Goal: Communication & Community: Answer question/provide support

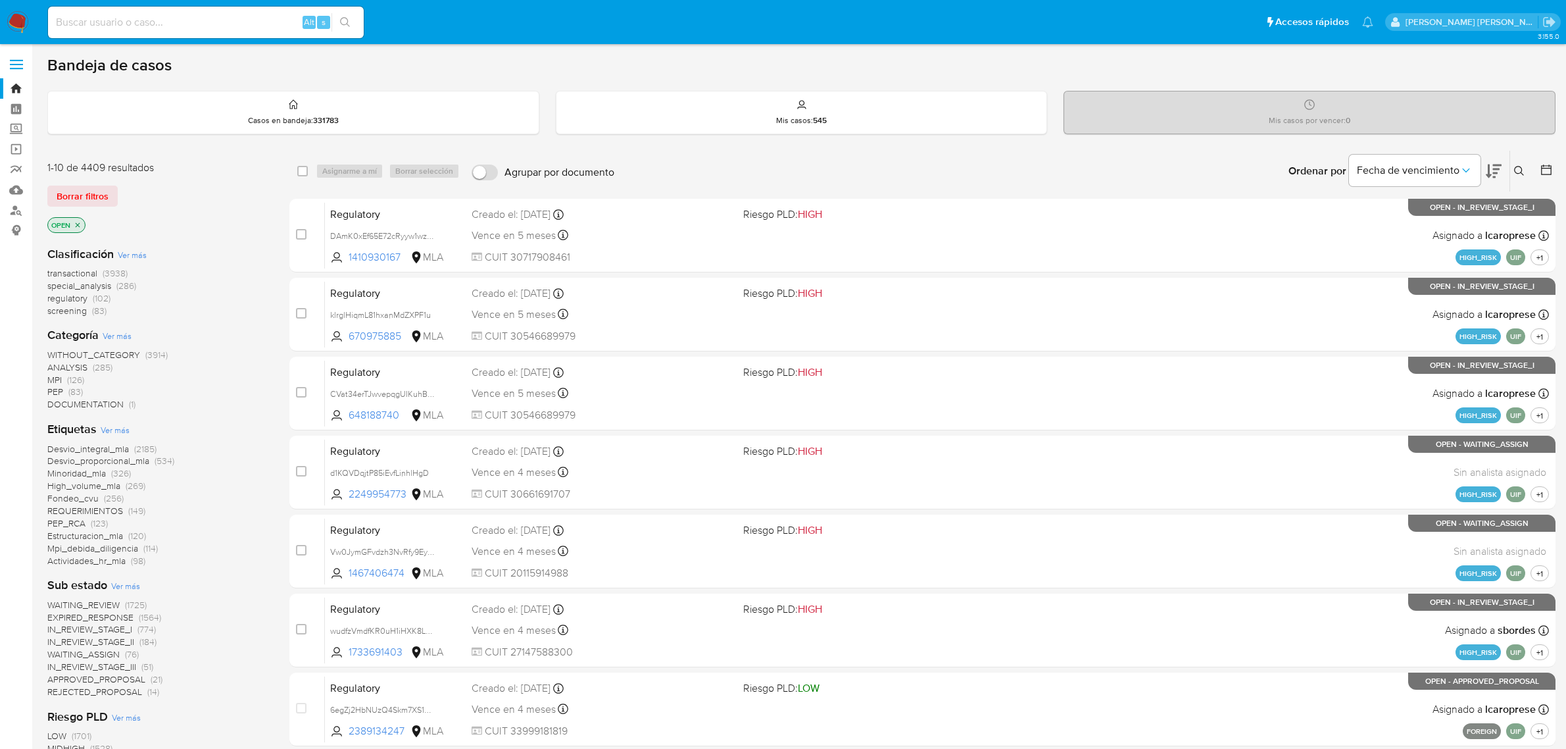
scroll to position [247, 0]
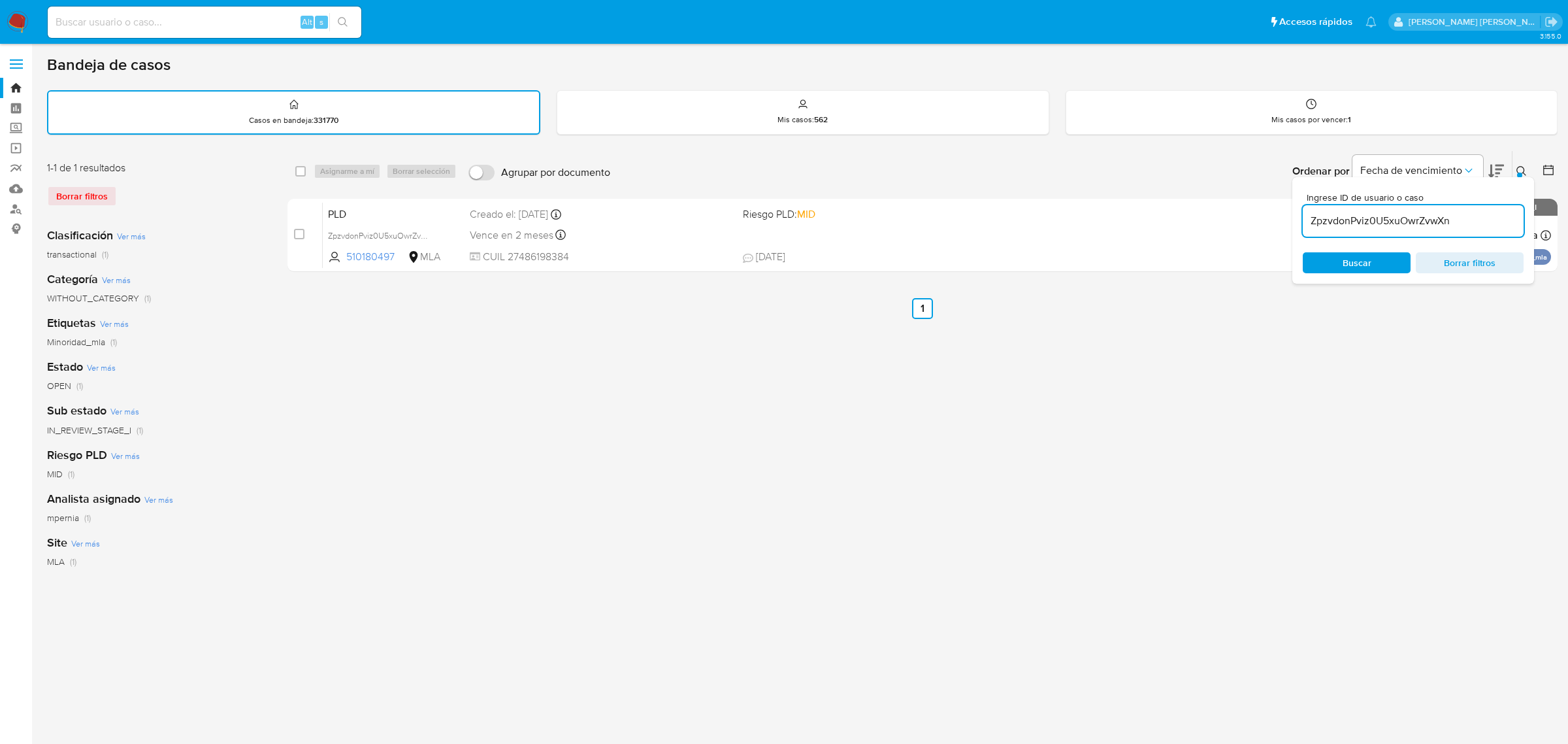
click at [1317, 226] on input "ZpzvdonPviz0U5xuOwrZvwXn" at bounding box center [1413, 221] width 220 height 17
click at [1317, 225] on input "ZpzvdonPviz0U5xuOwrZvwXn" at bounding box center [1413, 221] width 220 height 17
paste input "xwCj81UHcJ2RlKQRLjKZ5EcU"
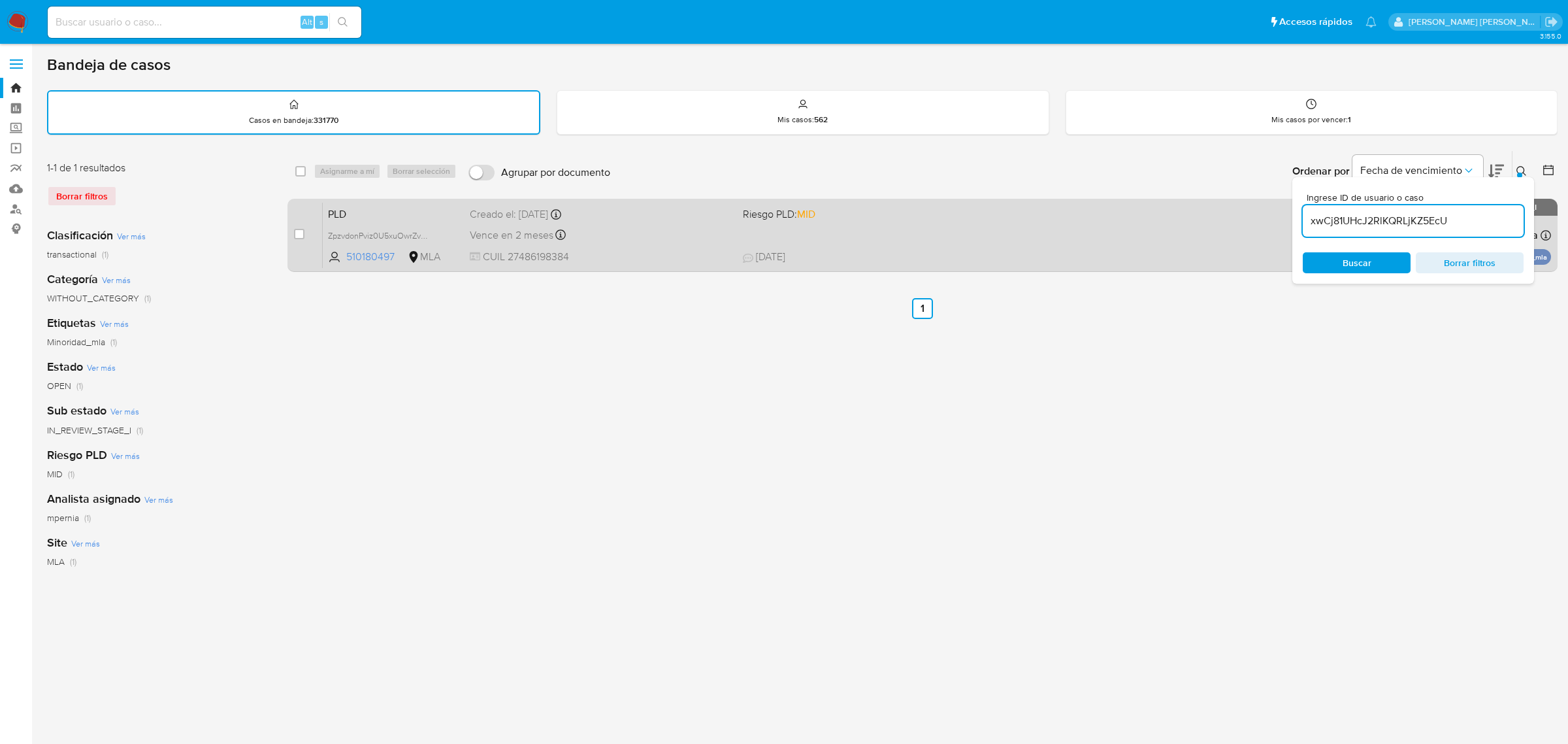
type input "xwCj81UHcJ2RlKQRLjKZ5EcU"
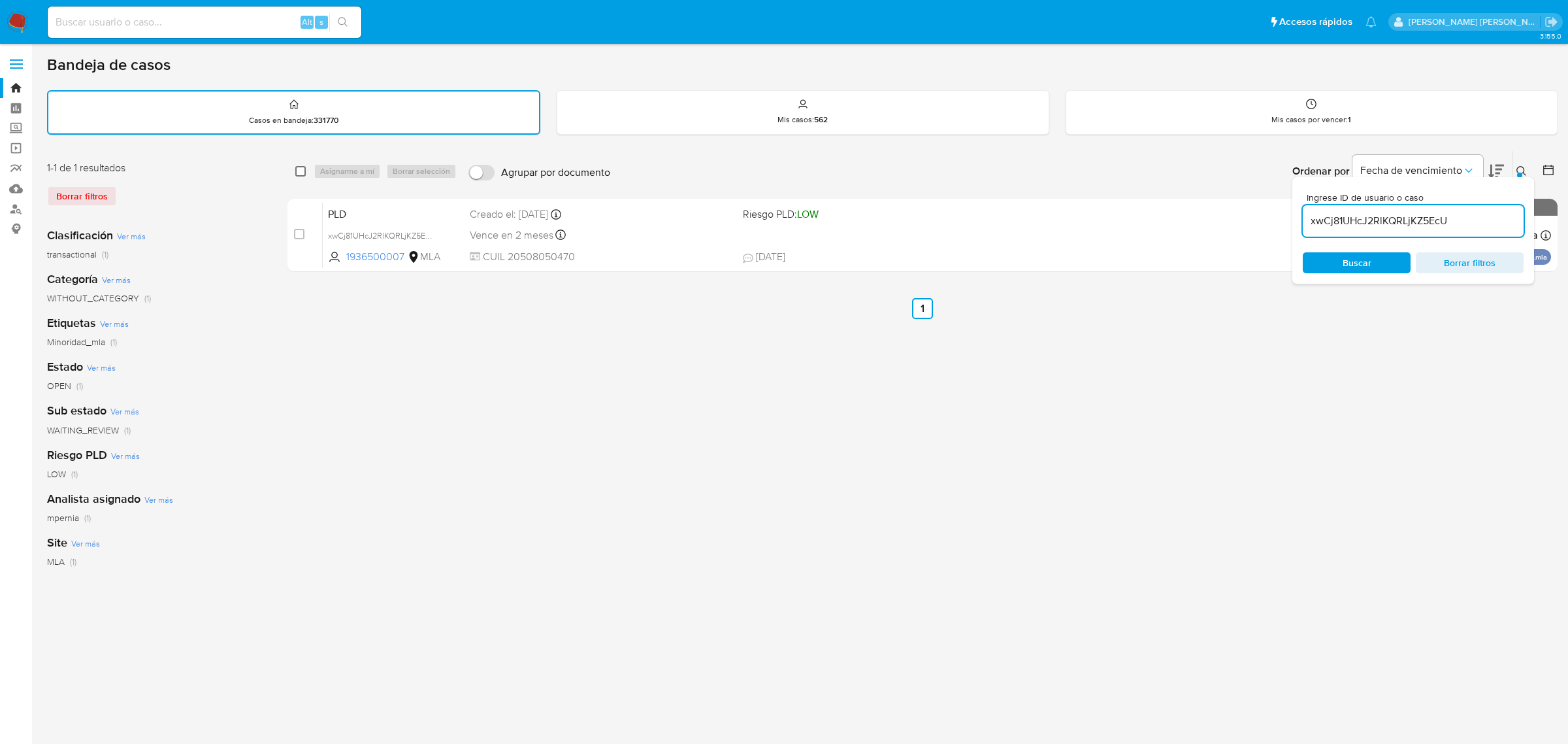
click at [302, 169] on input "checkbox" at bounding box center [300, 171] width 11 height 11
checkbox input "true"
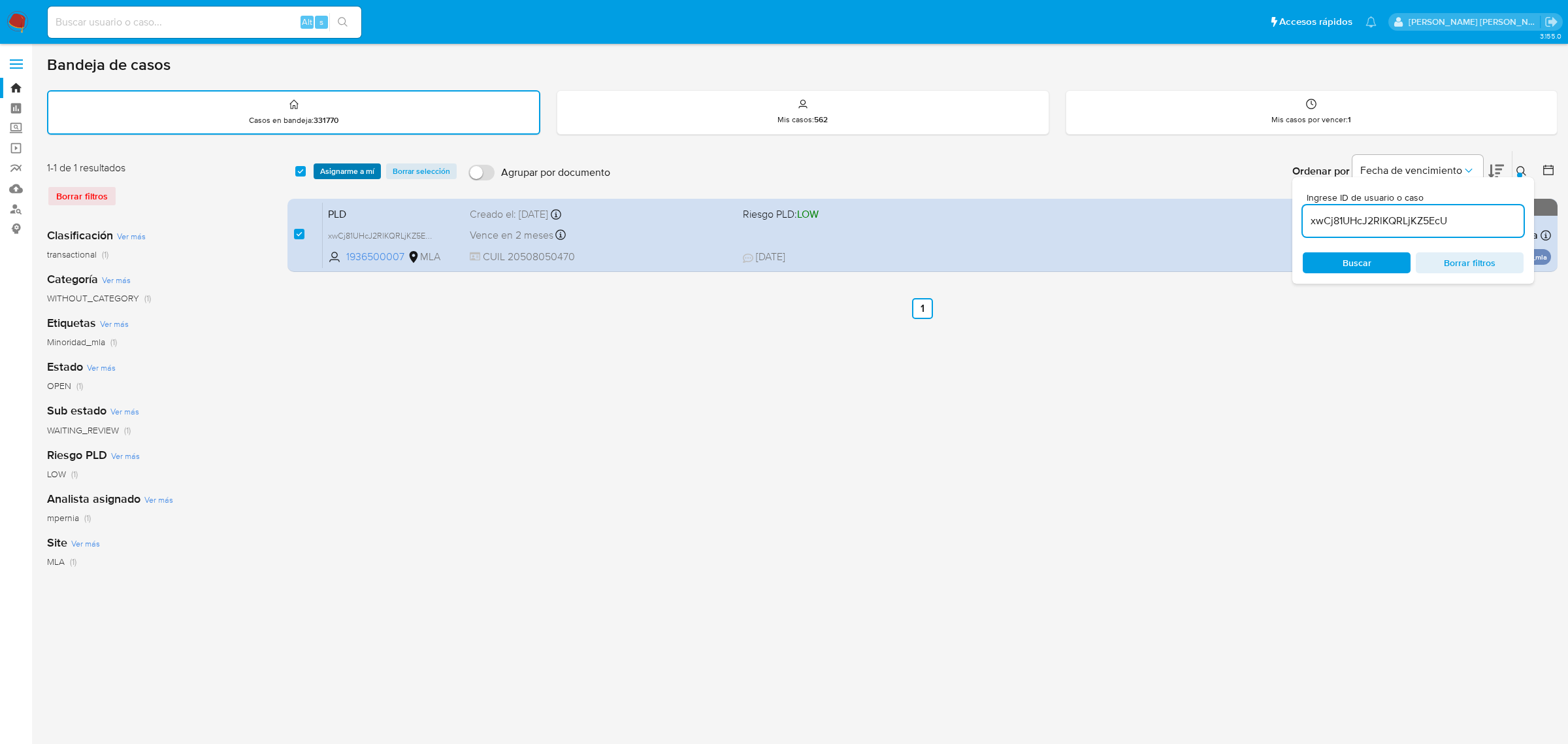
click at [342, 165] on span "Asignarme a mí" at bounding box center [347, 171] width 55 height 13
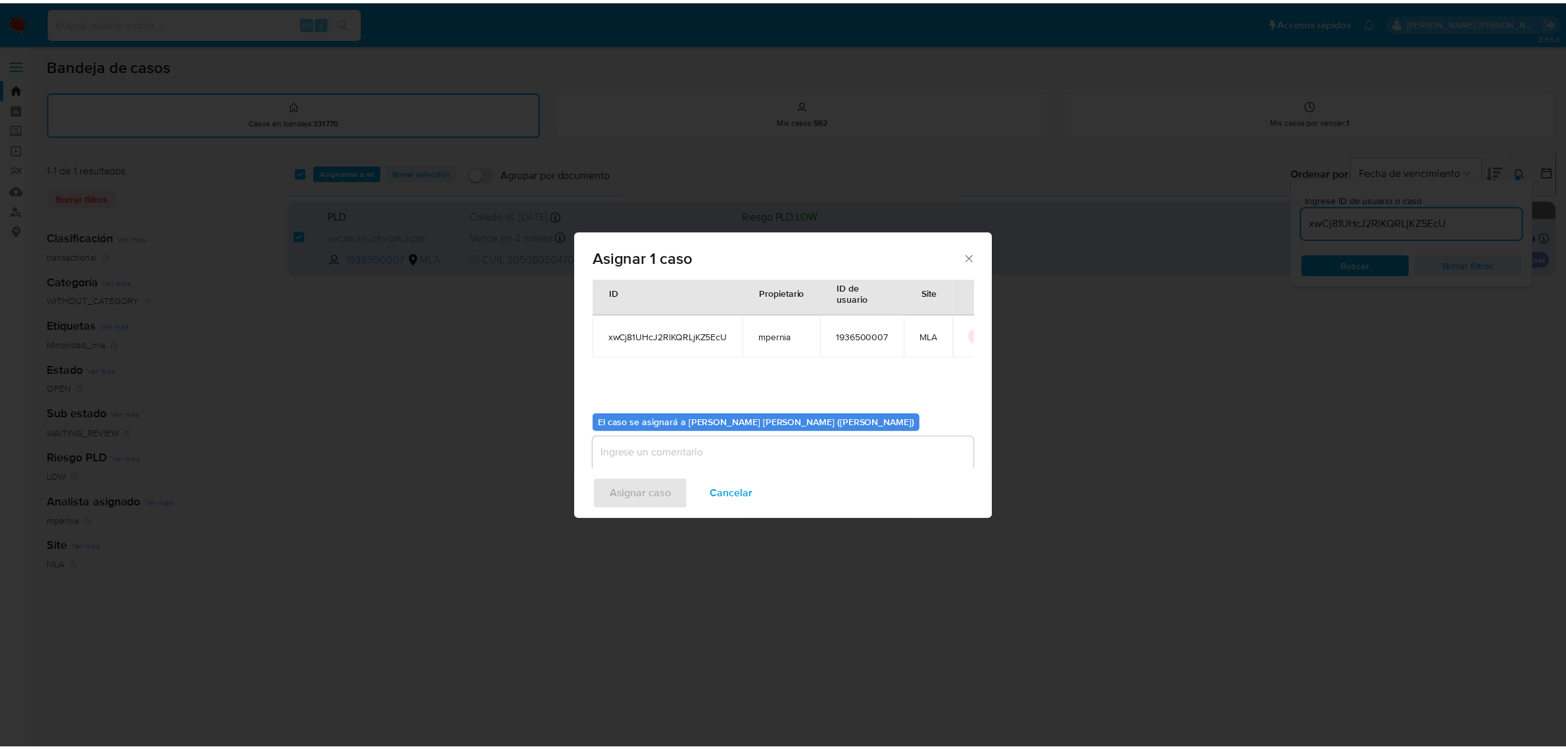
scroll to position [67, 0]
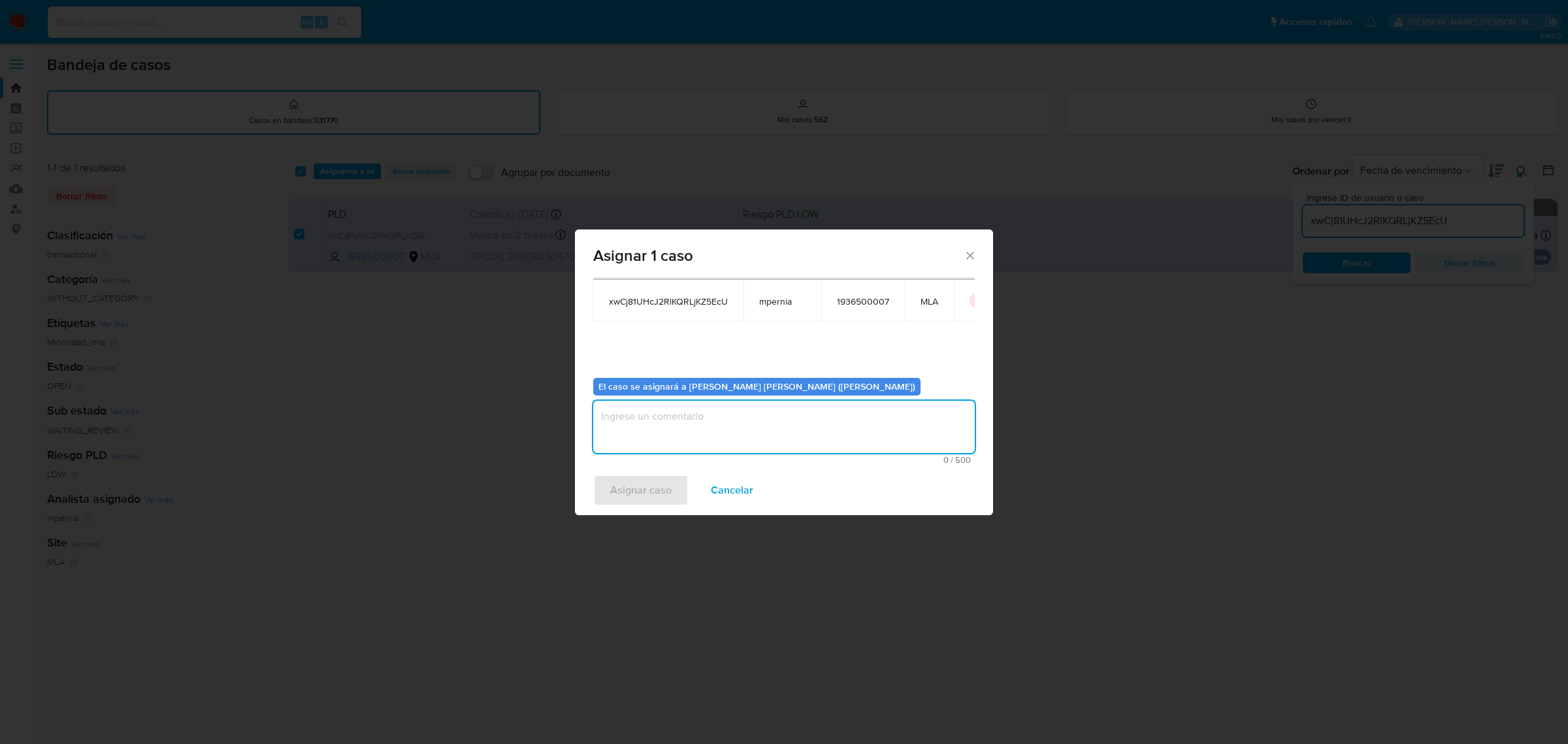
drag, startPoint x: 614, startPoint y: 436, endPoint x: 621, endPoint y: 423, distance: 14.8
click at [618, 429] on textarea "assign-modal" at bounding box center [784, 426] width 381 height 53
type textarea "-"
click at [630, 497] on span "Asignar caso" at bounding box center [641, 490] width 62 height 29
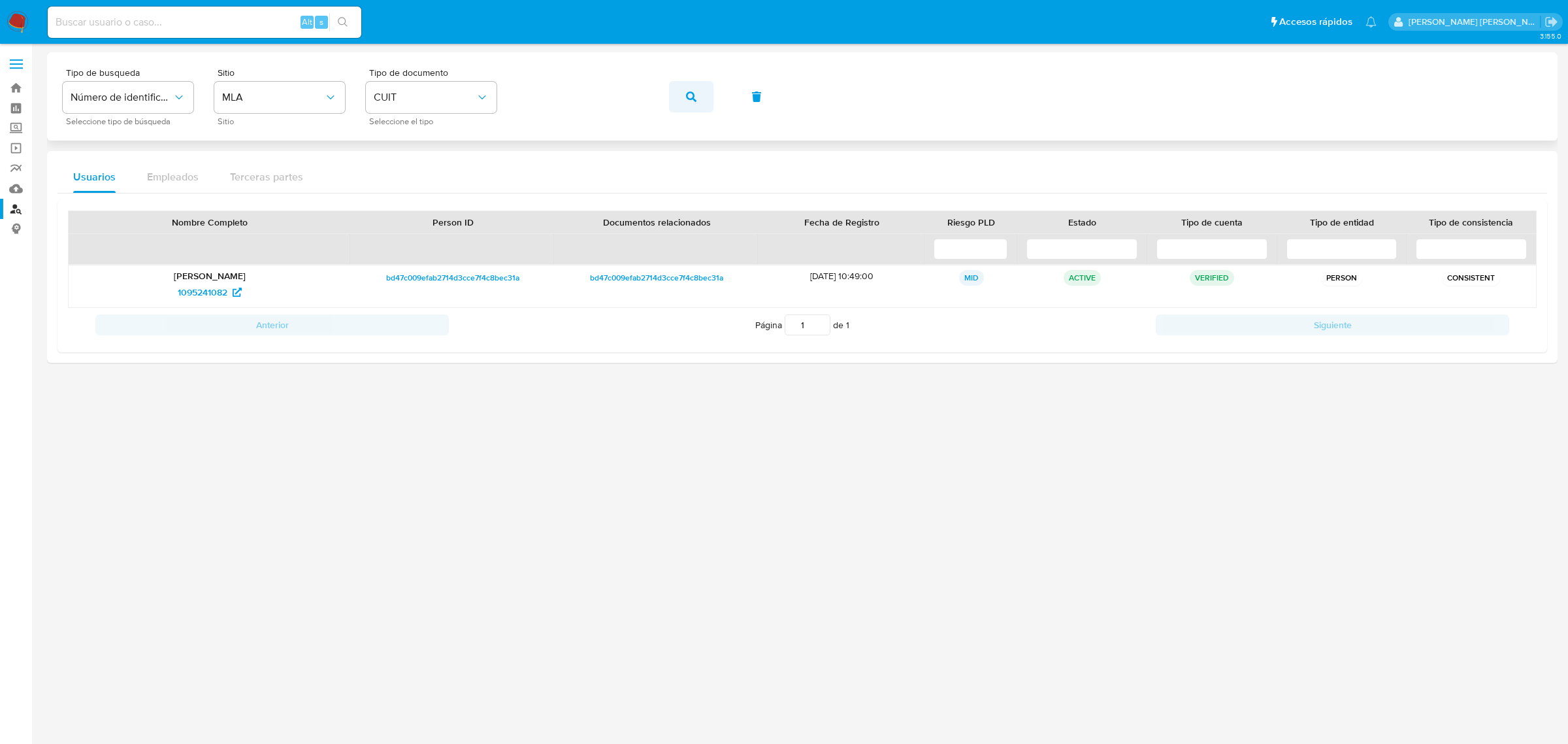
click at [683, 99] on button "button" at bounding box center [691, 97] width 45 height 32
click at [203, 298] on span "1936500007" at bounding box center [203, 292] width 53 height 21
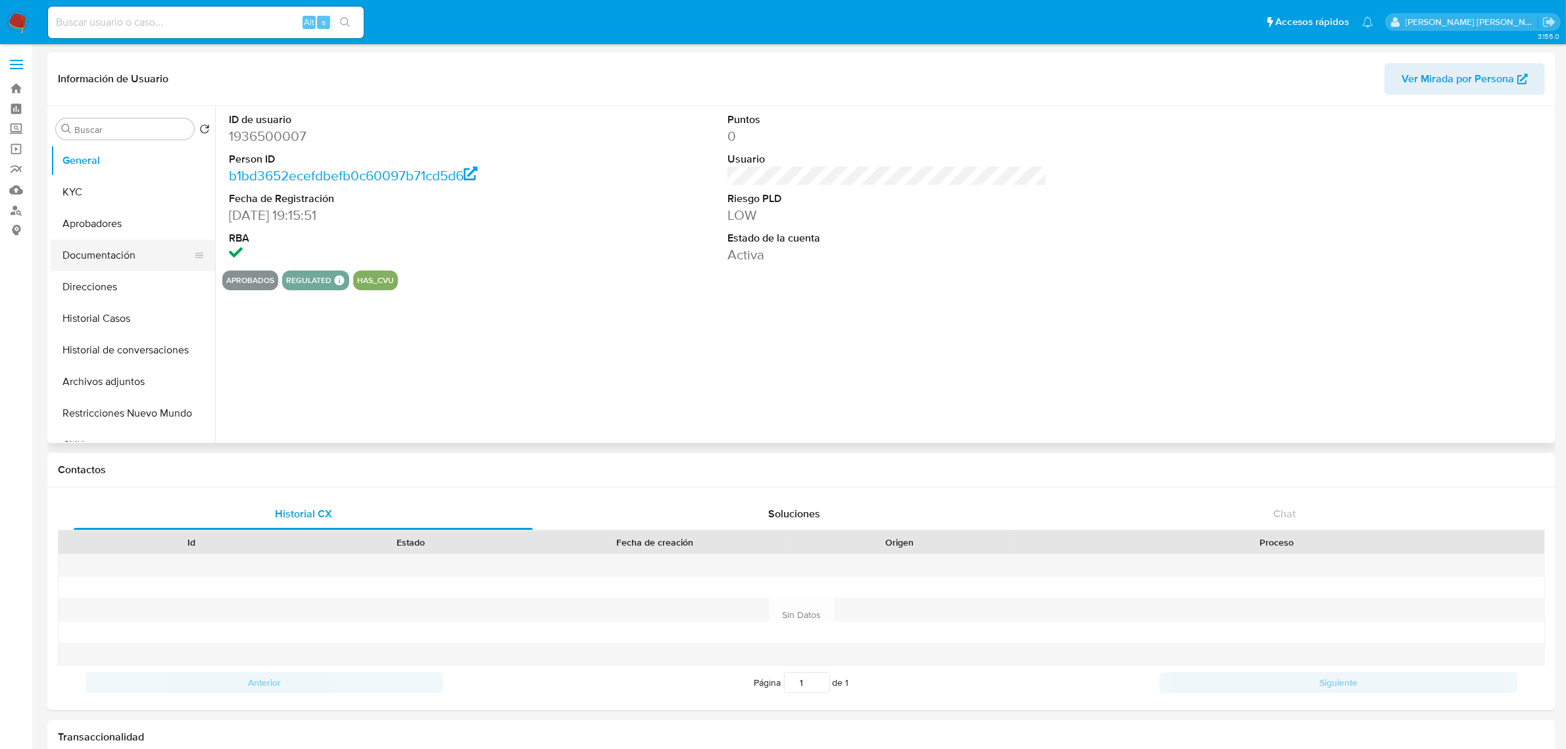
select select "10"
click at [101, 329] on button "Historial Casos" at bounding box center [128, 319] width 154 height 32
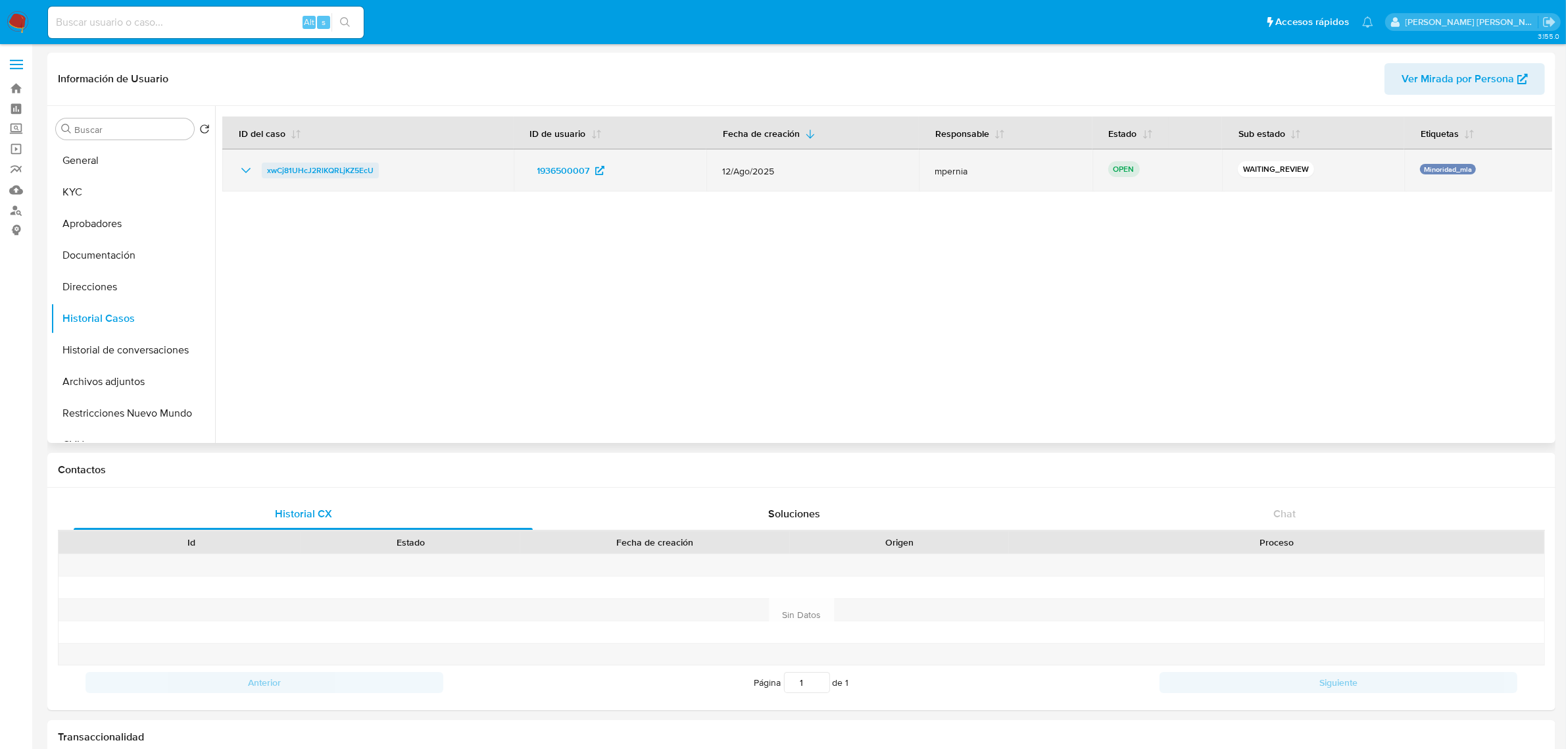
click at [283, 174] on span "xwCj81UHcJ2RlKQRLjKZ5EcU" at bounding box center [320, 171] width 107 height 16
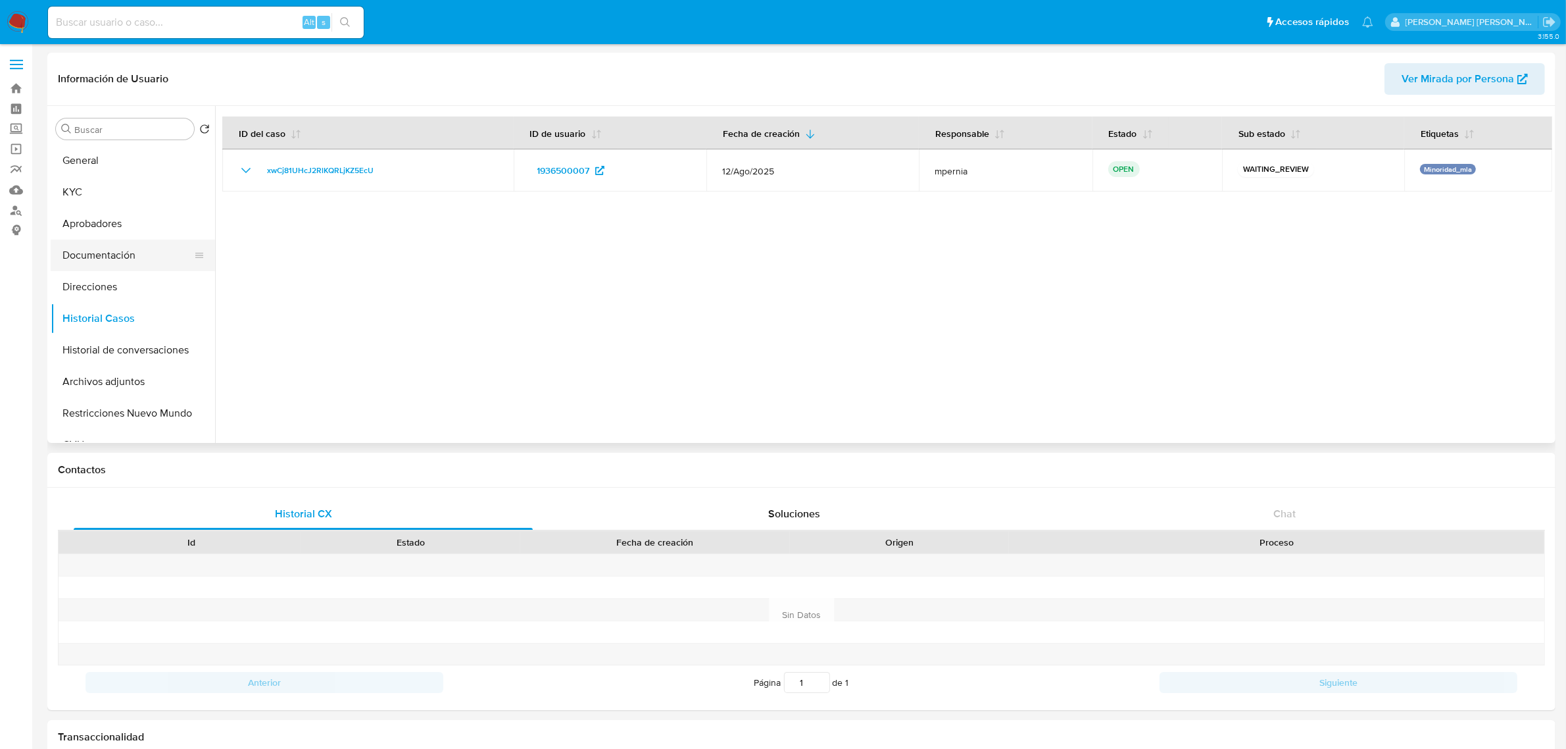
click at [92, 255] on button "Documentación" at bounding box center [128, 255] width 154 height 32
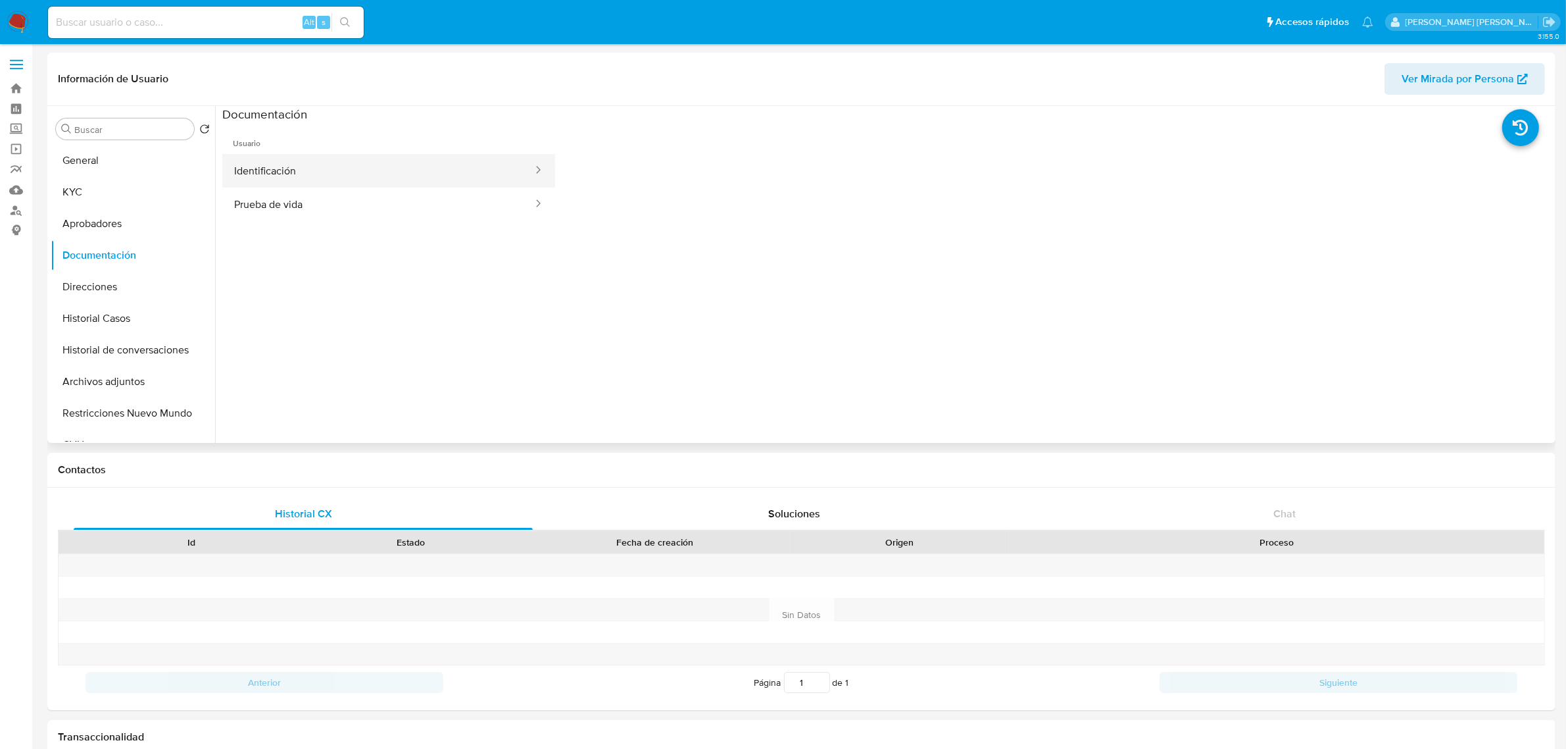
click at [319, 175] on button "Identificación" at bounding box center [378, 171] width 312 height 34
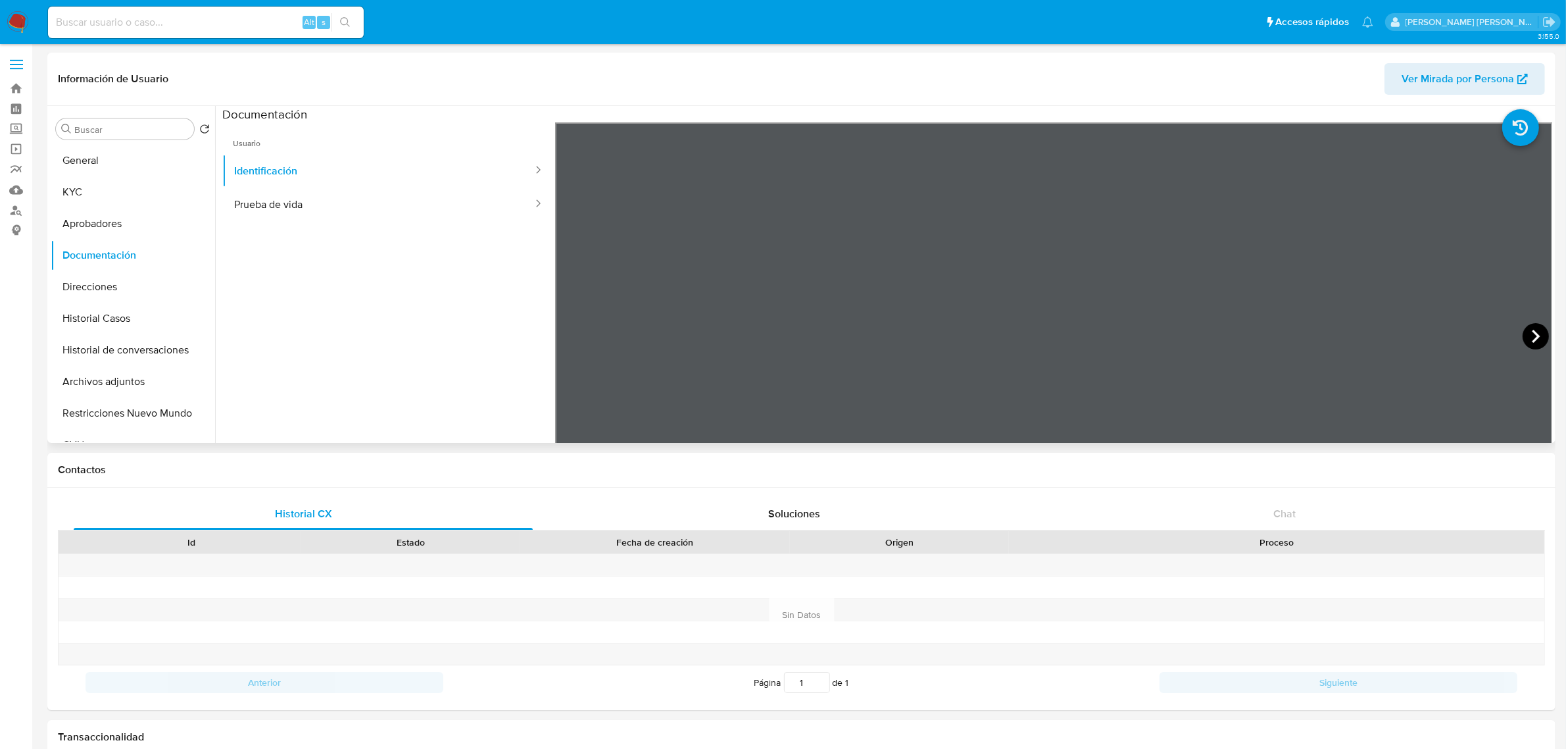
click at [1523, 338] on icon at bounding box center [1536, 336] width 26 height 26
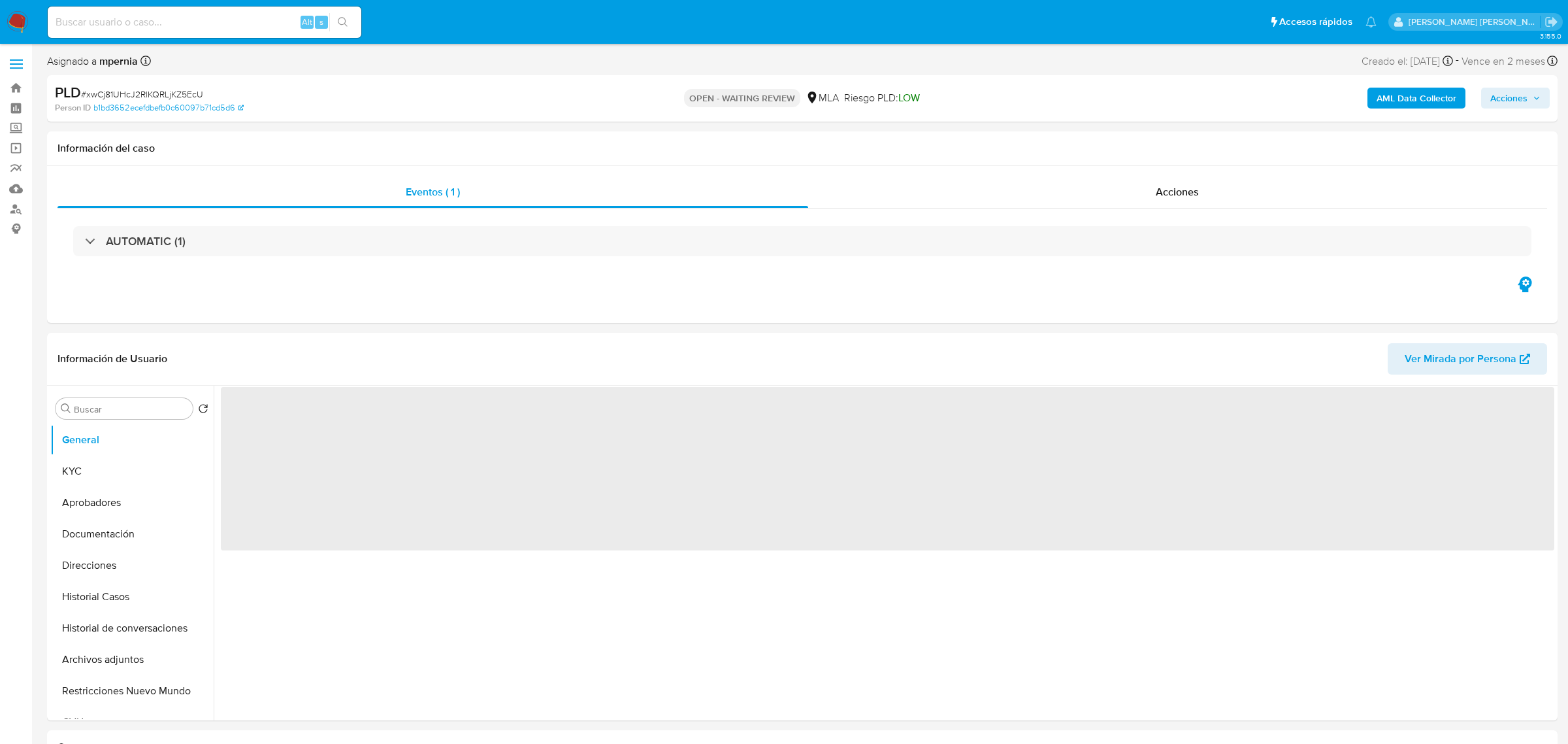
select select "10"
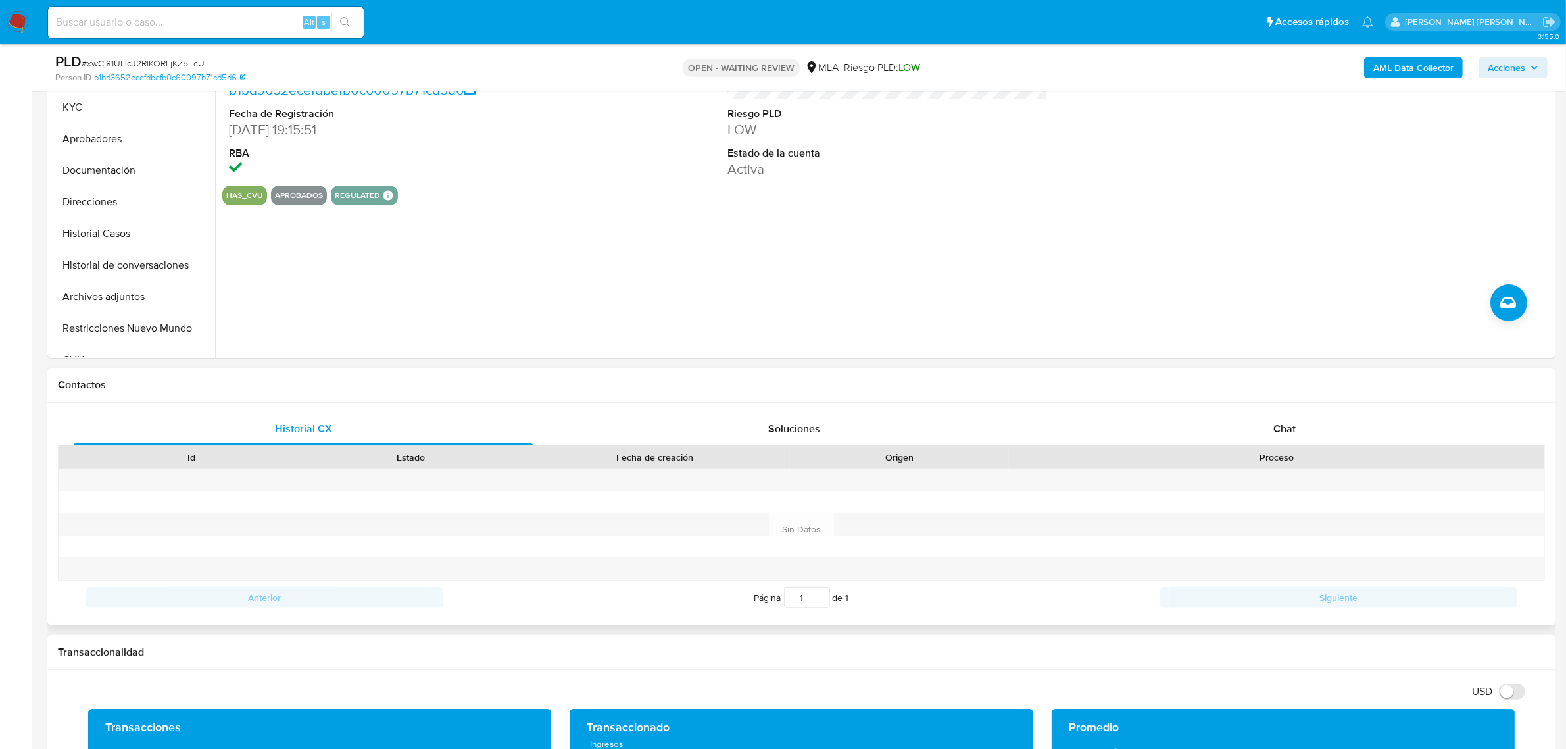
scroll to position [329, 0]
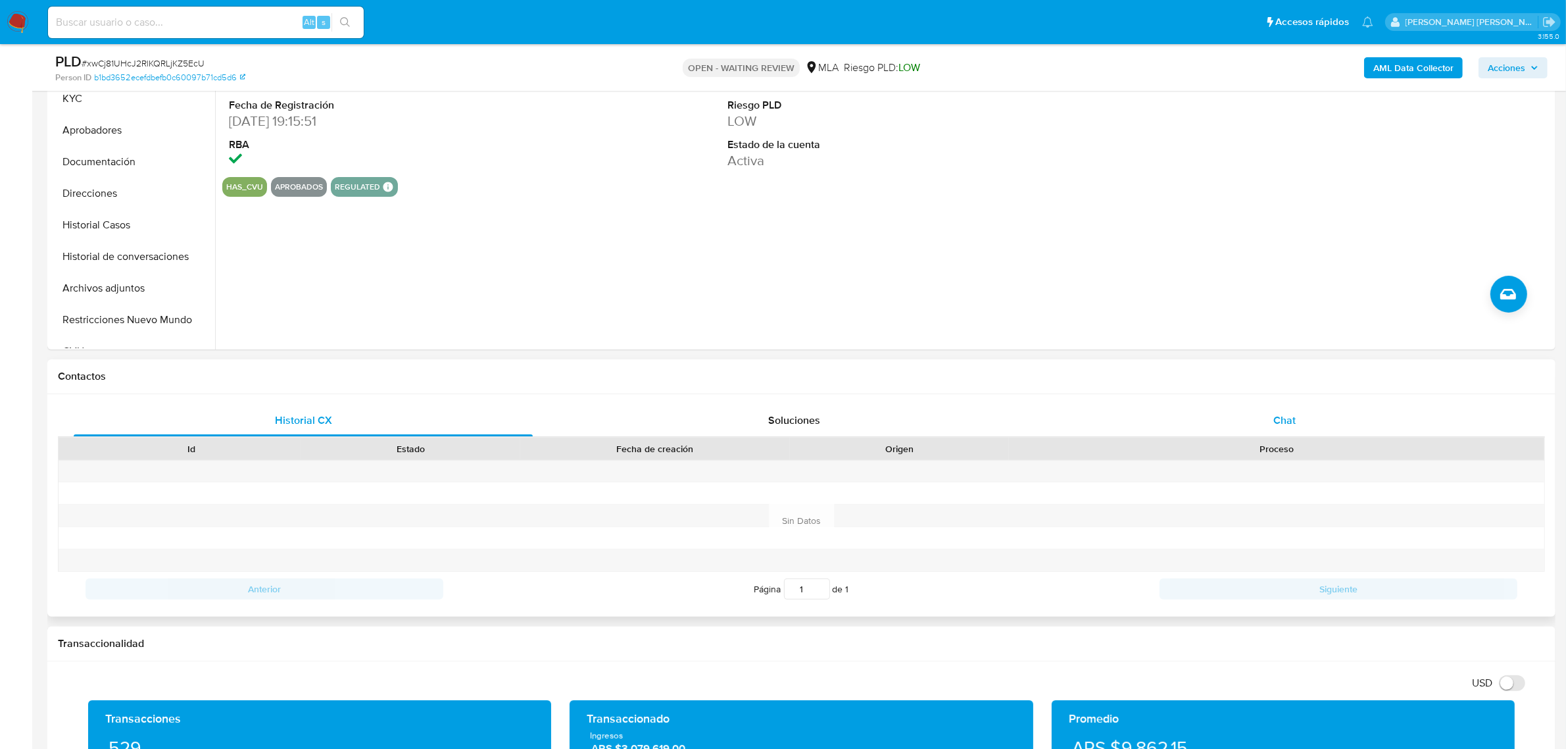
click at [1290, 428] on span "Chat" at bounding box center [1285, 420] width 22 height 15
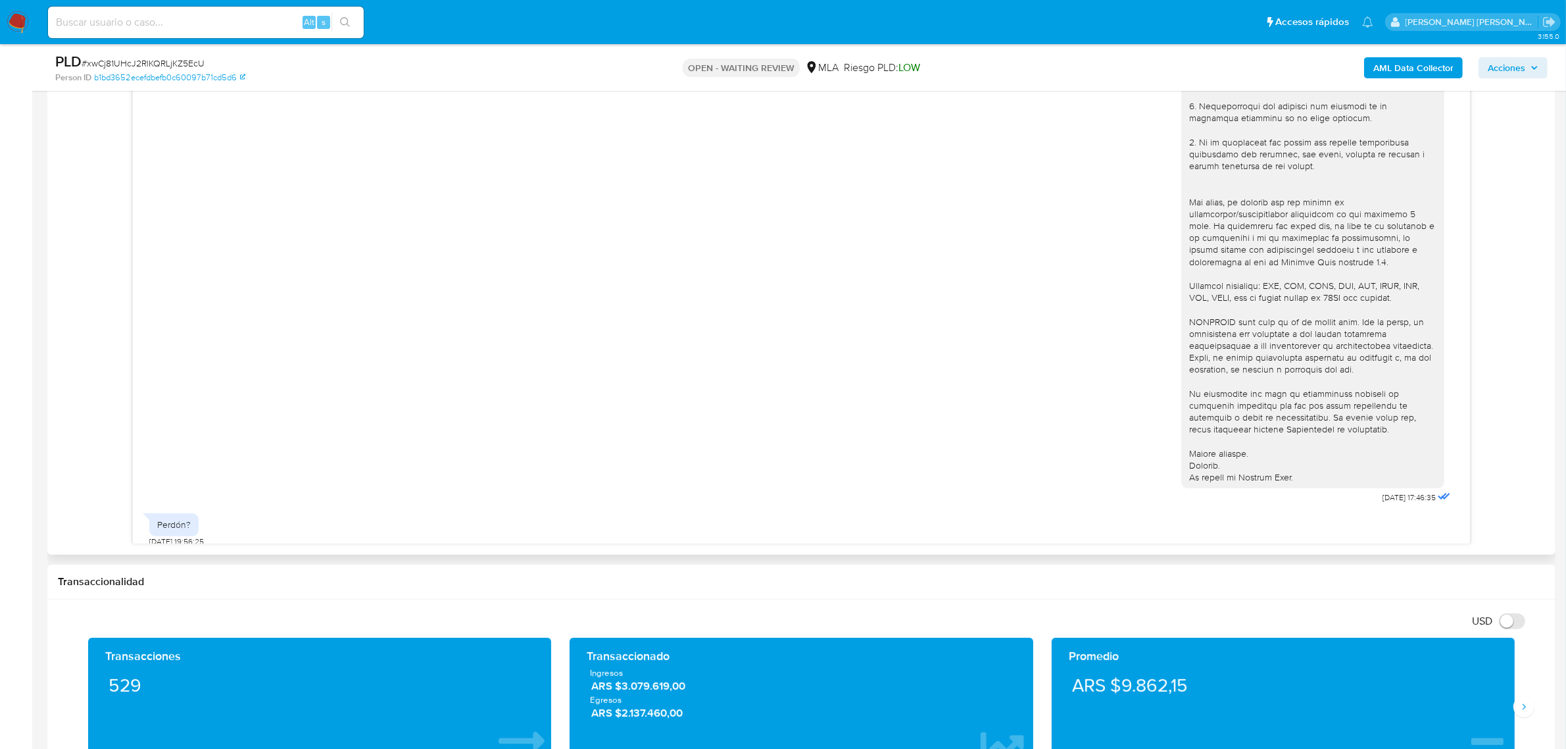
scroll to position [43, 0]
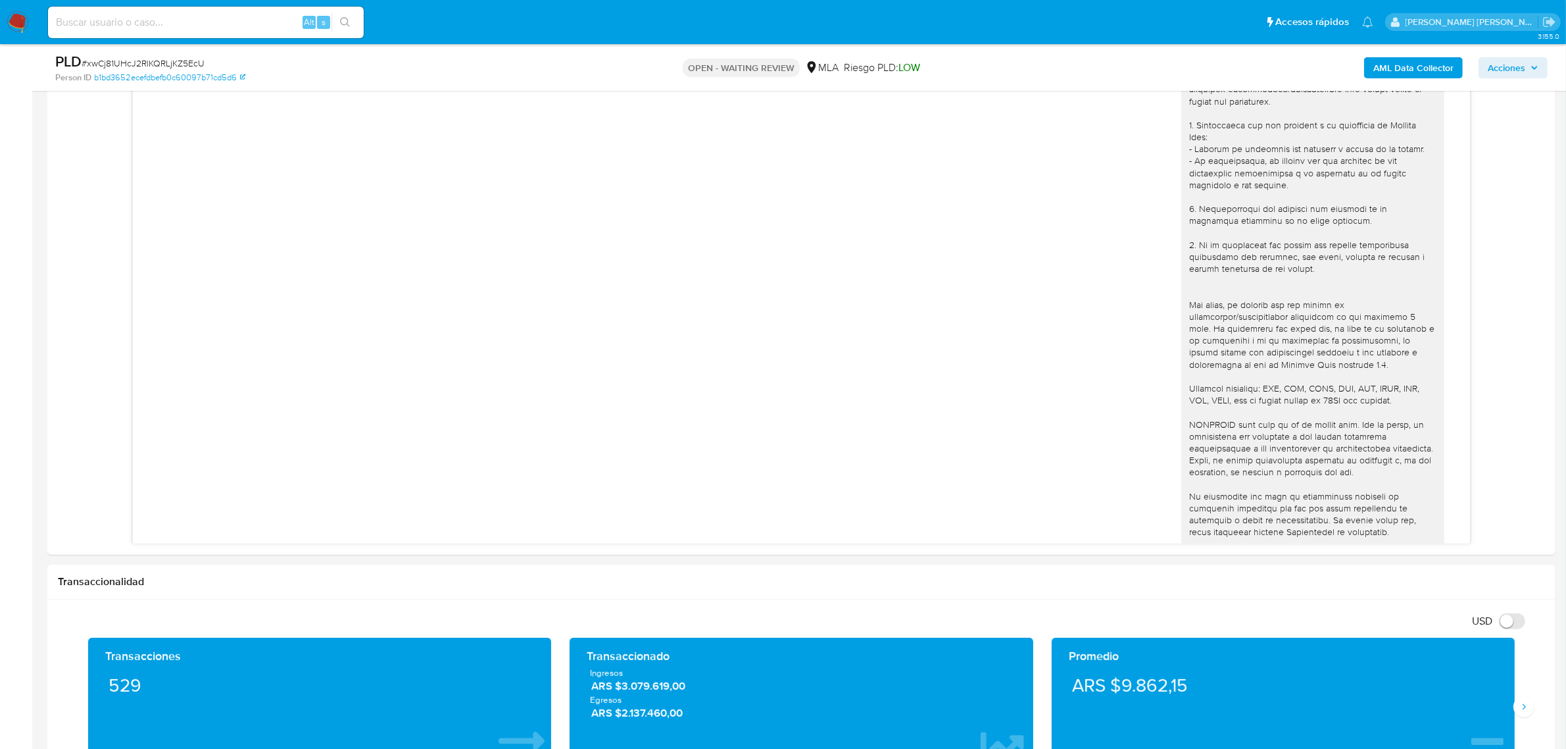
click at [132, 61] on span "# xwCj81UHcJ2RlKQRLjKZ5EcU" at bounding box center [143, 63] width 123 height 13
copy span "xwCj81UHcJ2RlKQRLjKZ5EcU"
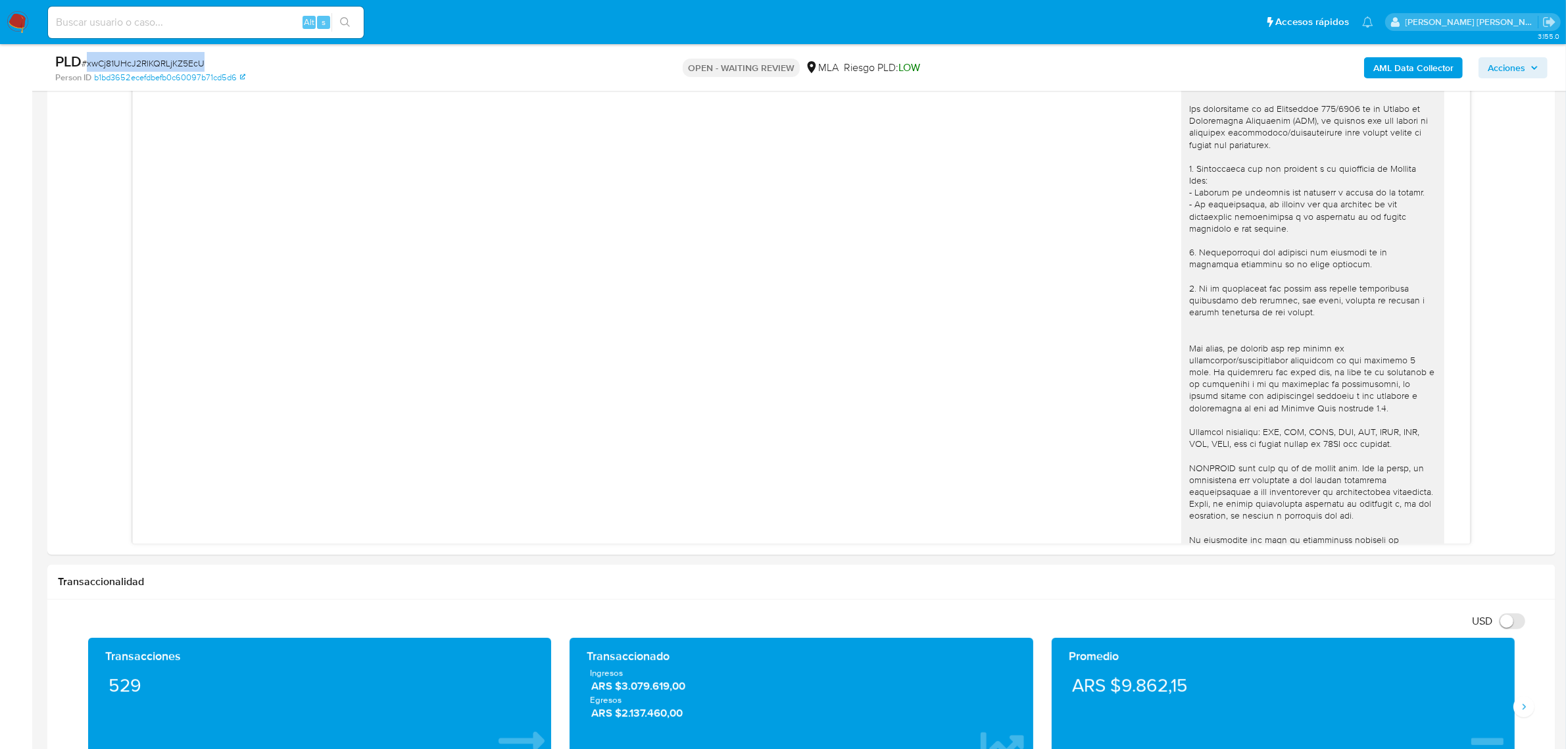
scroll to position [658, 0]
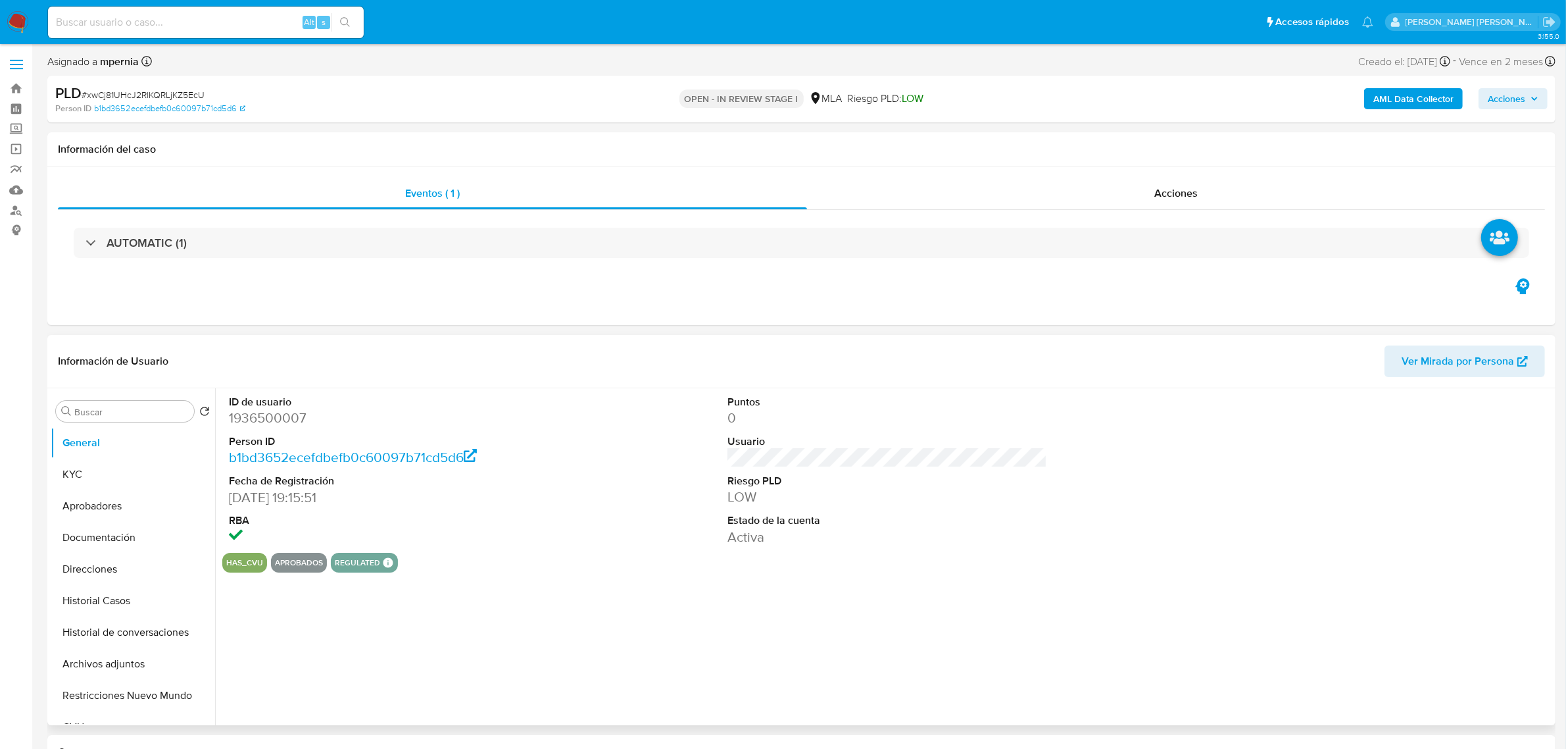
select select "10"
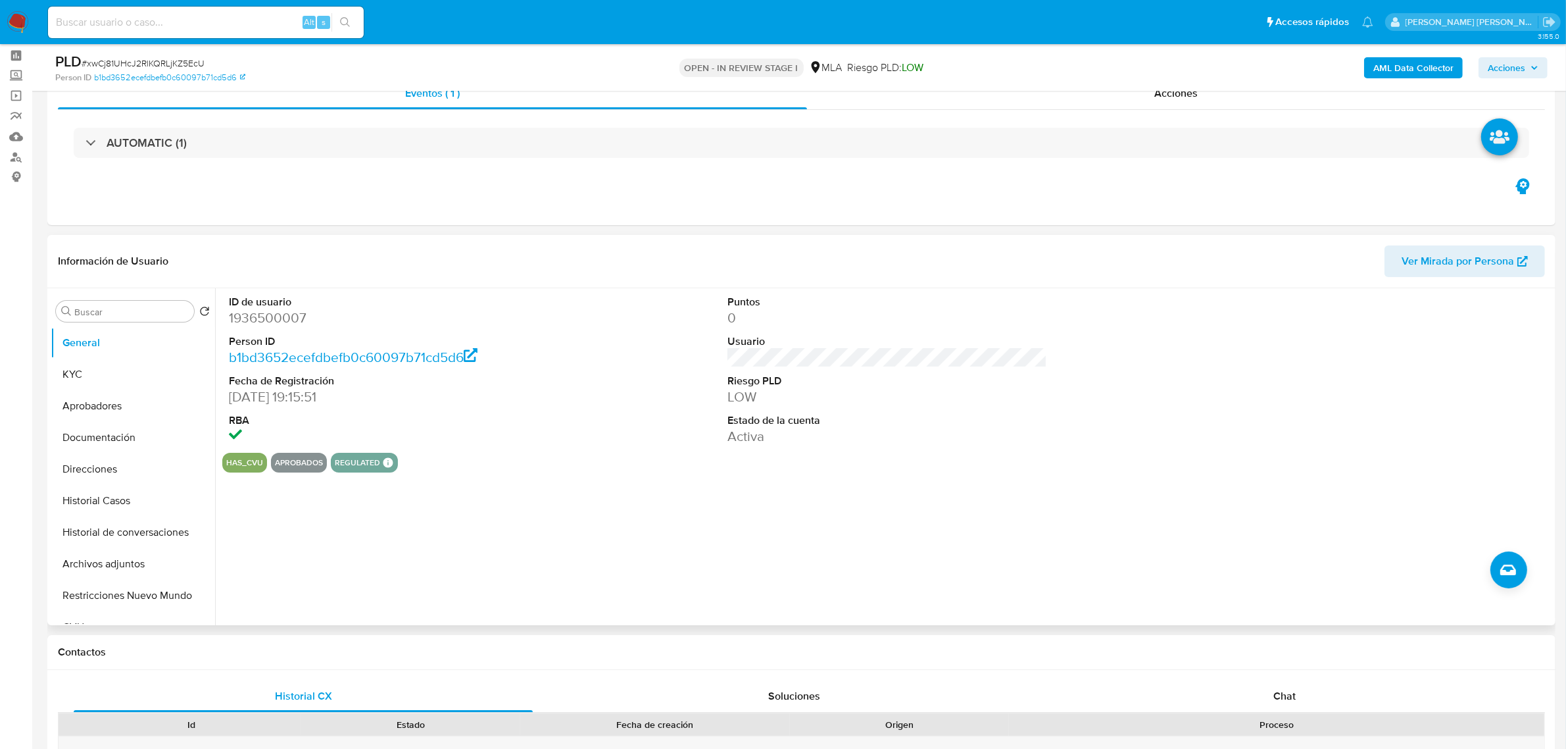
scroll to position [82, 0]
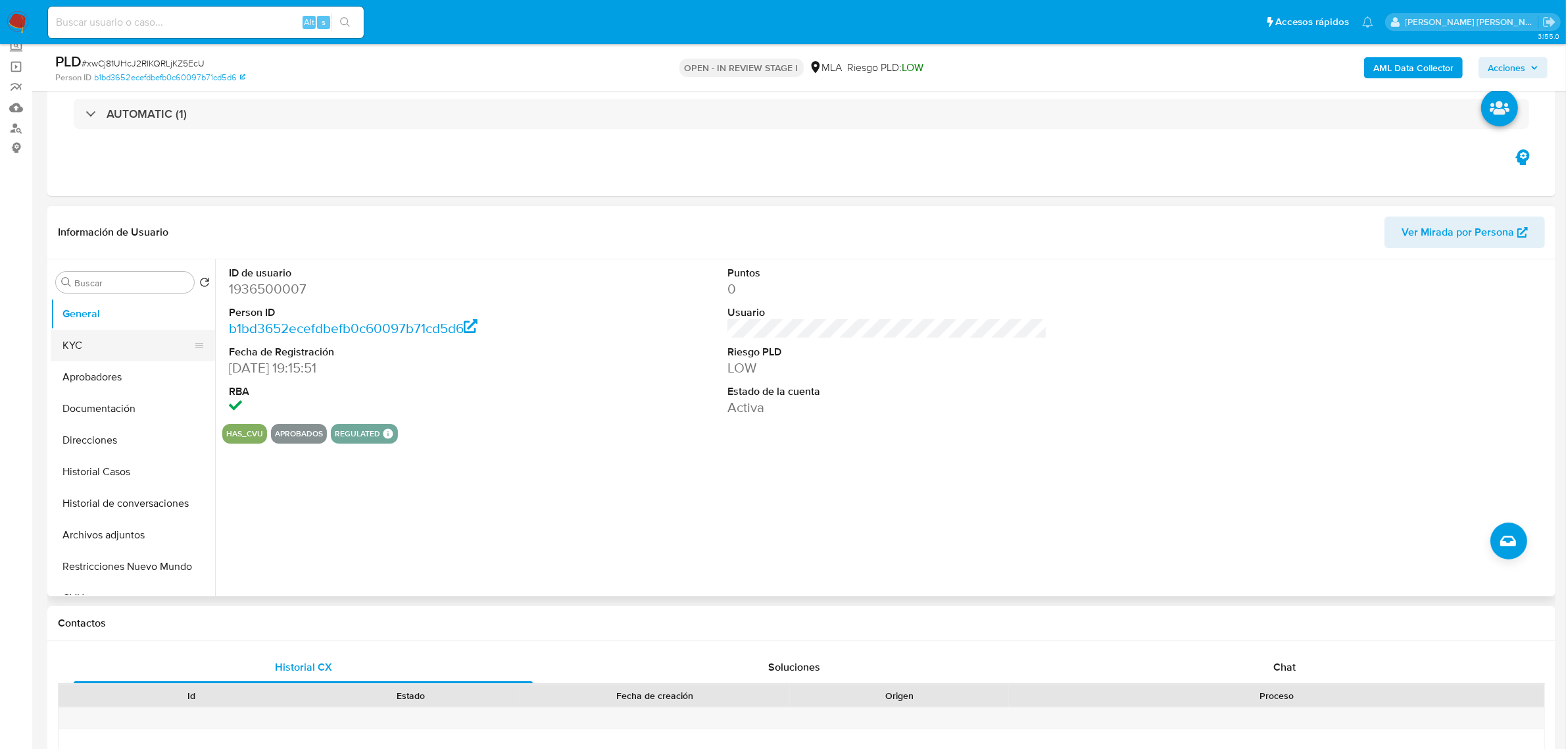
click at [77, 352] on button "KYC" at bounding box center [128, 346] width 154 height 32
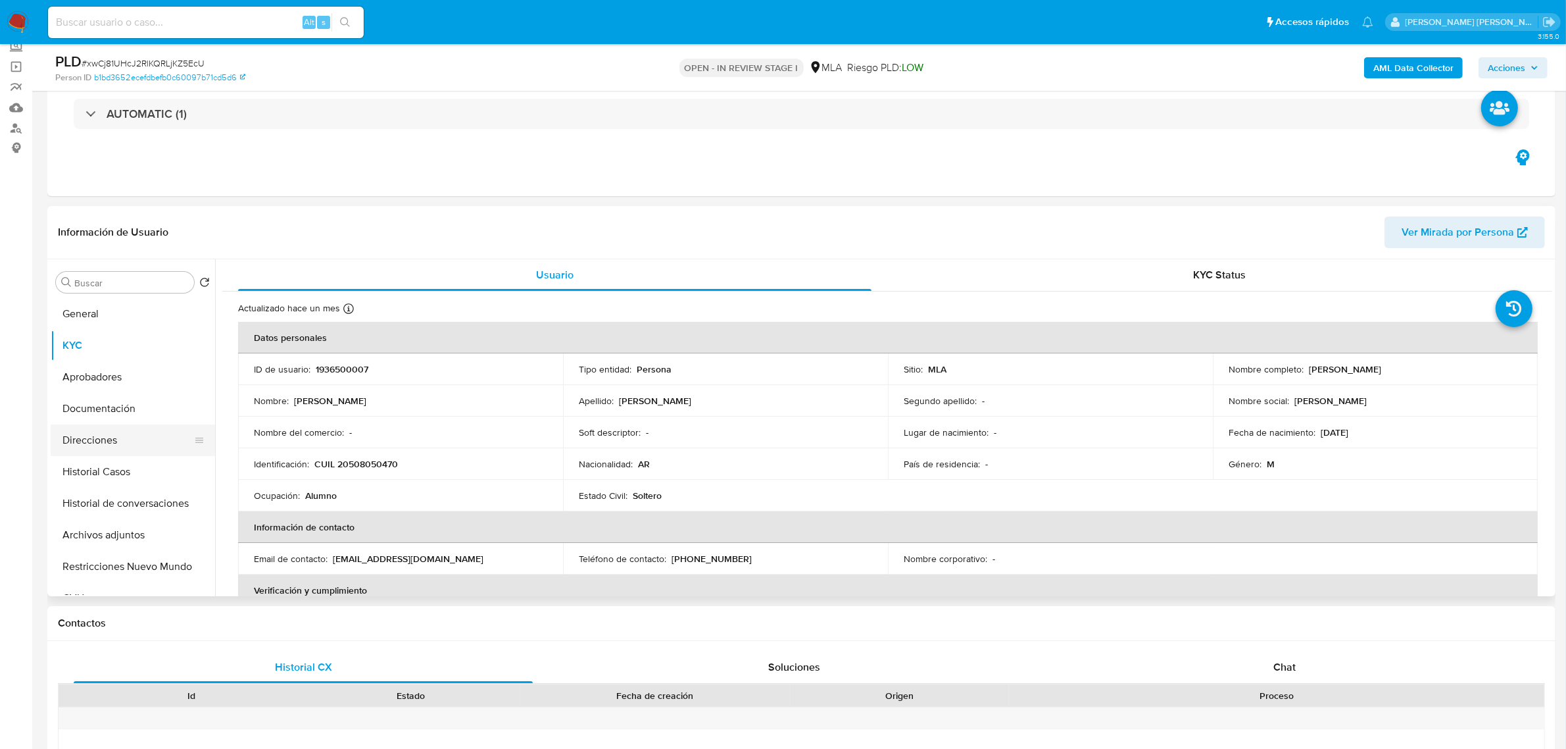
click at [89, 439] on button "Direcciones" at bounding box center [128, 440] width 154 height 32
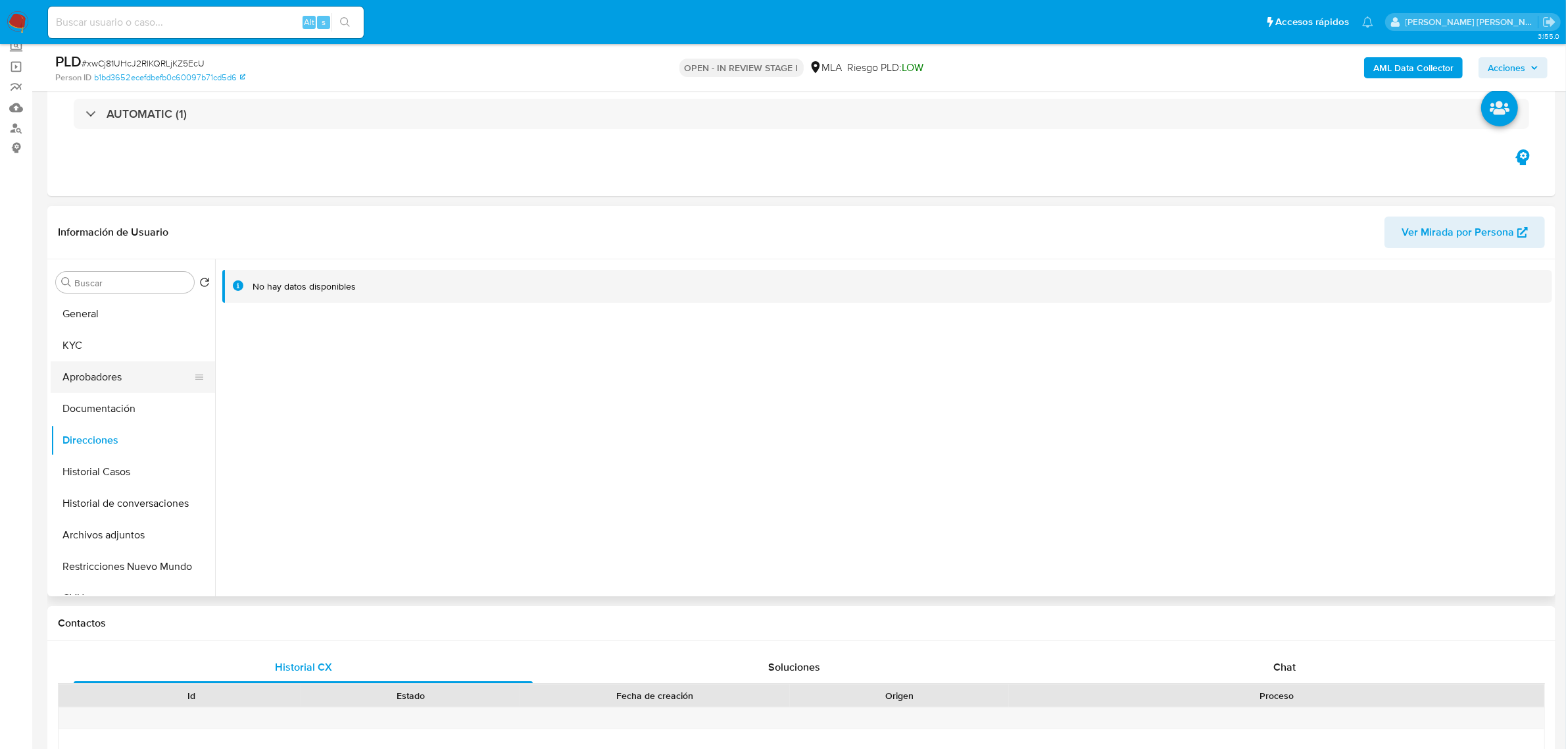
click at [89, 368] on button "Aprobadores" at bounding box center [128, 377] width 154 height 32
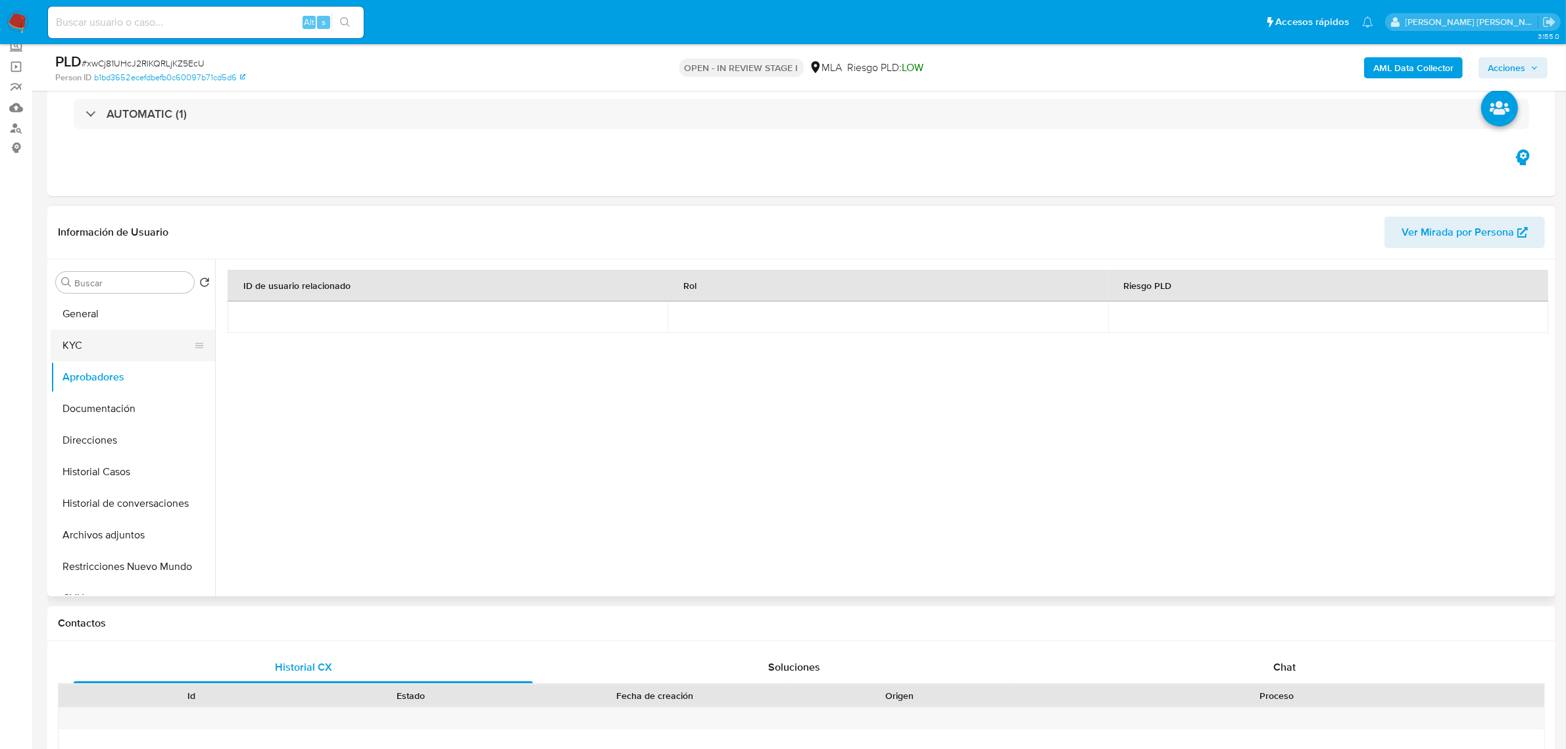
click at [96, 357] on button "KYC" at bounding box center [128, 346] width 154 height 32
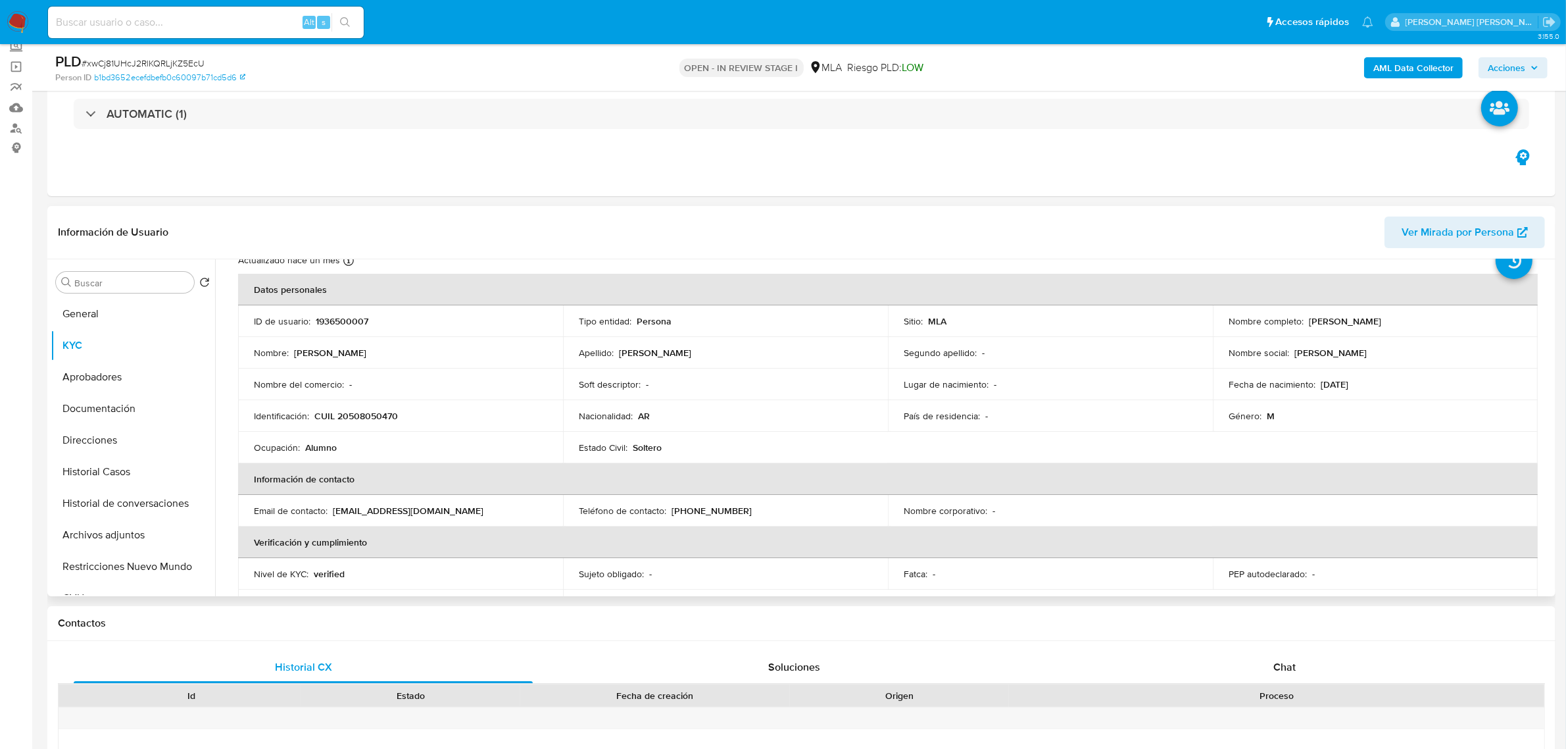
scroll to position [0, 0]
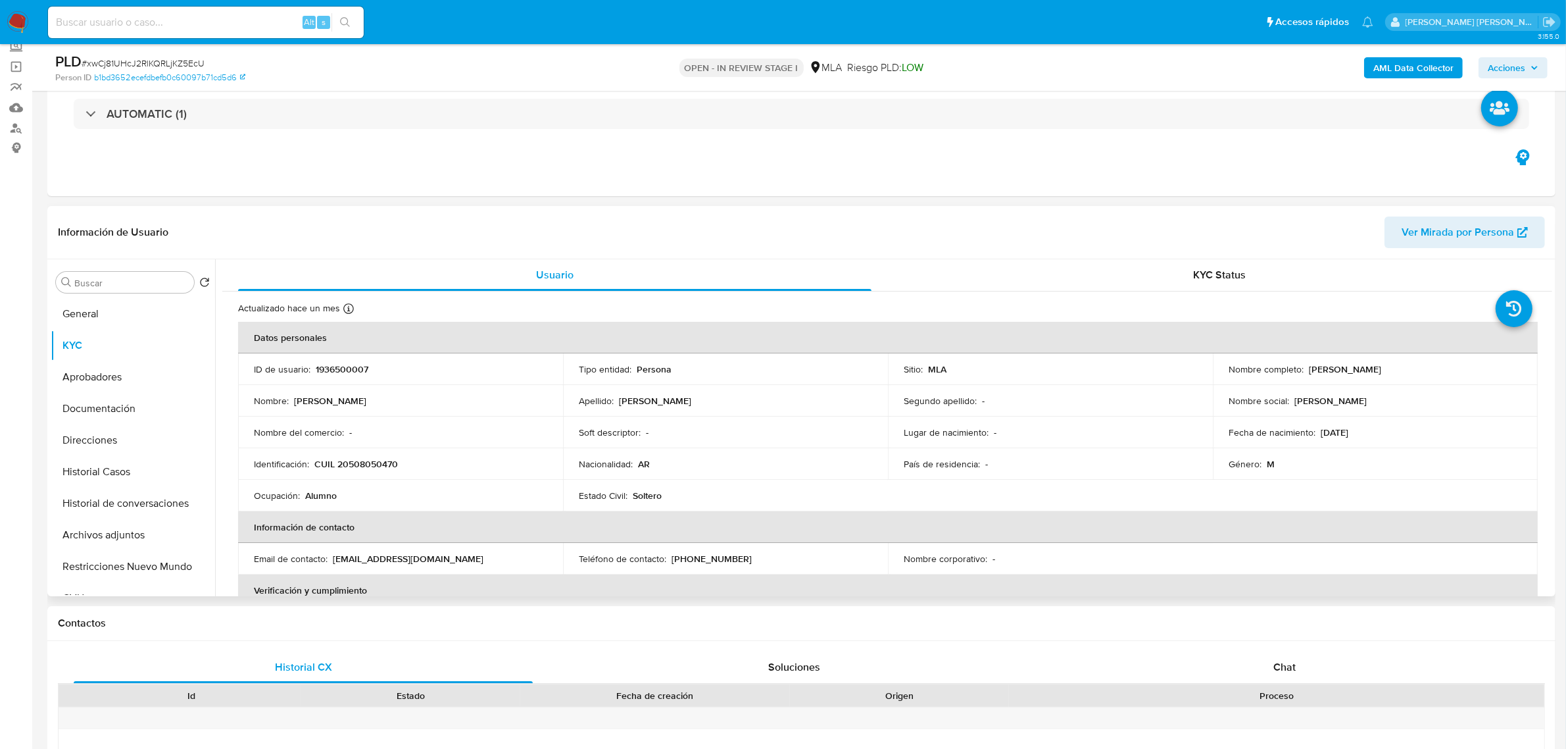
drag, startPoint x: 1306, startPoint y: 367, endPoint x: 1422, endPoint y: 365, distance: 116.5
click at [1422, 365] on div "Nombre completo : Maximo Leon Dalla Costa" at bounding box center [1375, 369] width 293 height 12
click at [95, 436] on button "Direcciones" at bounding box center [128, 440] width 154 height 32
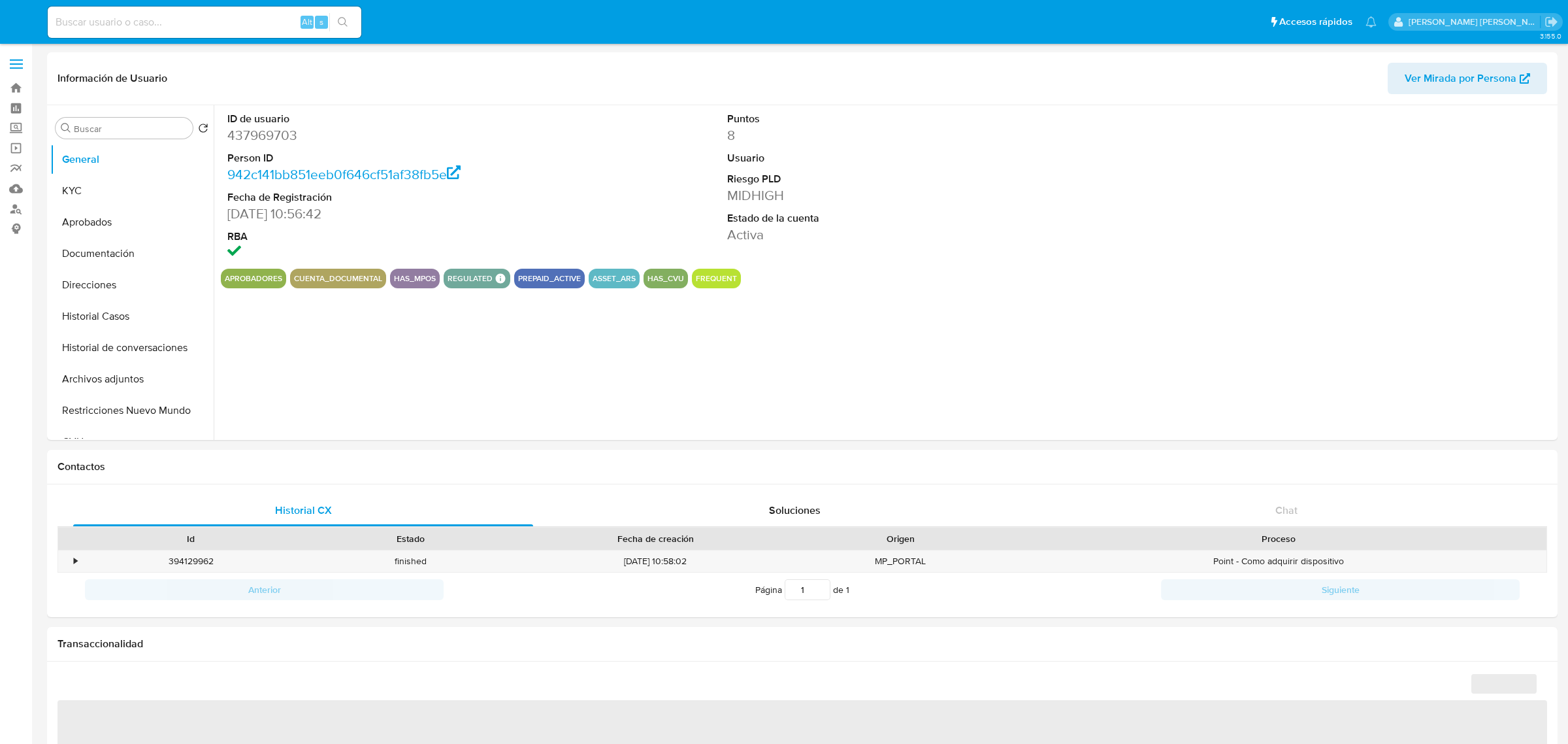
select select "10"
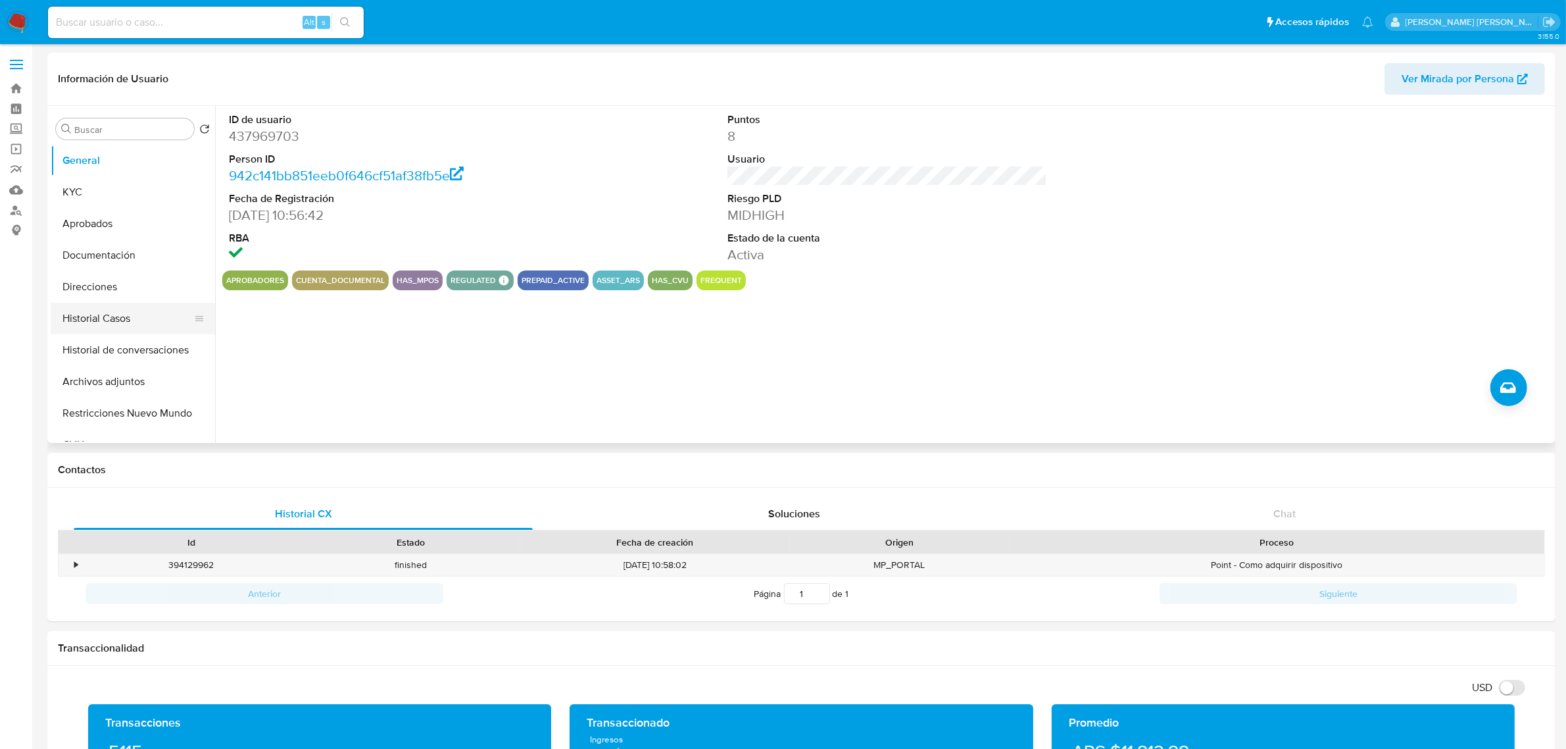
click at [86, 311] on button "Historial Casos" at bounding box center [128, 319] width 154 height 32
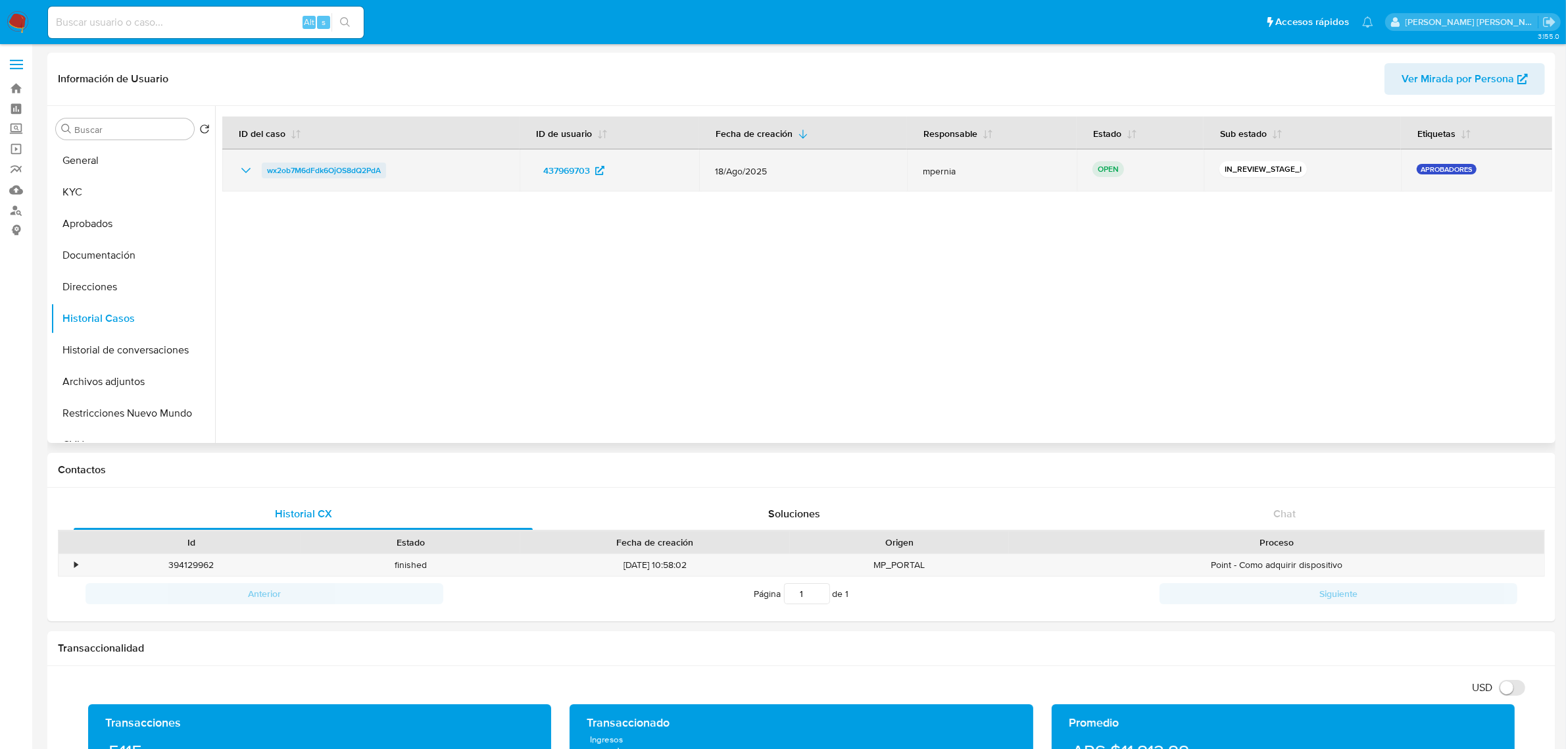
click at [311, 164] on span "wx2ob7M6dFdk6OjOS8dQ2PdA" at bounding box center [324, 171] width 114 height 16
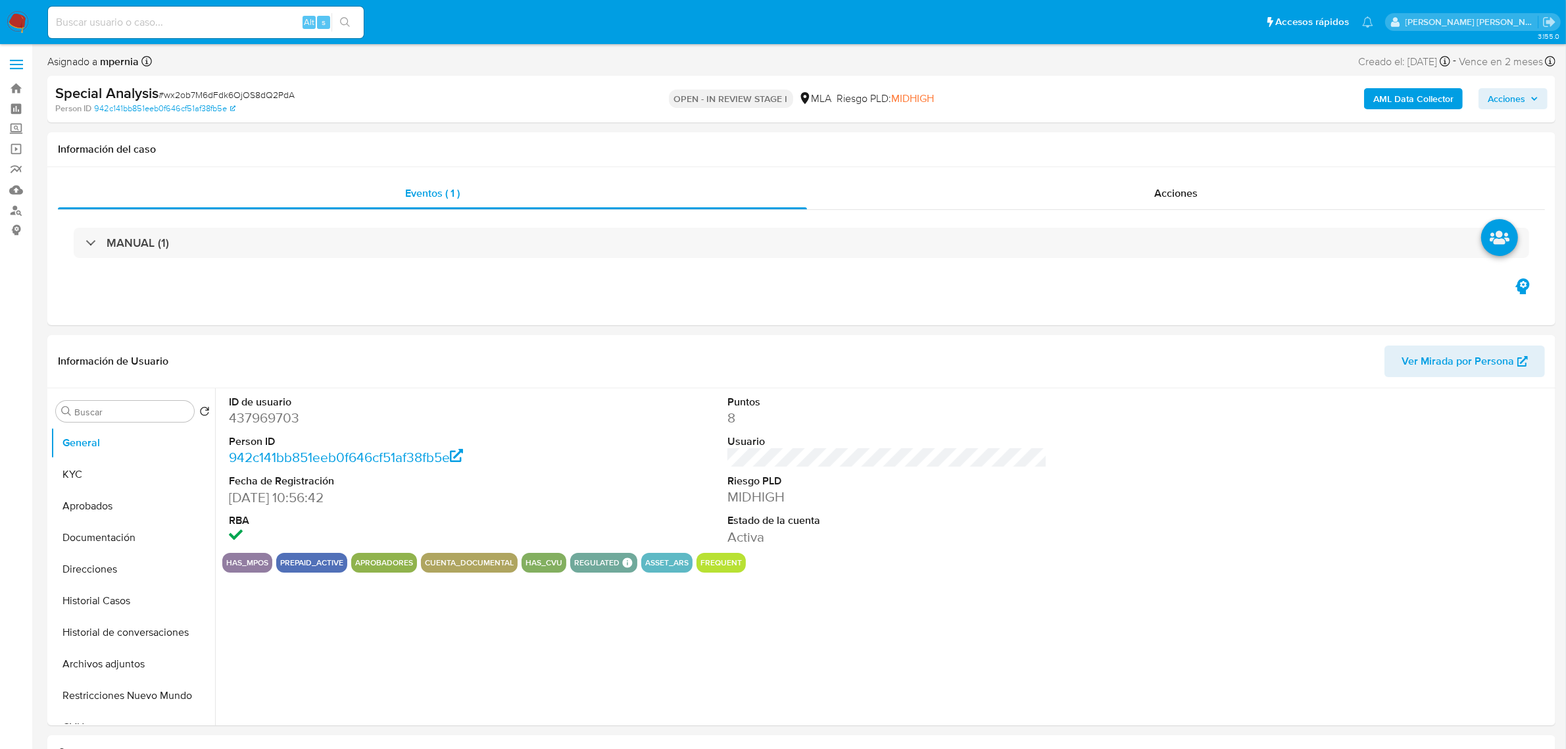
select select "10"
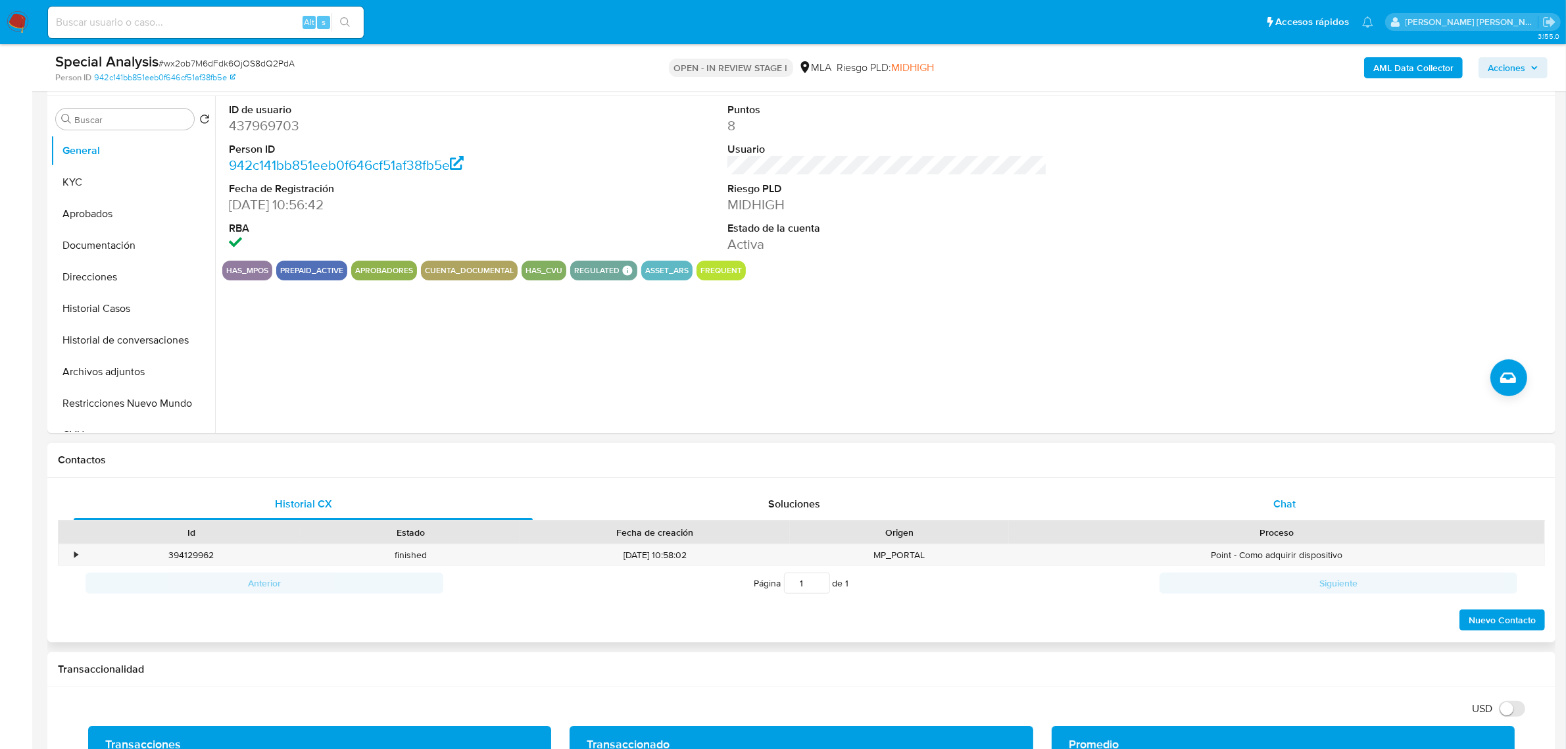
scroll to position [247, 0]
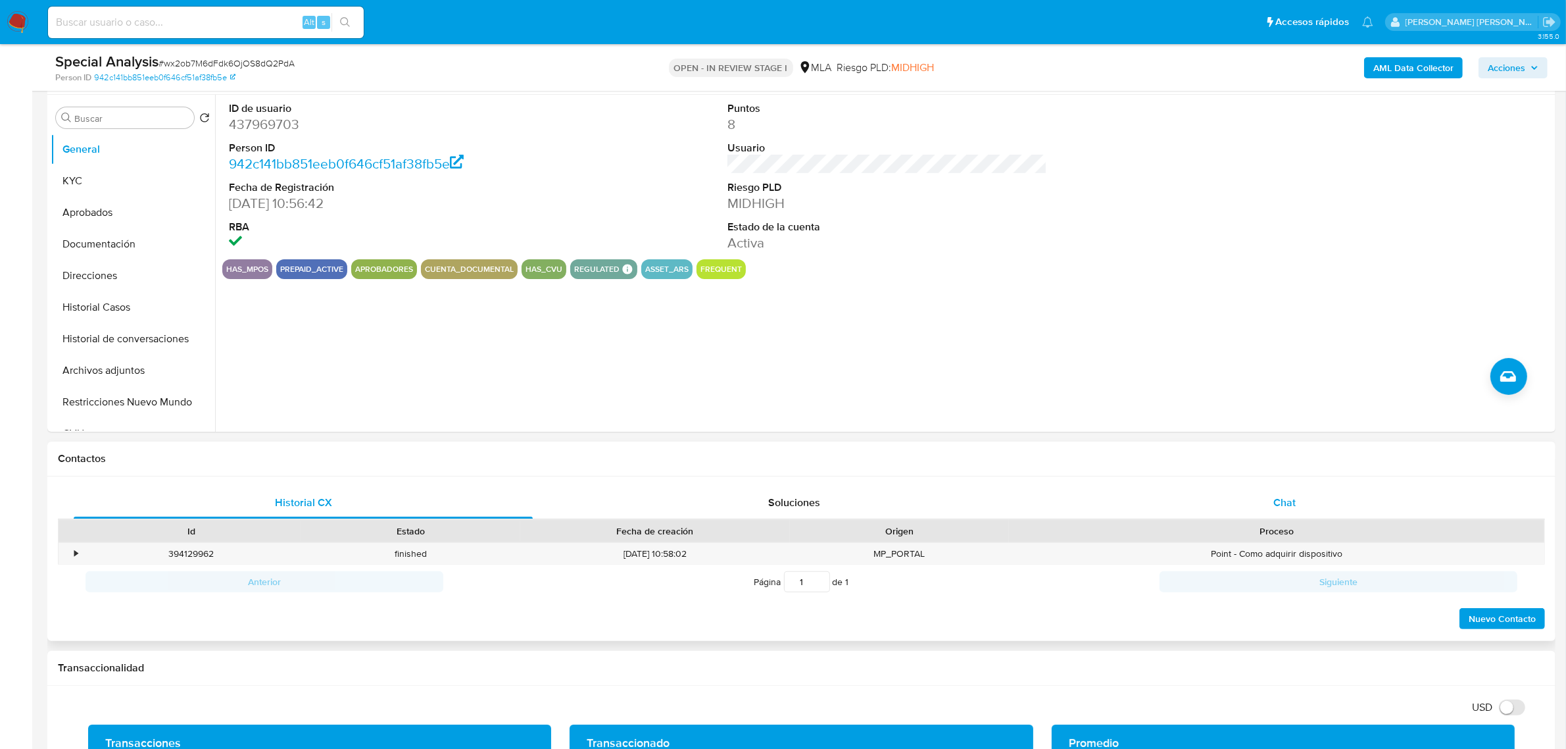
click at [1300, 512] on div "Chat" at bounding box center [1284, 503] width 459 height 32
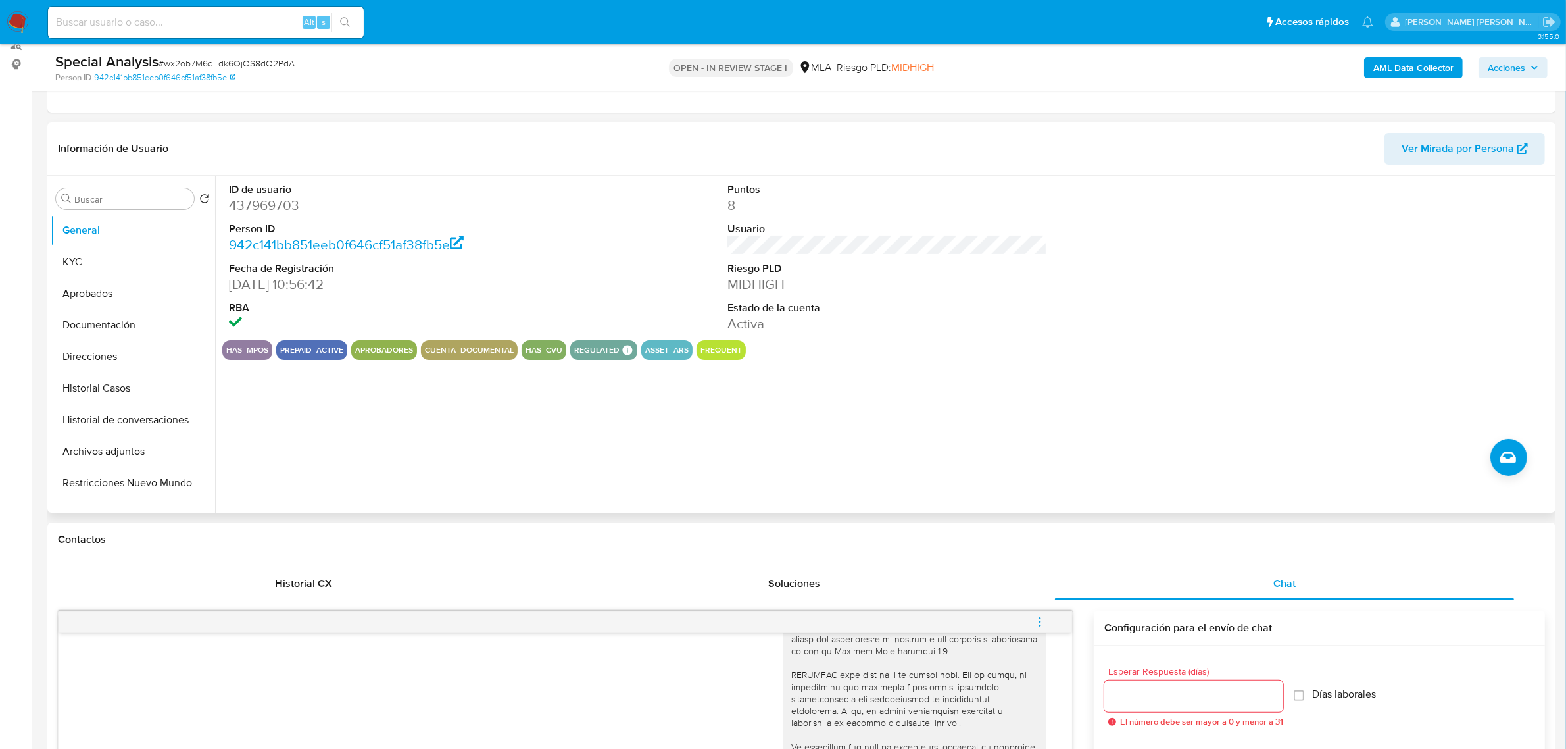
scroll to position [164, 0]
click at [92, 268] on button "KYC" at bounding box center [128, 263] width 154 height 32
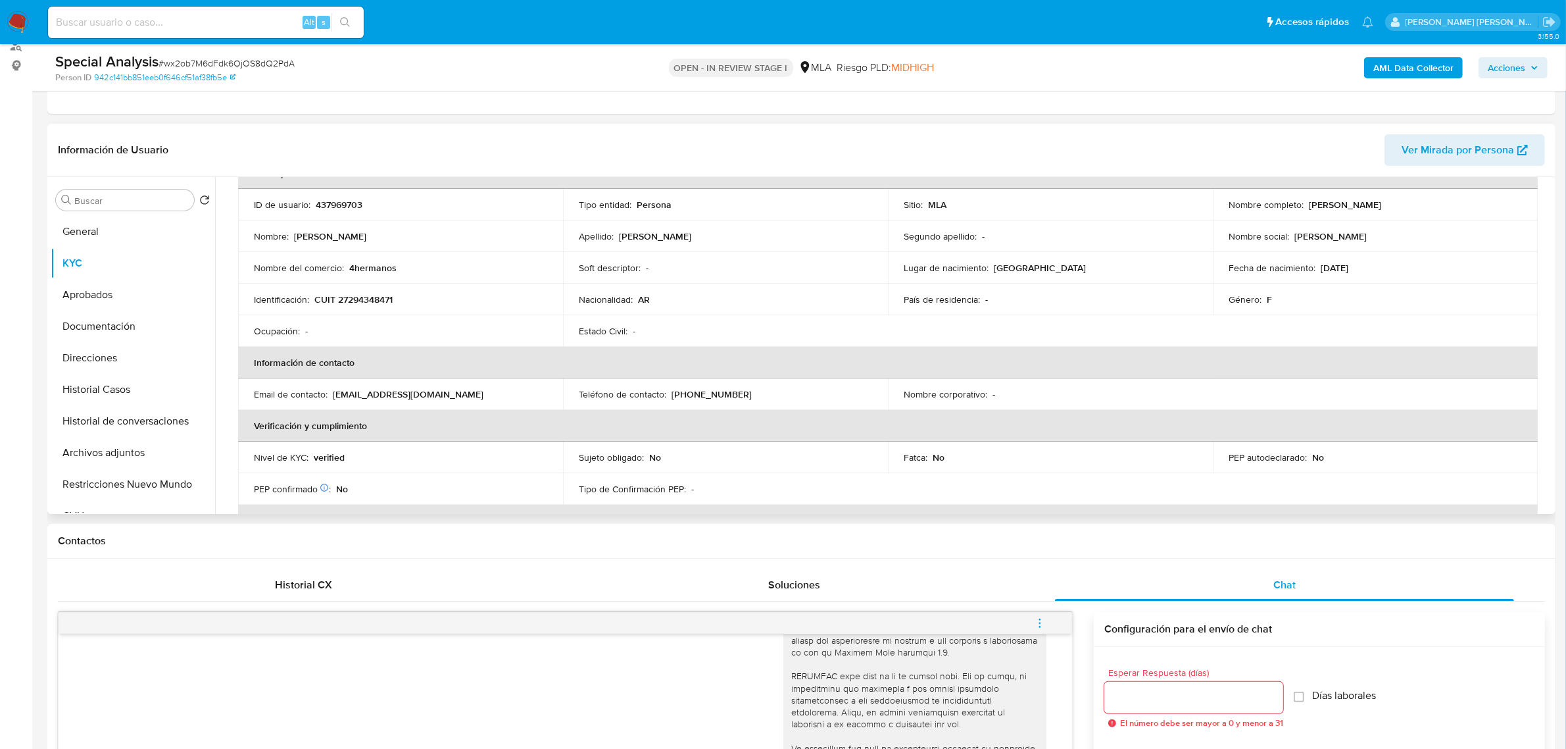
scroll to position [0, 0]
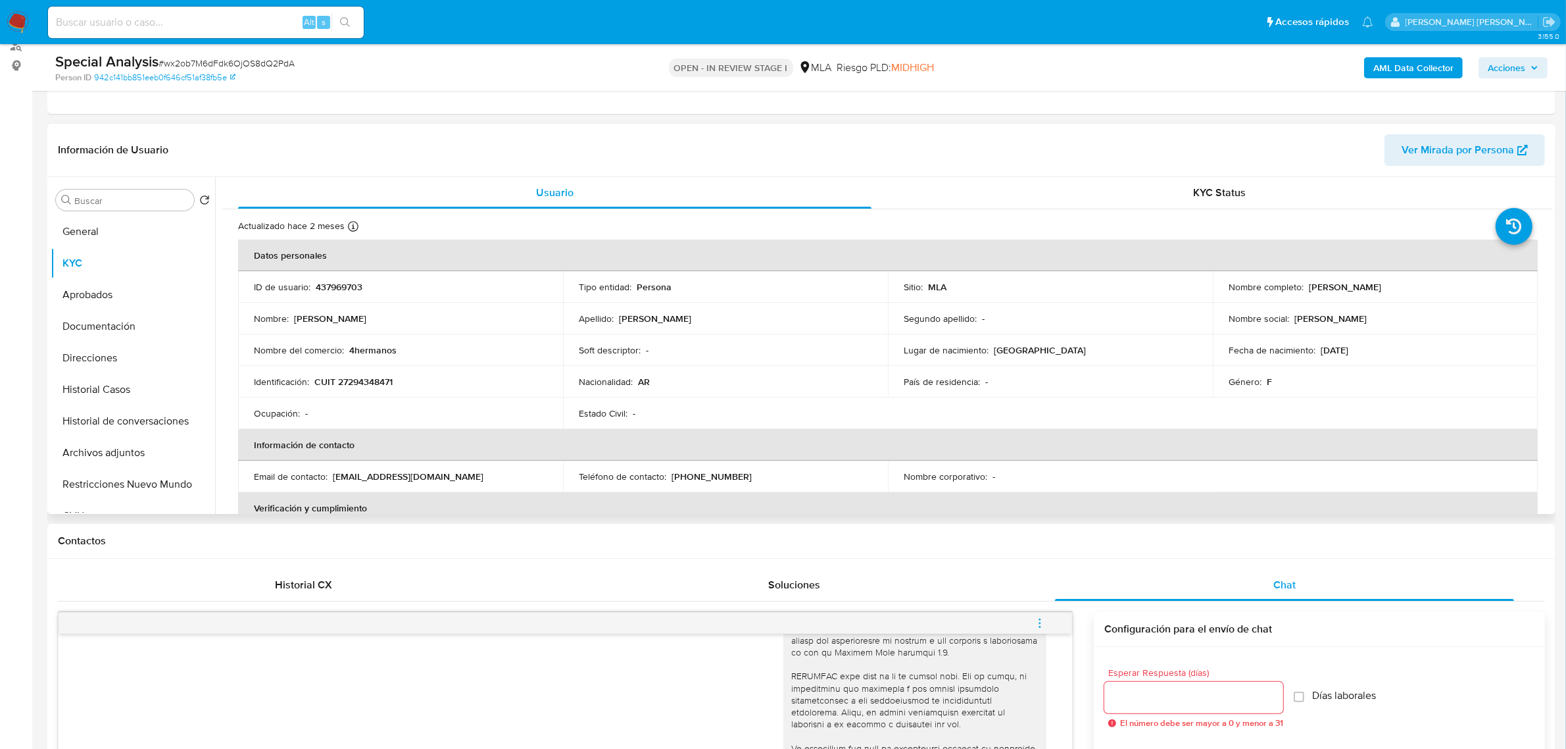
click at [354, 385] on p "CUIT 27294348471" at bounding box center [353, 382] width 78 height 12
copy p "27294348471"
click at [110, 319] on button "Documentación" at bounding box center [128, 327] width 154 height 32
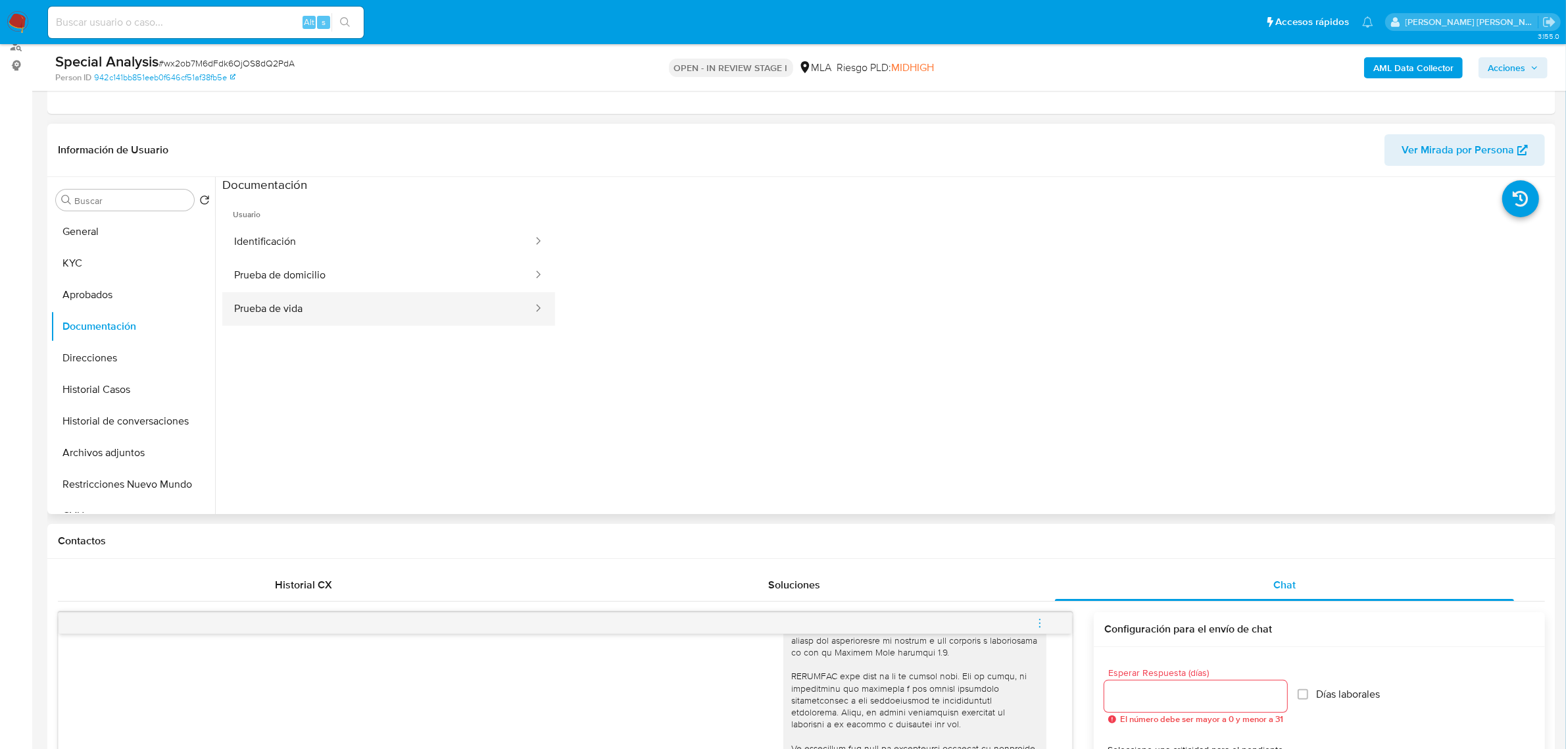
click at [332, 303] on button "Prueba de vida" at bounding box center [378, 309] width 312 height 34
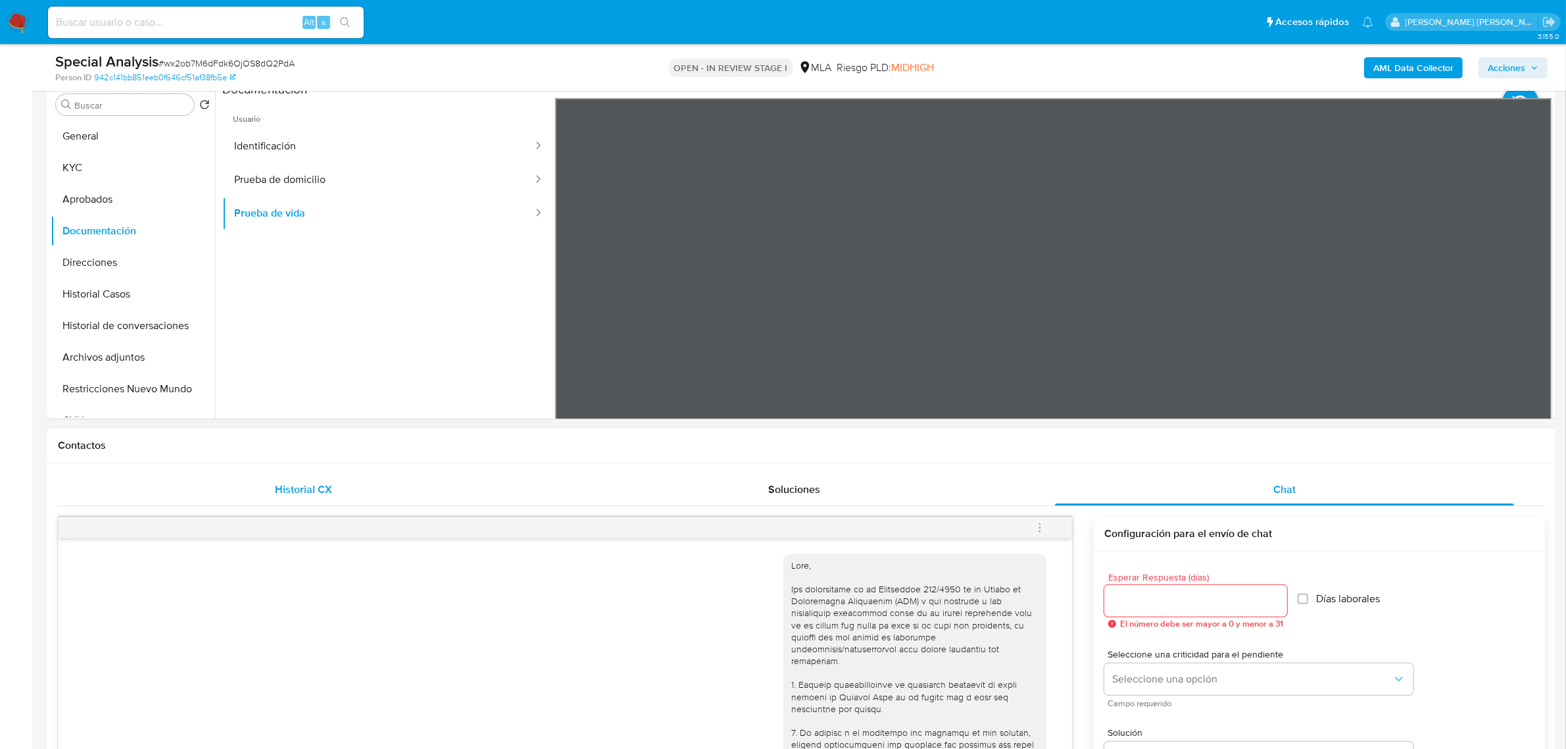
scroll to position [247, 0]
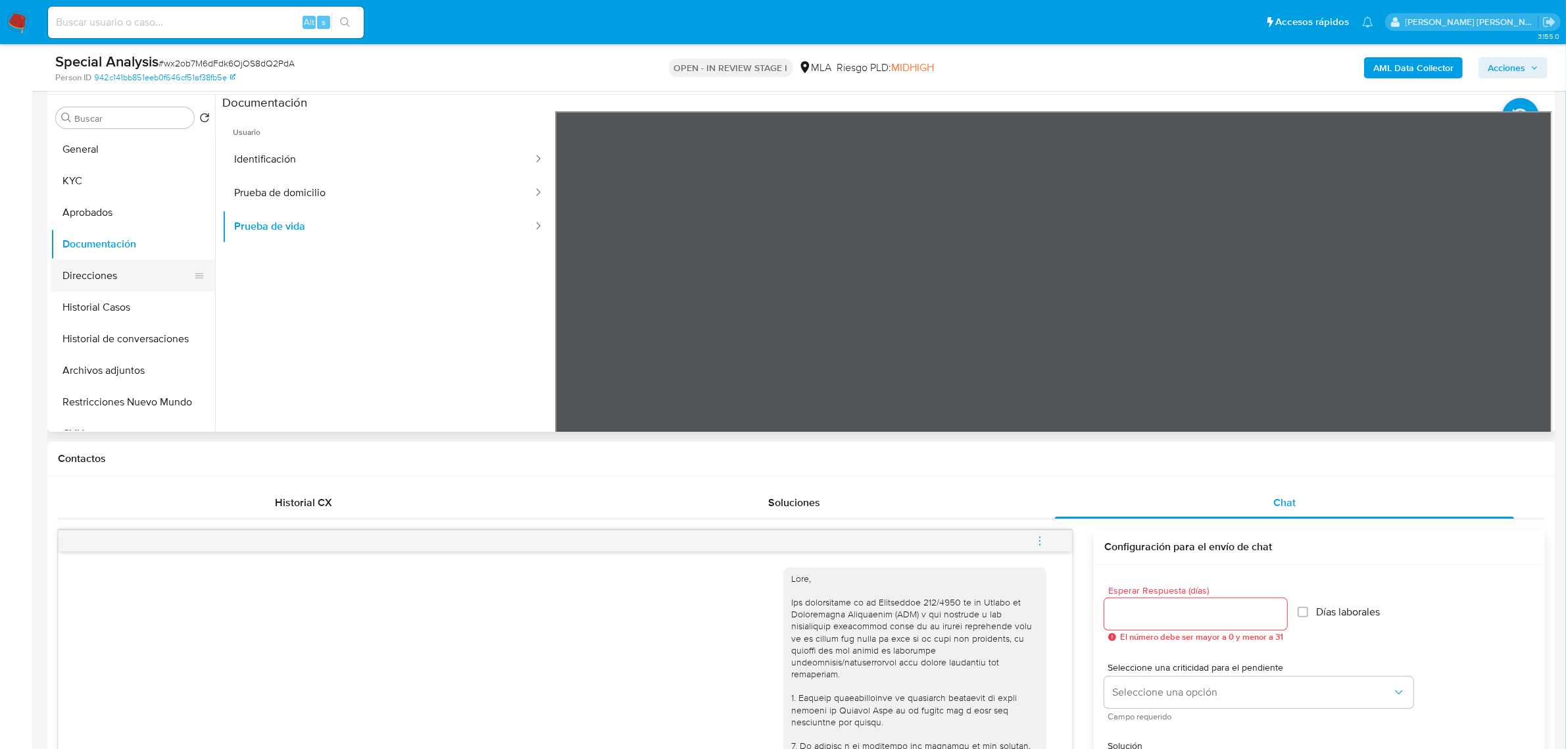
click at [113, 270] on button "Direcciones" at bounding box center [128, 276] width 154 height 32
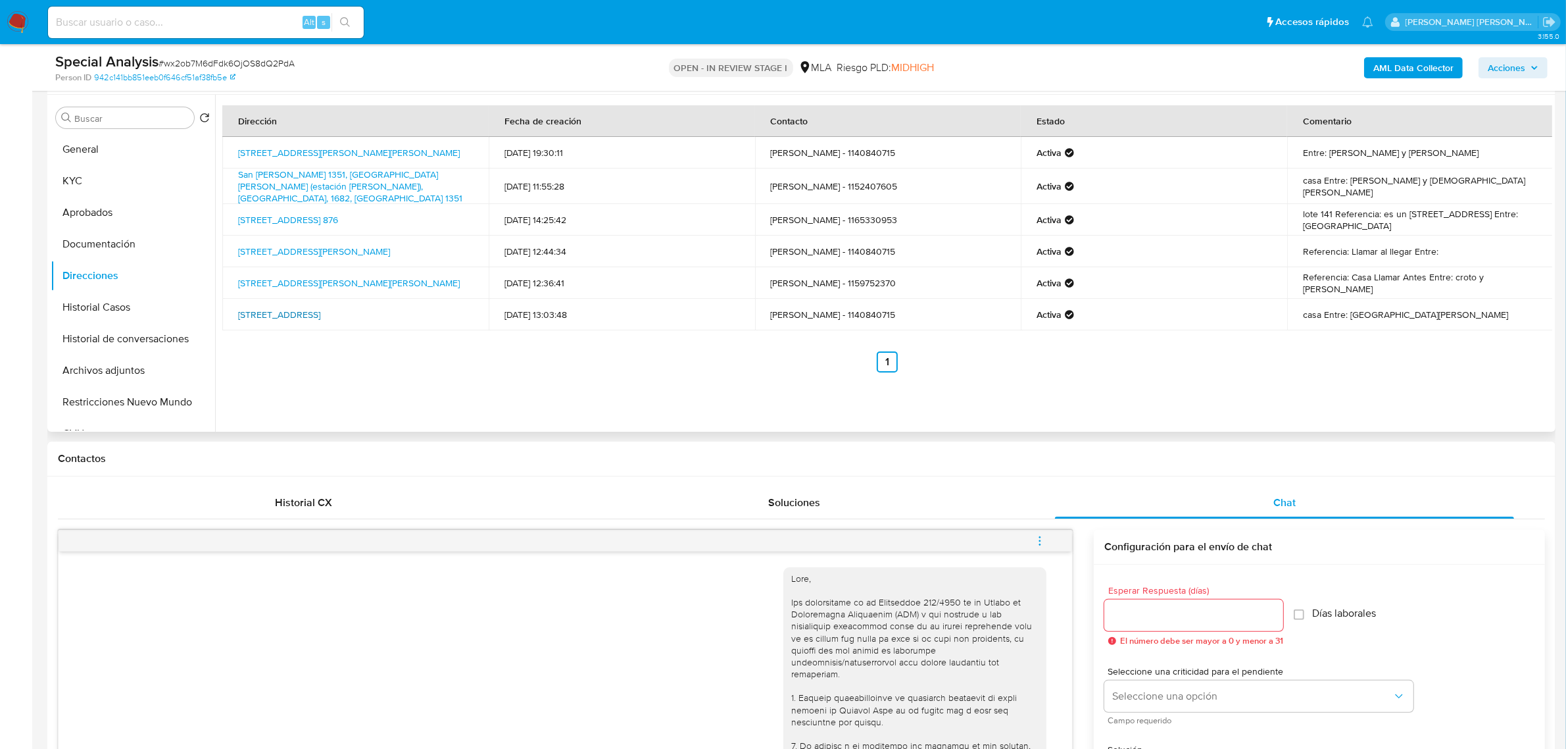
click at [320, 308] on link "Colombres 256, Almagro, Capital Federal, 1177, Argentina 256" at bounding box center [279, 314] width 82 height 13
click at [299, 276] on link "San Migurl De Garicoits 2066, Martin Coronado, Buenos Aires, 1683, Argentina 20…" at bounding box center [349, 282] width 222 height 13
drag, startPoint x: 232, startPoint y: 270, endPoint x: 263, endPoint y: 285, distance: 35.0
click at [263, 285] on td "San Migurl De Garicoits 2066, Martin Coronado, Buenos Aires, 1683, Argentina 20…" at bounding box center [355, 283] width 266 height 32
copy link "San Migurl De Garicoits 2066, Martin Coronado, Buenos Aires,"
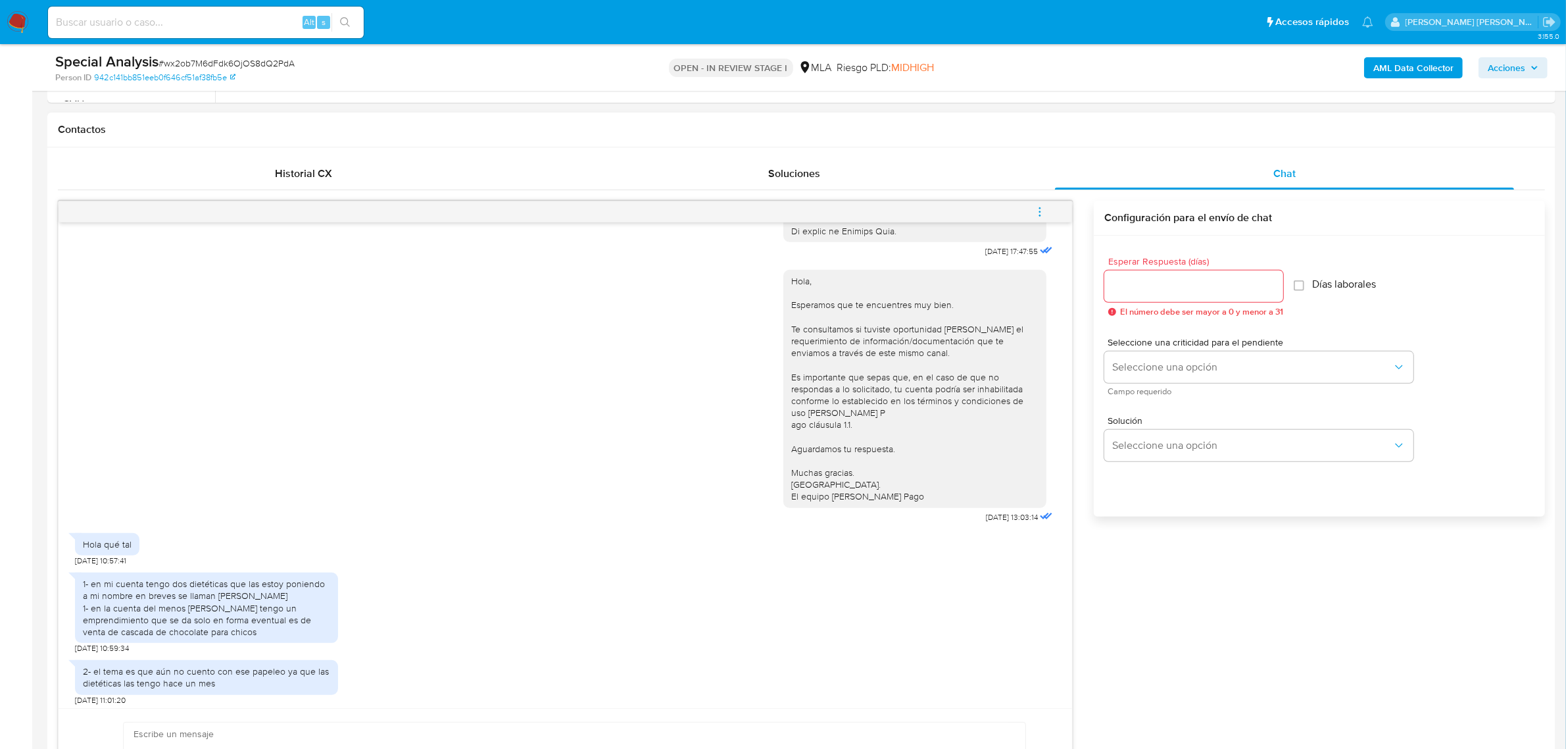
scroll to position [793, 0]
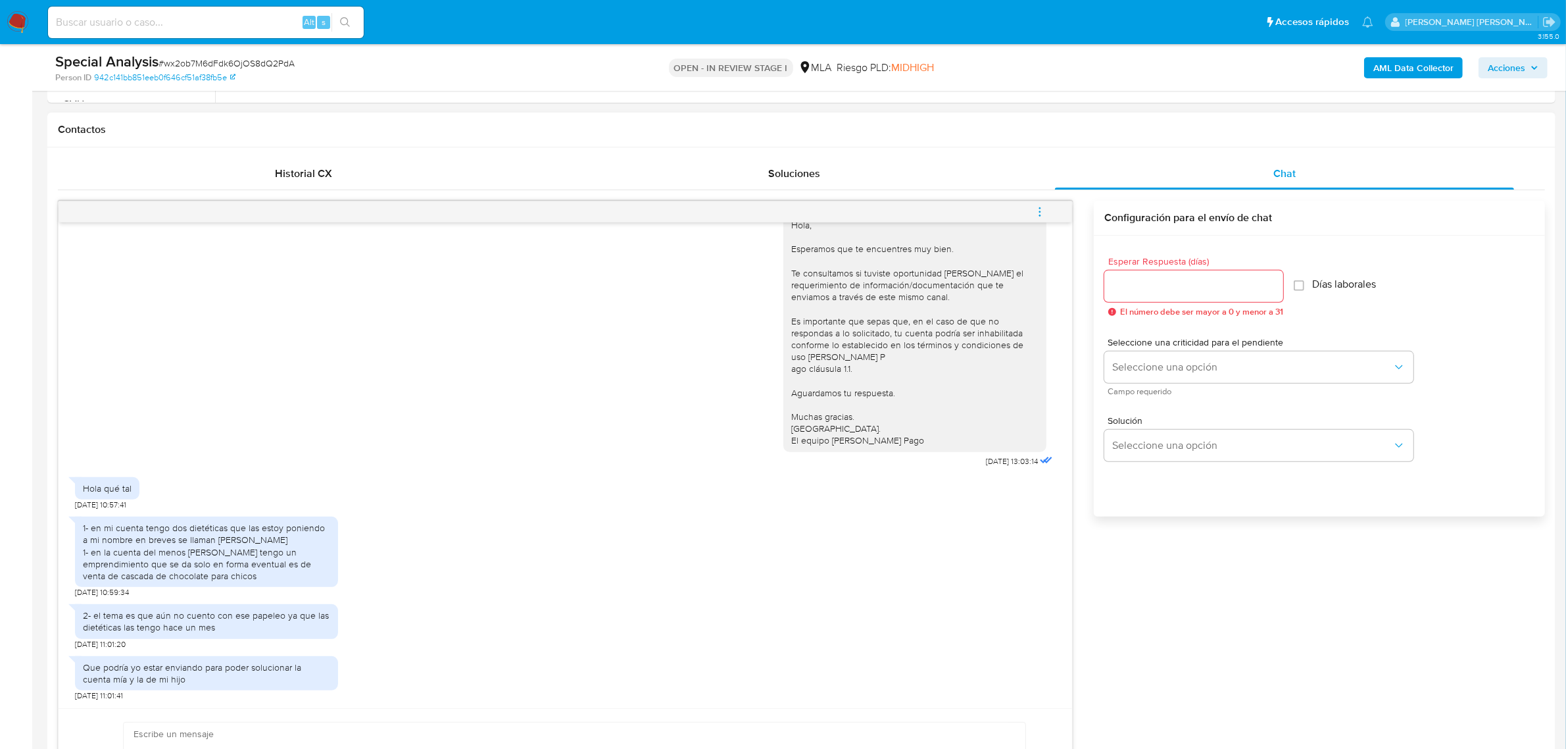
drag, startPoint x: 92, startPoint y: 554, endPoint x: 257, endPoint y: 580, distance: 166.6
click at [257, 580] on div "1- en mi cuenta tengo dos dietéticas que las estoy poniendo a mi nombre en brev…" at bounding box center [206, 552] width 247 height 60
copy div "en la cuenta del menos Máximo Leon Dalla Costa tengo un emprendimiento que se d…"
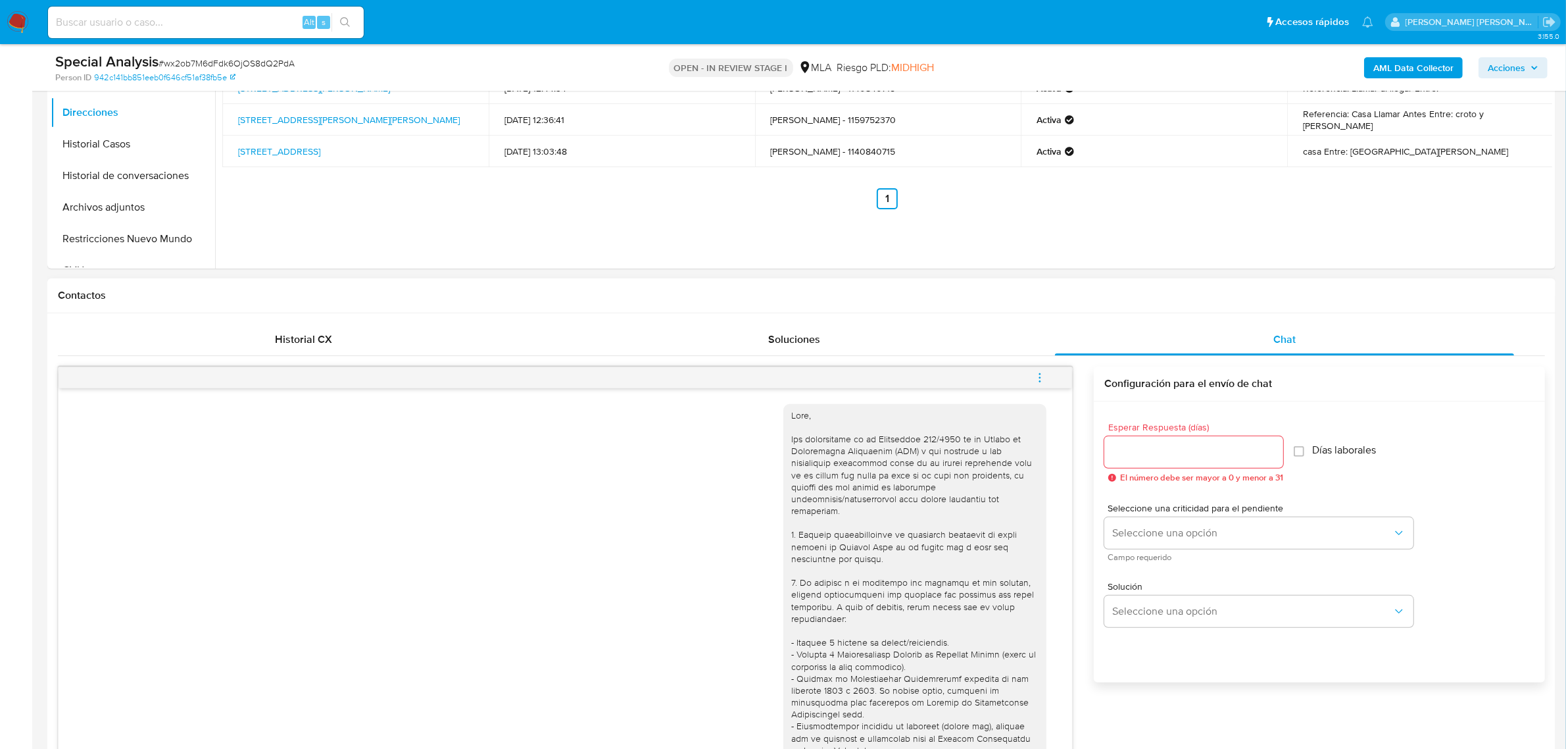
scroll to position [247, 0]
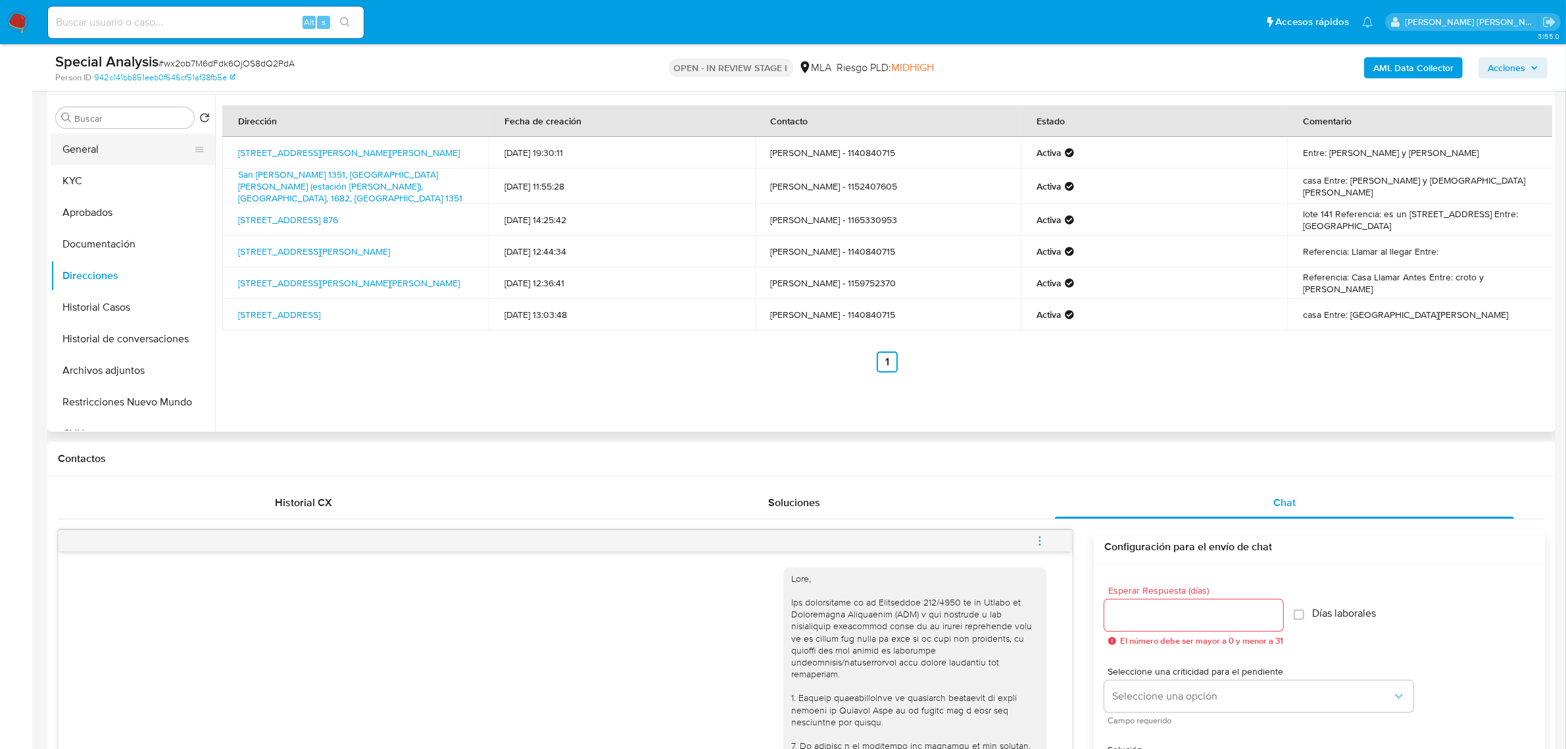
click at [103, 146] on button "General" at bounding box center [128, 150] width 154 height 32
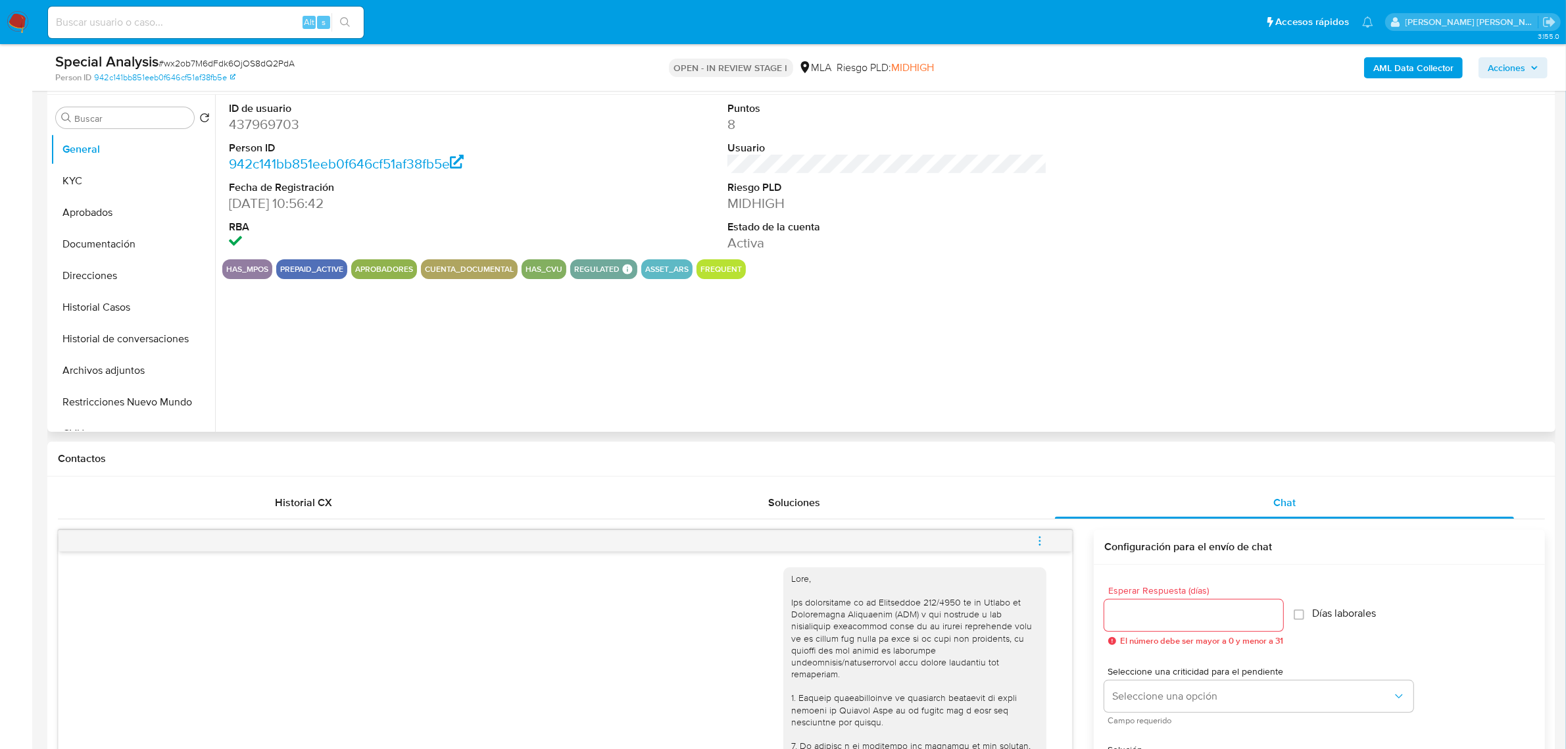
click at [251, 134] on dd "437969703" at bounding box center [389, 124] width 320 height 18
copy dd "437969703"
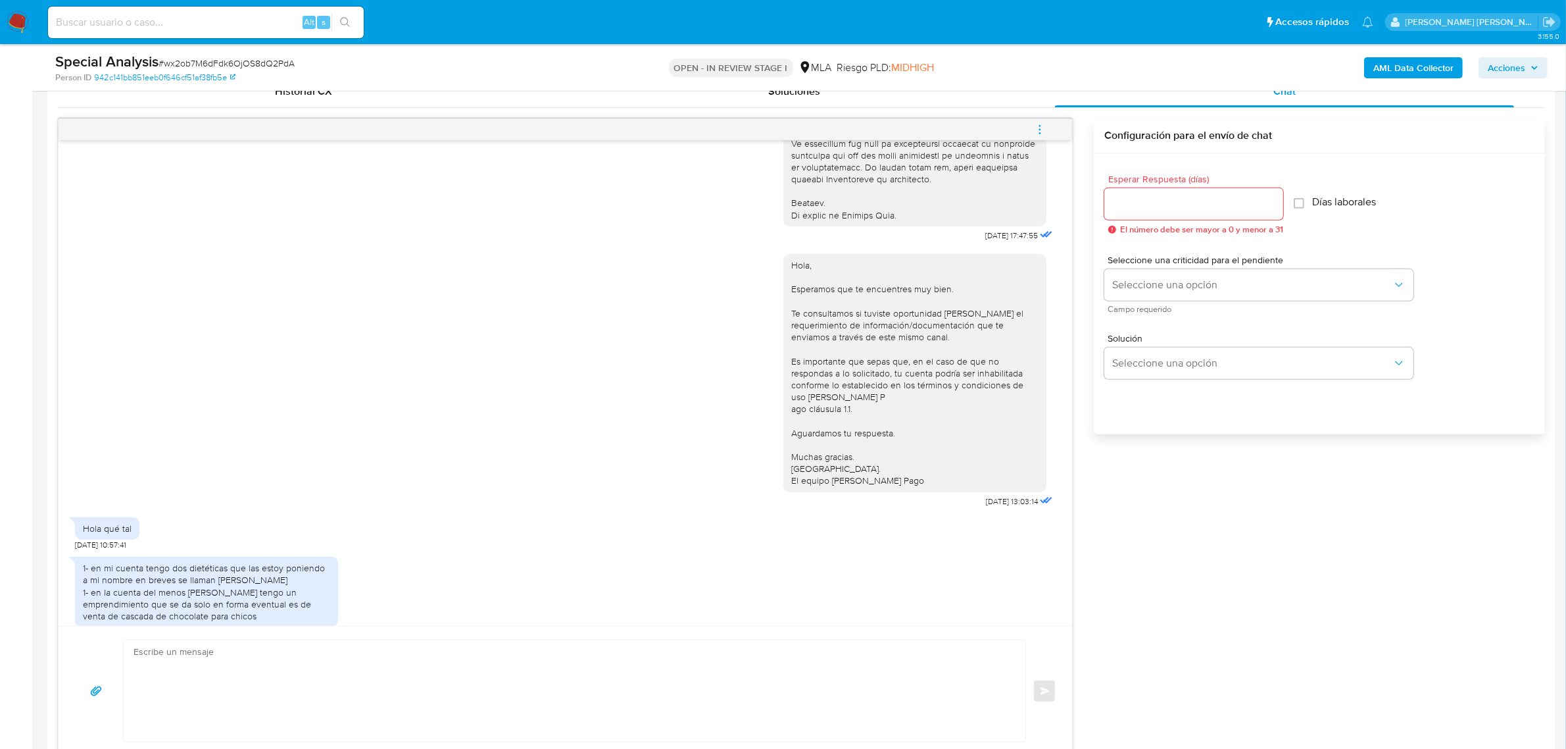
scroll to position [740, 0]
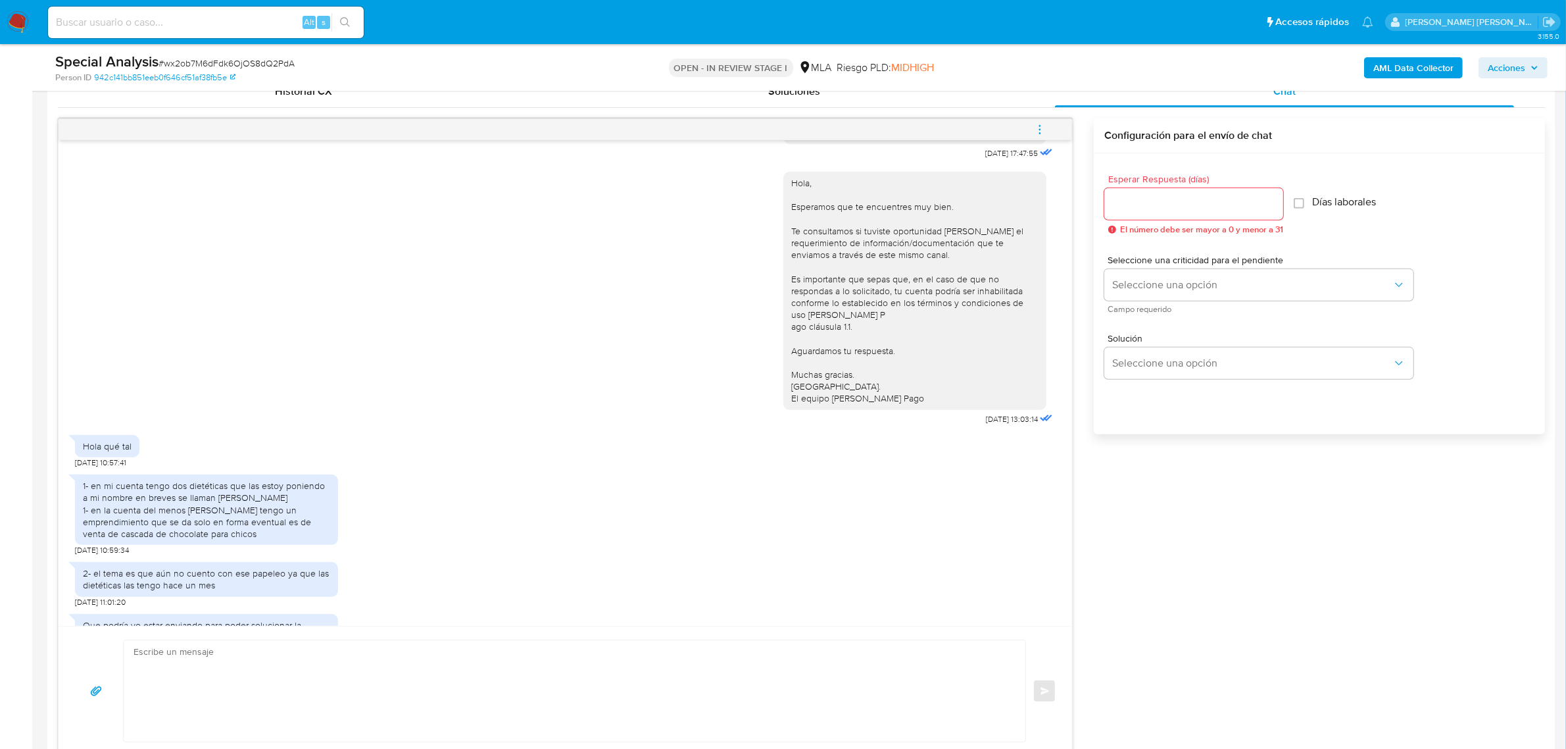
drag, startPoint x: 80, startPoint y: 500, endPoint x: 263, endPoint y: 548, distance: 189.1
click at [263, 545] on div "1- en mi cuenta tengo dos dietéticas que las estoy poniendo a mi nombre en brev…" at bounding box center [206, 509] width 263 height 70
copy div "1- en mi cuenta tengo dos dietéticas que las estoy poniendo a mi nombre en brev…"
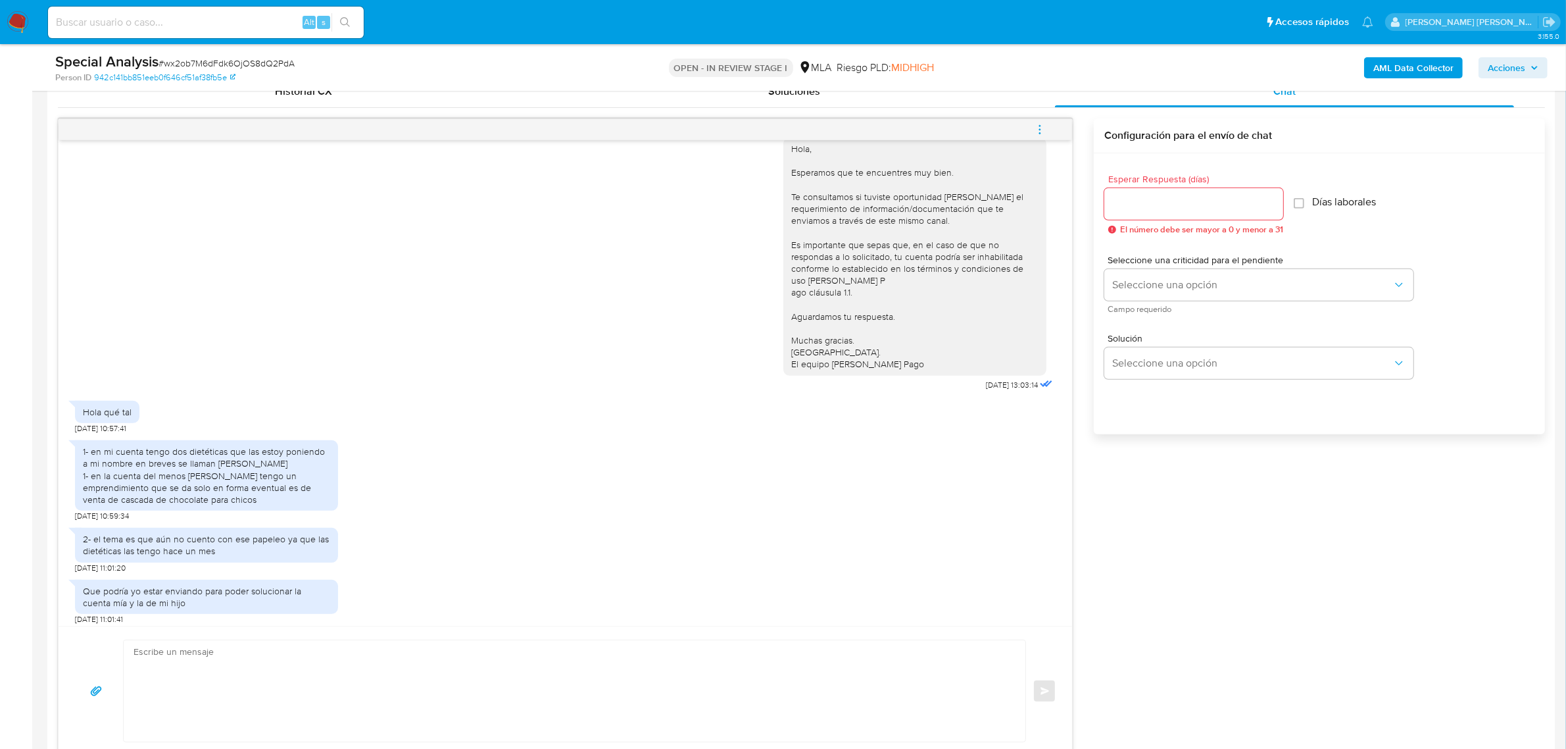
scroll to position [793, 0]
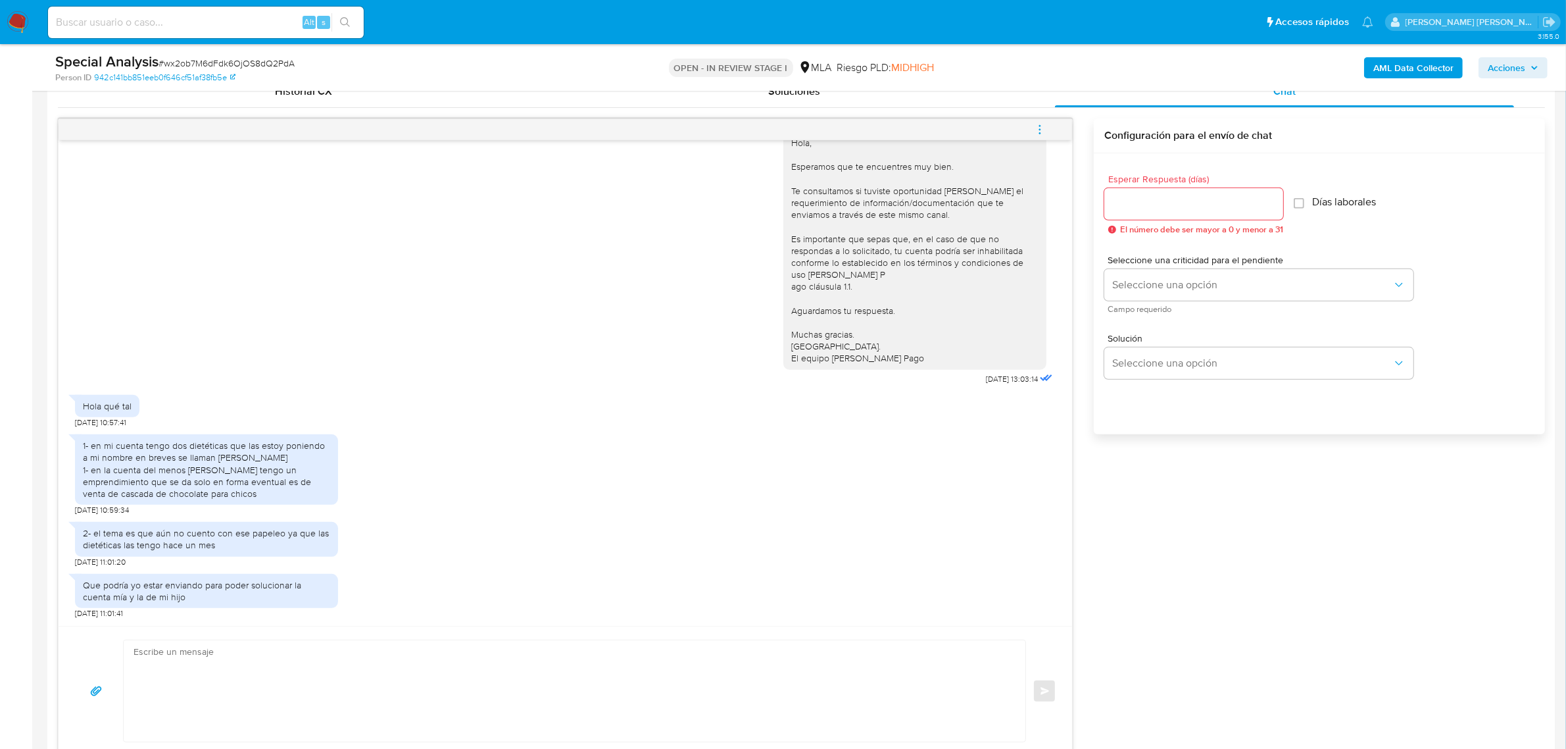
click at [1376, 67] on b "AML Data Collector" at bounding box center [1414, 67] width 80 height 21
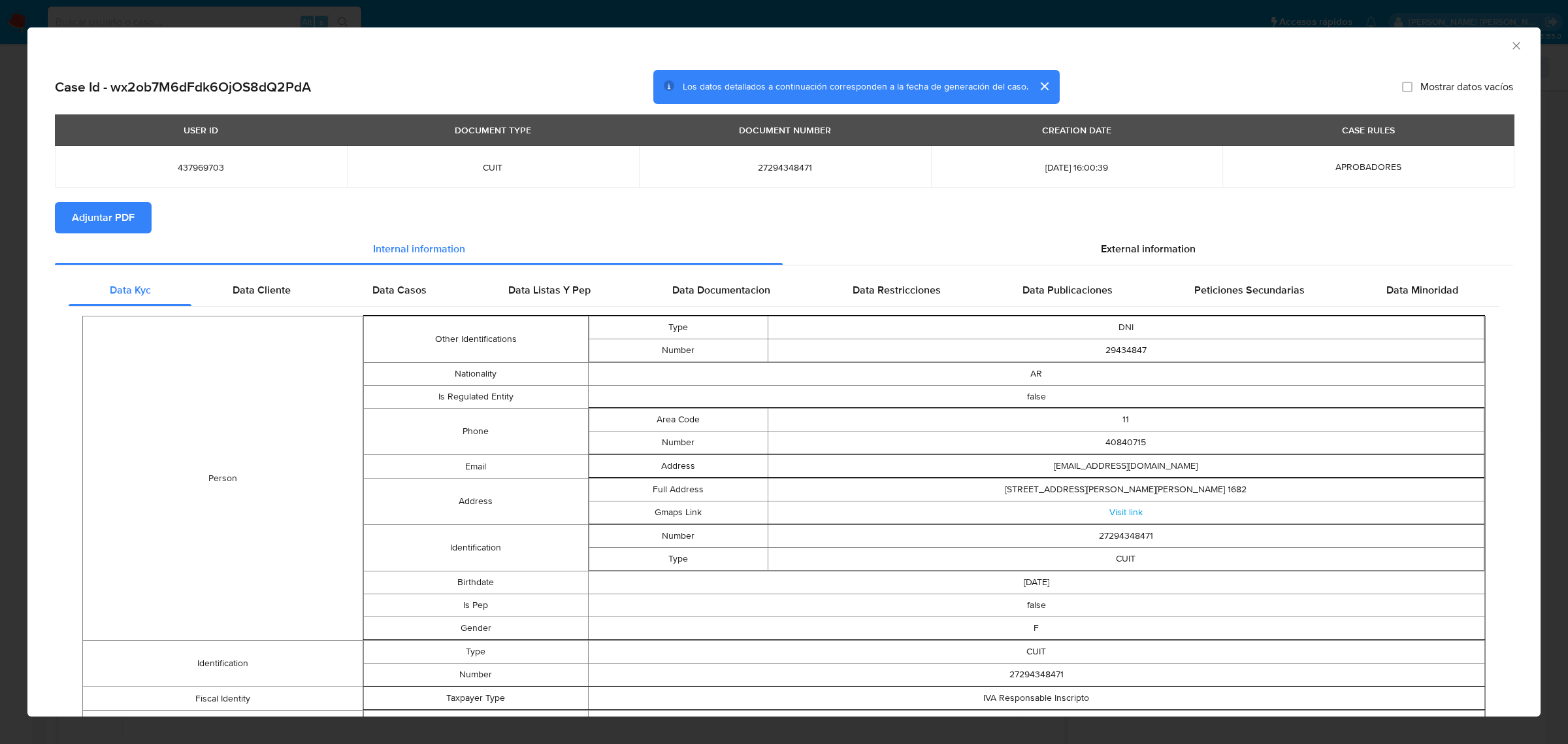
click at [89, 227] on span "Adjuntar PDF" at bounding box center [102, 218] width 63 height 29
click at [1509, 49] on icon "Cerrar ventana" at bounding box center [1515, 45] width 13 height 13
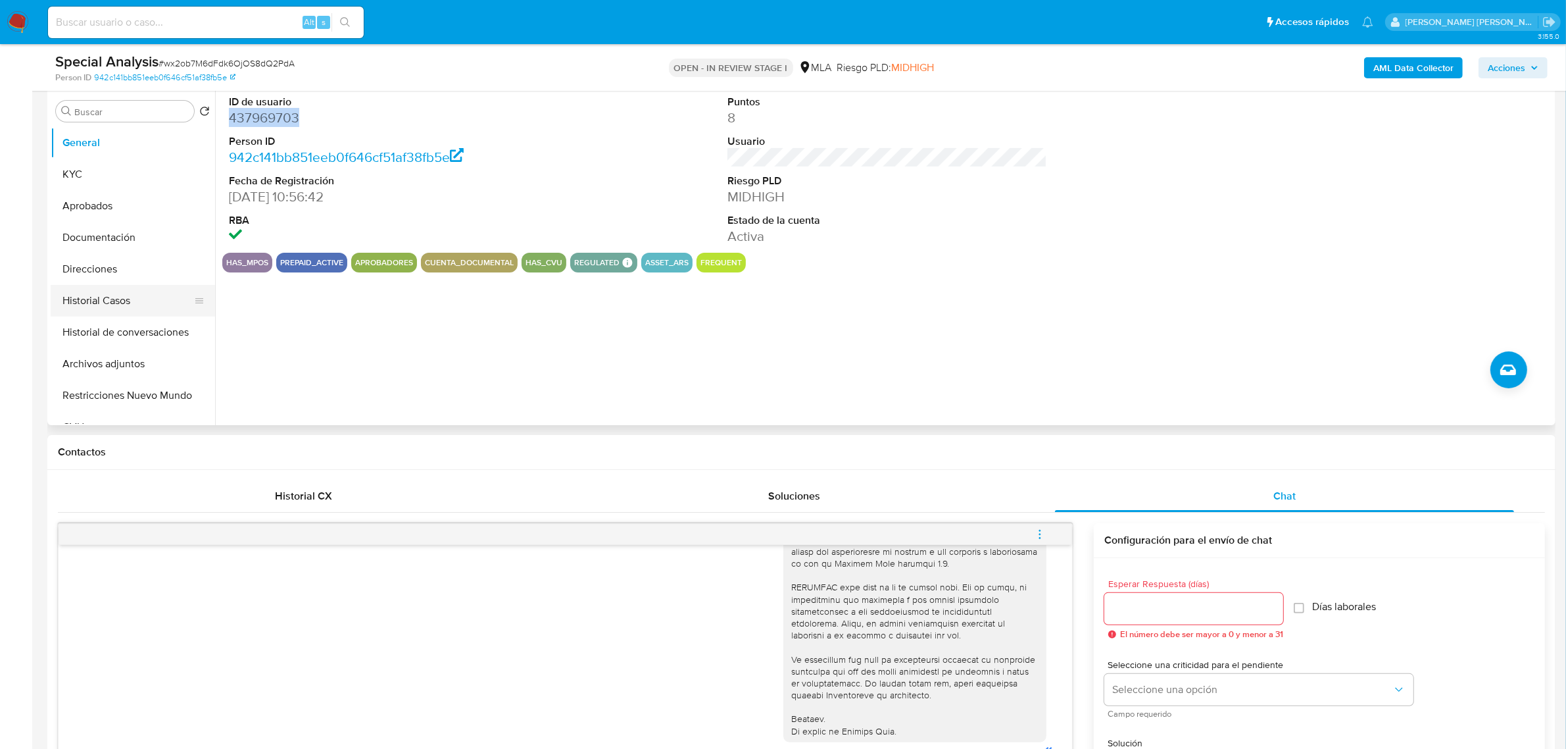
scroll to position [247, 0]
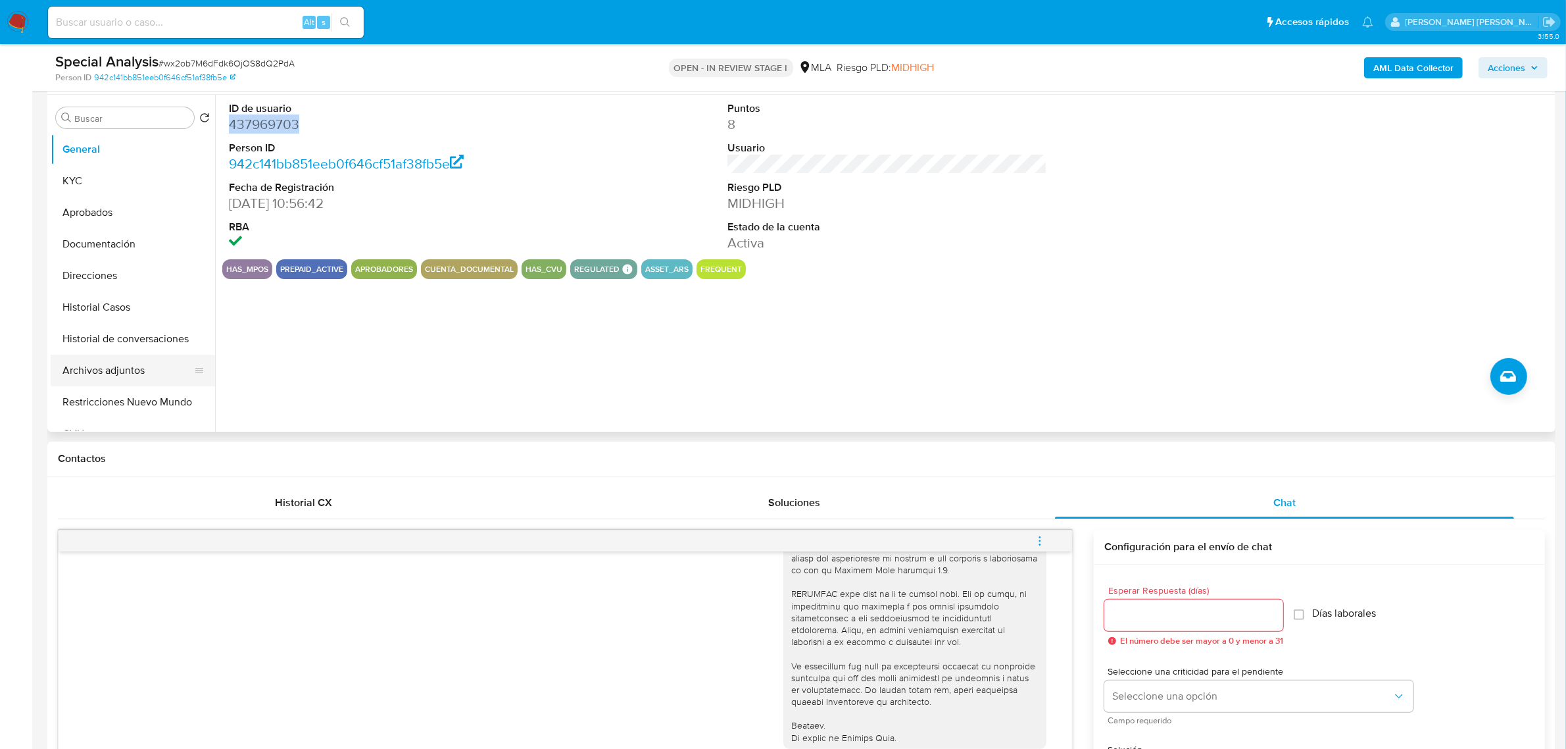
click at [116, 363] on button "Archivos adjuntos" at bounding box center [128, 371] width 154 height 32
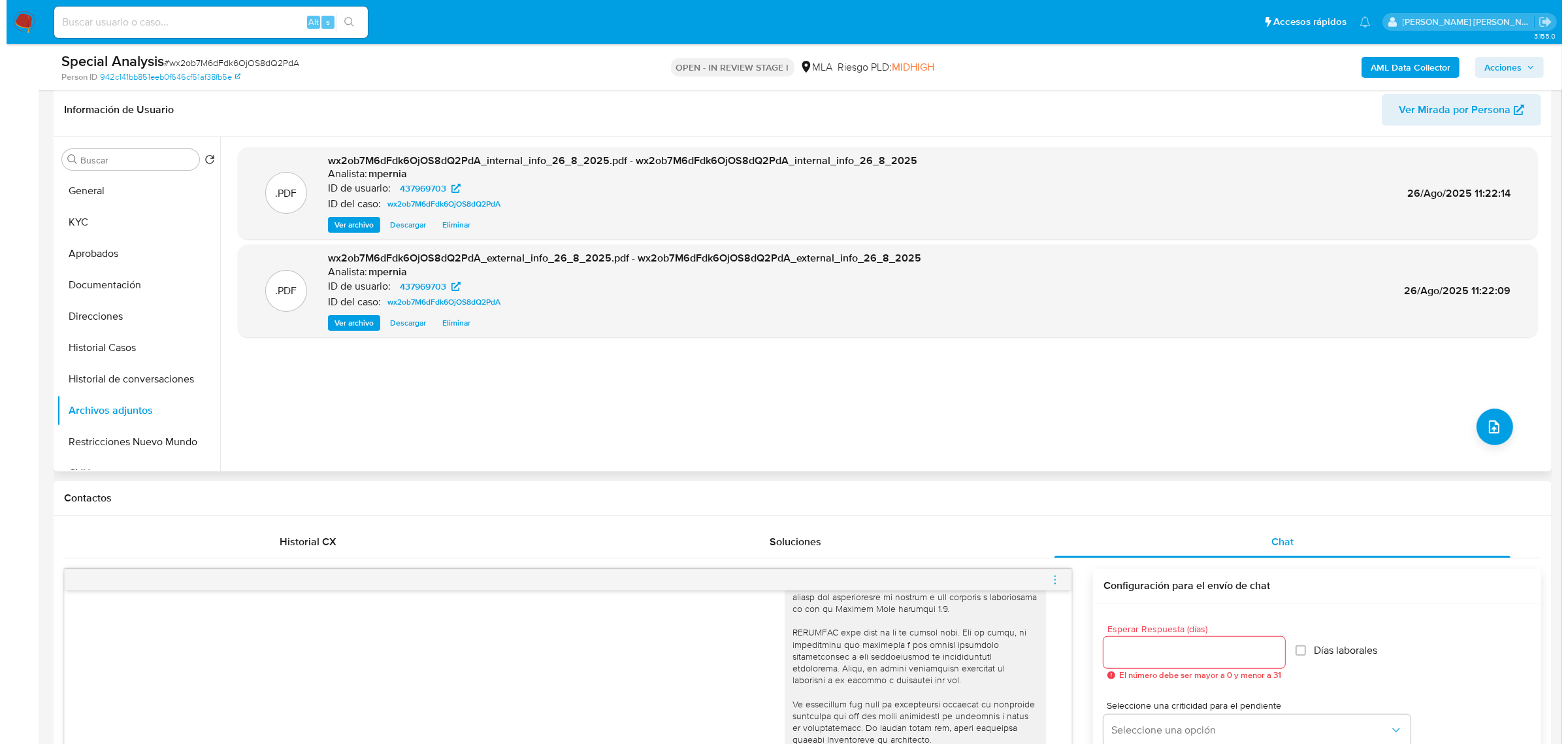
scroll to position [163, 0]
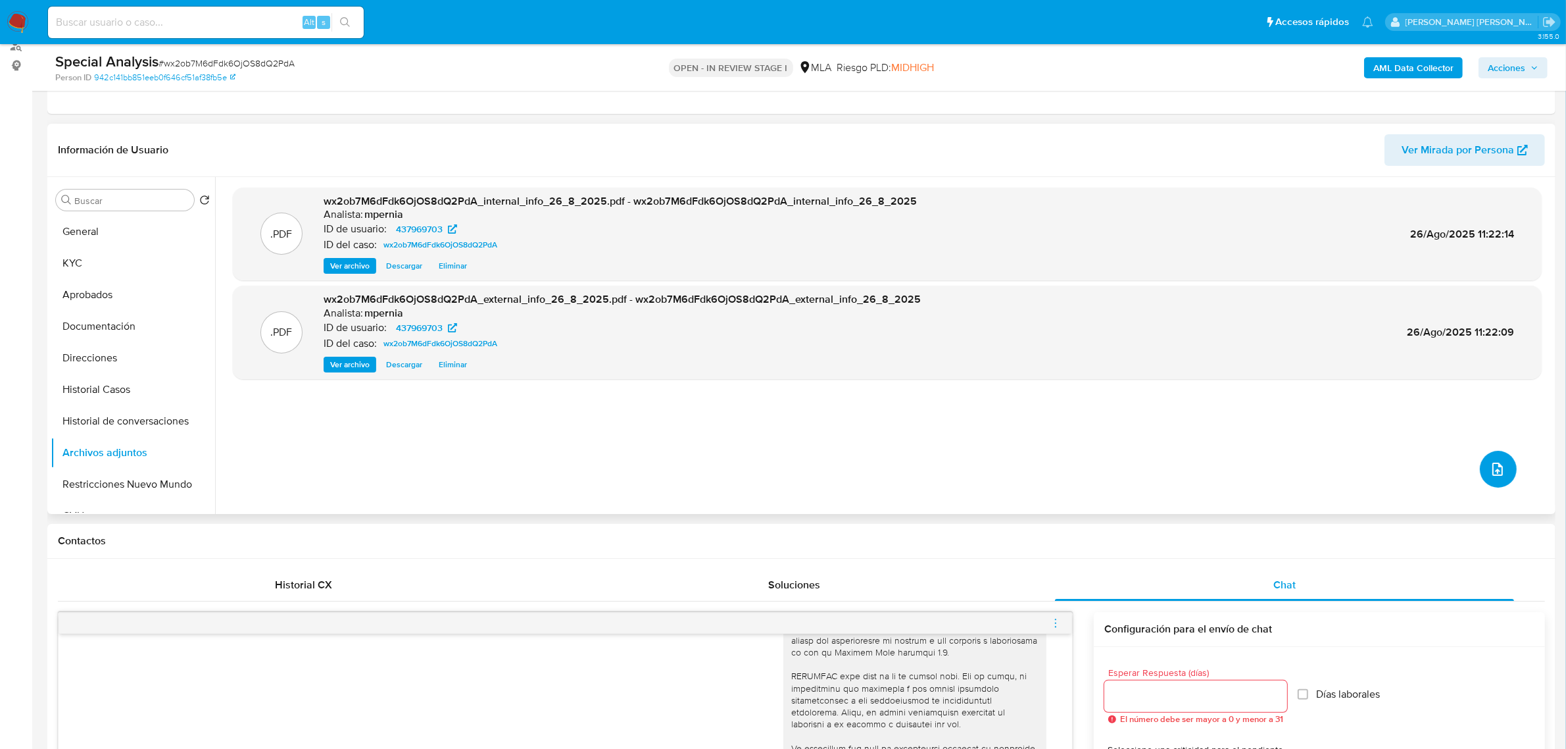
click at [1491, 476] on icon "upload-file" at bounding box center [1498, 469] width 16 height 16
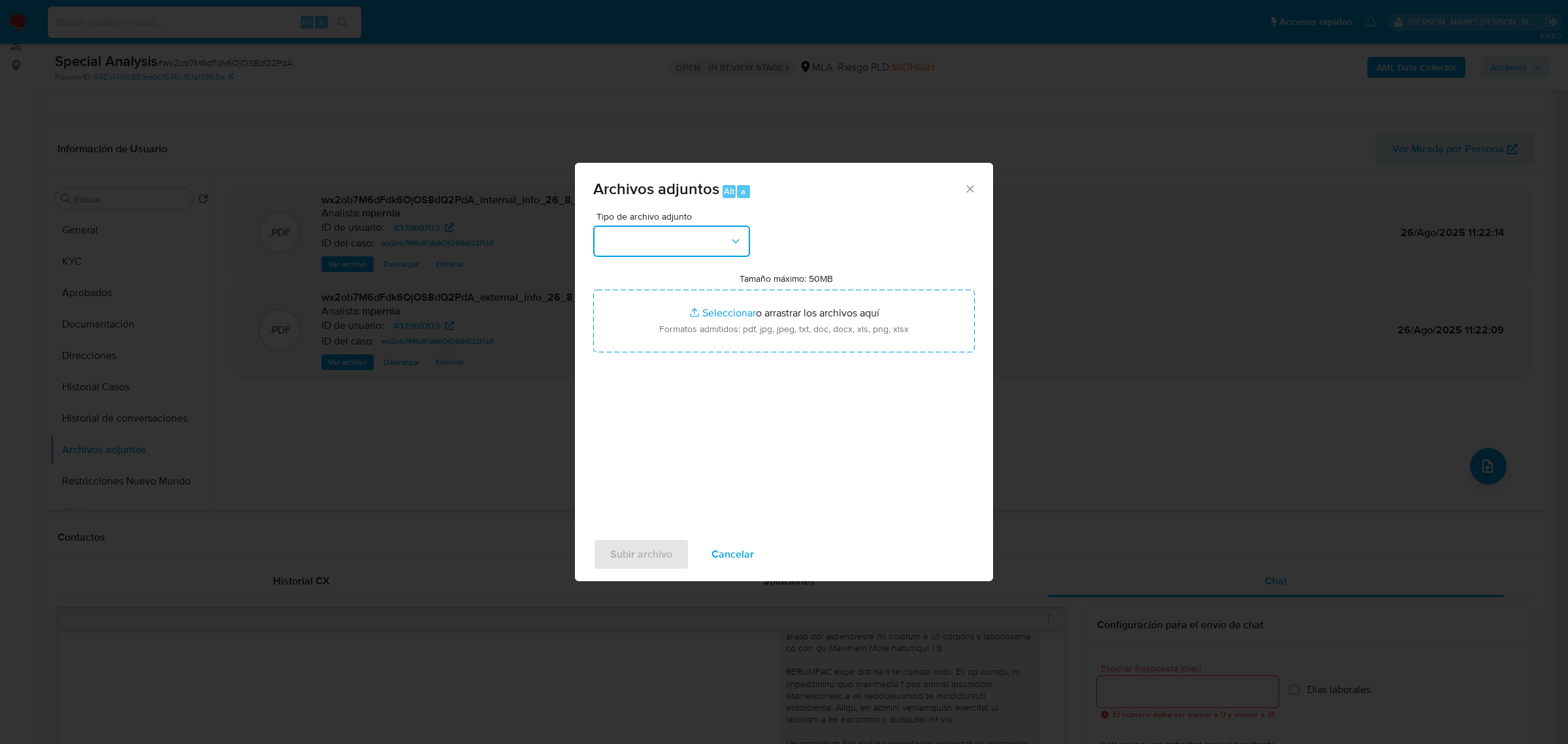
click at [720, 239] on button "button" at bounding box center [671, 241] width 157 height 32
click at [633, 370] on span "OTROS" at bounding box center [618, 363] width 34 height 13
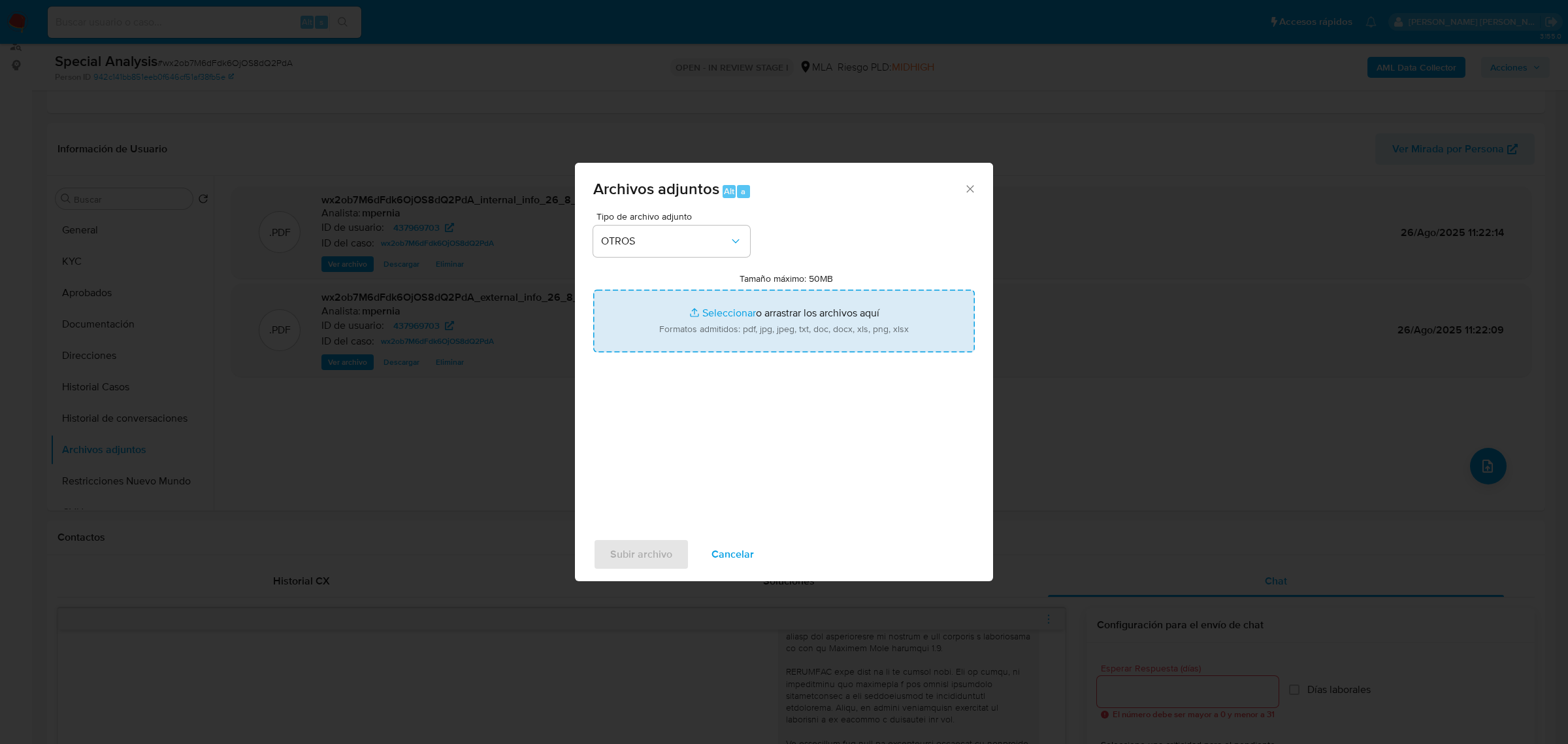
type input "C:\fakepath\Movimientos-Aladdin-437969703.xlsx"
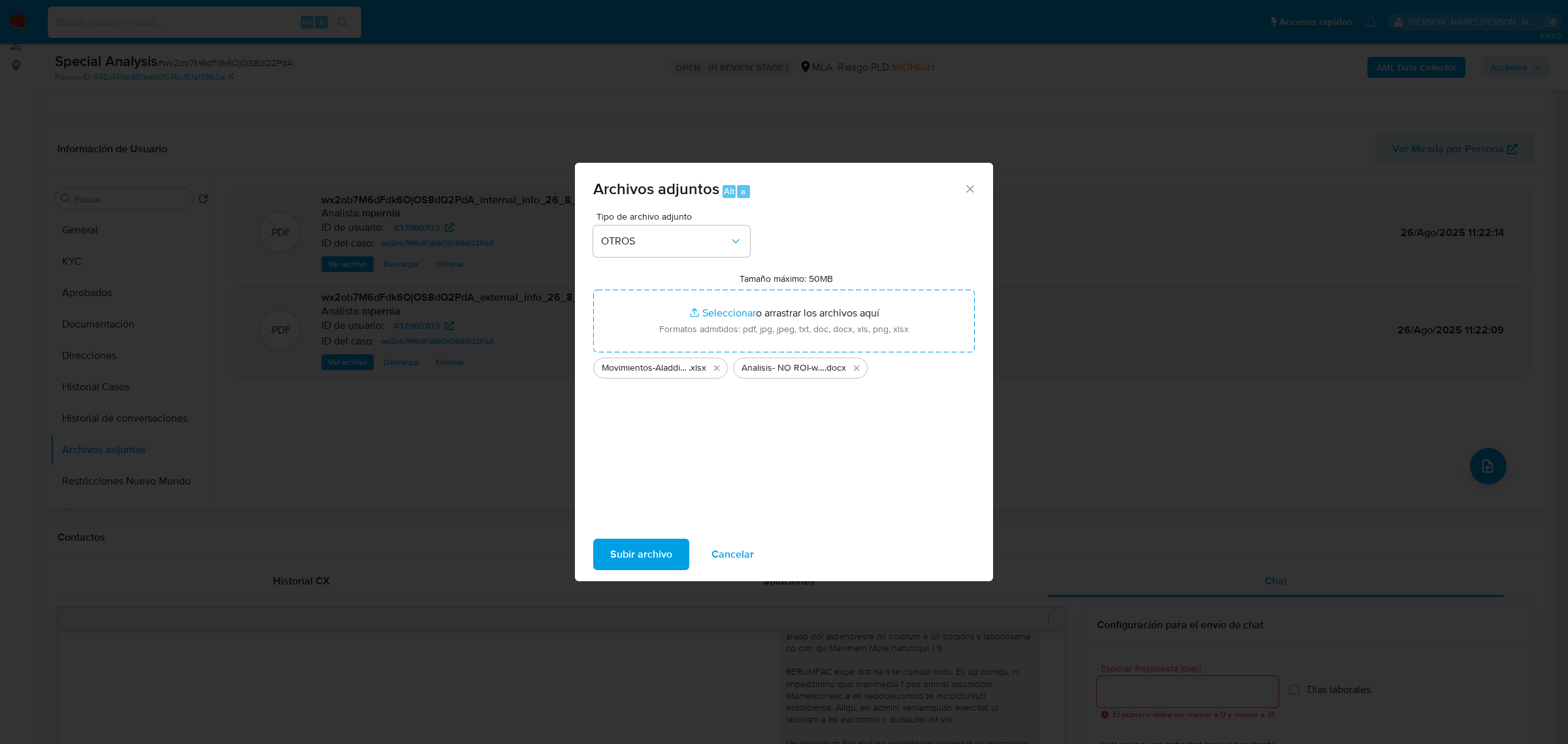
click at [629, 556] on span "Subir archivo" at bounding box center [641, 553] width 63 height 29
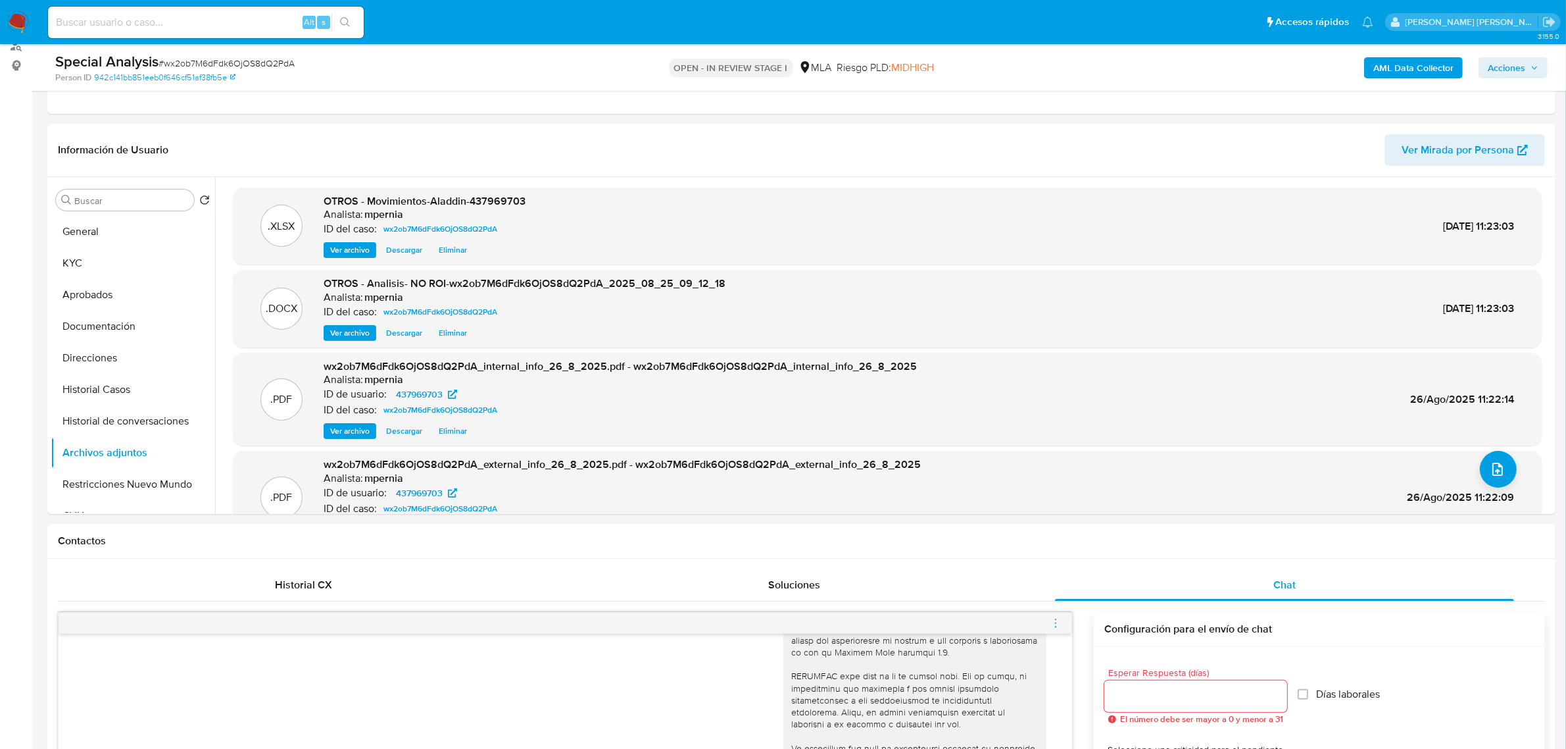
click at [188, 69] on span "# wx2ob7M6dFdk6OjOS8dQ2PdA" at bounding box center [227, 63] width 136 height 13
copy span "wx2ob7M6dFdk6OjOS8dQ2PdA"
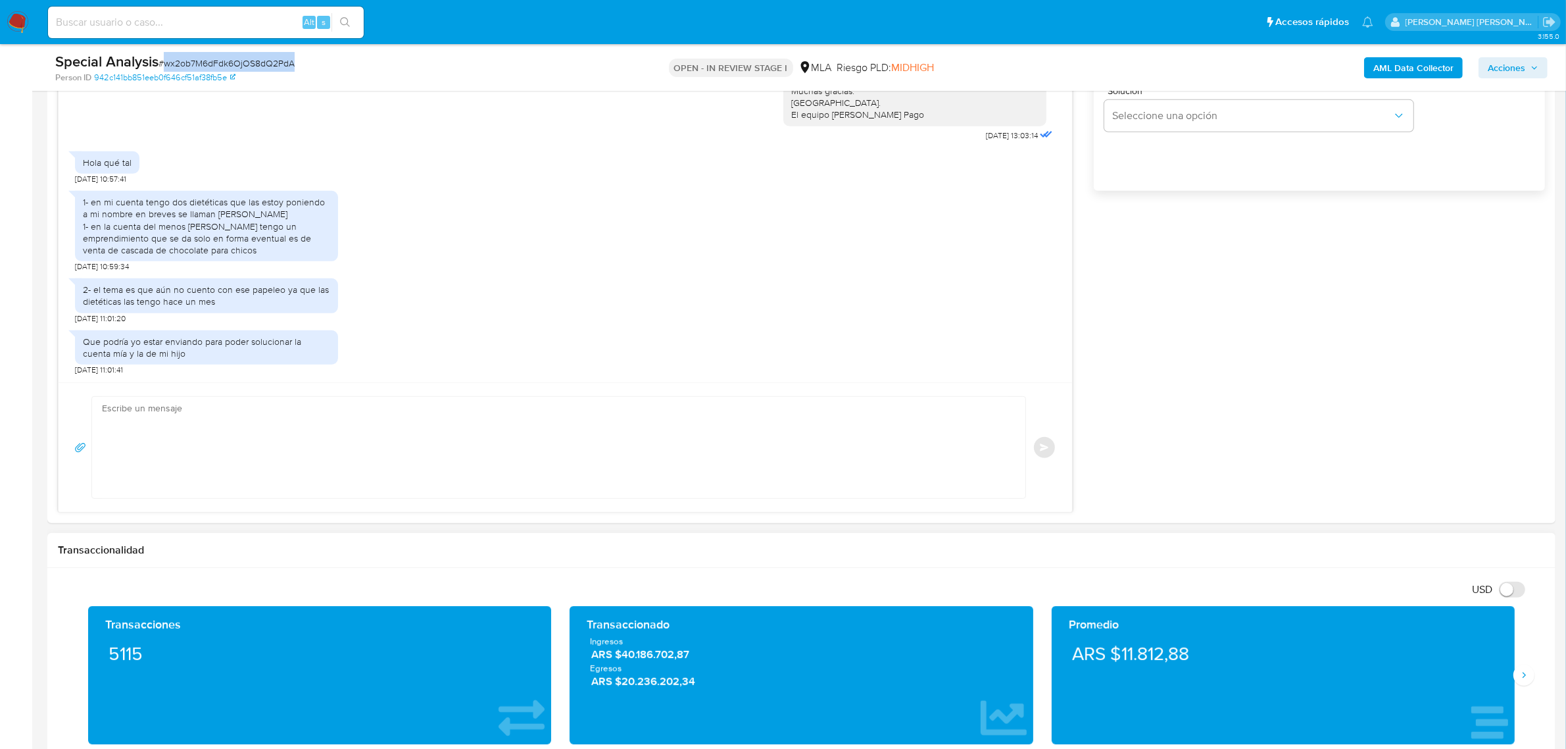
scroll to position [905, 0]
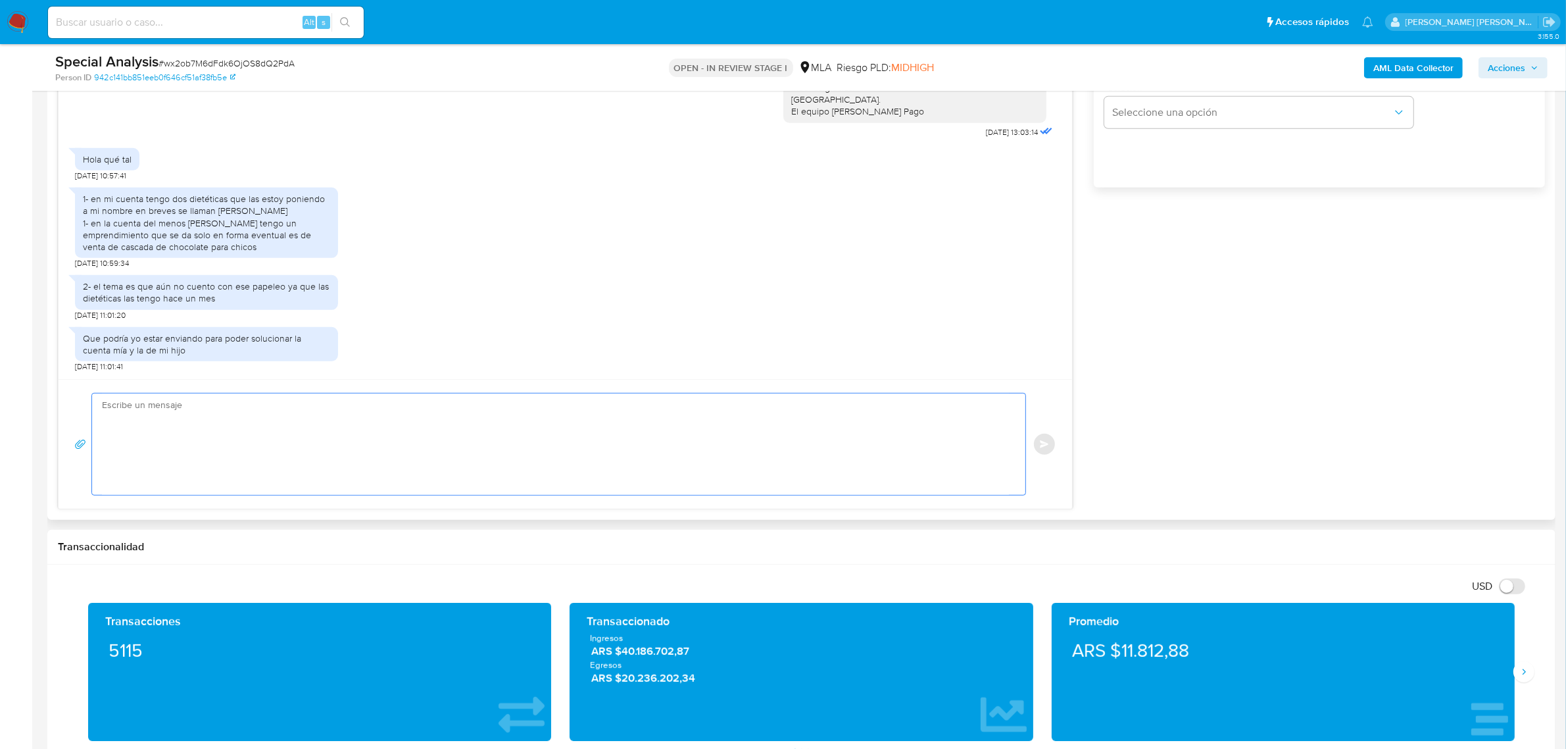
click at [330, 455] on textarea at bounding box center [555, 443] width 907 height 101
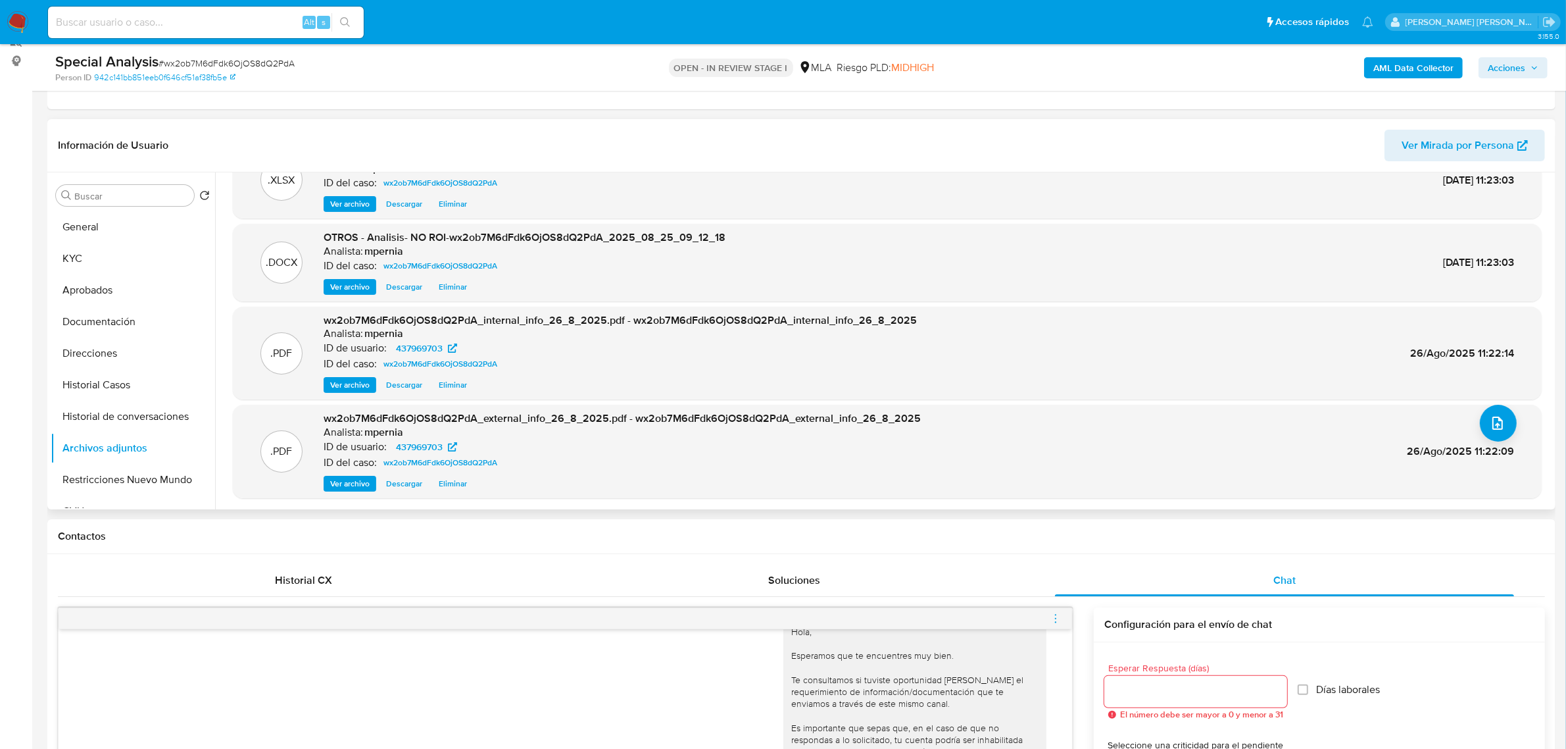
scroll to position [164, 0]
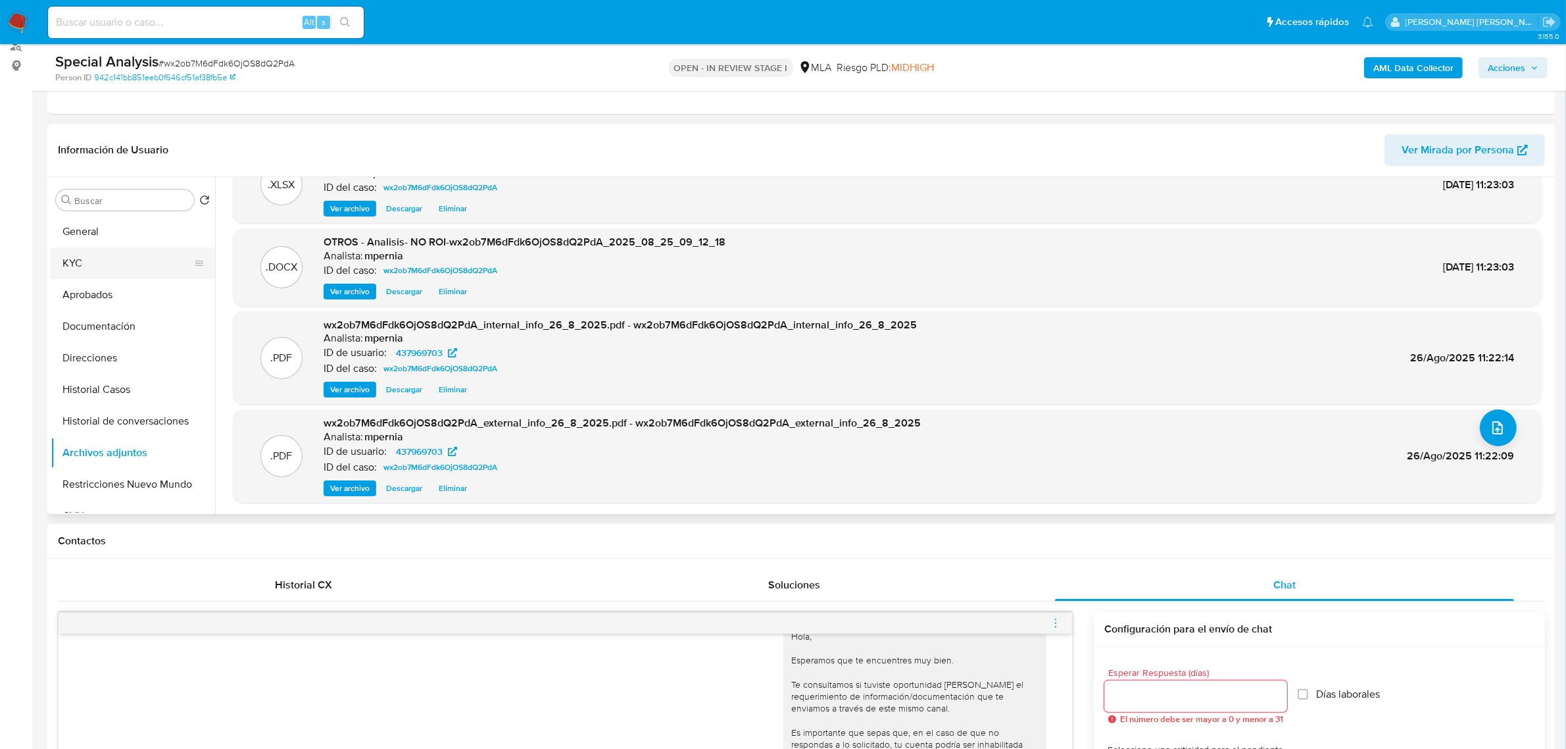
click at [82, 268] on button "KYC" at bounding box center [128, 263] width 154 height 32
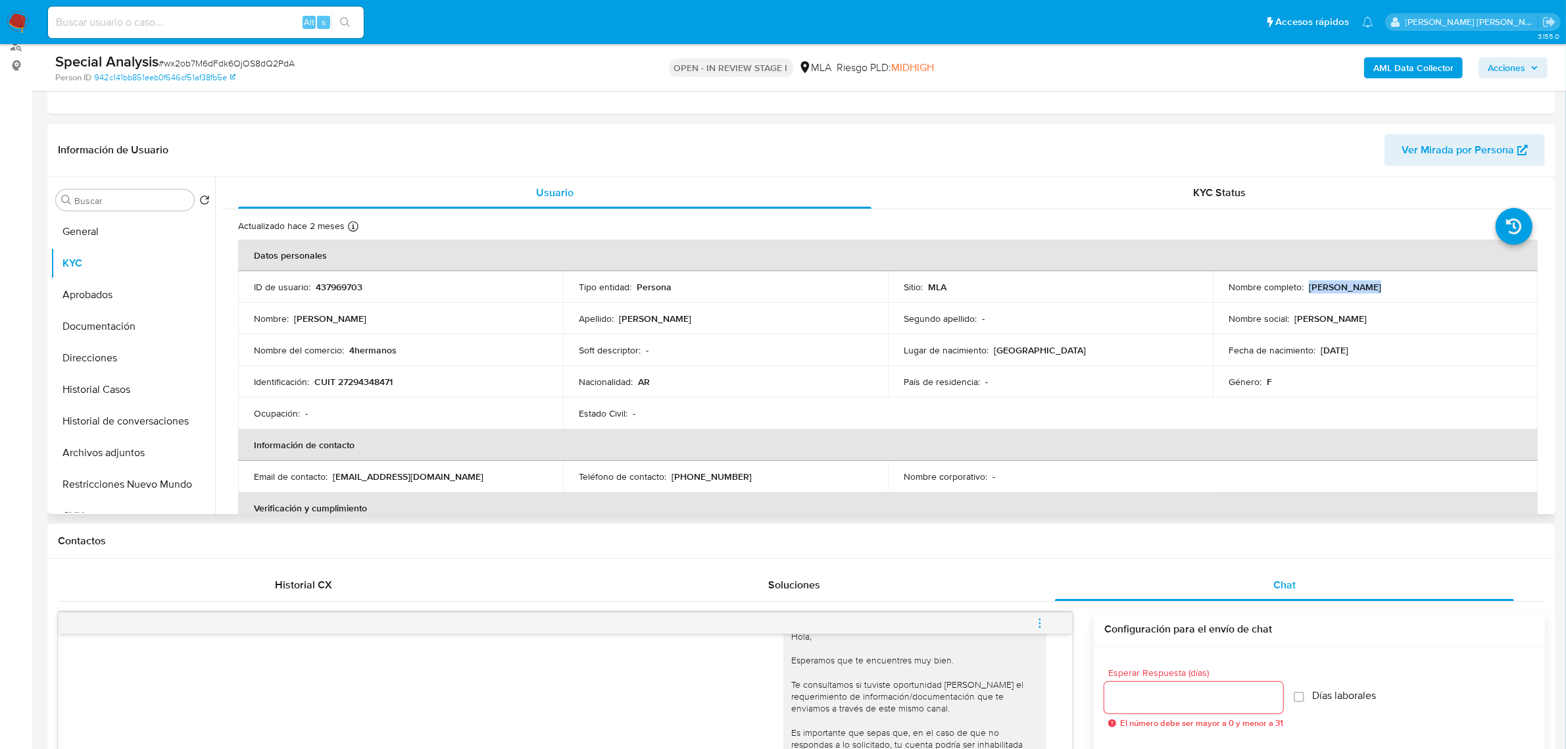
drag, startPoint x: 1306, startPoint y: 287, endPoint x: 1362, endPoint y: 284, distance: 56.0
click at [1362, 284] on p "Jesica Denise Bosch" at bounding box center [1345, 287] width 72 height 12
copy p "Jesica Denise"
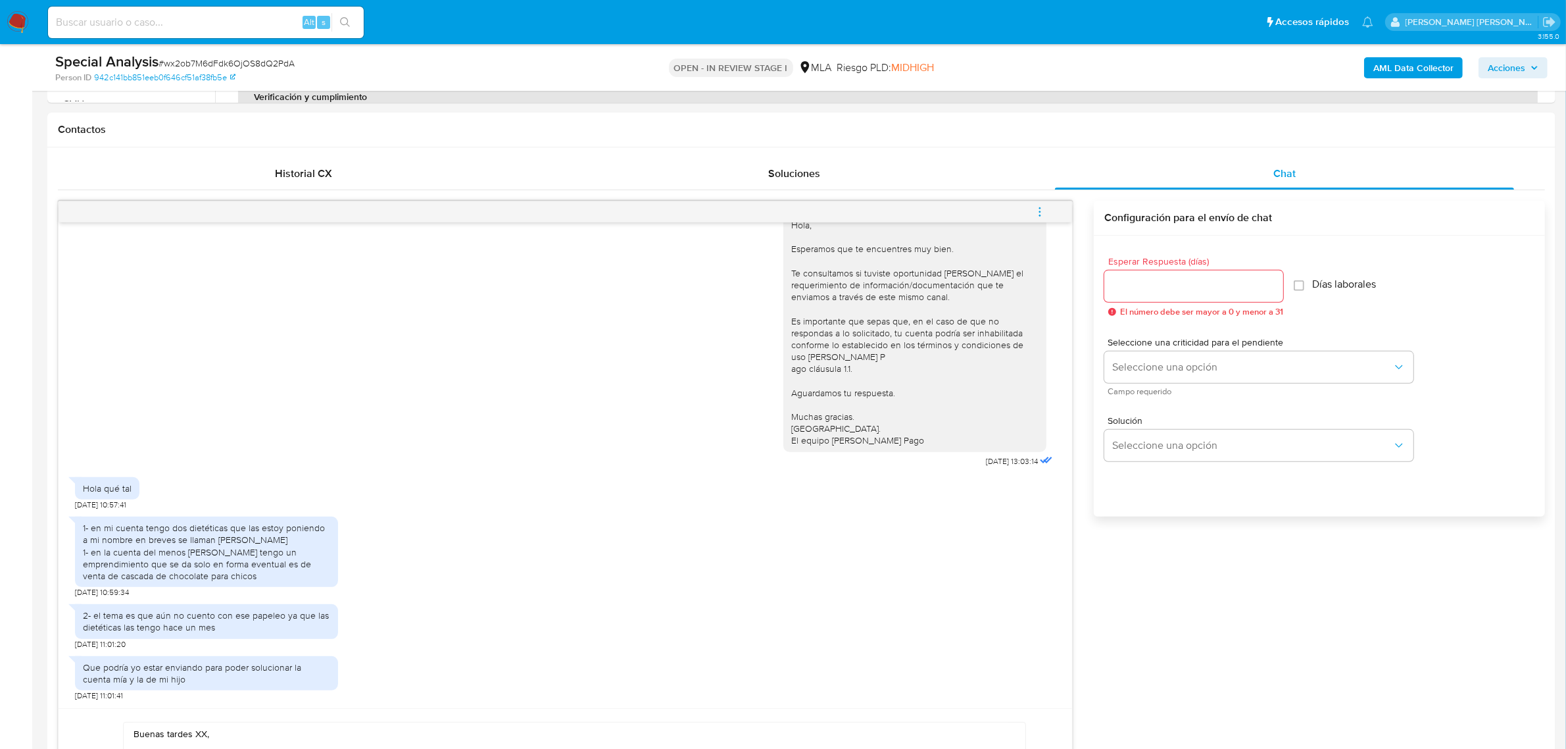
scroll to position [905, 0]
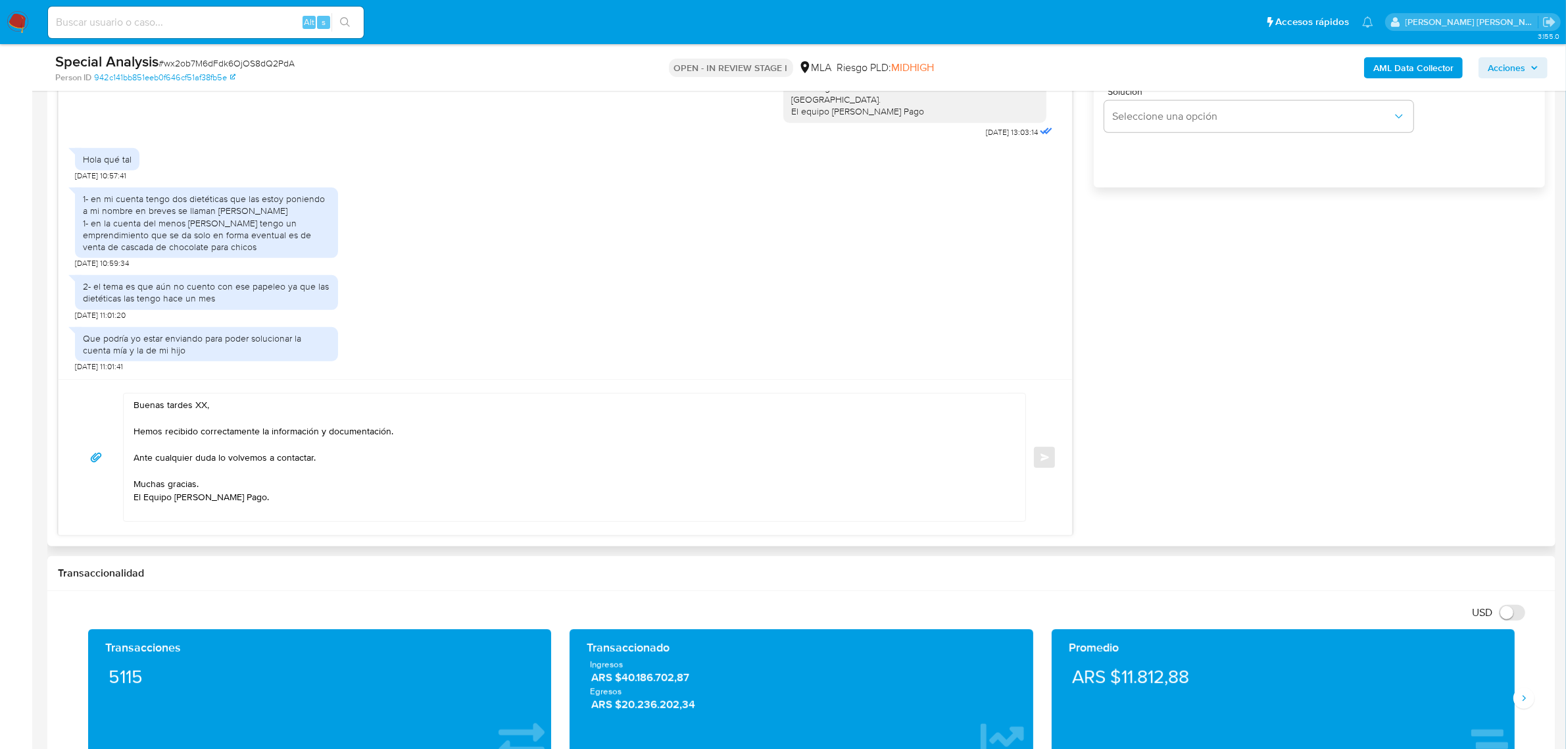
click at [197, 408] on textarea "Buenas tardes XX, Hemos recibido correctamente la información y documentación. …" at bounding box center [572, 457] width 876 height 128
paste textarea "Jesica Denise"
drag, startPoint x: 320, startPoint y: 436, endPoint x: 398, endPoint y: 461, distance: 82.2
click at [398, 461] on textarea "Buenas tardes Jesica Denise, Hemos recibido correctamente la información y docu…" at bounding box center [572, 457] width 876 height 128
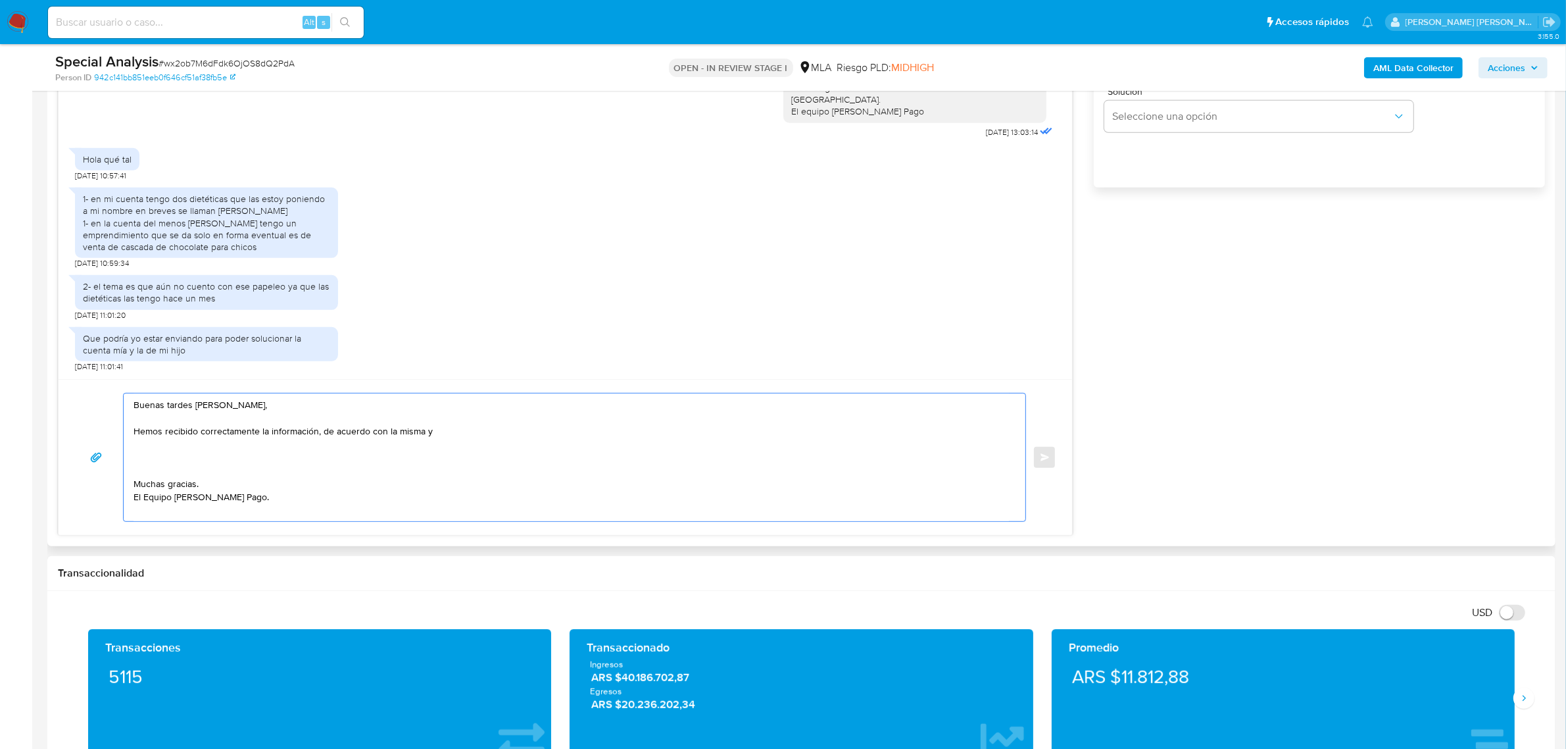
paste textarea "Para evitar suspensiones a futuro, tanto en tu cuenta como en la del menor que …"
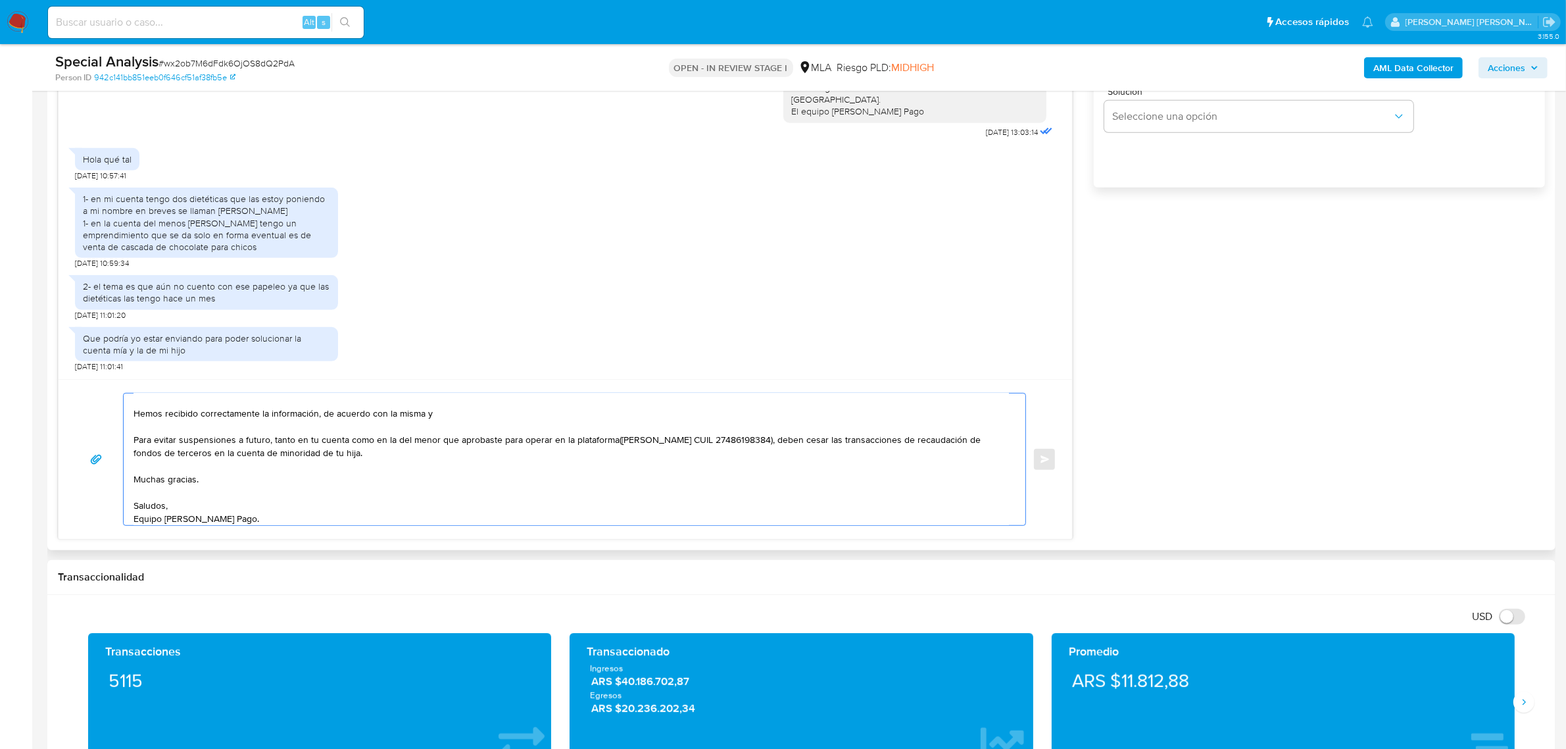
scroll to position [0, 0]
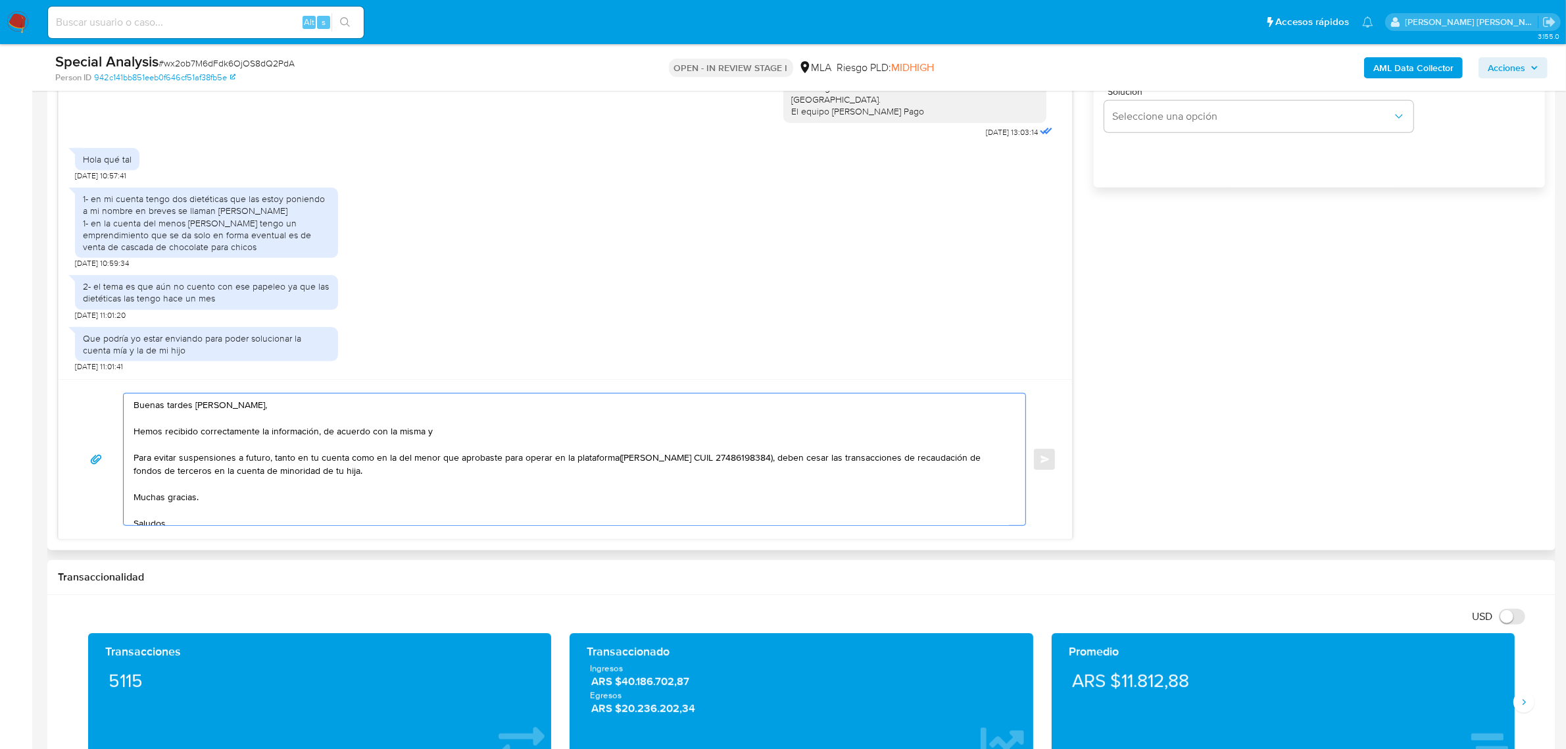
drag, startPoint x: 316, startPoint y: 434, endPoint x: 444, endPoint y: 436, distance: 127.7
click at [444, 436] on textarea "Buenas tardes Jesica Denise, Hemos recibido correctamente la información, de ac…" at bounding box center [572, 459] width 876 height 132
click at [140, 459] on textarea "Buenas tardes Jesica Denise, Hemos recibido correctamente la información. Para …" at bounding box center [572, 459] width 876 height 132
drag, startPoint x: 349, startPoint y: 461, endPoint x: 317, endPoint y: 461, distance: 31.6
click at [317, 461] on textarea "Buenas tardes Jesica Denise, Hemos recibido correctamente la información. Te in…" at bounding box center [572, 459] width 876 height 132
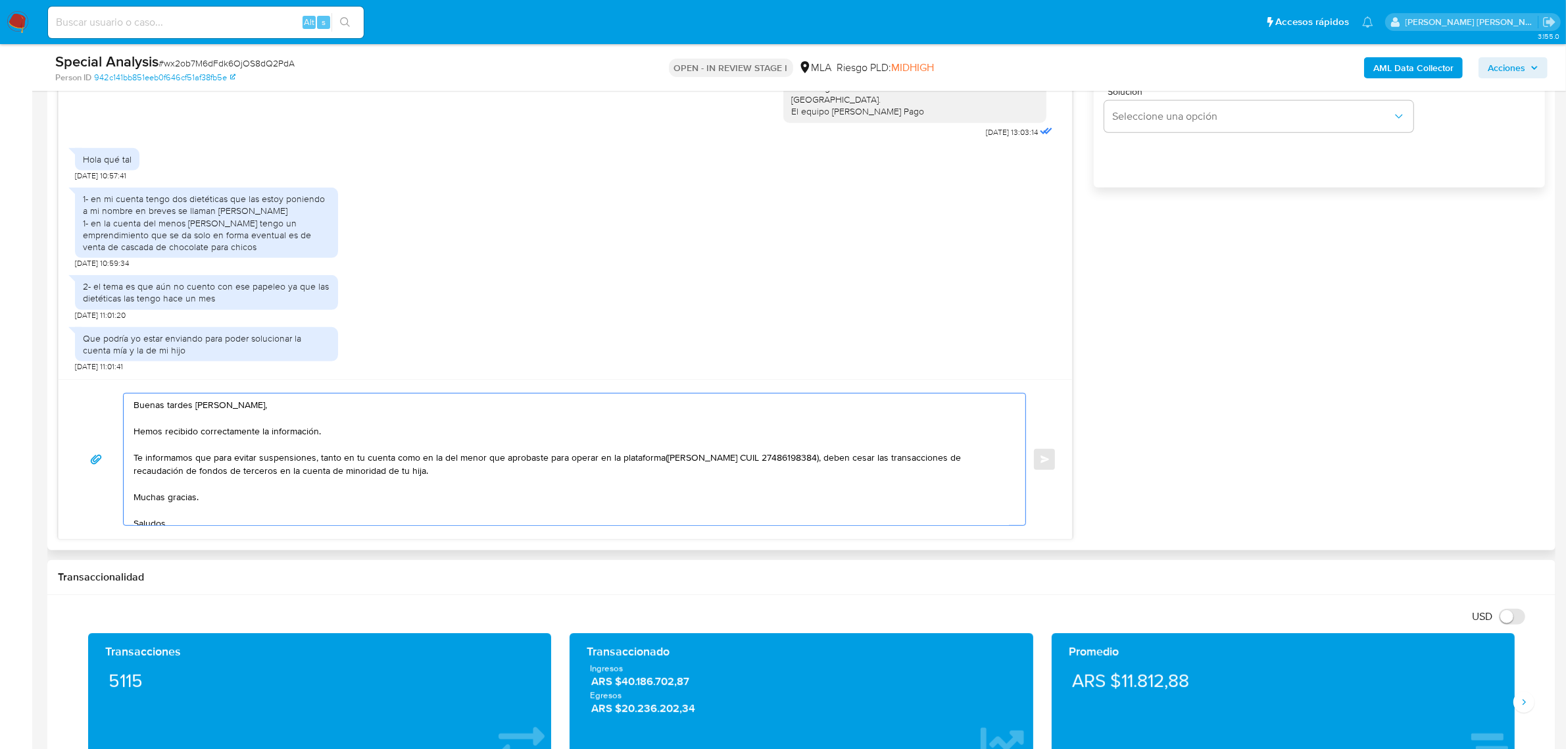
drag, startPoint x: 663, startPoint y: 459, endPoint x: 803, endPoint y: 459, distance: 140.8
click at [803, 459] on textarea "Buenas tardes Jesica Denise, Hemos recibido correctamente la información. Te in…" at bounding box center [572, 459] width 876 height 132
paste textarea "Maximo Leon Dalla Costa CUIL 20508050470"
drag, startPoint x: 134, startPoint y: 476, endPoint x: 277, endPoint y: 470, distance: 143.5
click at [277, 470] on textarea "Buenas tardes Jesica Denise, Hemos recibido correctamente la información. Te in…" at bounding box center [572, 459] width 876 height 132
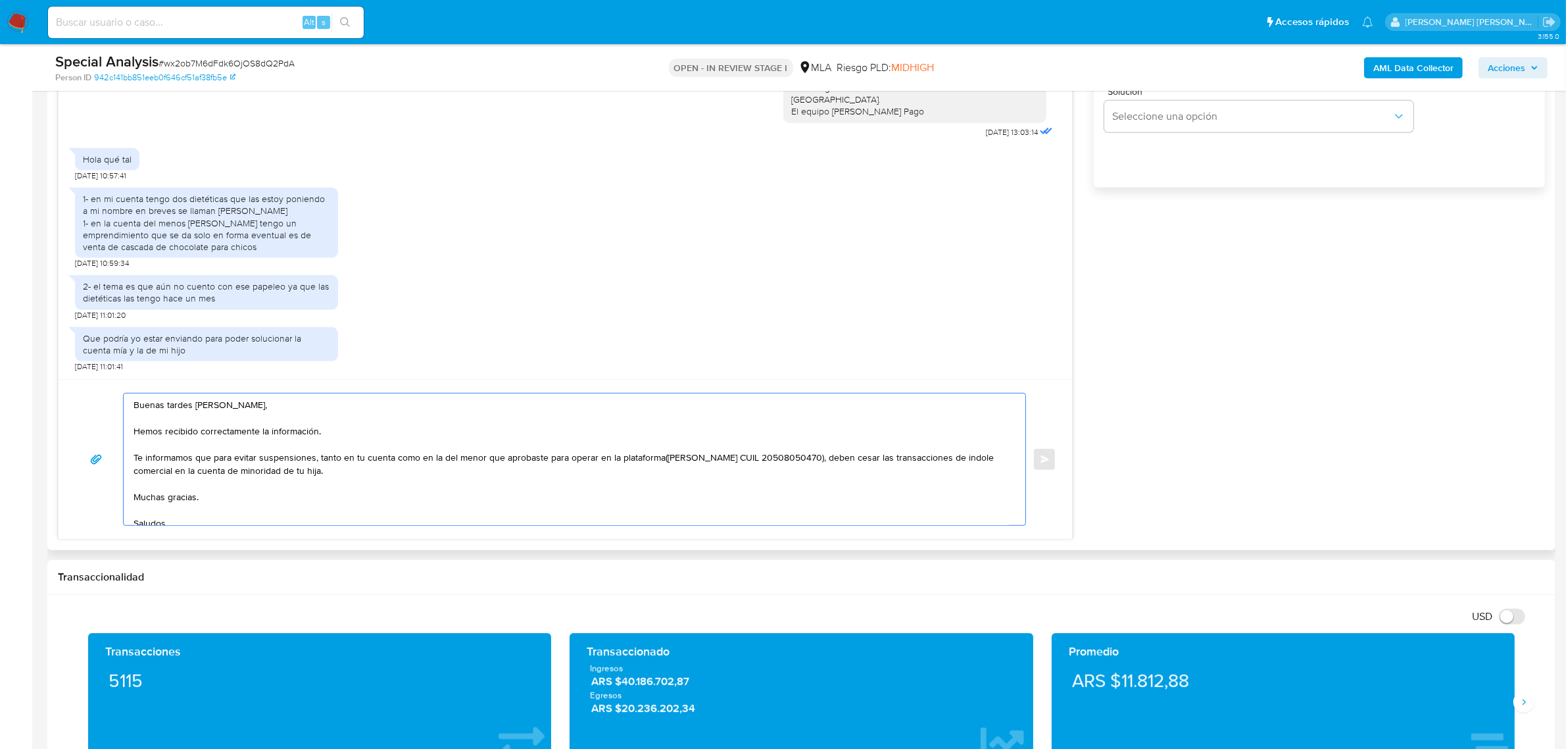
click at [346, 475] on textarea "Buenas tardes Jesica Denise, Hemos recibido correctamente la información. Te in…" at bounding box center [572, 459] width 876 height 132
click at [194, 458] on textarea "Buenas tardes Jesica Denise, Hemos recibido correctamente la información. Te in…" at bounding box center [572, 459] width 876 height 132
click at [376, 478] on textarea "Buenas tardes Jesica Denise, Hemos recibido correctamente la información. Te in…" at bounding box center [572, 459] width 876 height 132
paste textarea "que el uso de la cuenta es personal y no se deben canalizar fondos de terceros"
click at [441, 474] on textarea "Buenas tardes Jesica Denise, Hemos recibido correctamente la información. Te in…" at bounding box center [572, 459] width 876 height 132
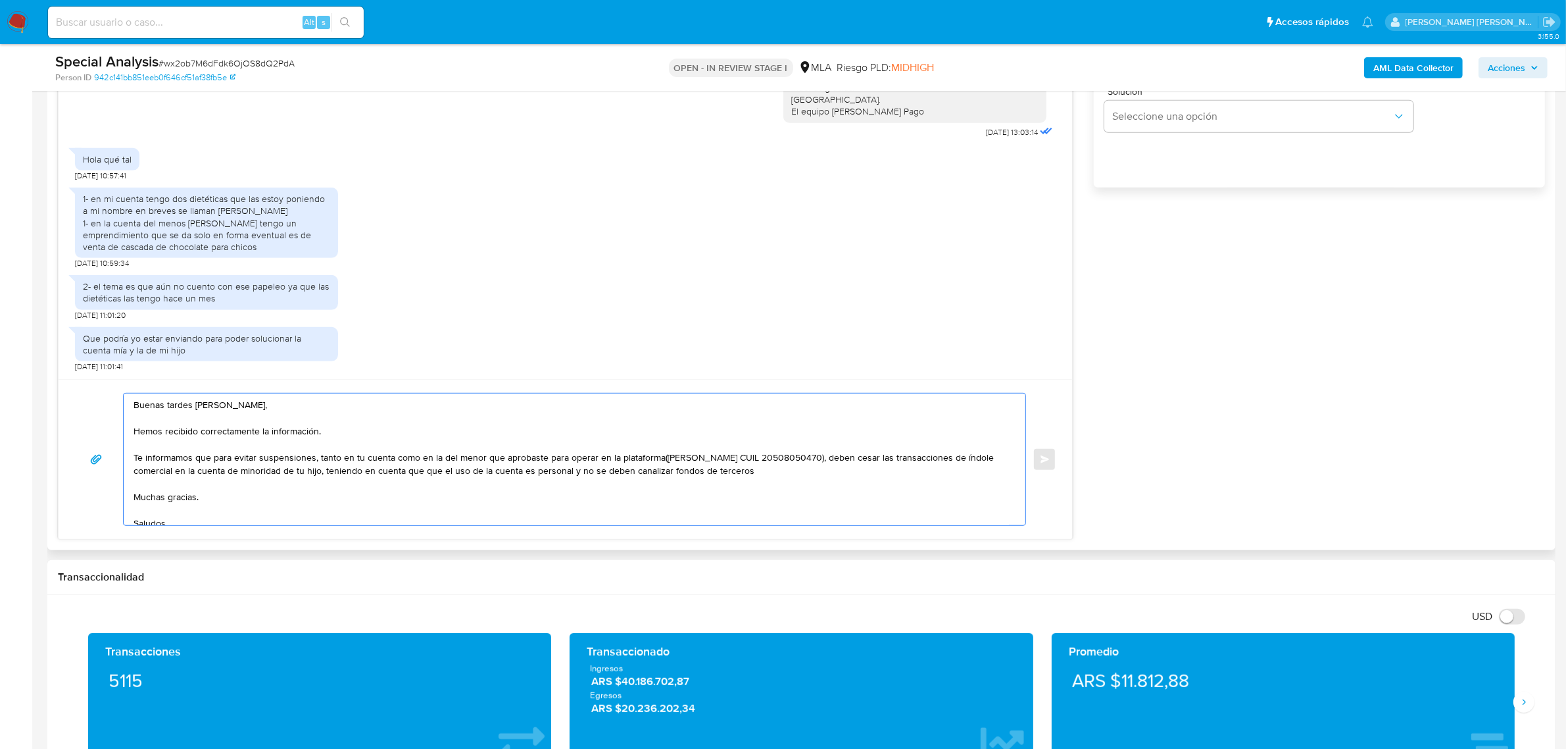
click at [441, 472] on textarea "Buenas tardes Jesica Denise, Hemos recibido correctamente la información. Te in…" at bounding box center [572, 459] width 876 height 132
click at [763, 472] on textarea "Buenas tardes Jesica Denise, Hemos recibido correctamente la información. Te in…" at bounding box center [572, 459] width 876 height 132
click at [681, 459] on textarea "Buenas tardes Jesica Denise, Hemos recibido correctamente la información. Te in…" at bounding box center [572, 459] width 876 height 132
click at [561, 485] on textarea "Buenas tardes Jesica Denise, Hemos recibido correctamente la información. Te in…" at bounding box center [572, 459] width 876 height 132
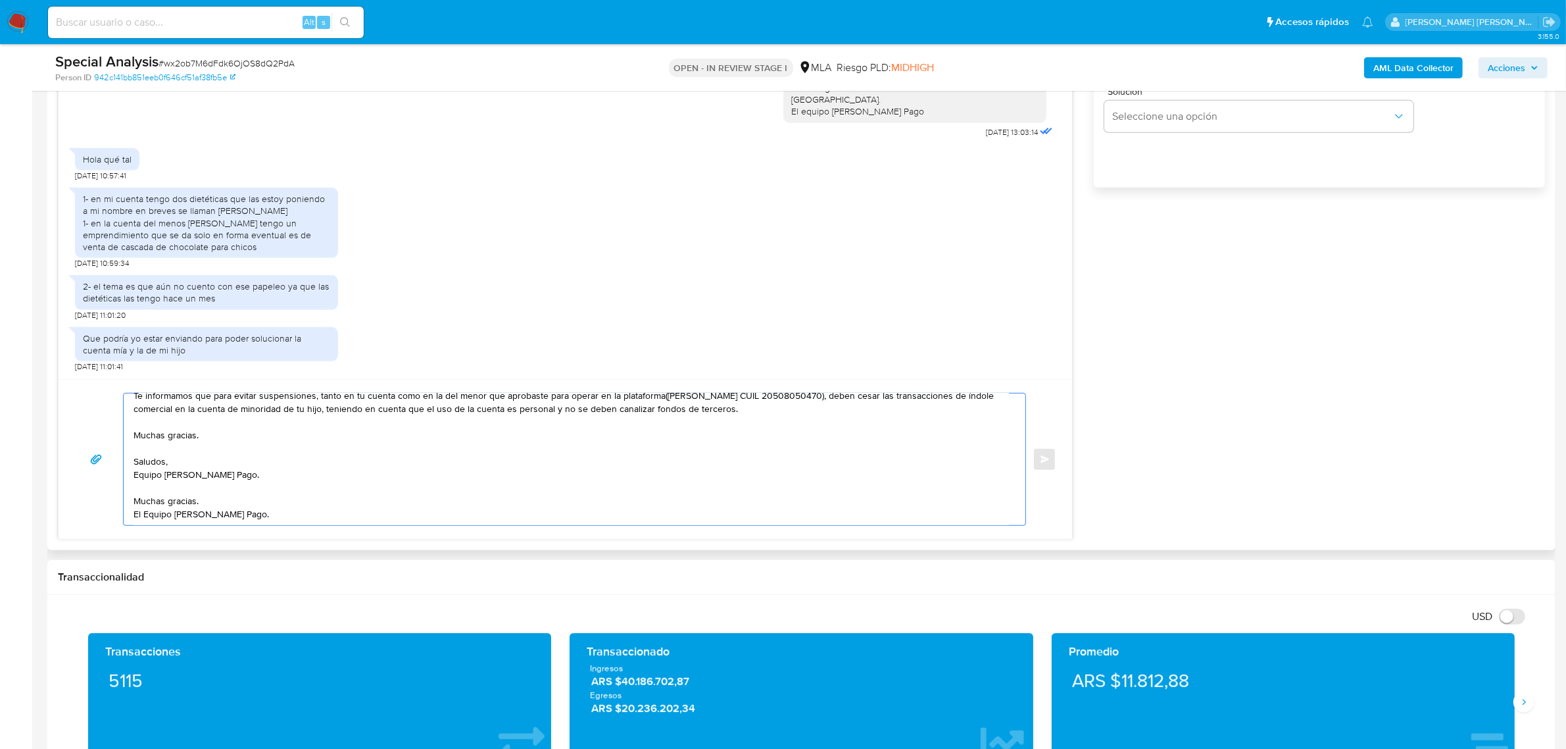
drag, startPoint x: 257, startPoint y: 462, endPoint x: 132, endPoint y: 422, distance: 131.1
click at [132, 422] on div "Buenas tardes Jesica Denise, Hemos recibido correctamente la información. Te in…" at bounding box center [571, 459] width 895 height 132
click at [175, 502] on textarea "Buenas tardes Jesica Denise, Hemos recibido correctamente la información. Te in…" at bounding box center [572, 459] width 876 height 132
click at [175, 501] on textarea "Buenas tardes Jesica Denise, Hemos recibido correctamente la información. Te in…" at bounding box center [572, 459] width 876 height 132
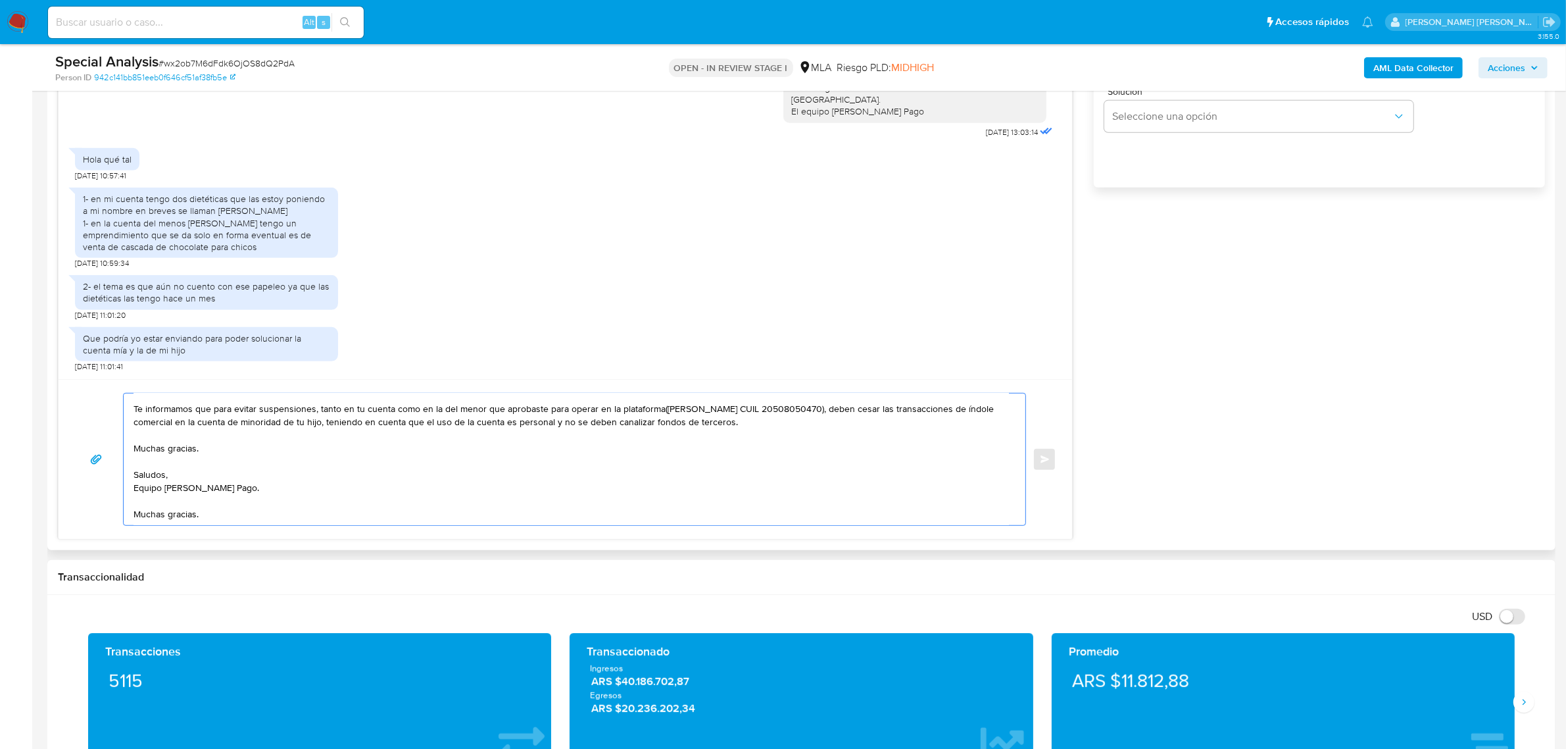
scroll to position [48, 0]
click at [158, 517] on textarea "Buenas tardes Jesica Denise, Hemos recibido correctamente la información. Te in…" at bounding box center [572, 459] width 876 height 132
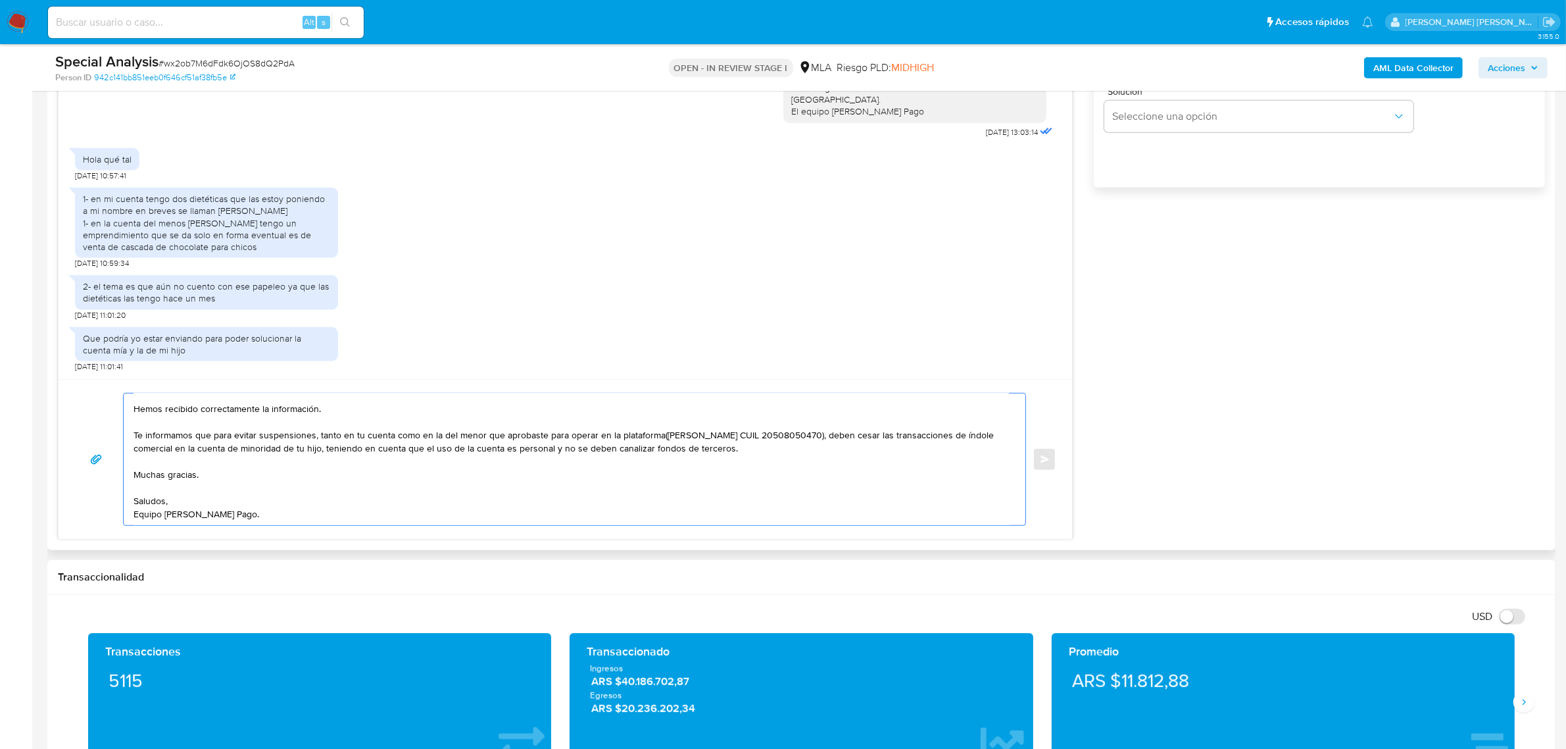
scroll to position [22, 0]
click at [160, 482] on textarea "Buenas tardes Jesica Denise, Hemos recibido correctamente la información. Te in…" at bounding box center [572, 459] width 876 height 132
click at [159, 478] on textarea "Buenas tardes Jesica Denise, Hemos recibido correctamente la información. Te in…" at bounding box center [572, 459] width 876 height 132
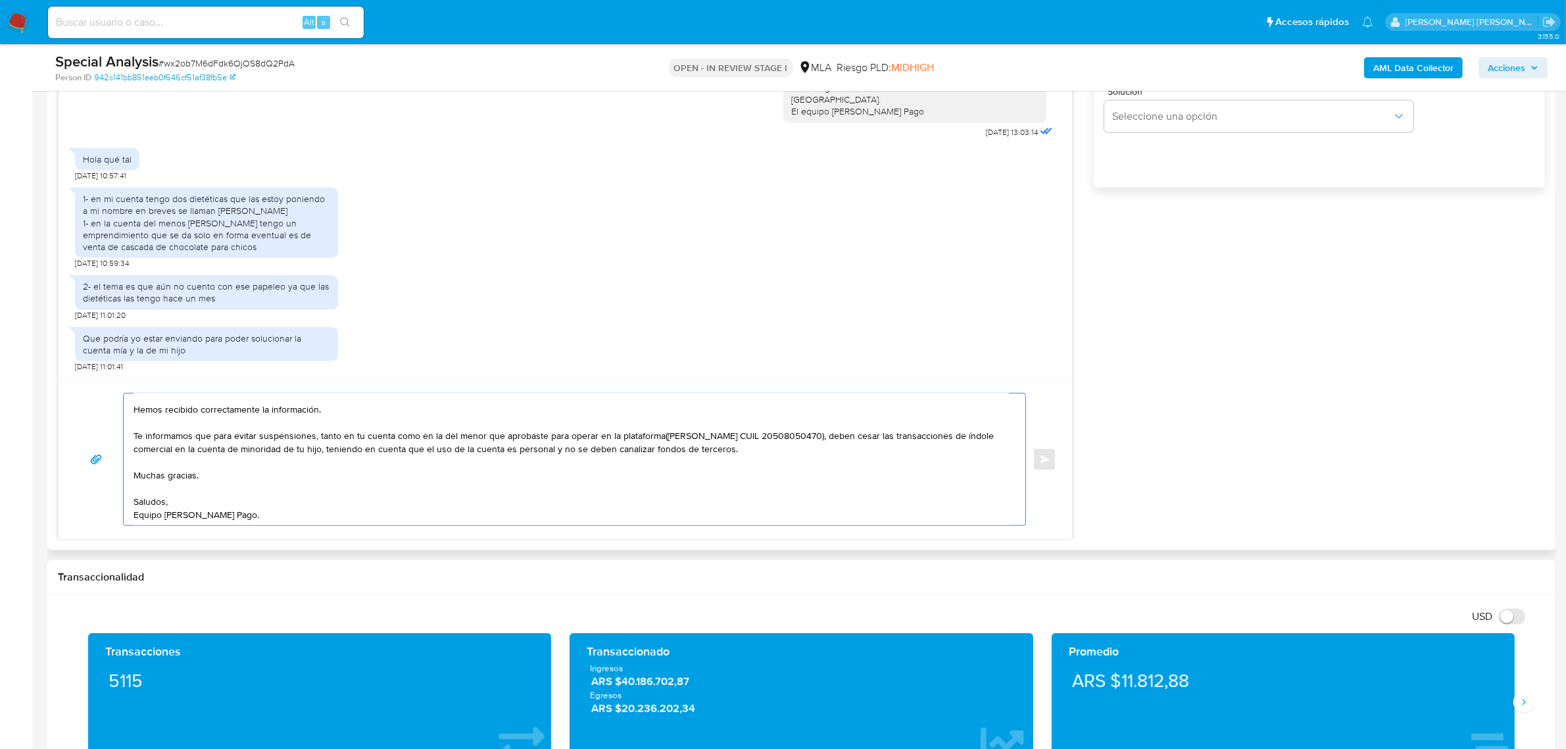
click at [159, 478] on textarea "Buenas tardes Jesica Denise, Hemos recibido correctamente la información. Te in…" at bounding box center [572, 459] width 876 height 132
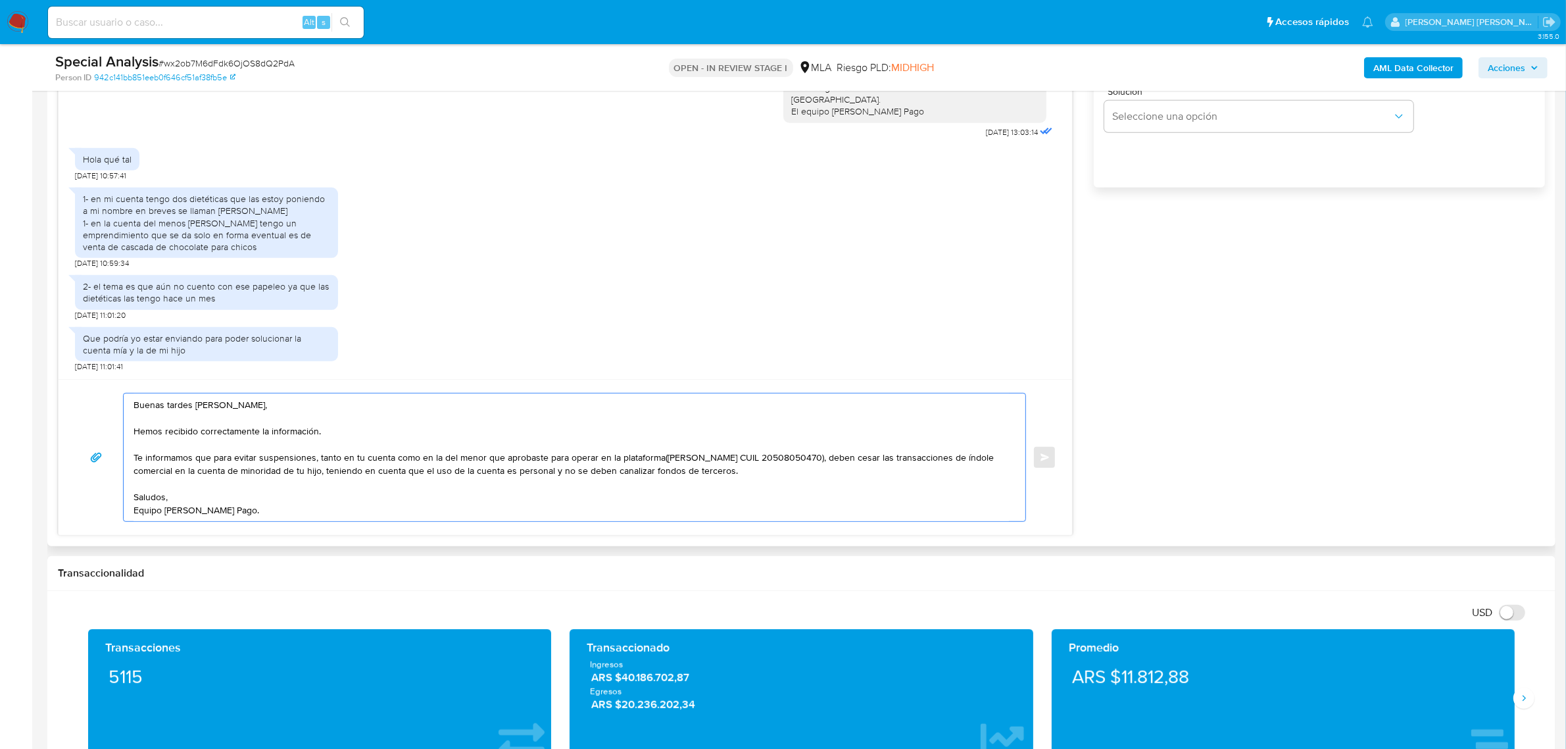
scroll to position [822, 0]
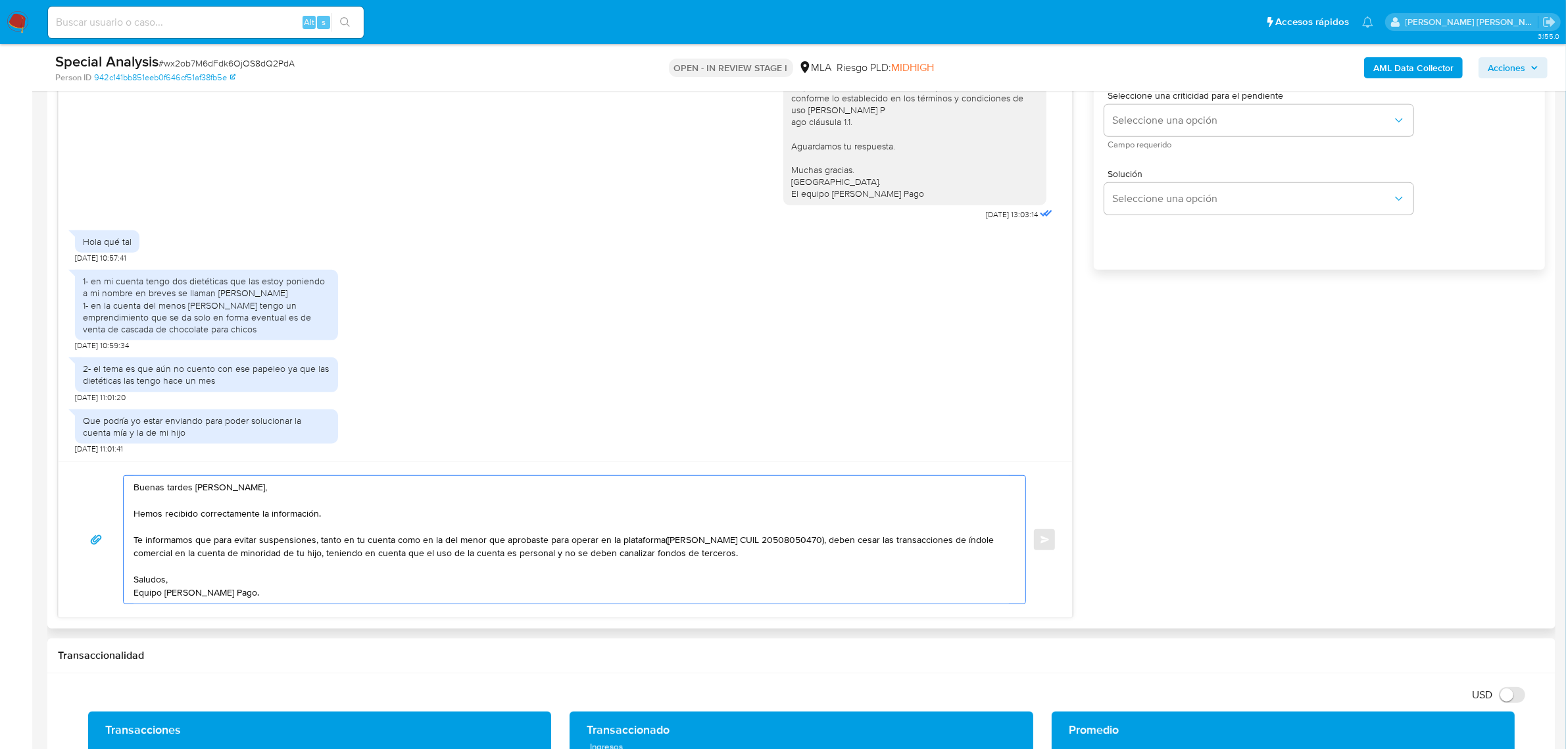
drag, startPoint x: 194, startPoint y: 491, endPoint x: 151, endPoint y: 490, distance: 42.8
click at [151, 490] on textarea "Buenas tardes Jesica Denise, Hemos recibido correctamente la información. Te in…" at bounding box center [572, 540] width 876 height 128
click at [249, 488] on textarea "Buen día Jesica Denise, Hemos recibido correctamente la información. Te informa…" at bounding box center [572, 540] width 876 height 128
click at [321, 518] on textarea "Buen día Jesica Denise, esperemos te encuentres bien Hemos recibido correctamen…" at bounding box center [572, 540] width 876 height 128
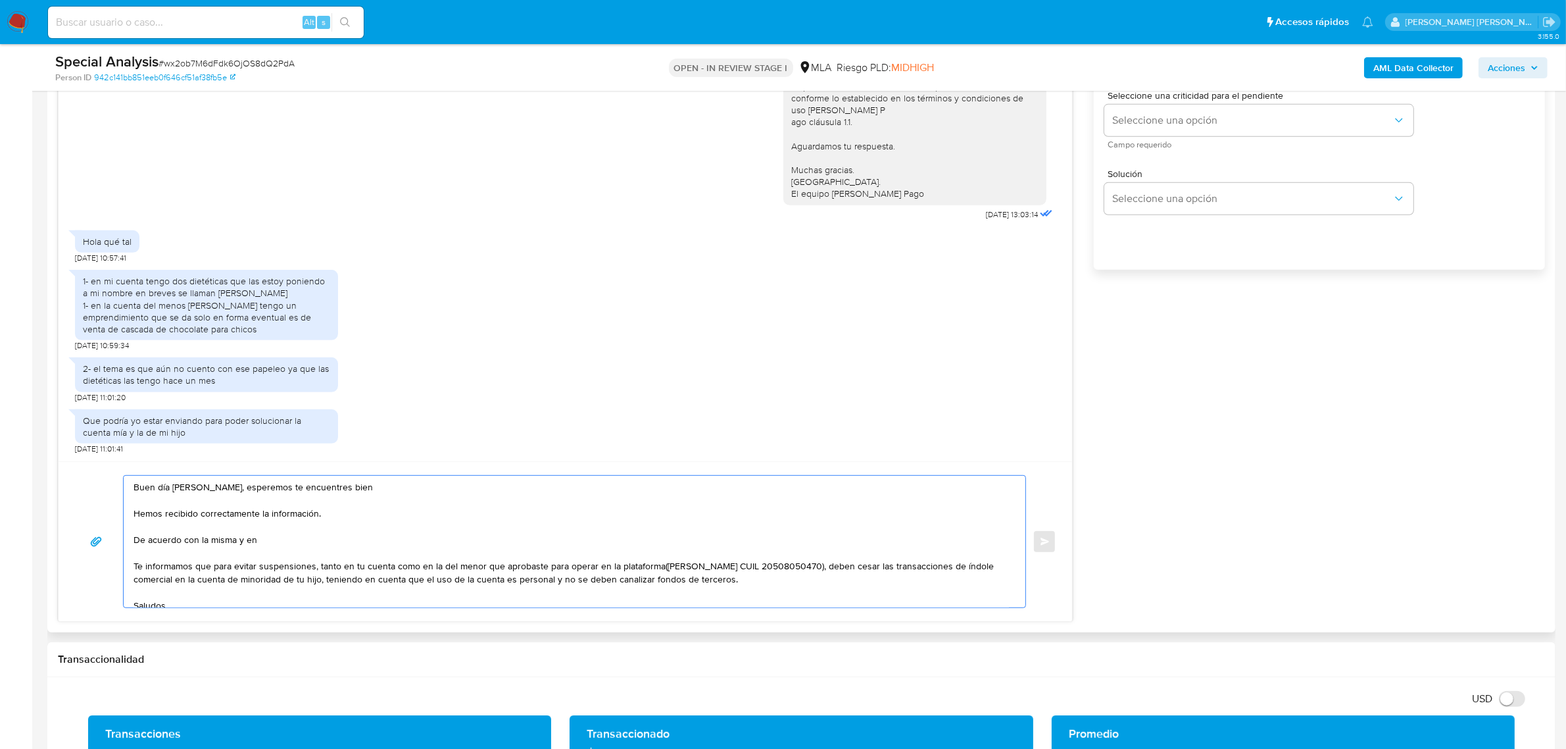
paste textarea "función de las operaciones registradas en tu cuenta de Mercado Pago,"
drag, startPoint x: 850, startPoint y: 568, endPoint x: 658, endPoint y: 566, distance: 192.1
click at [658, 566] on textarea "Buen día Jesica Denise, esperemos te encuentres bien Hemos recibido correctamen…" at bounding box center [572, 542] width 876 height 132
click at [843, 539] on textarea "Buen día Jesica Denise, esperemos te encuentres bien Hemos recibido correctamen…" at bounding box center [572, 542] width 876 height 132
drag, startPoint x: 659, startPoint y: 569, endPoint x: 482, endPoint y: 566, distance: 177.0
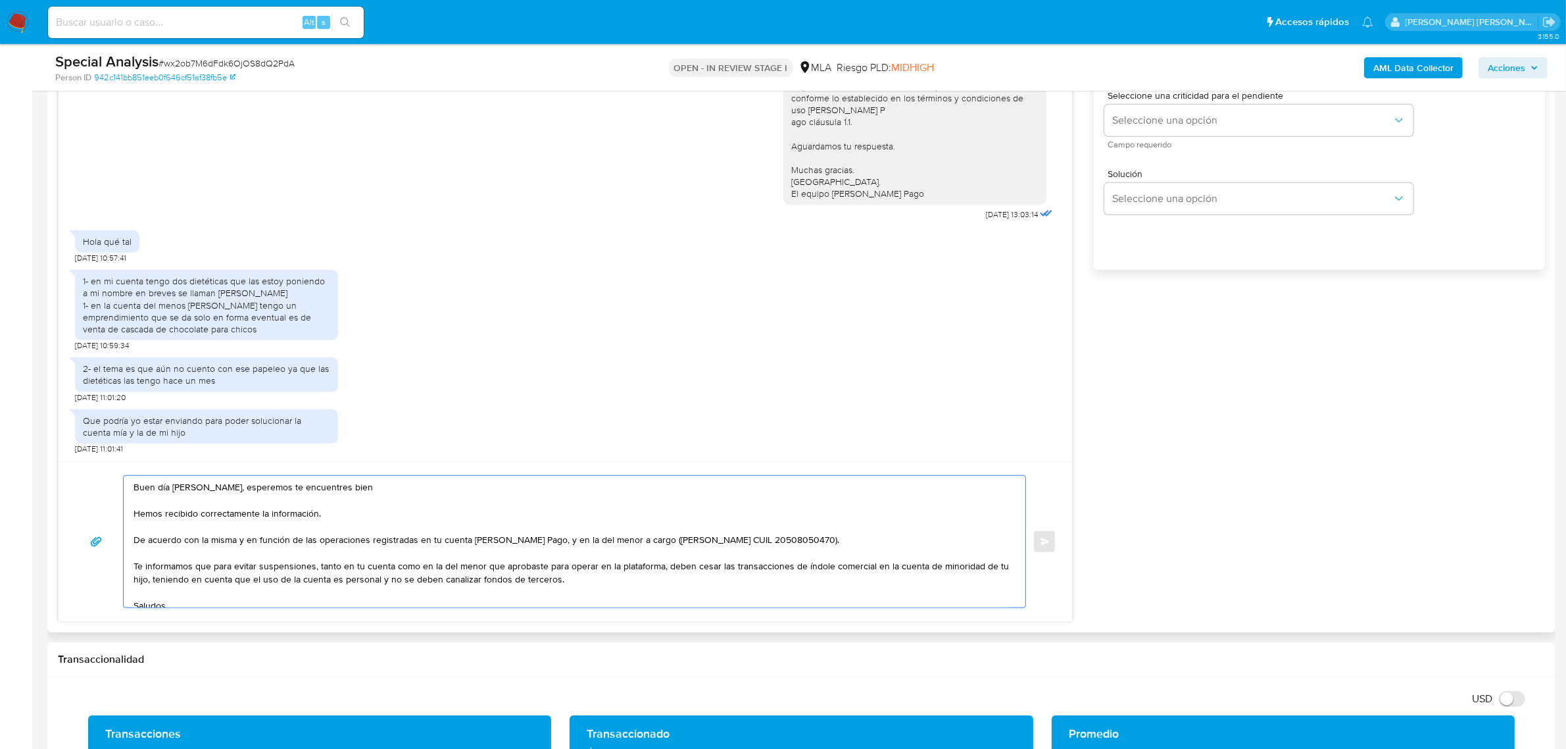
click at [482, 566] on textarea "Buen día Jesica Denise, esperemos te encuentres bien Hemos recibido correctamen…" at bounding box center [572, 542] width 876 height 132
drag, startPoint x: 647, startPoint y: 544, endPoint x: 616, endPoint y: 543, distance: 31.0
click at [616, 543] on textarea "Buen día Jesica Denise, esperemos te encuentres bien Hemos recibido correctamen…" at bounding box center [572, 542] width 876 height 132
click at [658, 548] on textarea "Buen día Jesica Denise, esperemos te encuentres bien Hemos recibido correctamen…" at bounding box center [572, 542] width 876 height 132
click at [923, 541] on textarea "Buen día Jesica Denise, esperemos te encuentres bien Hemos recibido correctamen…" at bounding box center [572, 542] width 876 height 132
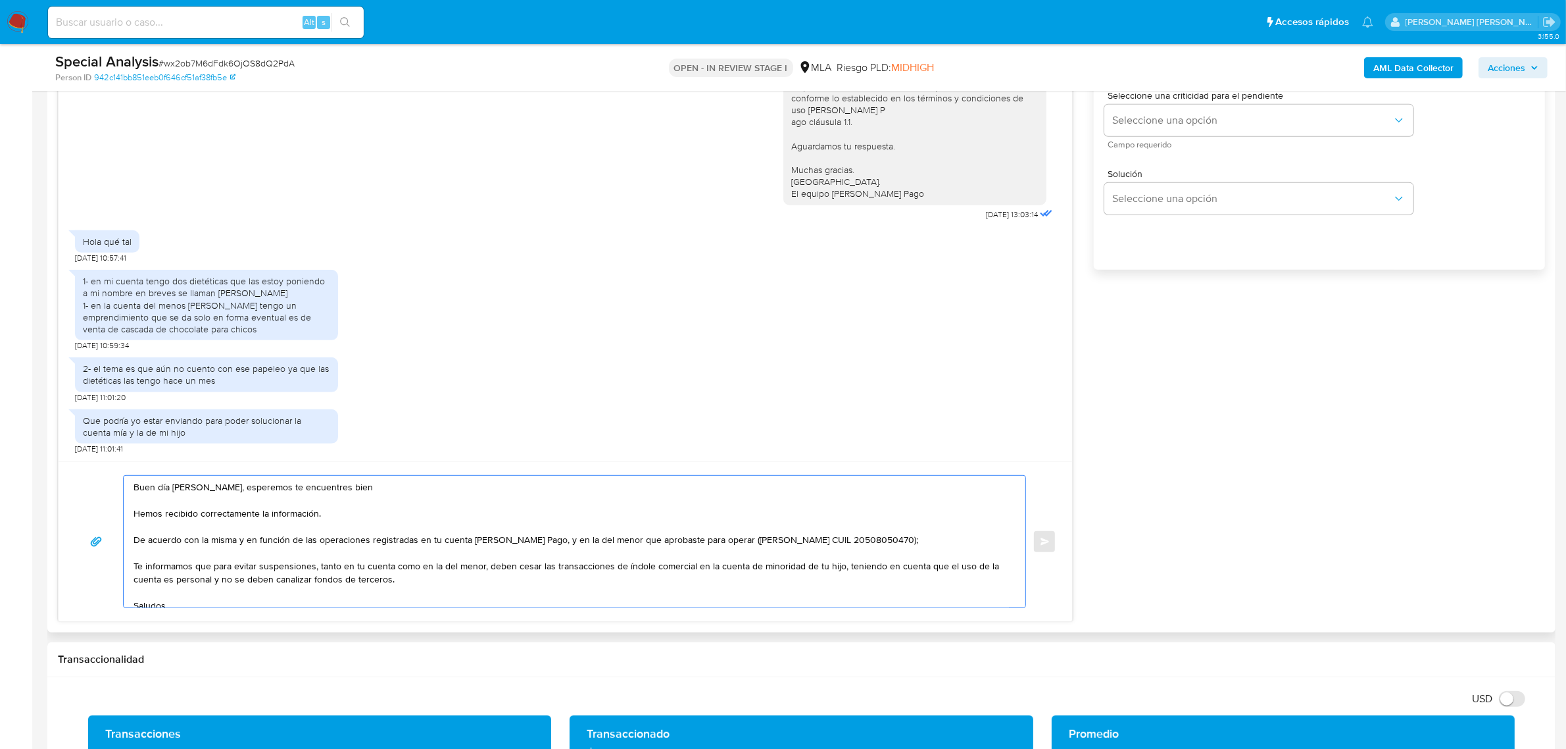
drag, startPoint x: 195, startPoint y: 569, endPoint x: 188, endPoint y: 568, distance: 8.0
click at [188, 568] on textarea "Buen día Jesica Denise, esperemos te encuentres bien Hemos recibido correctamen…" at bounding box center [572, 542] width 876 height 132
click at [139, 567] on textarea "Buen día Jesica Denise, esperemos te encuentres bien Hemos recibido correctamen…" at bounding box center [572, 542] width 876 height 132
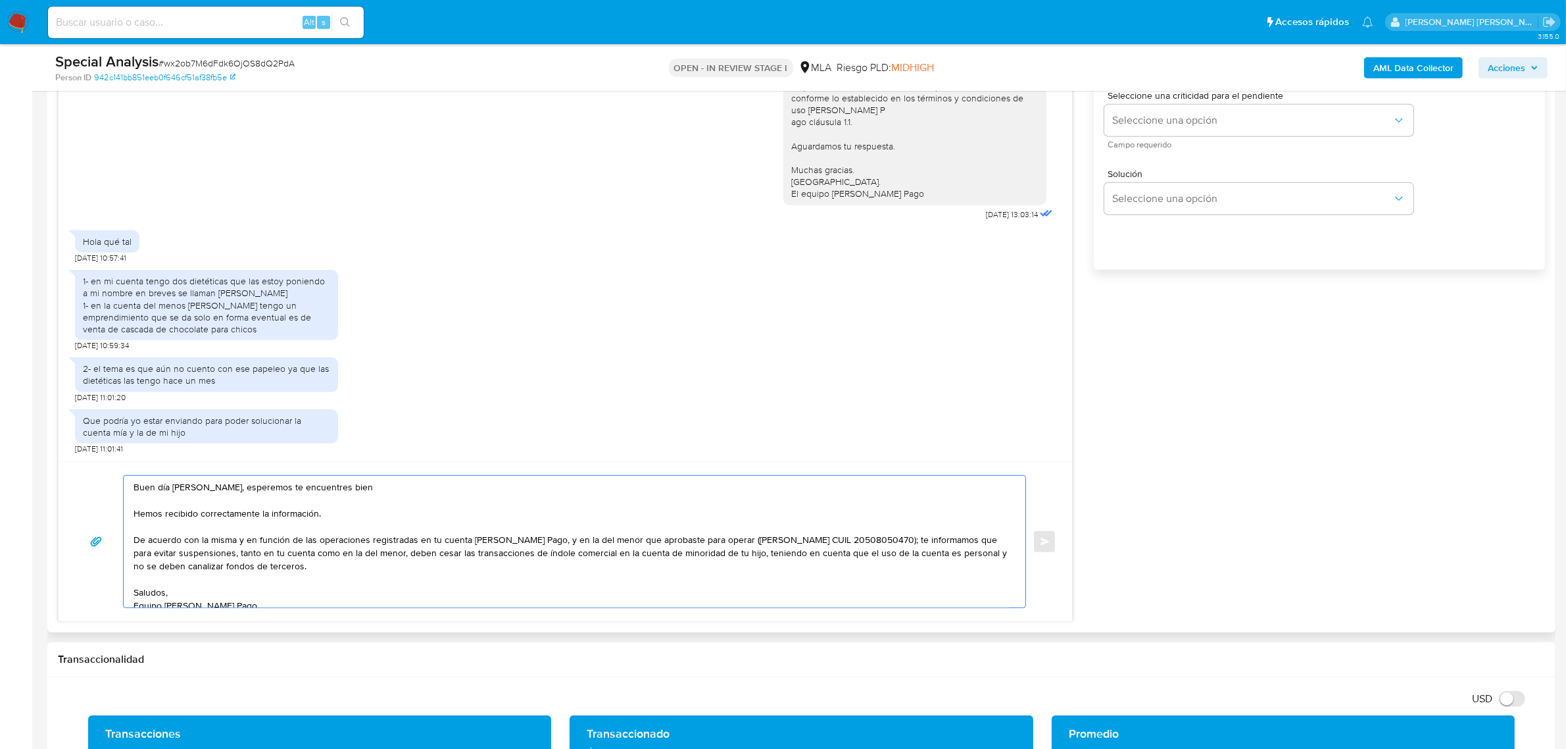
click at [987, 541] on textarea "Buen día Jesica Denise, esperemos te encuentres bien Hemos recibido correctamen…" at bounding box center [572, 542] width 876 height 132
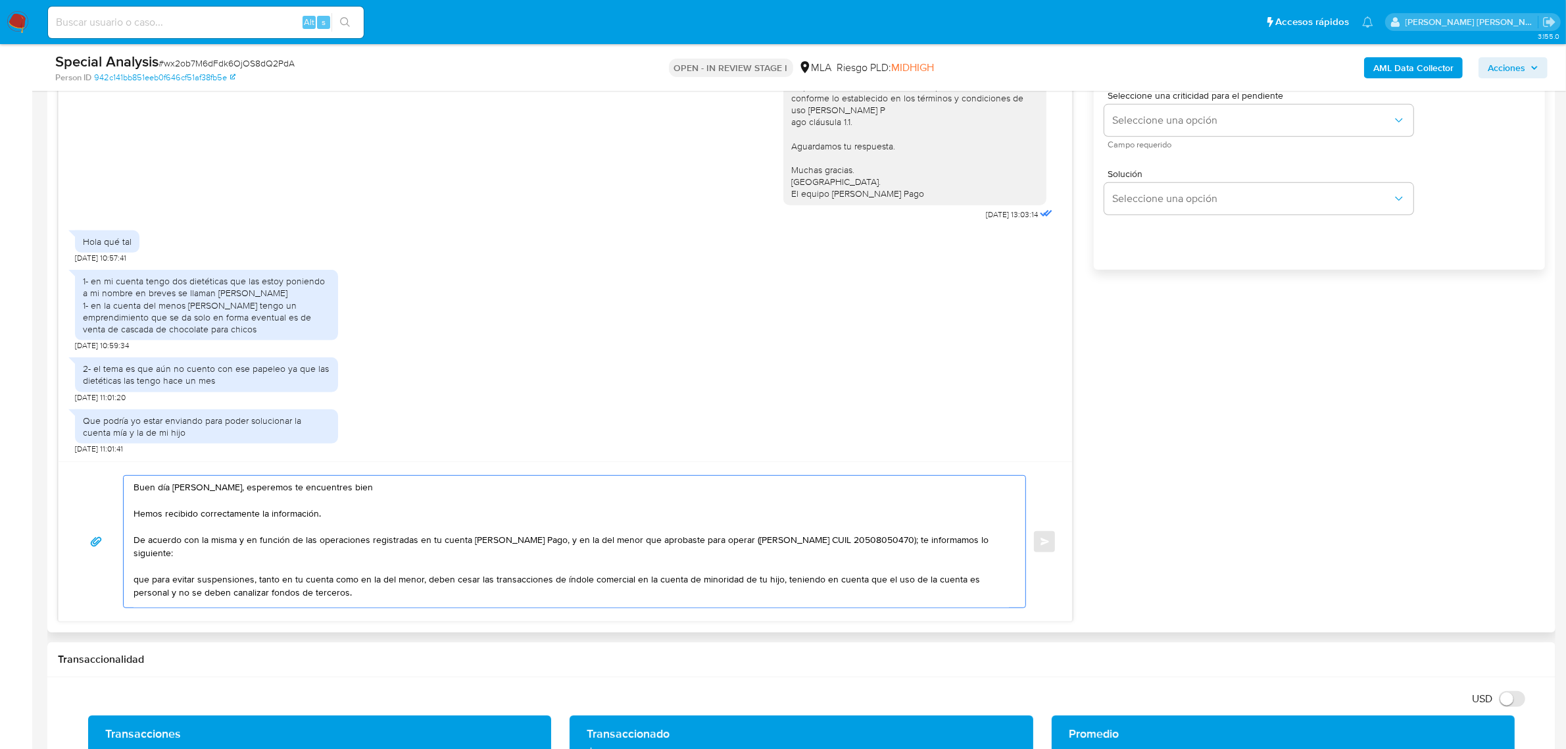
drag, startPoint x: 155, startPoint y: 582, endPoint x: 125, endPoint y: 577, distance: 30.7
click at [125, 577] on div "Buen día Jesica Denise, esperemos te encuentres bien Hemos recibido correctamen…" at bounding box center [571, 542] width 895 height 132
click at [320, 594] on textarea "Buen día Jesica Denise, esperemos te encuentres bien Hemos recibido correctamen…" at bounding box center [572, 542] width 876 height 132
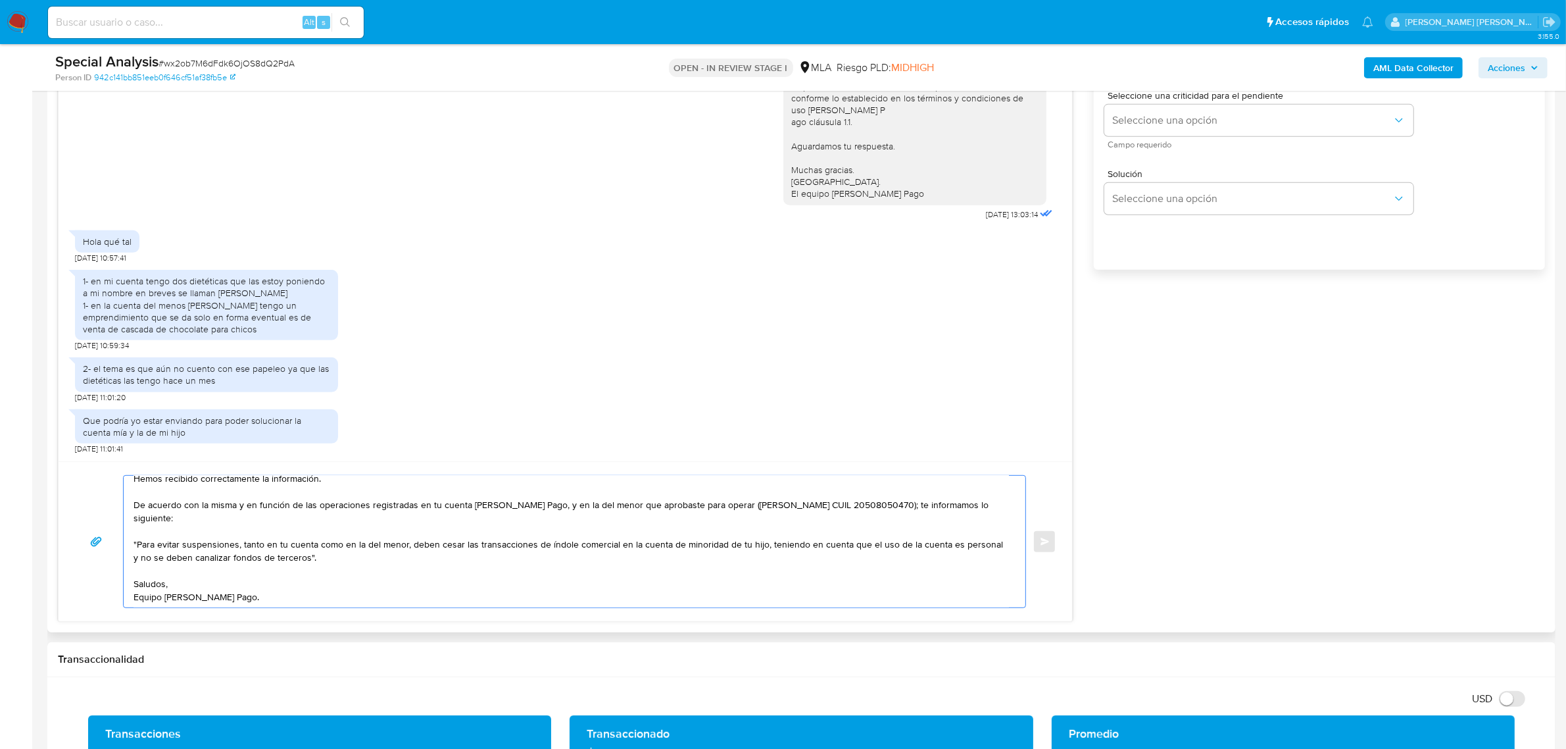
scroll to position [0, 0]
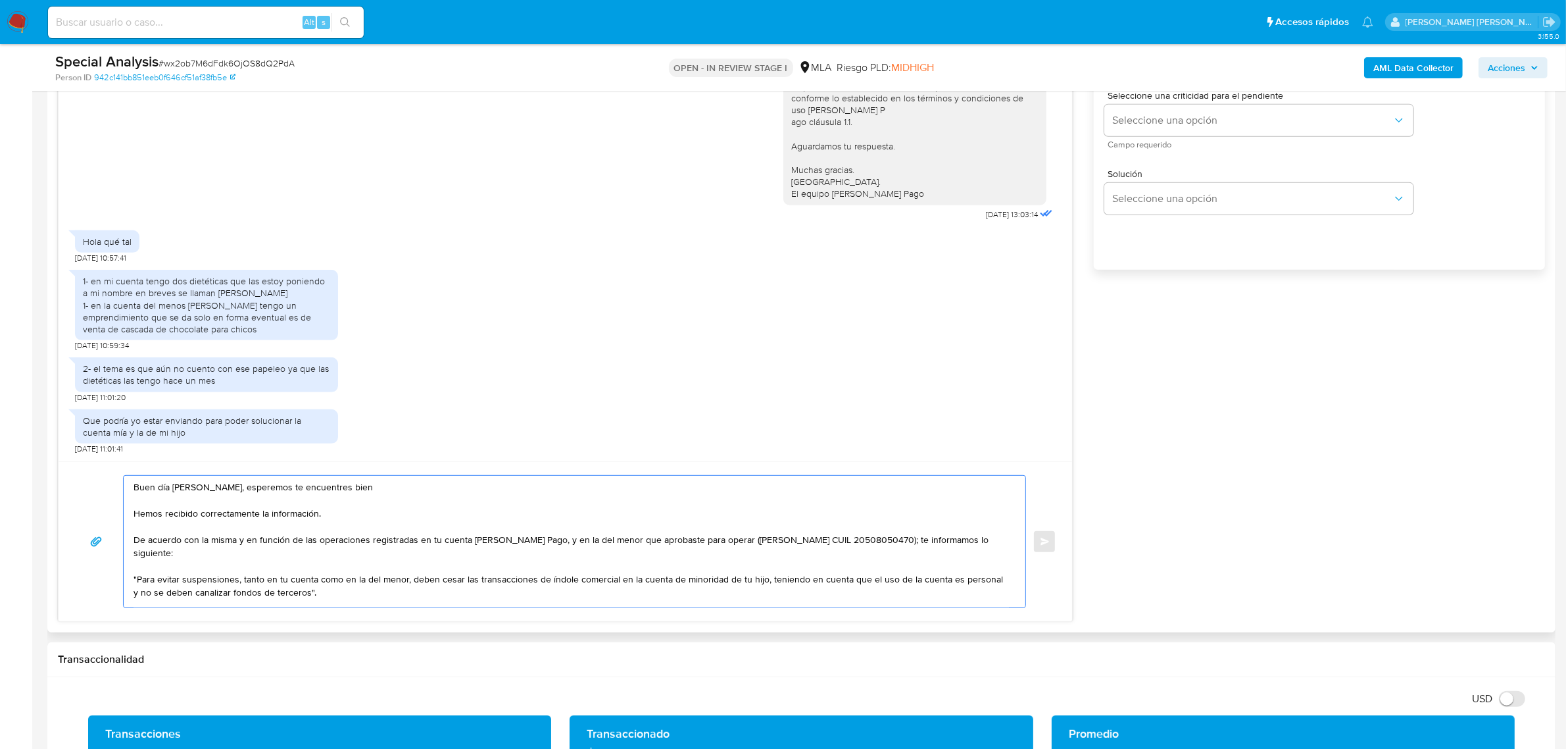
click at [139, 512] on textarea "Buen día Jesica Denise, esperemos te encuentres bien Hemos recibido correctamen…" at bounding box center [572, 542] width 876 height 132
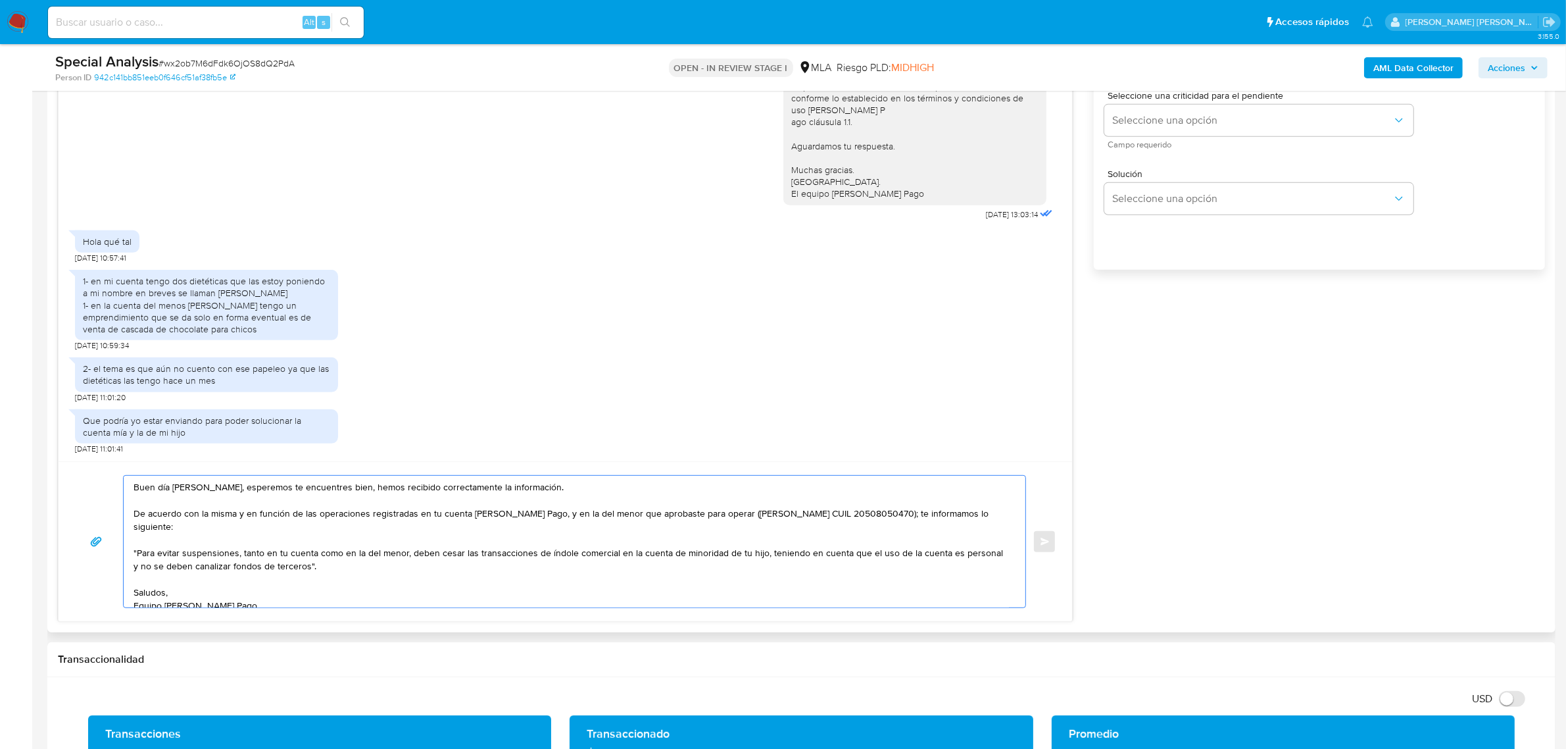
click at [410, 525] on textarea "Buen día Jesica Denise, esperemos te encuentres bien, hemos recibido correctame…" at bounding box center [572, 542] width 876 height 132
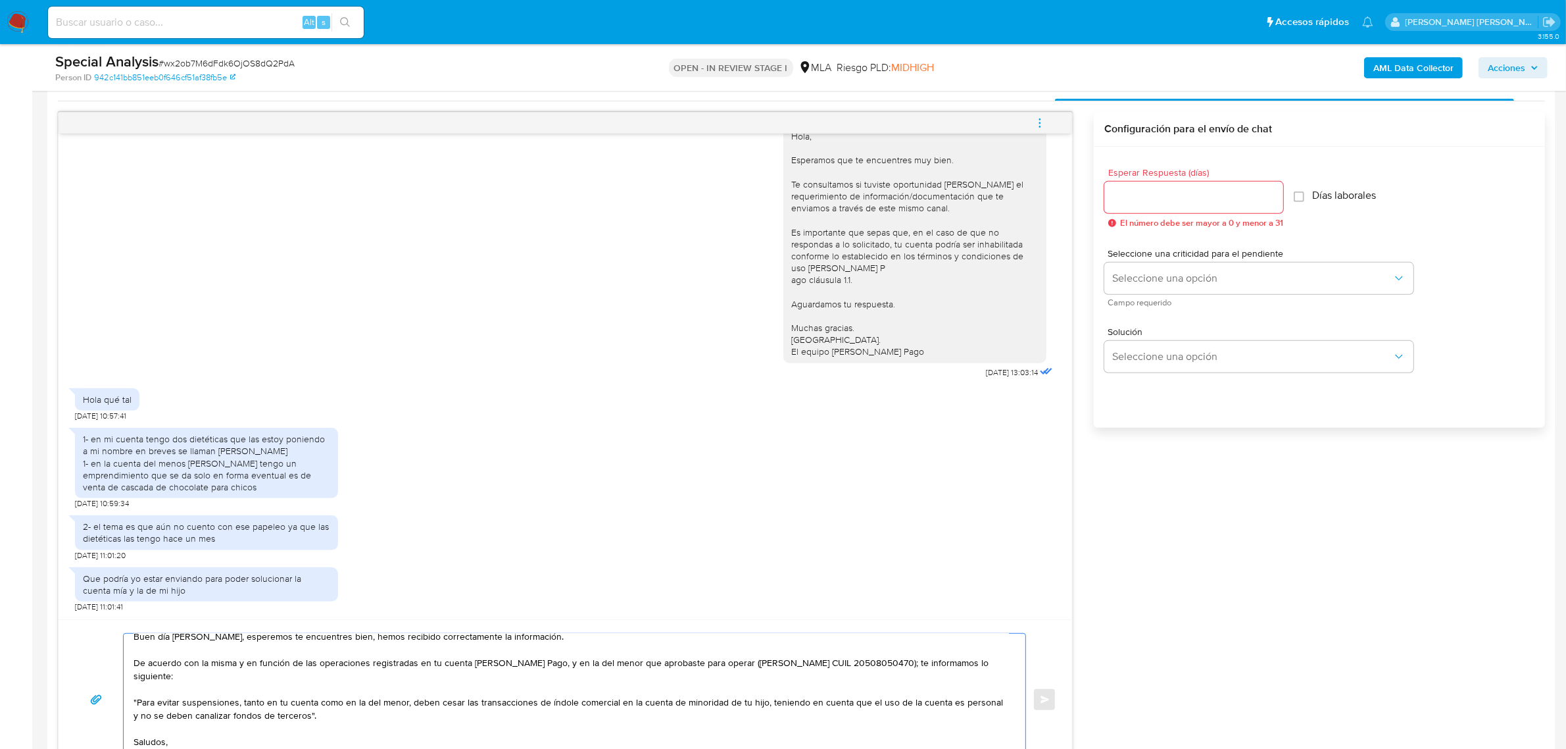
scroll to position [658, 0]
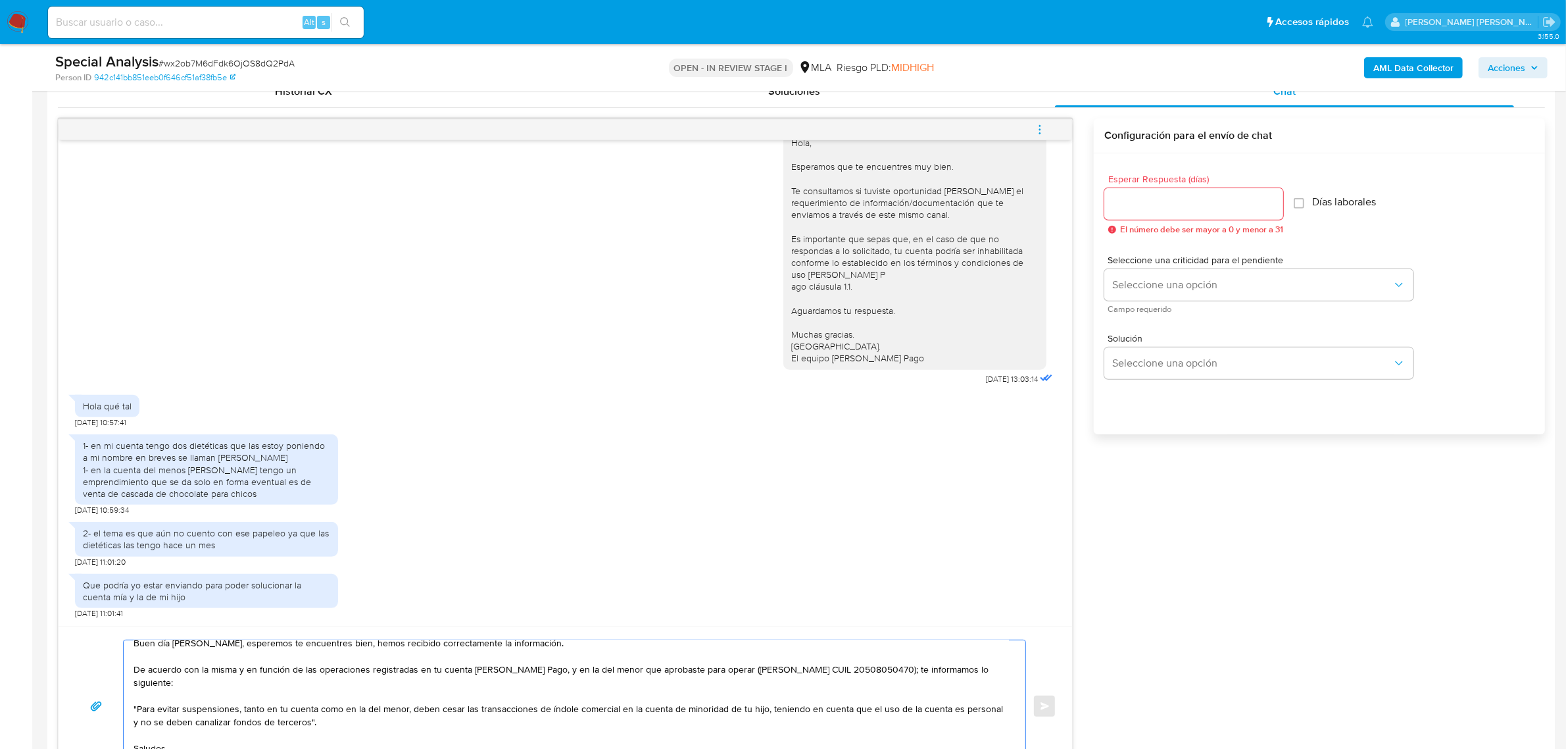
type textarea "Buen día Jesica Denise, esperemos te encuentres bien, hemos recibido correctame…"
click at [1147, 208] on input "Esperar Respuesta (días)" at bounding box center [1194, 203] width 179 height 17
type input "1"
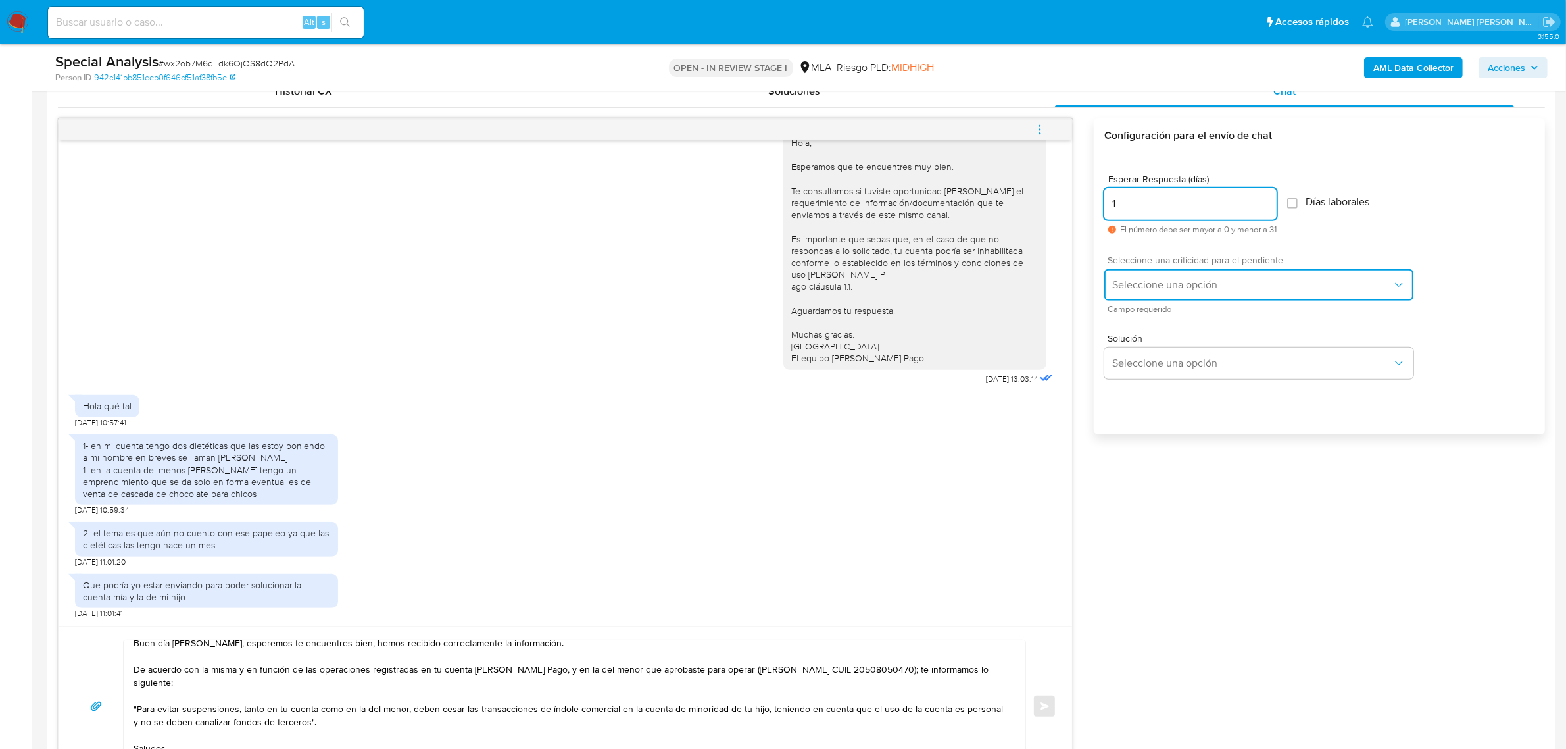
click at [1168, 288] on span "Seleccione una opción" at bounding box center [1253, 284] width 280 height 13
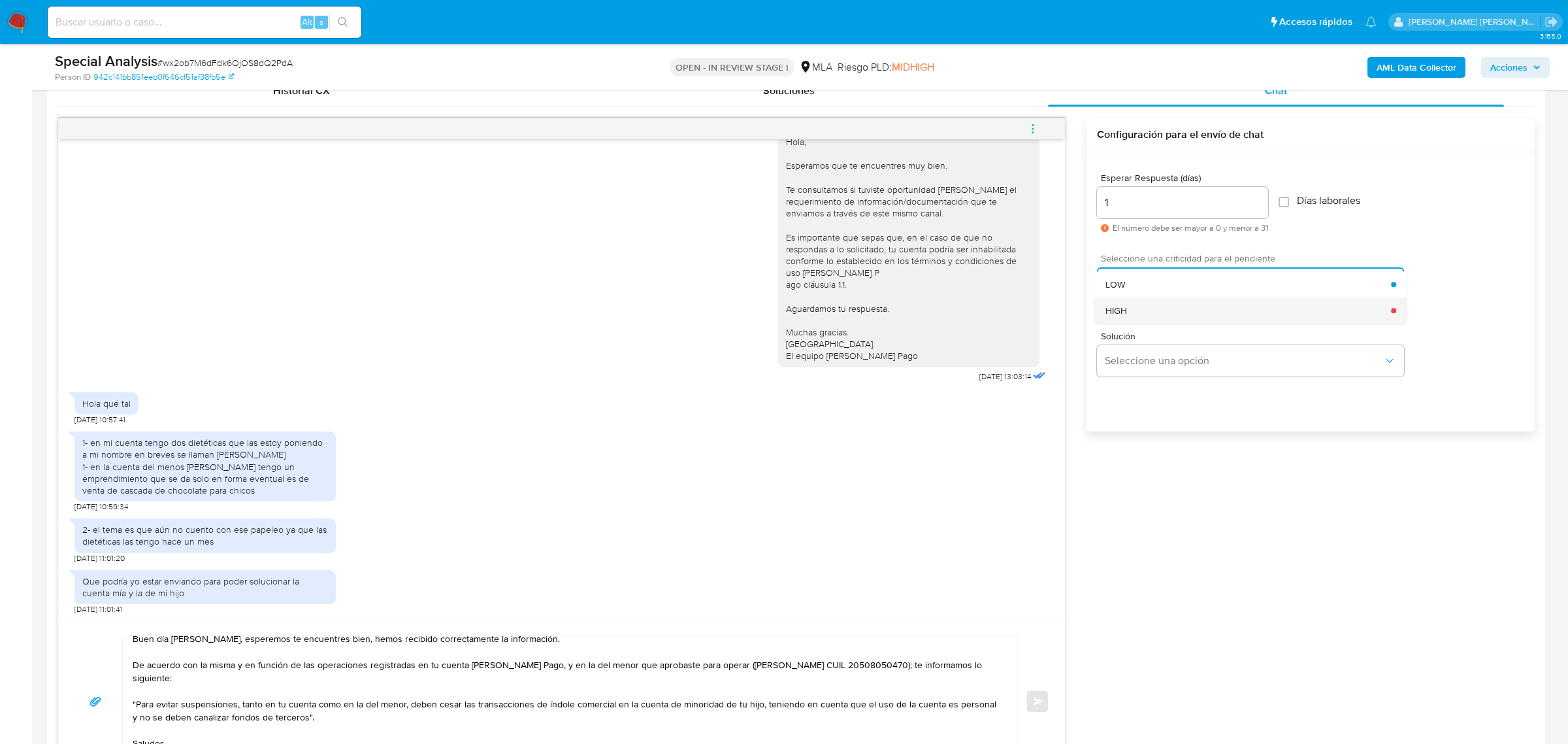
click at [1141, 311] on div "HIGH" at bounding box center [1248, 310] width 286 height 26
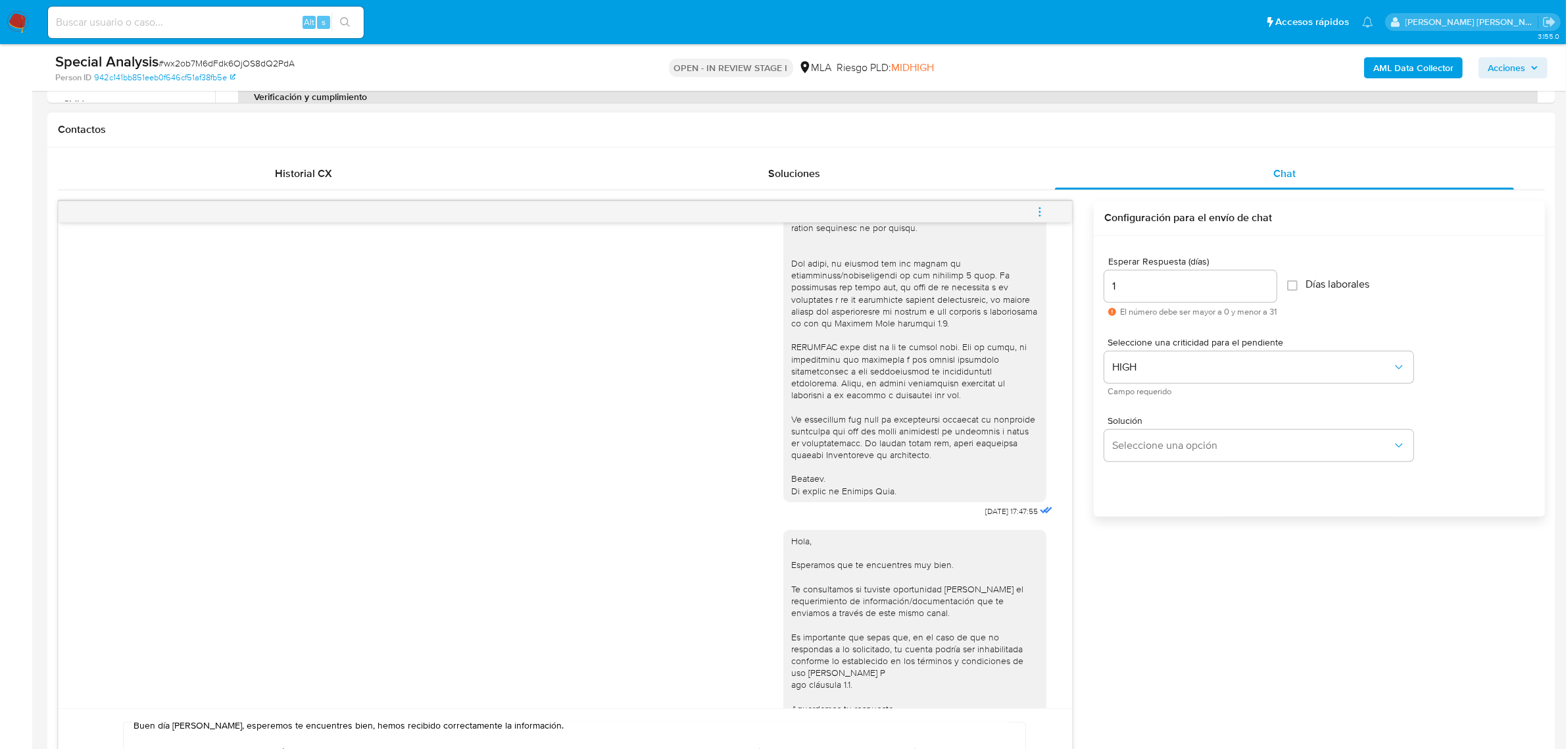
scroll to position [905, 0]
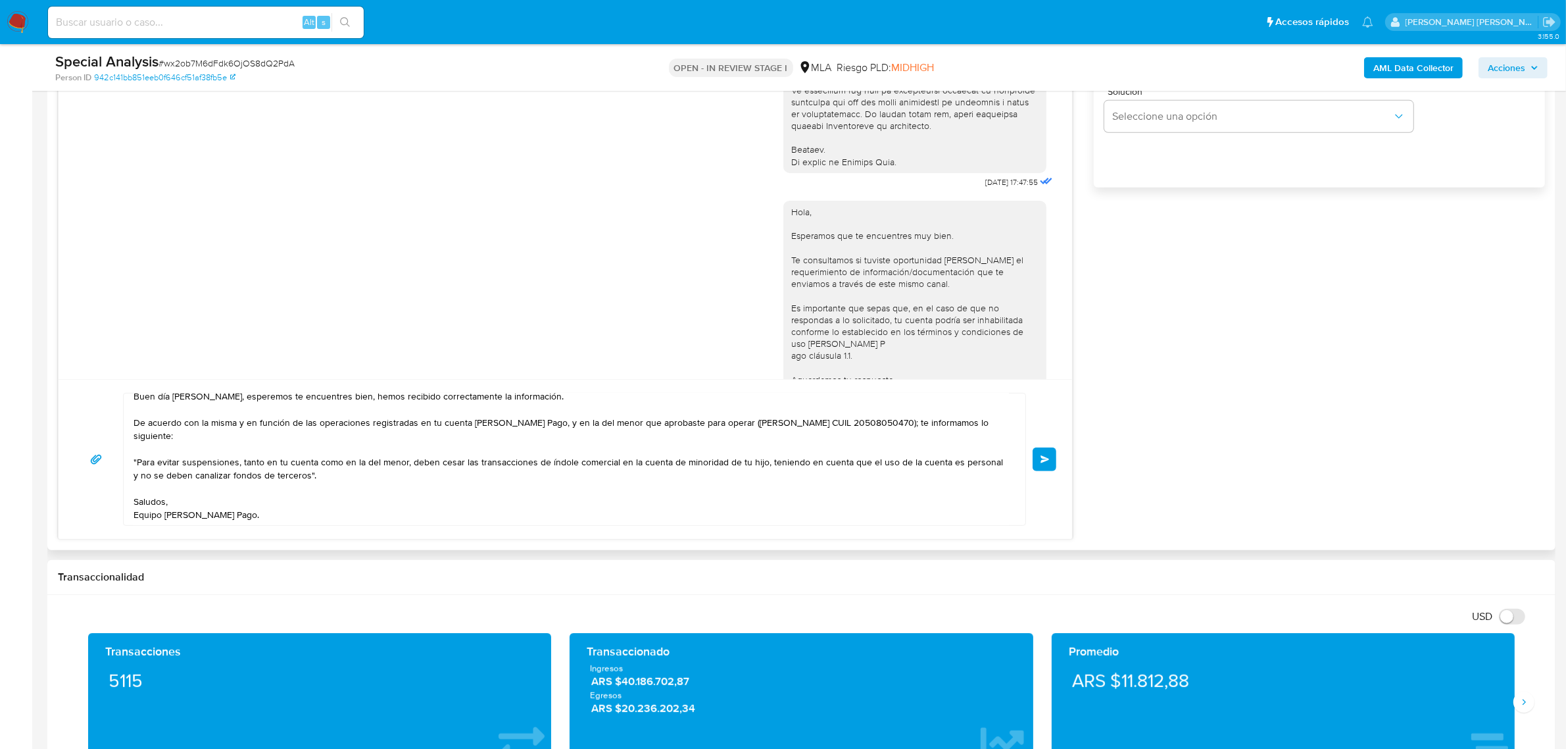
click at [1053, 469] on button "Enviar" at bounding box center [1045, 459] width 24 height 24
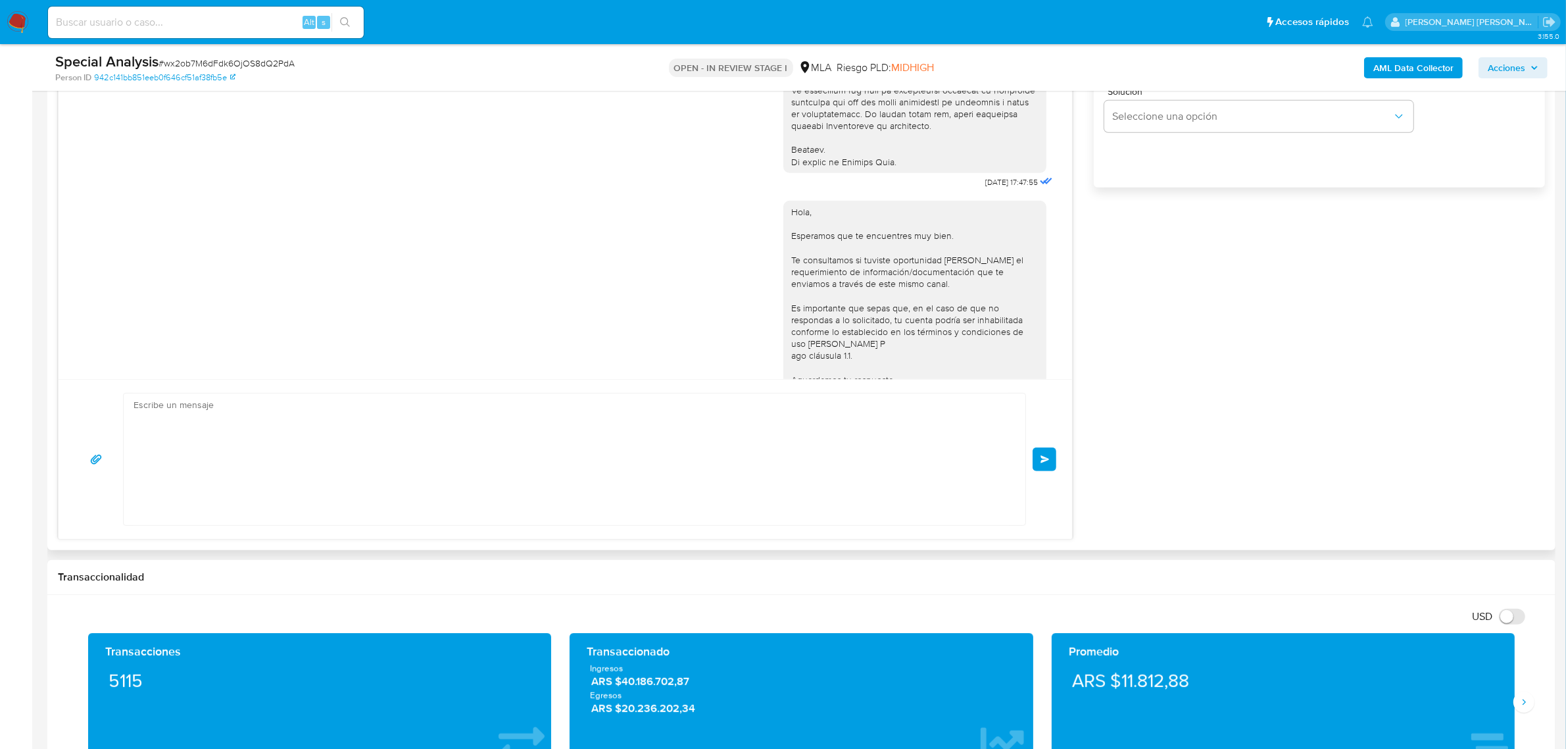
scroll to position [1024, 0]
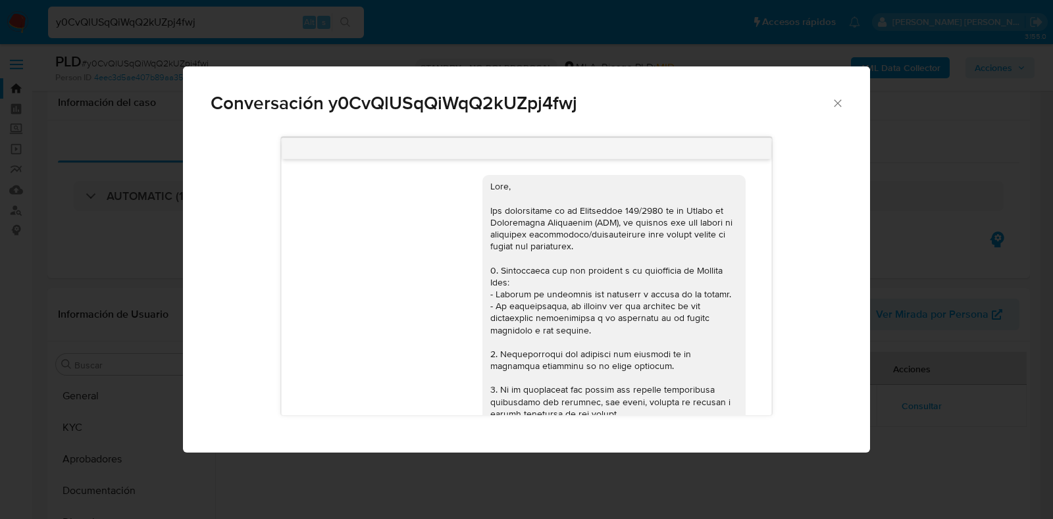
select select "10"
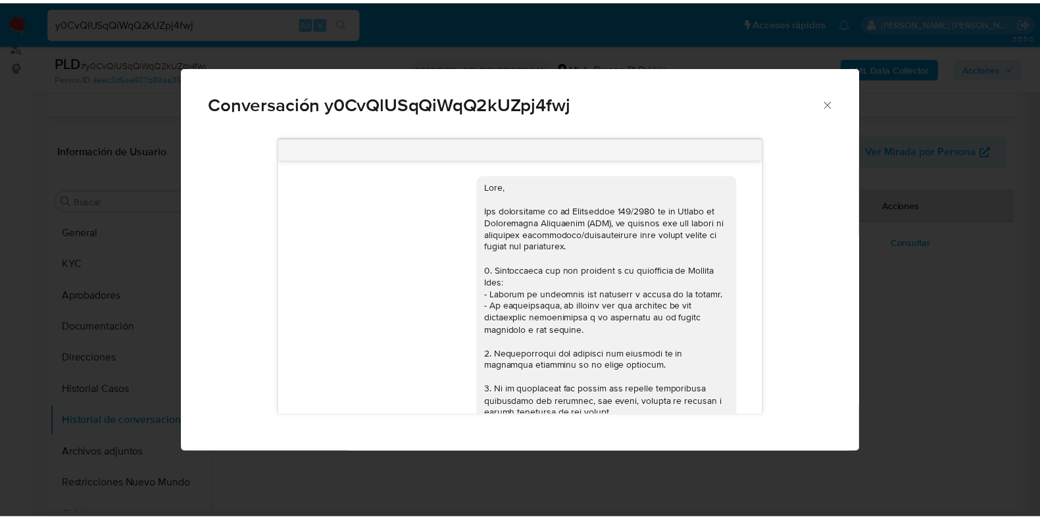
scroll to position [638, 0]
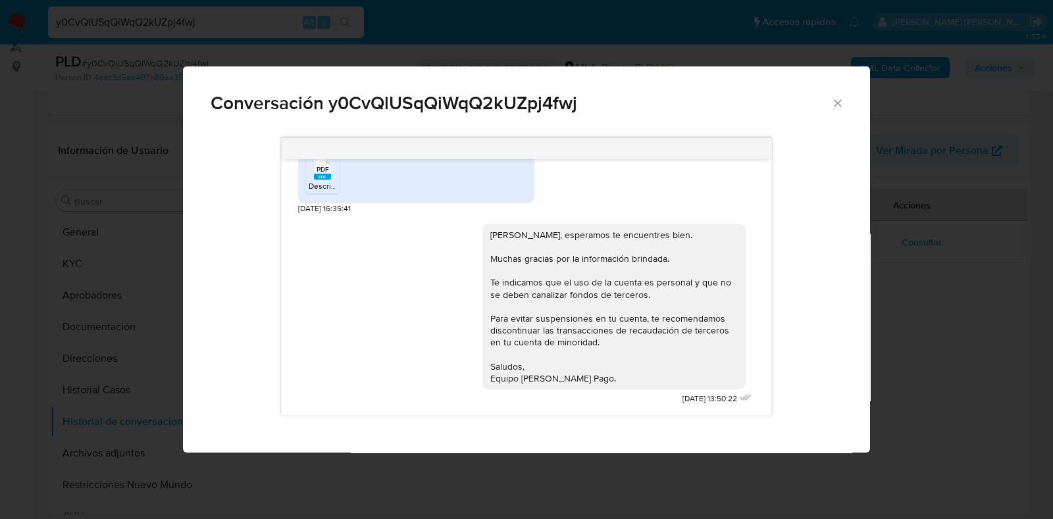
click at [846, 101] on div "Conversación y0CvQlUSqQiWqQ2kUZpj4fwj" at bounding box center [526, 97] width 687 height 63
drag, startPoint x: 838, startPoint y: 104, endPoint x: 447, endPoint y: 67, distance: 392.5
click at [829, 104] on div "Conversación y0CvQlUSqQiWqQ2kUZpj4fwj" at bounding box center [526, 97] width 687 height 63
click at [836, 103] on icon "Cerrar" at bounding box center [837, 103] width 13 height 13
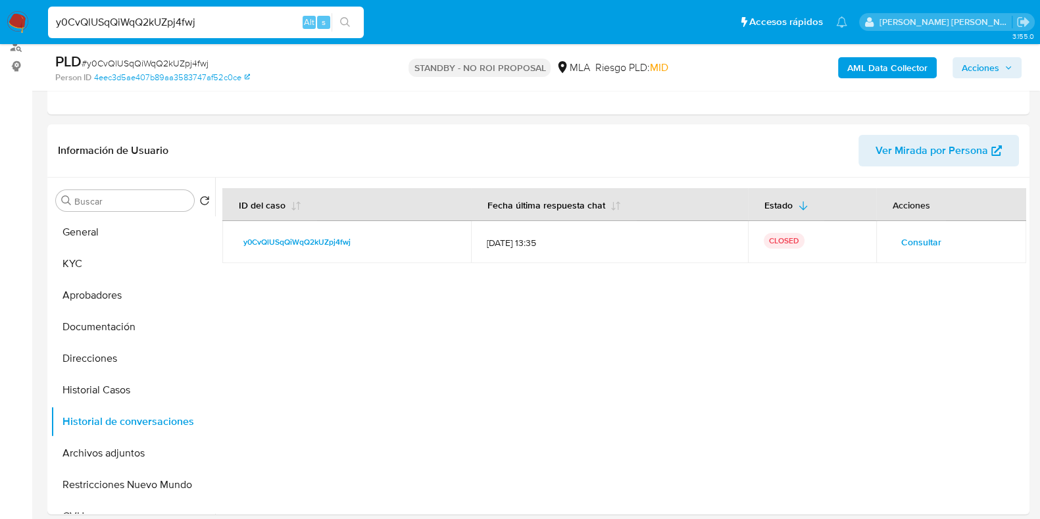
drag, startPoint x: 157, startPoint y: 36, endPoint x: 159, endPoint y: 16, distance: 19.8
click at [152, 31] on div "y0CvQlUSqQiWqQ2kUZpj4fwj Alt s" at bounding box center [206, 23] width 316 height 32
click at [159, 15] on input "y0CvQlUSqQiWqQ2kUZpj4fwj" at bounding box center [206, 22] width 316 height 17
paste input "m03LzKwushNRlA1qG7twRqmL"
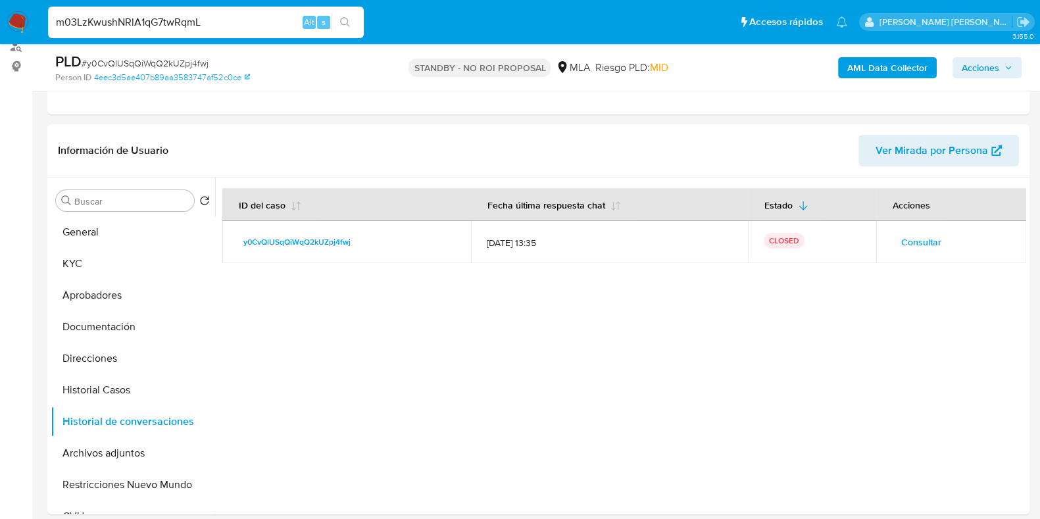
type input "m03LzKwushNRlA1qG7twRqmL"
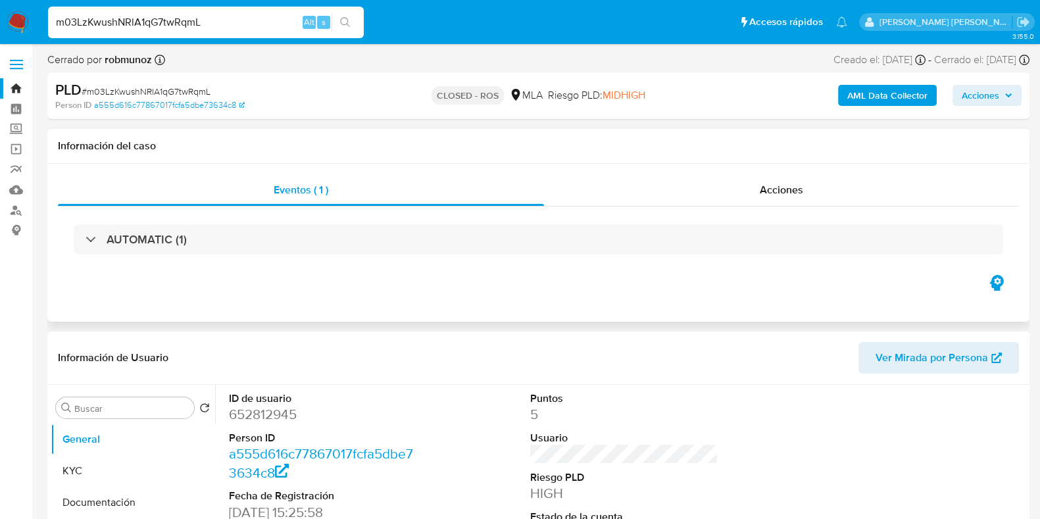
select select "10"
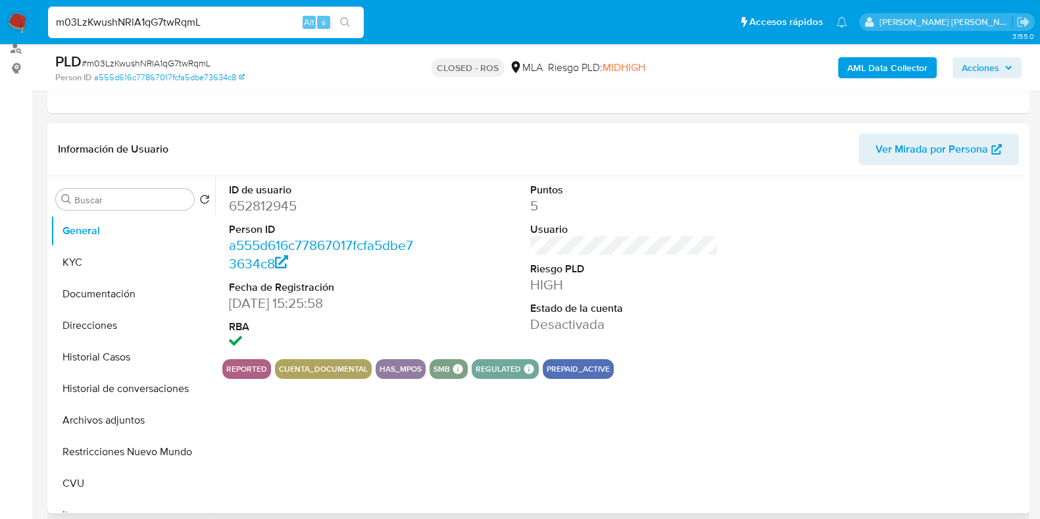
scroll to position [164, 0]
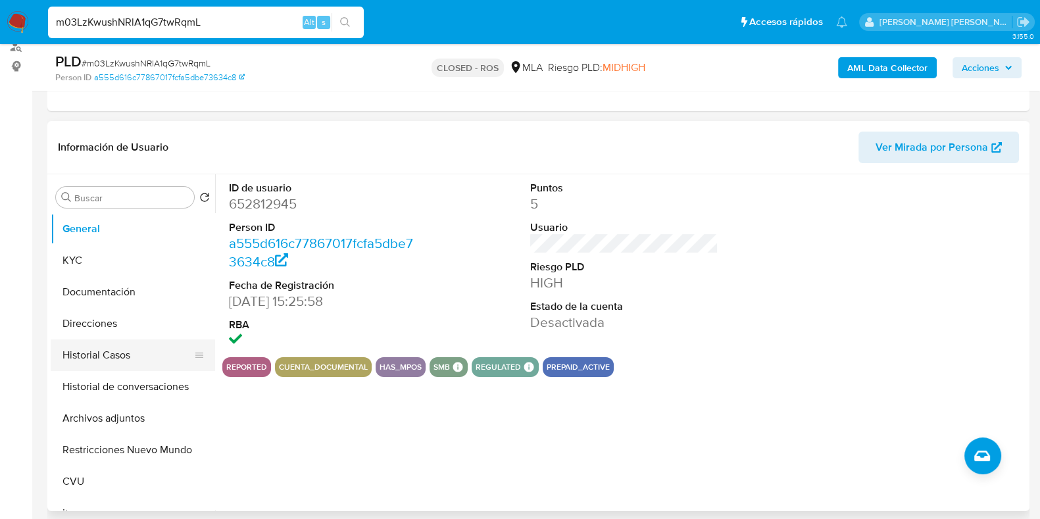
click at [96, 353] on button "Historial Casos" at bounding box center [128, 355] width 154 height 32
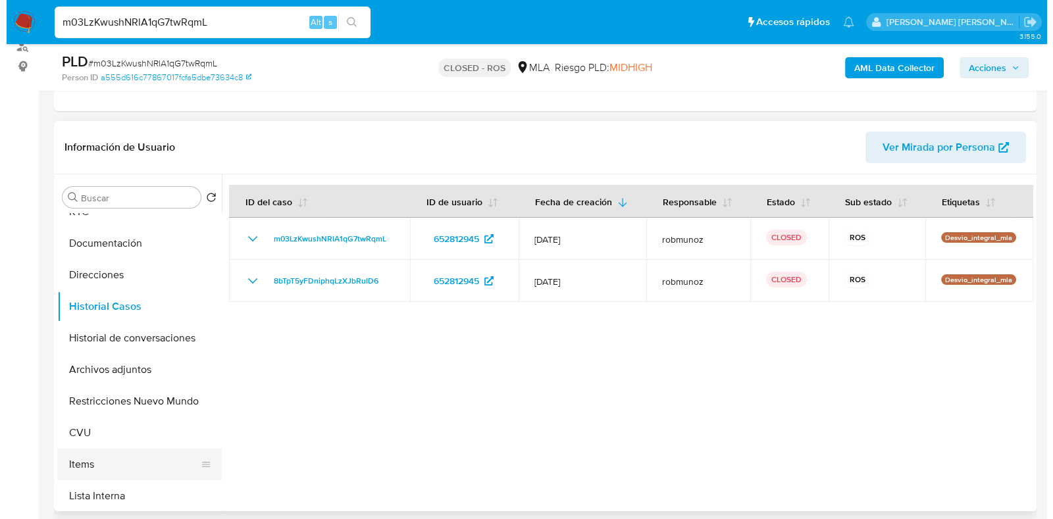
scroll to position [82, 0]
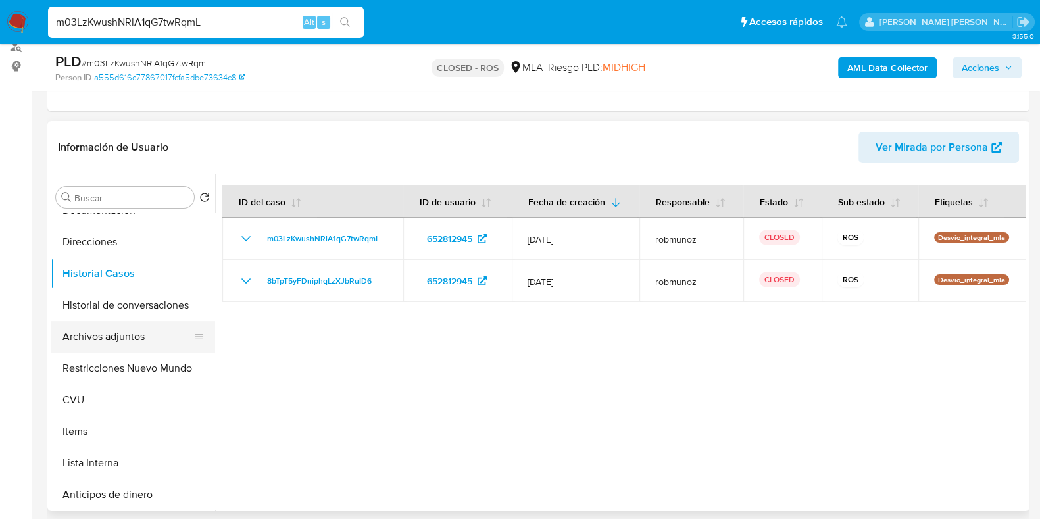
click at [107, 338] on button "Archivos adjuntos" at bounding box center [128, 337] width 154 height 32
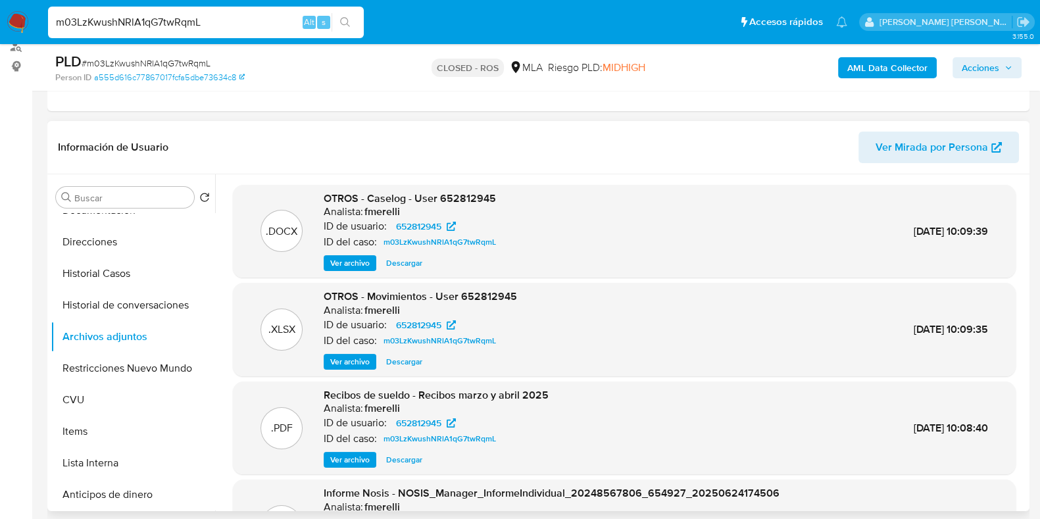
click at [357, 264] on span "Ver archivo" at bounding box center [349, 263] width 39 height 13
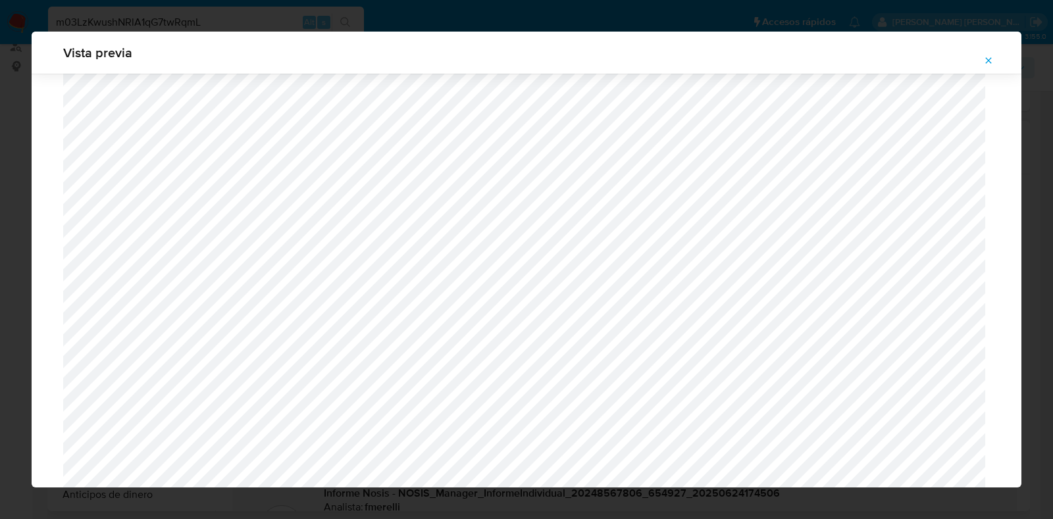
scroll to position [1042, 0]
click at [990, 59] on icon "Attachment preview" at bounding box center [988, 60] width 11 height 11
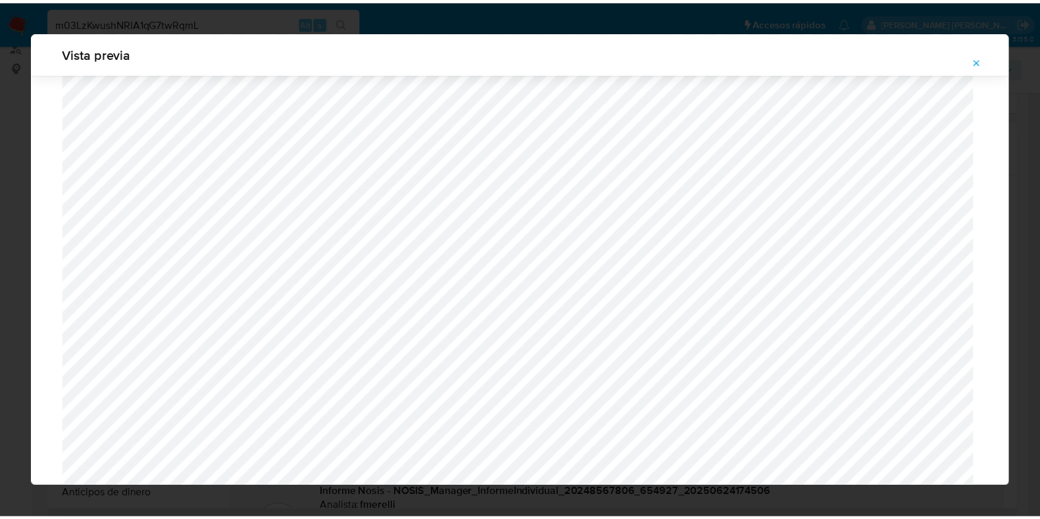
scroll to position [33, 0]
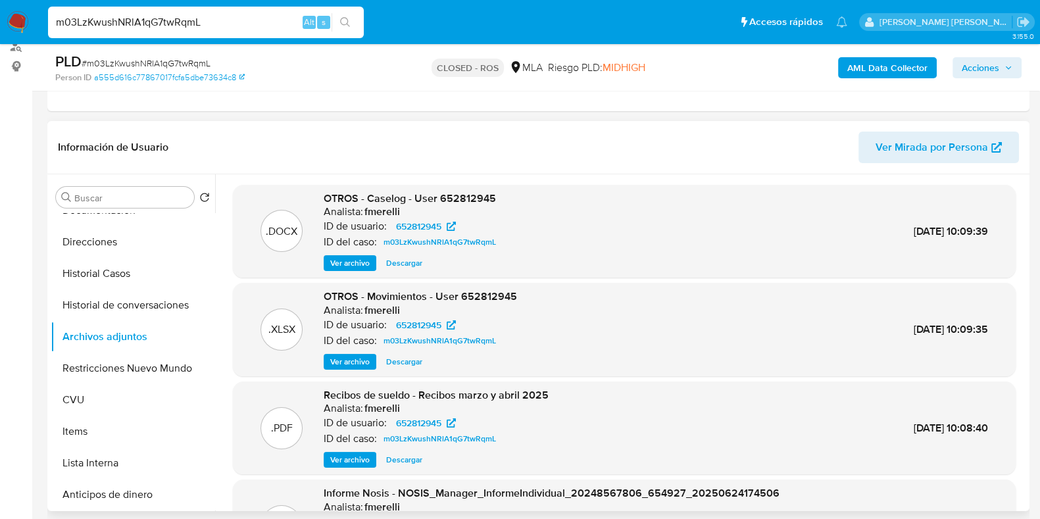
click at [182, 24] on input "m03LzKwushNRlA1qG7twRqmL" at bounding box center [206, 22] width 316 height 17
paste input "16313837"
type input "16313837"
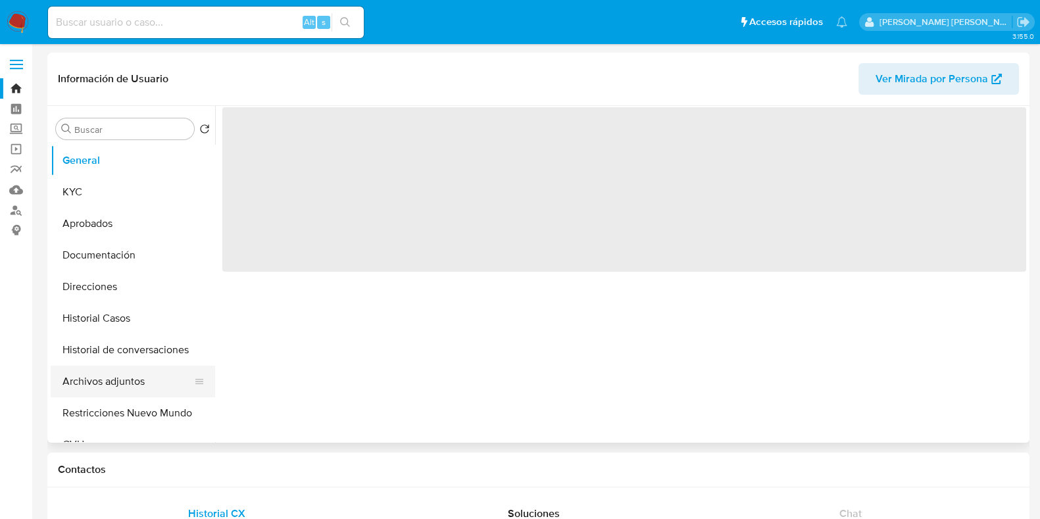
click at [98, 379] on button "Archivos adjuntos" at bounding box center [128, 382] width 154 height 32
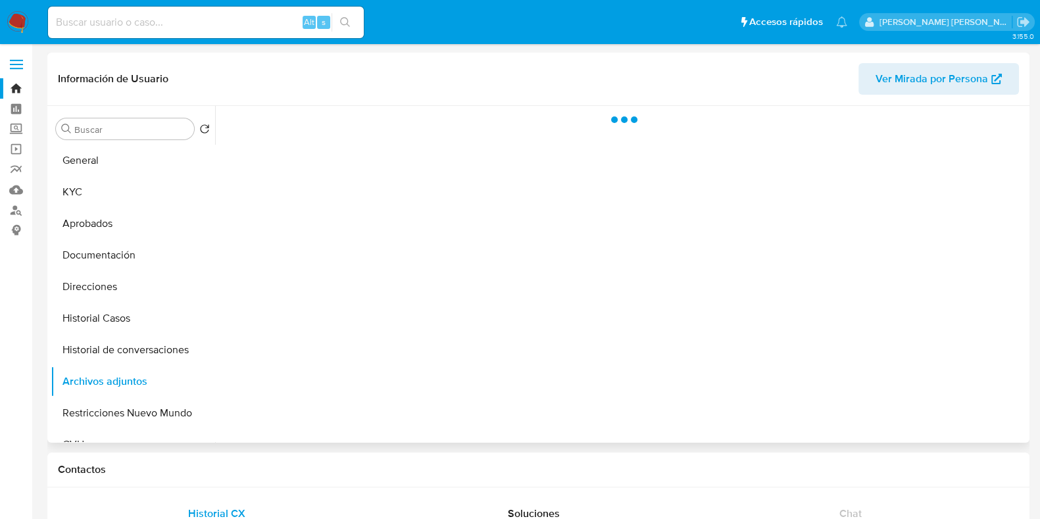
select select "10"
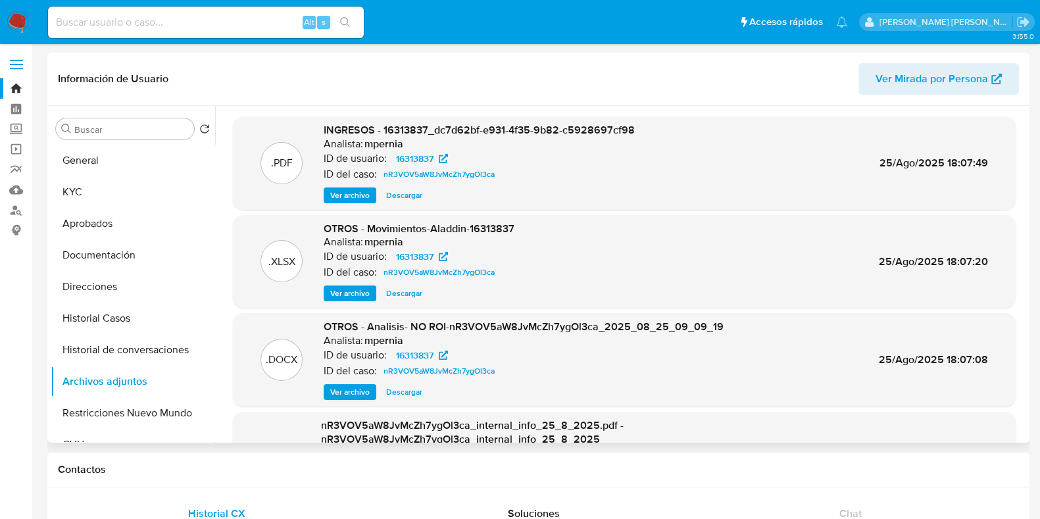
click at [359, 393] on span "Ver archivo" at bounding box center [349, 392] width 39 height 13
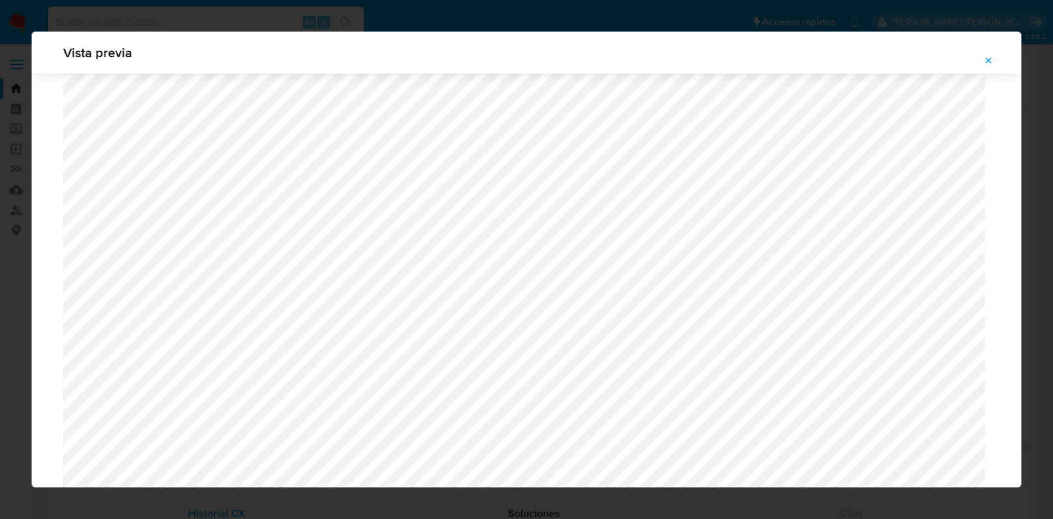
scroll to position [1179, 0]
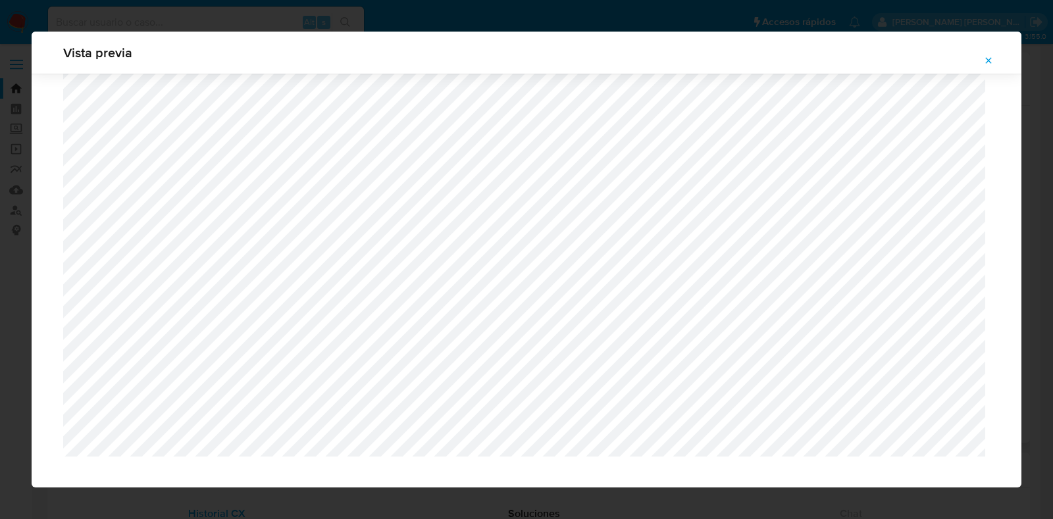
click at [993, 55] on icon "Attachment preview" at bounding box center [988, 60] width 11 height 11
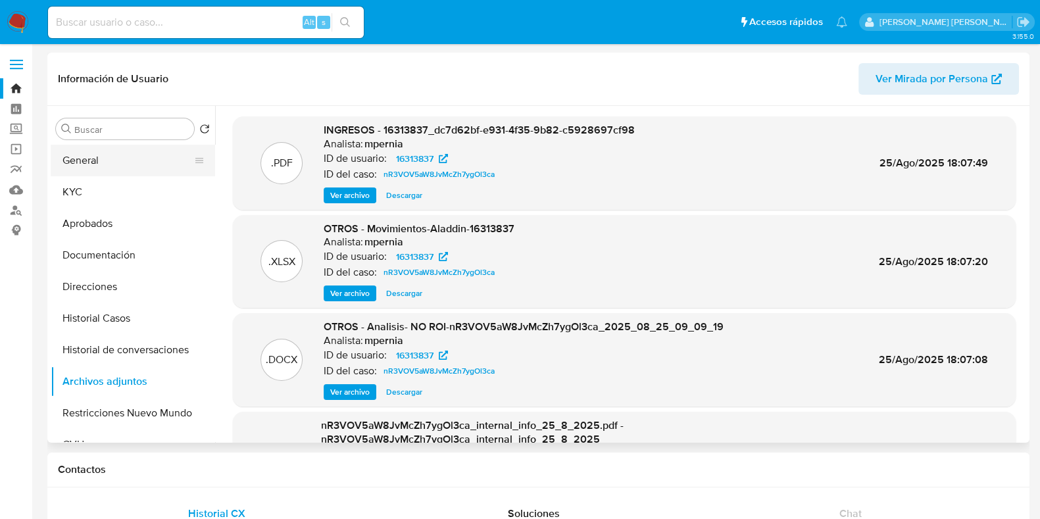
click at [100, 163] on button "General" at bounding box center [128, 161] width 154 height 32
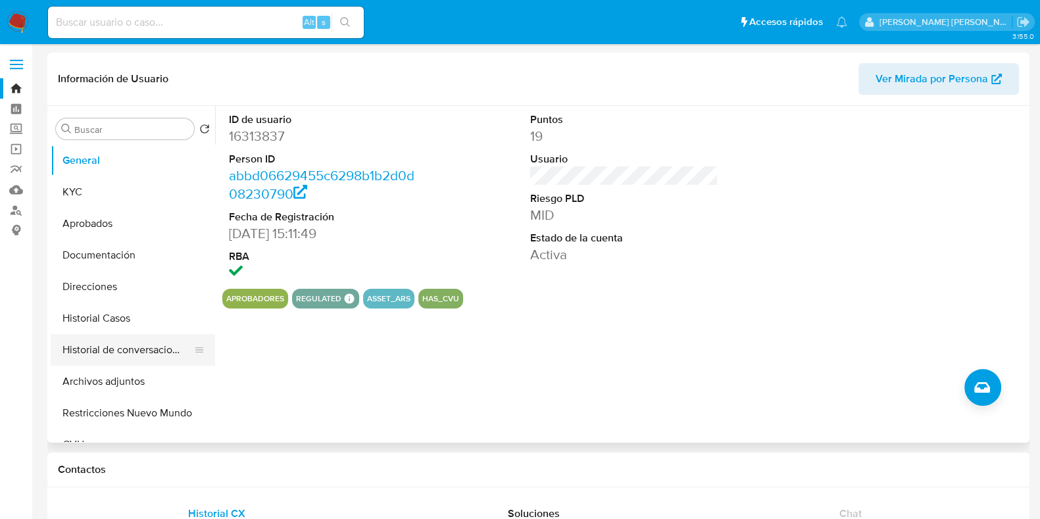
click at [115, 347] on button "Historial de conversaciones" at bounding box center [128, 350] width 154 height 32
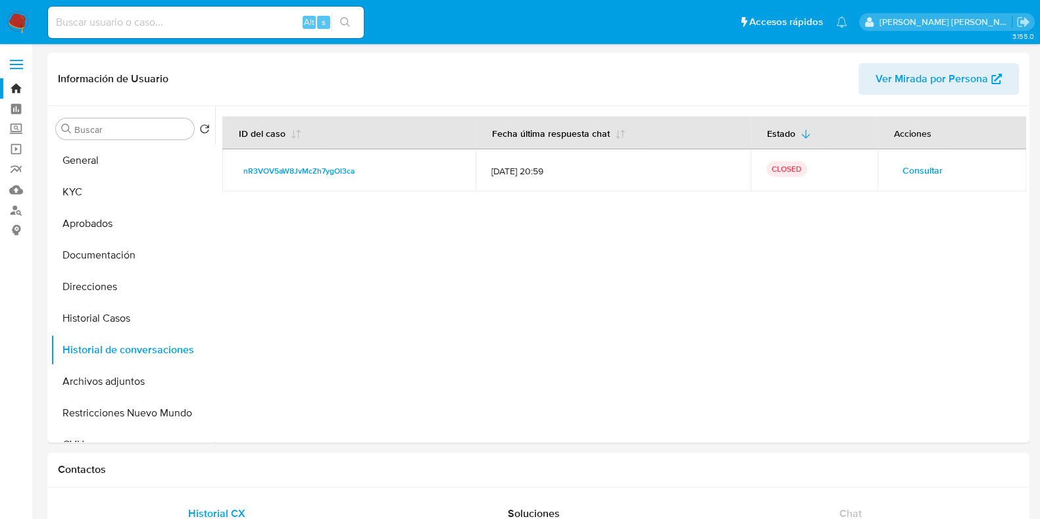
click at [903, 170] on span "Consultar" at bounding box center [923, 170] width 40 height 18
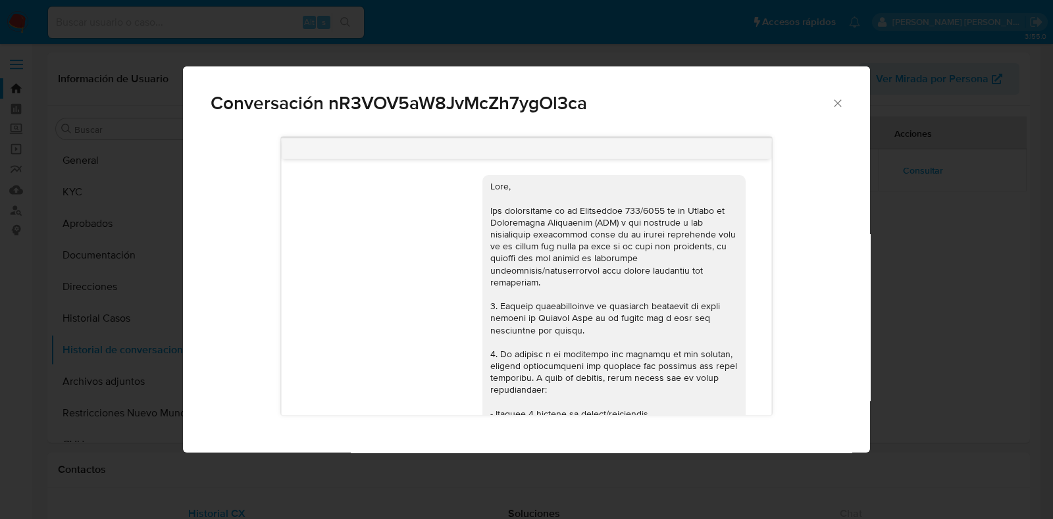
scroll to position [1187, 0]
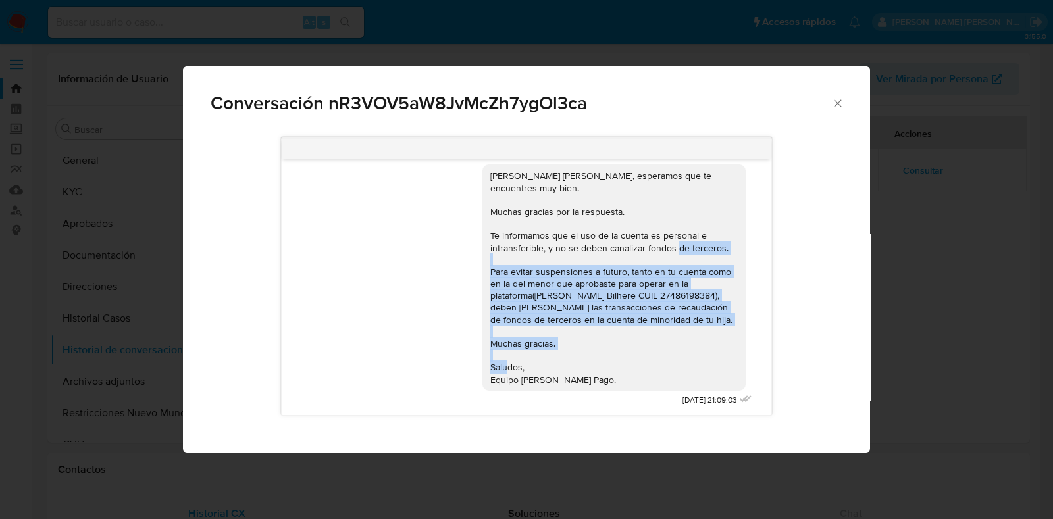
drag, startPoint x: 477, startPoint y: 270, endPoint x: 591, endPoint y: 386, distance: 162.4
click at [591, 386] on div "Maria Daniela, esperamos que te encuentres muy bien. Muchas gracias por la resp…" at bounding box center [613, 277] width 263 height 226
copy div "Para evitar suspensiones a futuro, tanto en tu cuenta como en la del menor que …"
click at [836, 105] on icon "Cerrar" at bounding box center [837, 103] width 13 height 13
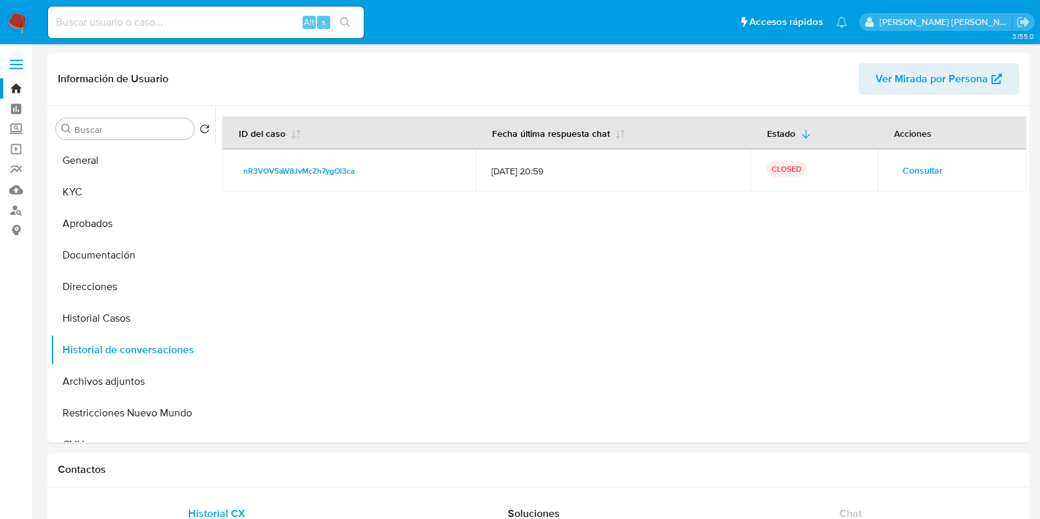
click at [138, 31] on div "Alt s" at bounding box center [206, 23] width 316 height 32
click at [132, 22] on input at bounding box center [206, 22] width 316 height 17
paste input "510180497"
type input "510180497"
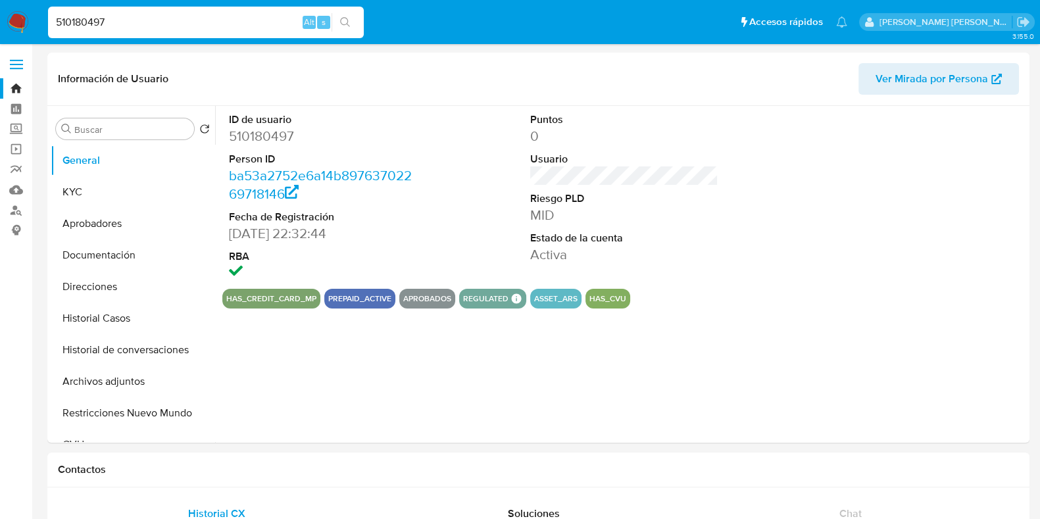
select select "10"
click at [125, 353] on button "Historial de conversaciones" at bounding box center [128, 350] width 154 height 32
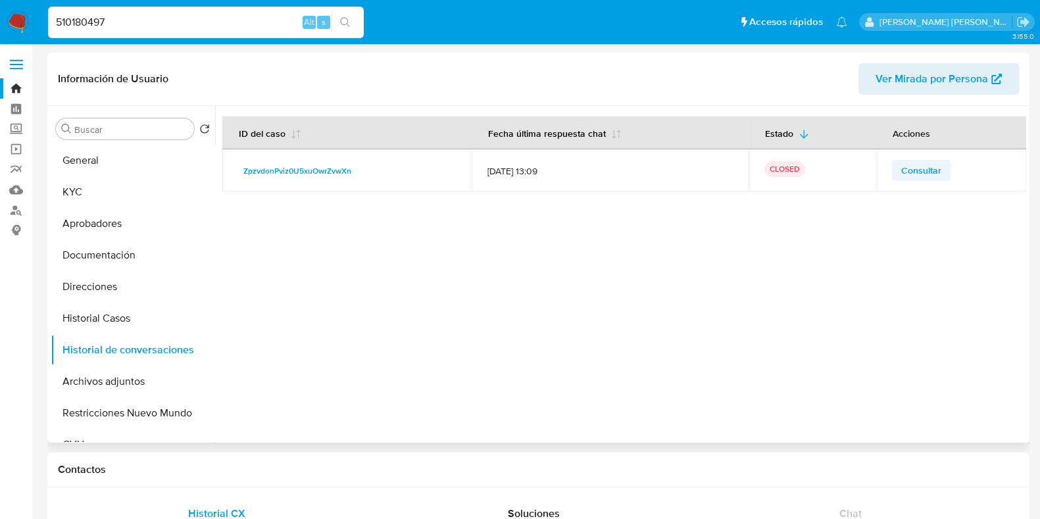
click at [901, 165] on span "Consultar" at bounding box center [921, 170] width 40 height 18
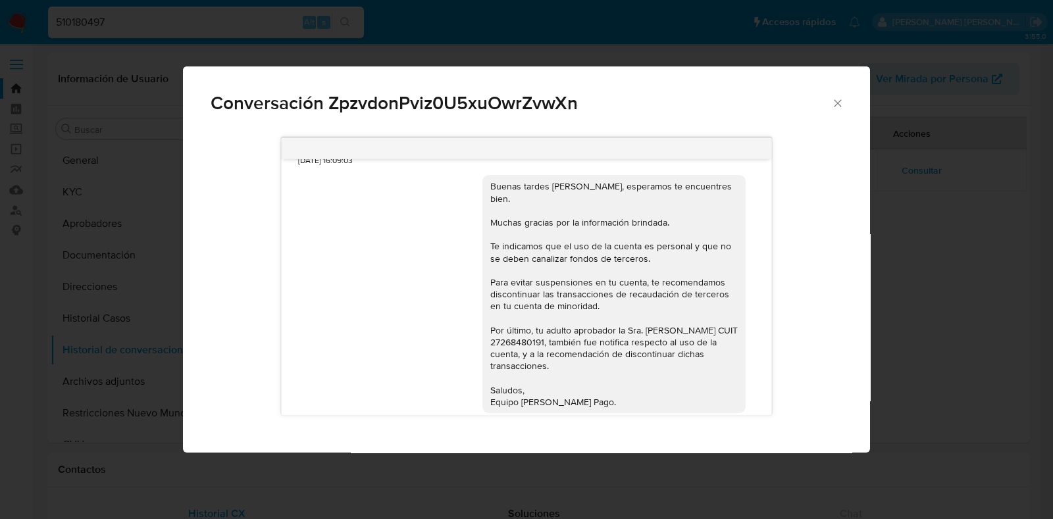
scroll to position [685, 0]
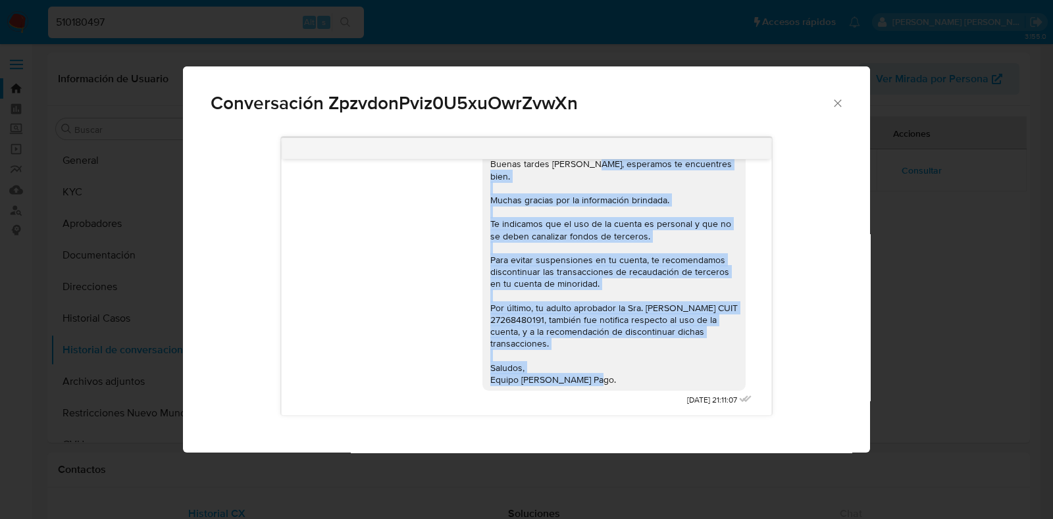
drag, startPoint x: 575, startPoint y: 176, endPoint x: 589, endPoint y: 376, distance: 200.5
click at [589, 376] on div "Buenas tardes Lourdes, esperamos te encuentres bien. Muchas gracias por la info…" at bounding box center [613, 272] width 247 height 228
copy div "esperamos te encuentres bien. Muchas gracias por la información brindada. Te in…"
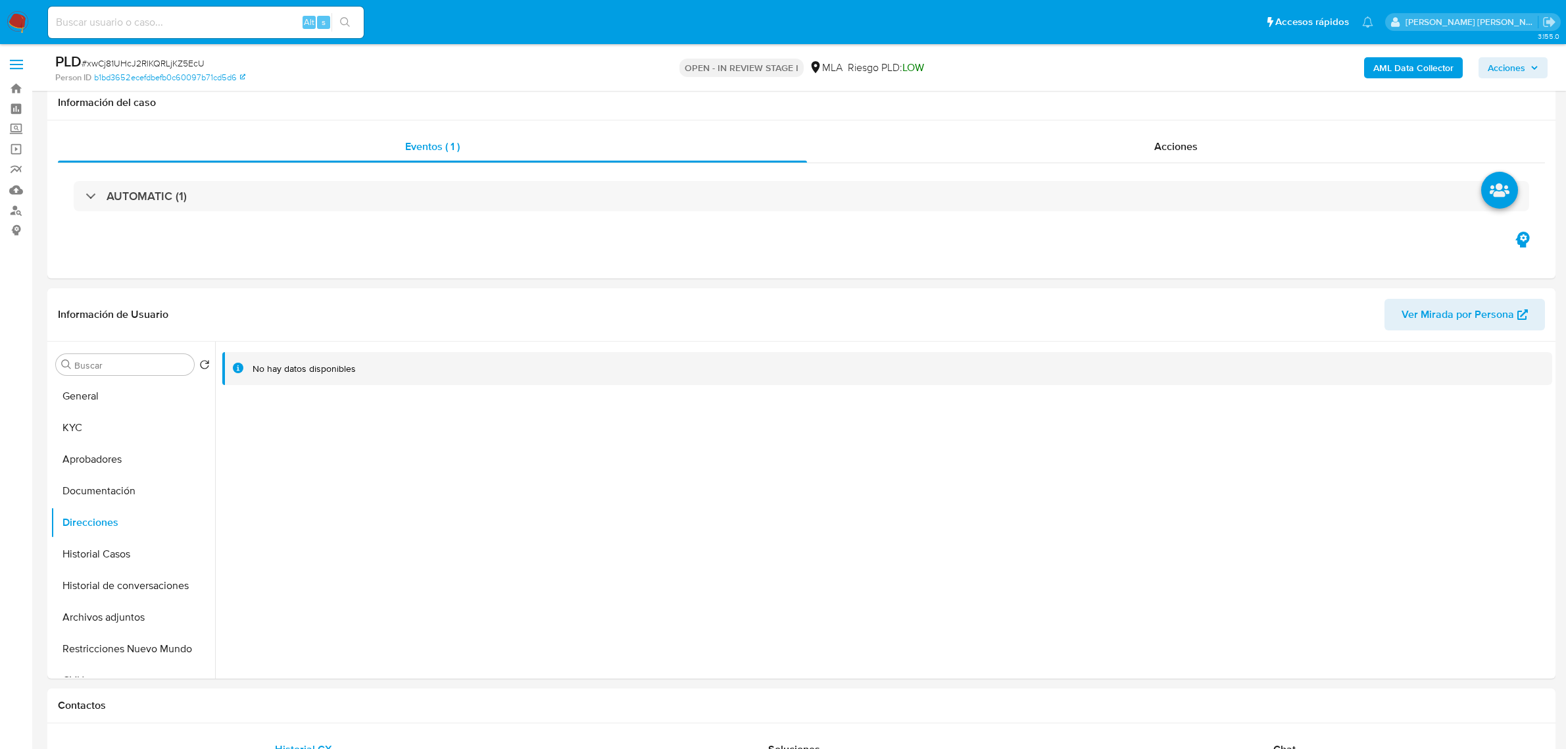
select select "10"
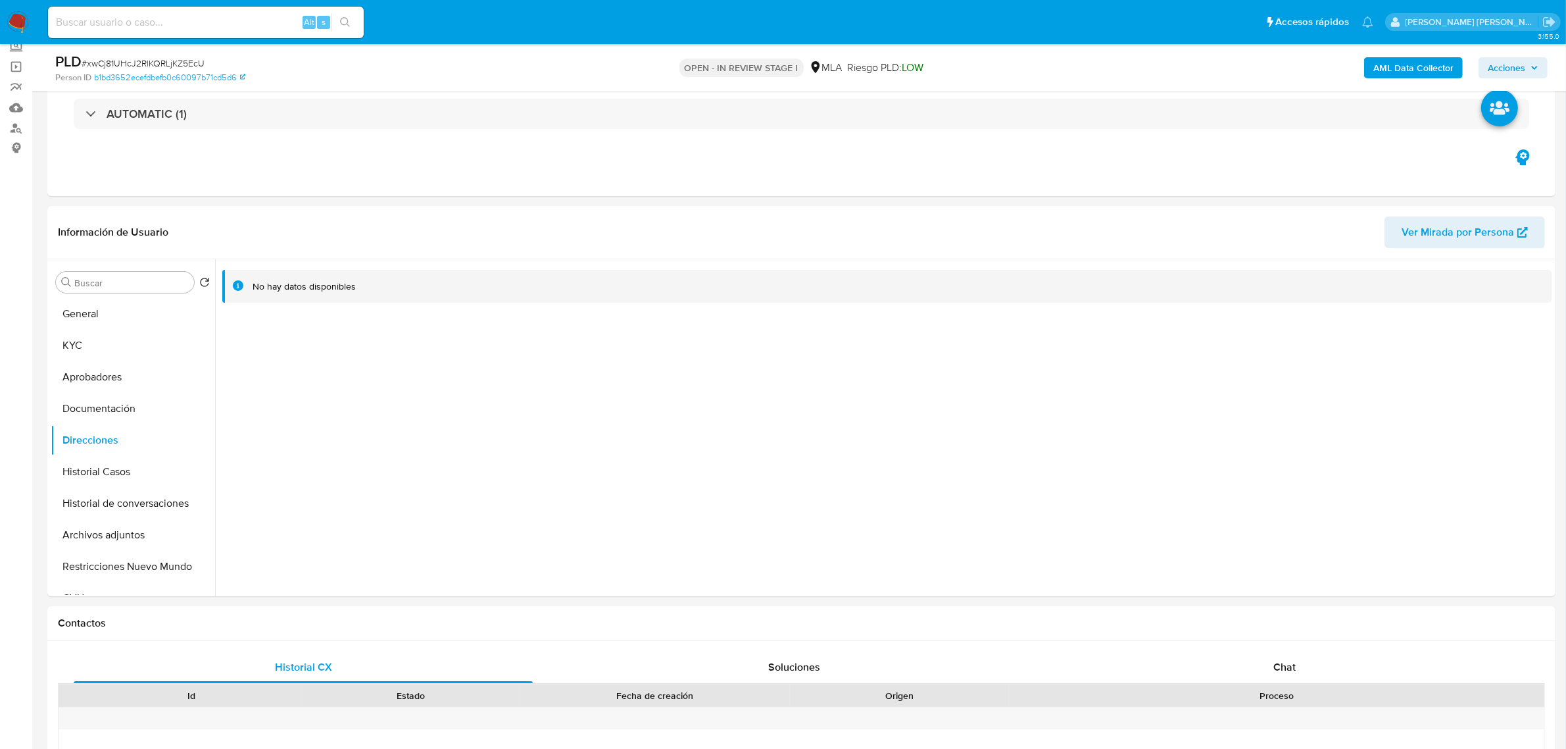
click at [1424, 74] on b "AML Data Collector" at bounding box center [1414, 67] width 80 height 21
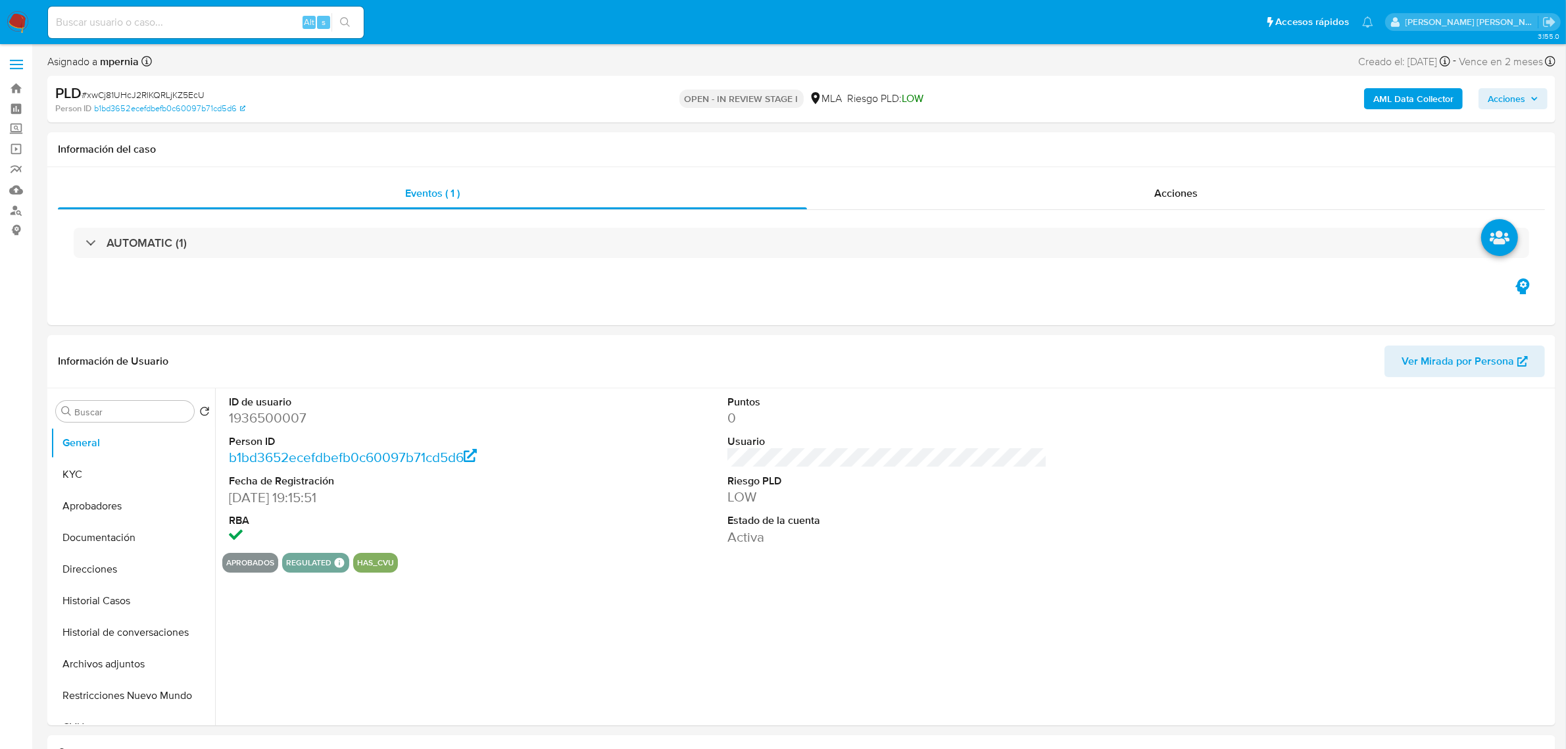
select select "10"
click at [1403, 99] on b "AML Data Collector" at bounding box center [1414, 98] width 80 height 21
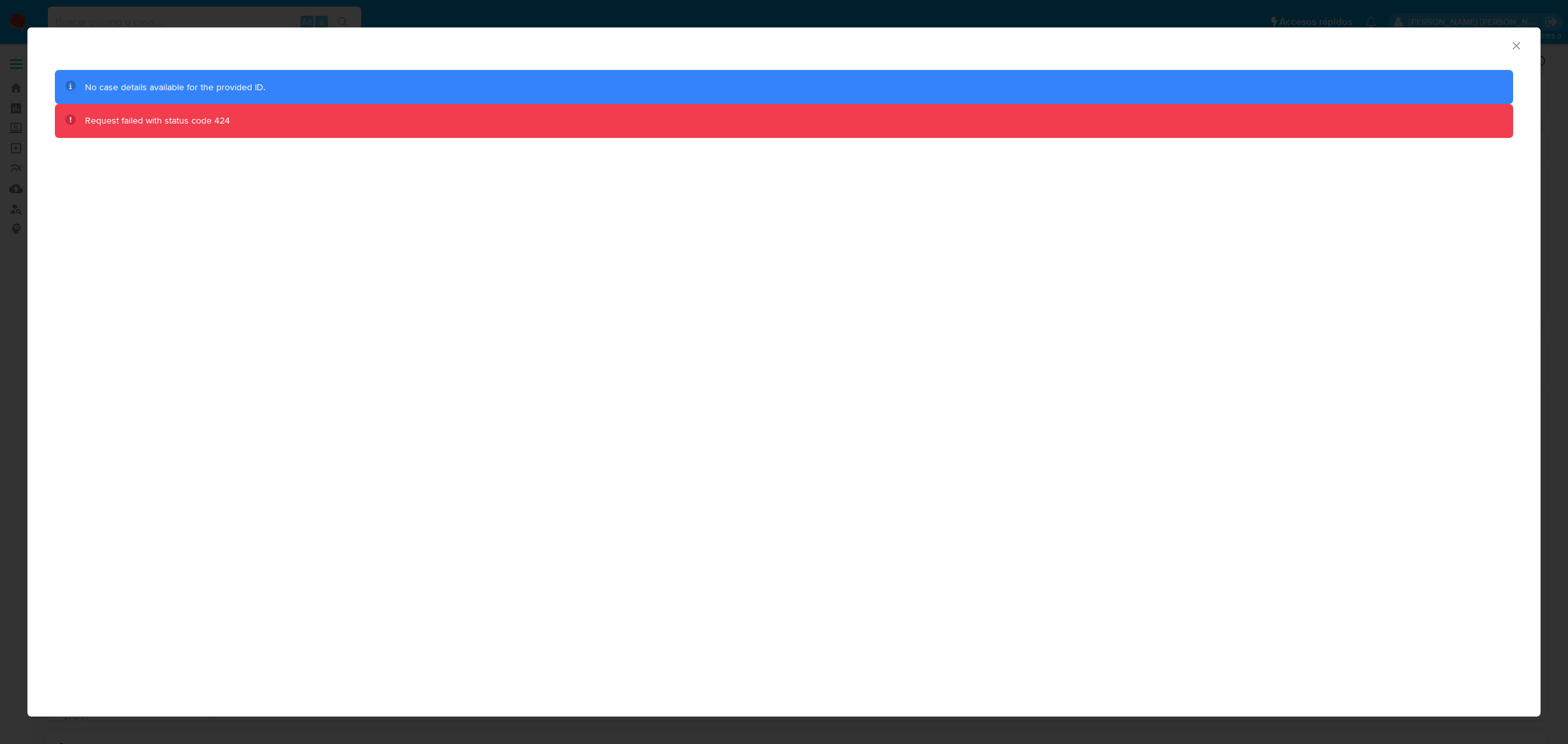
click at [1513, 48] on icon "Cerrar ventana" at bounding box center [1515, 45] width 7 height 7
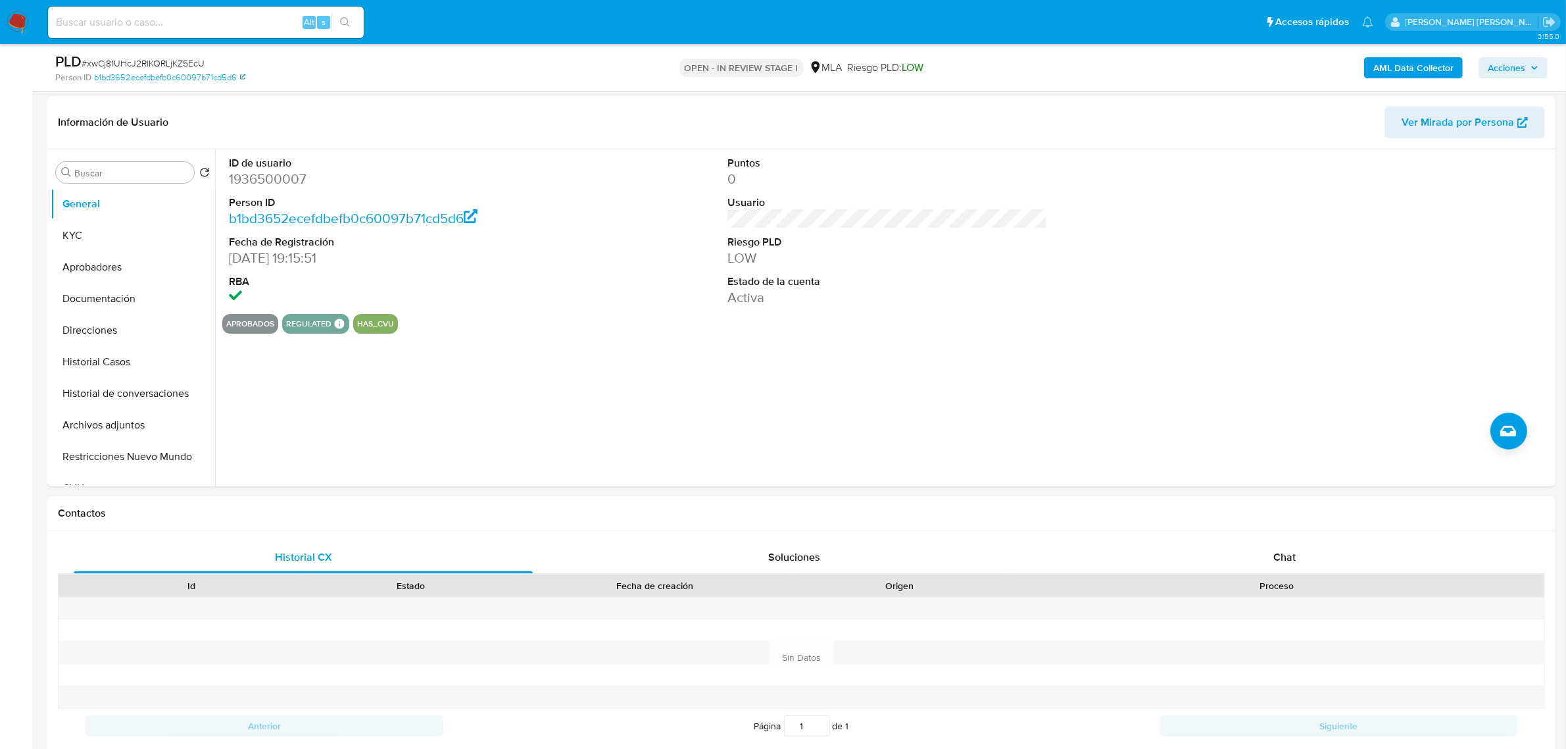
scroll to position [164, 0]
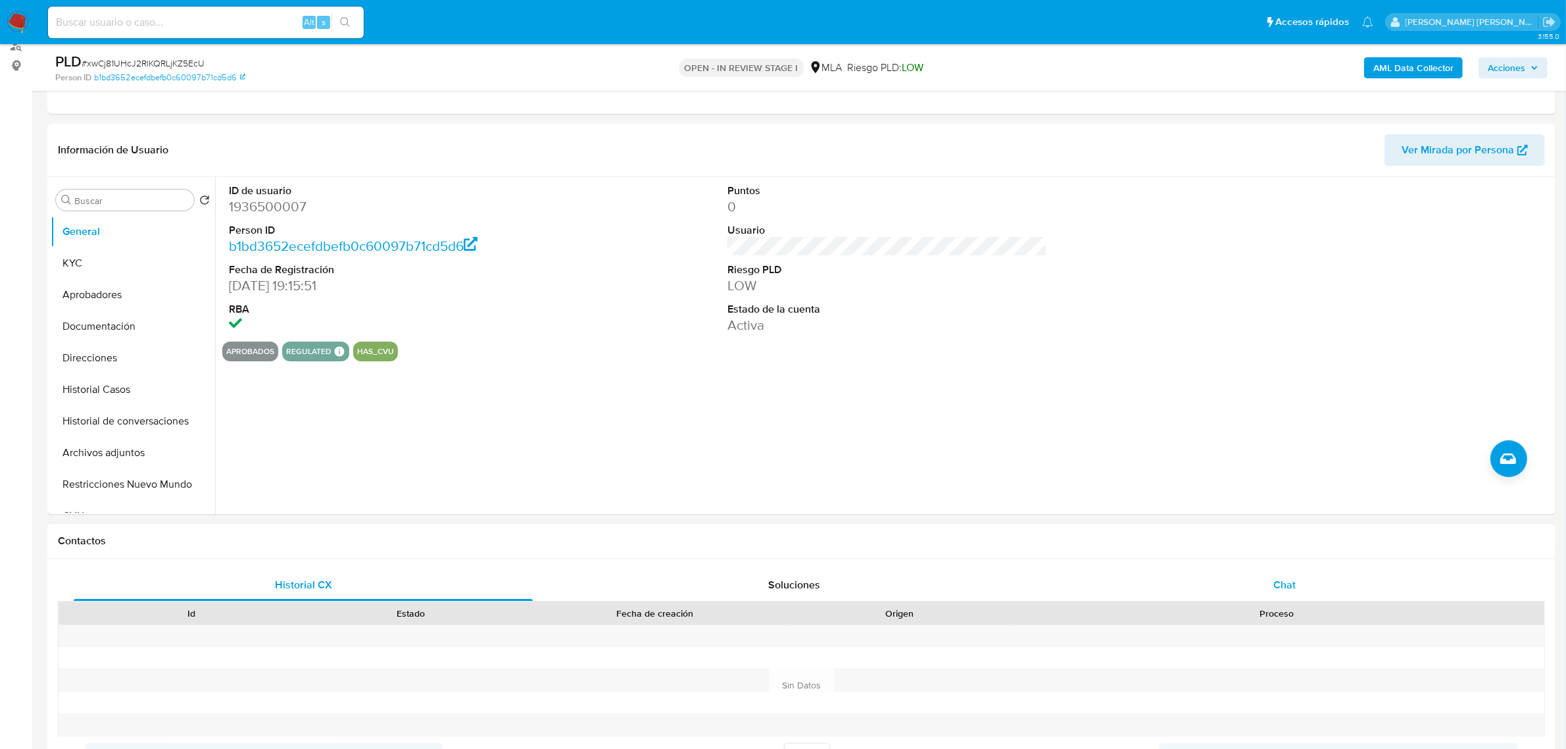
click at [1268, 586] on div "Chat" at bounding box center [1284, 585] width 459 height 32
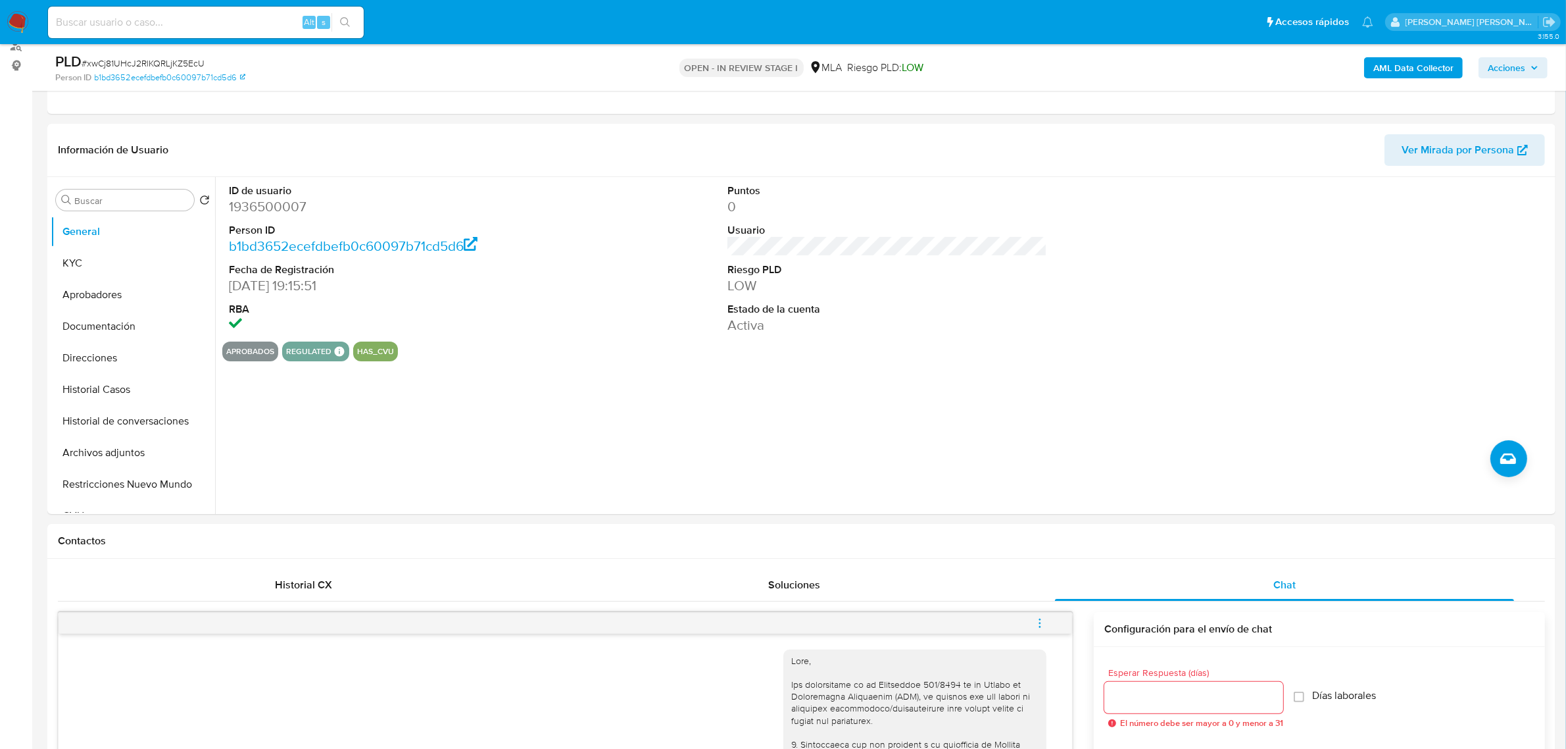
scroll to position [208, 0]
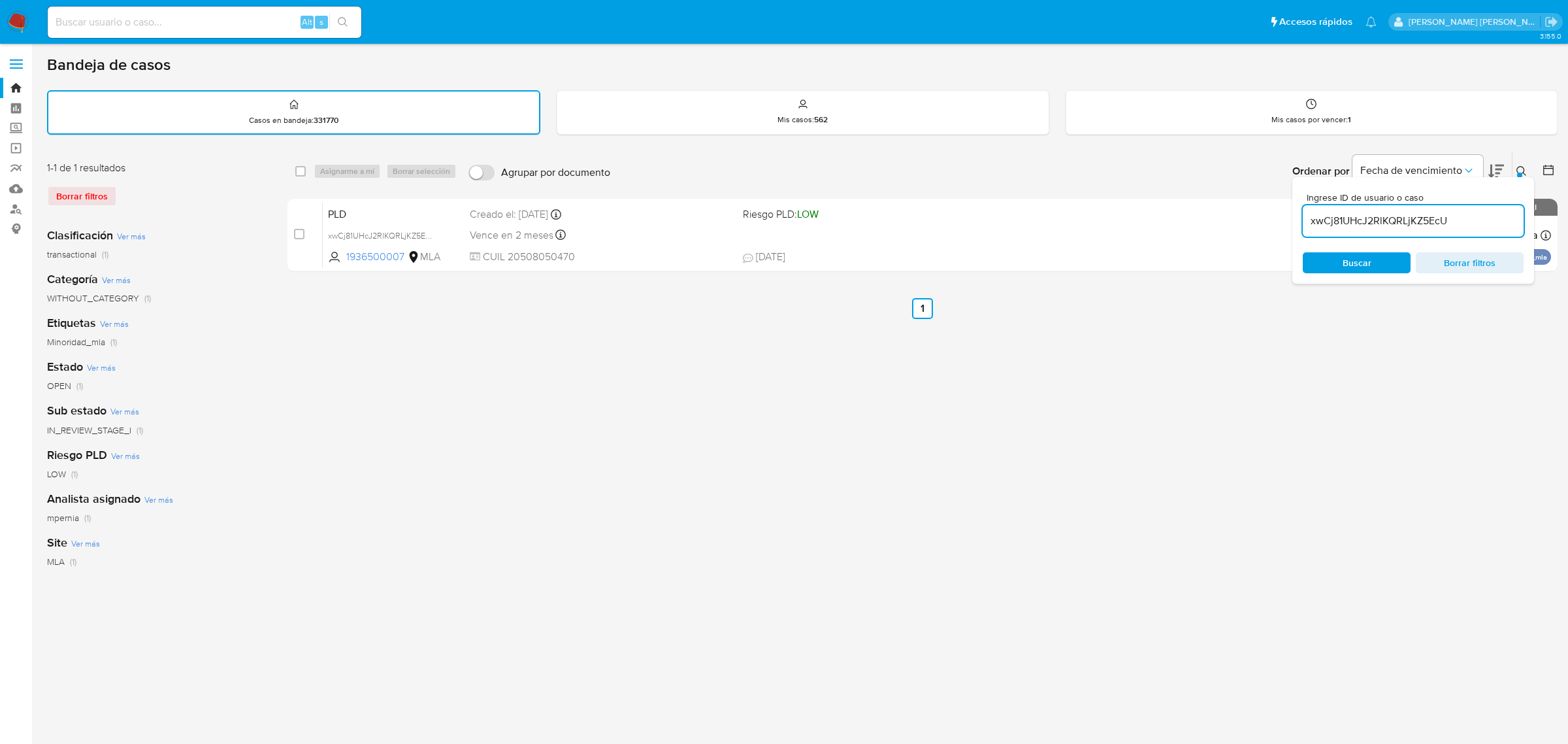
click at [1385, 220] on input "xwCj81UHcJ2RlKQRLjKZ5EcU" at bounding box center [1413, 221] width 220 height 17
click at [1385, 219] on input "xwCj81UHcJ2RlKQRLjKZ5EcU" at bounding box center [1413, 221] width 220 height 17
paste input "wx2ob7M6dFdk6OjOS8dQ2PdA"
type input "wx2ob7M6dFdk6OjOS8dQ2PdA"
drag, startPoint x: 302, startPoint y: 168, endPoint x: 309, endPoint y: 167, distance: 7.1
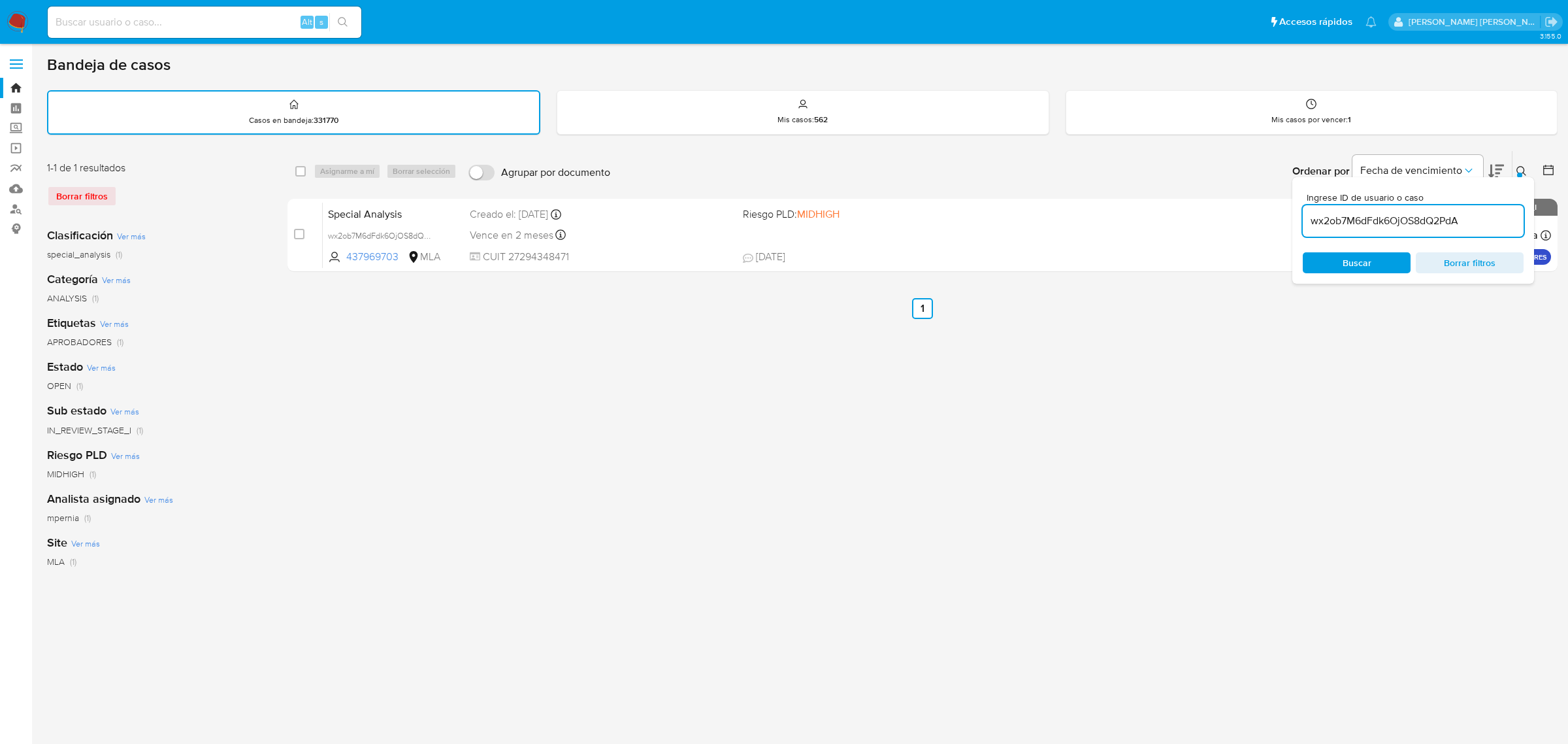
click at [302, 167] on input "checkbox" at bounding box center [300, 171] width 11 height 11
checkbox input "true"
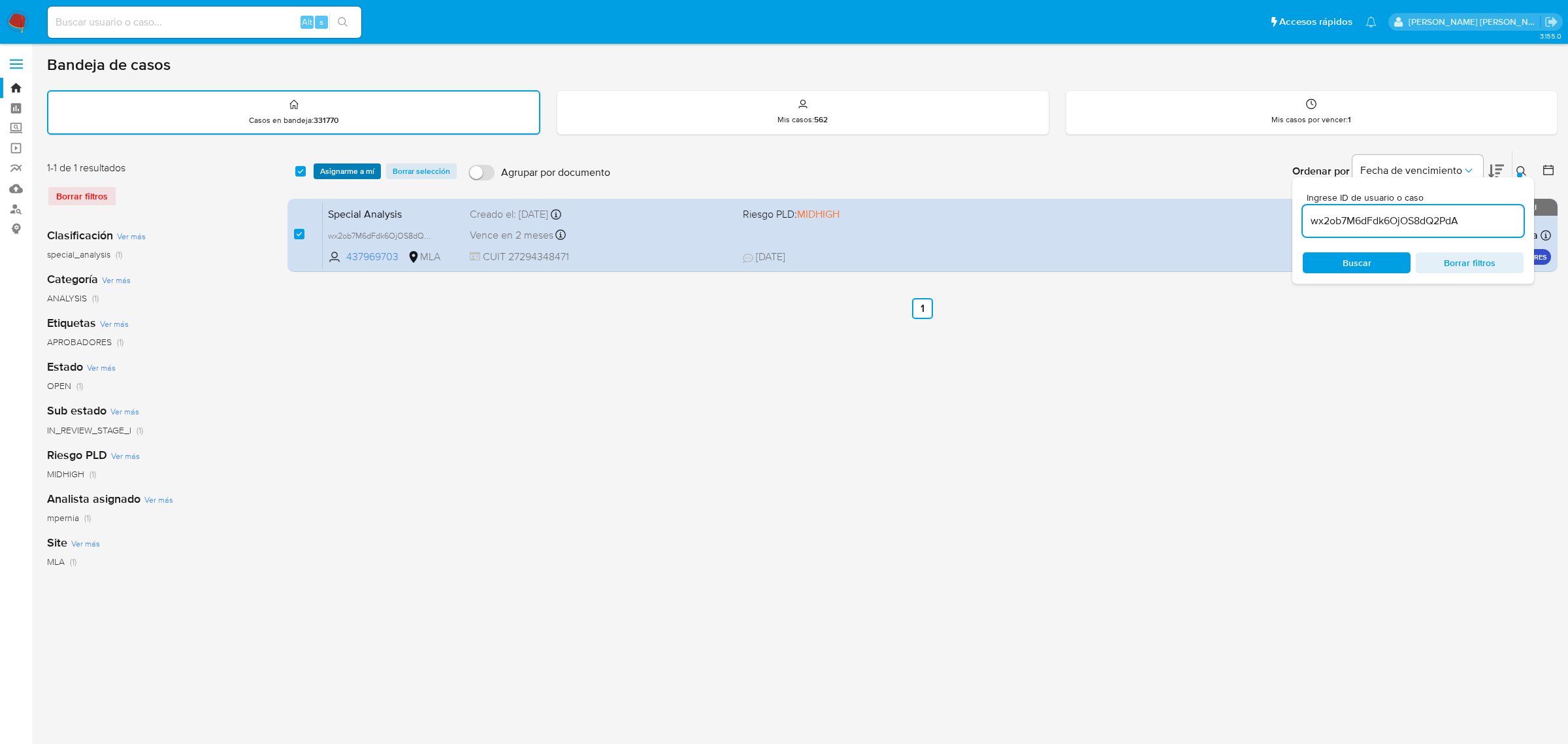
click at [326, 167] on span "Asignarme a mí" at bounding box center [347, 171] width 55 height 13
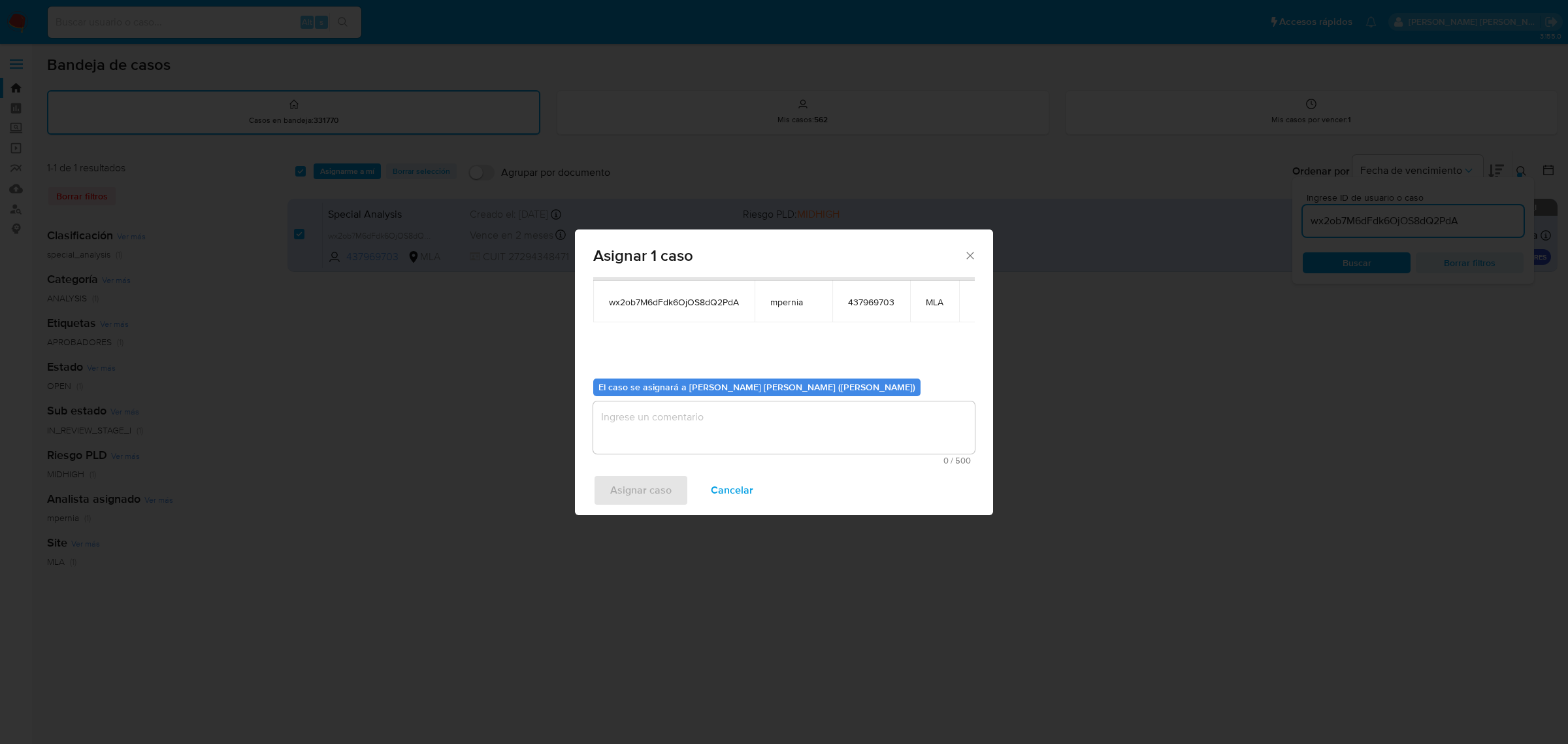
scroll to position [67, 0]
click at [724, 412] on textarea "assign-modal" at bounding box center [784, 426] width 381 height 53
type textarea "-"
click at [641, 489] on span "Asignar caso" at bounding box center [641, 490] width 62 height 29
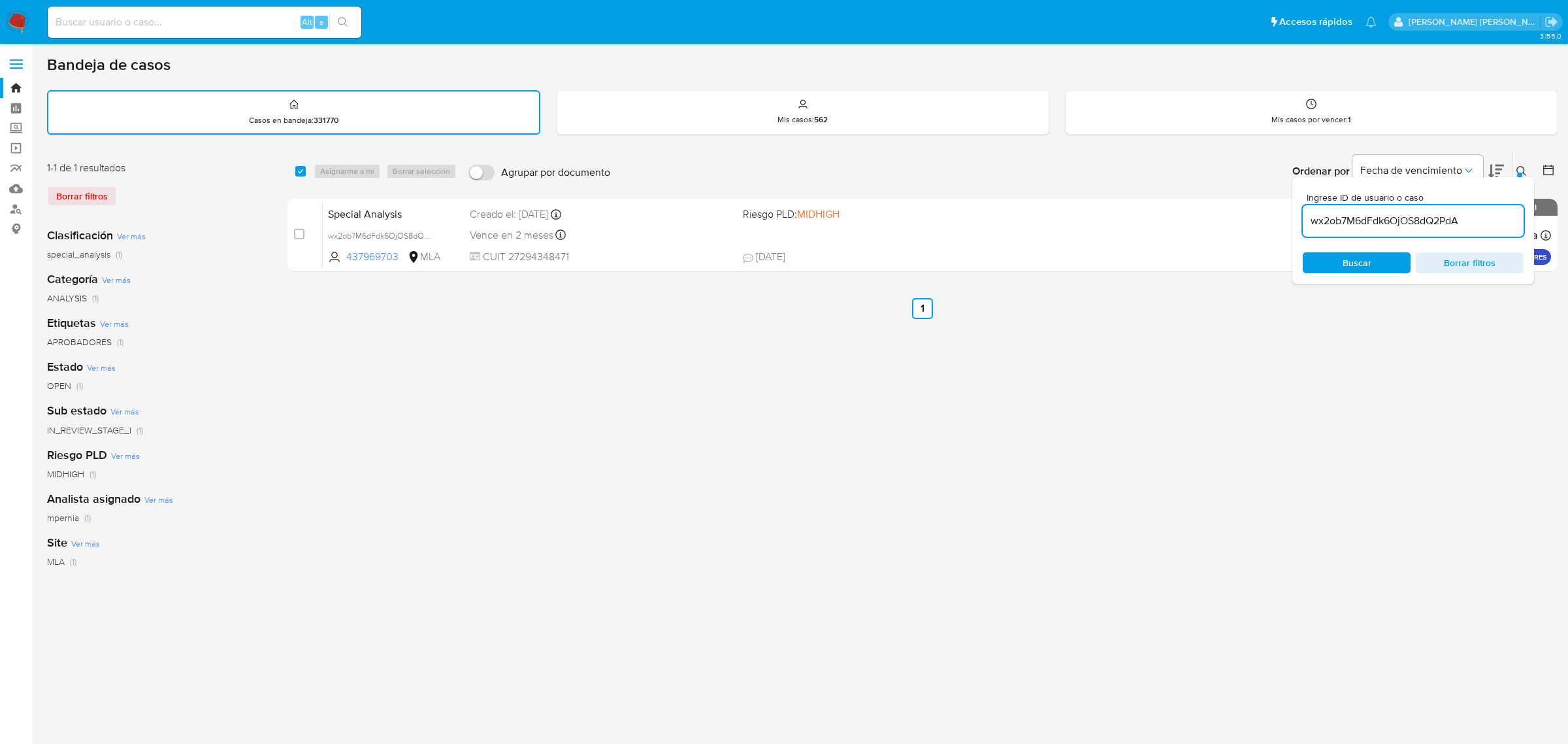
click at [1356, 223] on input "wx2ob7M6dFdk6OjOS8dQ2PdA" at bounding box center [1413, 221] width 220 height 17
paste input "xwCj81UHcJ2RlKQRLjKZ5EcU"
type input "xwCj81UHcJ2RlKQRLjKZ5EcU"
click at [302, 169] on input "checkbox" at bounding box center [300, 171] width 11 height 11
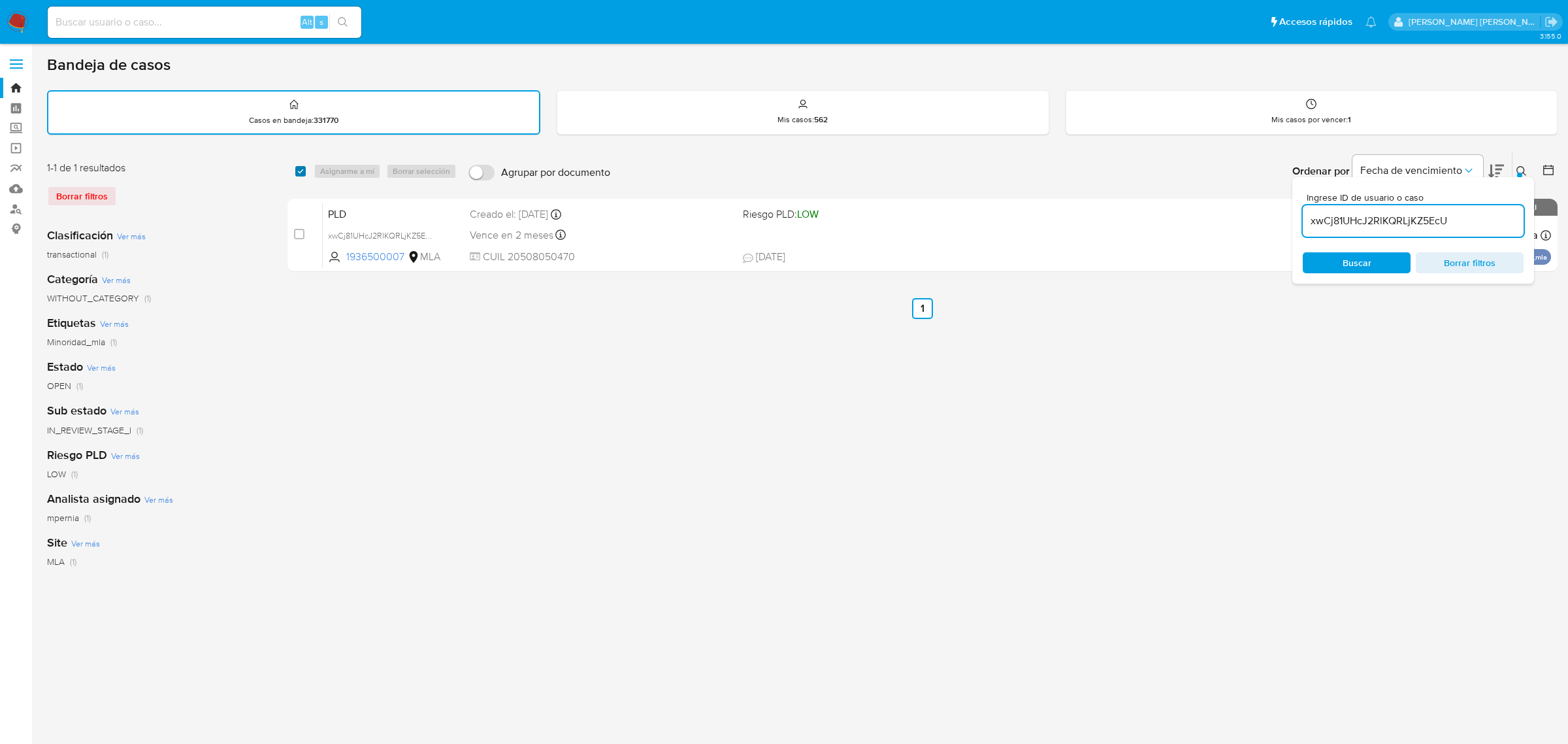
checkbox input "true"
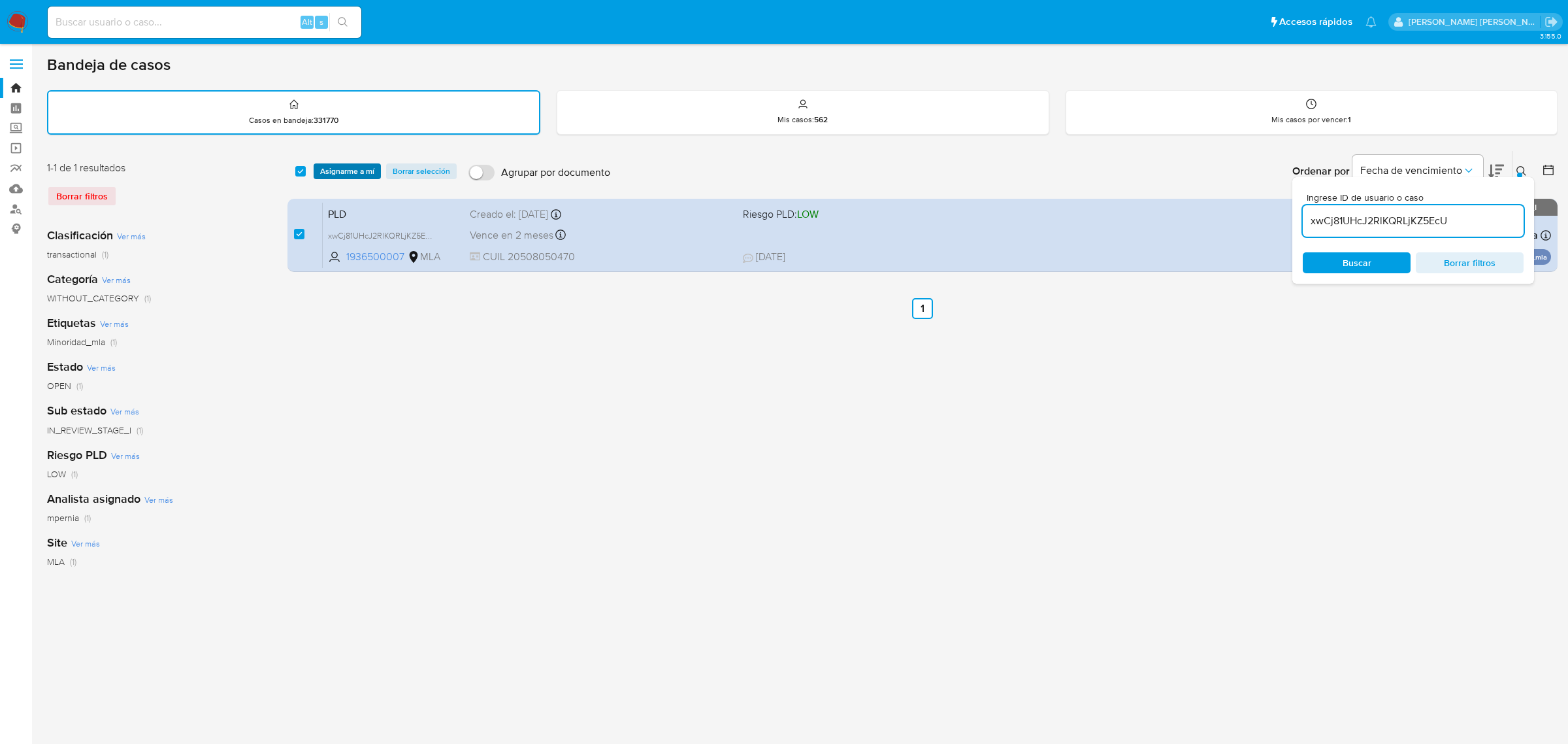
click at [335, 171] on span "Asignarme a mí" at bounding box center [347, 171] width 55 height 13
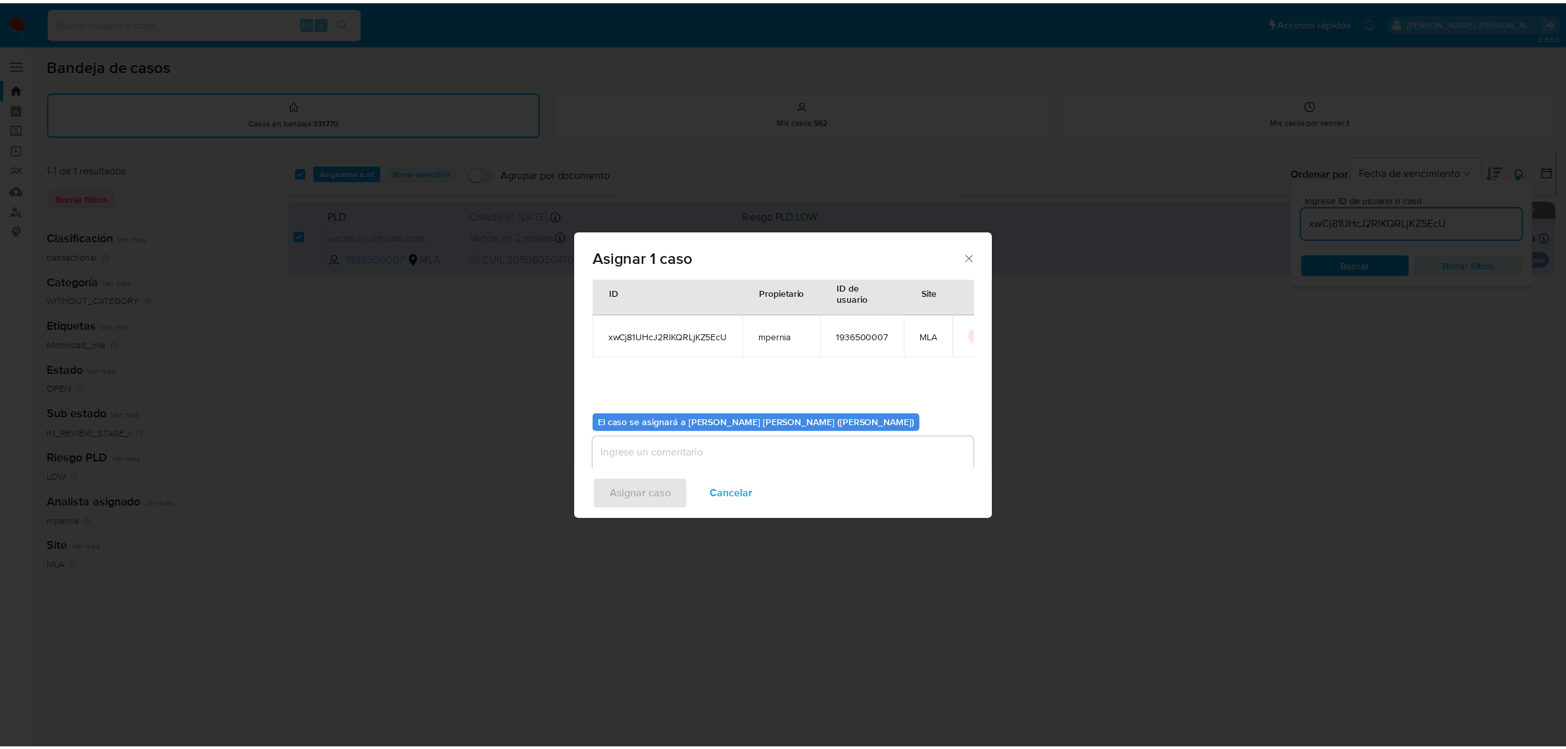
scroll to position [67, 0]
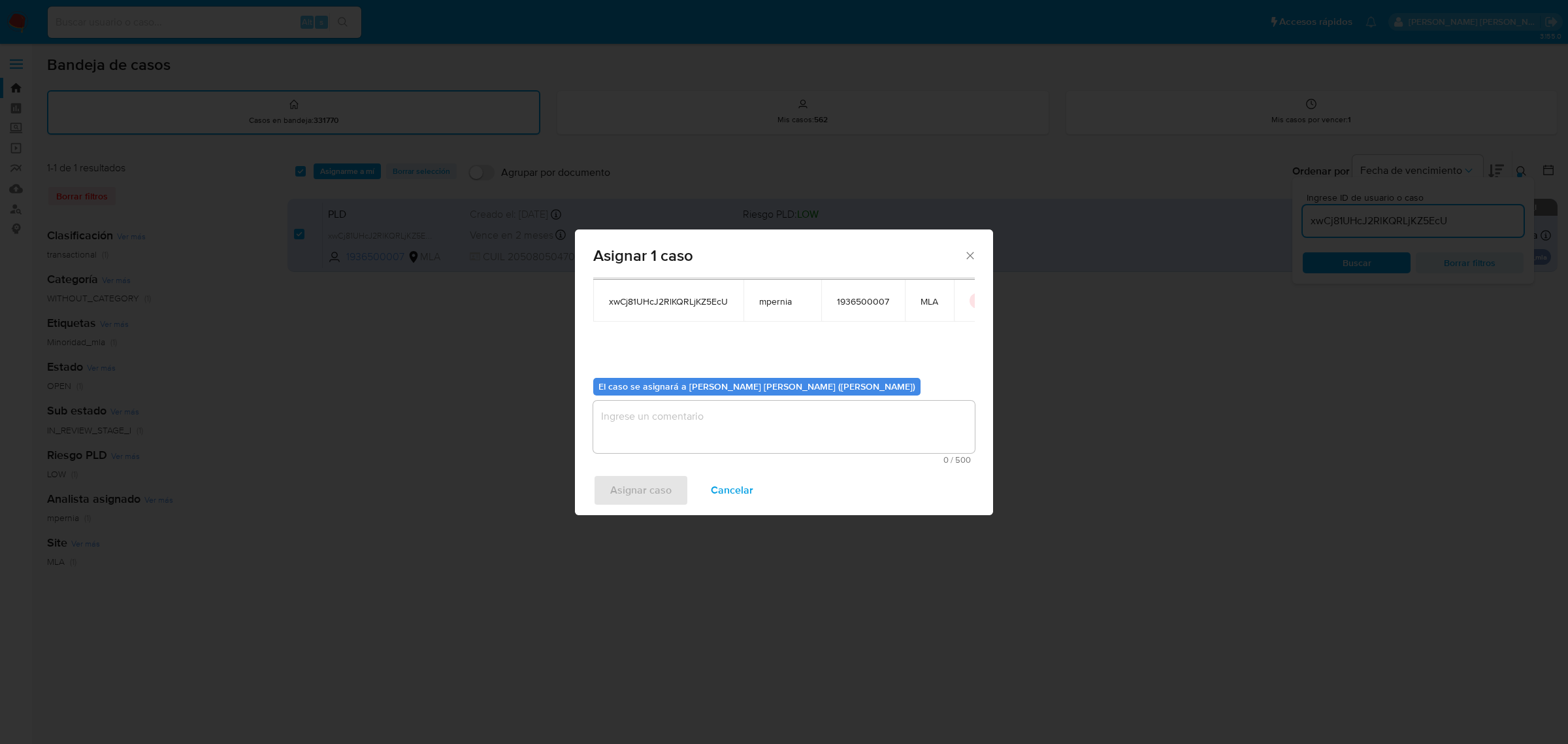
click at [641, 421] on textarea "assign-modal" at bounding box center [784, 426] width 381 height 53
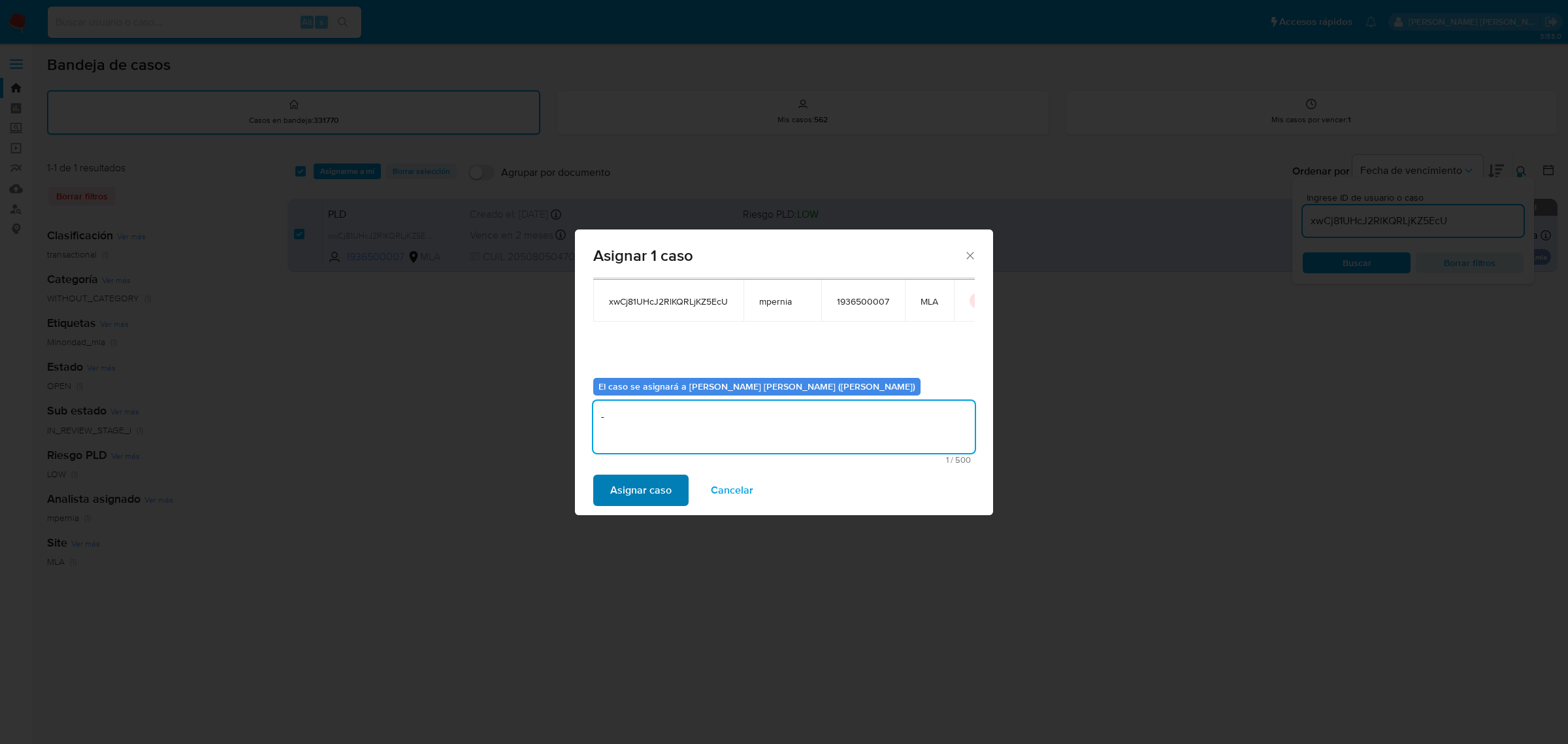
type textarea "-"
click at [648, 484] on span "Asignar caso" at bounding box center [641, 490] width 62 height 29
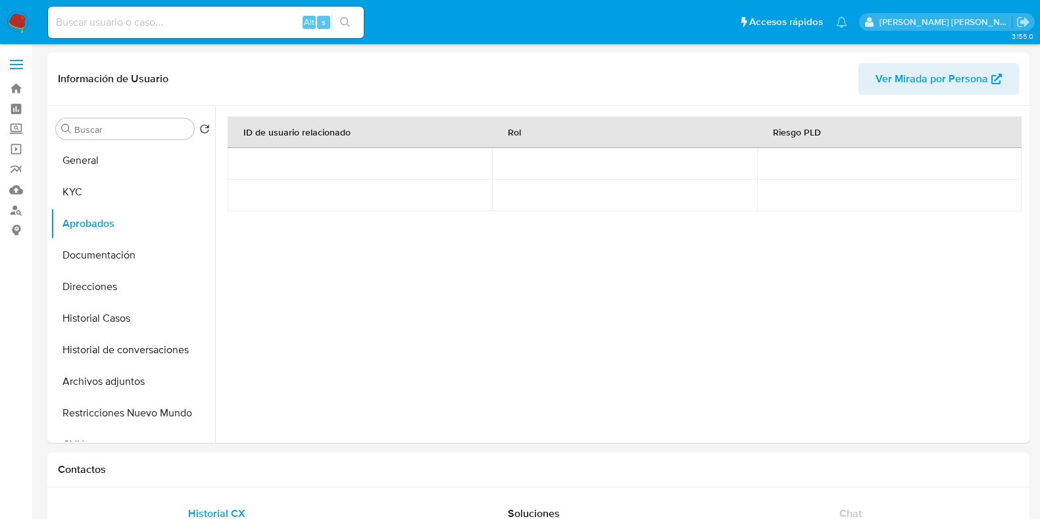
select select "10"
click at [157, 357] on button "Historial de conversaciones" at bounding box center [128, 350] width 154 height 32
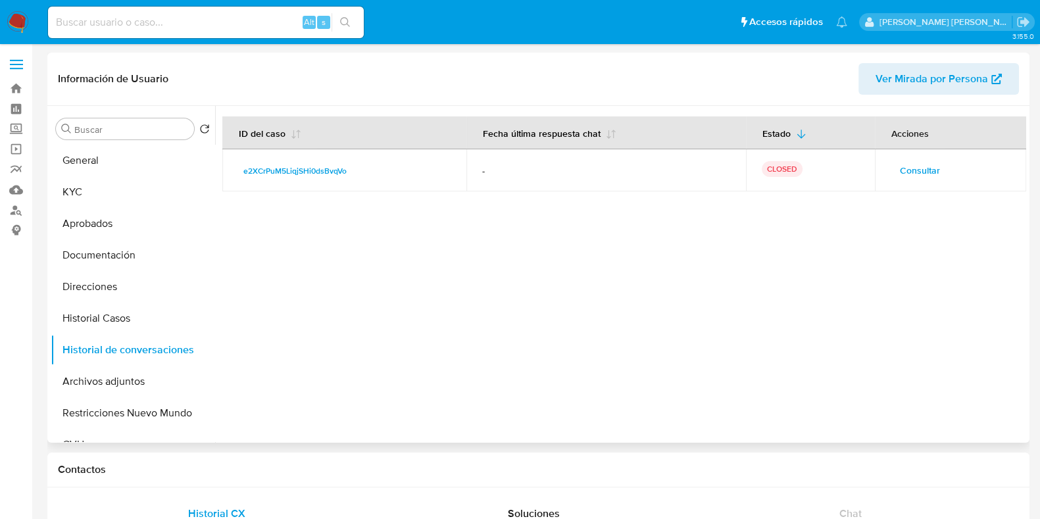
click at [911, 165] on span "Consultar" at bounding box center [920, 170] width 40 height 18
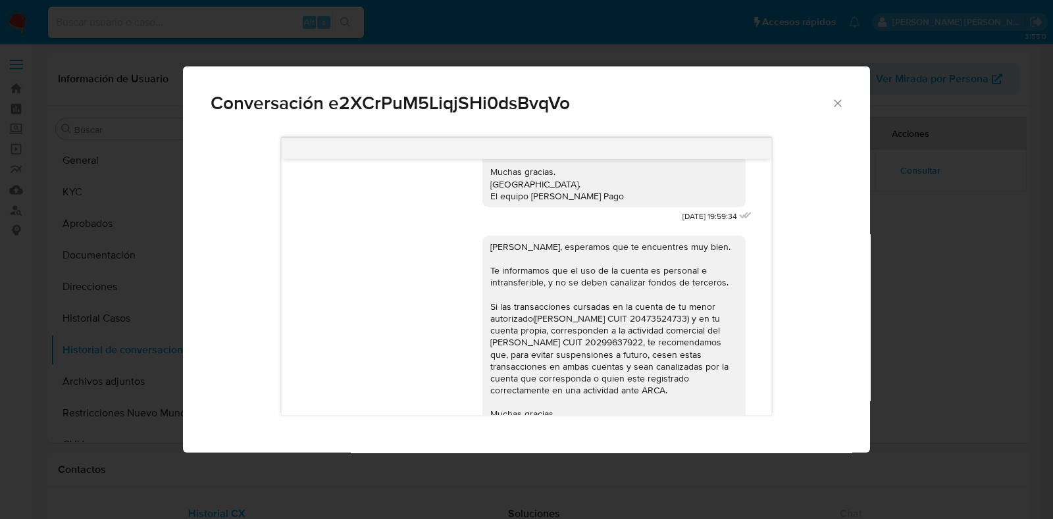
scroll to position [1299, 0]
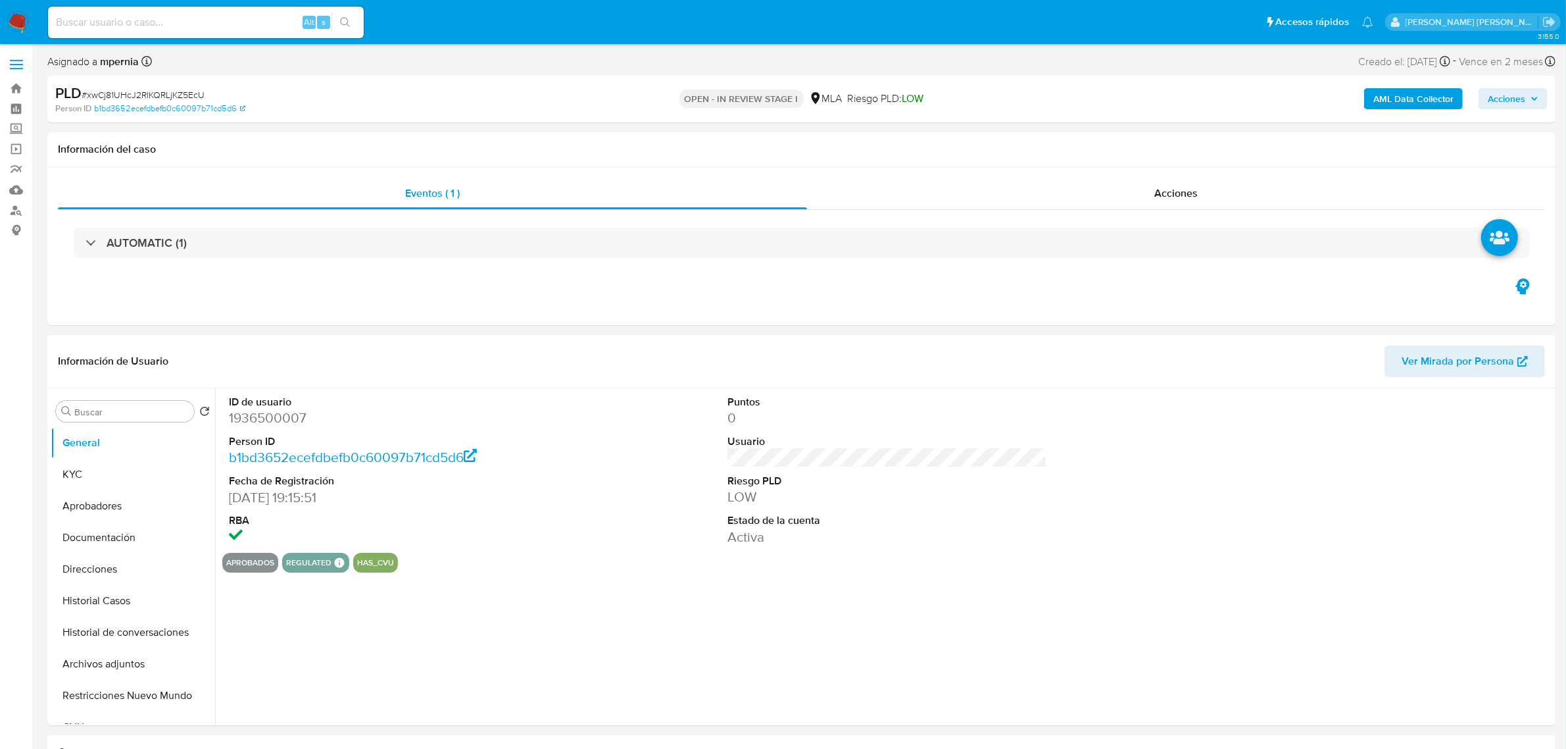
select select "10"
click at [1391, 99] on b "AML Data Collector" at bounding box center [1414, 98] width 80 height 21
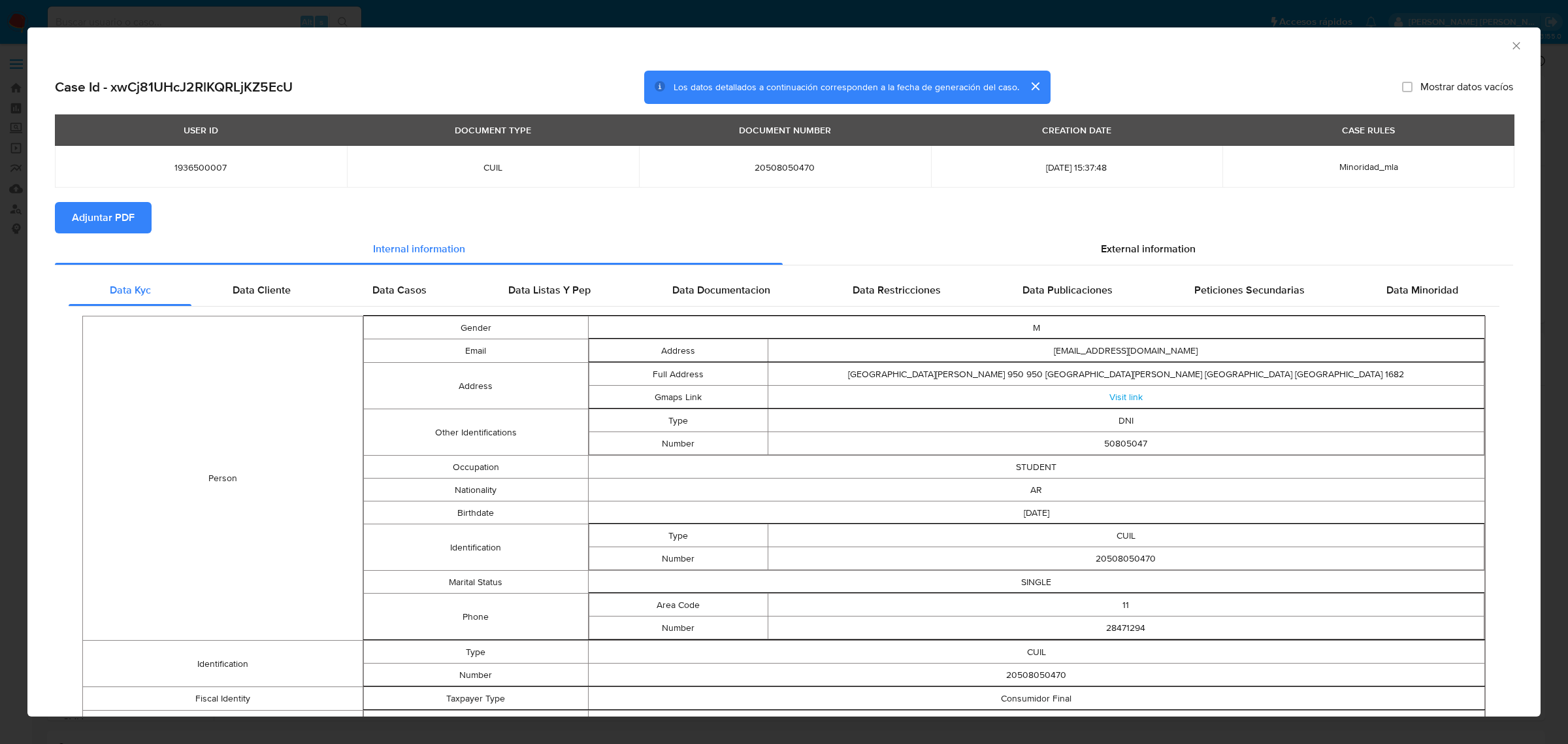
click at [106, 225] on span "Adjuntar PDF" at bounding box center [102, 218] width 63 height 29
click at [1509, 47] on icon "Cerrar ventana" at bounding box center [1515, 45] width 13 height 13
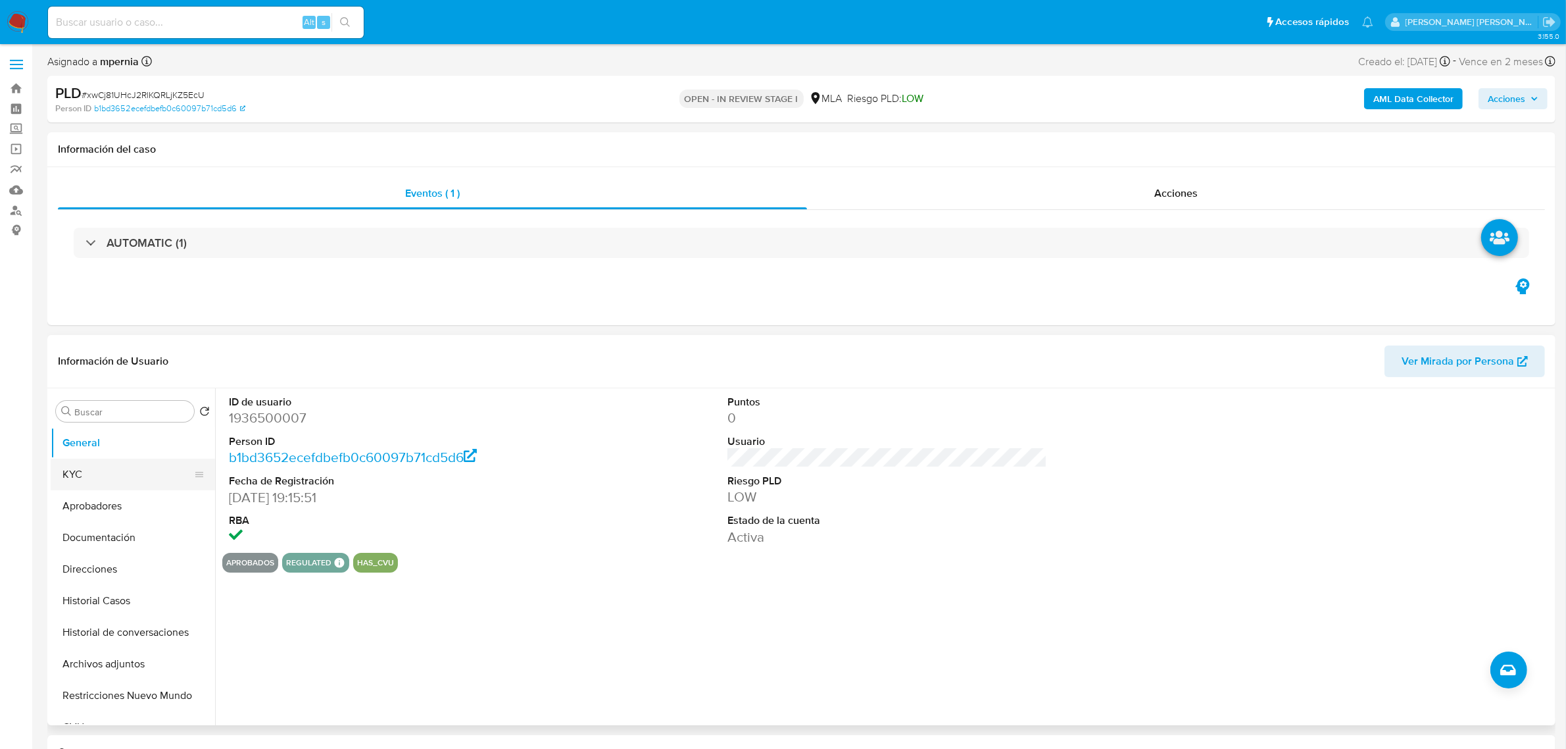
click at [92, 472] on button "KYC" at bounding box center [128, 475] width 154 height 32
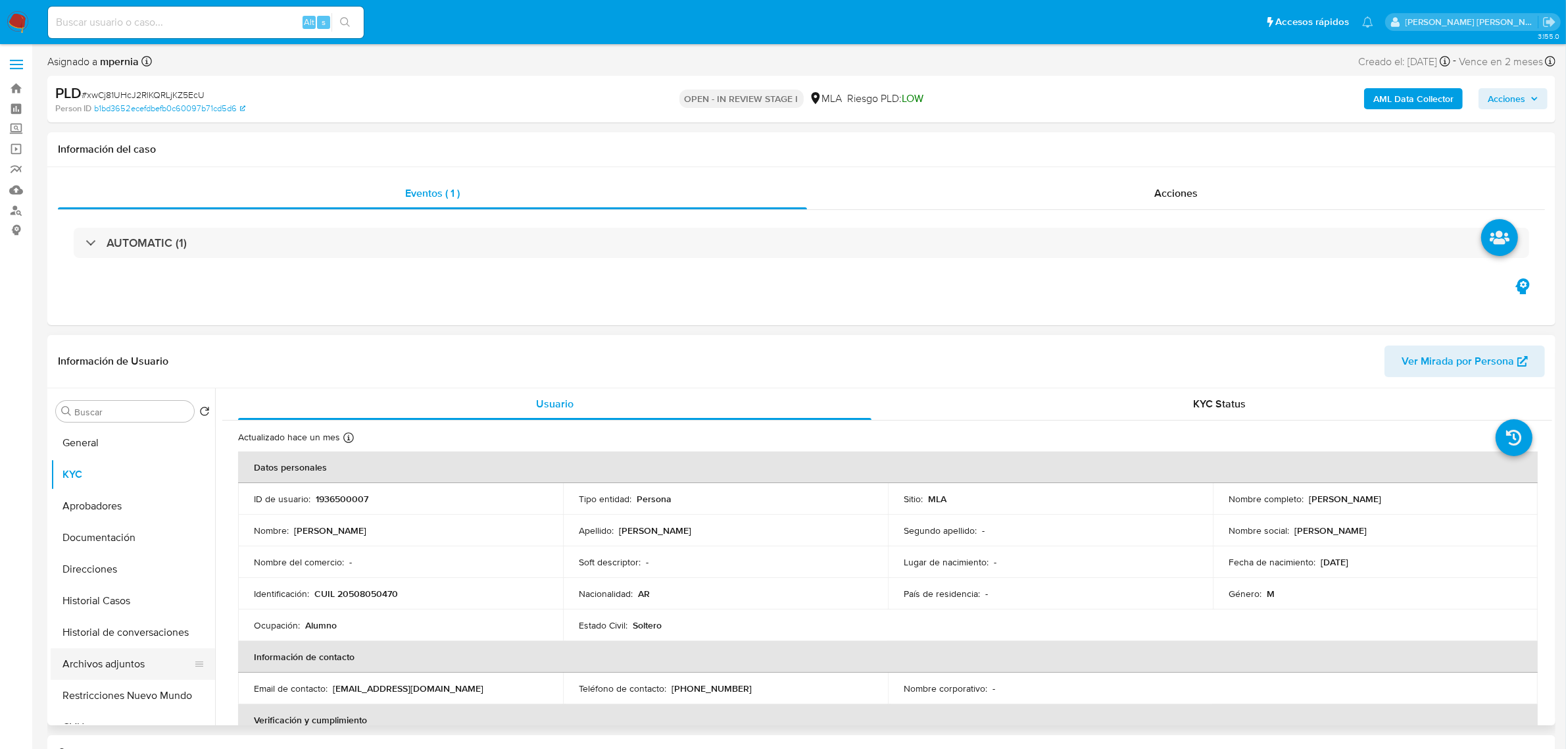
click at [99, 664] on button "Archivos adjuntos" at bounding box center [128, 664] width 154 height 32
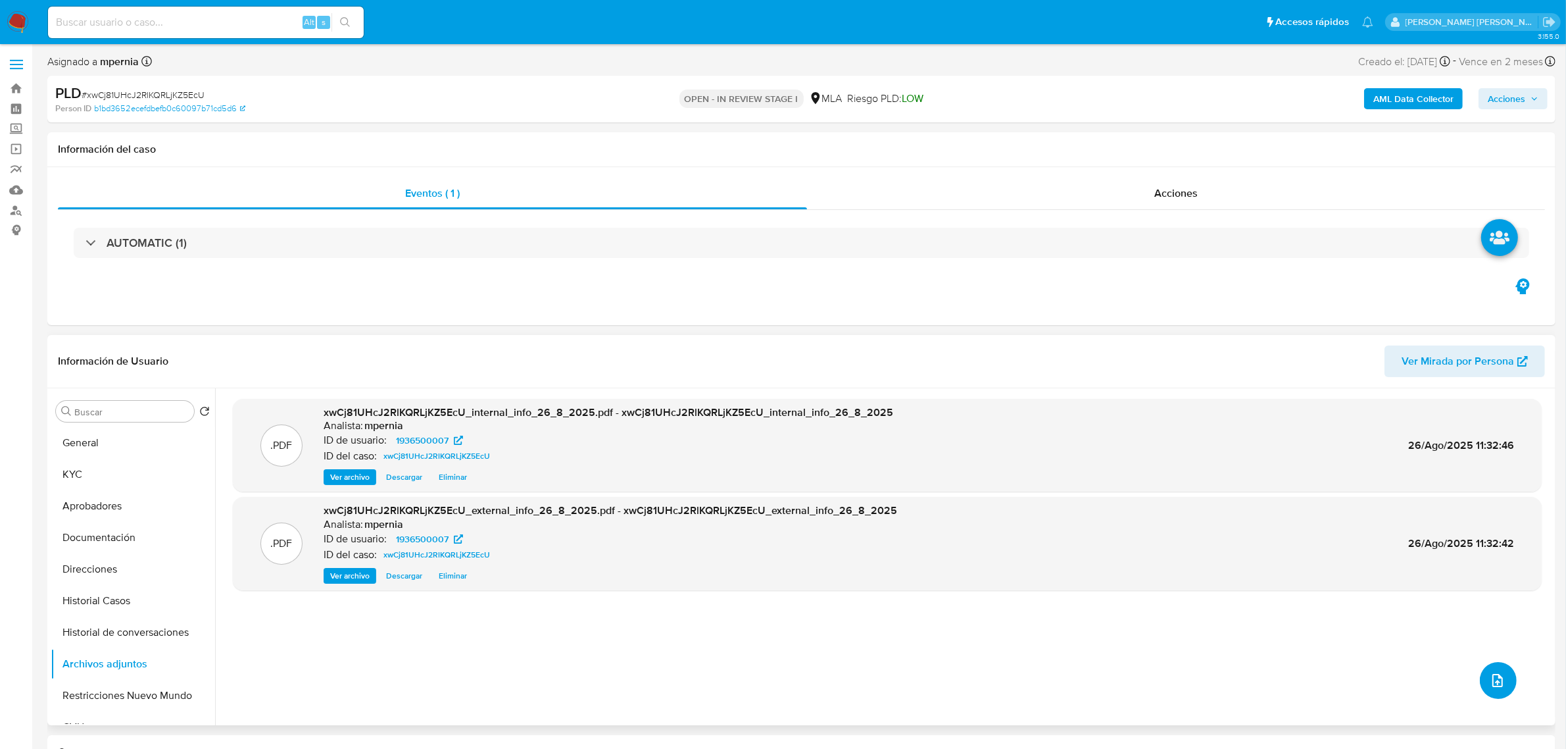
click at [1495, 682] on icon "upload-file" at bounding box center [1498, 680] width 16 height 16
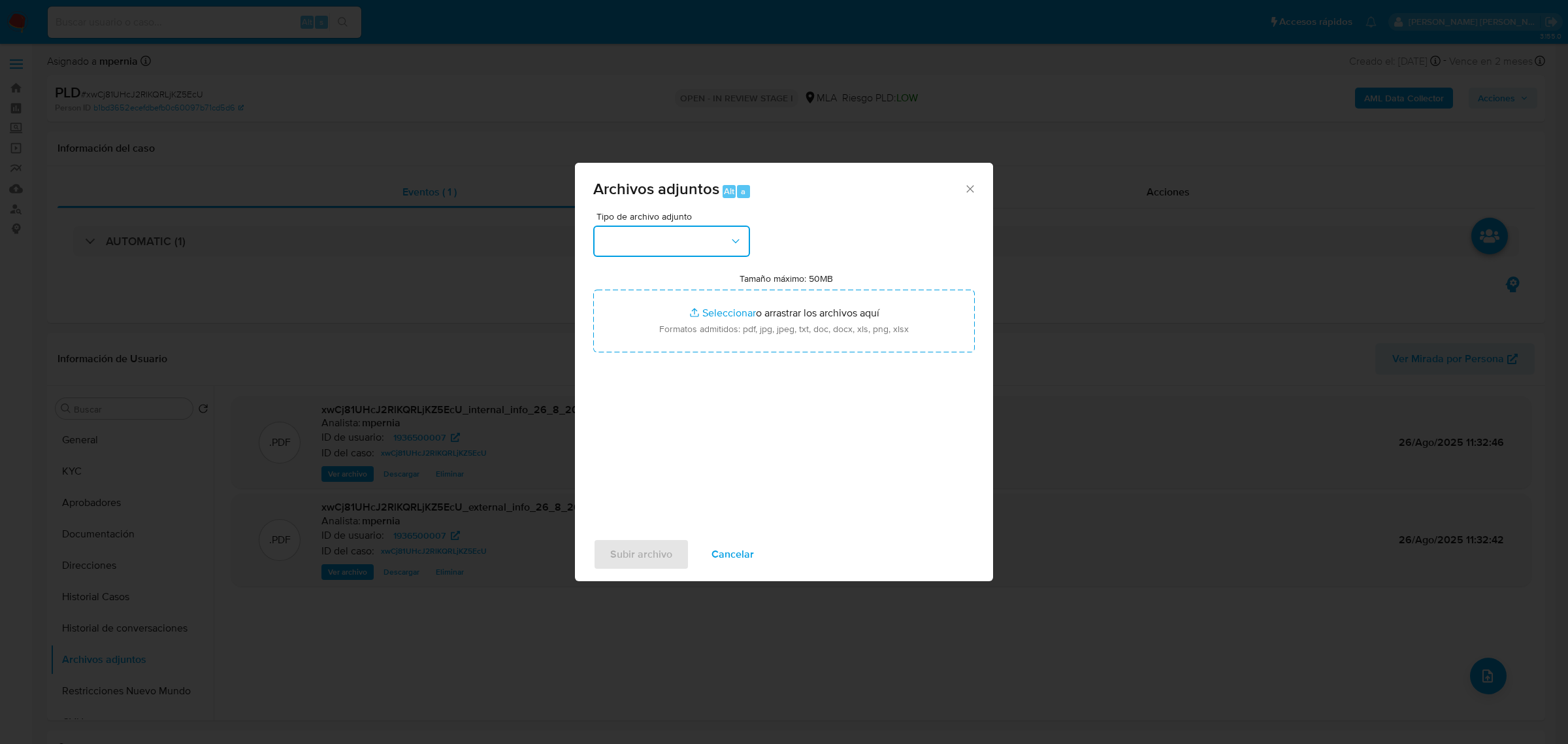
click at [674, 246] on button "button" at bounding box center [671, 241] width 157 height 32
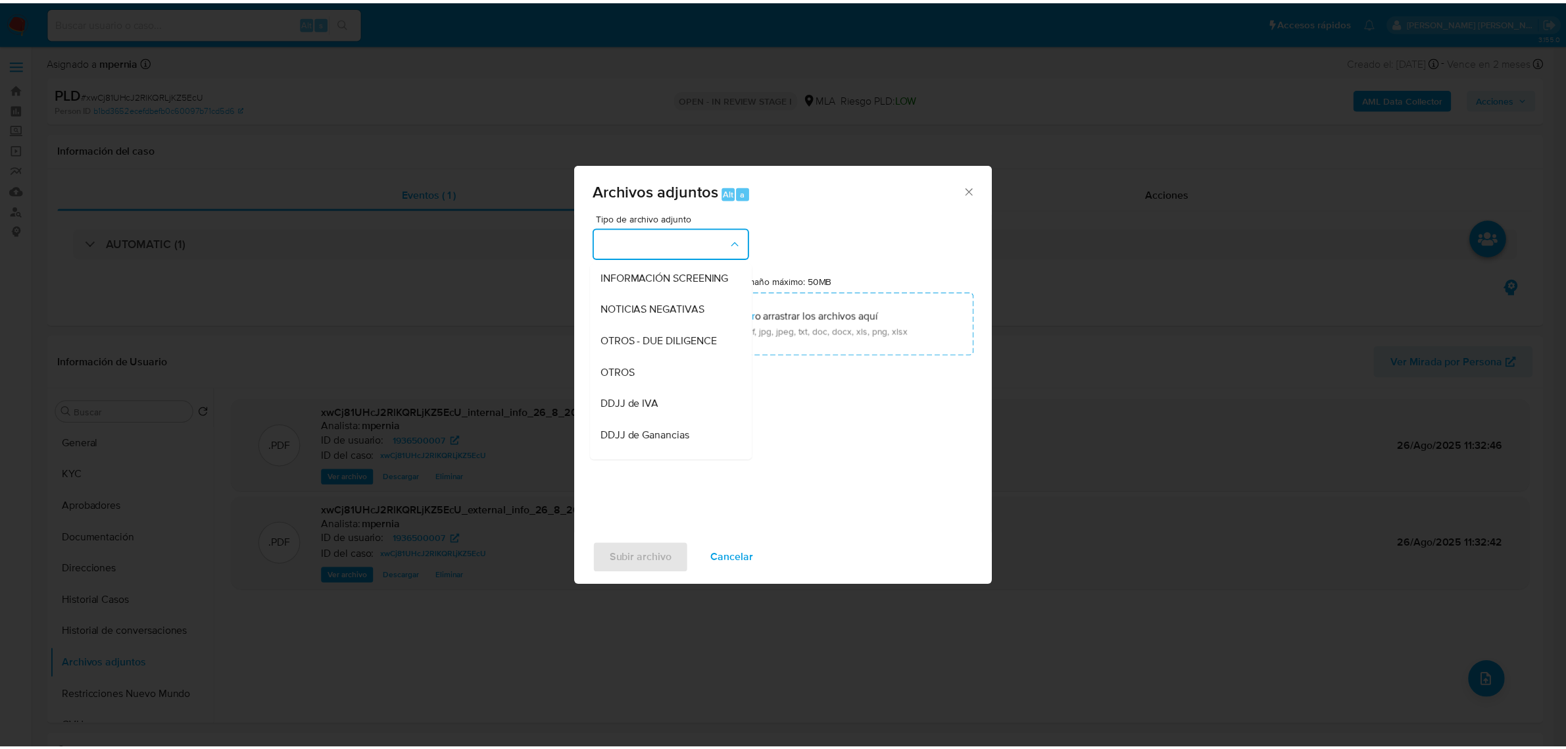
scroll to position [164, 0]
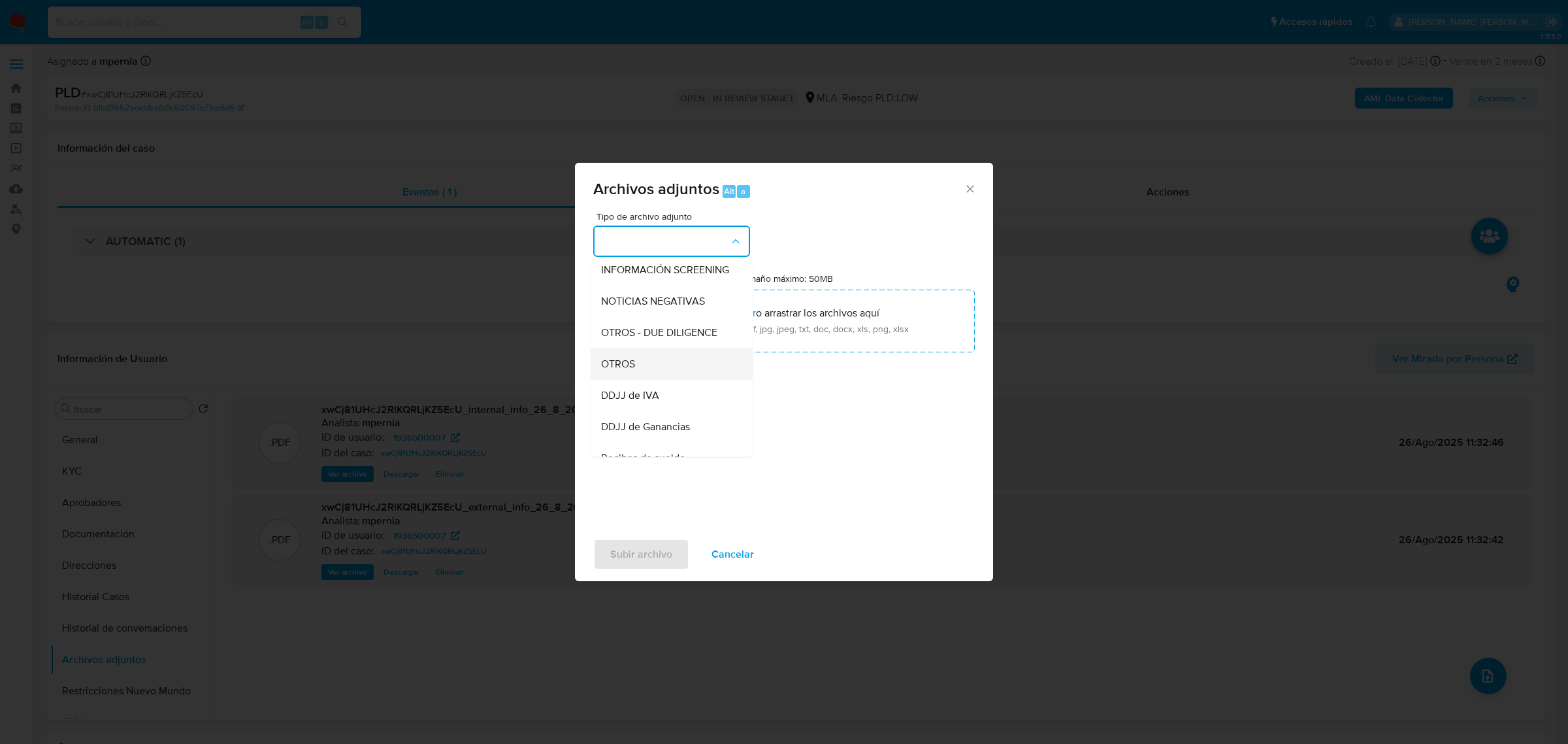
click at [629, 370] on span "OTROS" at bounding box center [618, 363] width 34 height 13
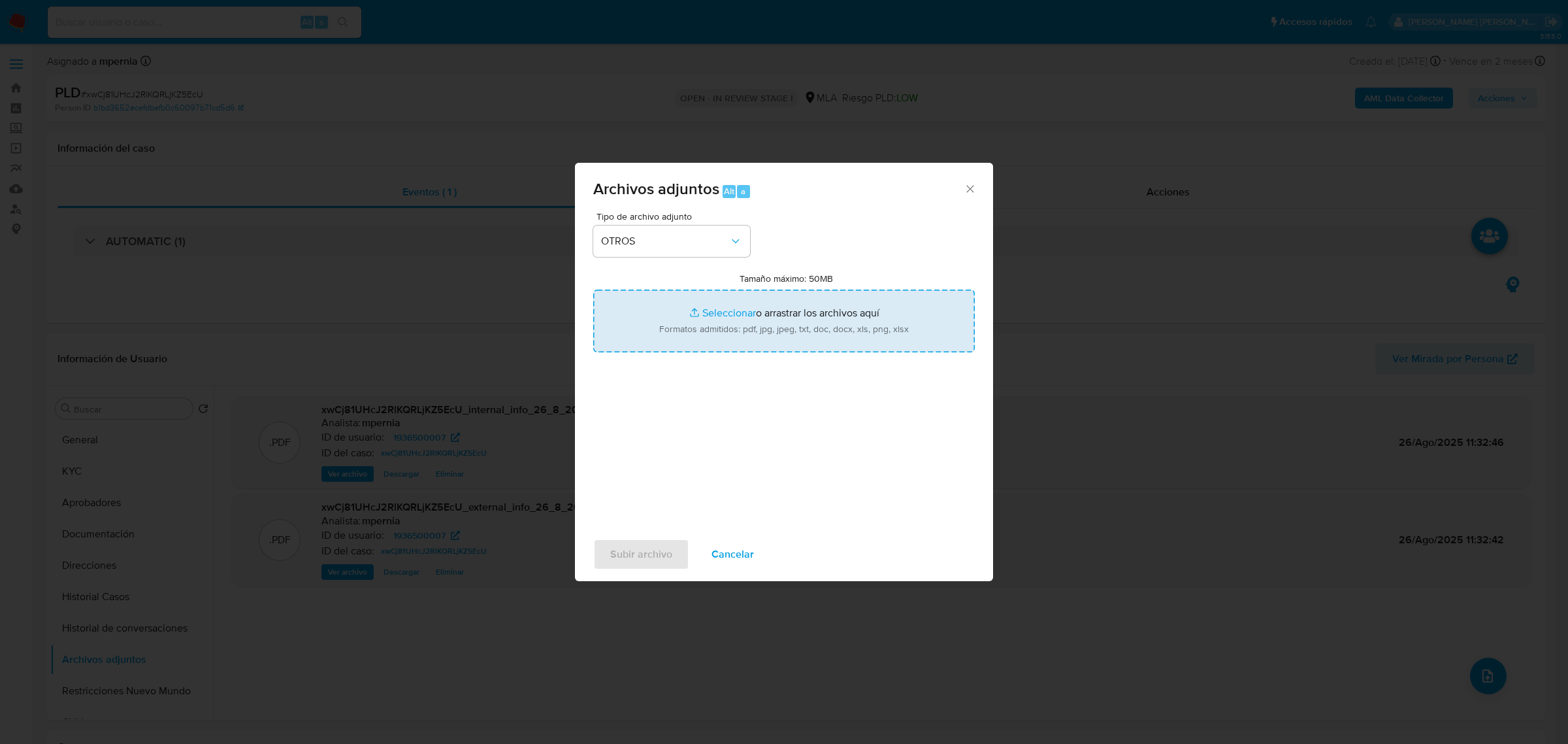
type input "C:\fakepath\Analisis- NO ROI-xwCj81UHcJ2RlKQRLjKZ5EcU_2025_08_18_19_33_26.docx"
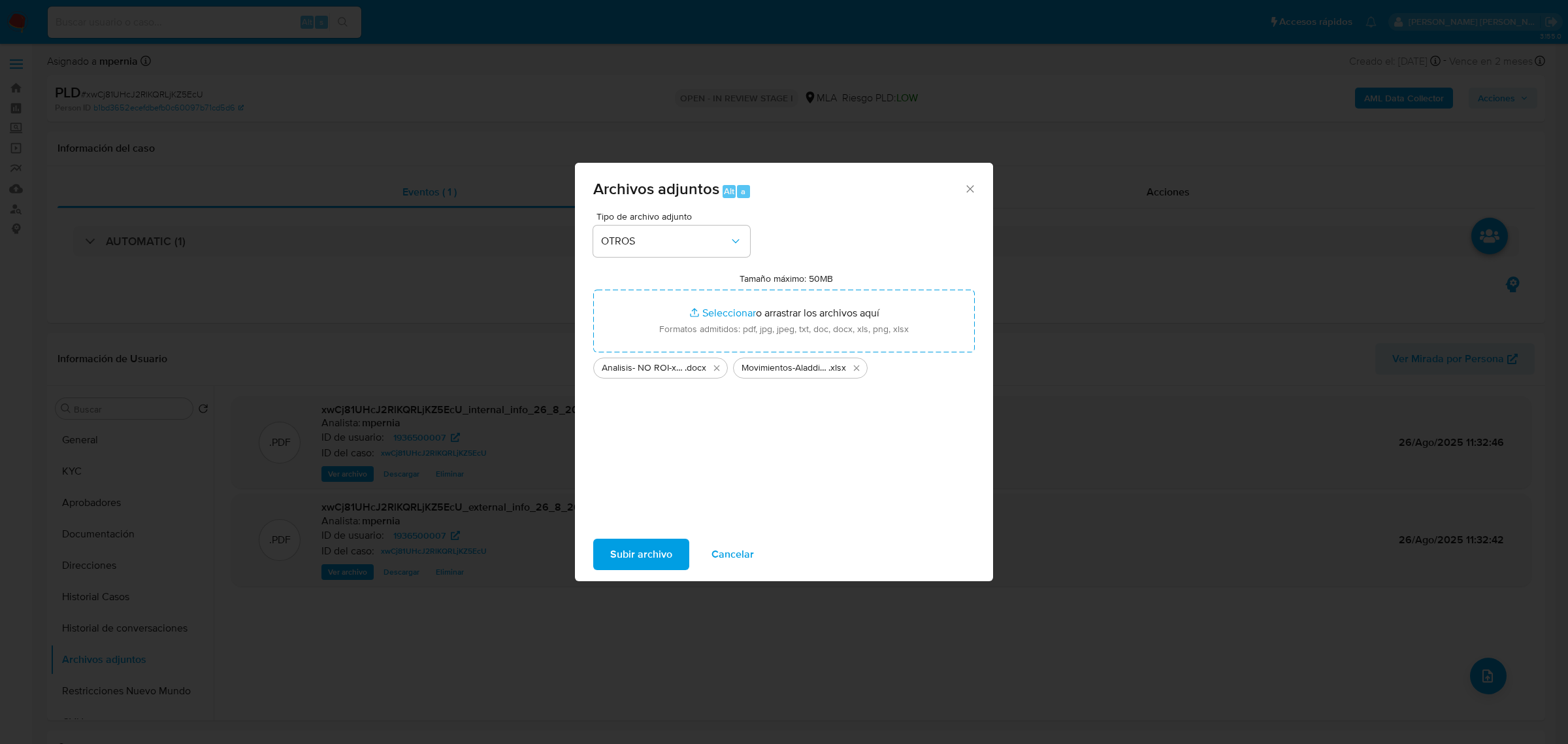
click at [664, 563] on span "Subir archivo" at bounding box center [641, 553] width 63 height 29
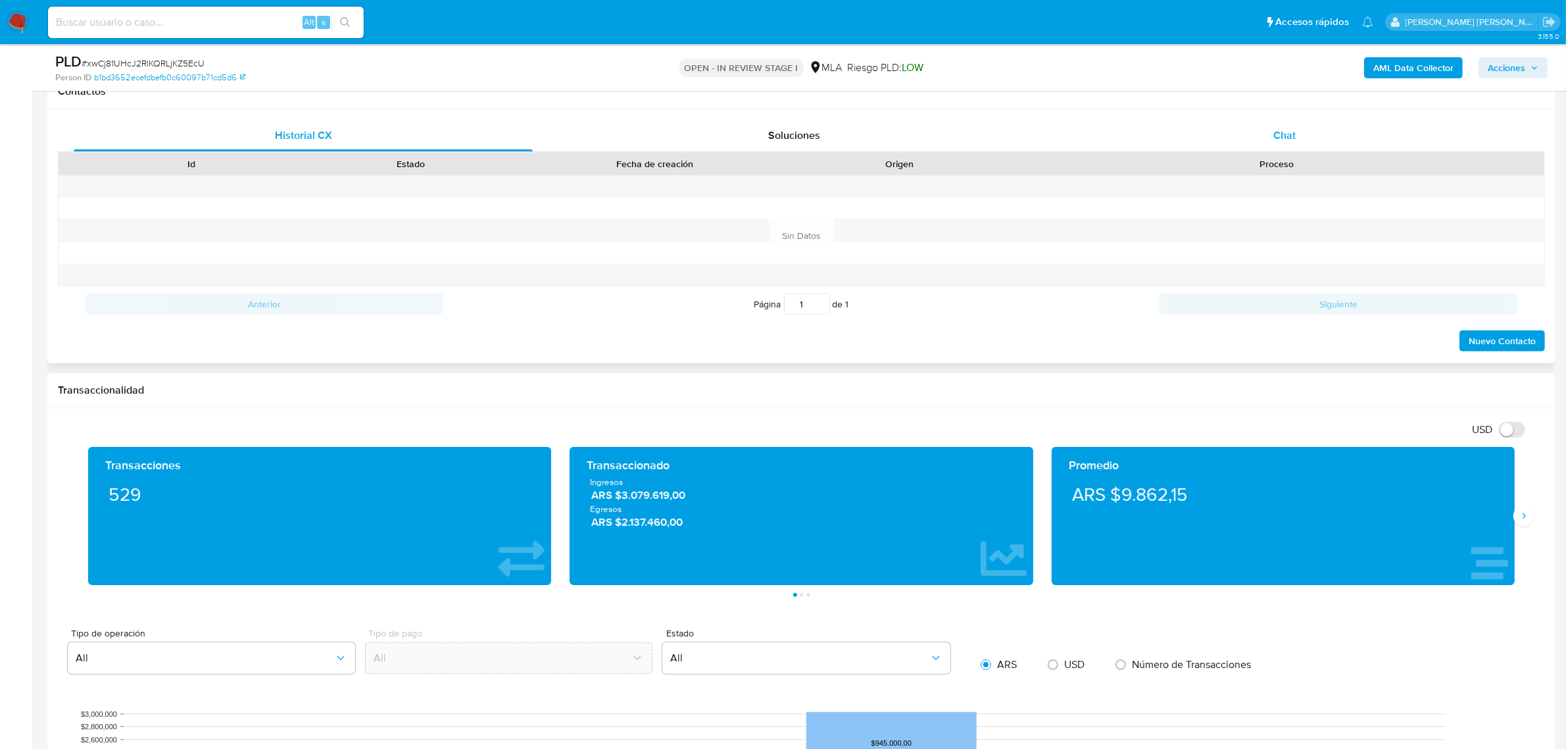
scroll to position [576, 0]
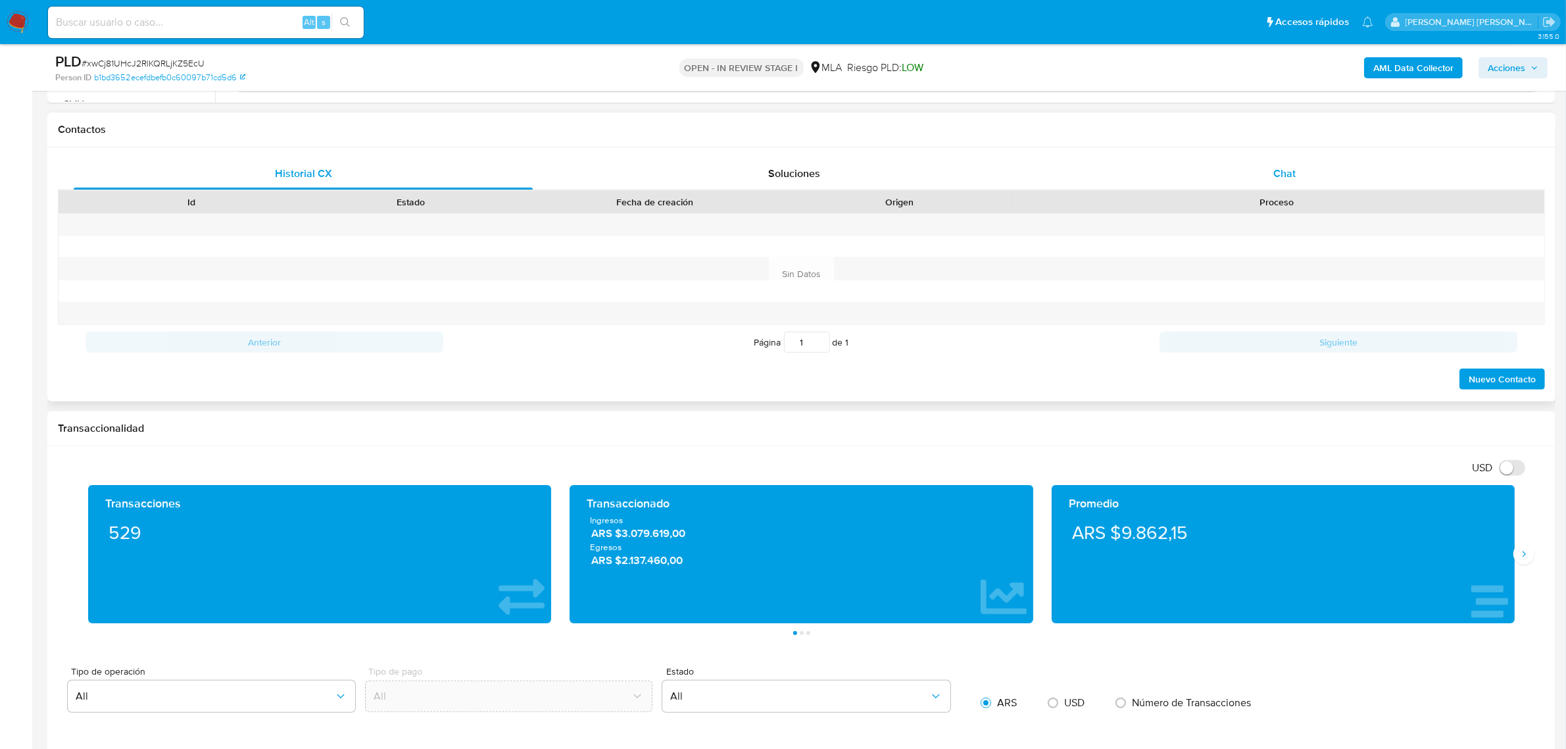
click at [1291, 181] on div "Chat" at bounding box center [1284, 174] width 459 height 32
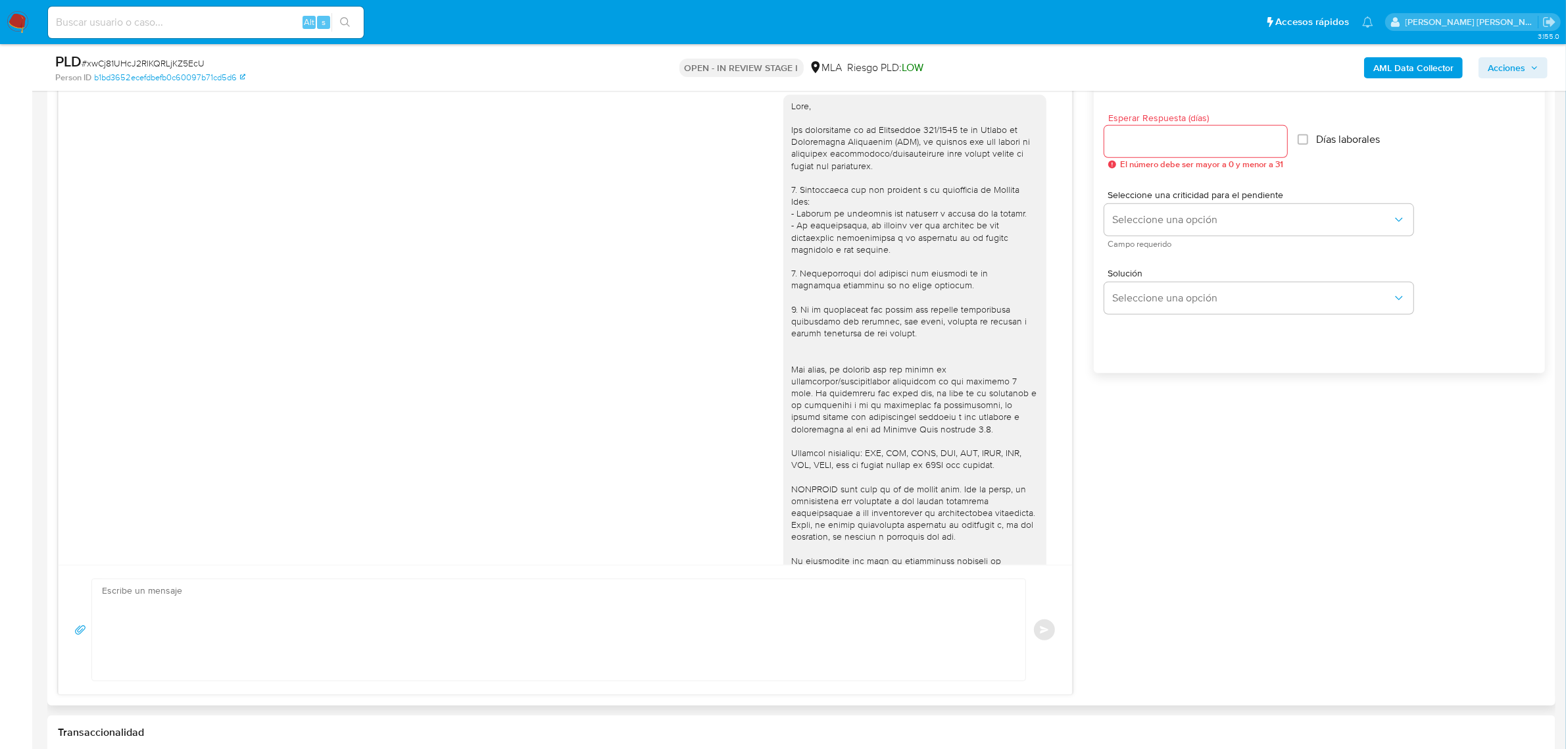
scroll to position [740, 0]
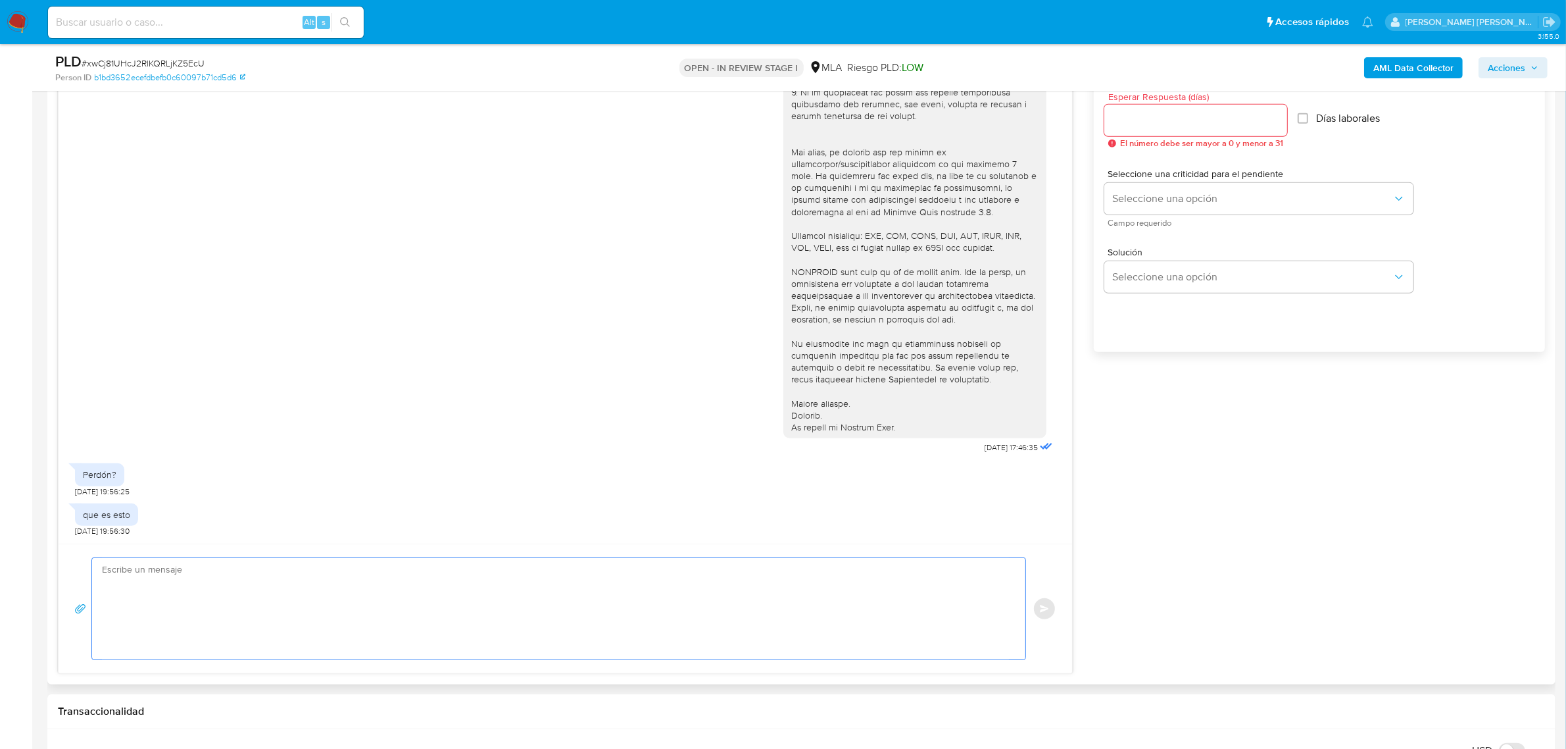
click at [395, 589] on textarea at bounding box center [555, 608] width 907 height 101
paste textarea "esperamos te encuentres bien. Muchas gracias por la información brindada. Te in…"
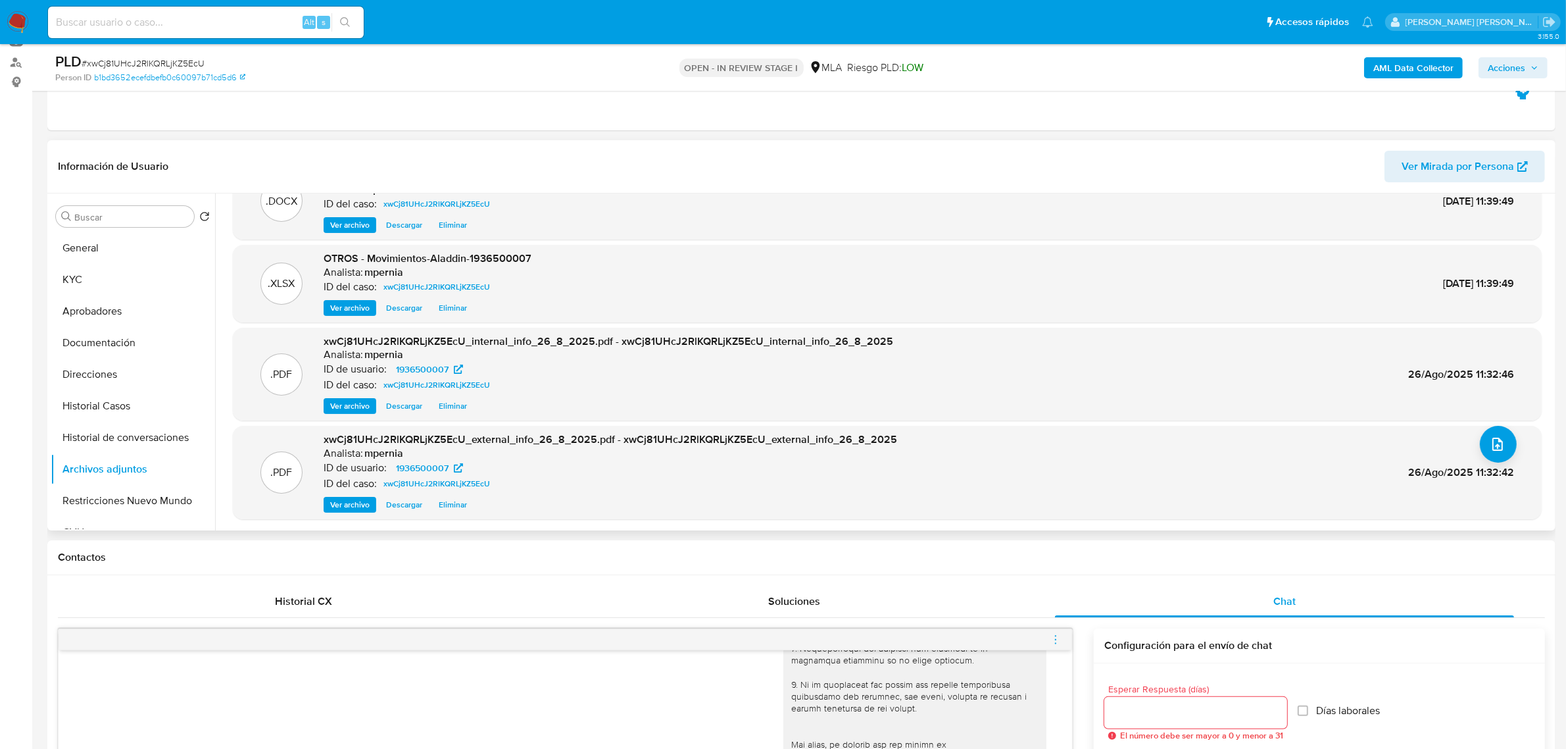
scroll to position [82, 0]
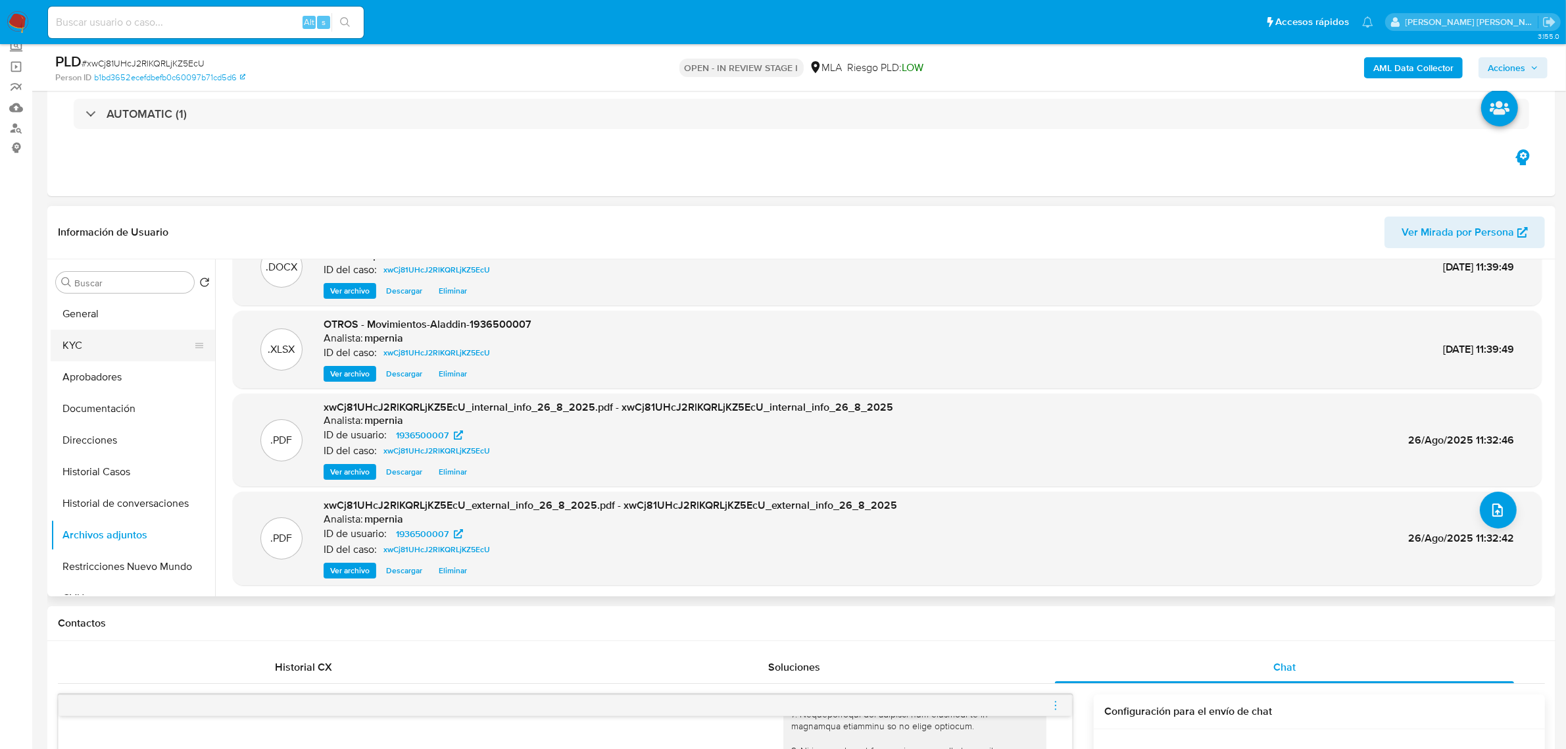
click at [90, 343] on button "KYC" at bounding box center [128, 346] width 154 height 32
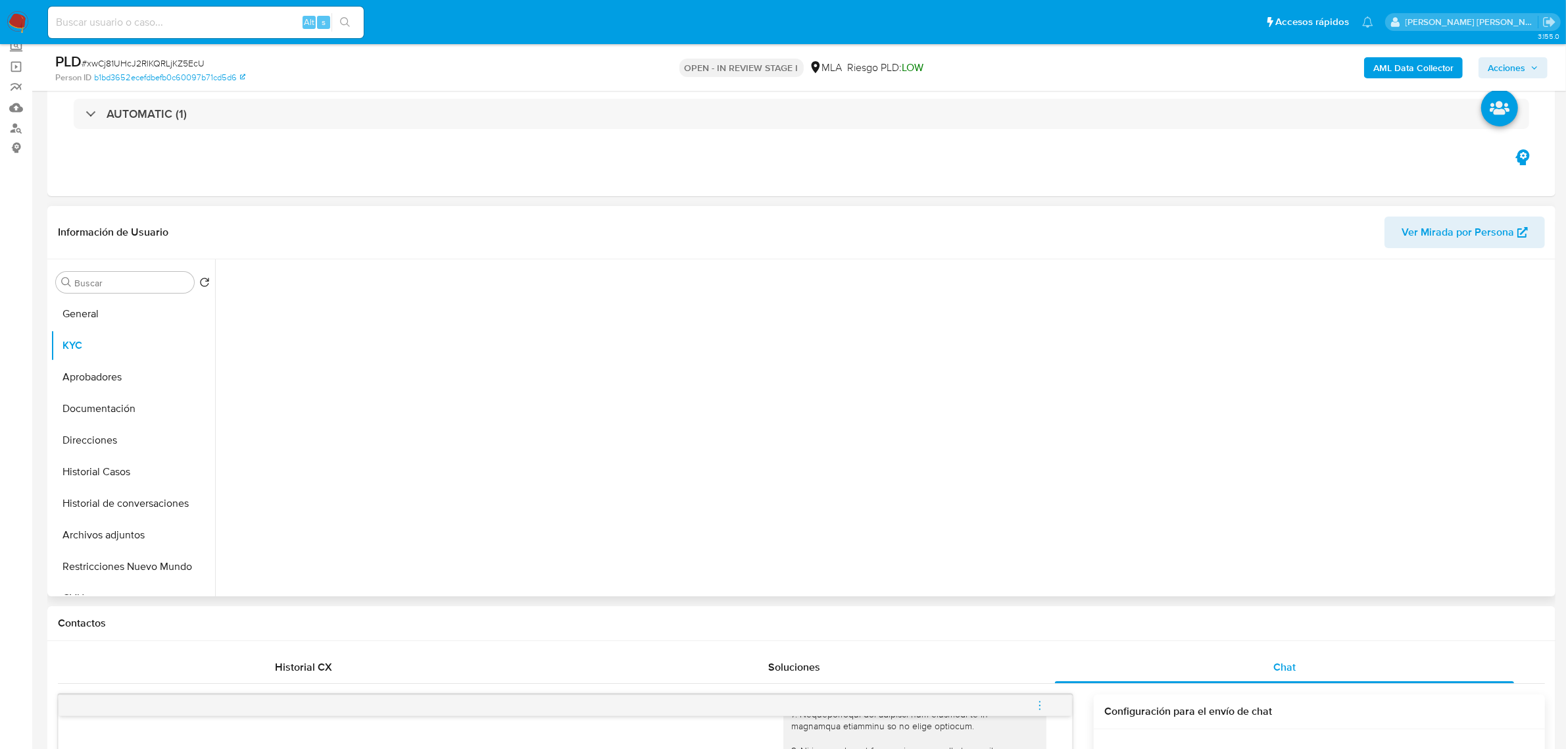
scroll to position [0, 0]
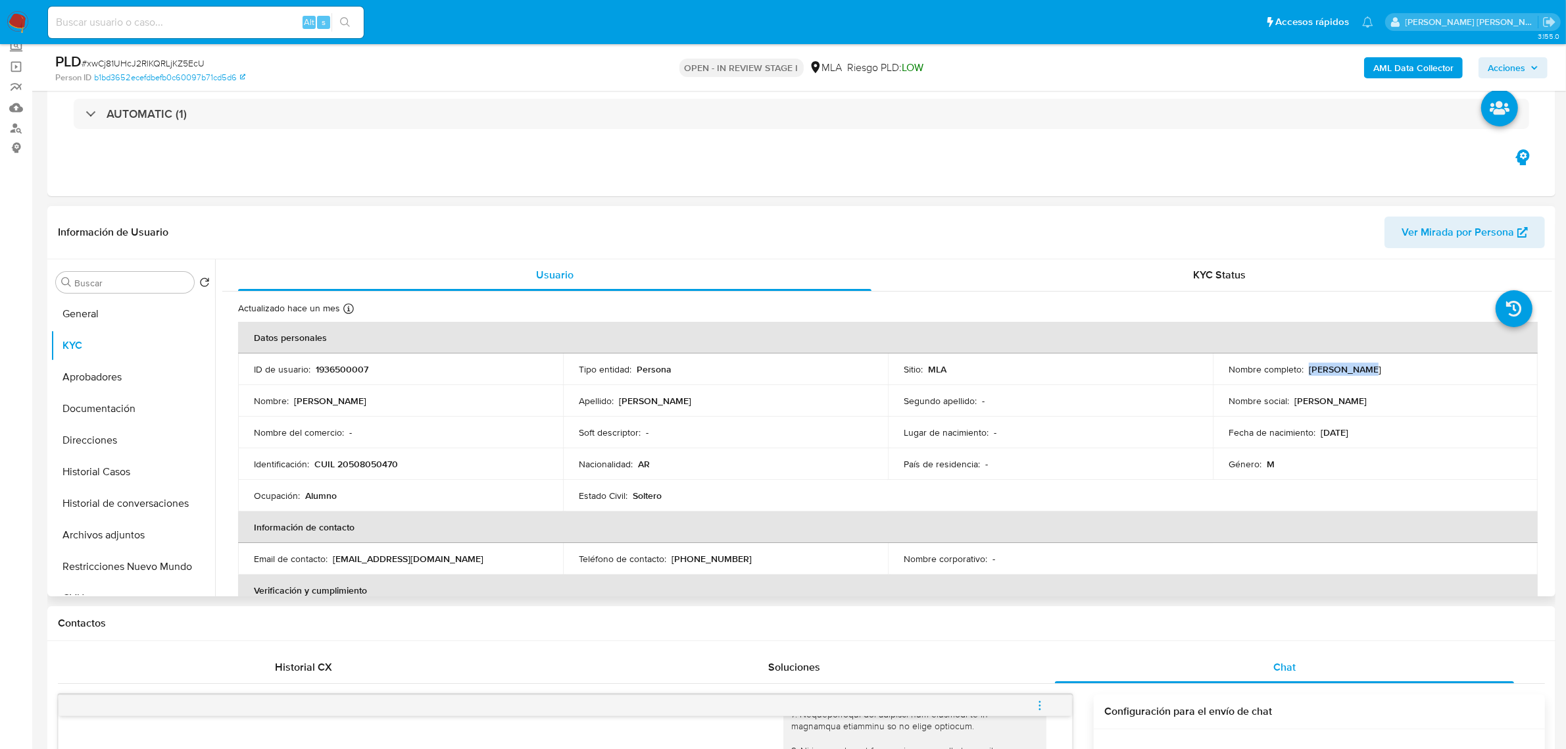
drag, startPoint x: 1305, startPoint y: 370, endPoint x: 1363, endPoint y: 372, distance: 57.9
click at [1363, 372] on p "Maximo Leon Dalla Costa" at bounding box center [1345, 369] width 72 height 12
copy p "Maximo Leon"
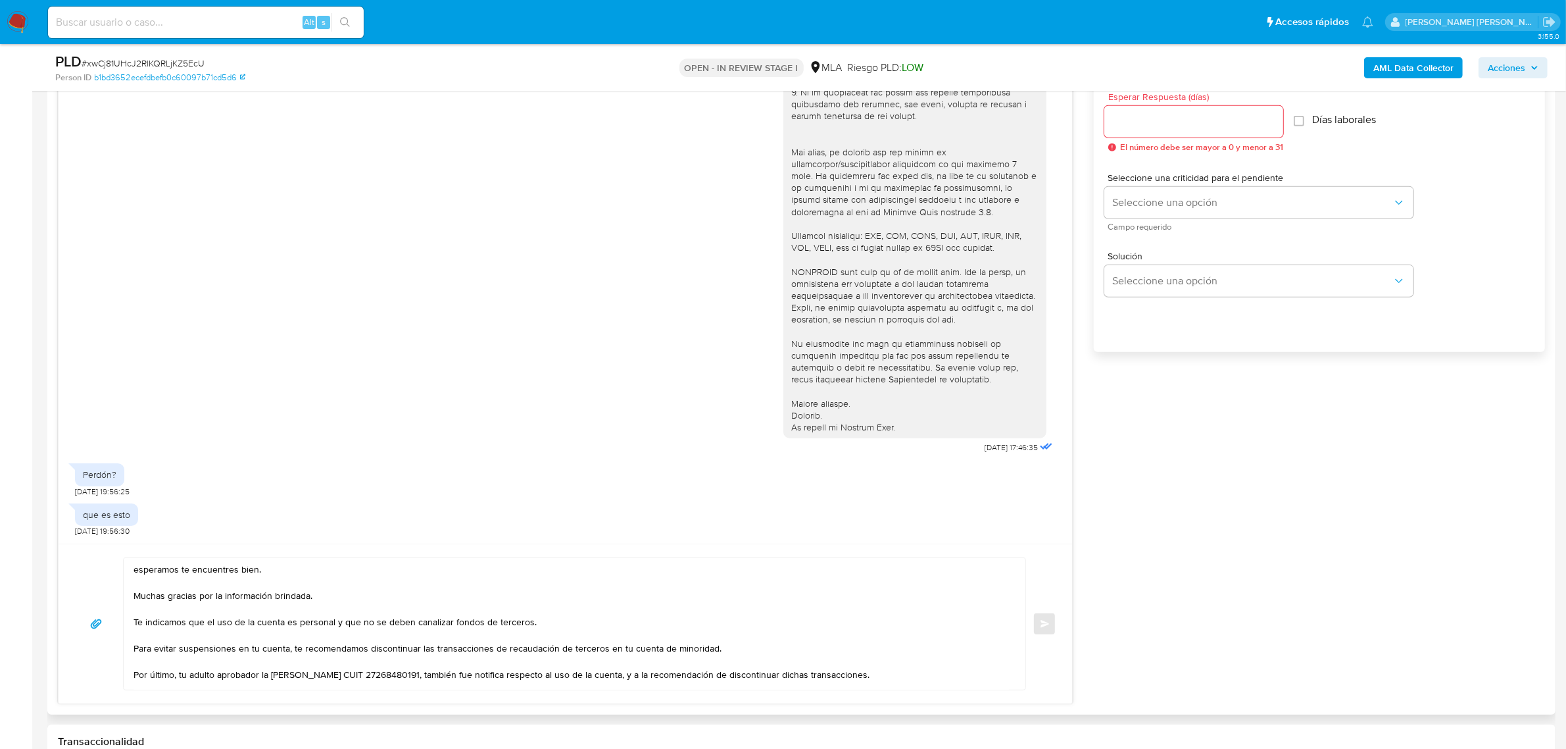
click at [135, 570] on textarea "esperamos te encuentres bien. Muchas gracias por la información brindada. Te in…" at bounding box center [572, 624] width 876 height 132
paste textarea "Maximo Leon"
click at [165, 600] on textarea "Maximo Leon, esperamos te encuentres bien. Muchas gracias por la información br…" at bounding box center [572, 624] width 876 height 132
click at [165, 599] on textarea "Maximo Leon, esperamos te encuentres bien. Muchas gracias por la información br…" at bounding box center [572, 624] width 876 height 132
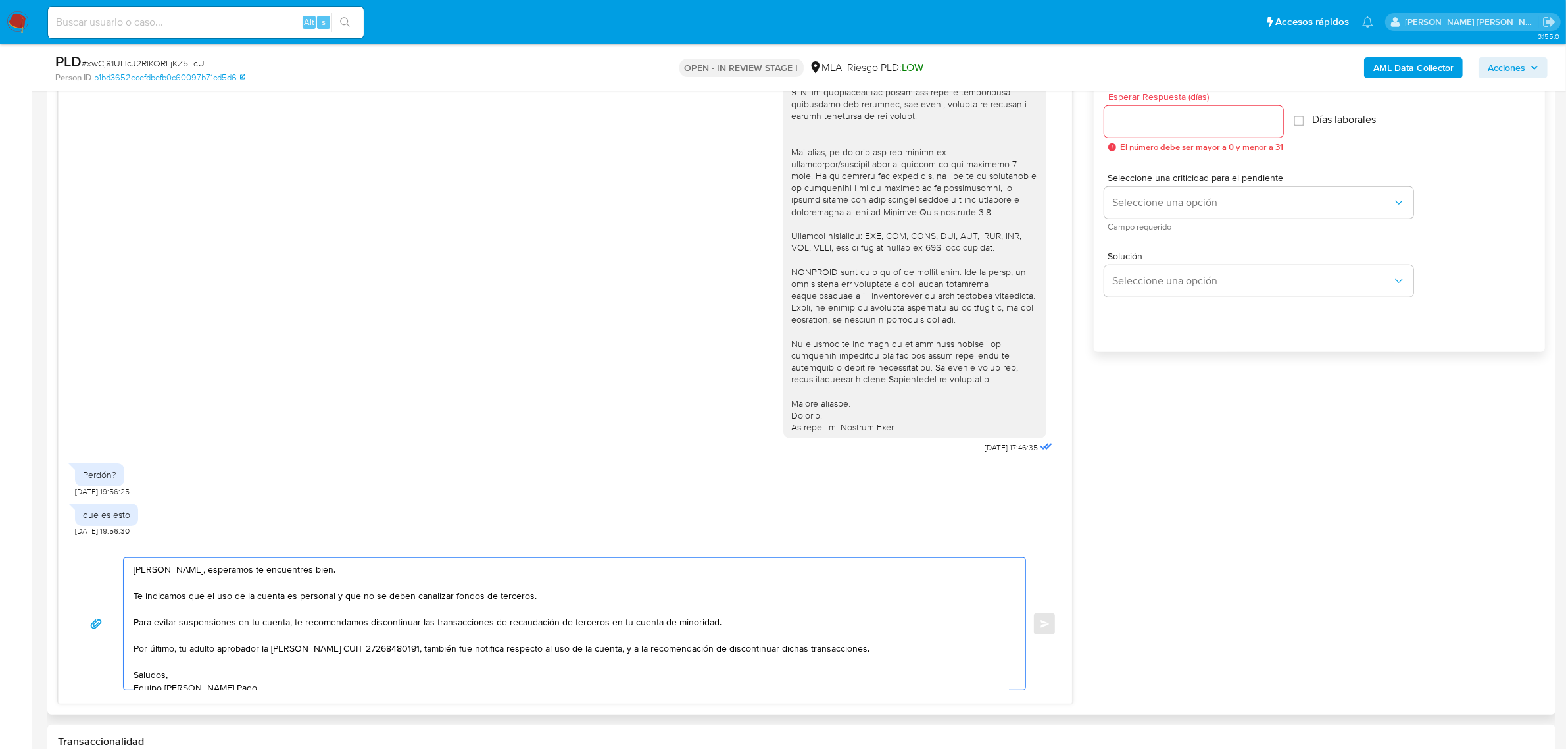
drag, startPoint x: 289, startPoint y: 649, endPoint x: 449, endPoint y: 645, distance: 159.9
click at [449, 645] on textarea "Maximo Leon, esperamos te encuentres bien. Te indicamos que el uso de la cuenta…" at bounding box center [572, 624] width 876 height 132
paste textarea "Jesica Denise Bosch - CUIT 2729434847"
click at [379, 651] on textarea "Maximo Leon, esperamos te encuentres bien. Te indicamos que el uso de la cuenta…" at bounding box center [572, 624] width 876 height 132
drag, startPoint x: 510, startPoint y: 628, endPoint x: 601, endPoint y: 625, distance: 90.9
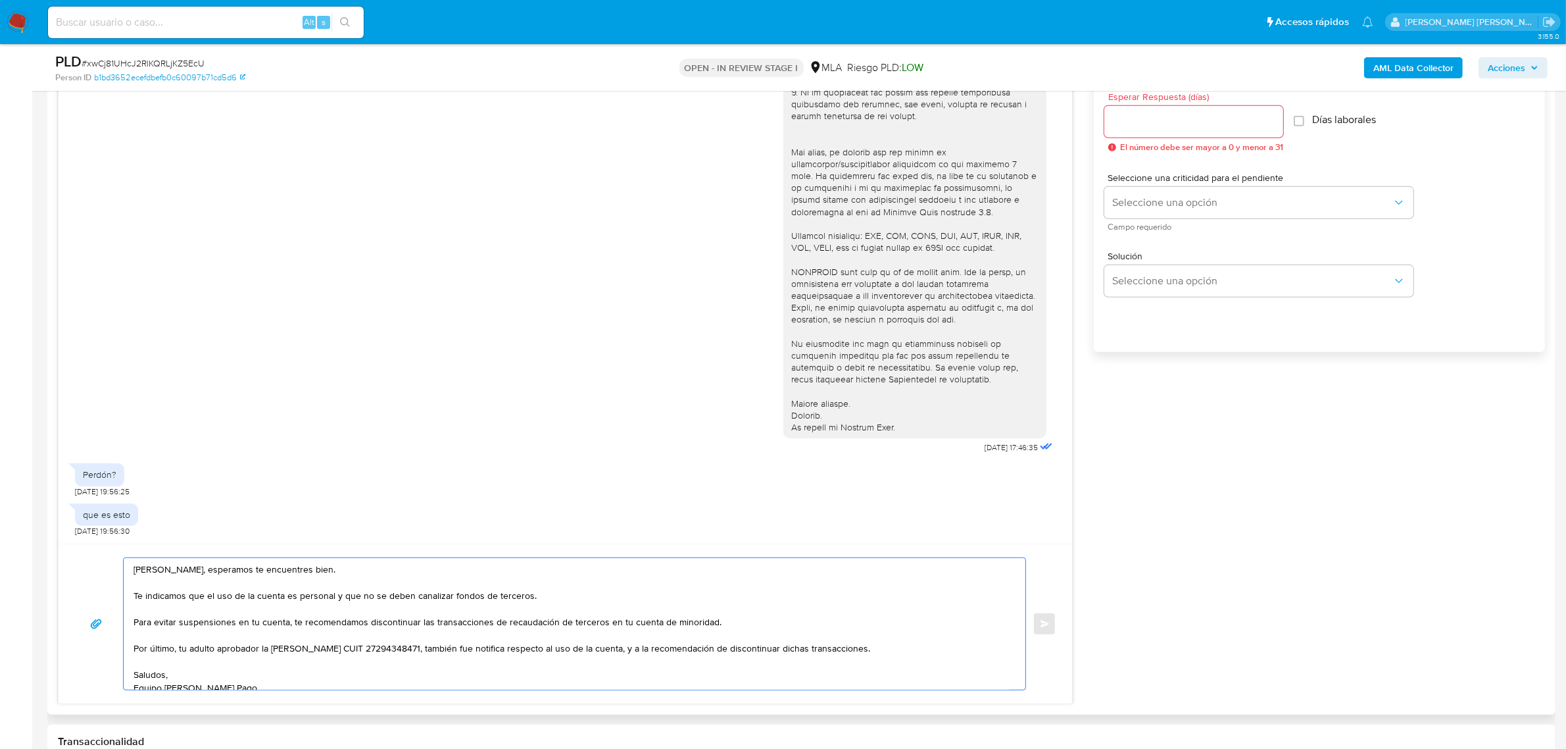
click at [601, 625] on textarea "Maximo Leon, esperamos te encuentres bien. Te indicamos que el uso de la cuenta…" at bounding box center [572, 624] width 876 height 132
click at [518, 620] on textarea "Maximo Leon, esperamos te encuentres bien. Te indicamos que el uso de la cuenta…" at bounding box center [572, 624] width 876 height 132
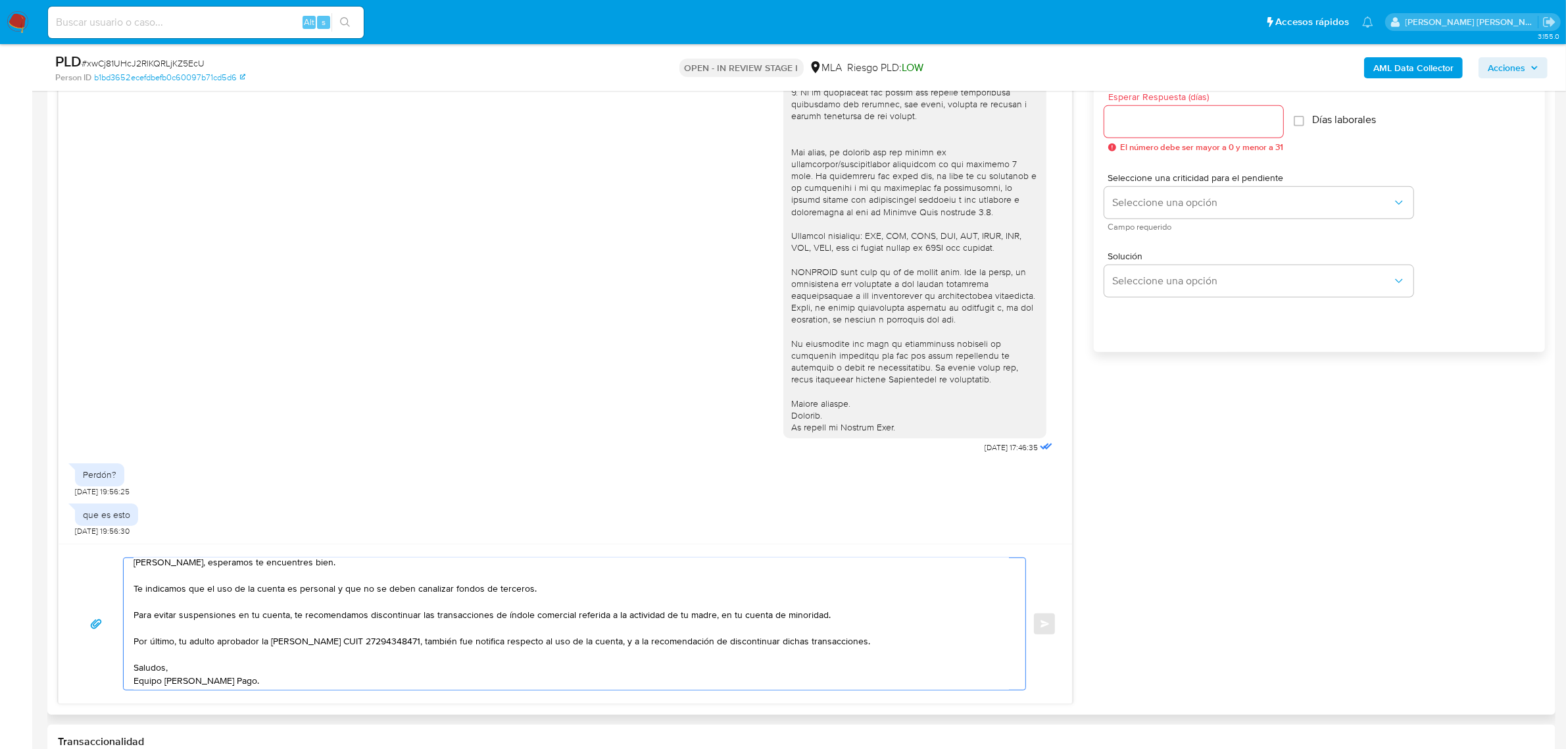
scroll to position [9, 0]
click at [168, 64] on span "# xwCj81UHcJ2RlKQRLjKZ5EcU" at bounding box center [143, 63] width 123 height 13
click at [168, 63] on span "# xwCj81UHcJ2RlKQRLjKZ5EcU" at bounding box center [143, 63] width 123 height 13
copy span "xwCj81UHcJ2RlKQRLjKZ5EcU"
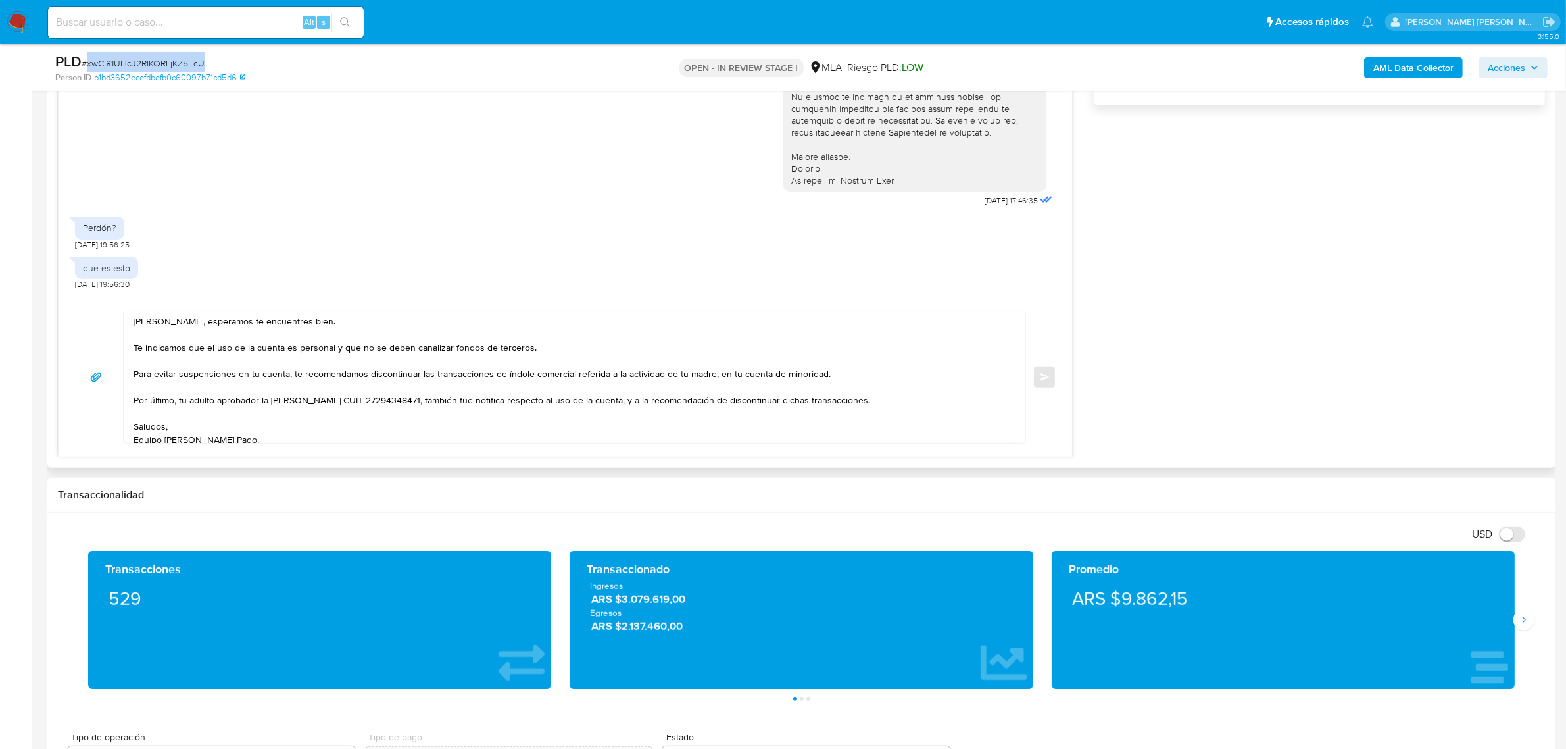
scroll to position [0, 0]
click at [158, 327] on textarea "Maximo Leon, esperamos te encuentres bien. Te indicamos que el uso de la cuenta…" at bounding box center [572, 377] width 876 height 132
type textarea "Maximo Leon, esperamos te encuentres bien. Te indicamos que el uso de la cuenta…"
drag, startPoint x: 182, startPoint y: 324, endPoint x: 659, endPoint y: 361, distance: 479.1
click at [659, 361] on textarea "Maximo Leon, esperamos te encuentres bien. Te indicamos que el uso de la cuenta…" at bounding box center [572, 377] width 876 height 132
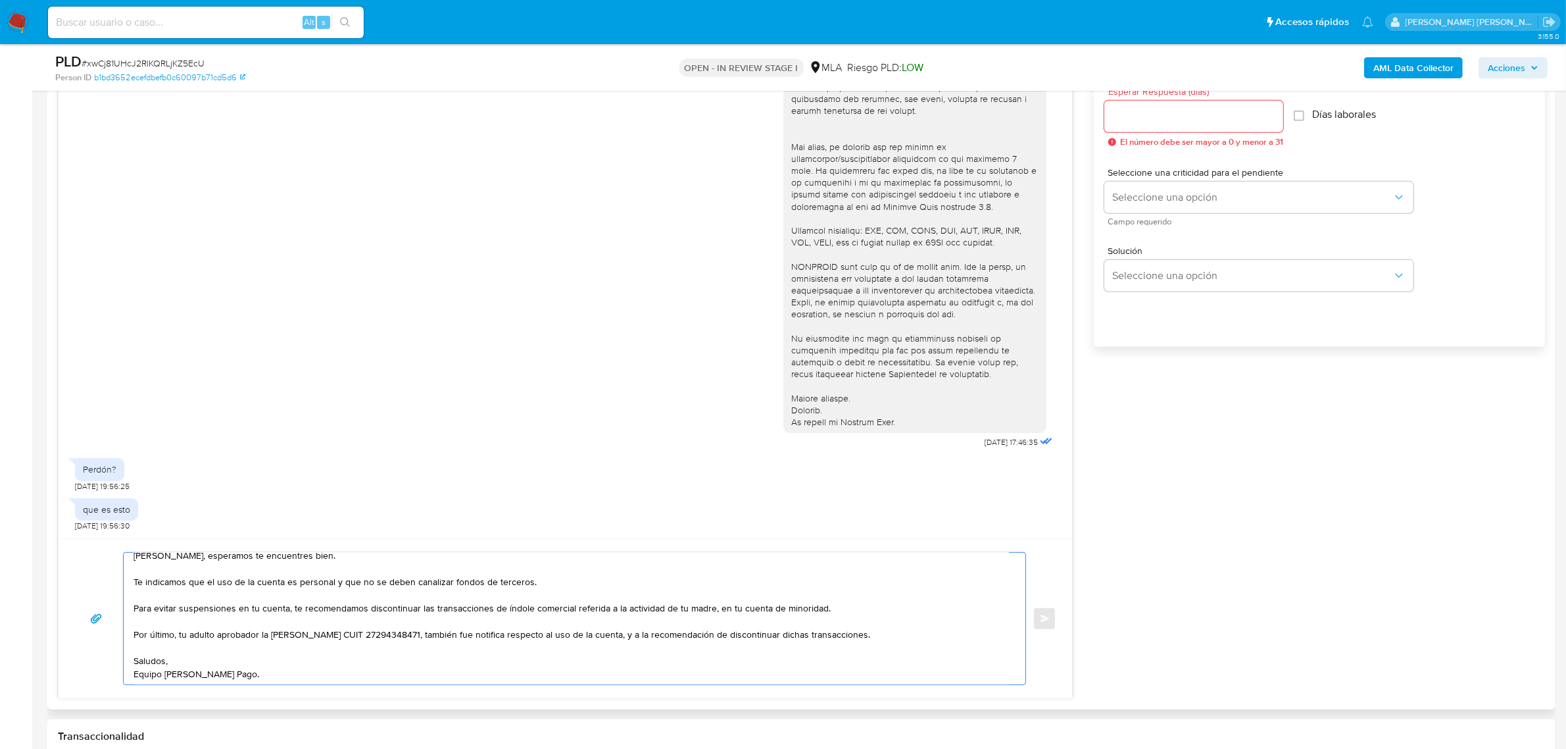
scroll to position [740, 0]
click at [1169, 126] on input "Esperar Respuesta (días)" at bounding box center [1194, 121] width 179 height 17
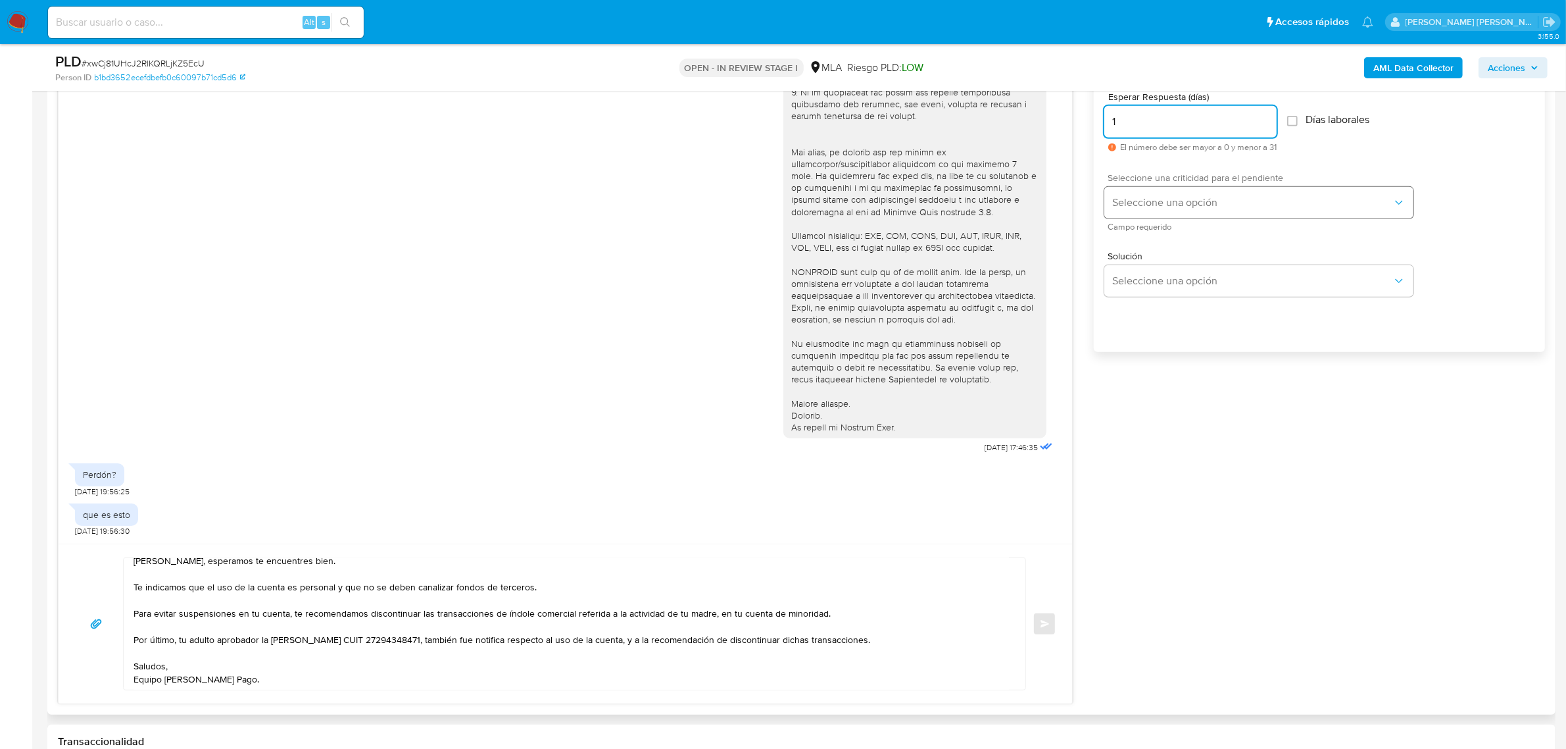
type input "1"
click at [1132, 214] on button "Seleccione una opción" at bounding box center [1259, 203] width 309 height 32
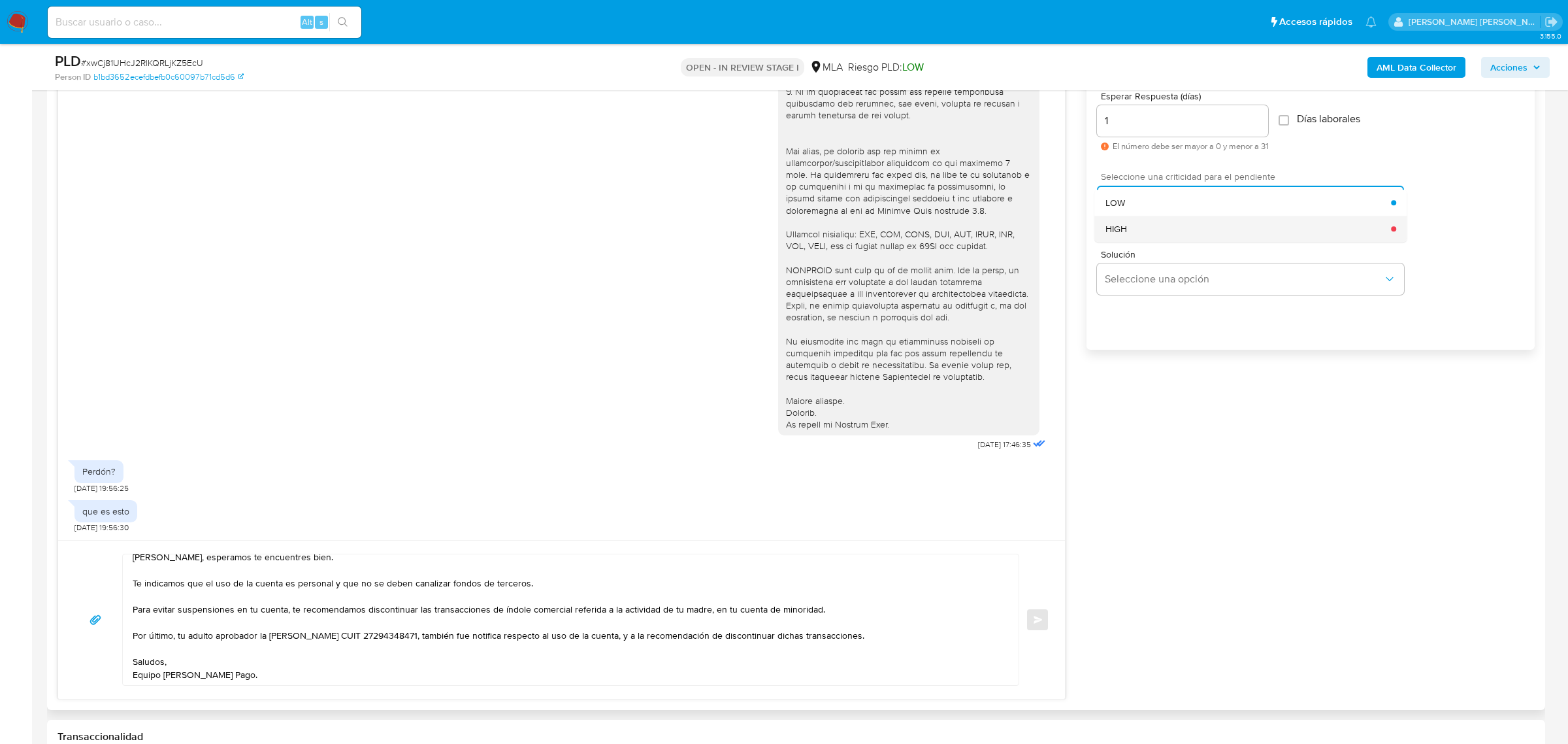
click at [1120, 232] on span "HIGH" at bounding box center [1116, 228] width 22 height 12
click at [1023, 620] on div "Maximo Leon, esperamos te encuentres bien. Te indicamos que el uso de la cuenta…" at bounding box center [561, 619] width 975 height 132
click at [1038, 626] on button "Enviar" at bounding box center [1038, 620] width 24 height 24
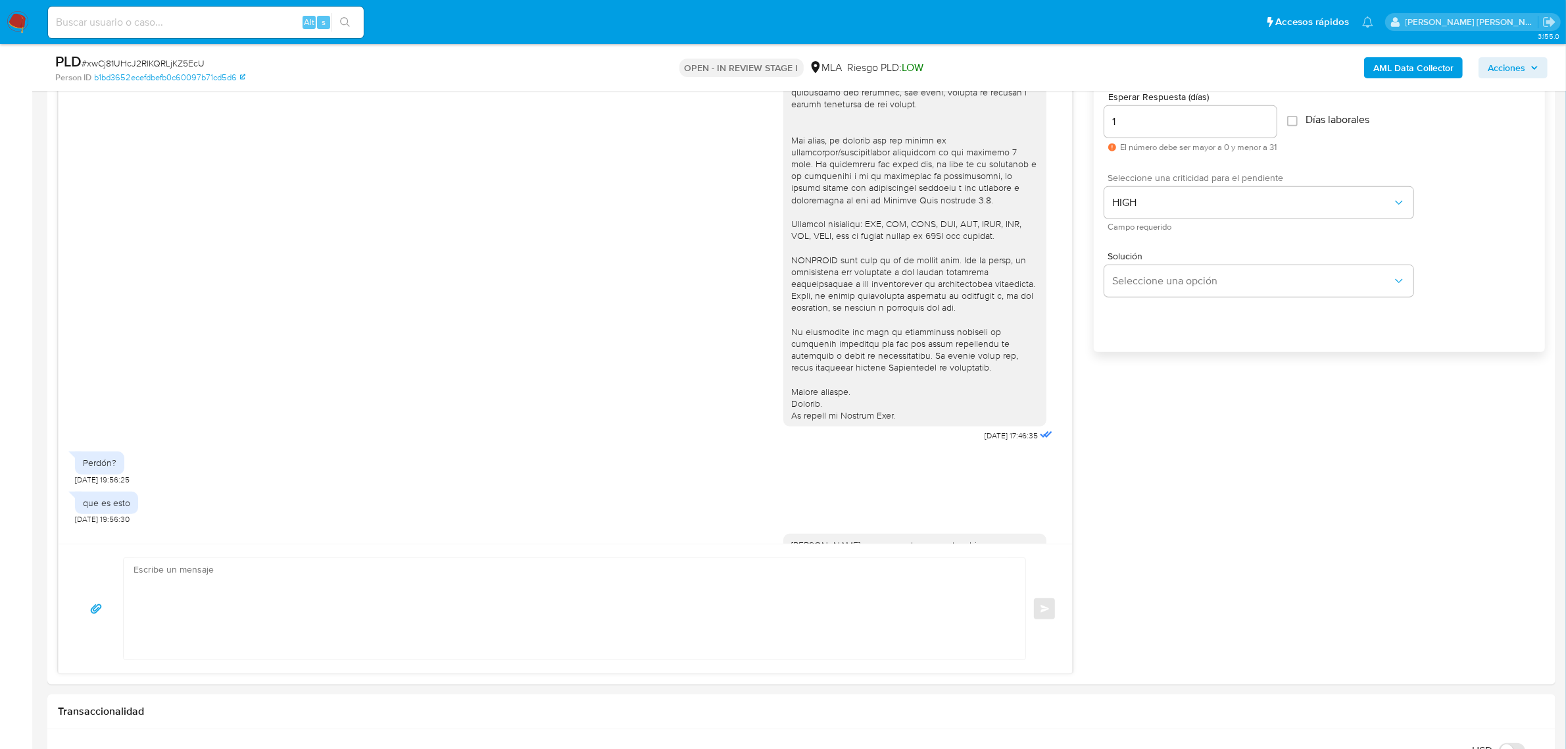
scroll to position [0, 0]
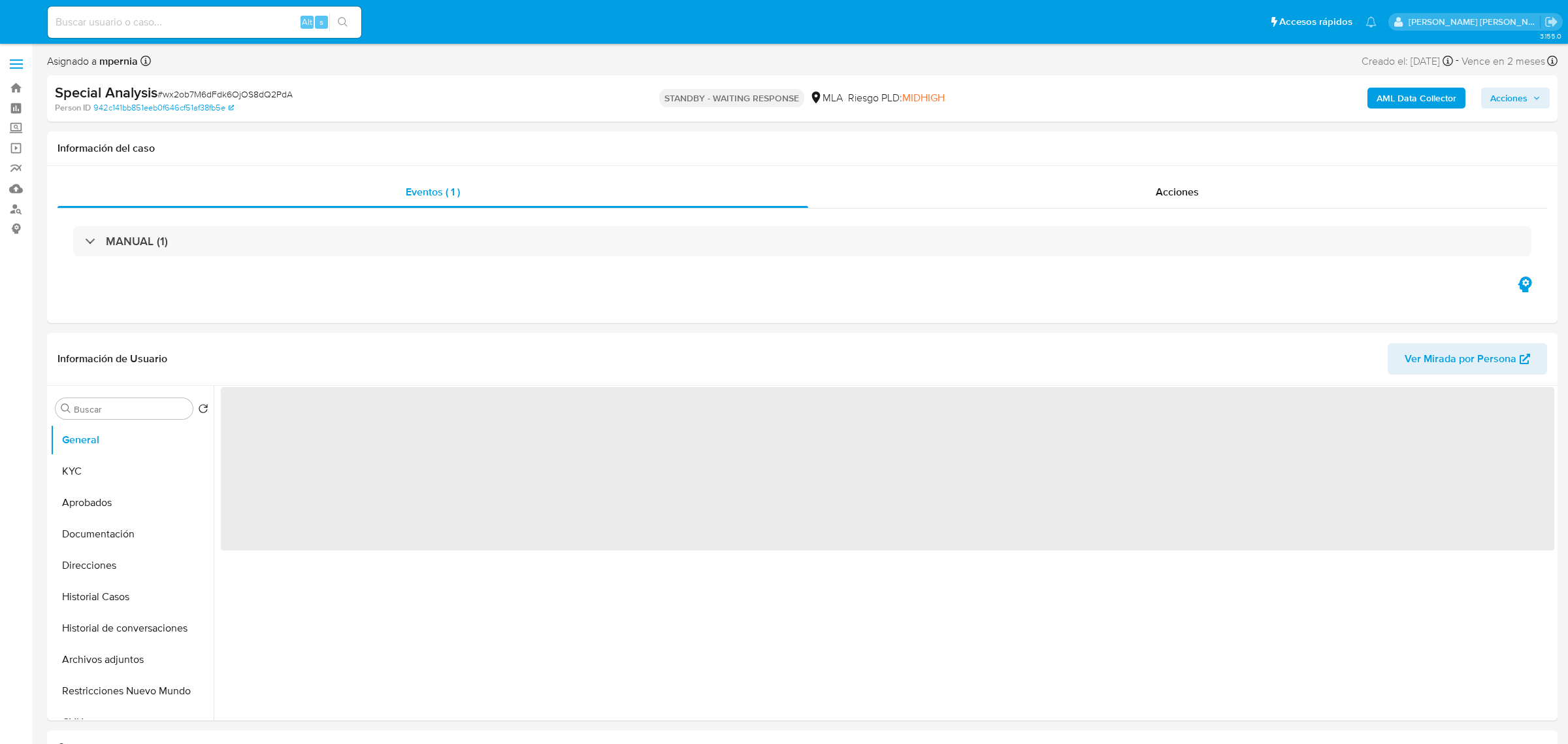
select select "10"
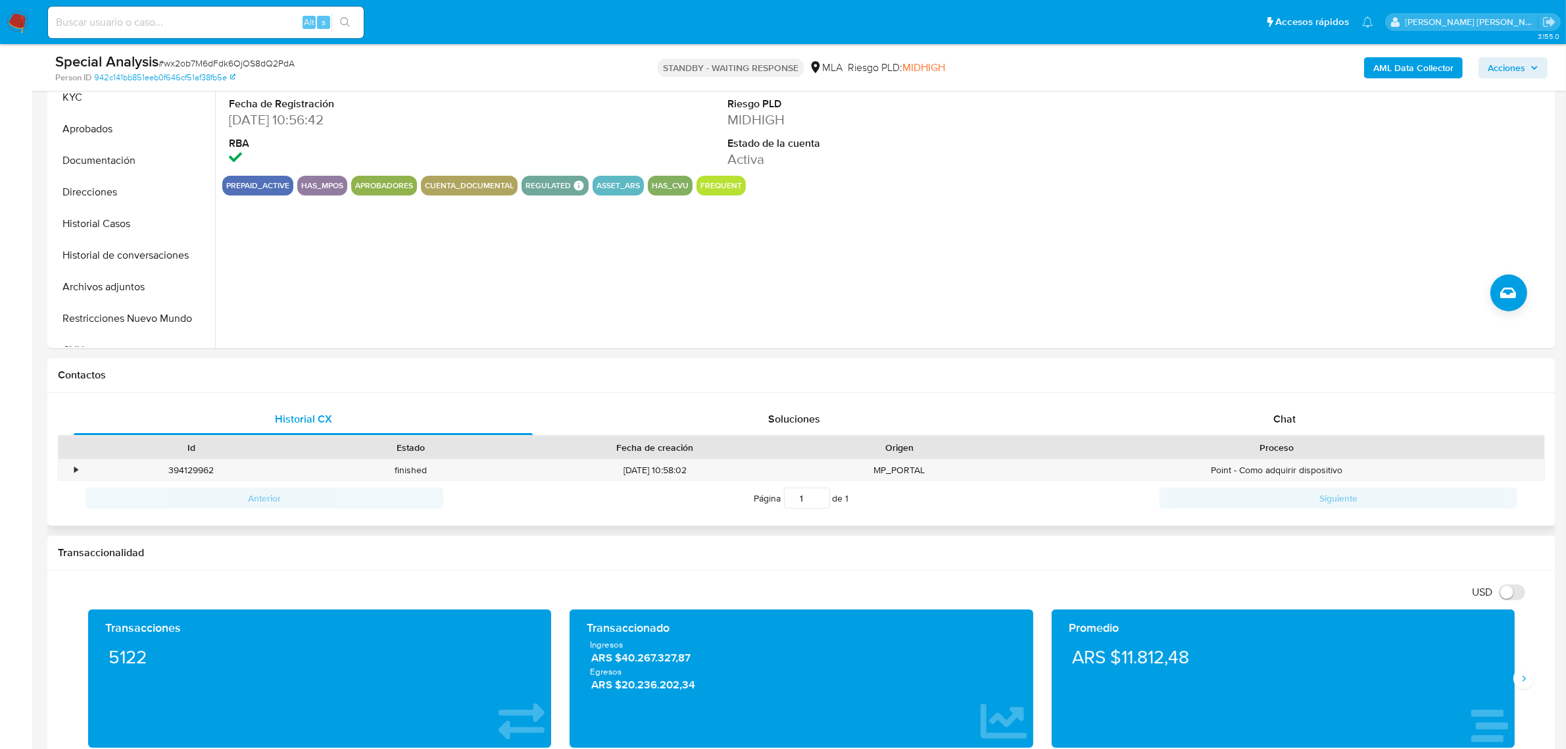
scroll to position [411, 0]
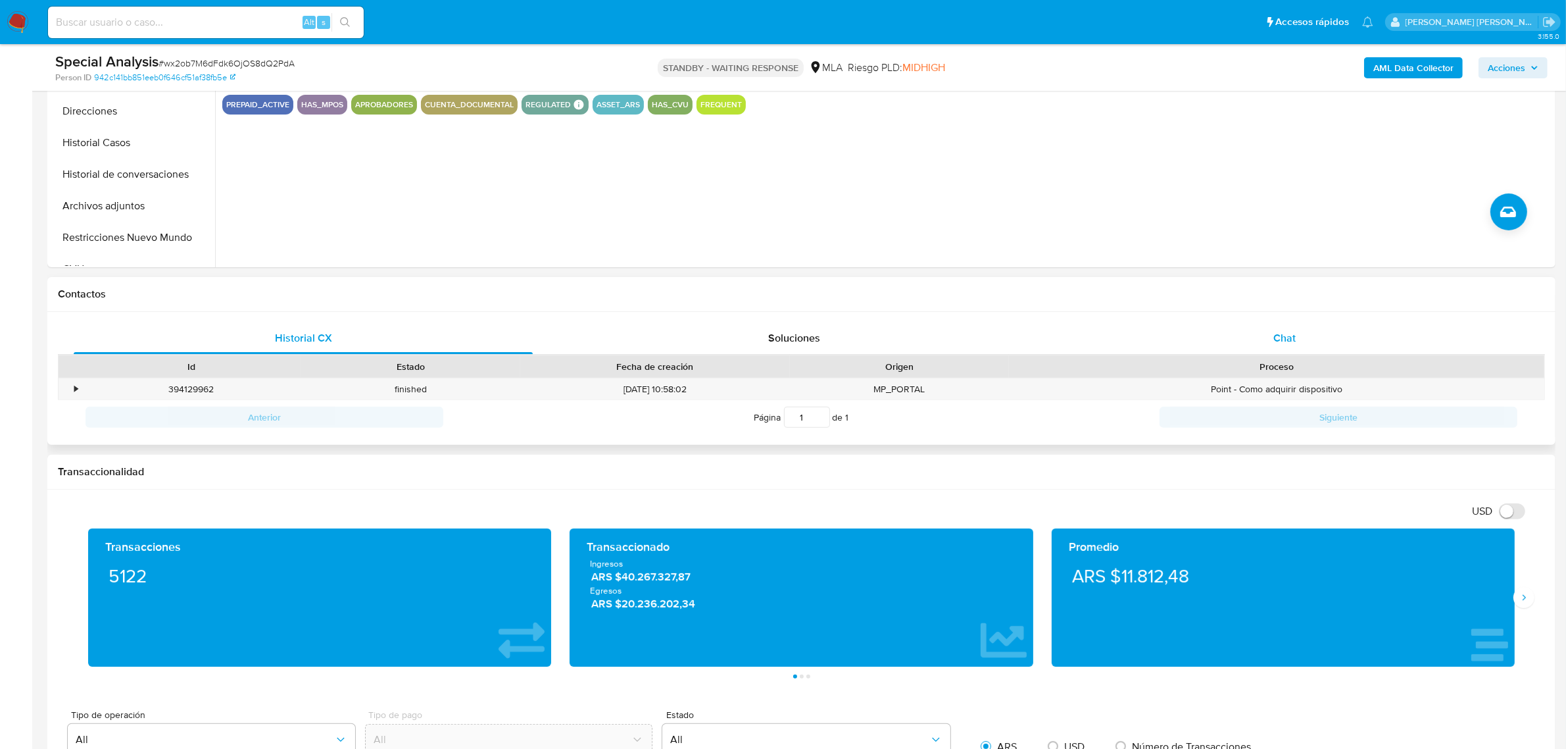
click at [1280, 340] on span "Chat" at bounding box center [1285, 337] width 22 height 15
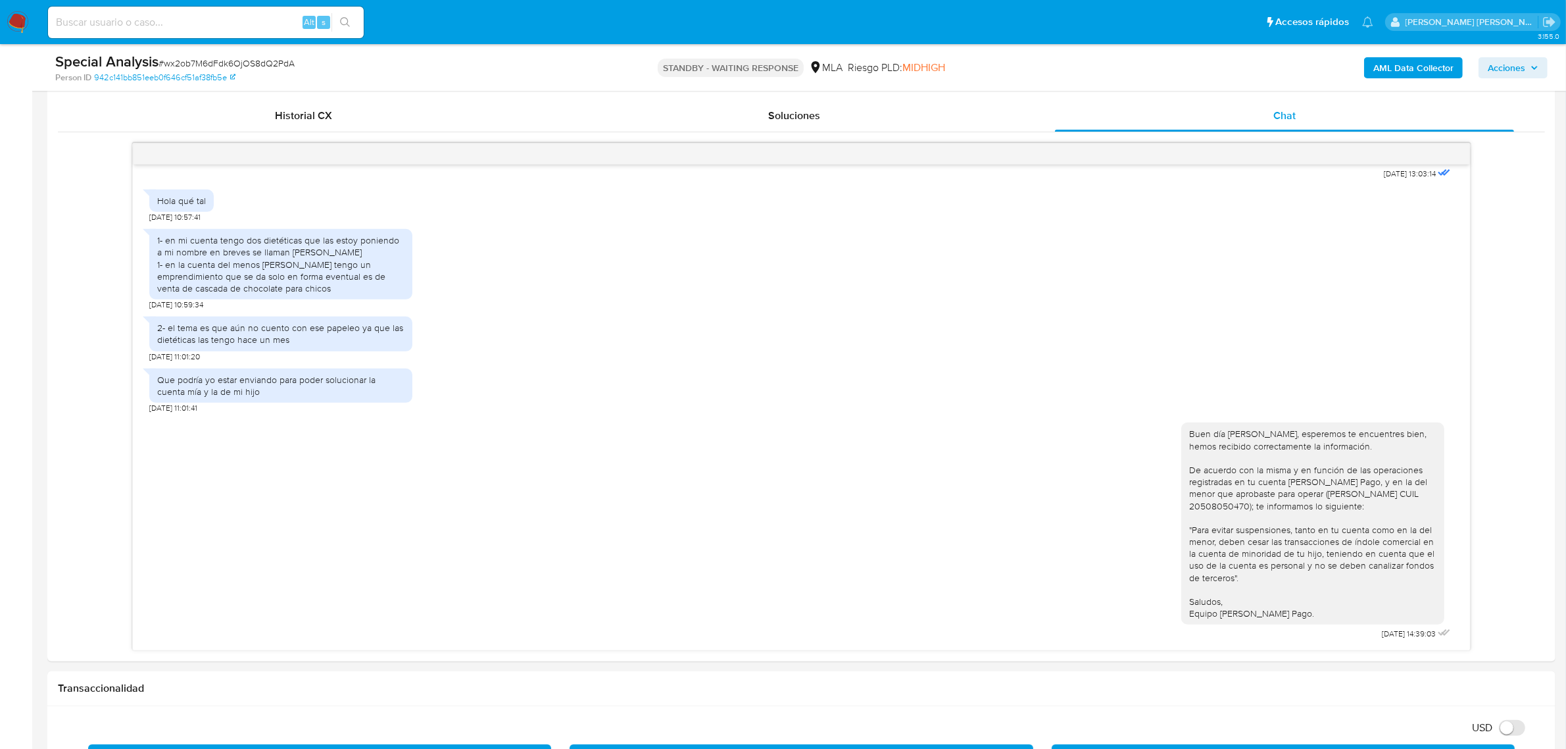
scroll to position [658, 0]
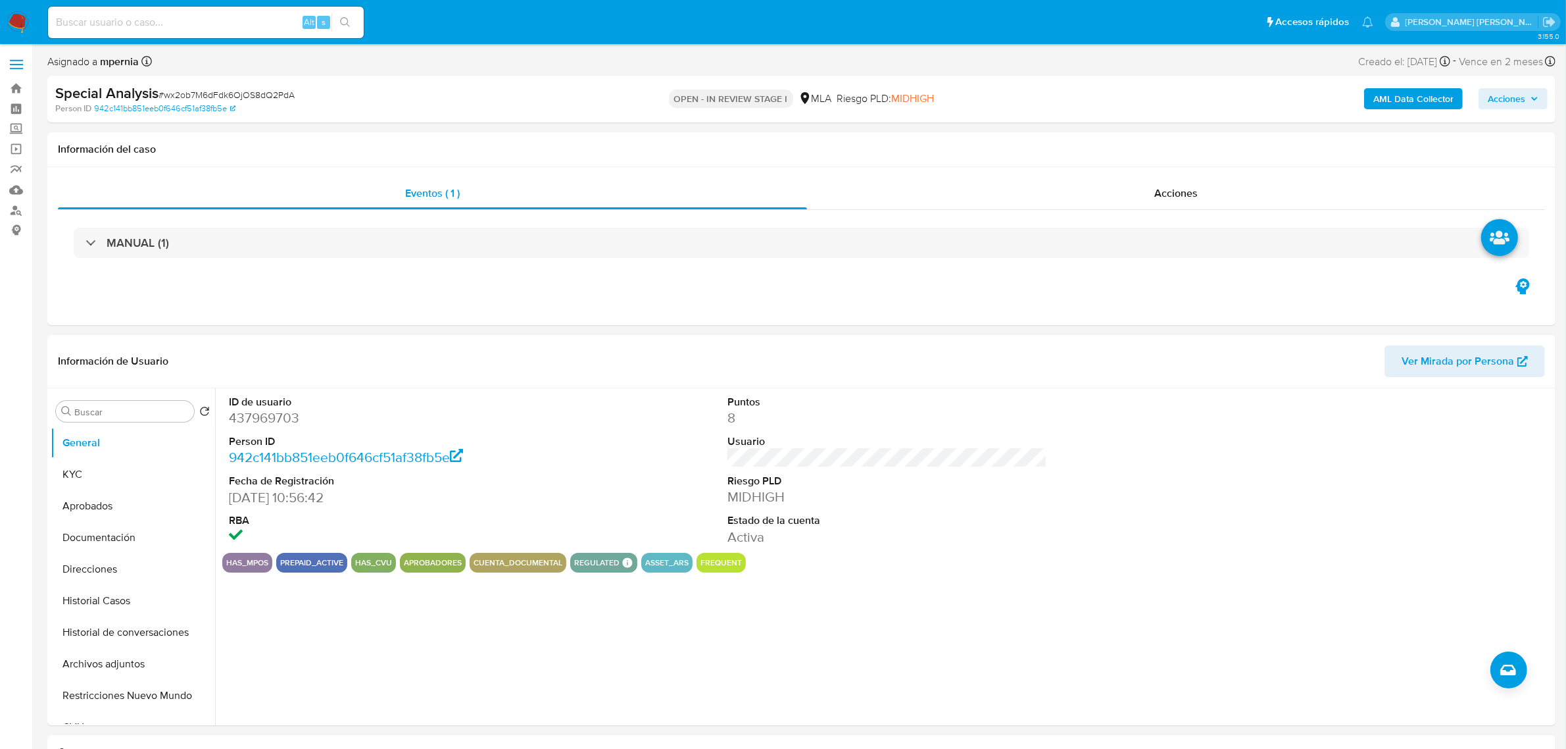
select select "10"
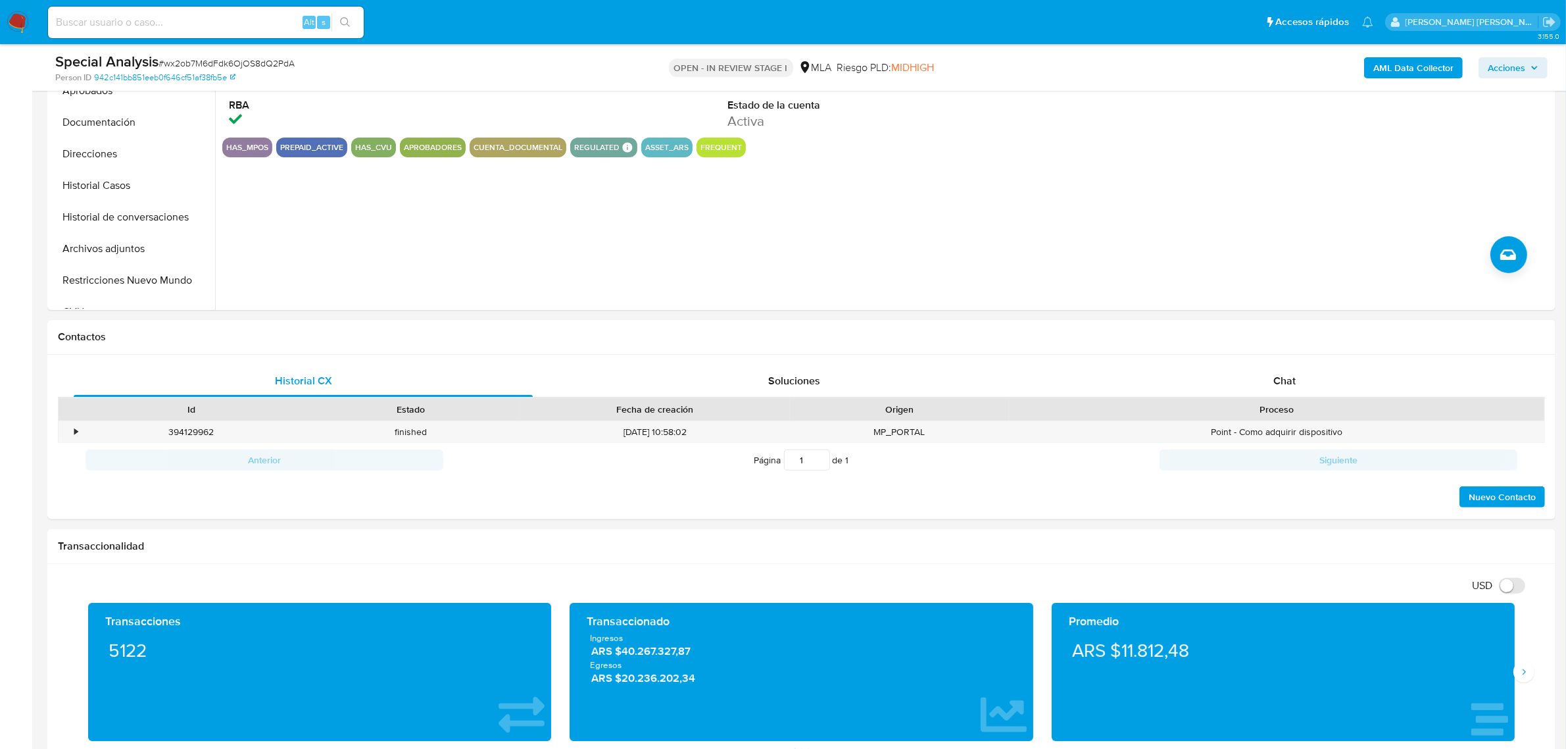
scroll to position [493, 0]
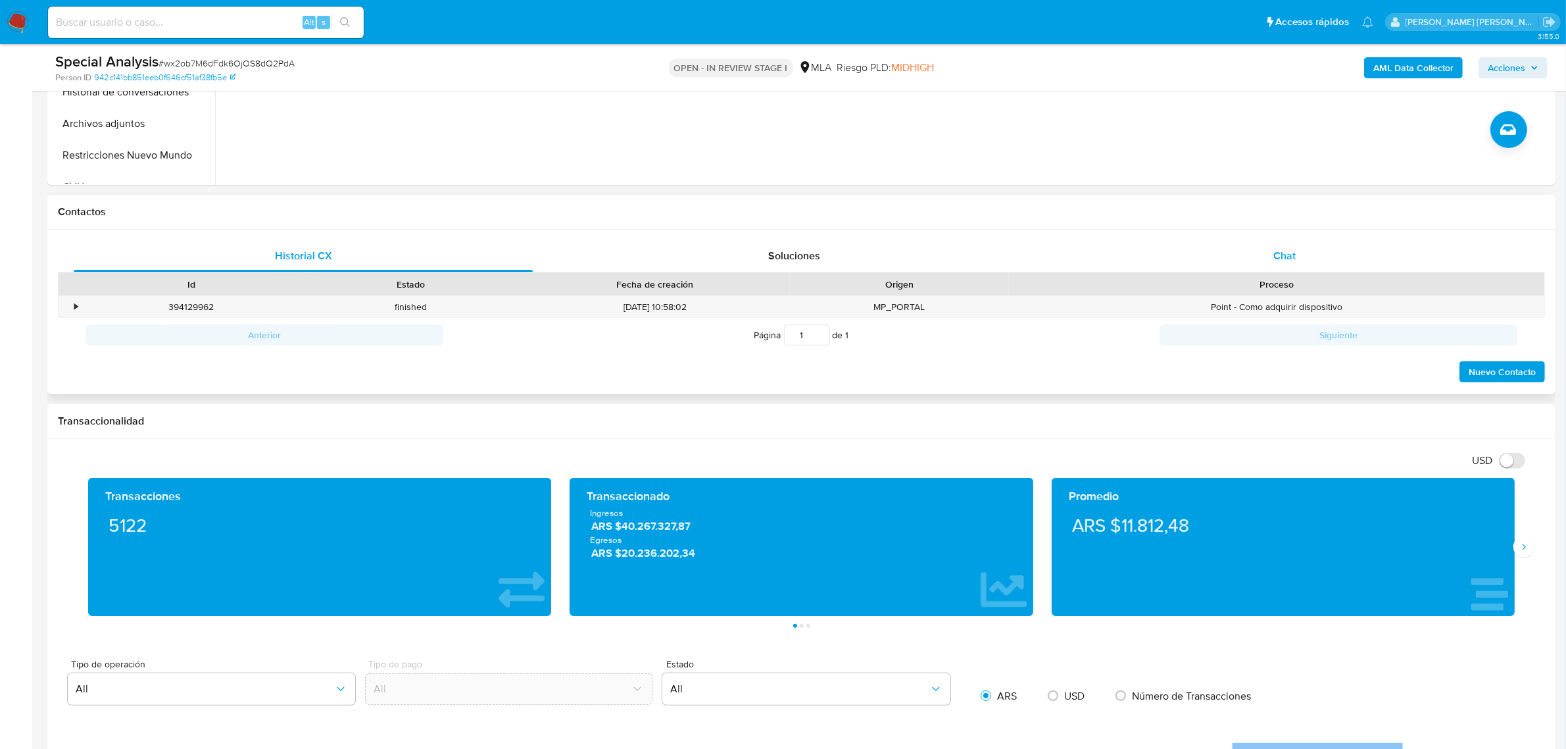
click at [1291, 257] on span "Chat" at bounding box center [1285, 255] width 22 height 15
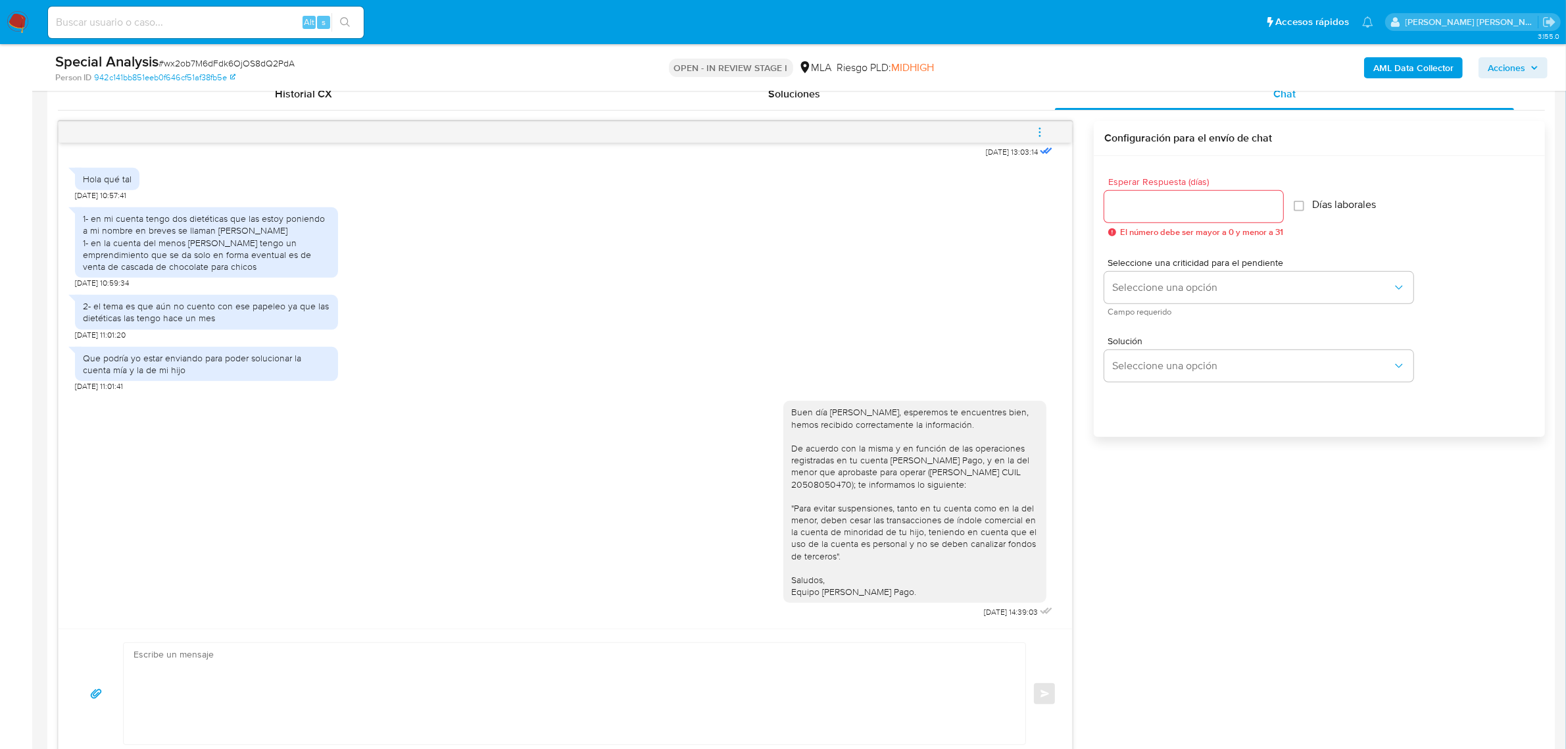
scroll to position [411, 0]
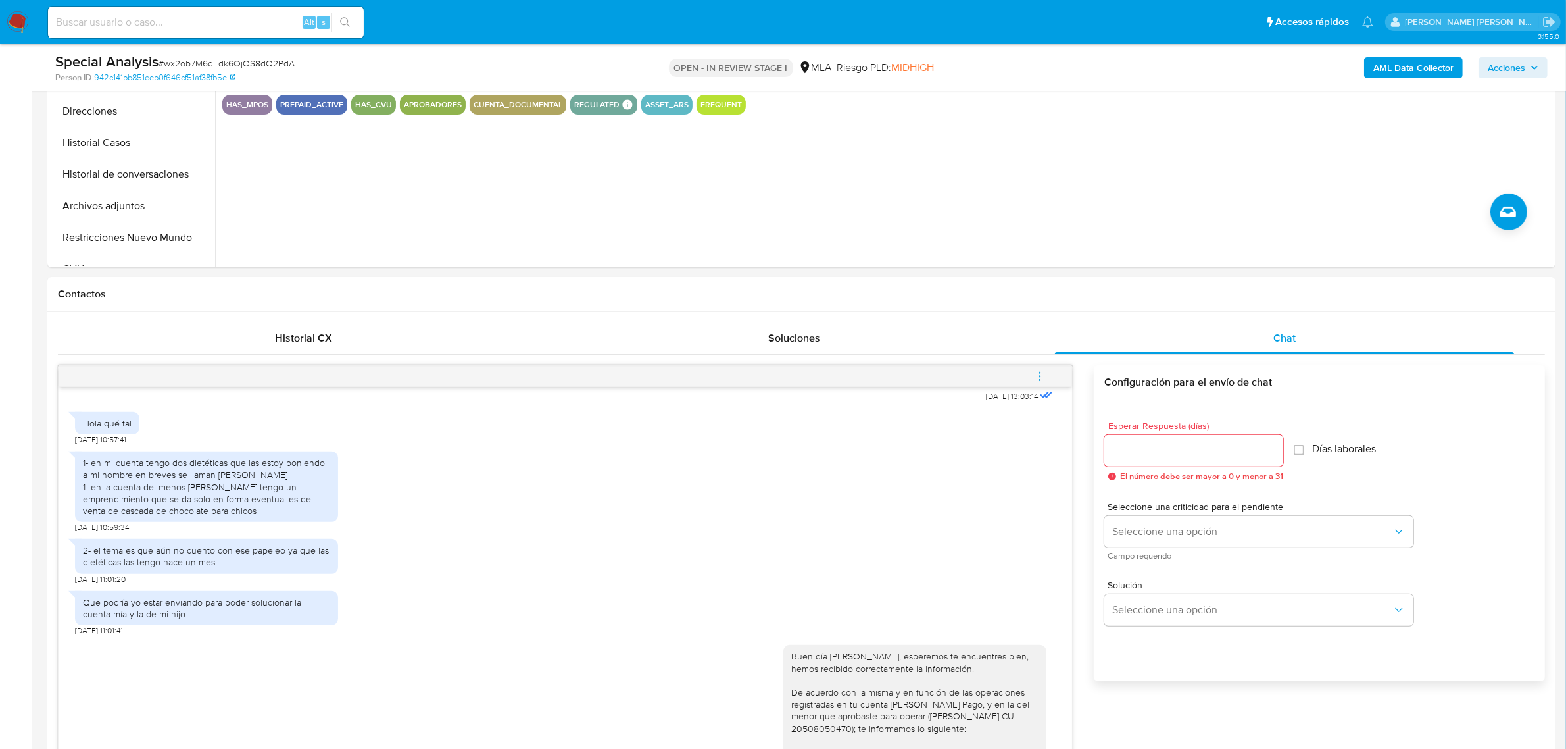
click at [1041, 372] on icon "menu-action" at bounding box center [1040, 376] width 12 height 12
click at [947, 353] on li "Cerrar conversación" at bounding box center [951, 352] width 135 height 24
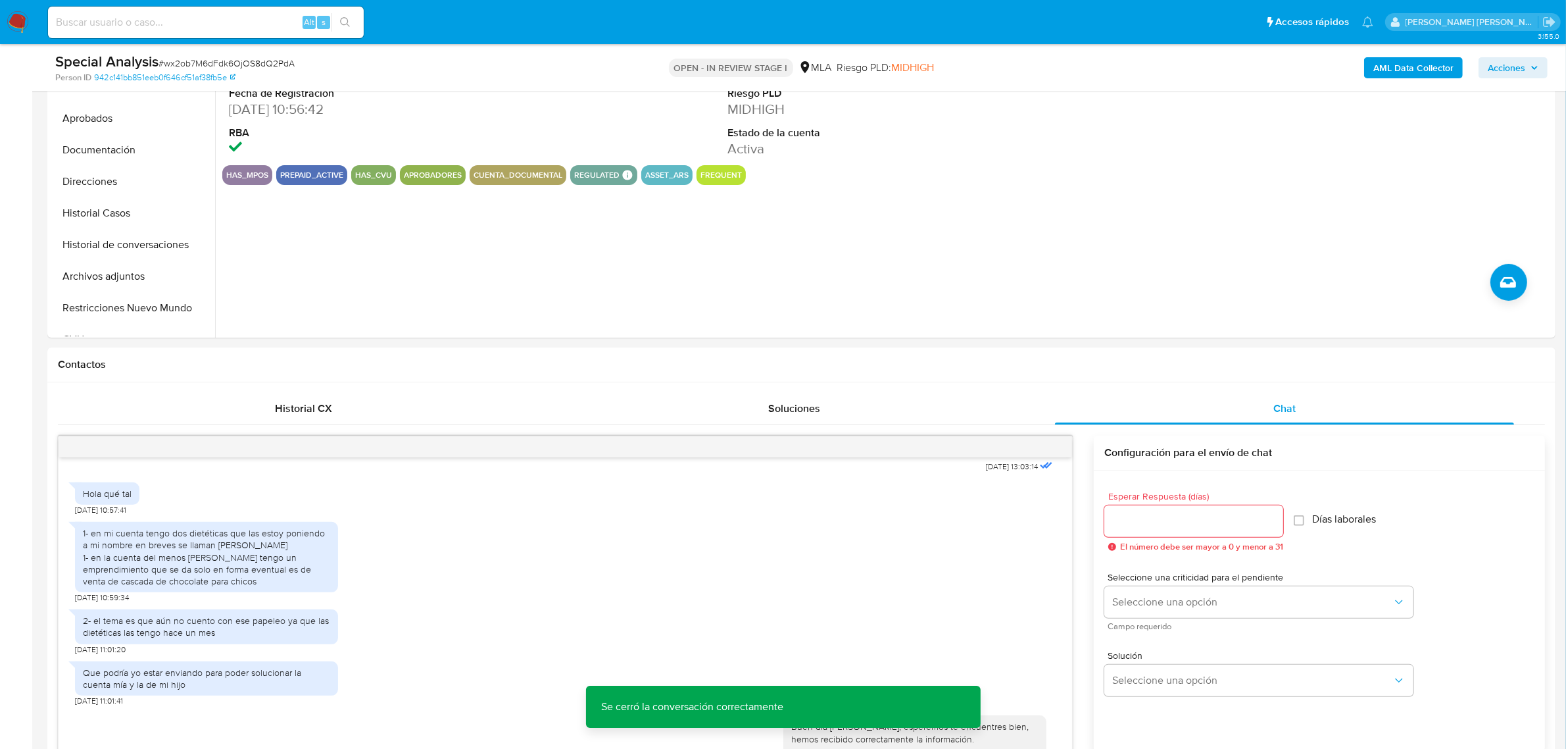
scroll to position [247, 0]
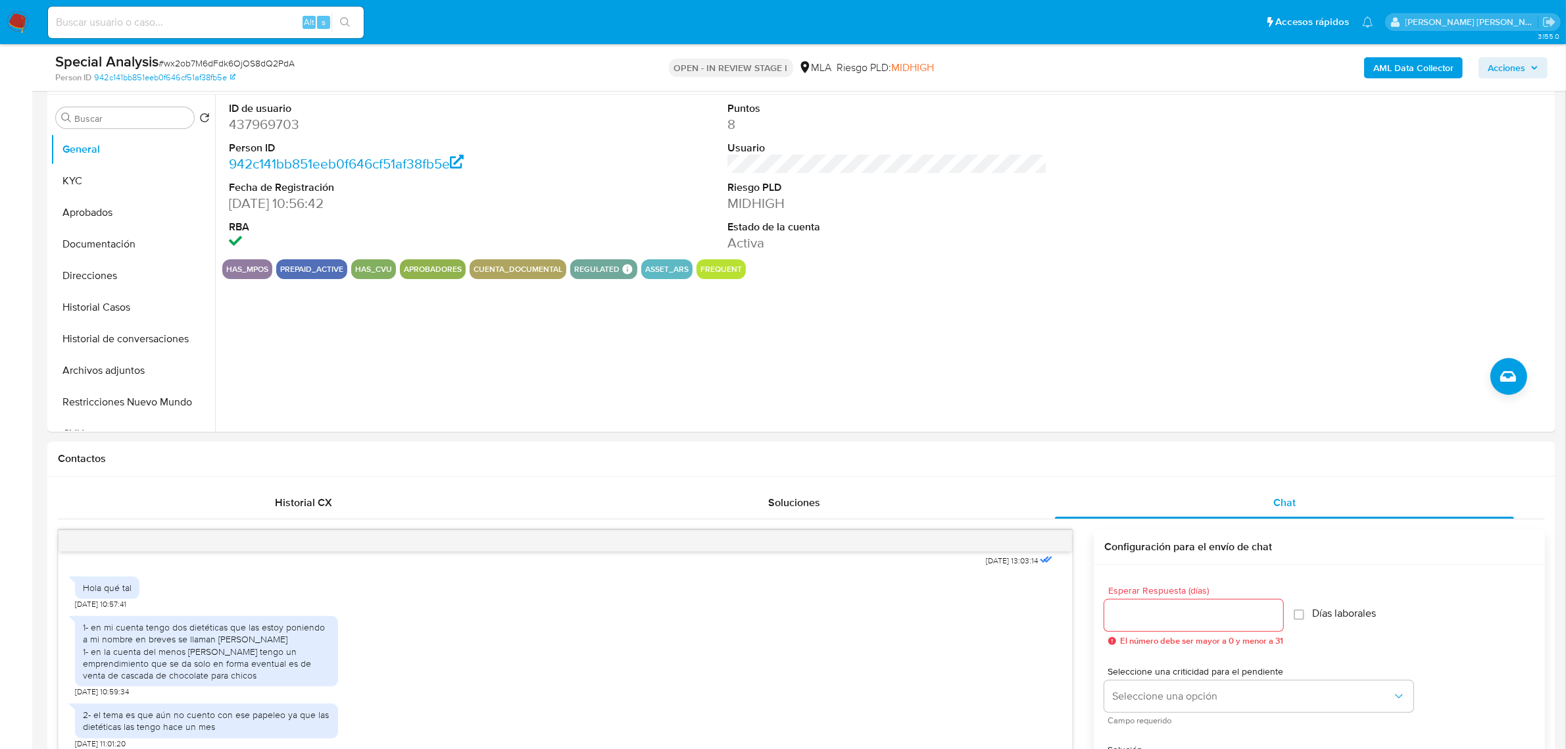
click at [1521, 63] on span "Acciones" at bounding box center [1507, 67] width 38 height 21
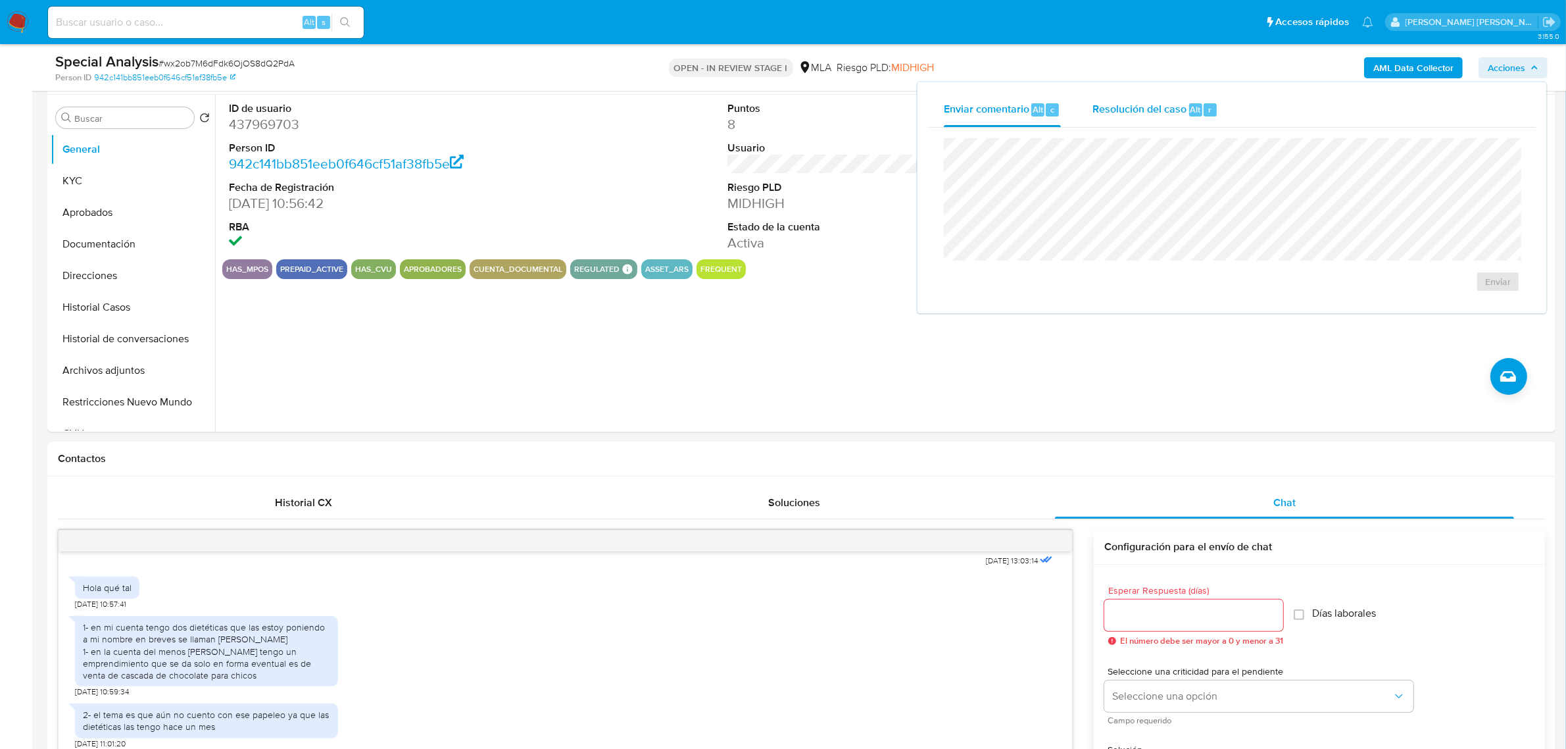
click at [1132, 114] on span "Resolución del caso" at bounding box center [1140, 108] width 94 height 15
click at [66, 303] on button "Historial Casos" at bounding box center [128, 307] width 154 height 32
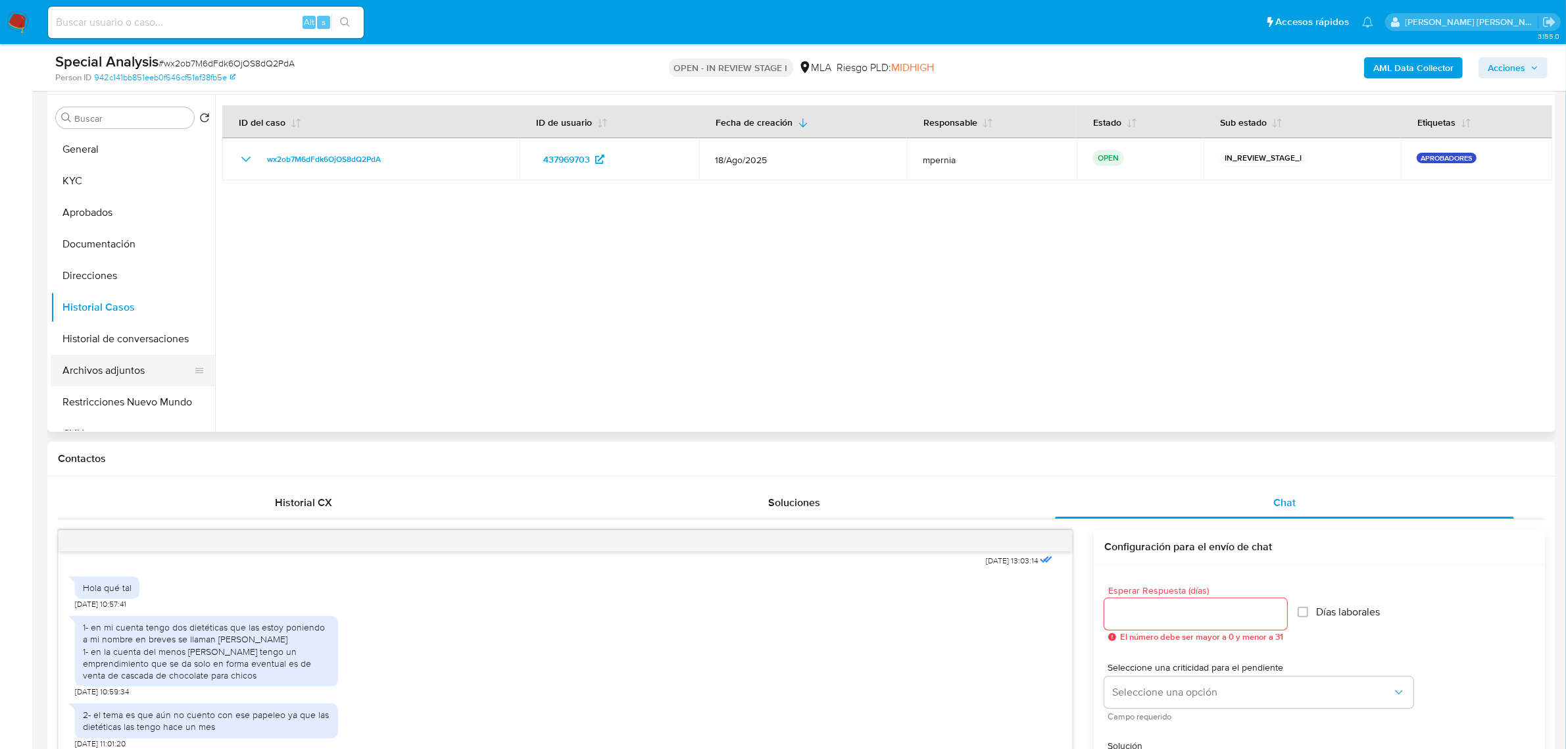
click at [104, 372] on button "Archivos adjuntos" at bounding box center [128, 371] width 154 height 32
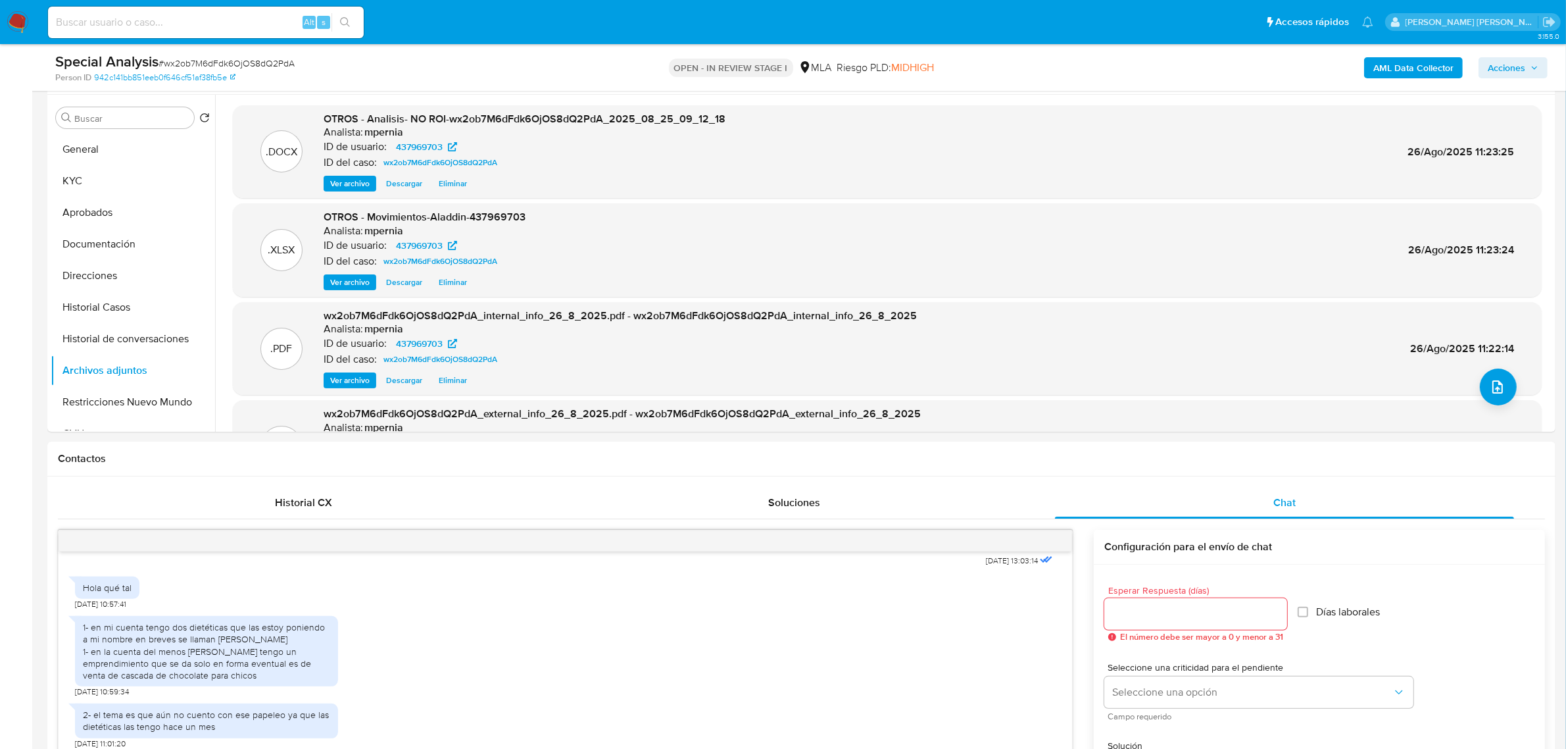
click at [1520, 69] on span "Acciones" at bounding box center [1507, 67] width 38 height 21
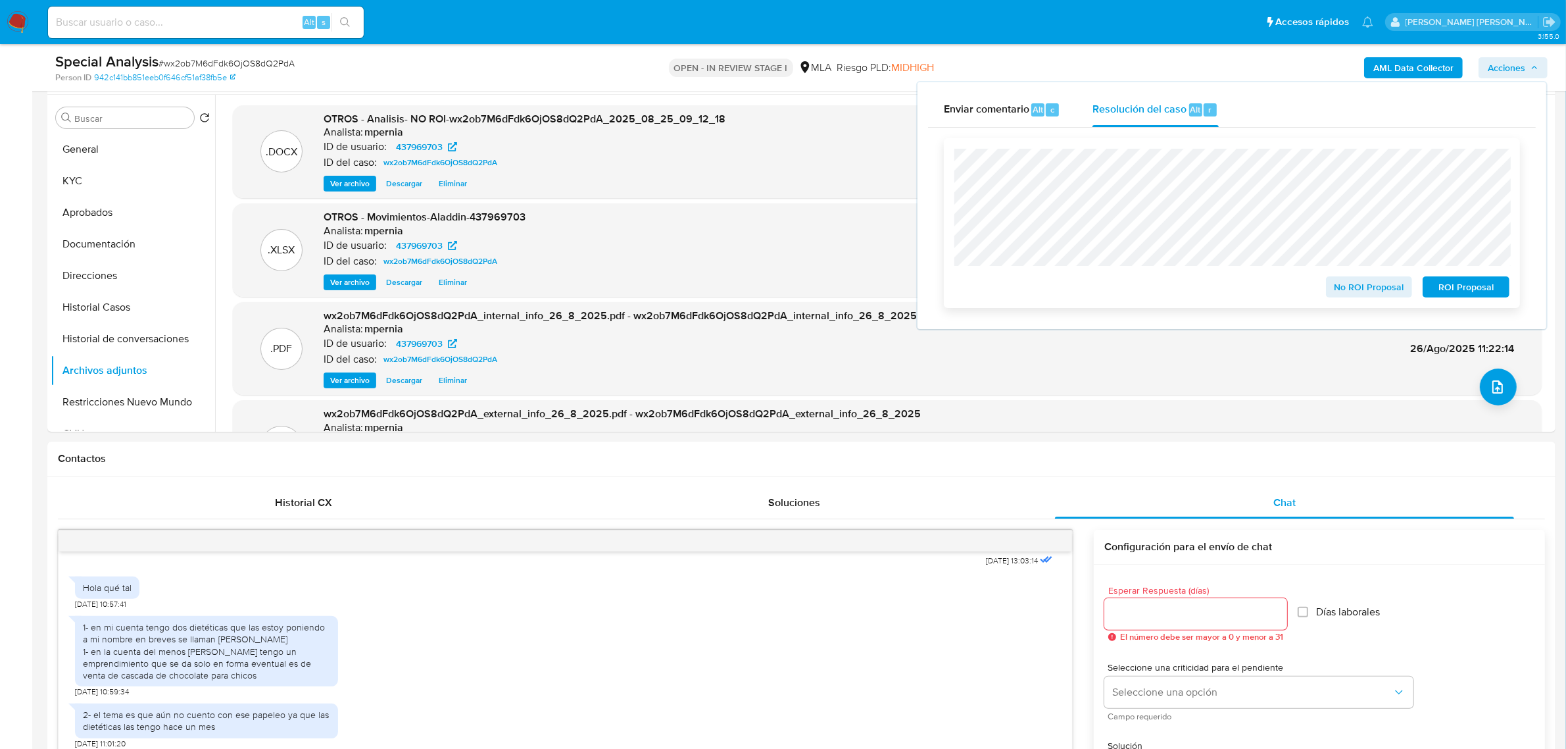
click at [1364, 294] on span "No ROI Proposal" at bounding box center [1370, 287] width 68 height 18
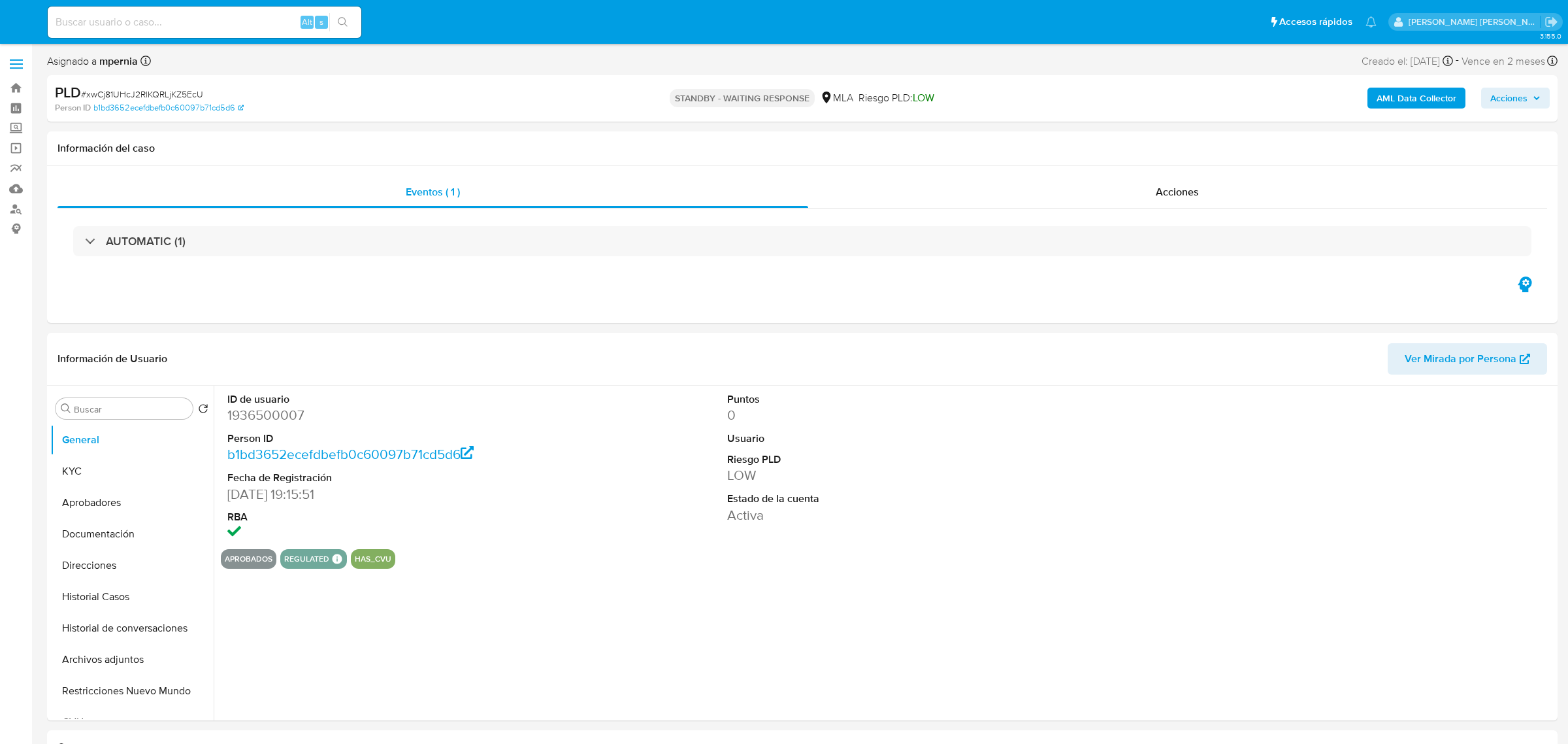
select select "10"
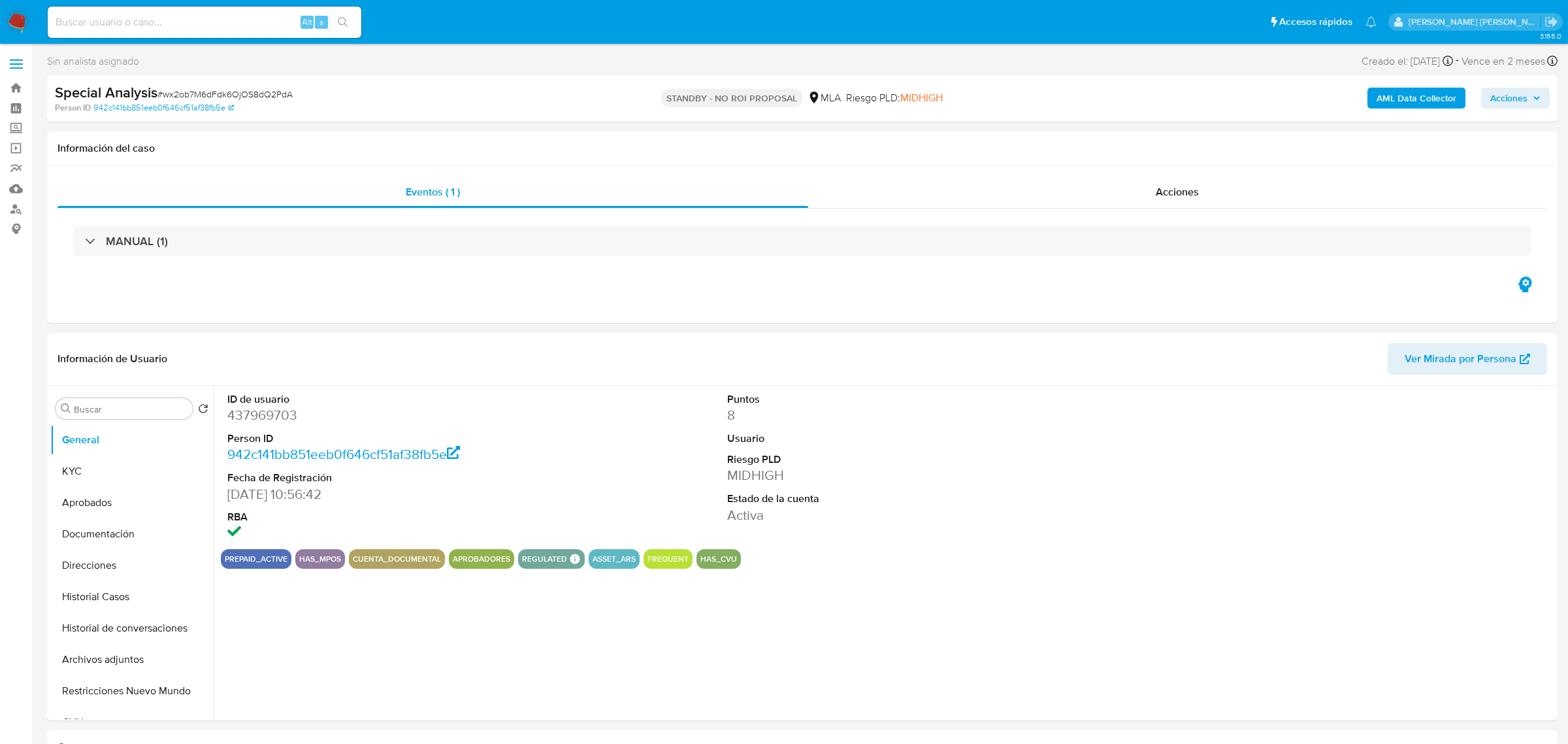
select select "10"
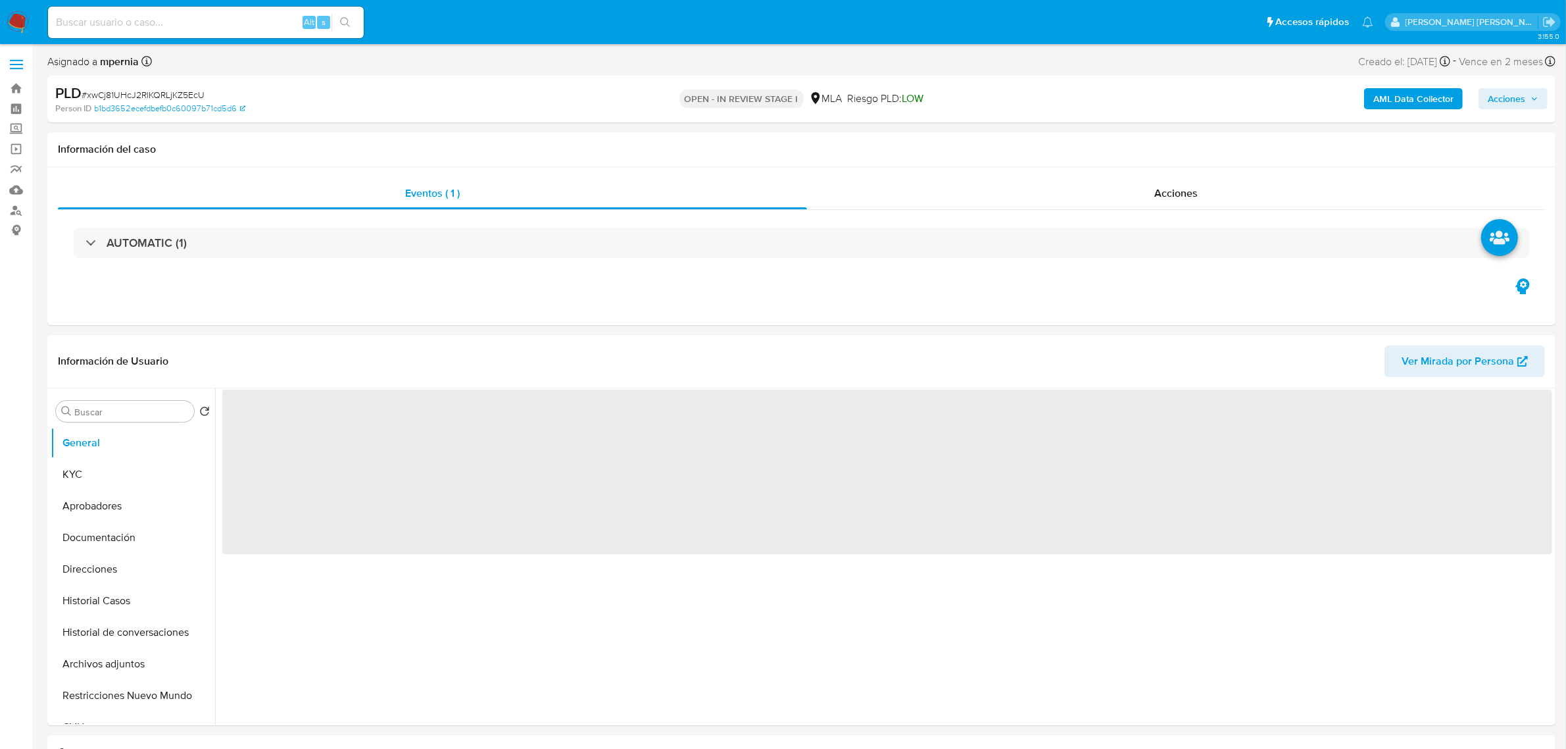
select select "10"
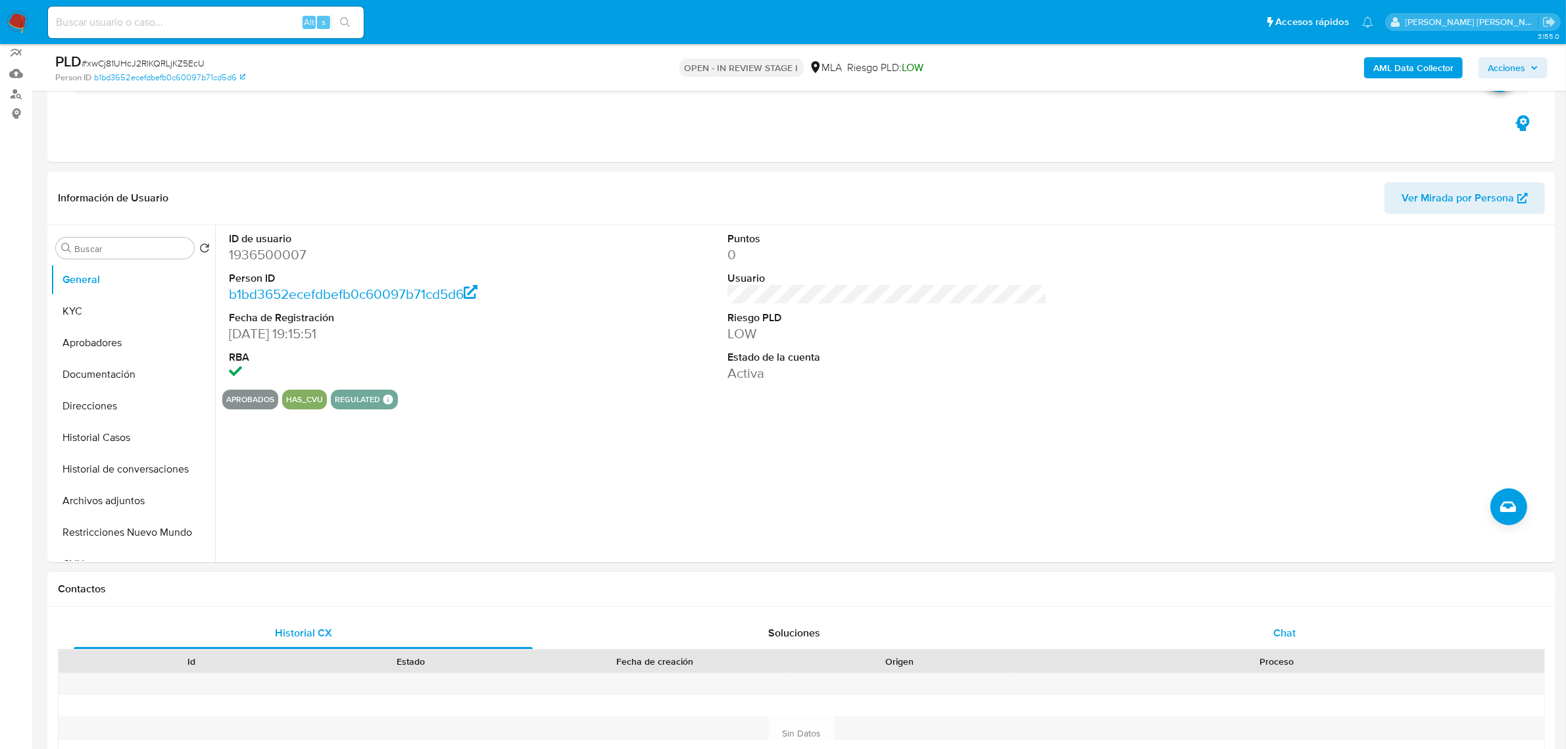
scroll to position [247, 0]
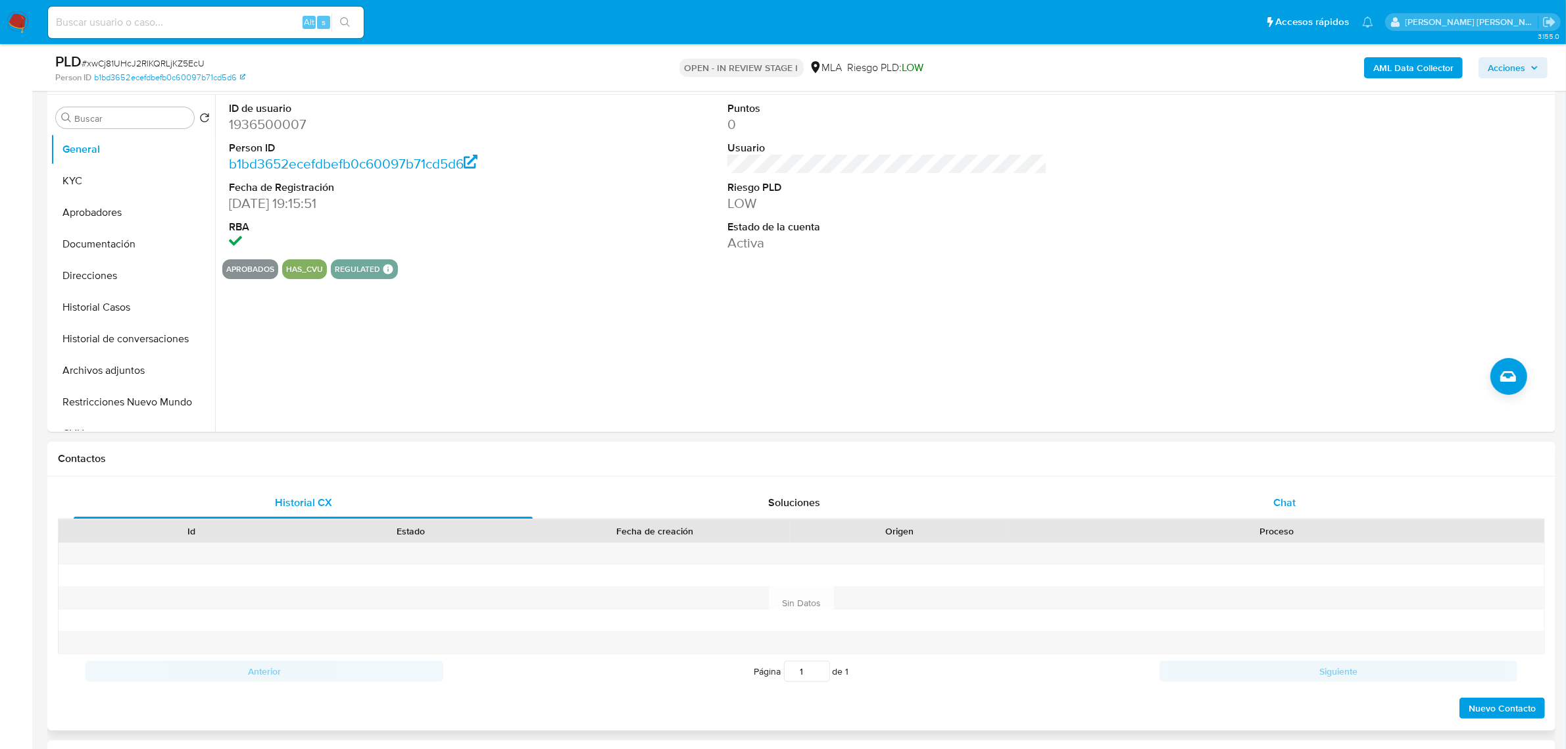
click at [1274, 498] on span "Chat" at bounding box center [1285, 502] width 22 height 15
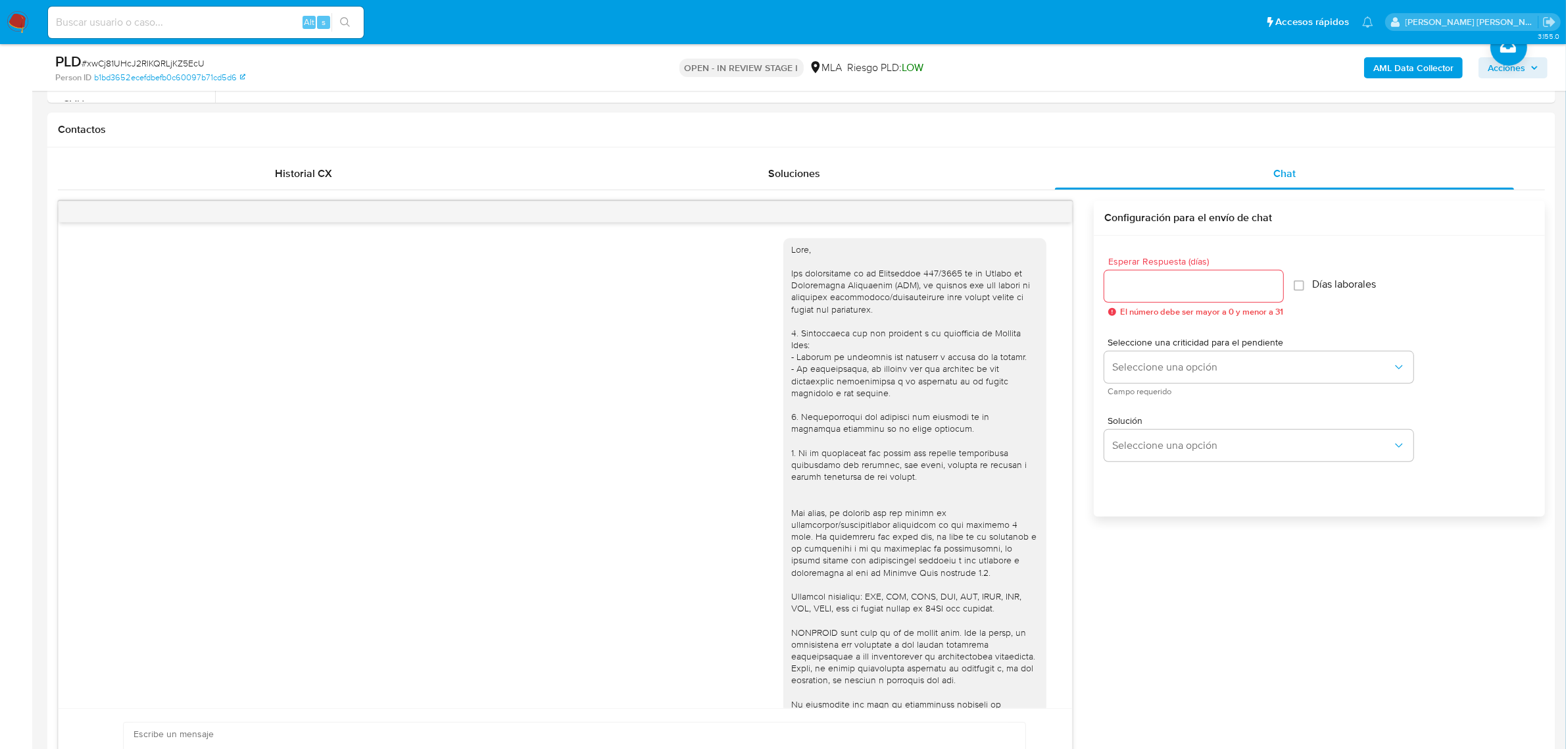
scroll to position [438, 0]
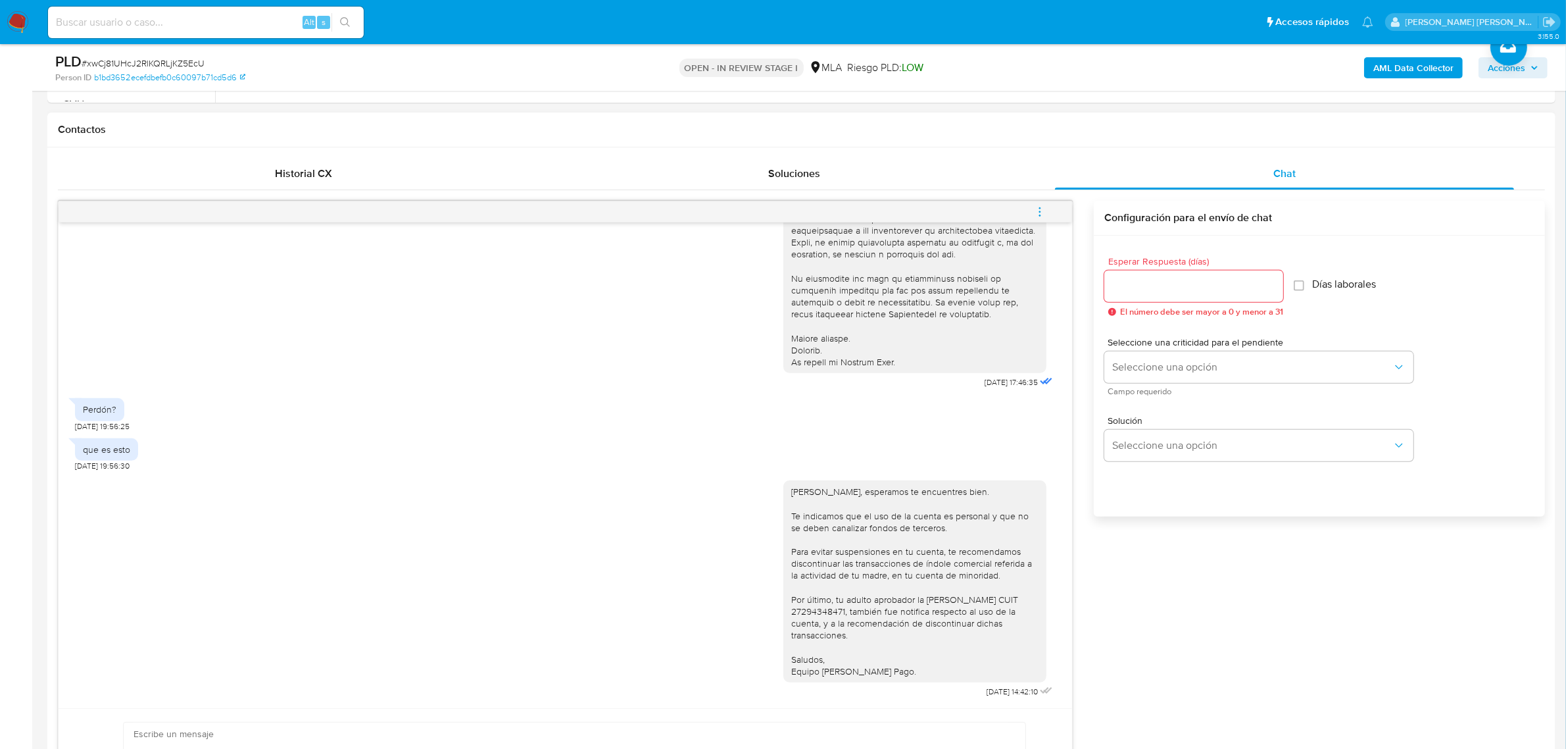
click at [1038, 206] on icon "menu-action" at bounding box center [1040, 212] width 12 height 12
click at [932, 195] on li "Cerrar conversación" at bounding box center [951, 188] width 135 height 24
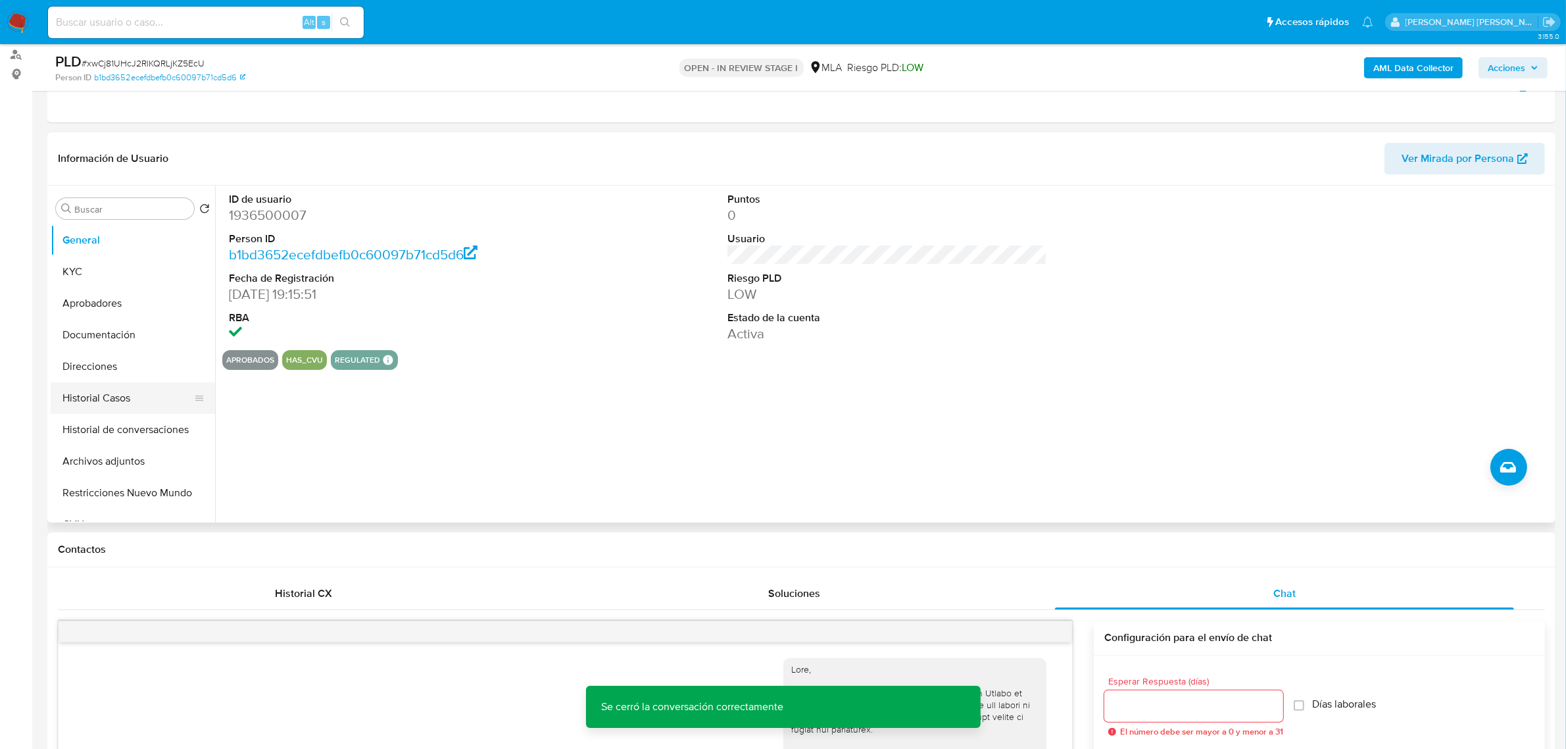
scroll to position [82, 0]
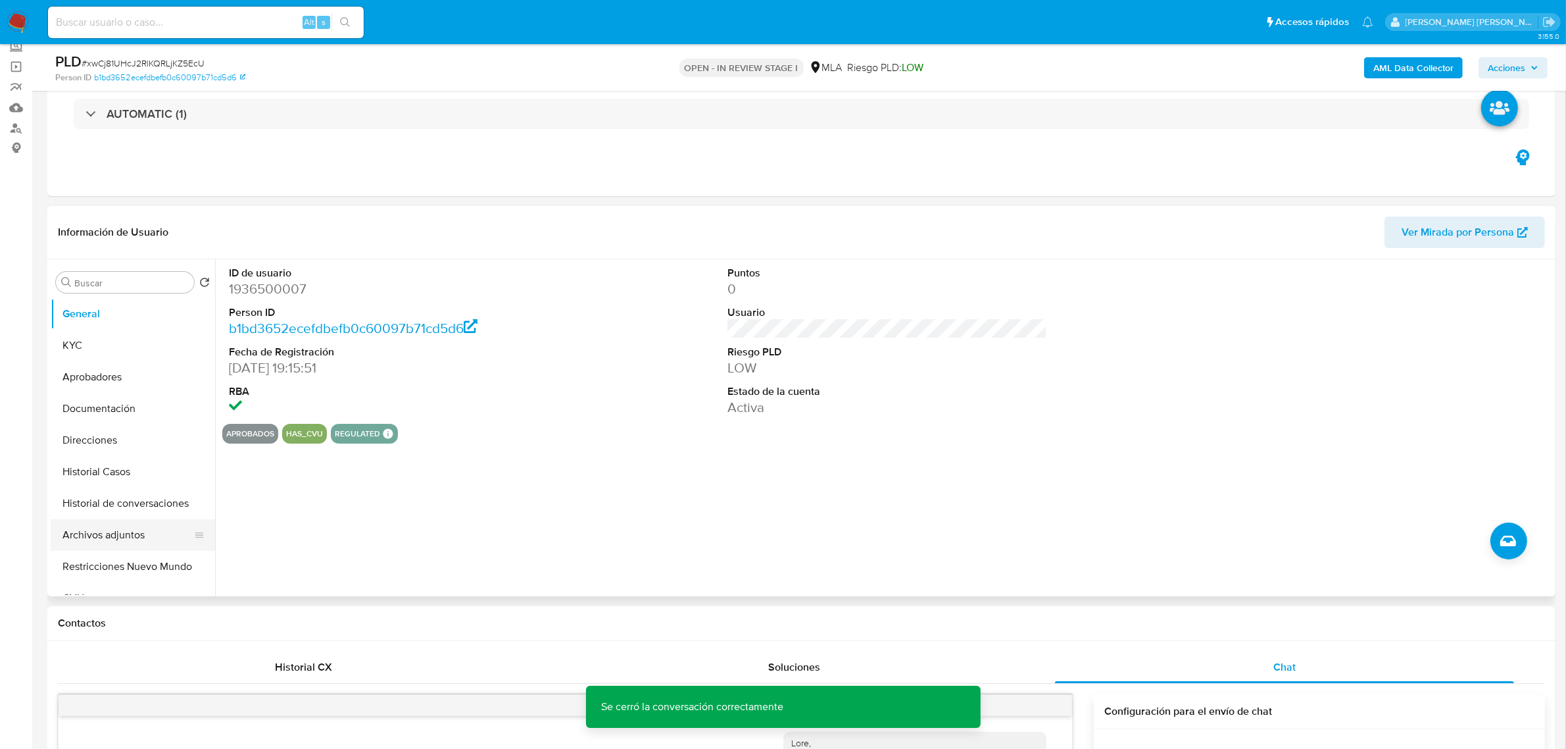
click at [120, 537] on button "Archivos adjuntos" at bounding box center [128, 535] width 154 height 32
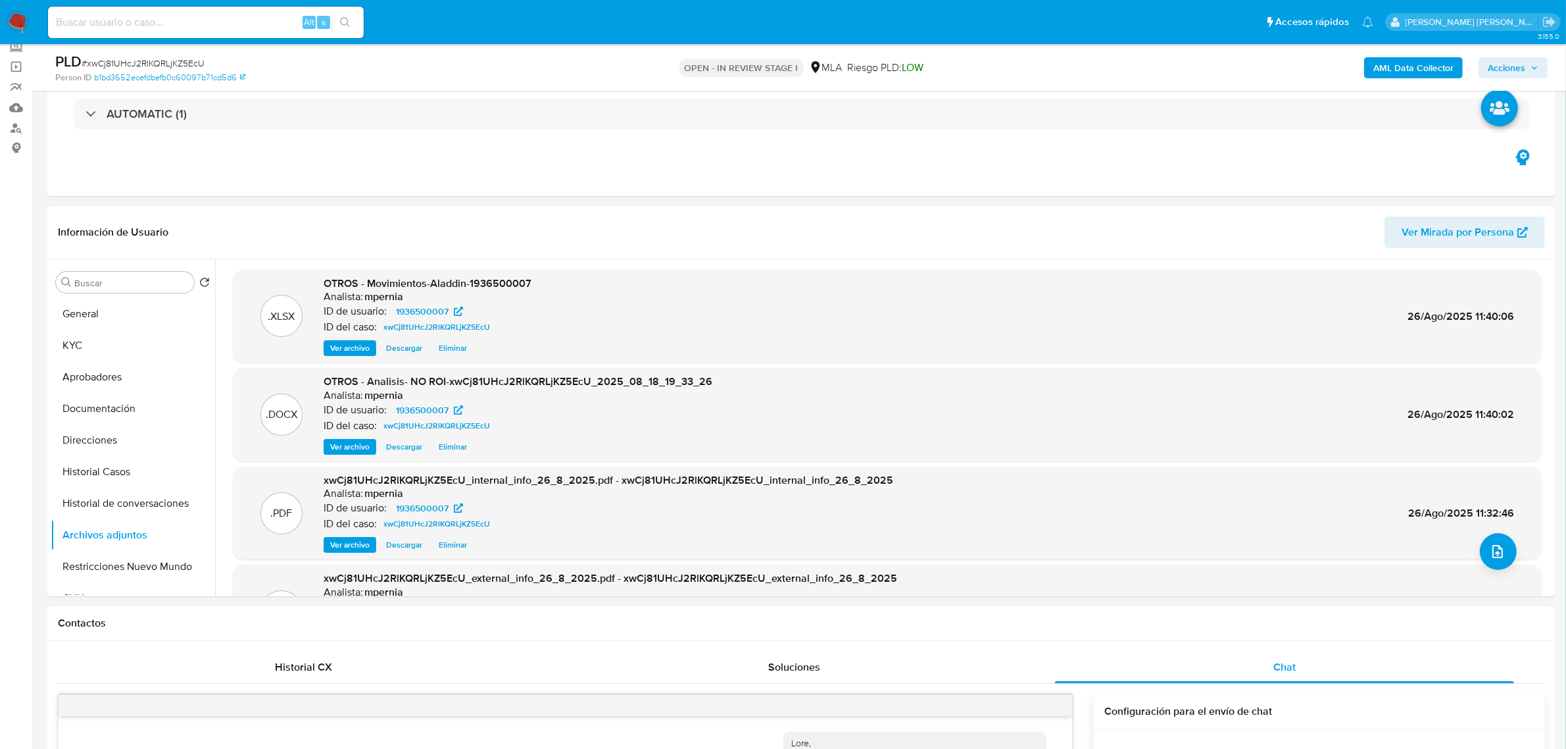
click at [1517, 70] on span "Acciones" at bounding box center [1507, 67] width 38 height 21
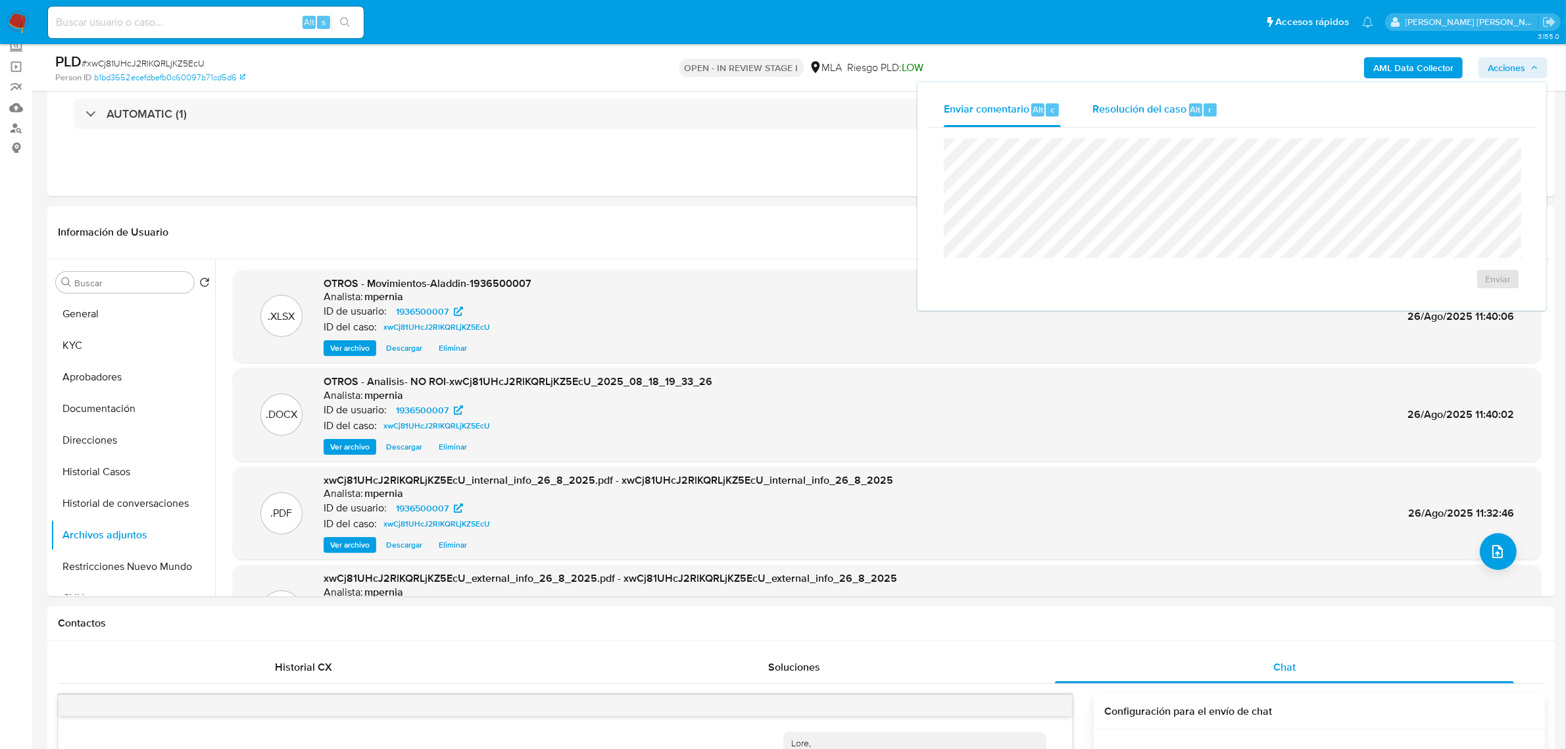
drag, startPoint x: 1205, startPoint y: 111, endPoint x: 1202, endPoint y: 123, distance: 12.9
click at [1205, 112] on div "r" at bounding box center [1210, 109] width 13 height 13
click at [1347, 278] on span "No ROI Proposal" at bounding box center [1370, 287] width 68 height 18
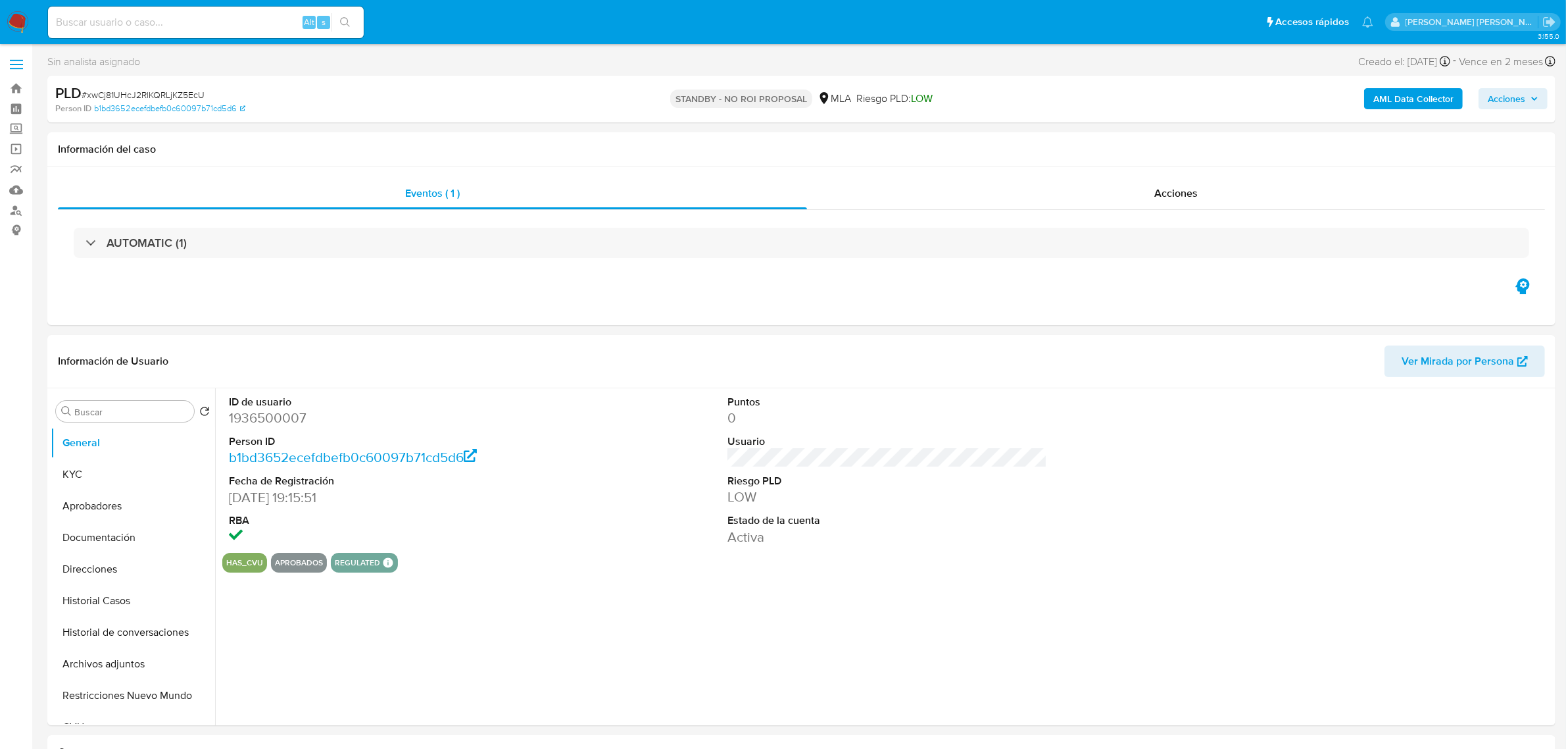
select select "10"
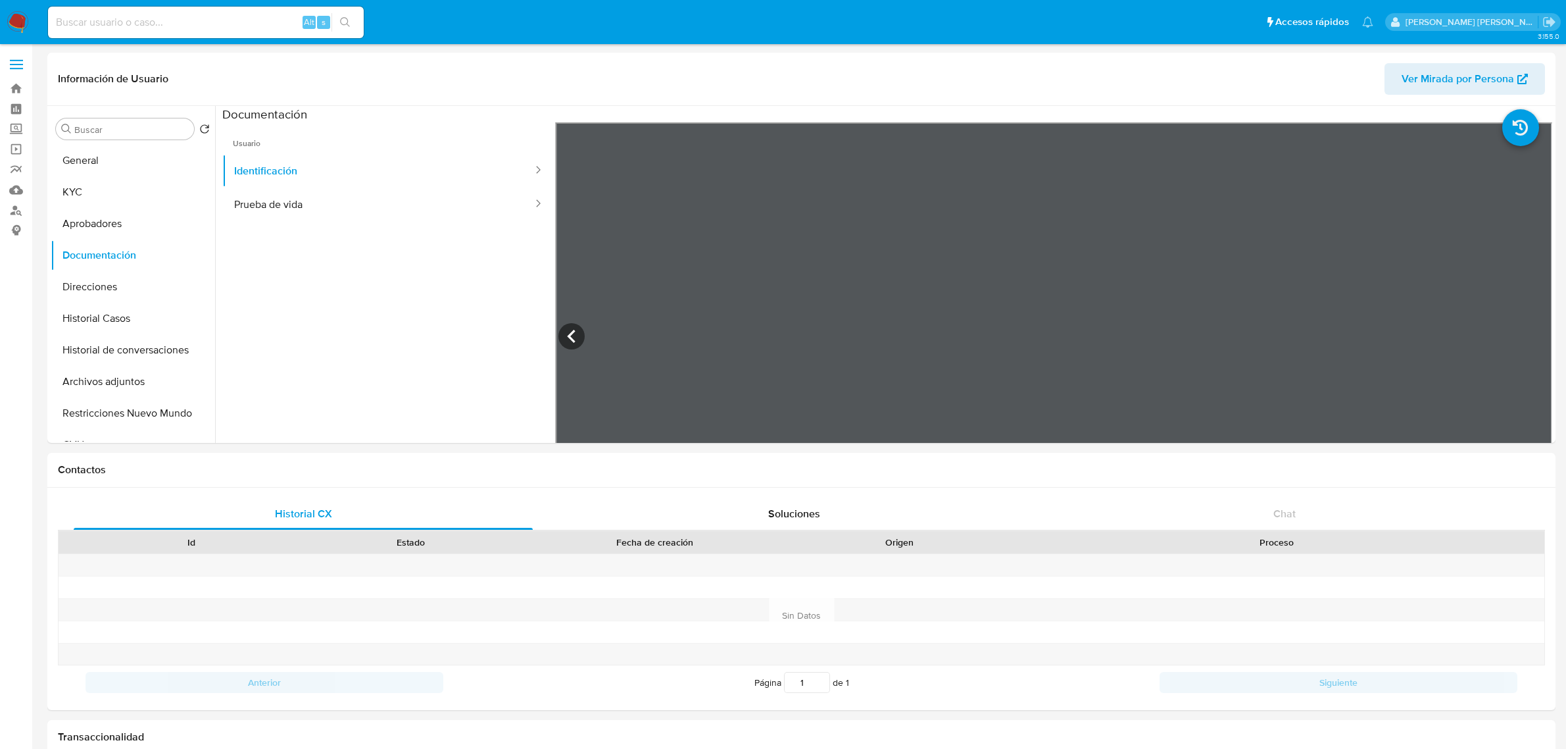
select select "10"
click at [113, 313] on button "Historial Casos" at bounding box center [128, 319] width 154 height 32
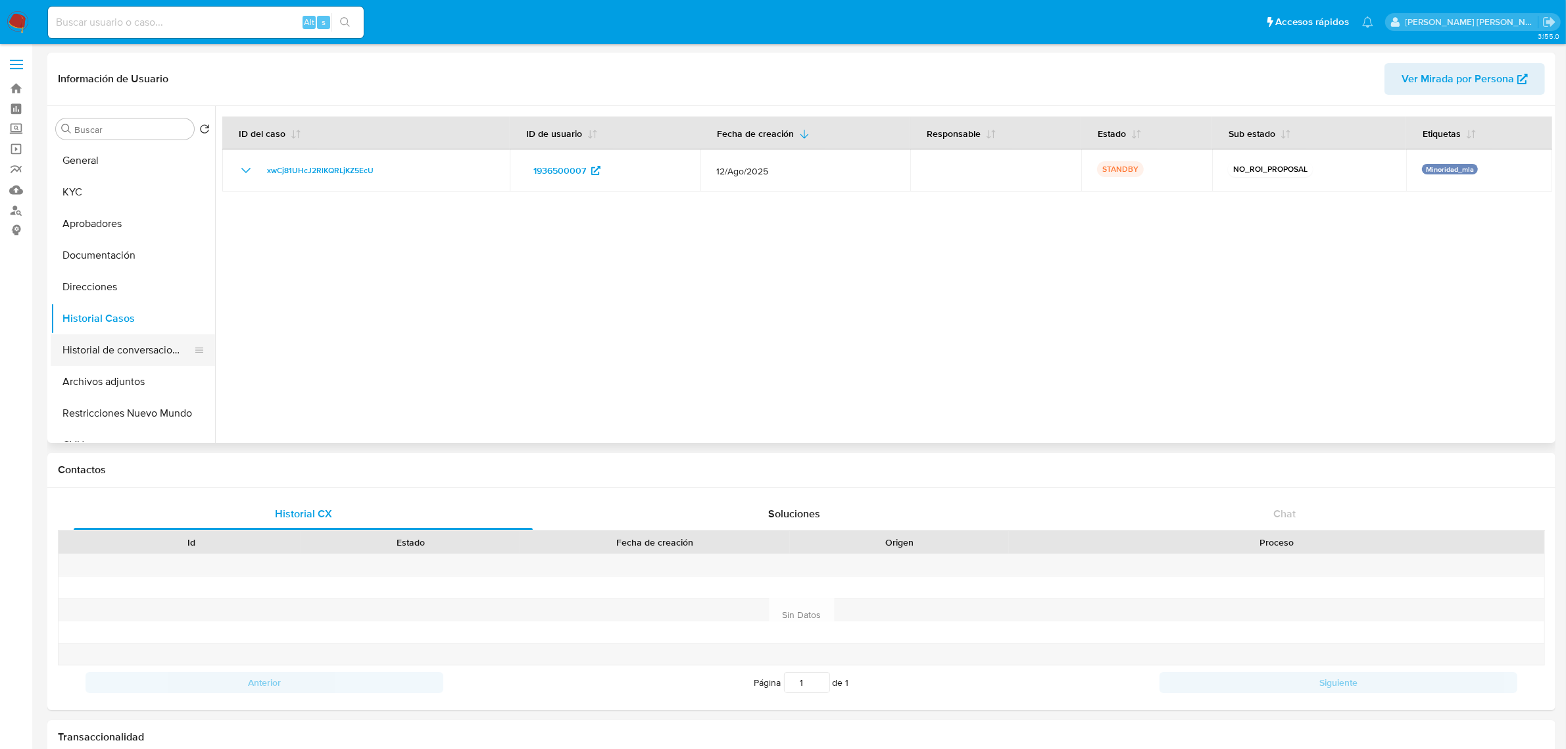
click at [103, 353] on button "Historial de conversaciones" at bounding box center [128, 350] width 154 height 32
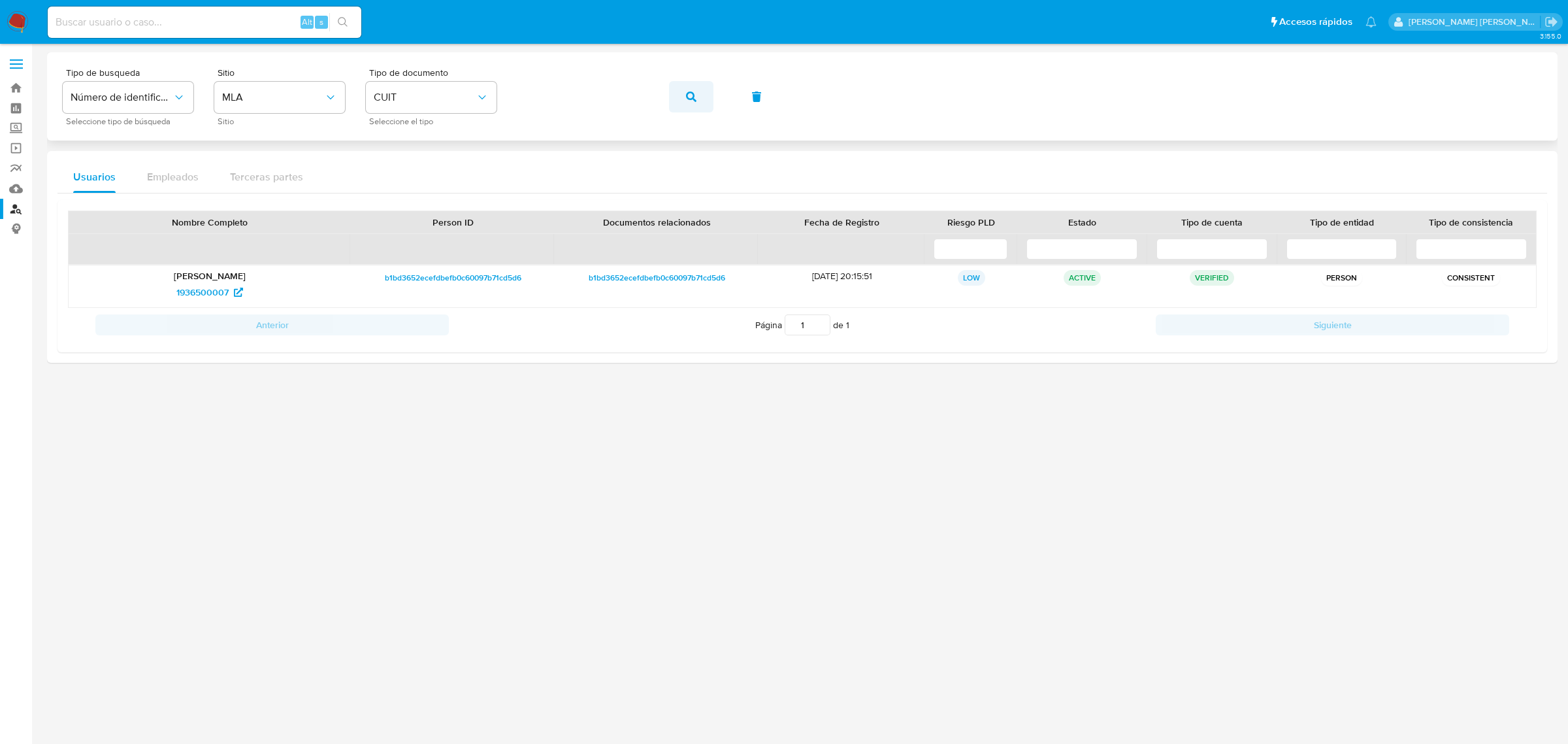
click at [687, 86] on span "button" at bounding box center [691, 96] width 11 height 29
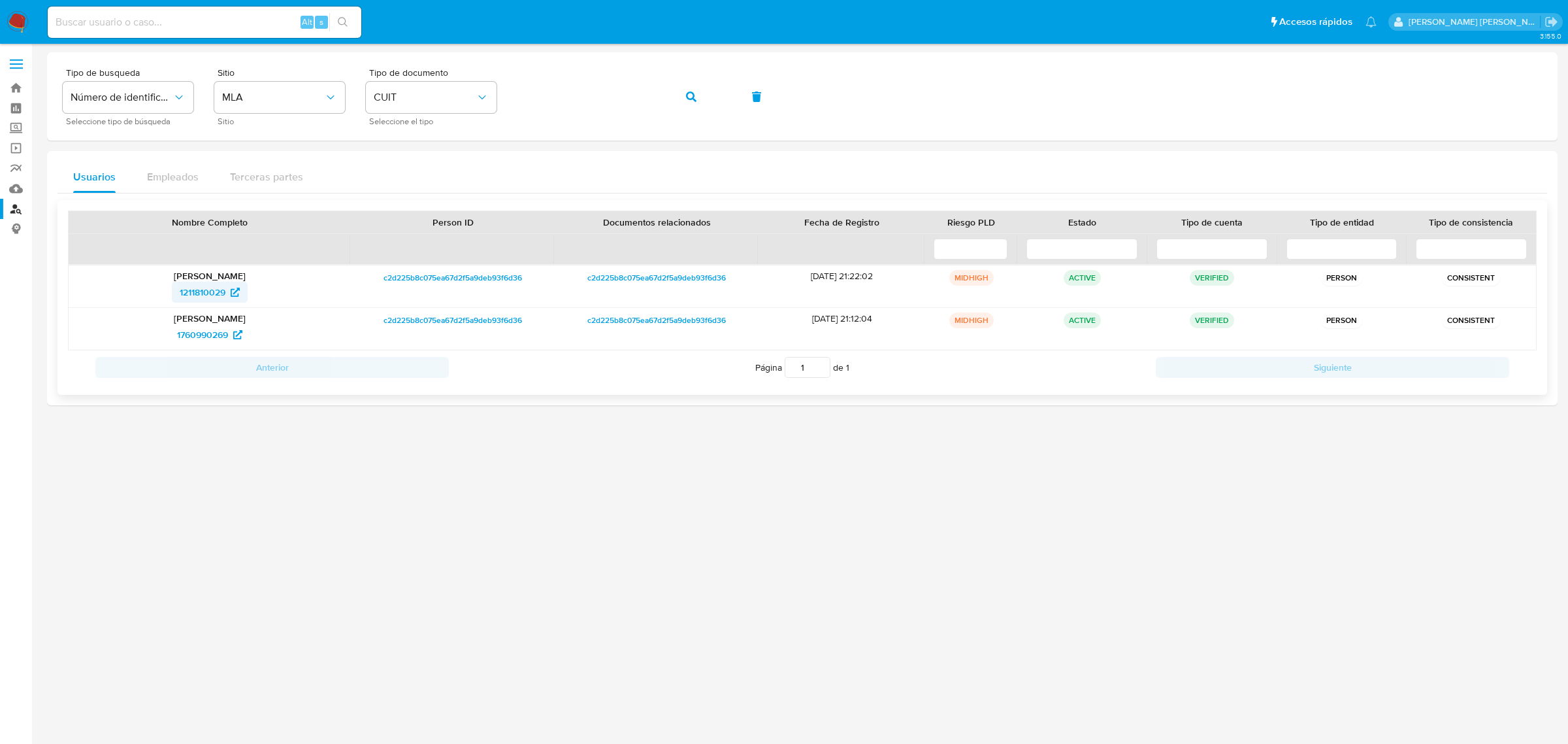
click at [204, 294] on span "1211810029" at bounding box center [203, 292] width 46 height 21
click at [690, 94] on icon "button" at bounding box center [691, 96] width 11 height 11
click at [204, 291] on span "1211810029" at bounding box center [203, 292] width 46 height 21
click at [691, 98] on icon "button" at bounding box center [691, 96] width 11 height 11
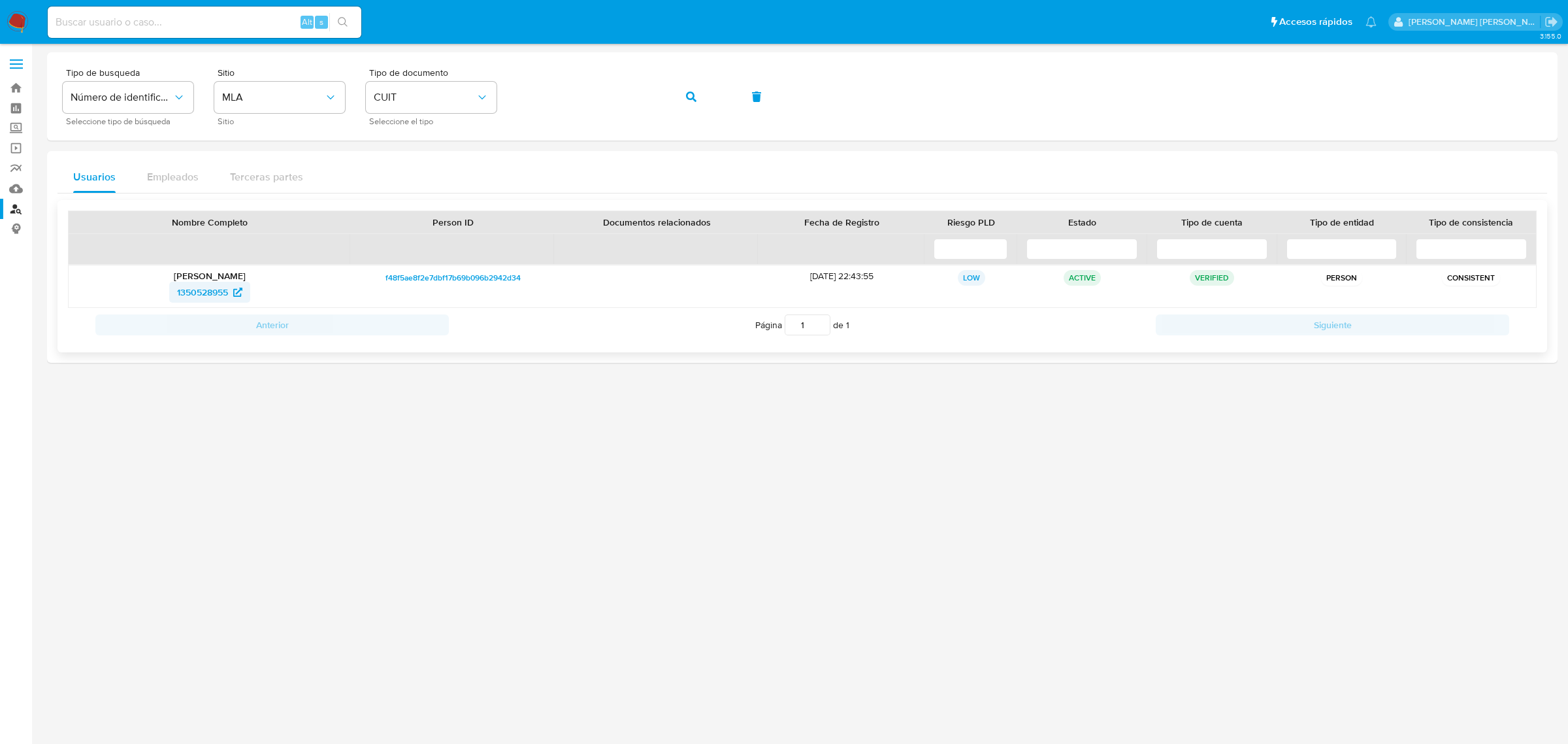
click at [214, 294] on span "1350528955" at bounding box center [202, 292] width 51 height 21
click at [681, 95] on button "button" at bounding box center [691, 97] width 45 height 32
click at [198, 288] on span "767053593" at bounding box center [203, 292] width 47 height 21
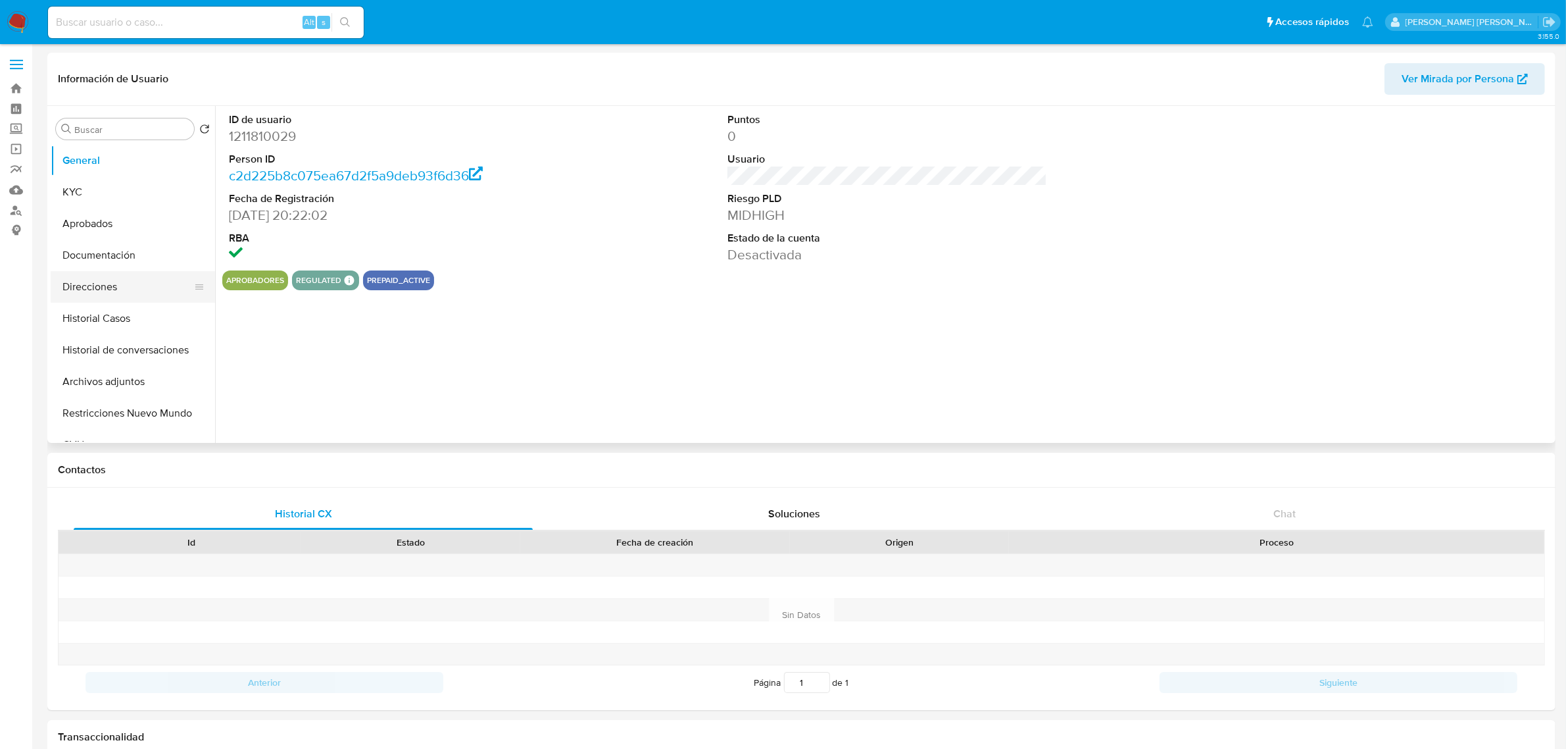
select select "10"
click at [93, 318] on button "Historial Casos" at bounding box center [128, 319] width 154 height 32
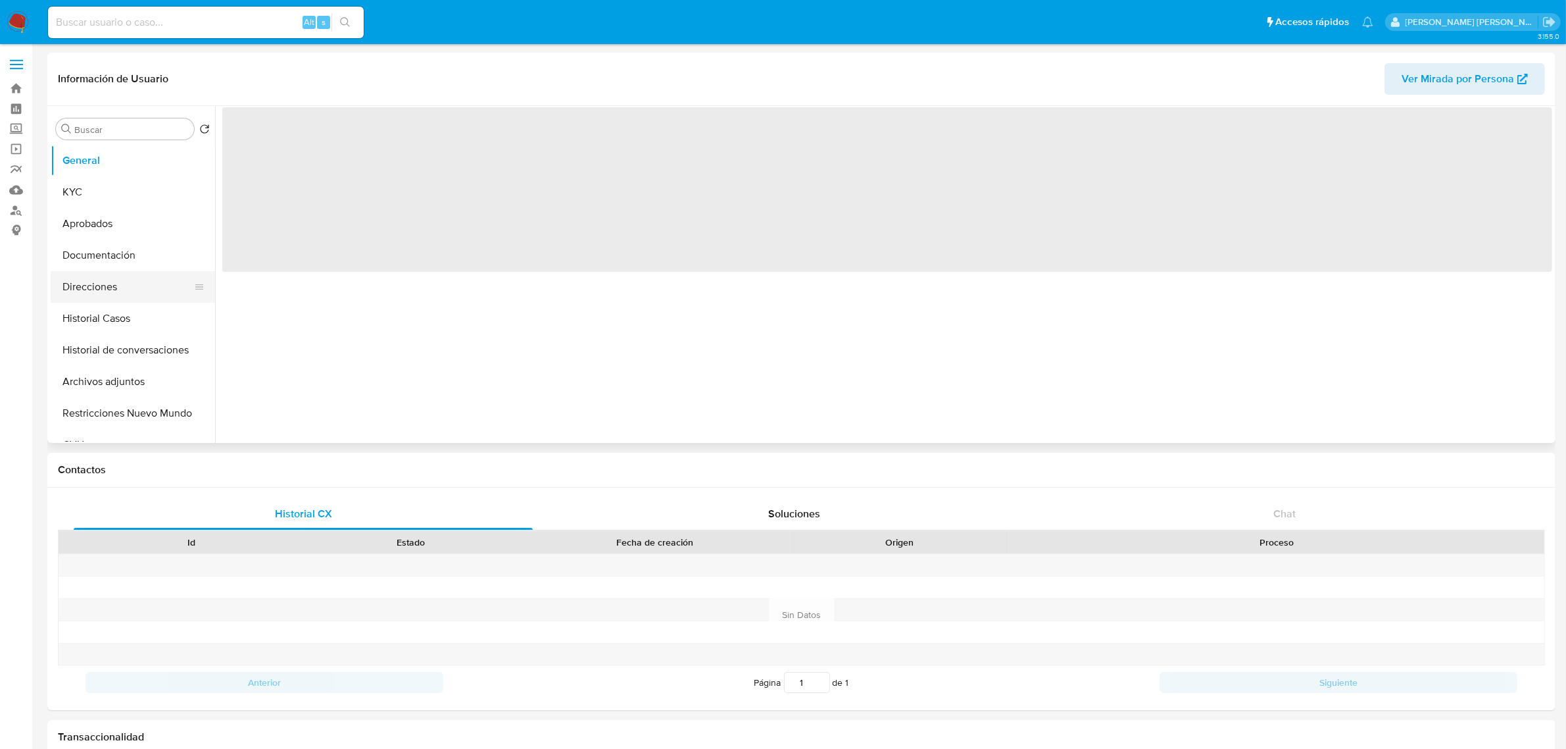
click at [88, 286] on button "Direcciones" at bounding box center [128, 287] width 154 height 32
select select "10"
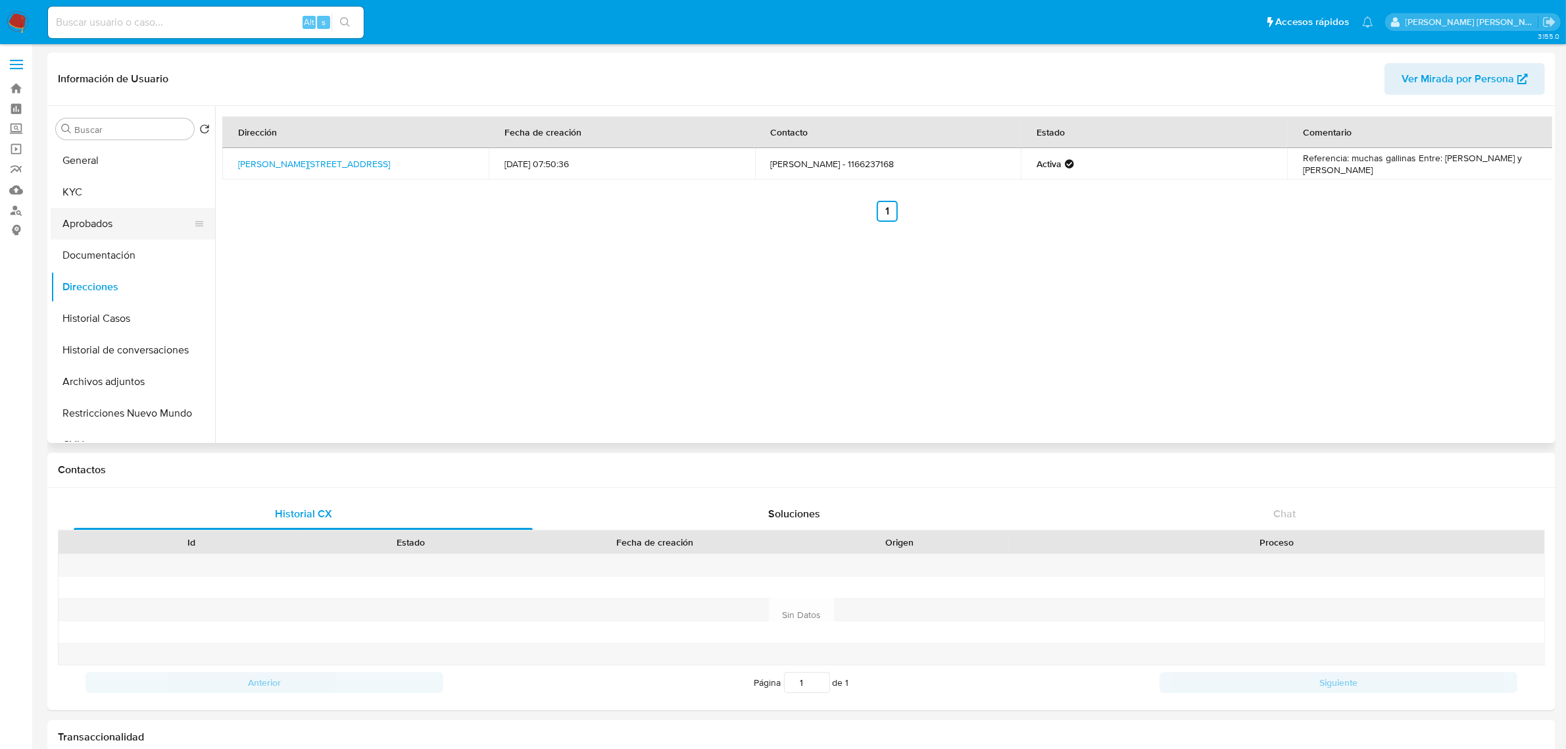
click at [90, 217] on button "Aprobados" at bounding box center [128, 224] width 154 height 32
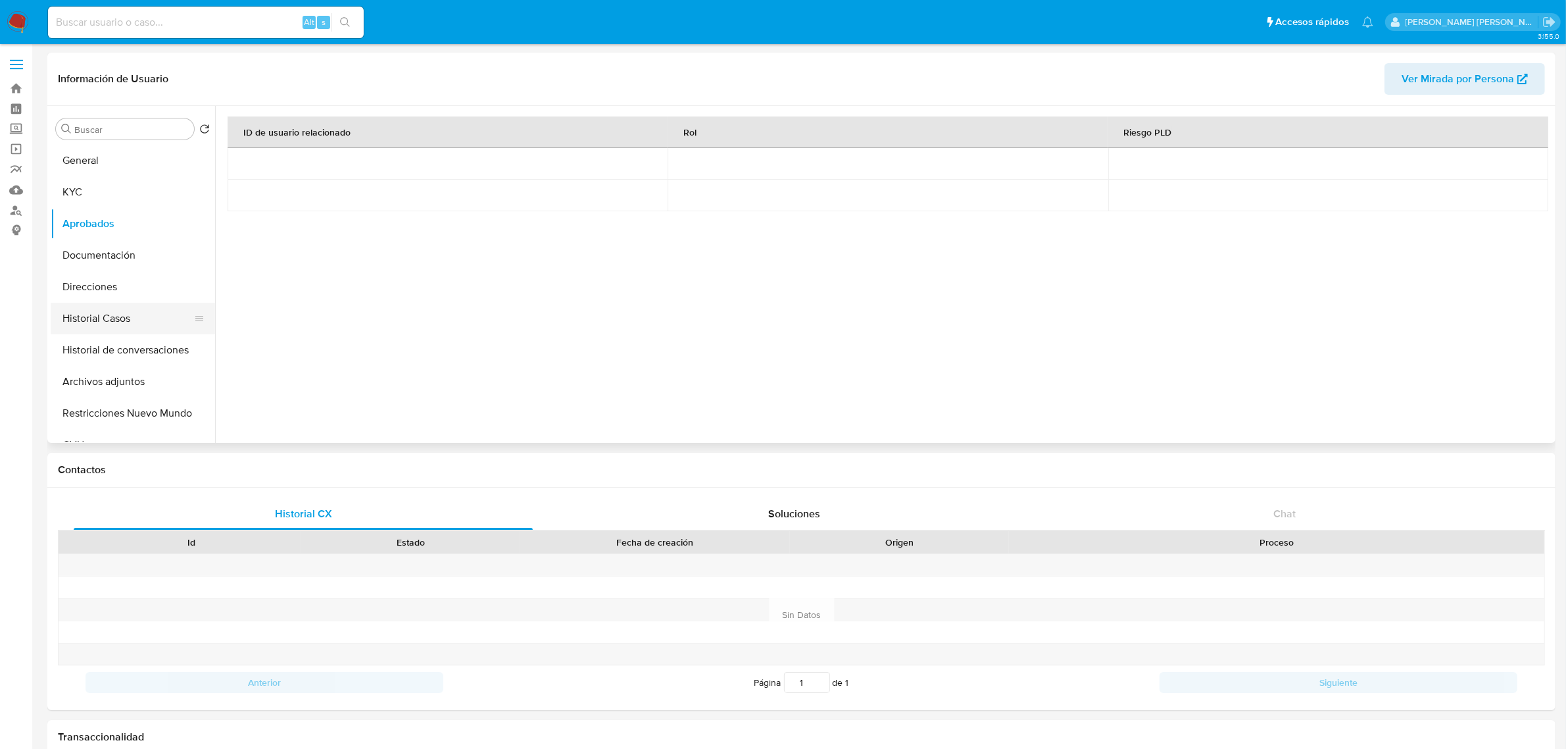
click at [100, 320] on button "Historial Casos" at bounding box center [128, 319] width 154 height 32
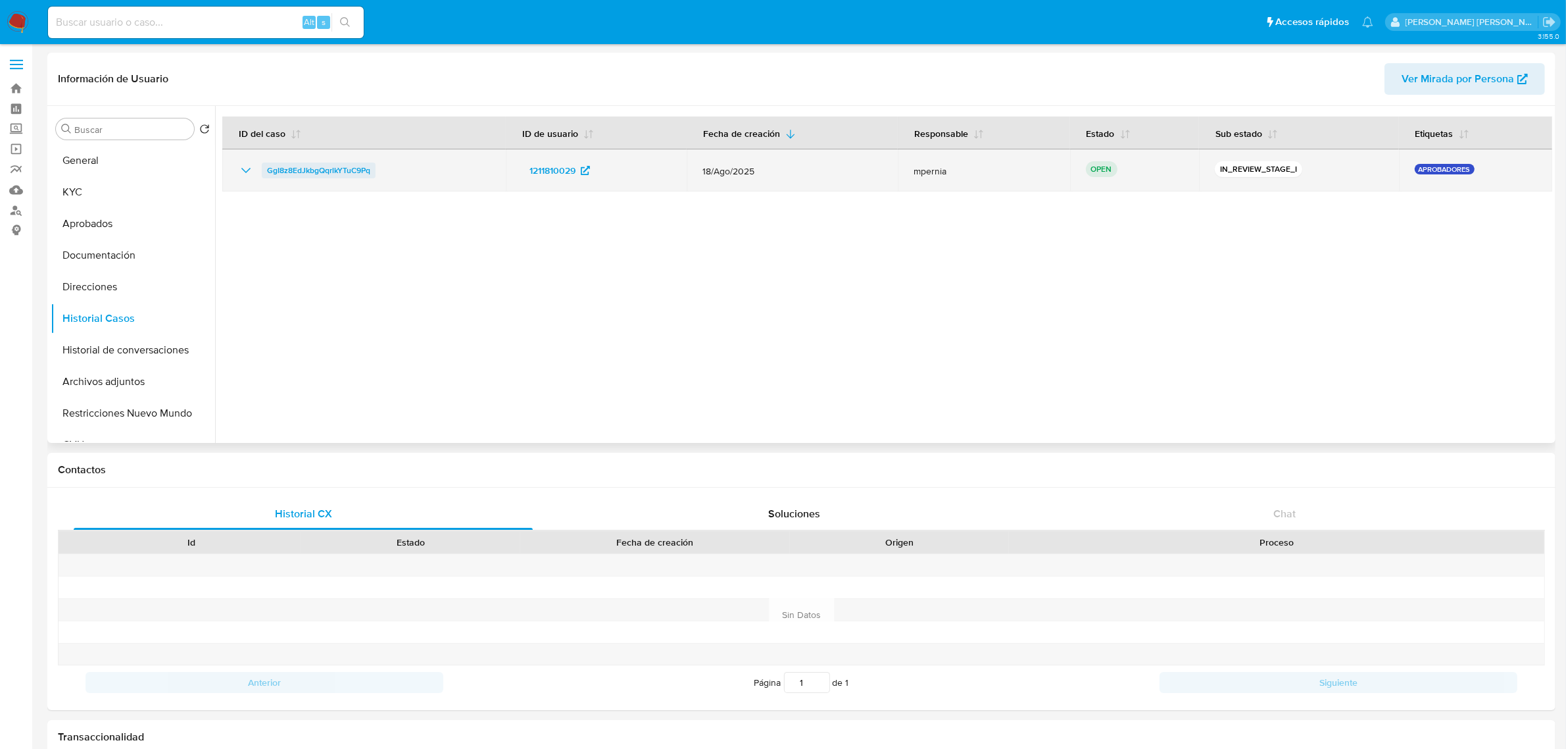
click at [316, 165] on span "GgI8z8EdJkbgQqrlkYTuC9Pq" at bounding box center [318, 171] width 103 height 16
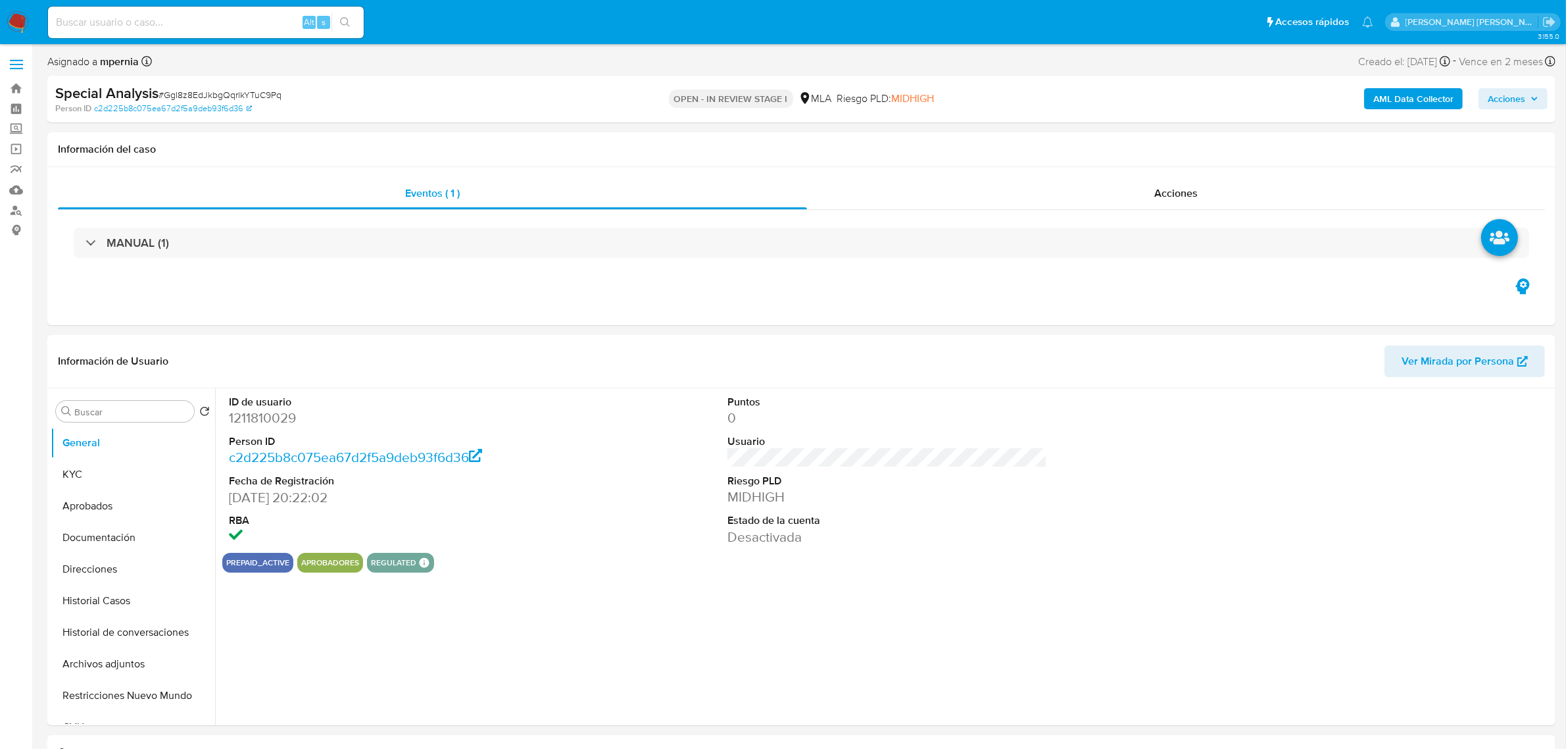
select select "10"
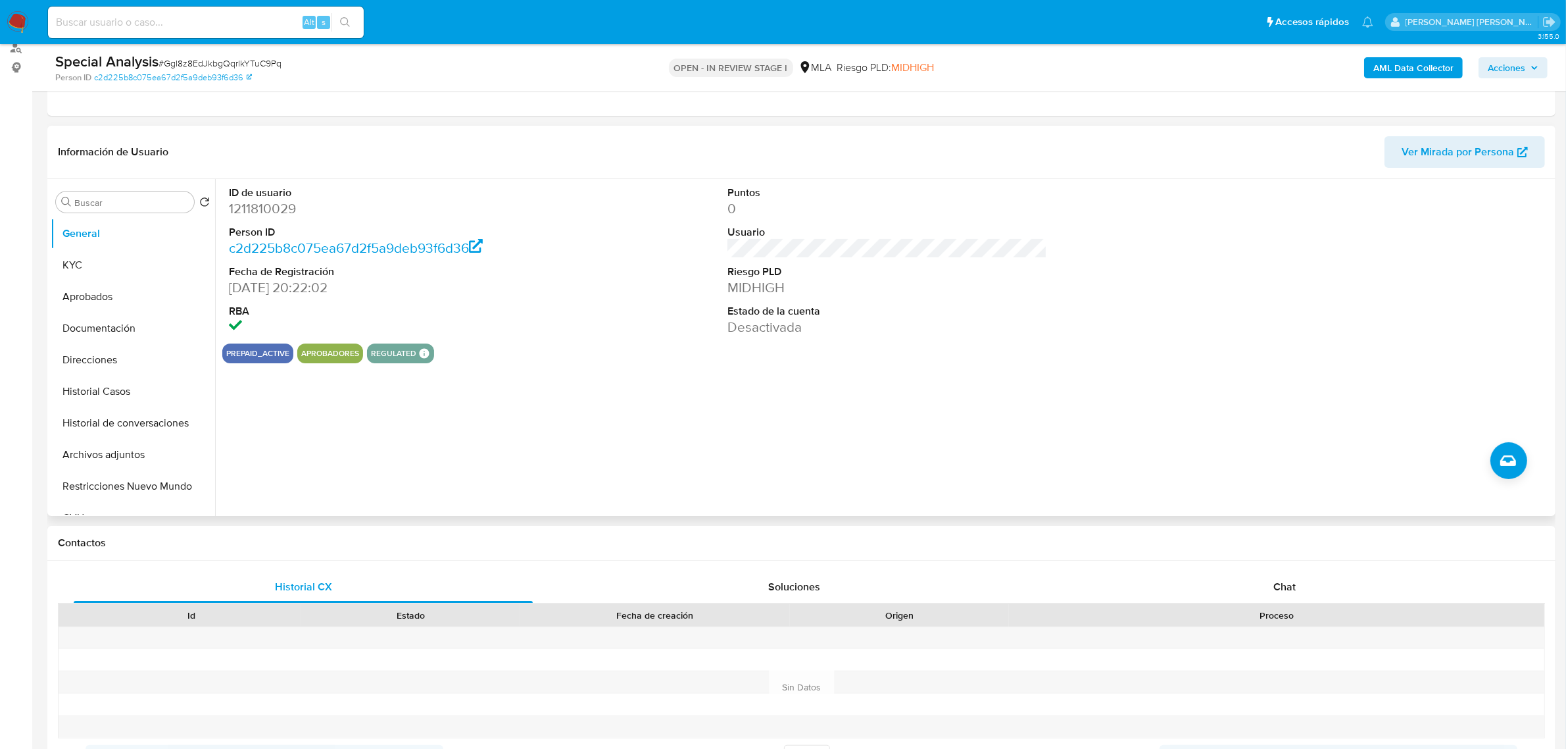
scroll to position [164, 0]
click at [66, 286] on button "Aprobados" at bounding box center [128, 295] width 154 height 32
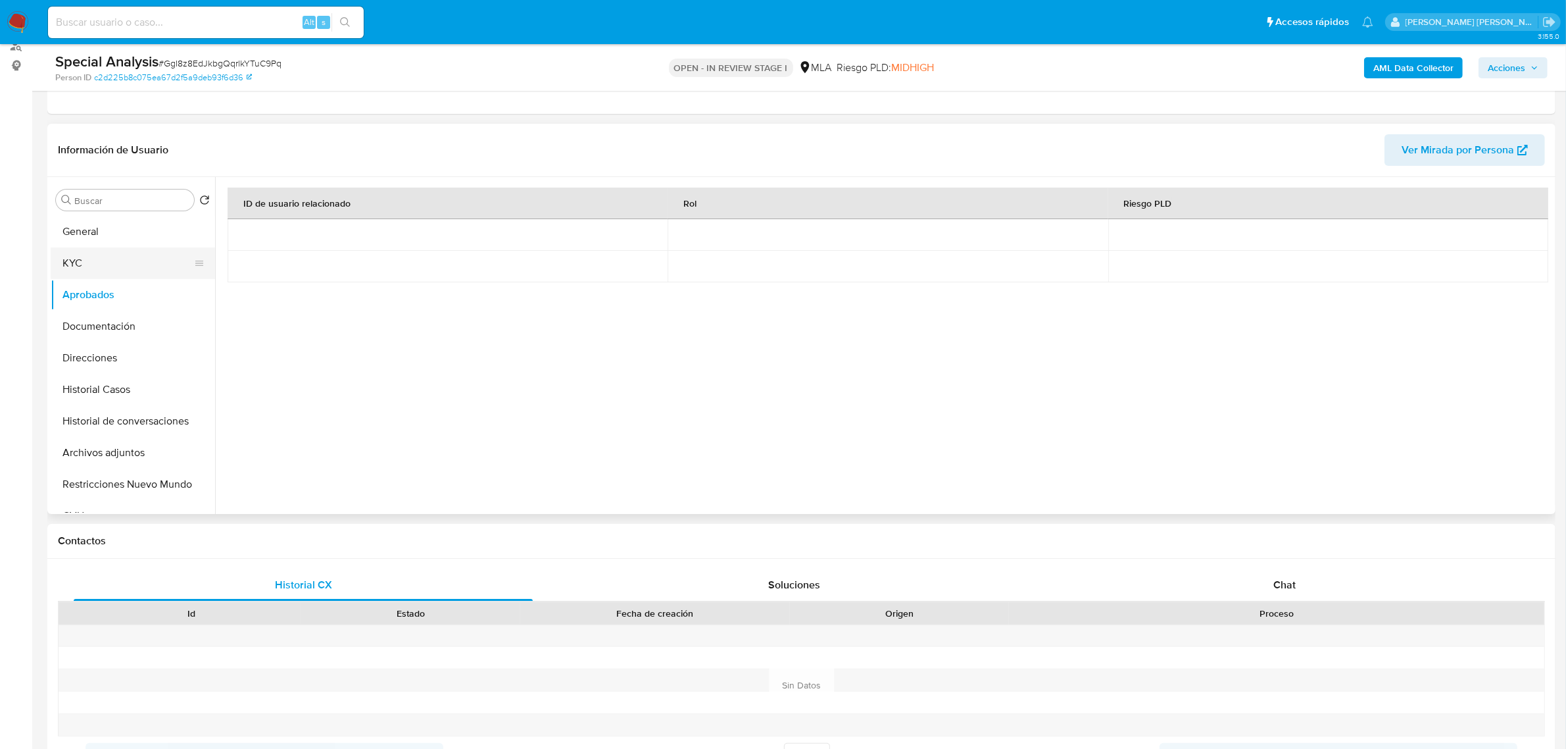
click at [74, 263] on button "KYC" at bounding box center [128, 263] width 154 height 32
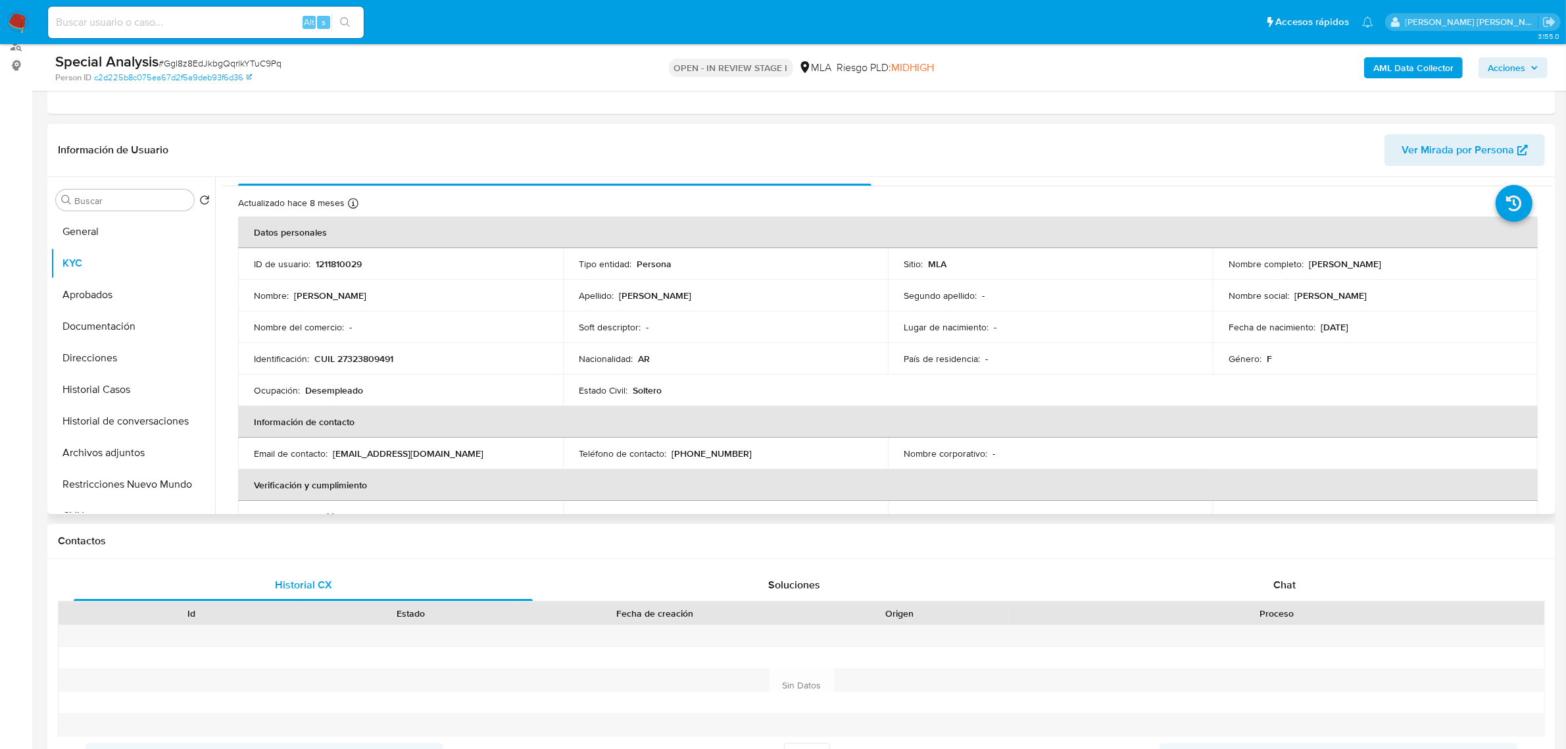
scroll to position [0, 0]
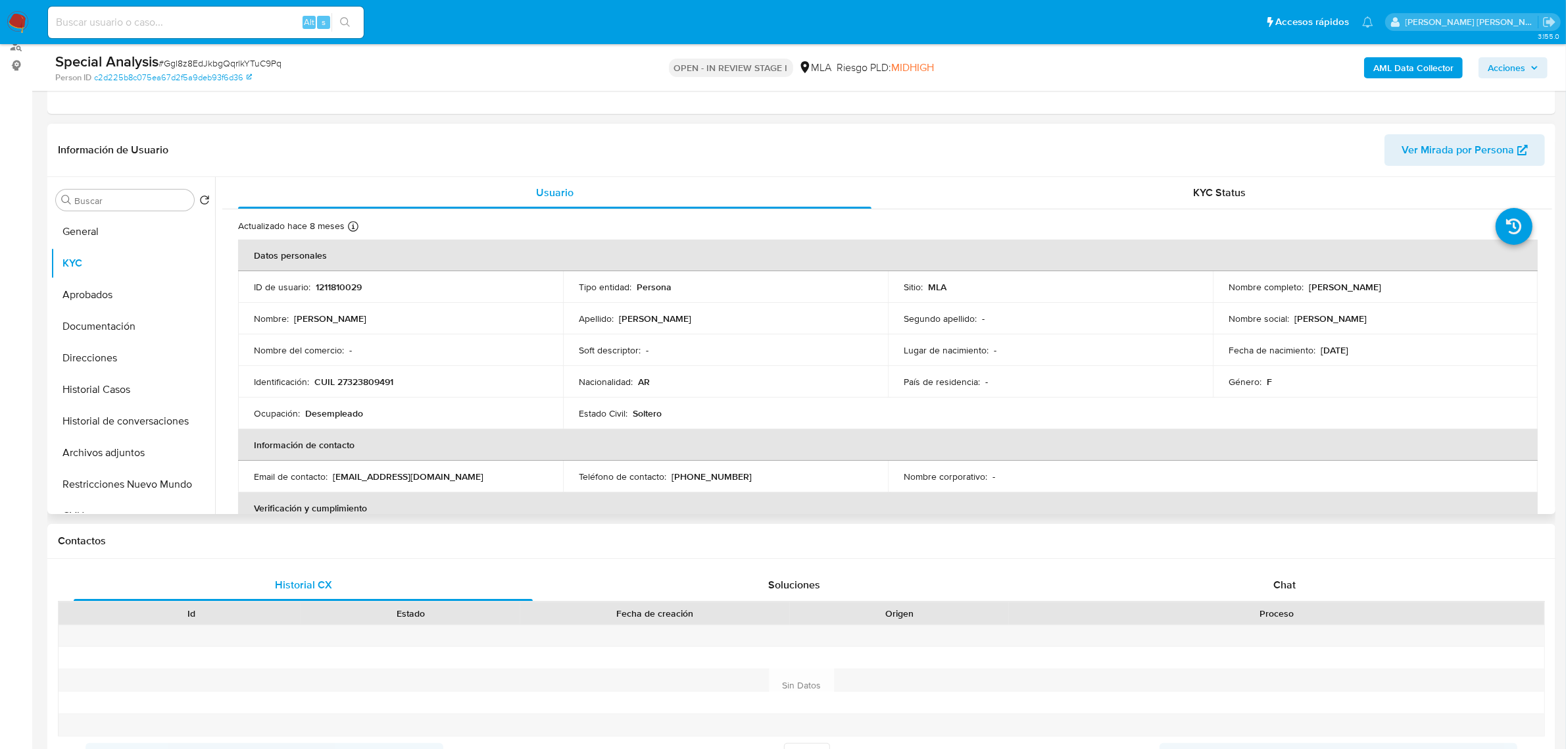
drag, startPoint x: 1305, startPoint y: 286, endPoint x: 1415, endPoint y: 296, distance: 111.0
click at [1415, 296] on td "Nombre completo : Carolina Alejandra Lopez" at bounding box center [1375, 287] width 325 height 32
click at [93, 330] on button "Documentación" at bounding box center [128, 327] width 154 height 32
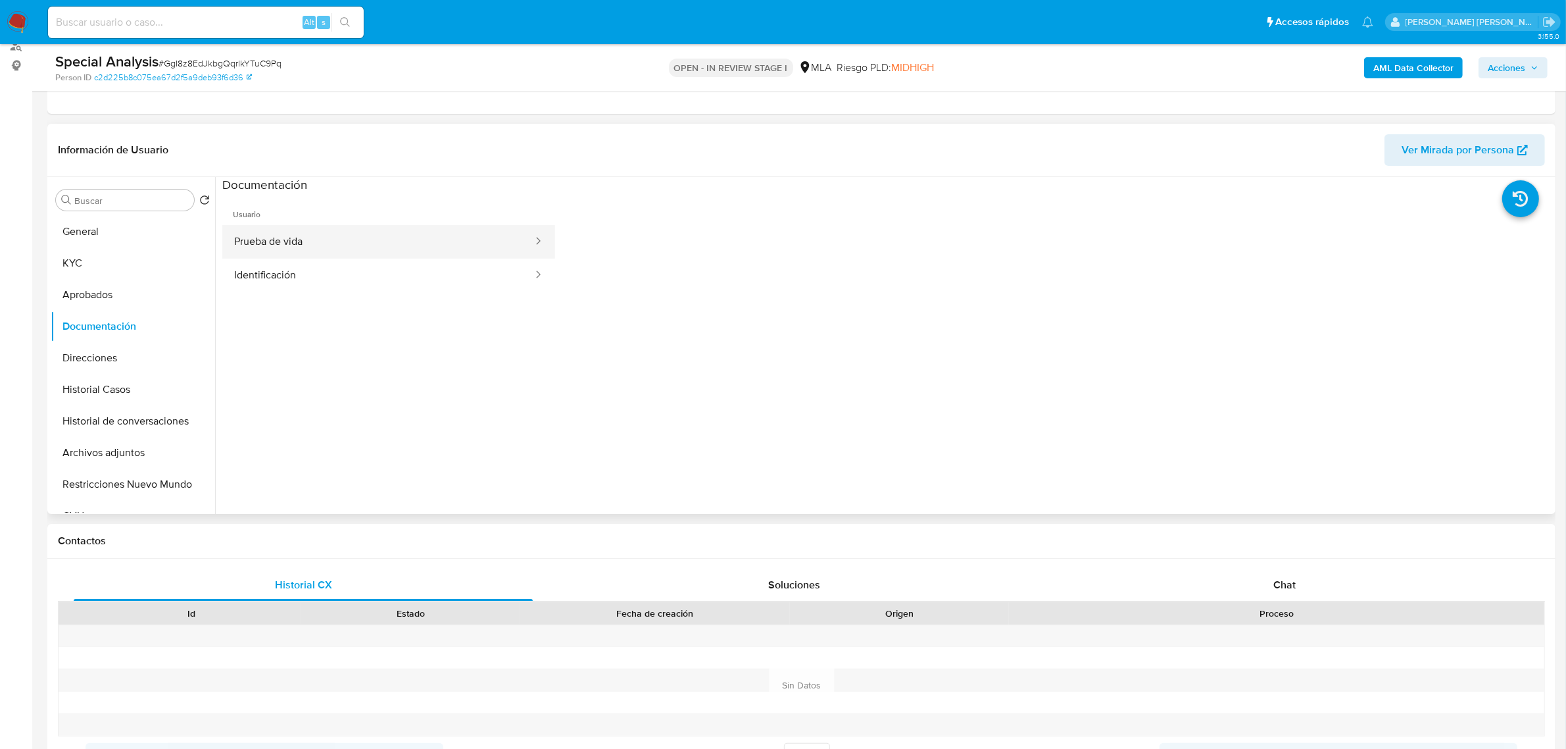
click at [303, 243] on button "Prueba de vida" at bounding box center [378, 242] width 312 height 34
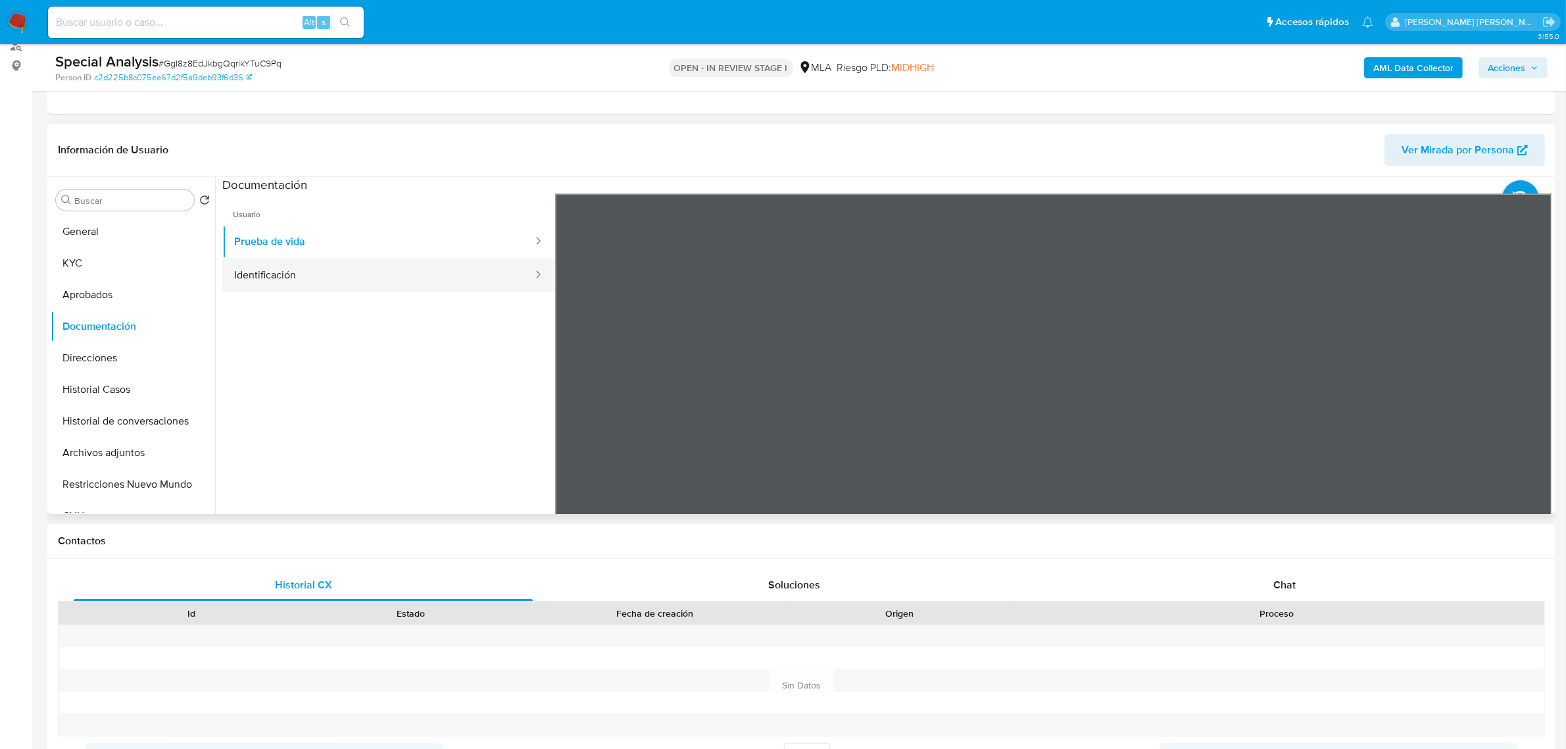
click at [283, 277] on button "Identificación" at bounding box center [378, 276] width 312 height 34
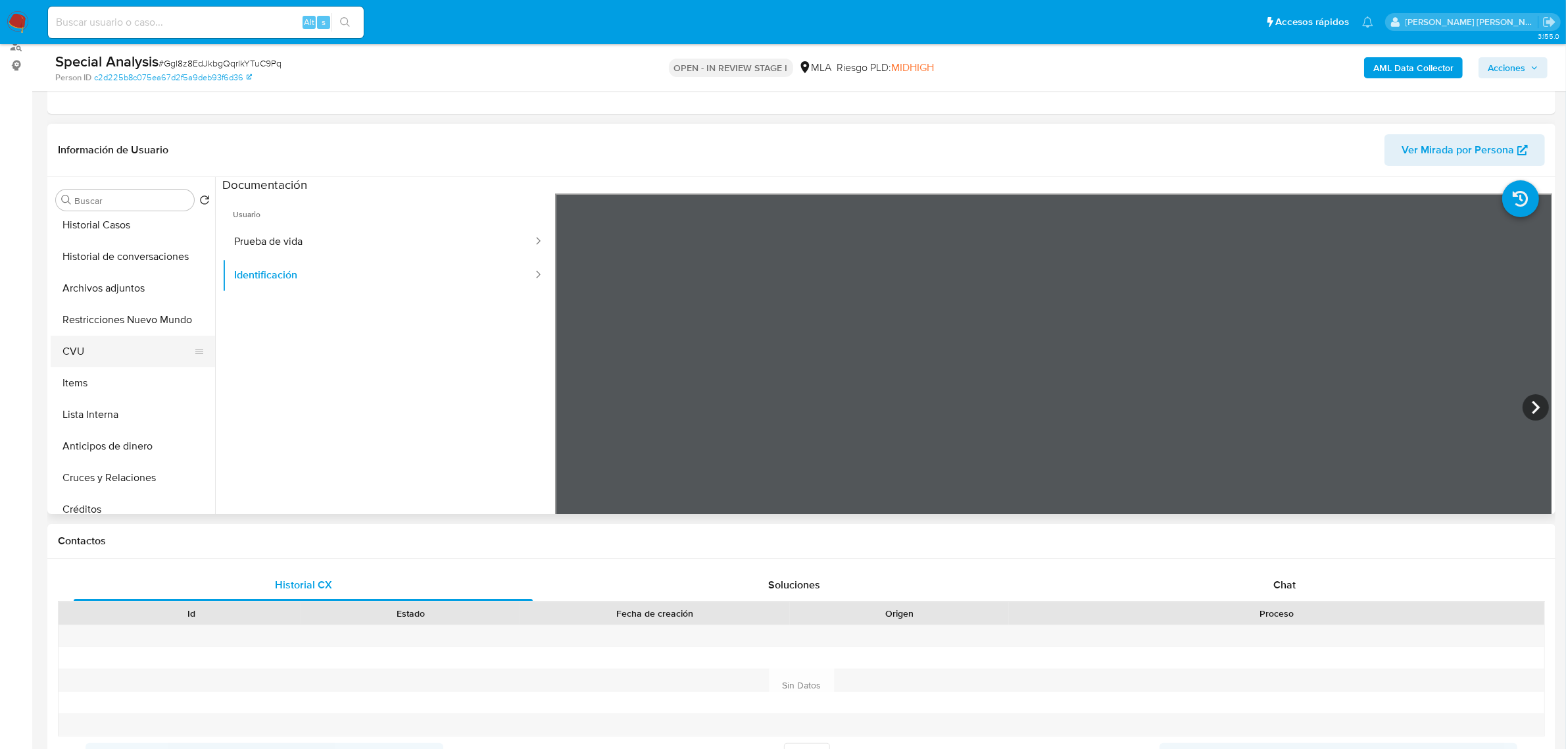
click at [97, 359] on button "CVU" at bounding box center [128, 352] width 154 height 32
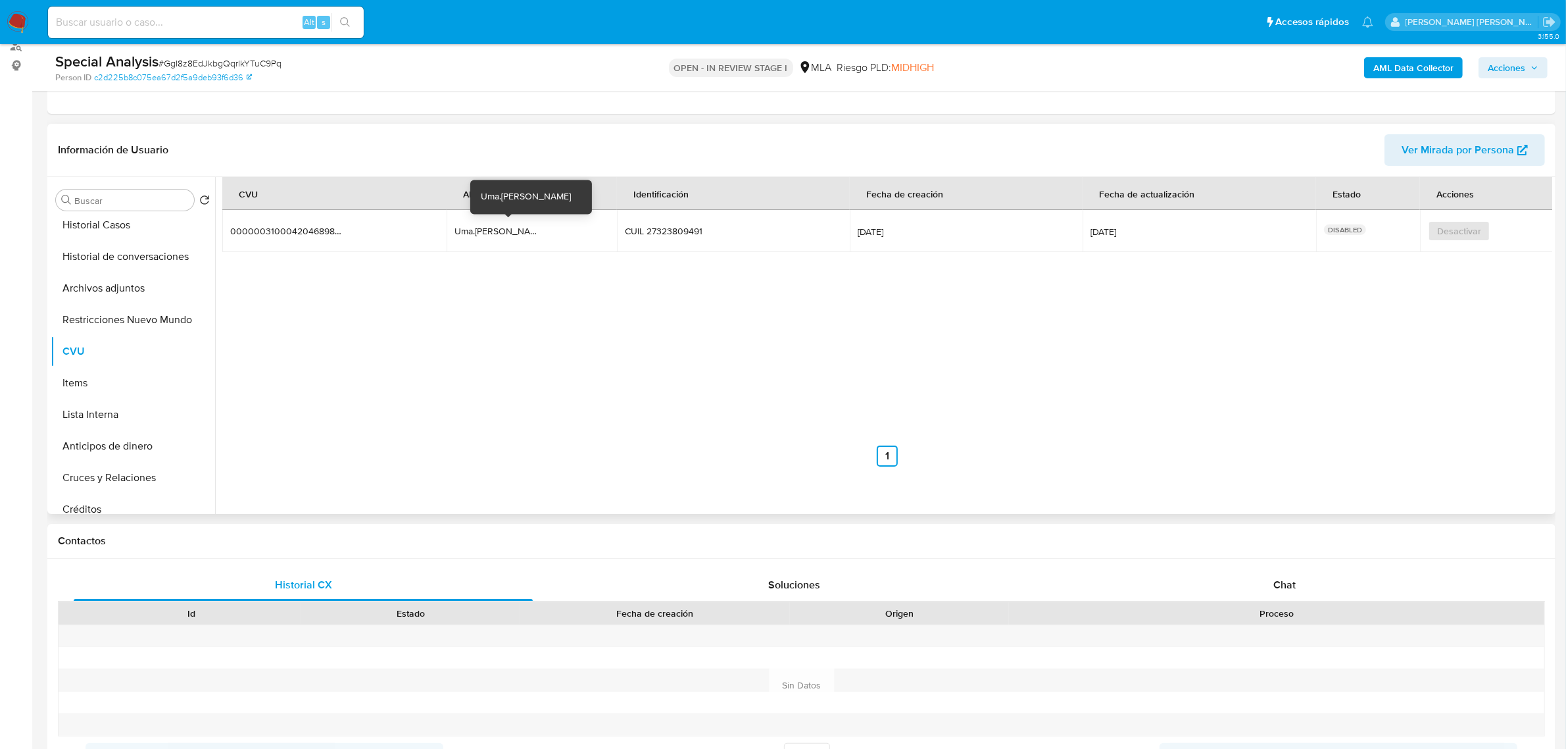
click at [484, 227] on div "Uma.llanes" at bounding box center [497, 231] width 84 height 12
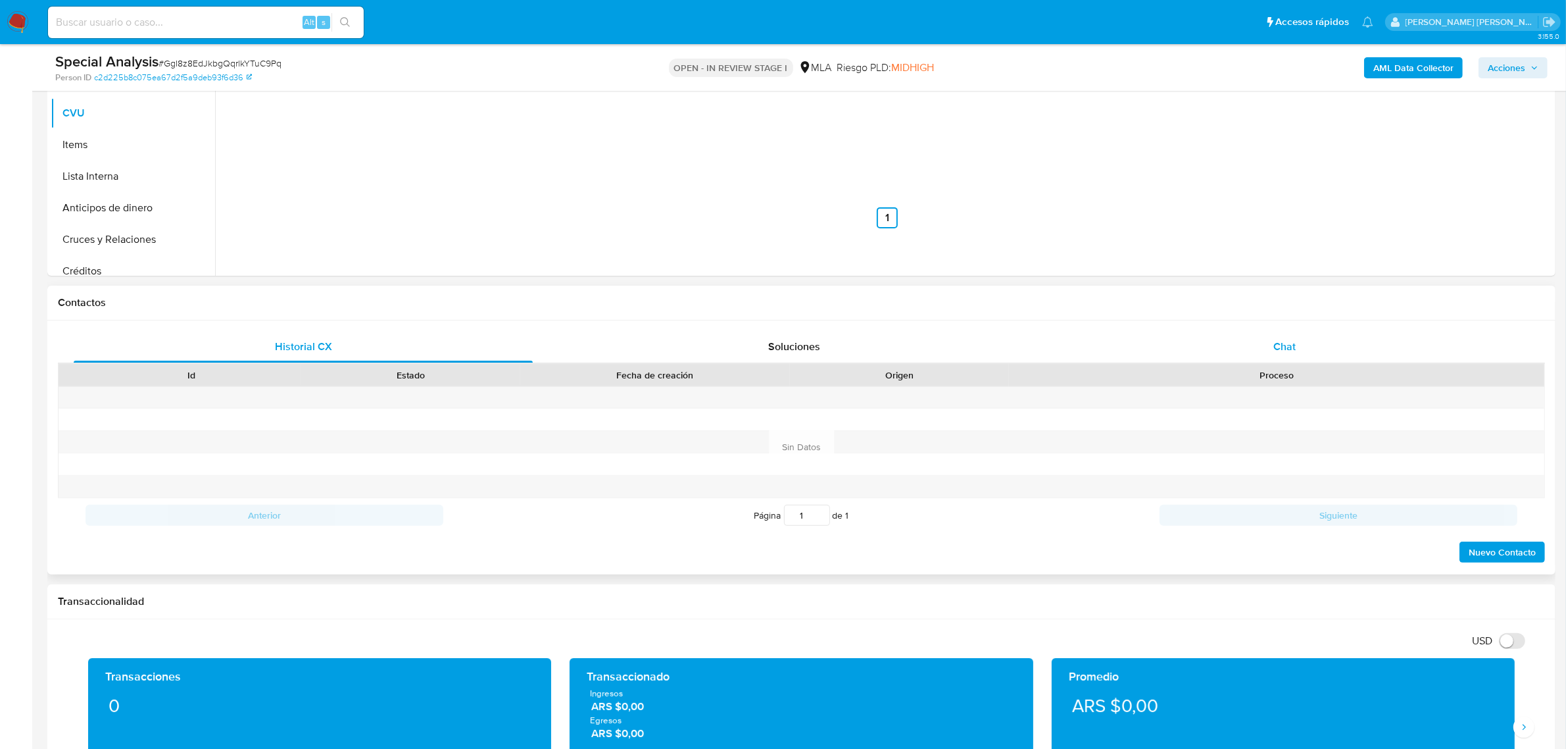
scroll to position [411, 0]
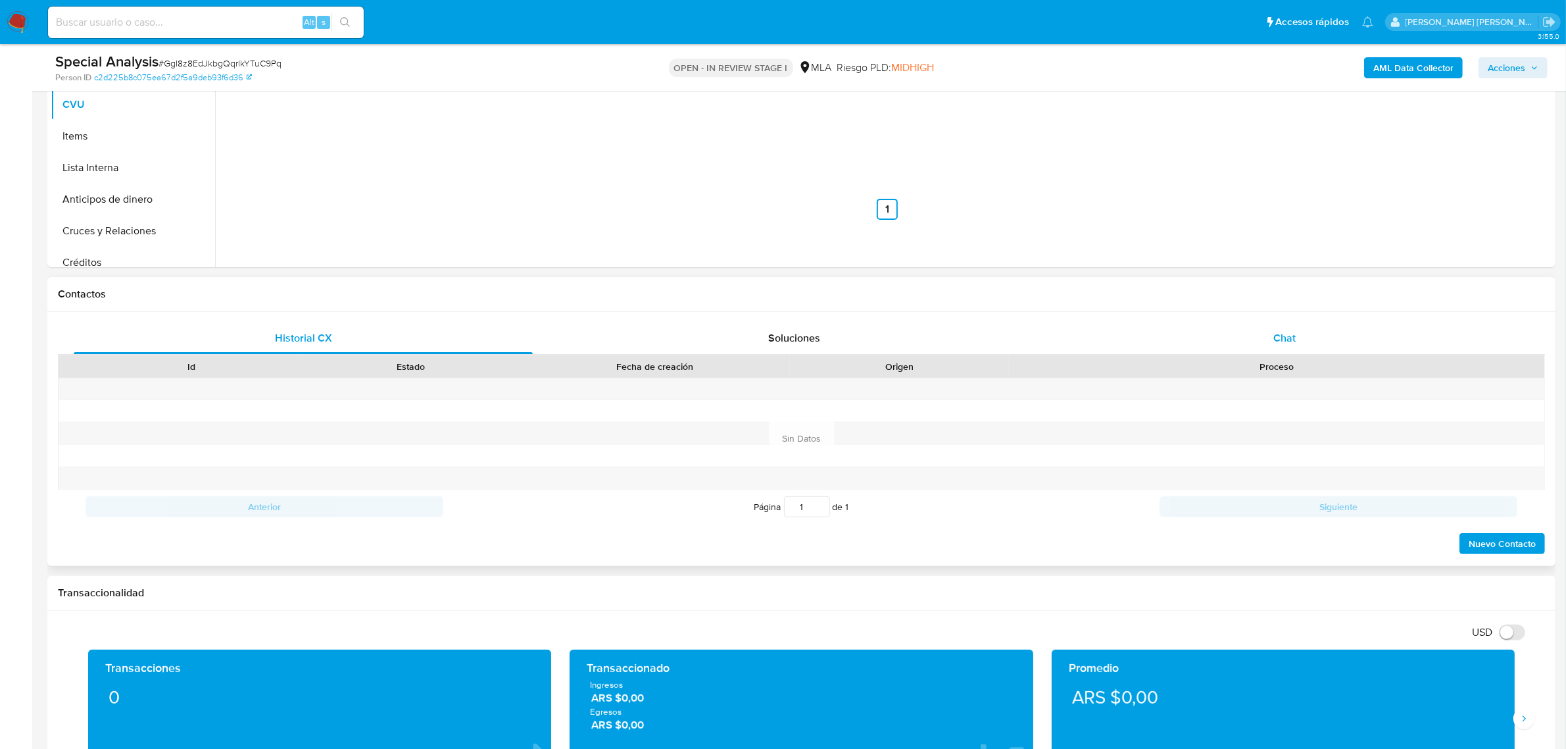
click at [1281, 336] on span "Chat" at bounding box center [1285, 337] width 22 height 15
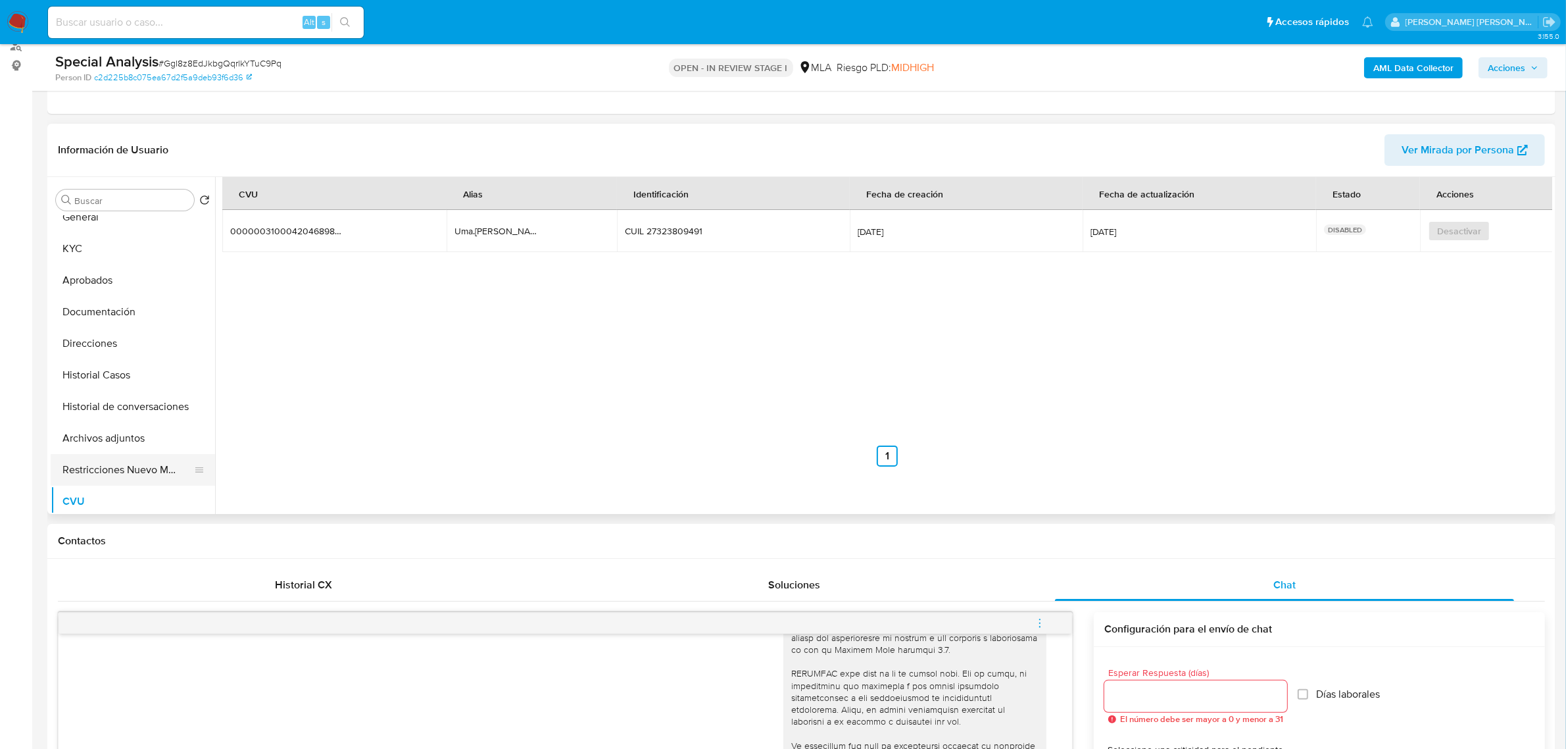
scroll to position [0, 0]
click at [90, 299] on button "Aprobados" at bounding box center [128, 295] width 154 height 32
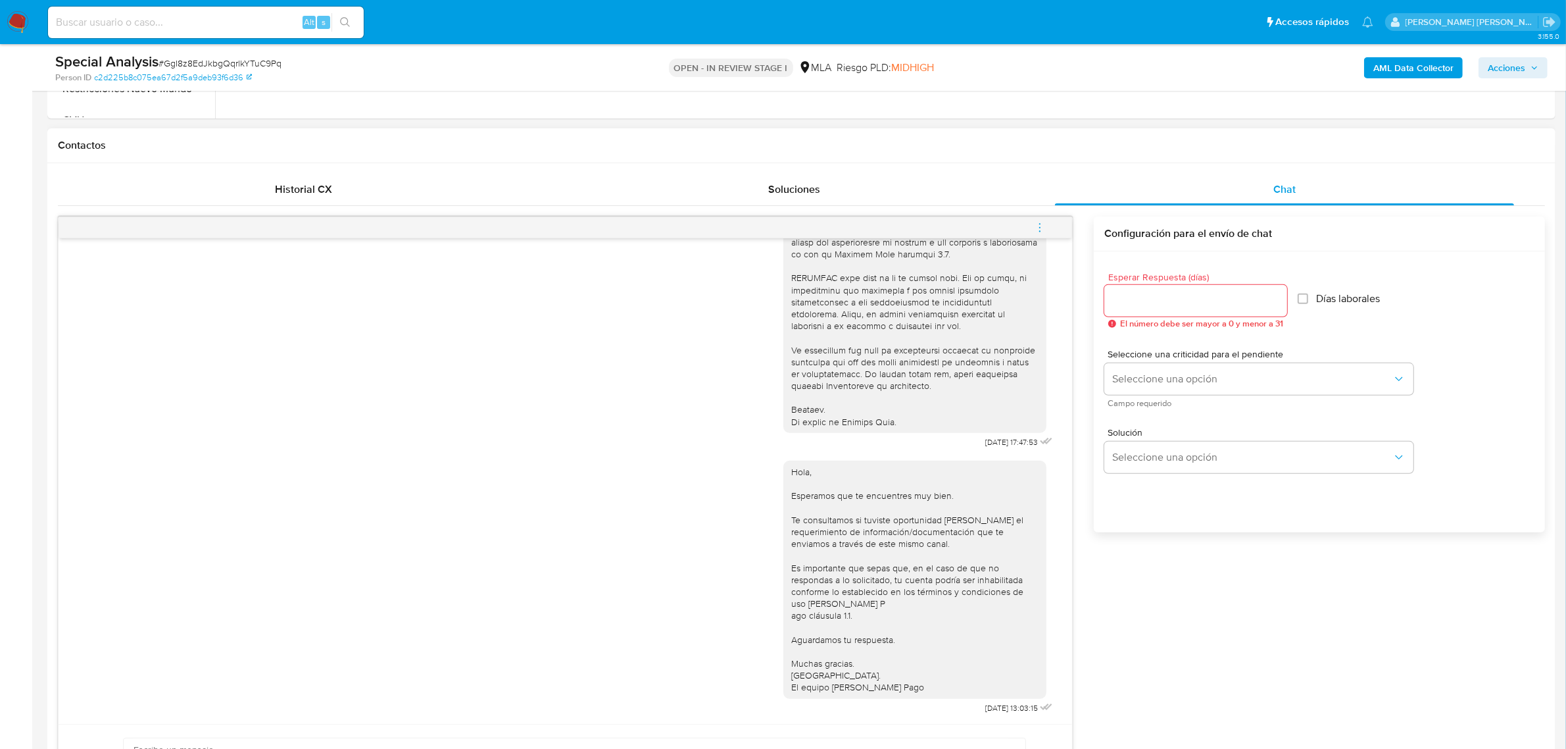
scroll to position [576, 0]
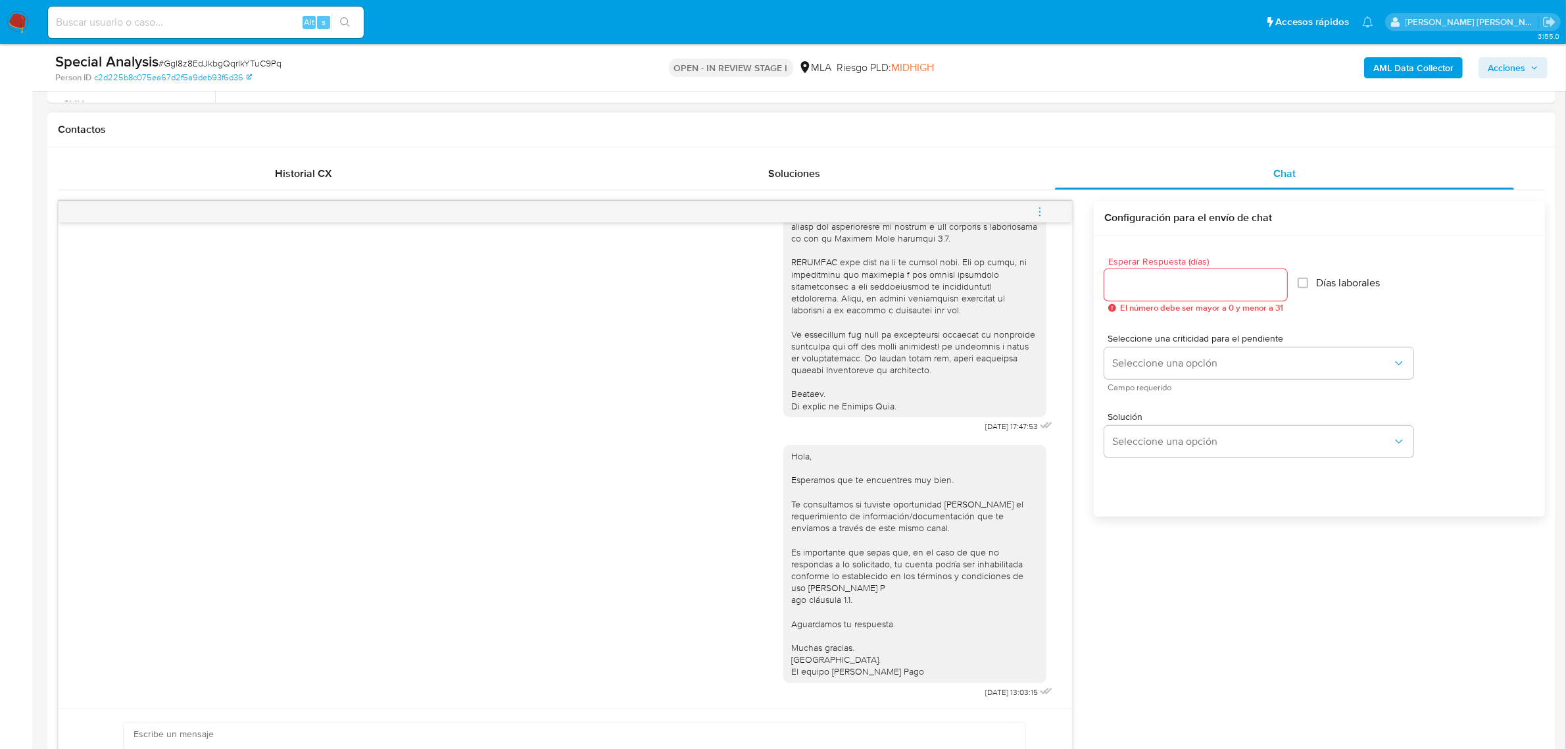
click at [1041, 213] on icon "menu-action" at bounding box center [1040, 212] width 12 height 12
click at [945, 192] on li "Cerrar conversación" at bounding box center [951, 188] width 135 height 24
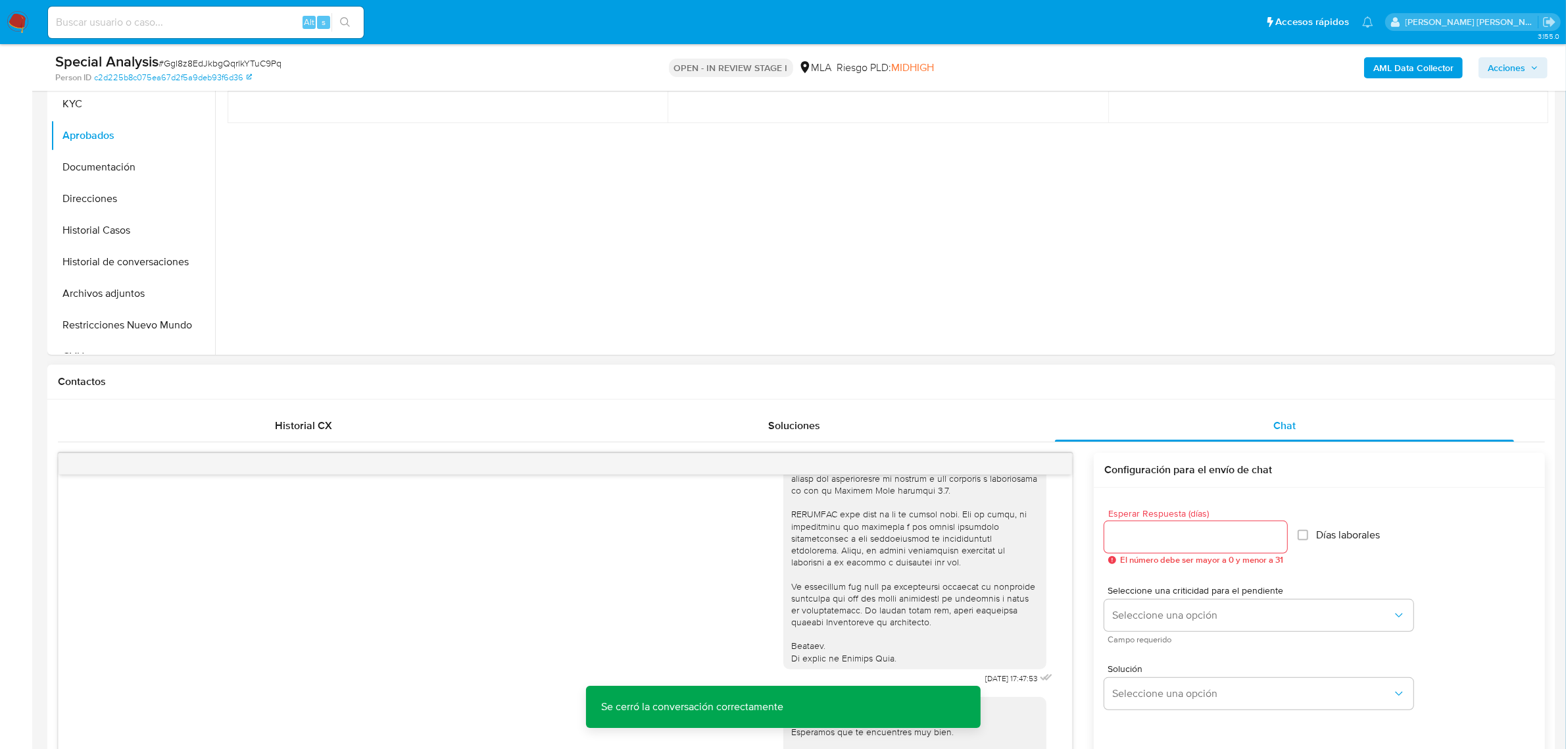
scroll to position [0, 0]
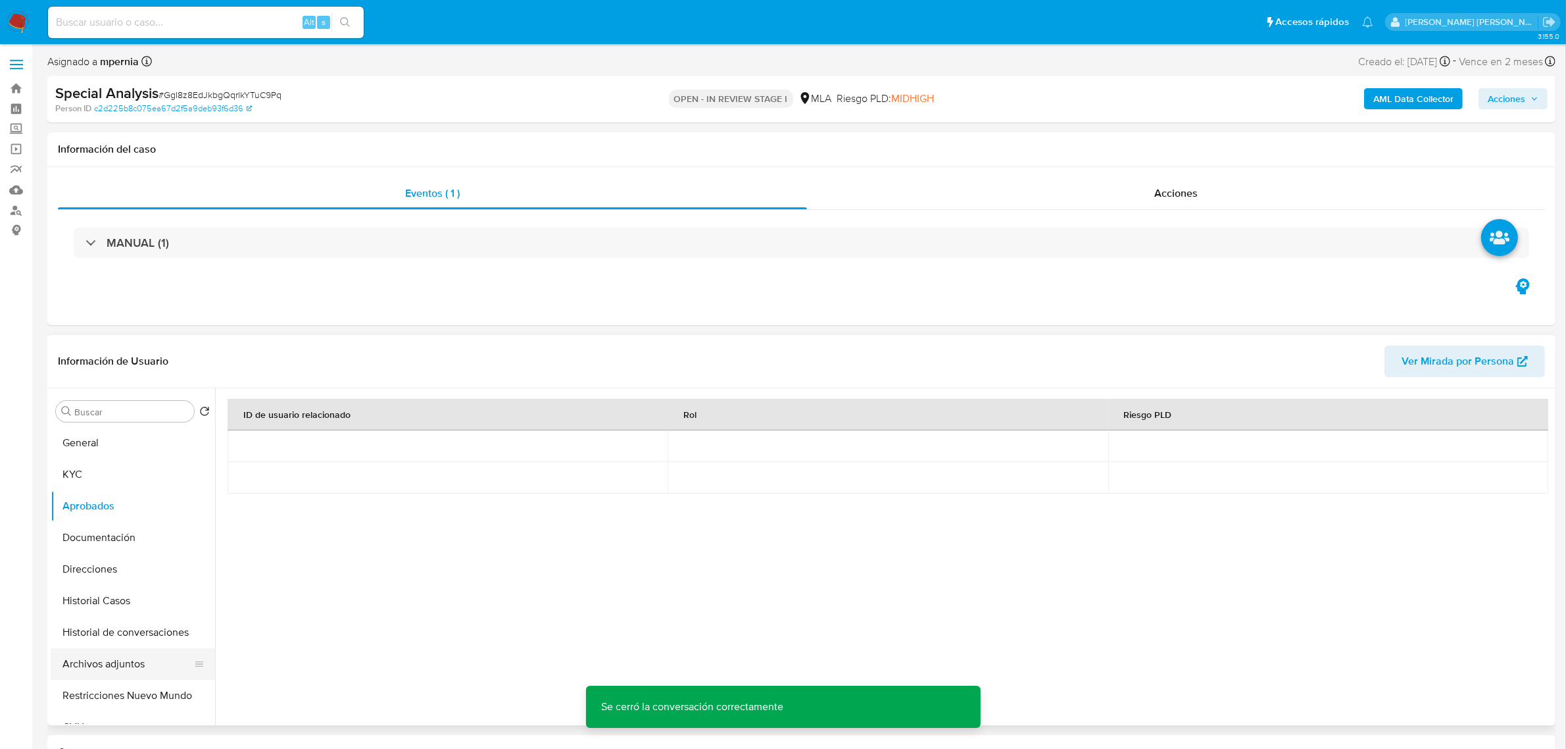
click at [94, 666] on button "Archivos adjuntos" at bounding box center [128, 664] width 154 height 32
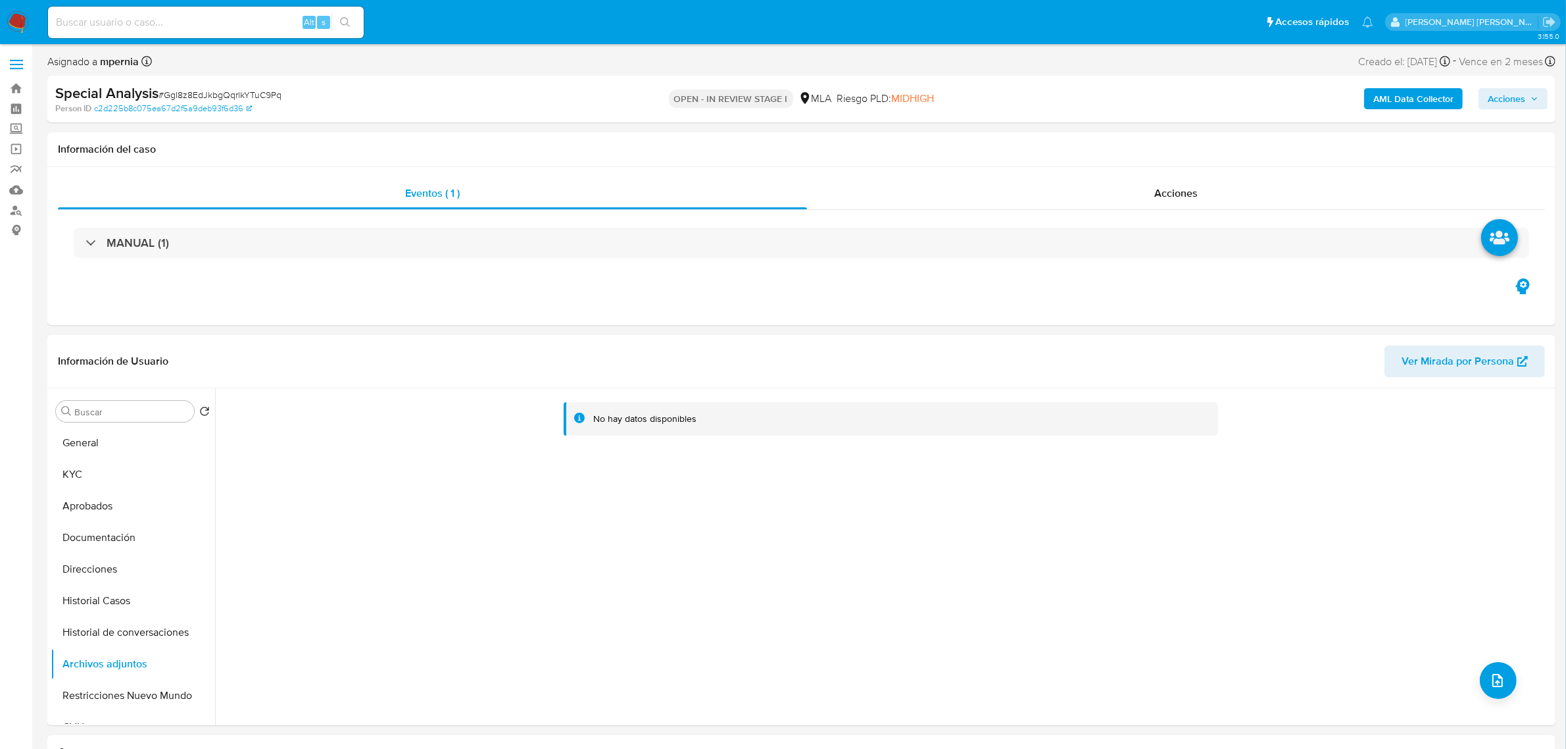
click at [1390, 101] on b "AML Data Collector" at bounding box center [1414, 98] width 80 height 21
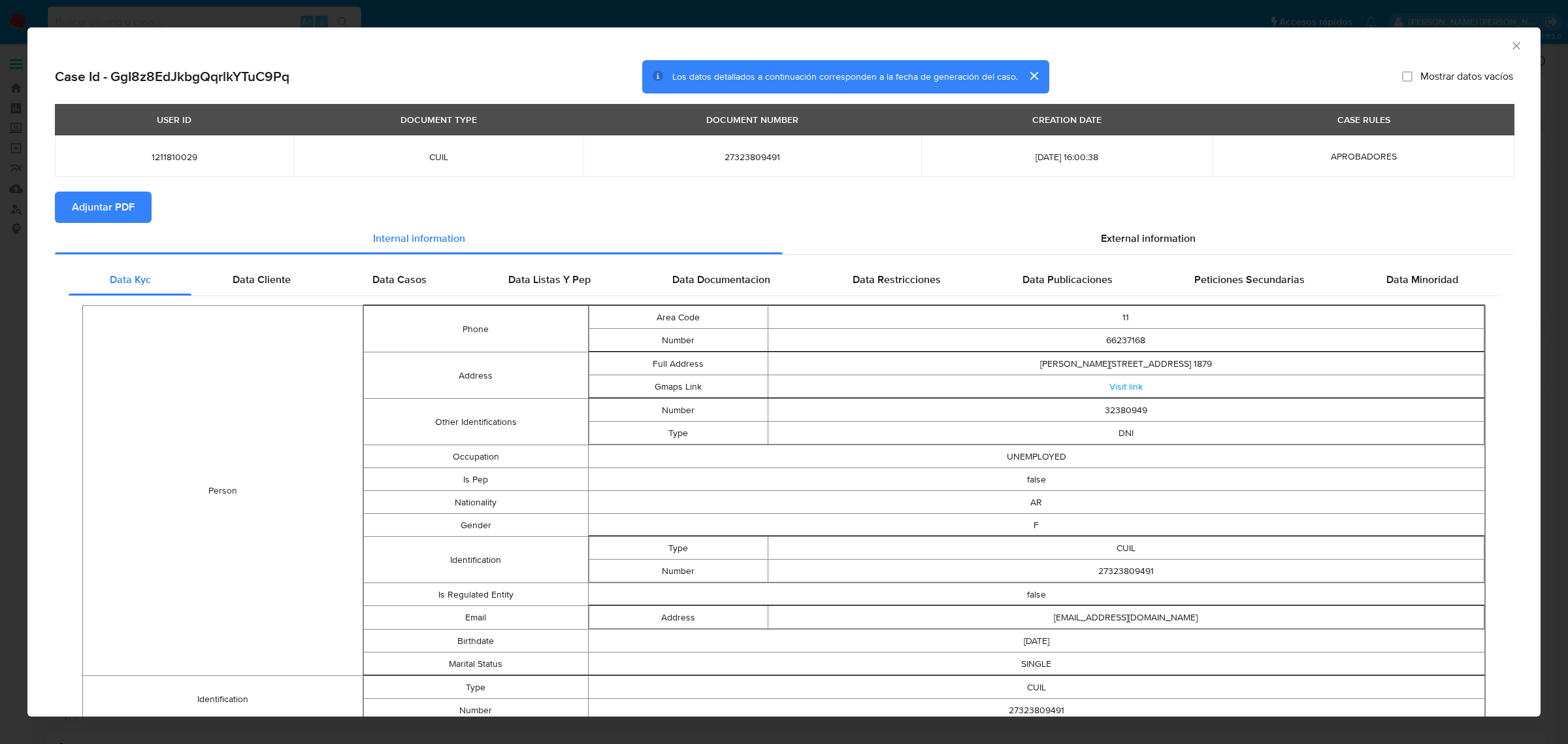
click at [112, 210] on span "Adjuntar PDF" at bounding box center [102, 207] width 63 height 29
click at [1509, 41] on icon "Cerrar ventana" at bounding box center [1515, 45] width 13 height 13
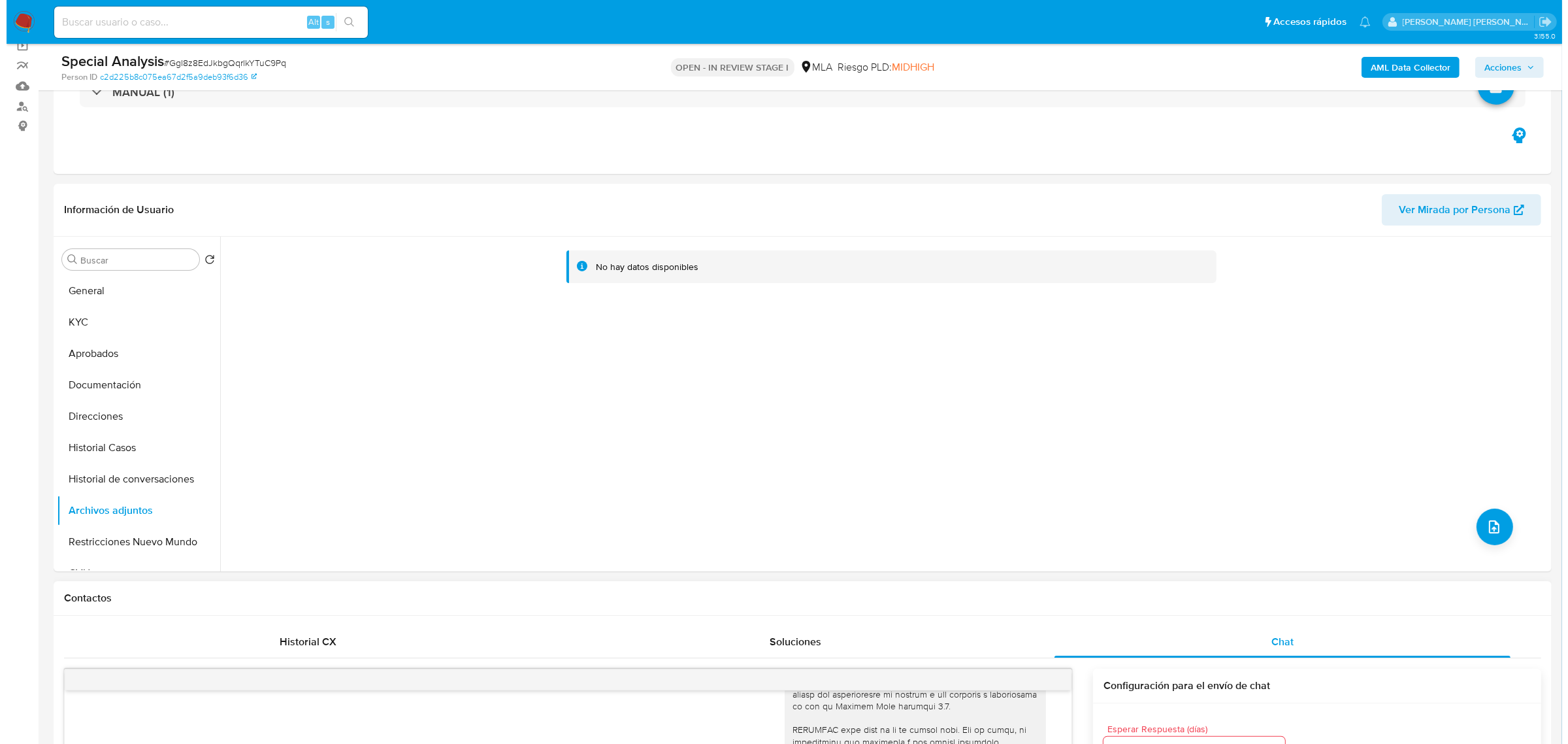
scroll to position [245, 0]
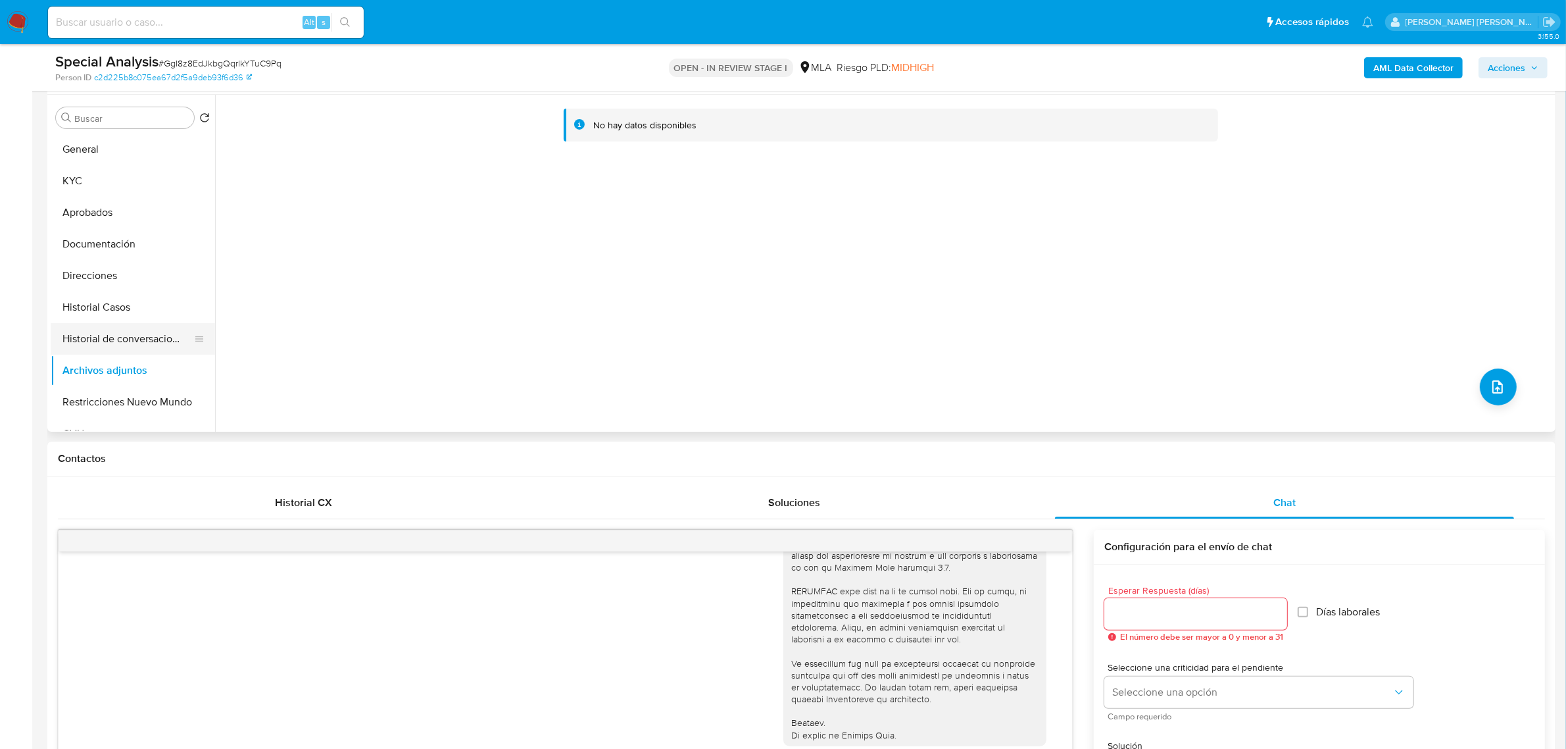
click at [107, 341] on button "Historial de conversaciones" at bounding box center [128, 339] width 154 height 32
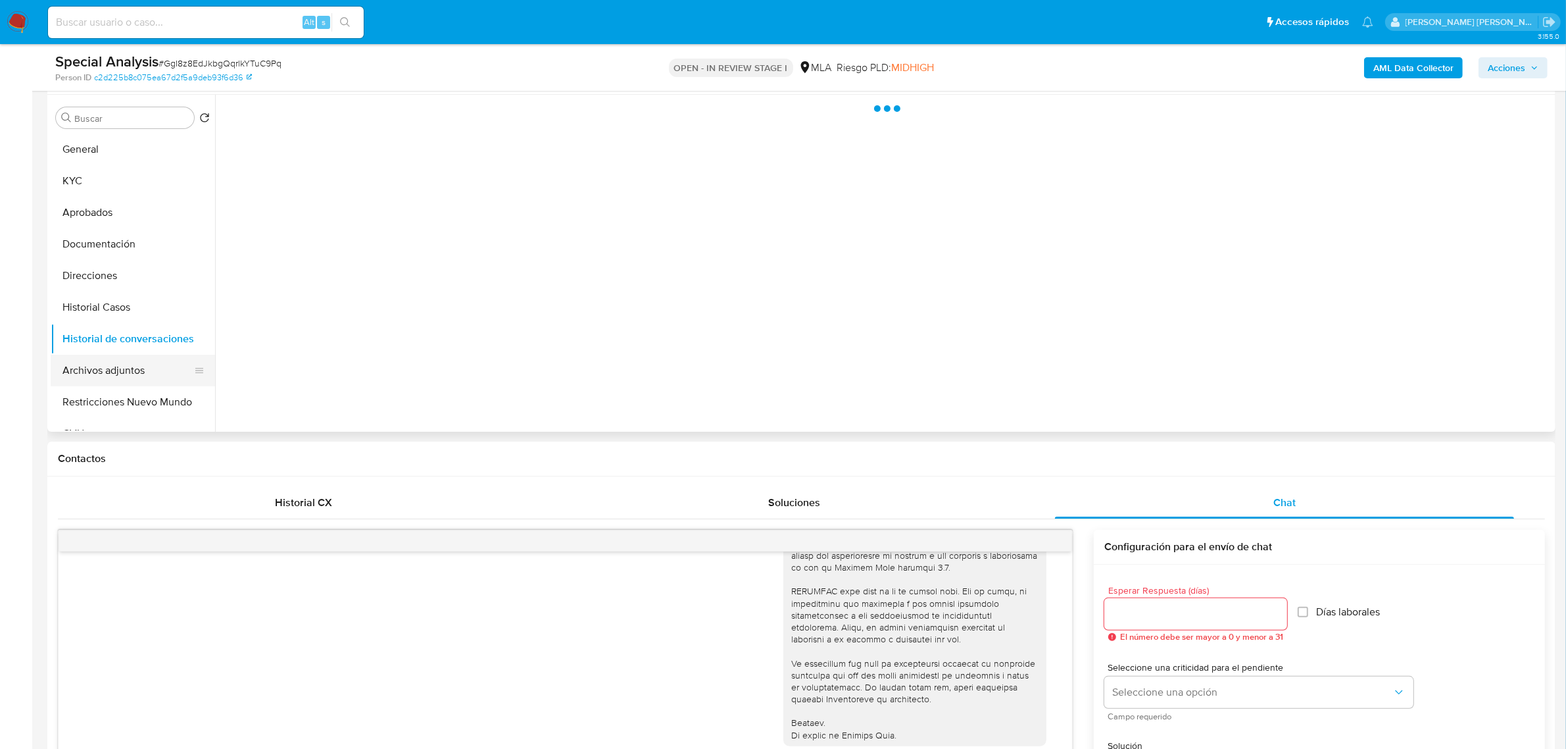
click at [97, 372] on button "Archivos adjuntos" at bounding box center [128, 371] width 154 height 32
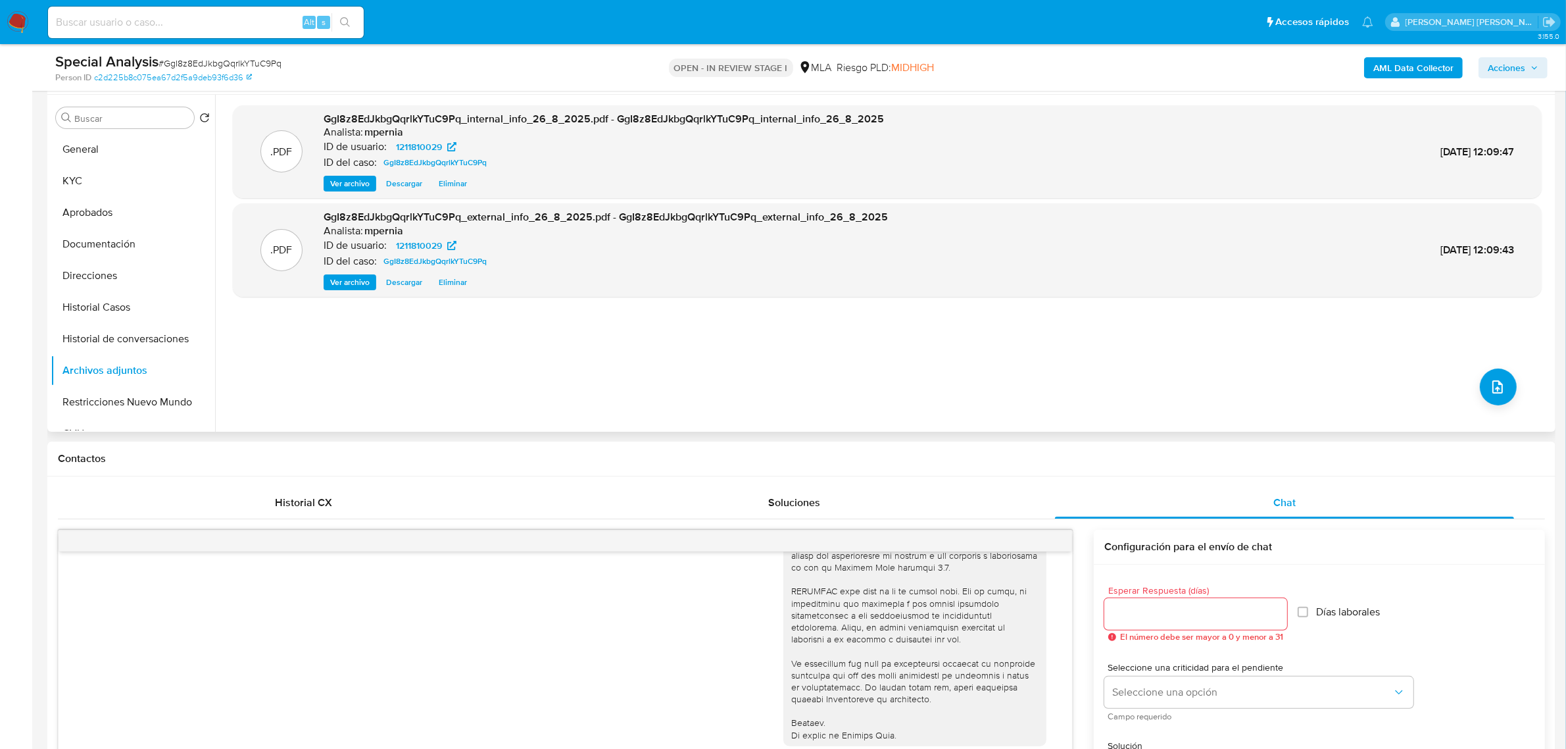
click at [872, 329] on div ".PDF GgI8z8EdJkbgQqrlkYTuC9Pq_internal_info_26_8_2025.pdf - GgI8z8EdJkbgQqrlkYT…" at bounding box center [887, 263] width 1309 height 316
click at [1498, 383] on icon "upload-file" at bounding box center [1498, 387] width 16 height 16
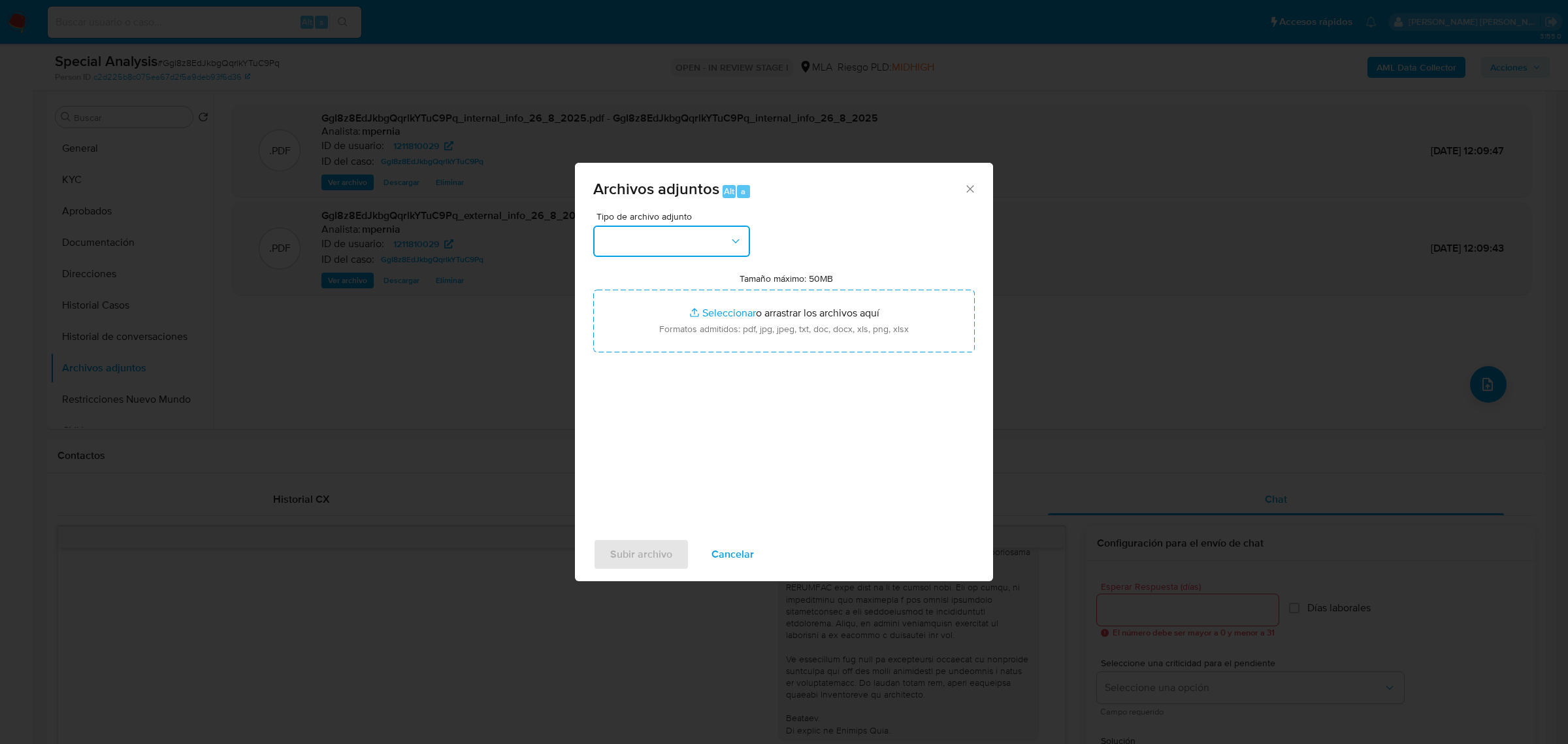
click at [714, 248] on button "button" at bounding box center [671, 241] width 157 height 32
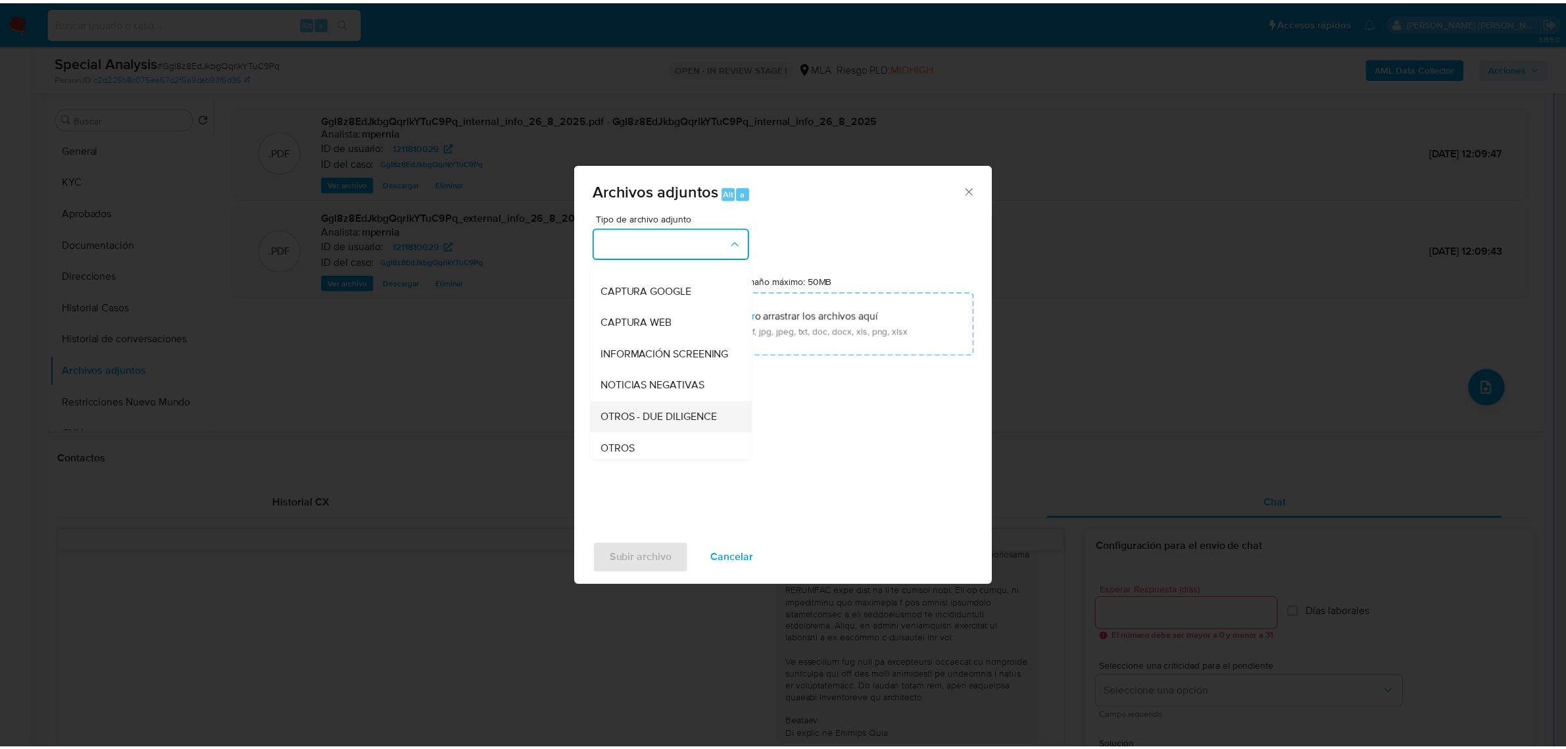
scroll to position [164, 0]
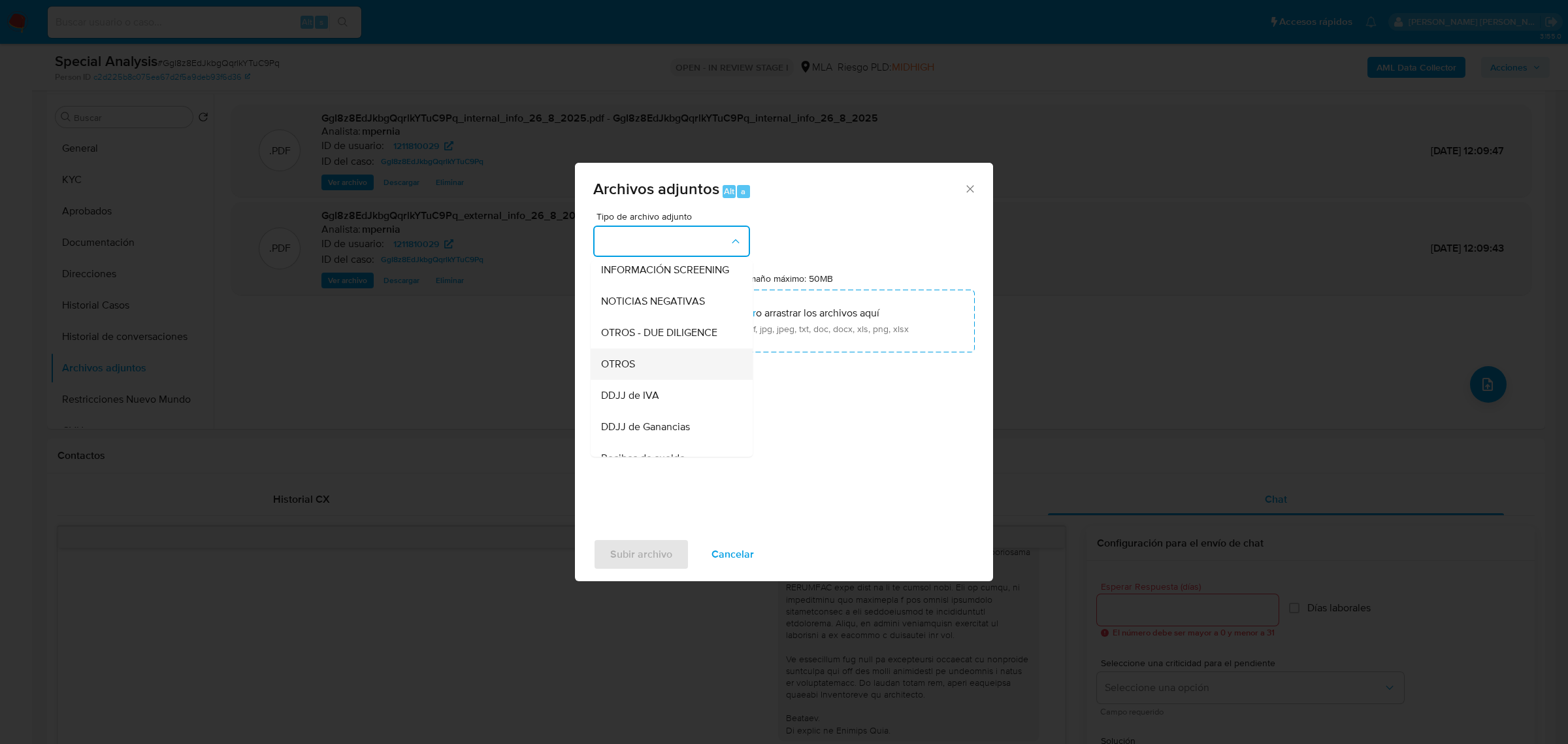
click at [637, 379] on div "OTROS" at bounding box center [667, 364] width 133 height 32
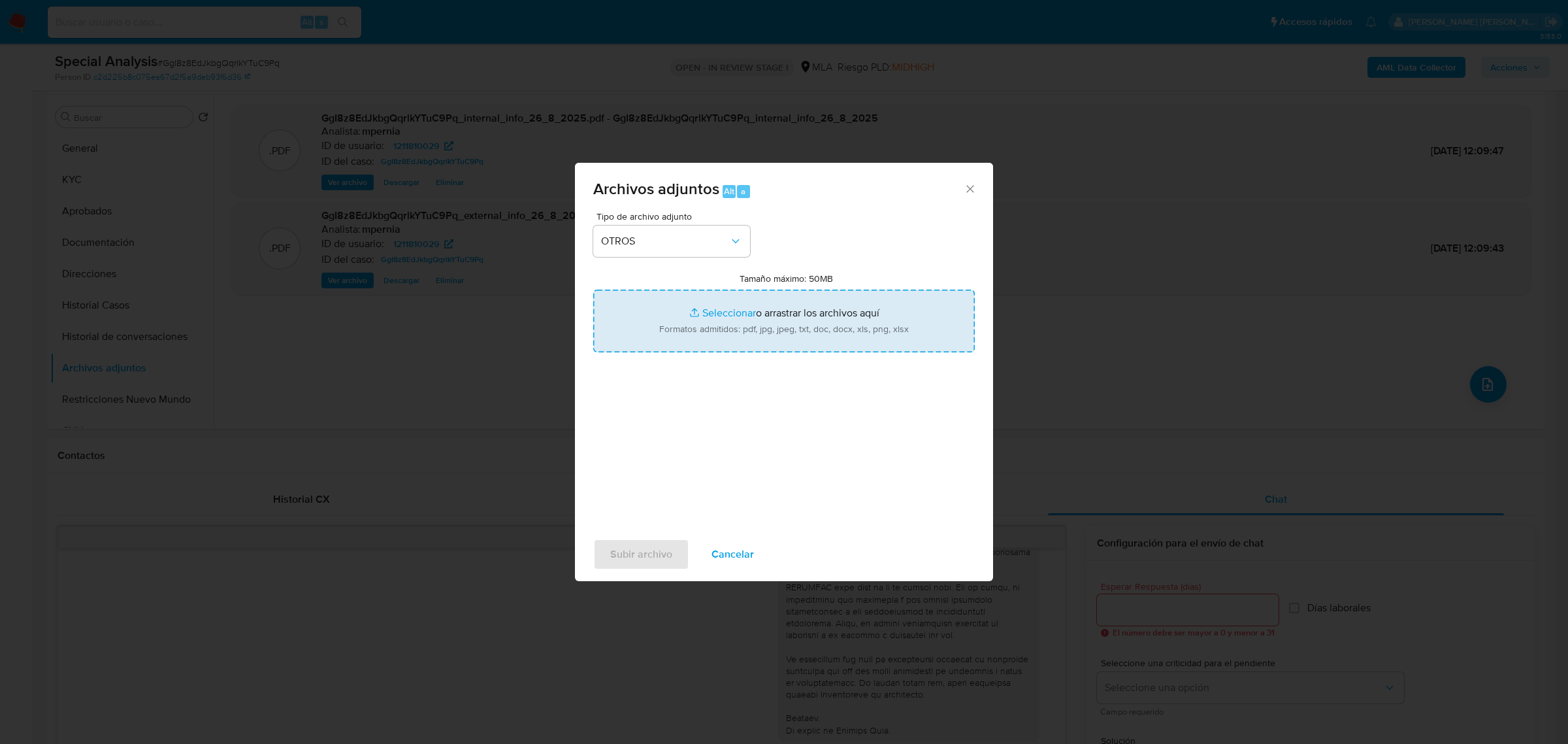
type input "C:\fakepath\Movimientos-Aladdin-1211810029.xlsx"
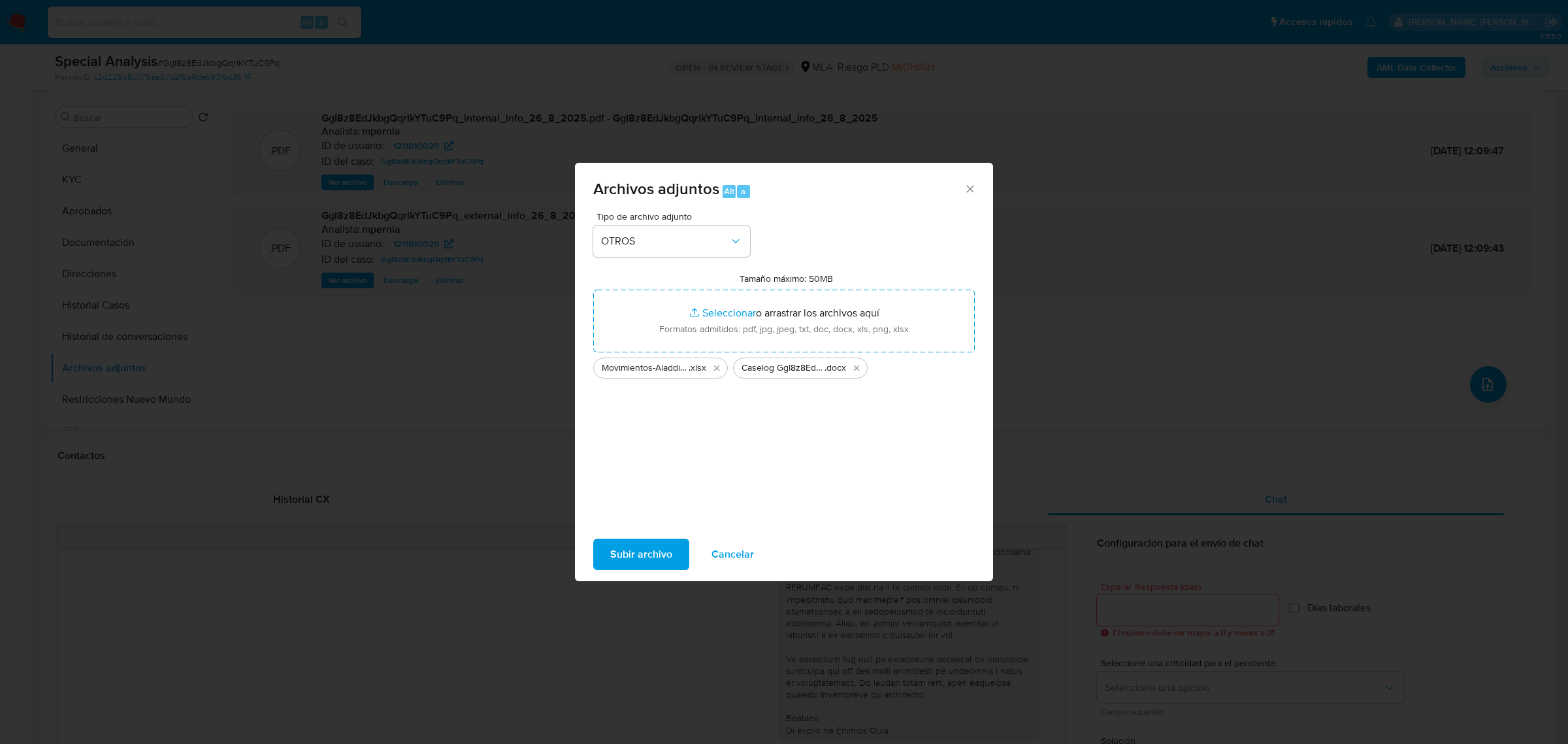
click at [629, 557] on span "Subir archivo" at bounding box center [641, 553] width 63 height 29
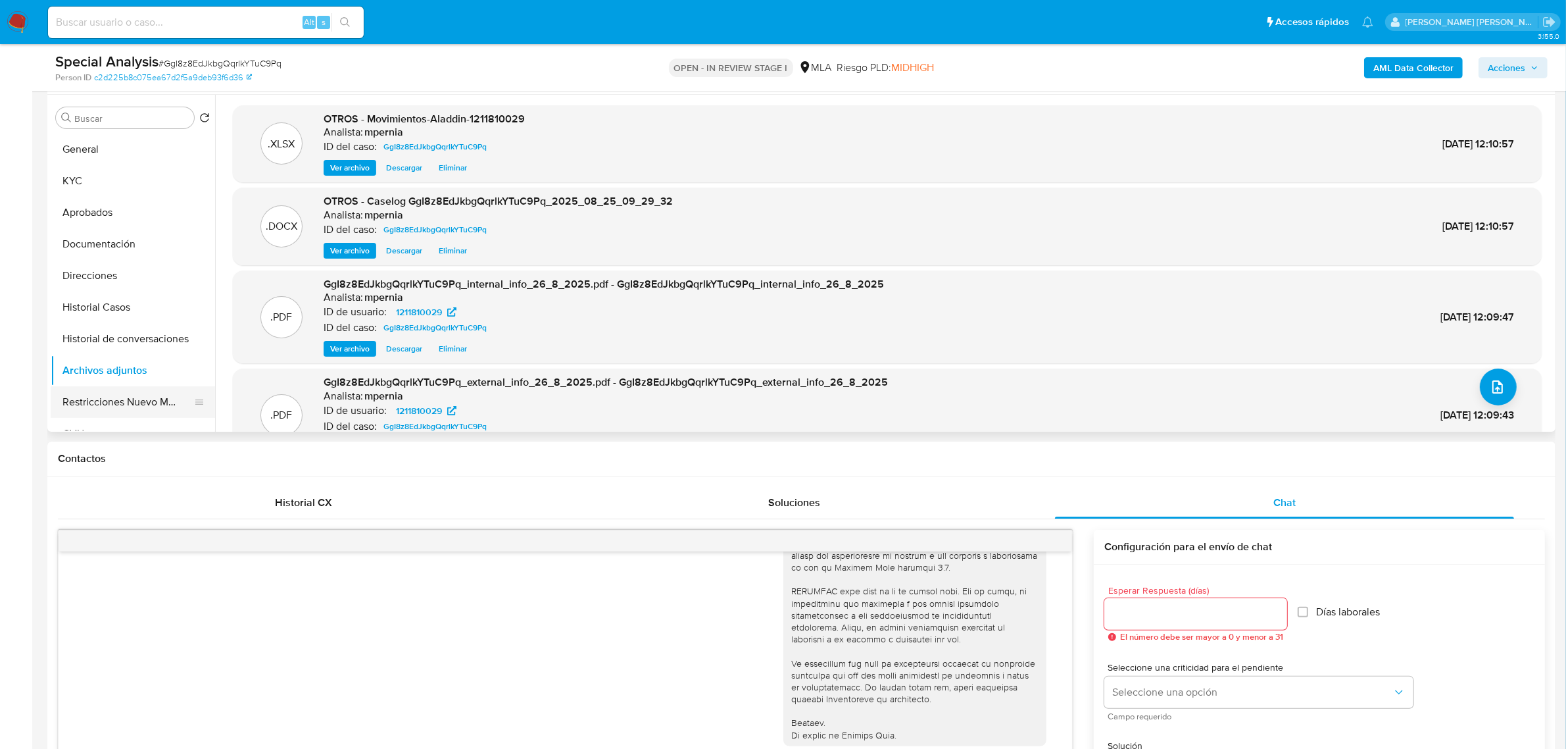
click at [115, 403] on button "Restricciones Nuevo Mundo" at bounding box center [128, 402] width 154 height 32
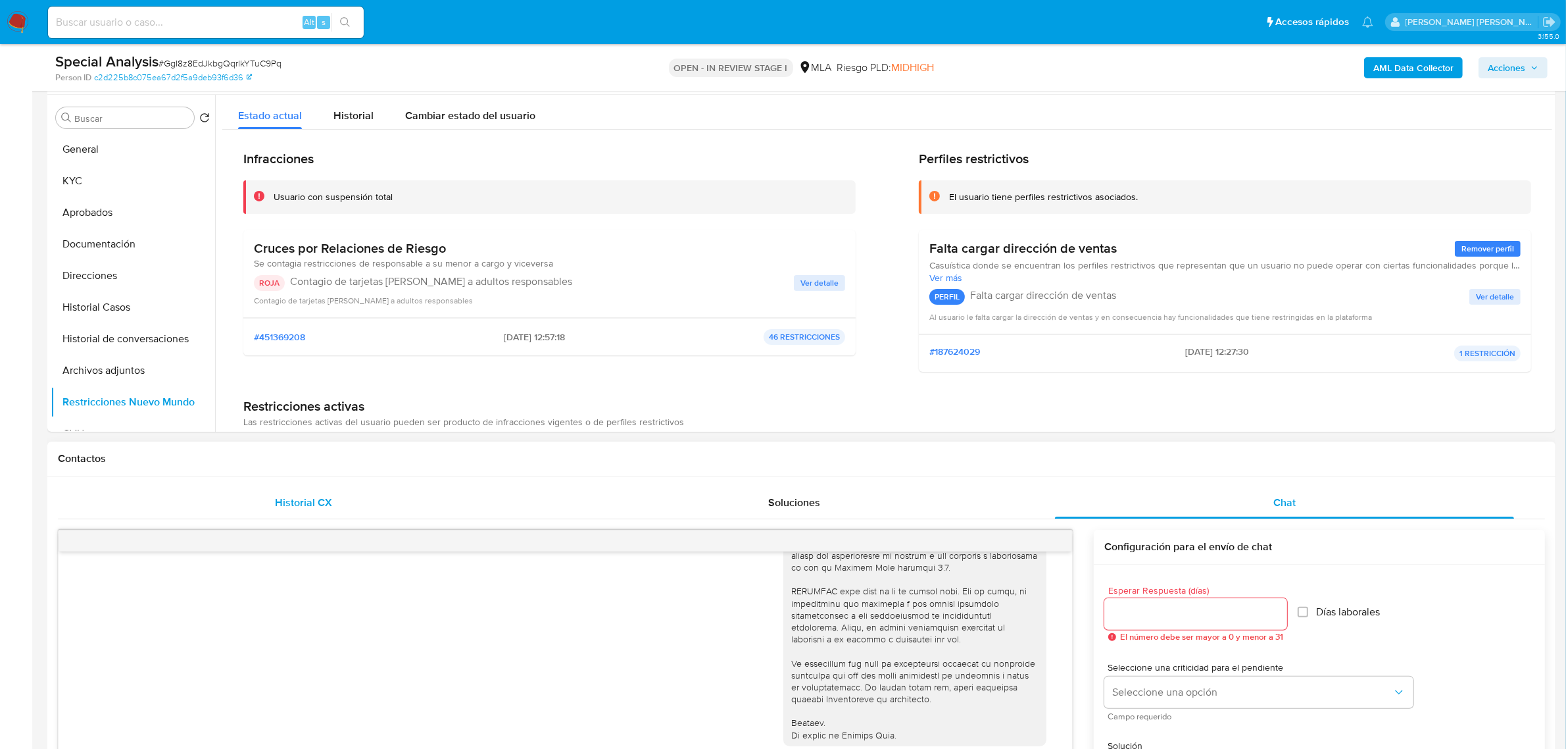
click at [317, 509] on span "Historial CX" at bounding box center [303, 502] width 57 height 15
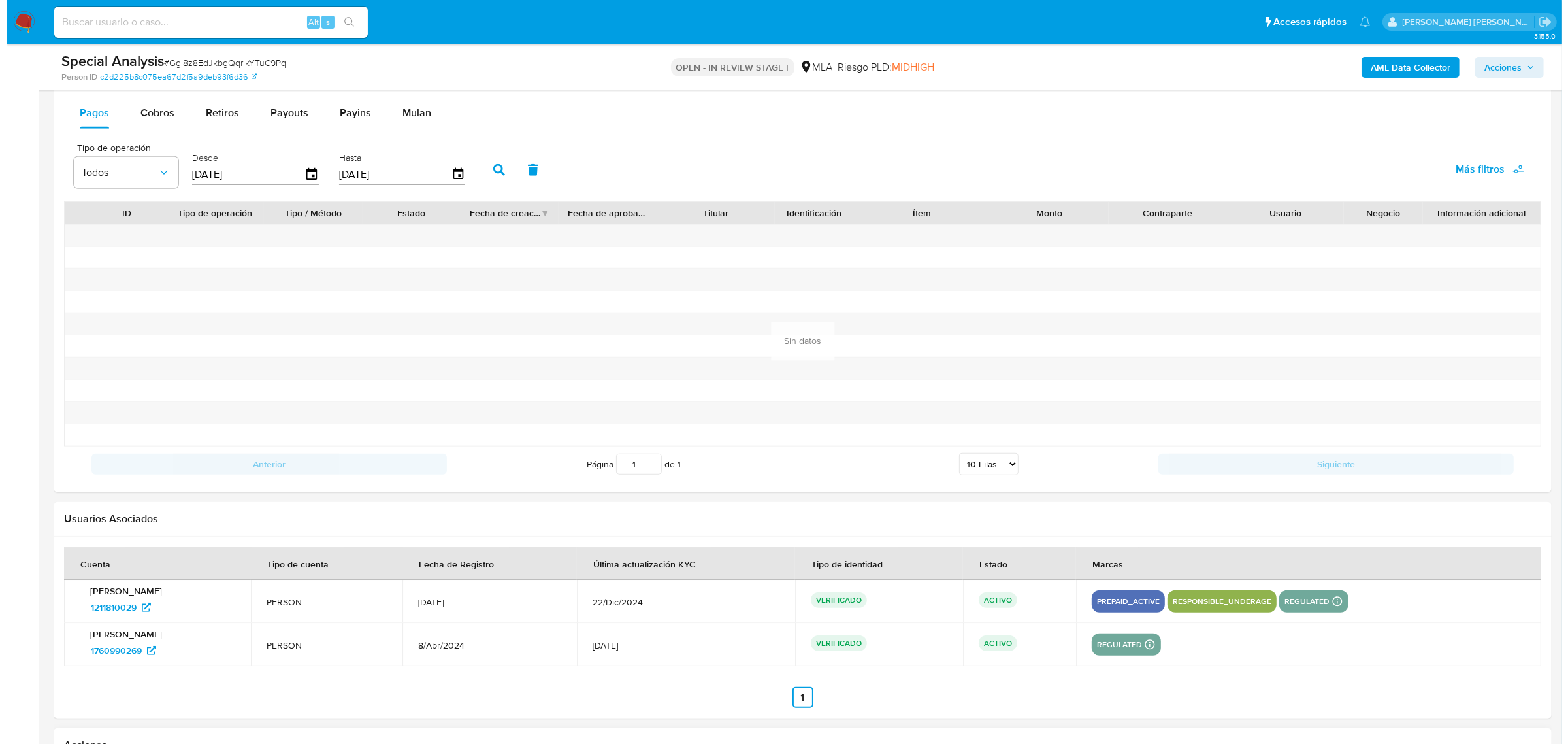
scroll to position [1776, 0]
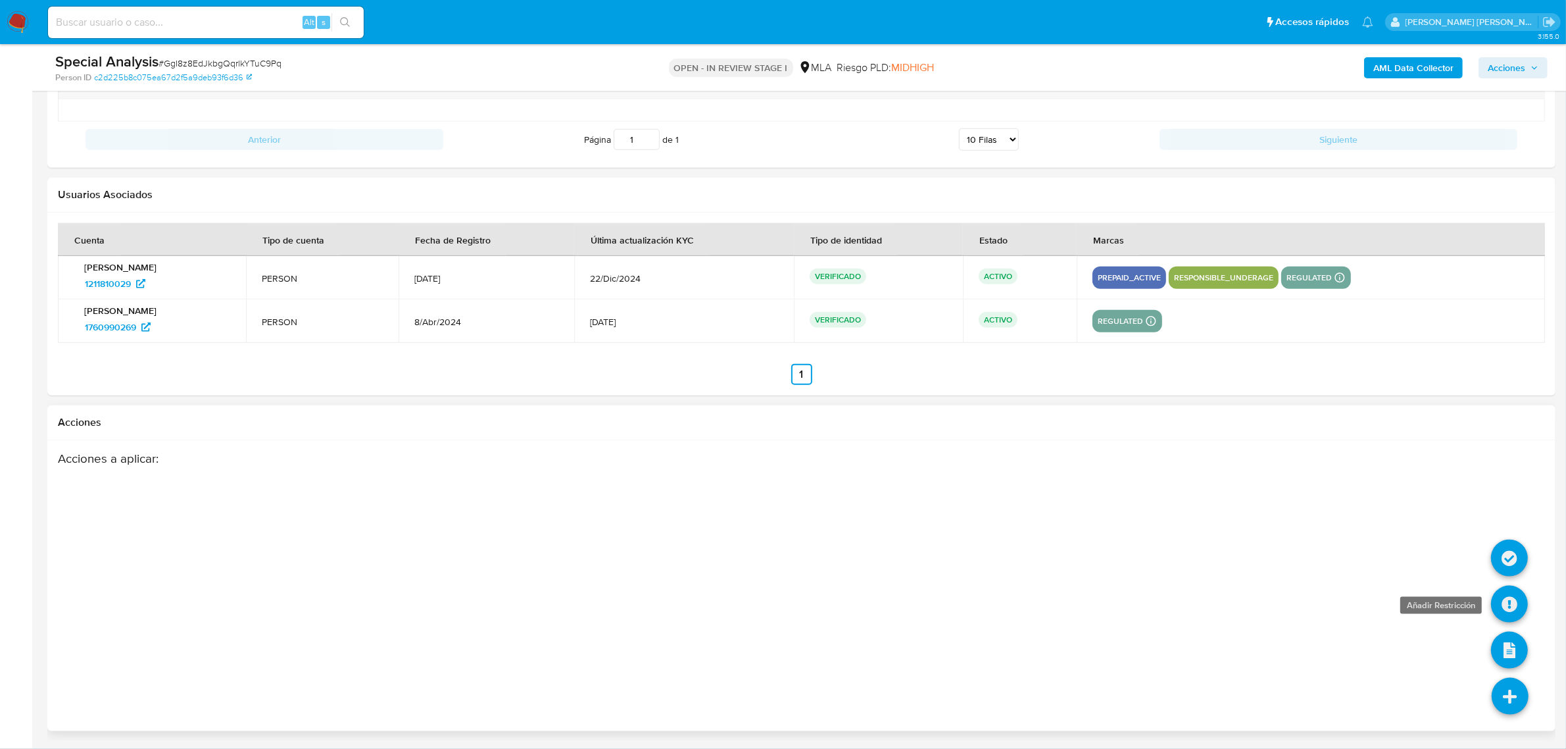
click at [1513, 605] on icon at bounding box center [1509, 604] width 37 height 37
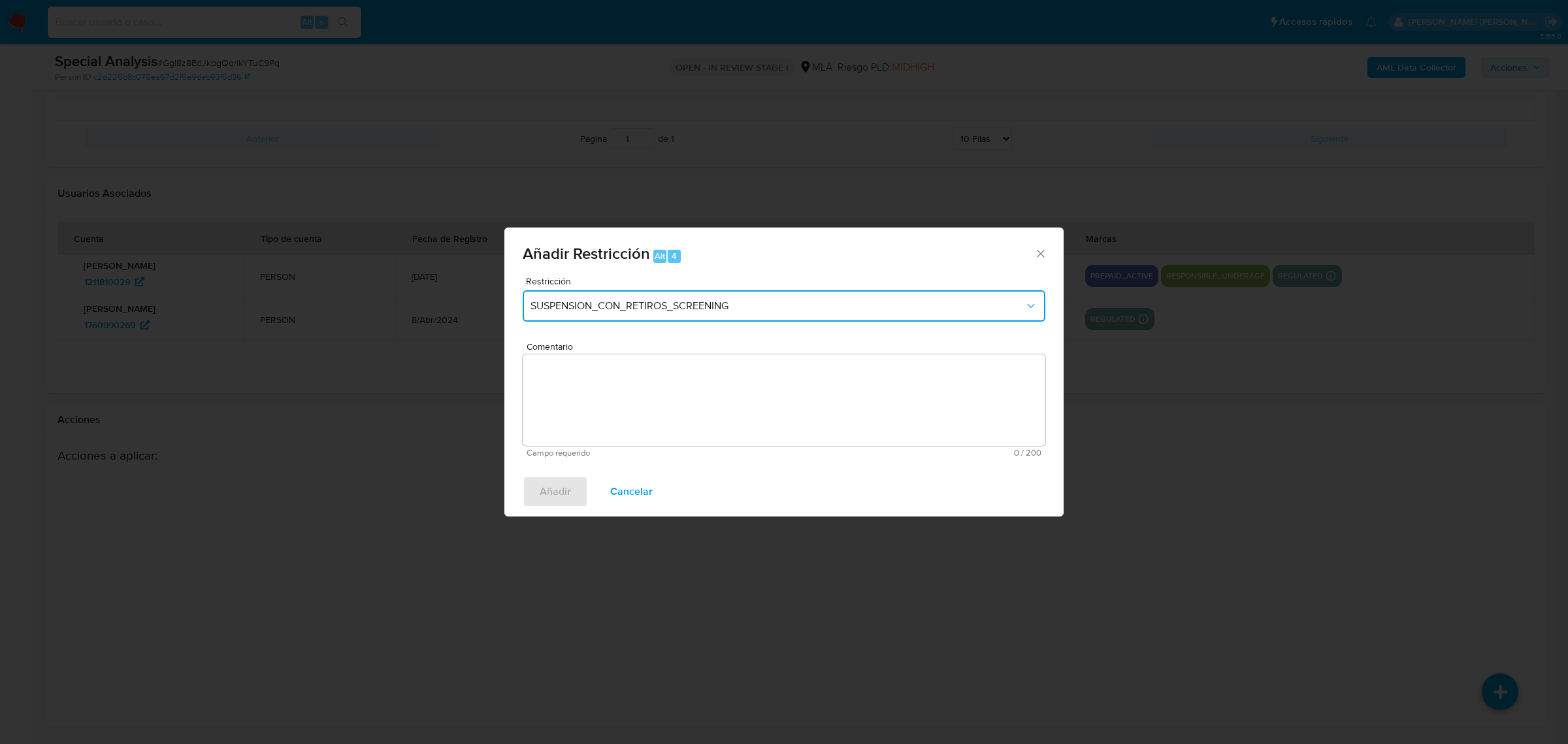
click at [700, 298] on button "SUSPENSION_CON_RETIROS_SCREENING" at bounding box center [784, 306] width 522 height 32
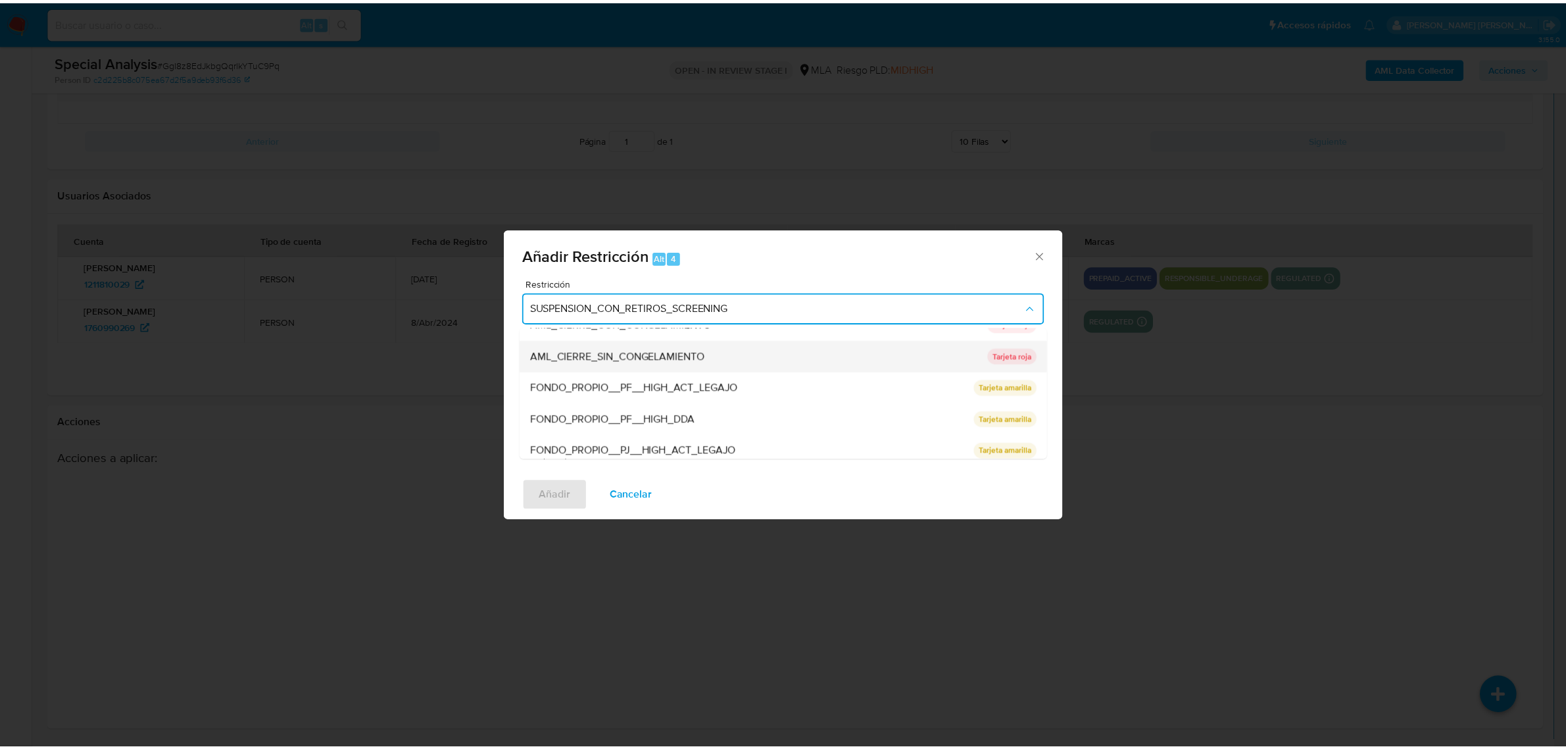
scroll to position [247, 0]
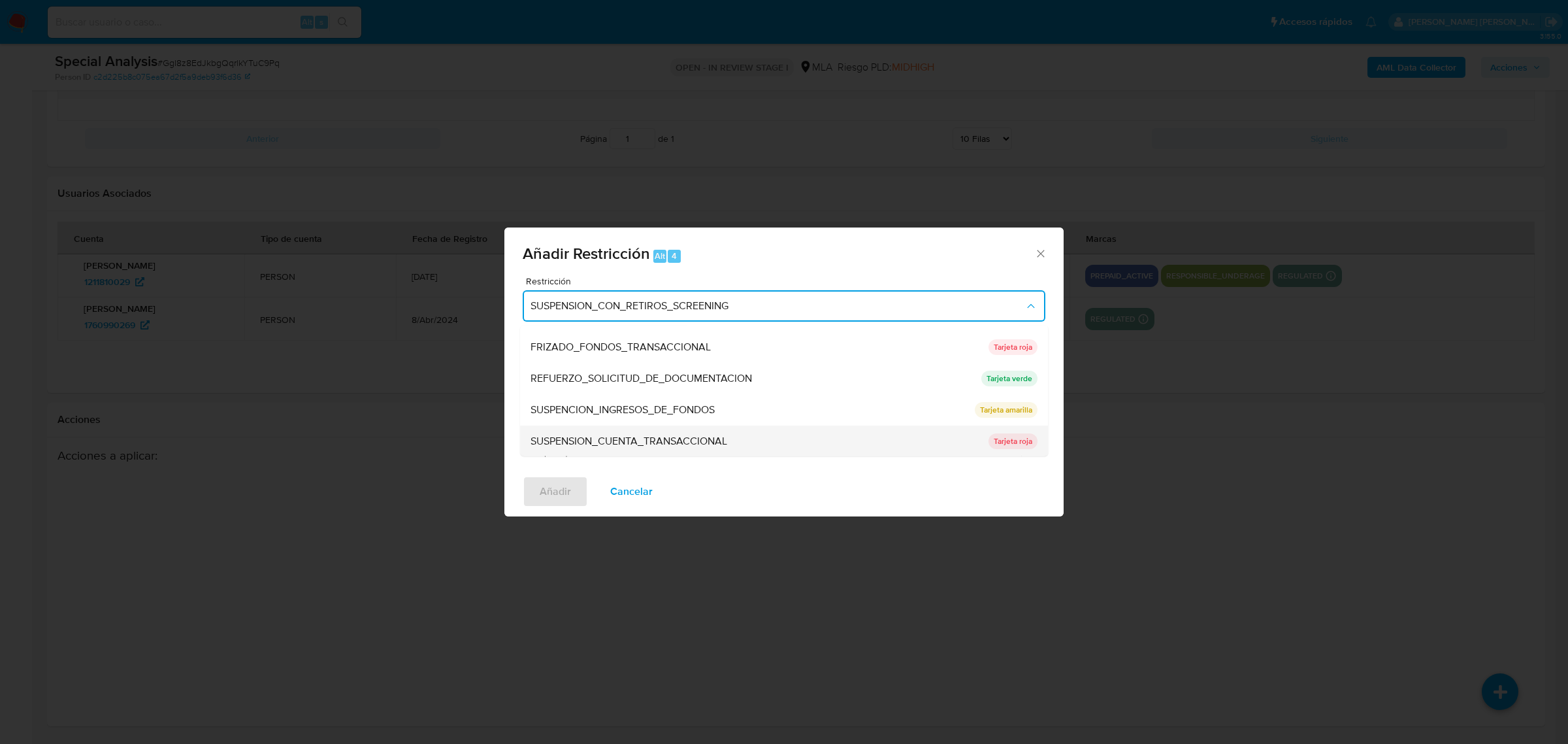
click at [622, 435] on span "SUSPENSION_CUENTA_TRANSACCIONAL" at bounding box center [629, 440] width 197 height 13
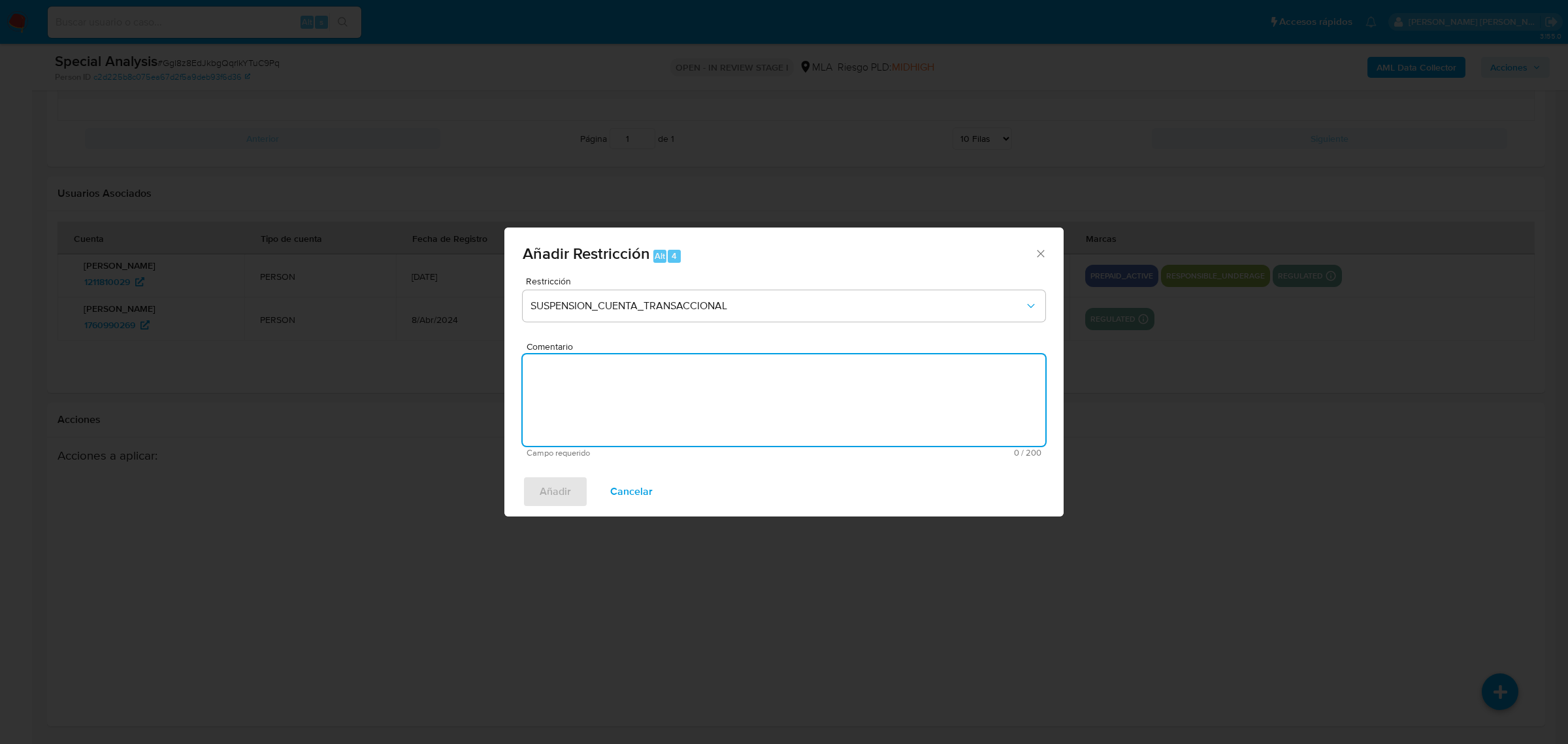
click at [637, 403] on textarea "Comentario" at bounding box center [784, 400] width 522 height 91
type textarea "a"
type textarea "AML"
click at [532, 490] on button "Añadir" at bounding box center [555, 492] width 66 height 32
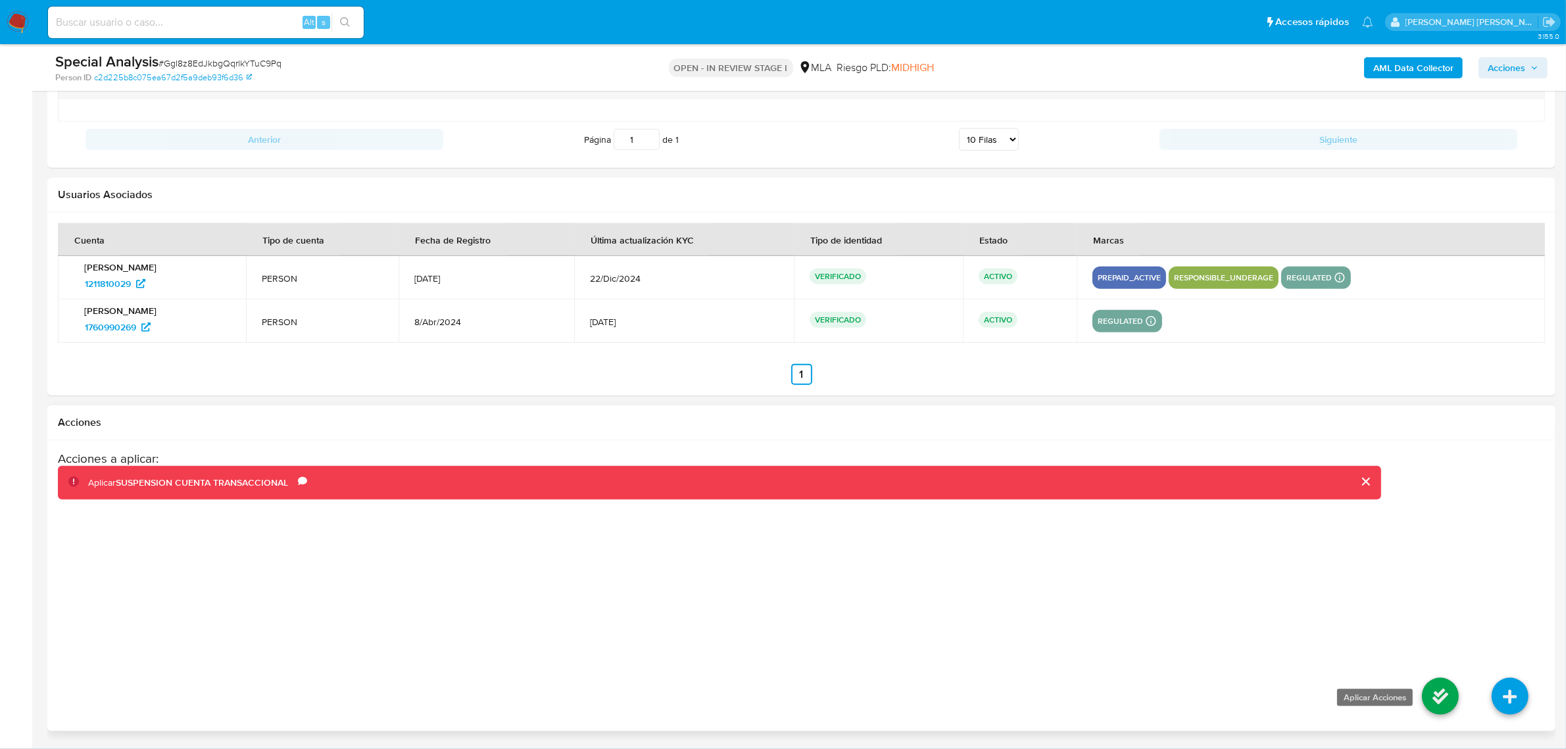
click at [1441, 694] on icon at bounding box center [1440, 696] width 37 height 37
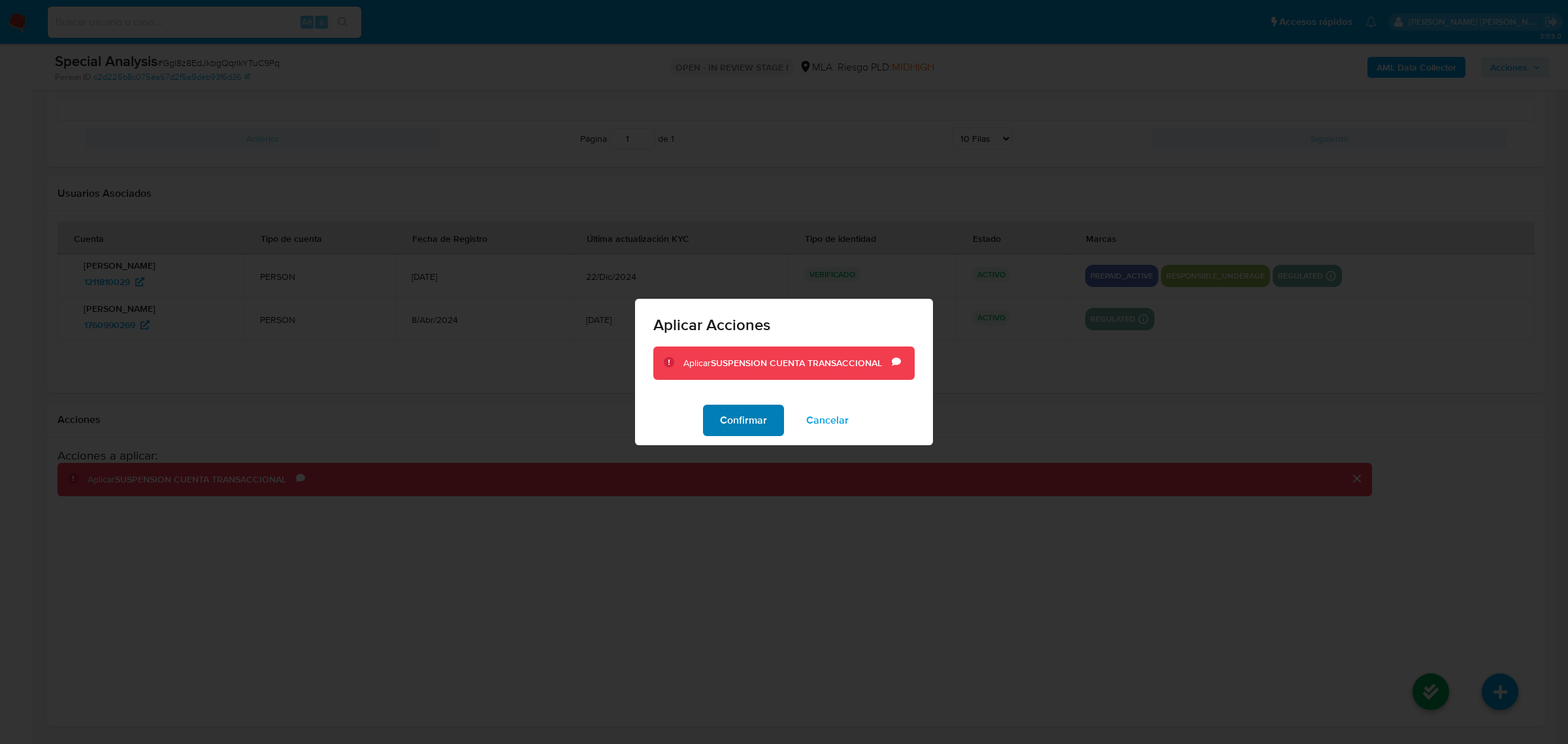
click at [736, 429] on span "Confirmar" at bounding box center [743, 420] width 47 height 29
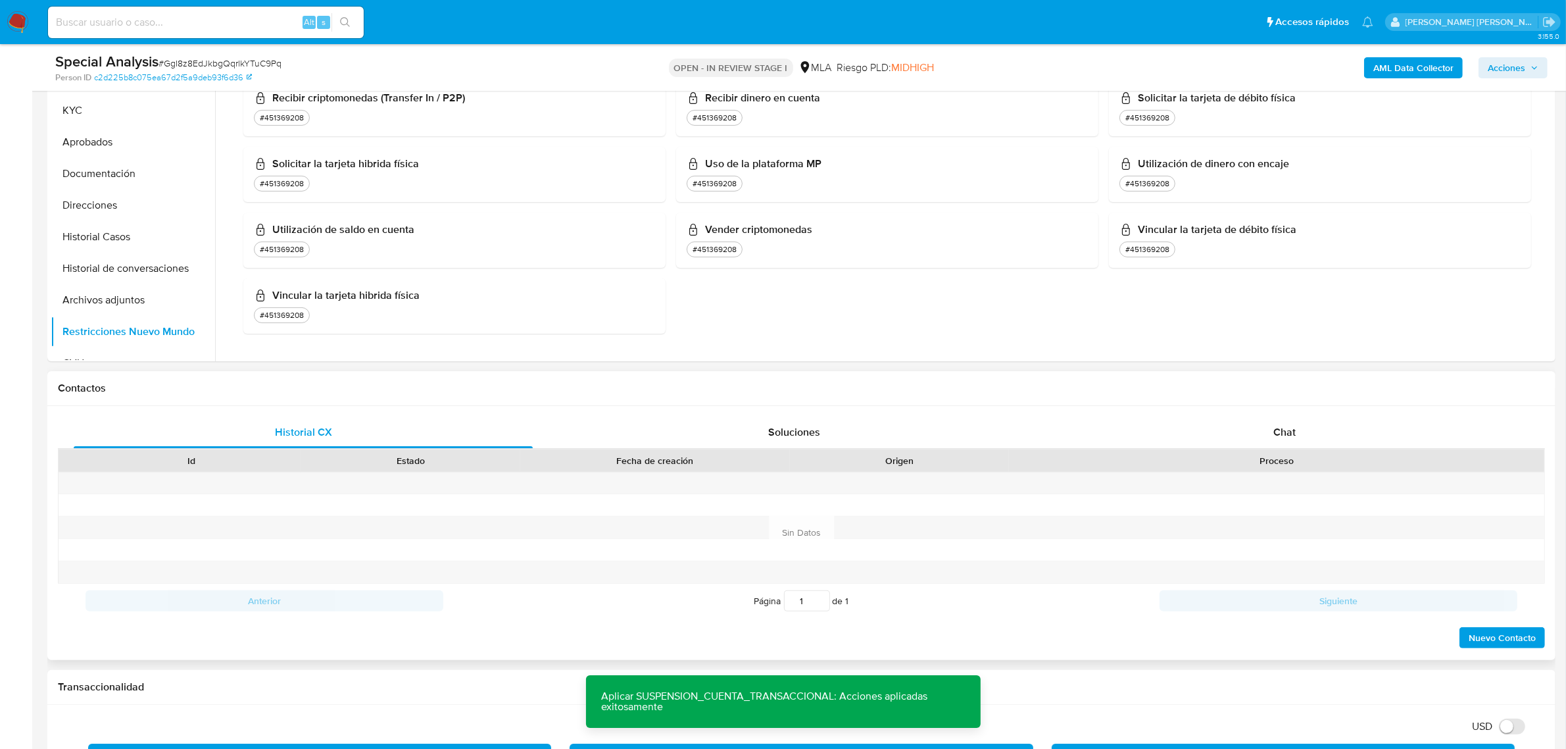
scroll to position [164, 0]
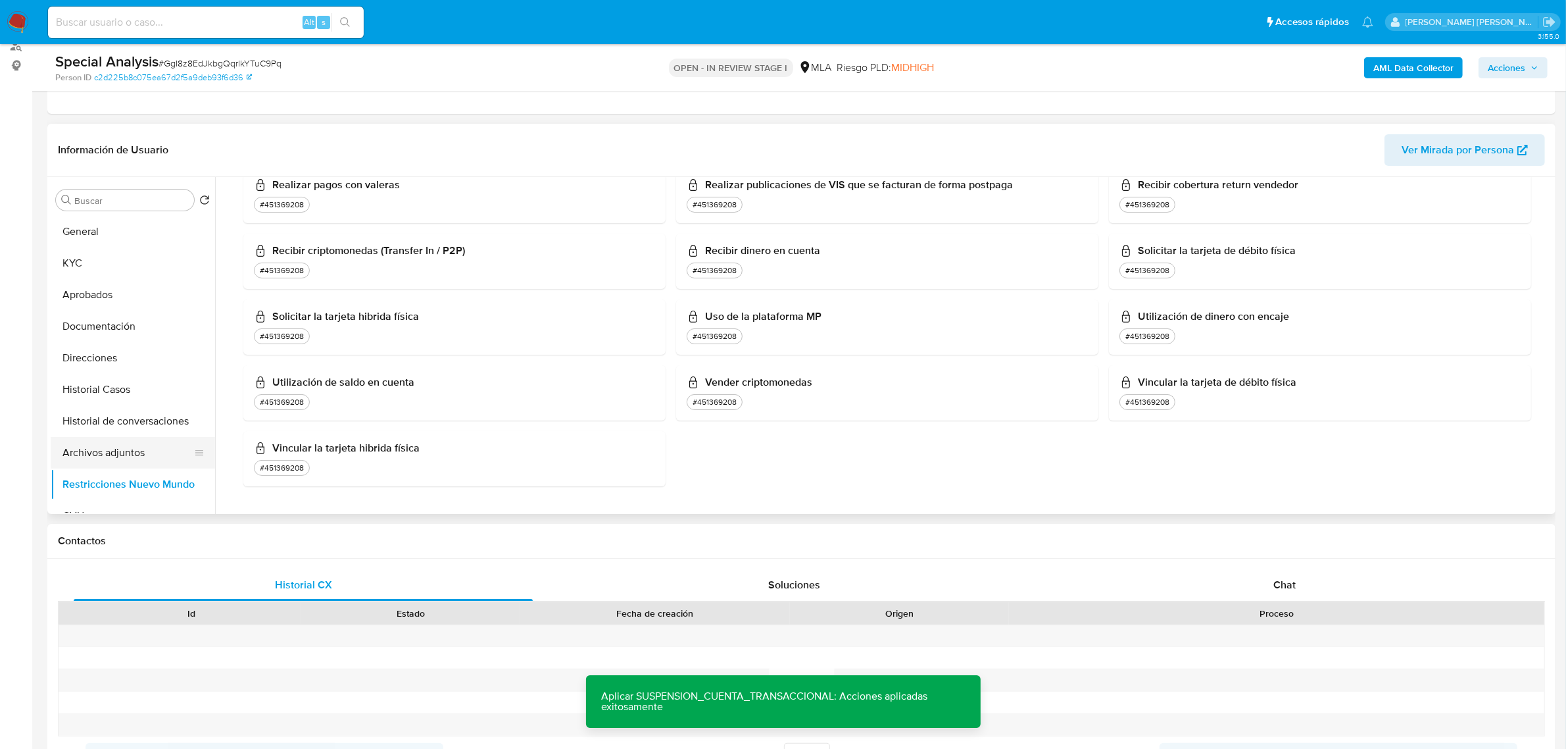
click at [122, 449] on button "Archivos adjuntos" at bounding box center [128, 453] width 154 height 32
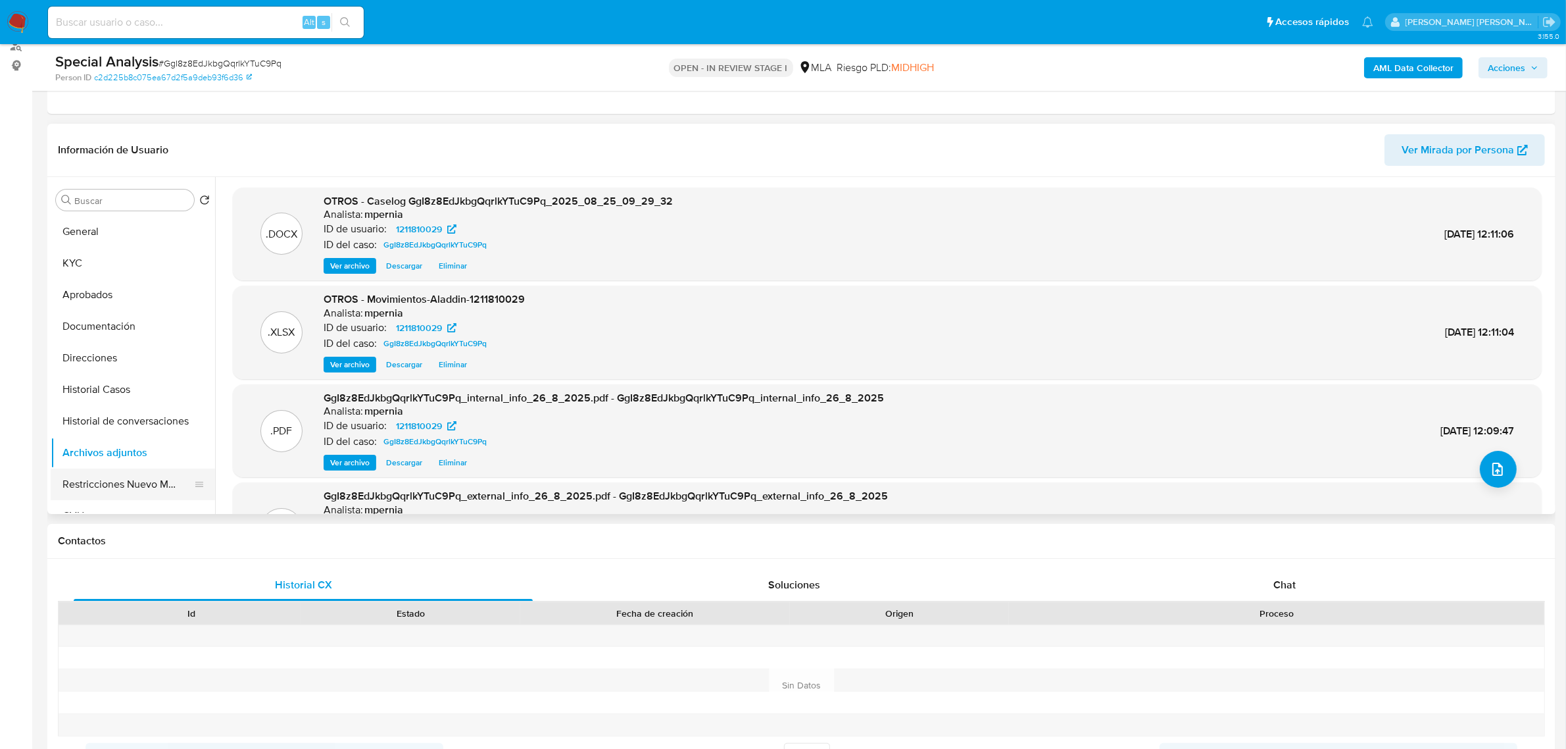
click at [109, 488] on button "Restricciones Nuevo Mundo" at bounding box center [128, 484] width 154 height 32
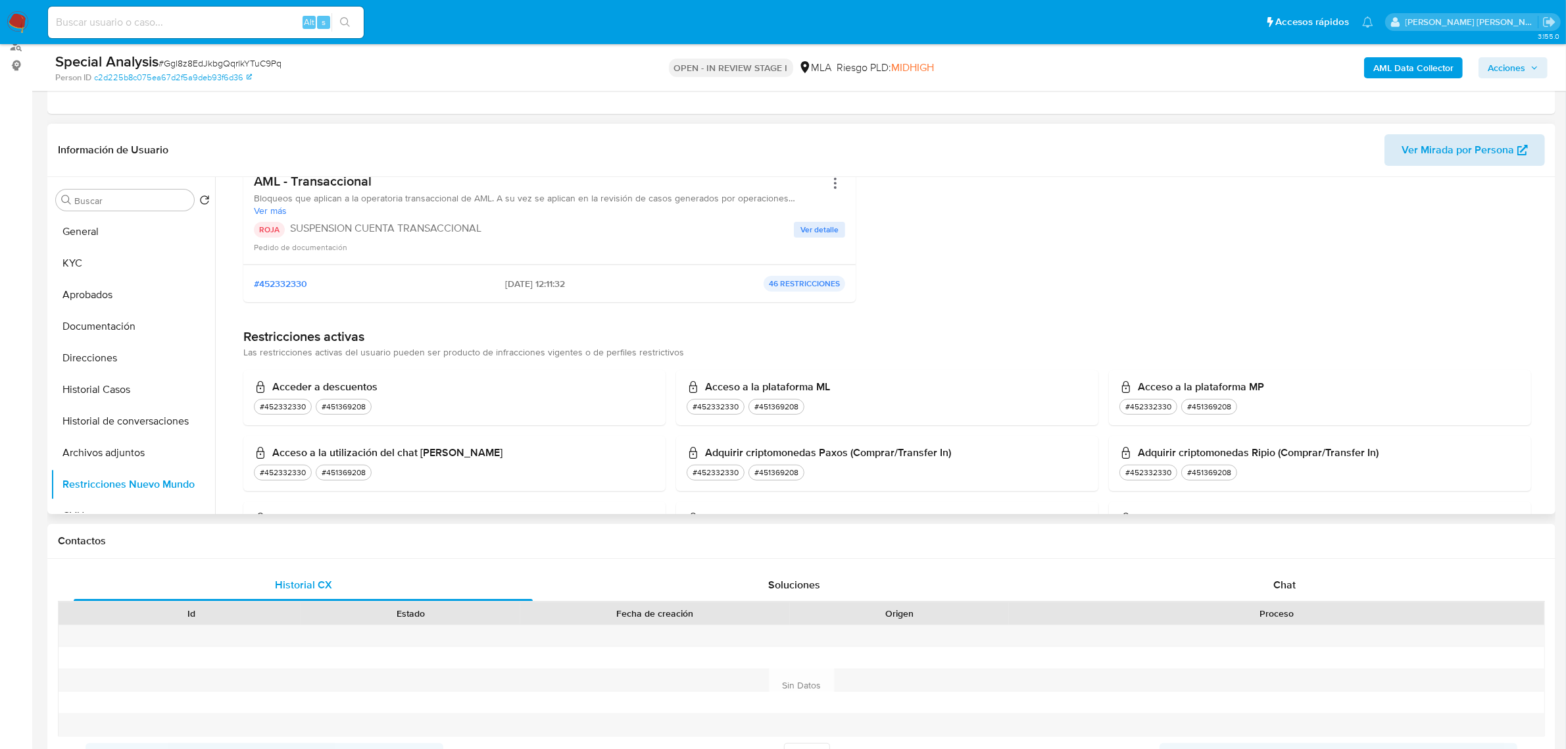
scroll to position [164, 0]
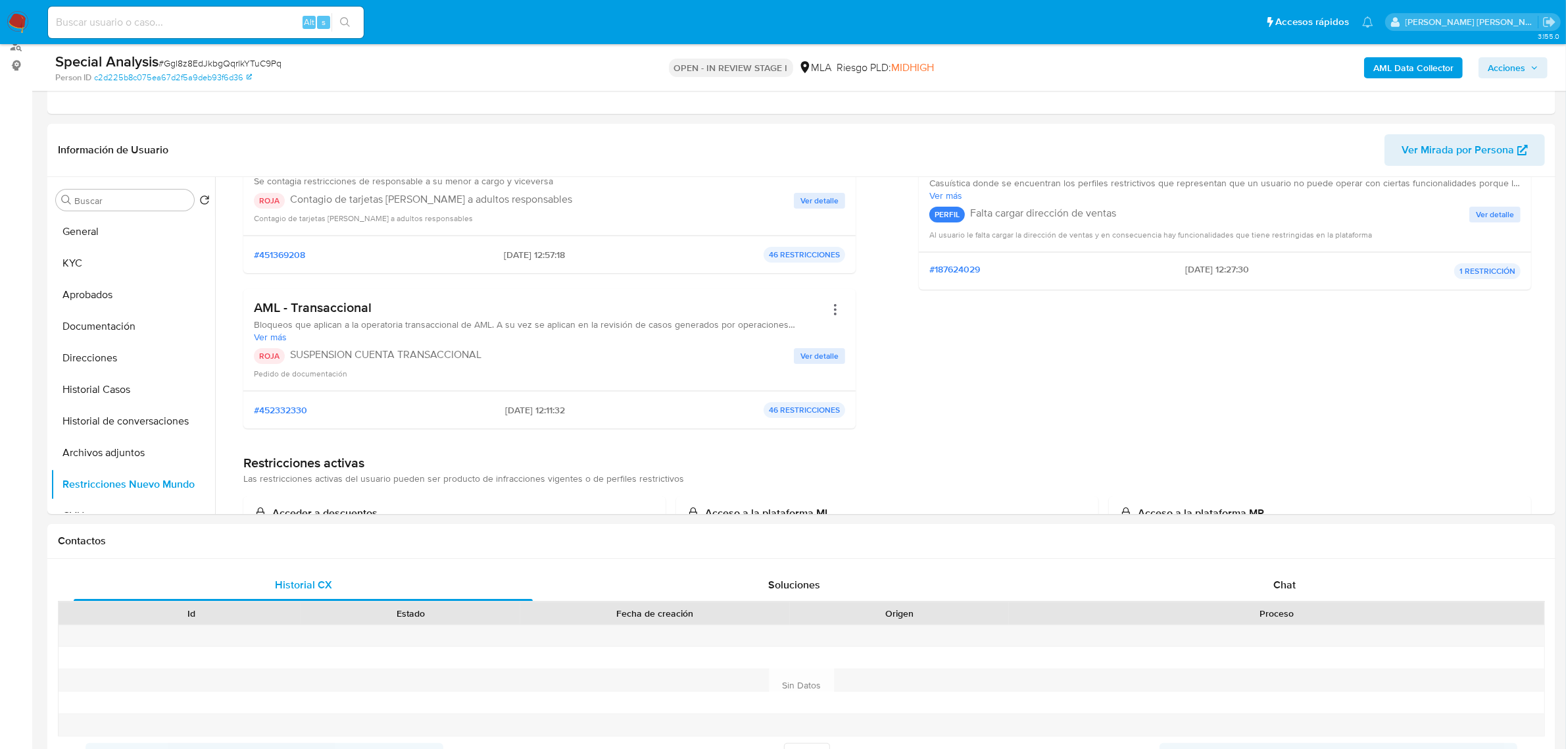
click at [1518, 67] on span "Acciones" at bounding box center [1507, 67] width 38 height 21
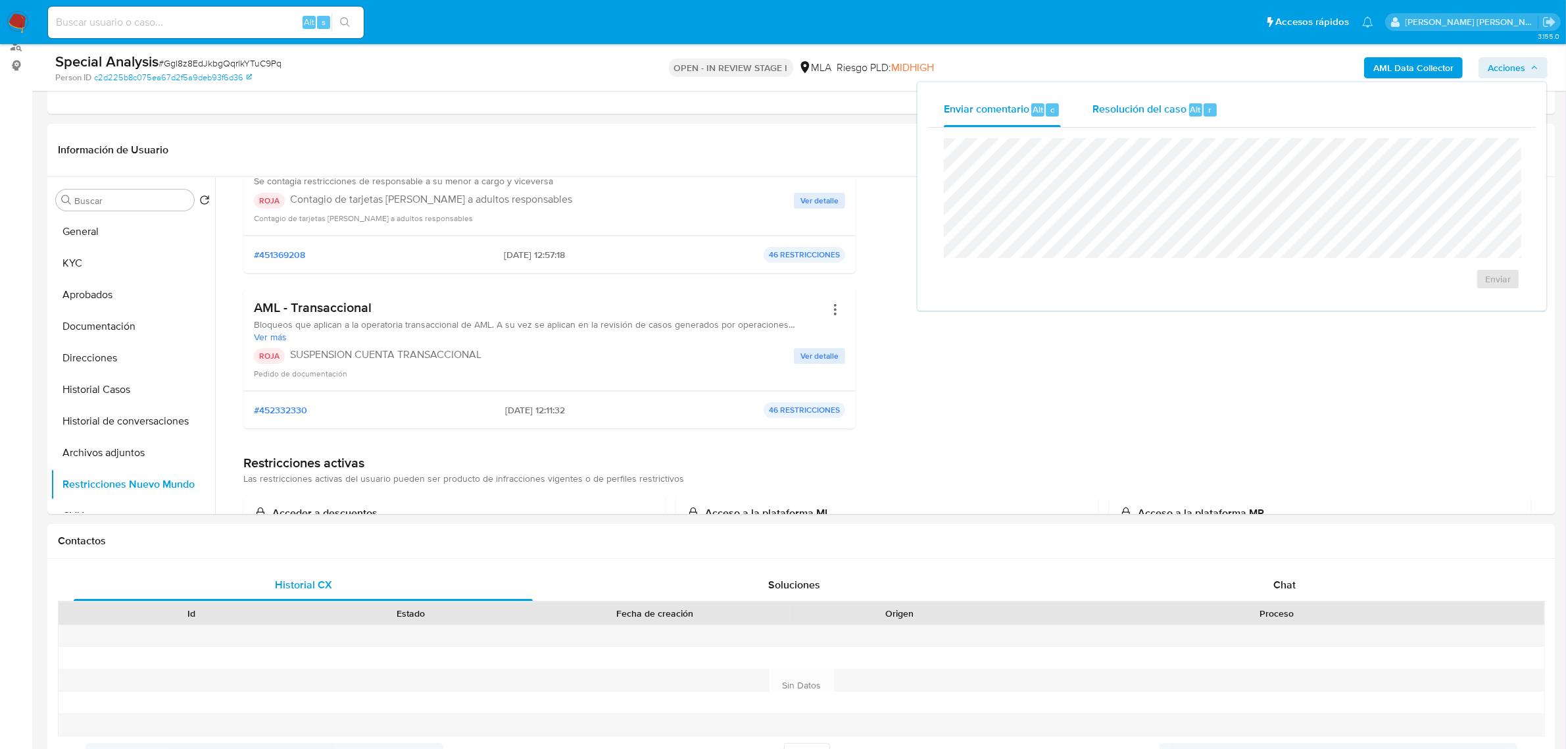
click at [1194, 106] on span "Alt" at bounding box center [1196, 109] width 11 height 13
click at [1465, 288] on span "ROI Proposal" at bounding box center [1466, 287] width 68 height 18
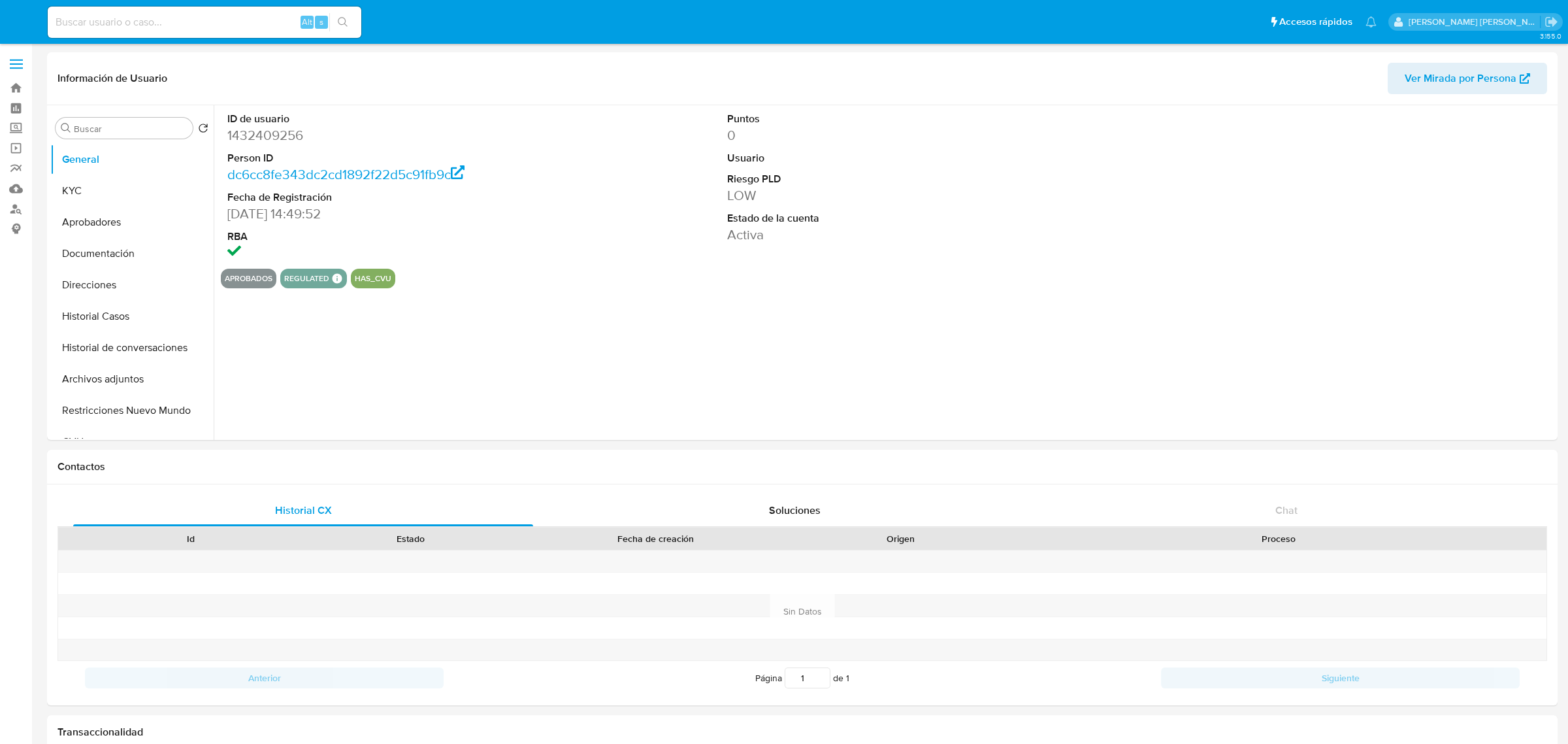
select select "10"
click at [101, 202] on button "KYC" at bounding box center [127, 191] width 153 height 32
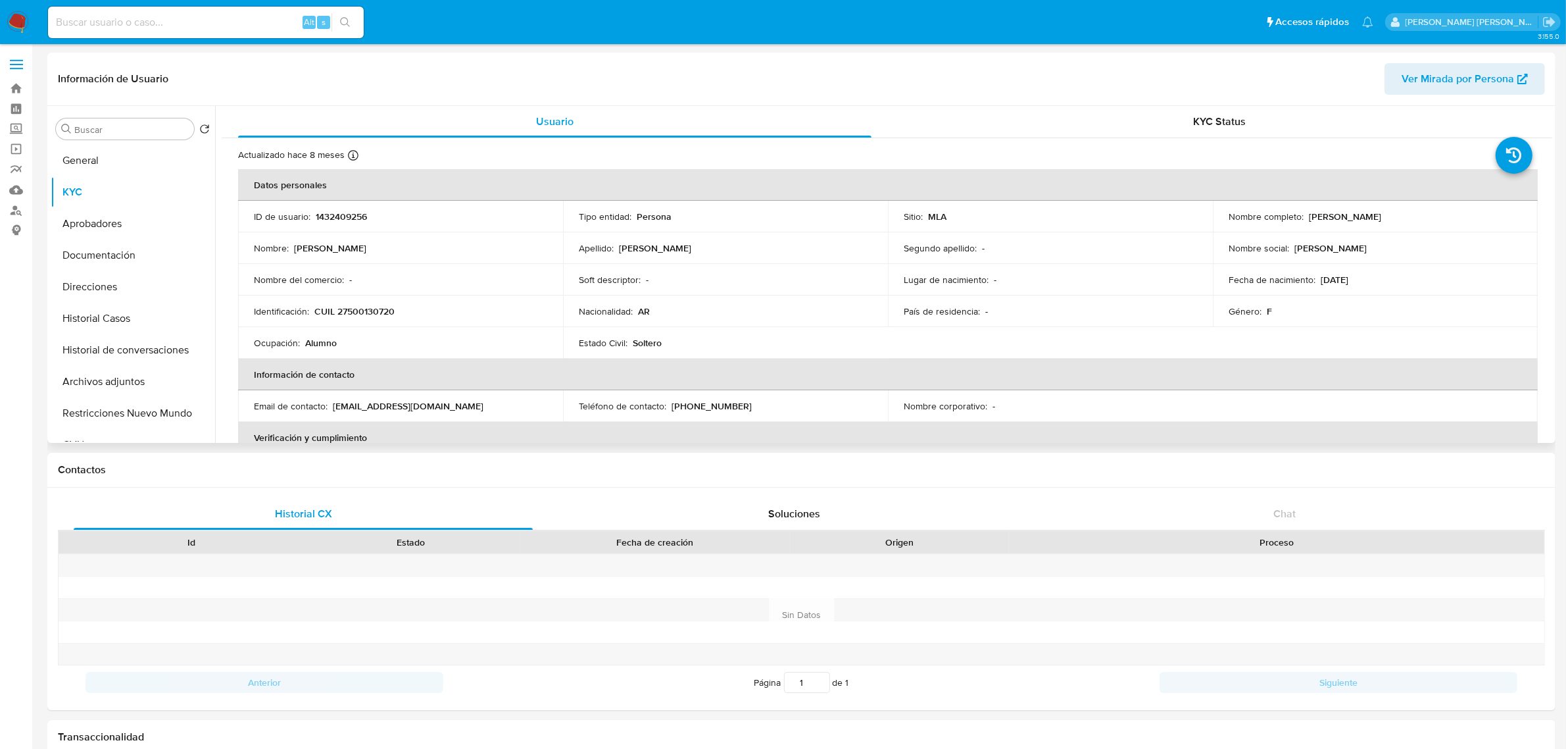
drag, startPoint x: 1305, startPoint y: 217, endPoint x: 1386, endPoint y: 224, distance: 81.9
click at [1386, 224] on td "Nombre completo : [PERSON_NAME]" at bounding box center [1375, 217] width 325 height 32
copy p "[PERSON_NAME]"
click at [366, 311] on p "CUIL 27500130720" at bounding box center [354, 311] width 80 height 12
click at [366, 310] on p "CUIL 27500130720" at bounding box center [354, 311] width 80 height 12
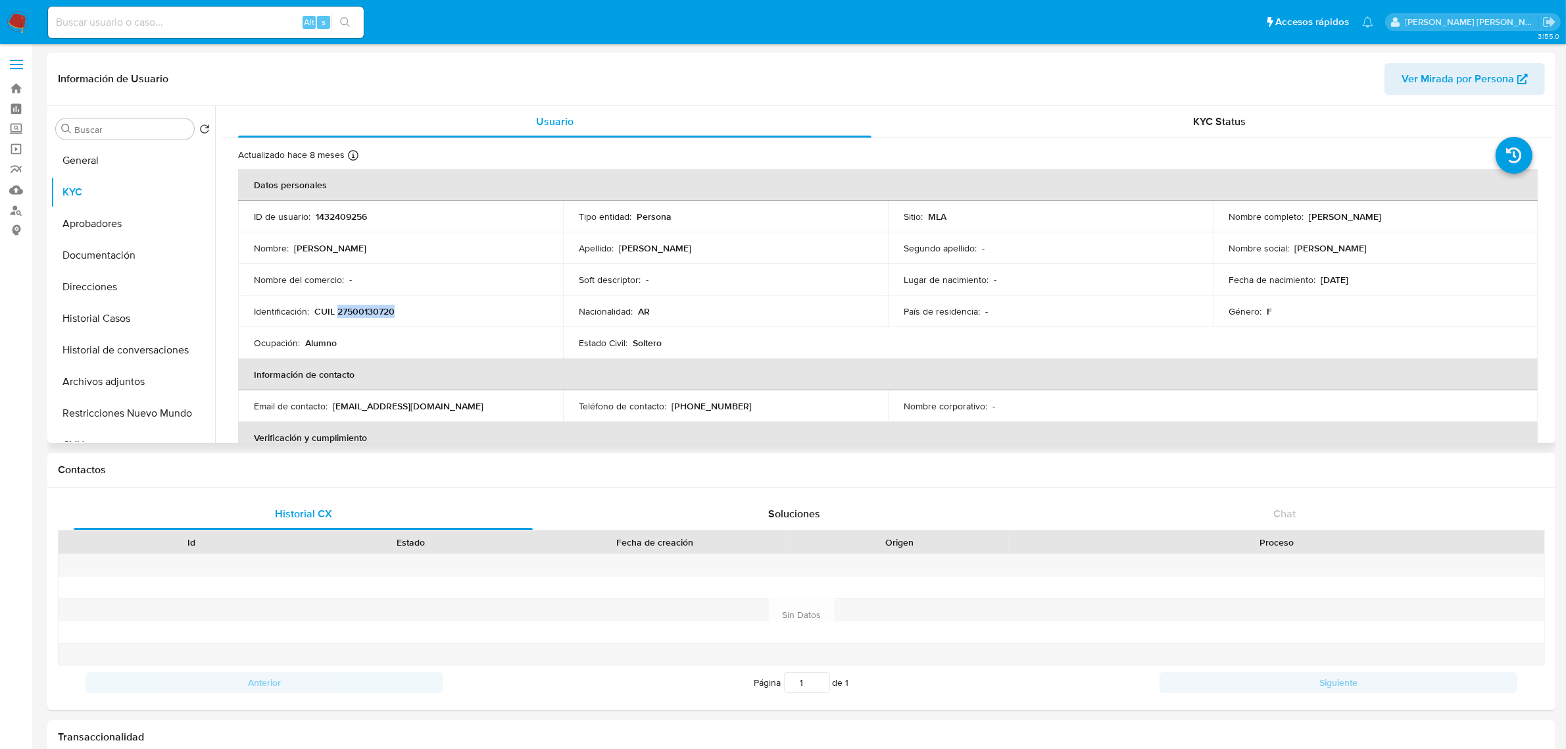
copy p "27500130720"
click at [113, 257] on button "Documentación" at bounding box center [128, 255] width 154 height 32
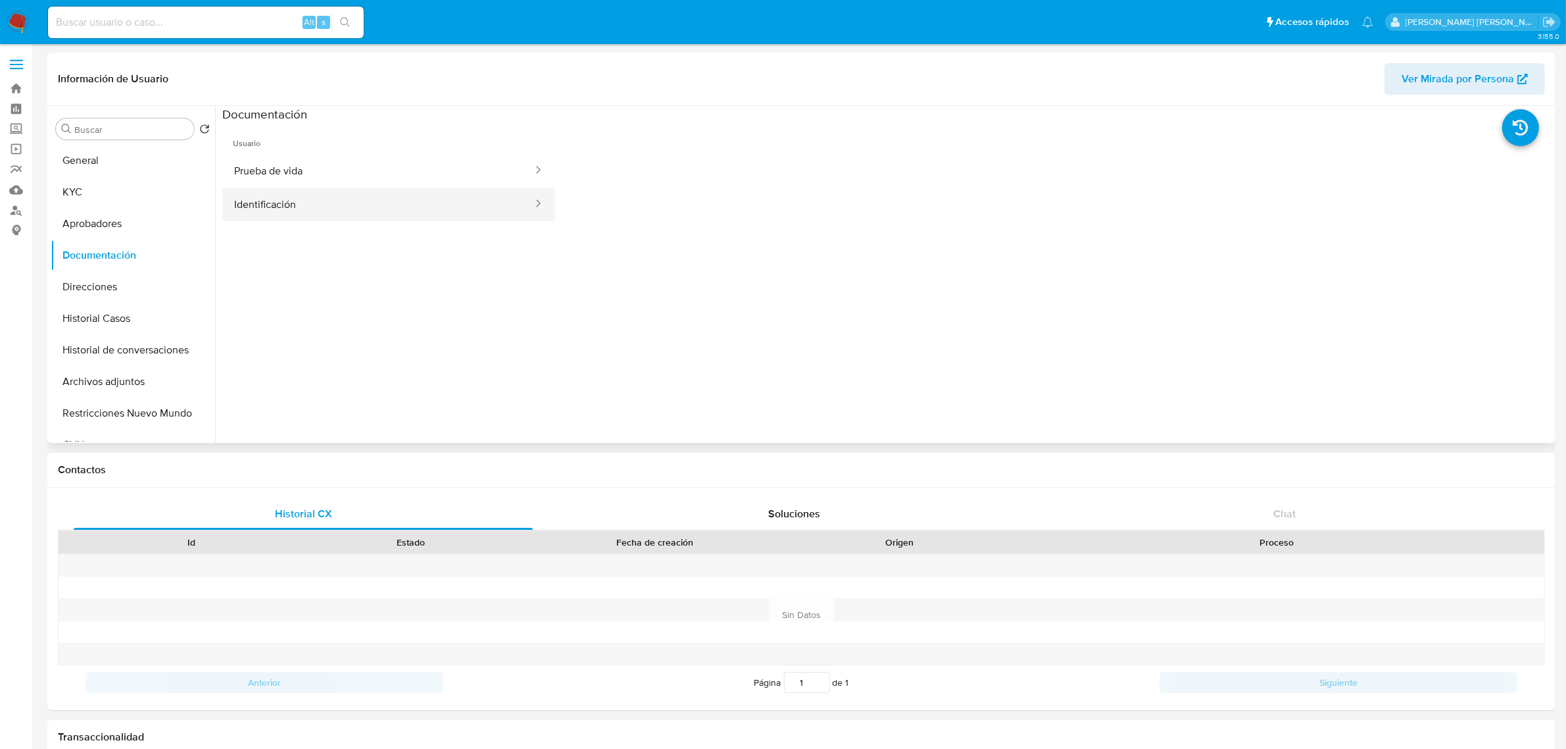
click at [284, 212] on button "Identificación" at bounding box center [378, 205] width 312 height 34
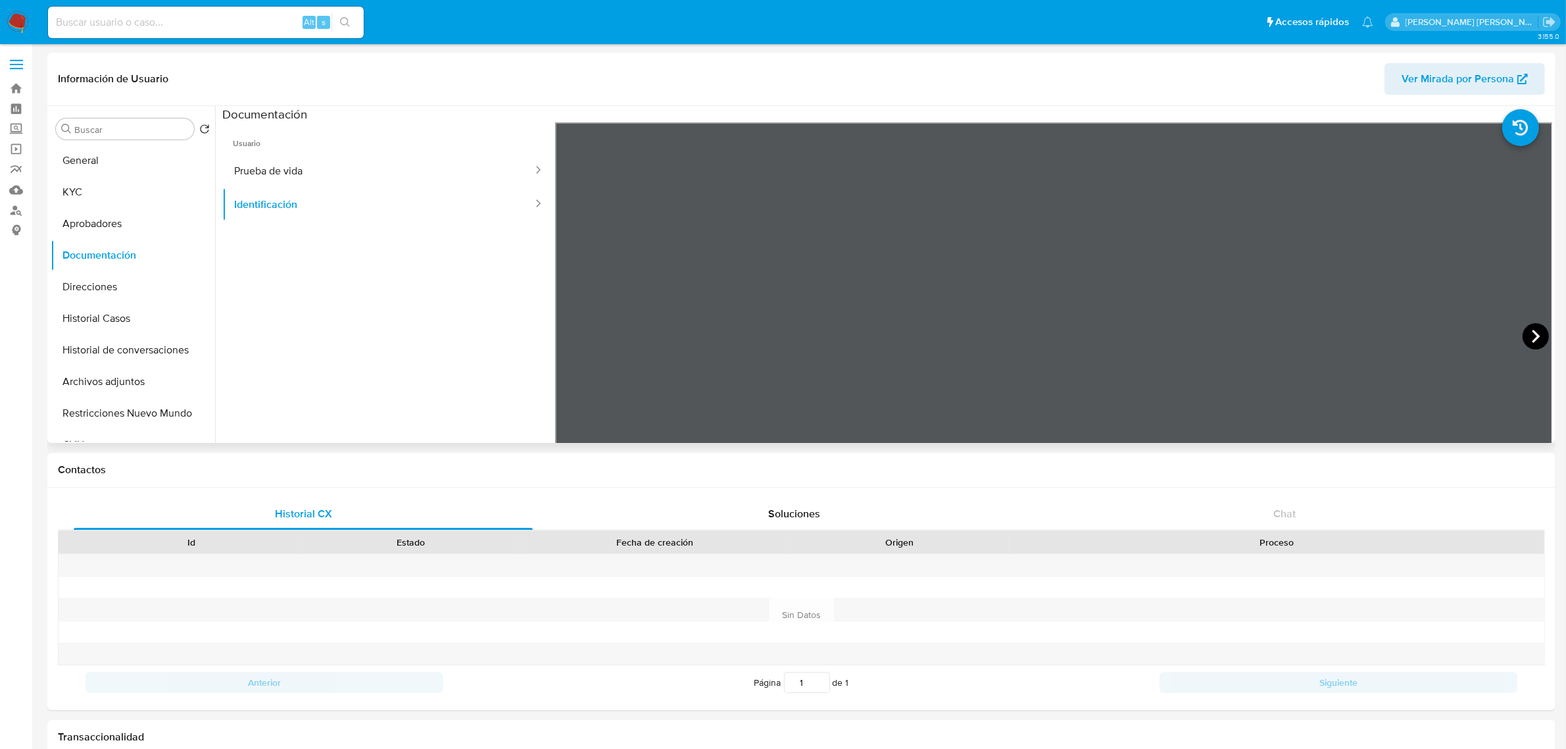
click at [1540, 338] on icon at bounding box center [1536, 336] width 26 height 26
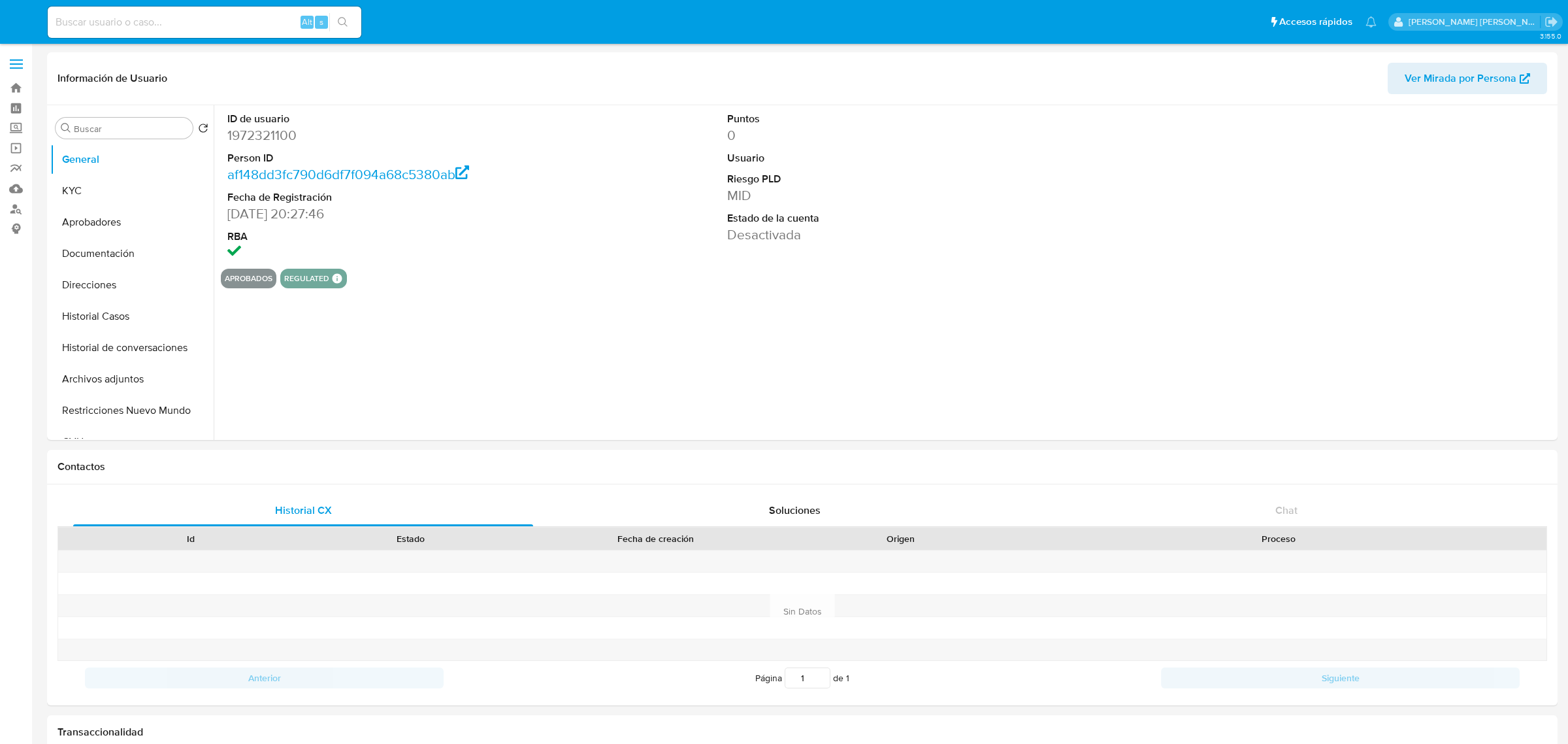
select select "10"
click at [88, 194] on button "KYC" at bounding box center [127, 191] width 153 height 32
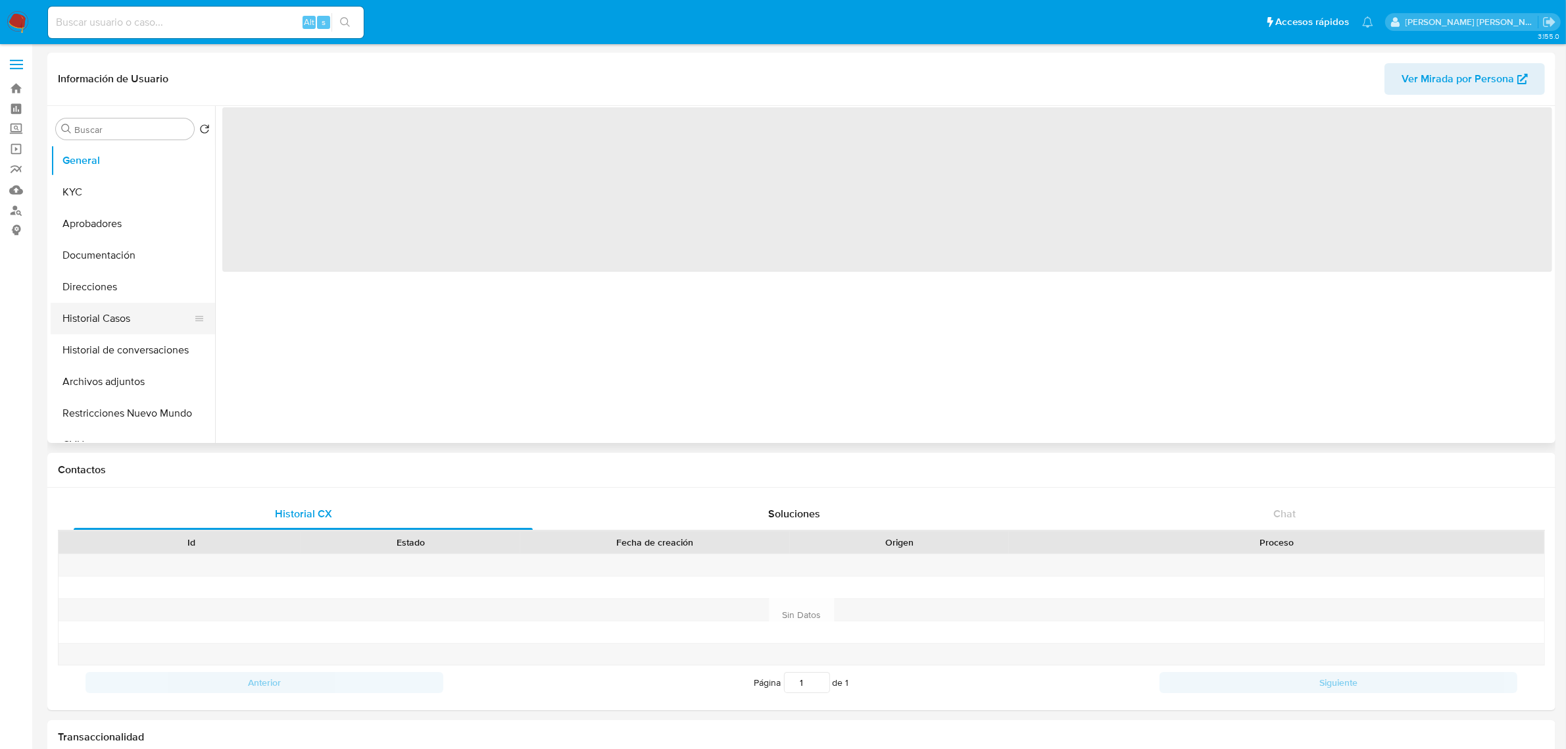
click at [122, 310] on button "Historial Casos" at bounding box center [128, 319] width 154 height 32
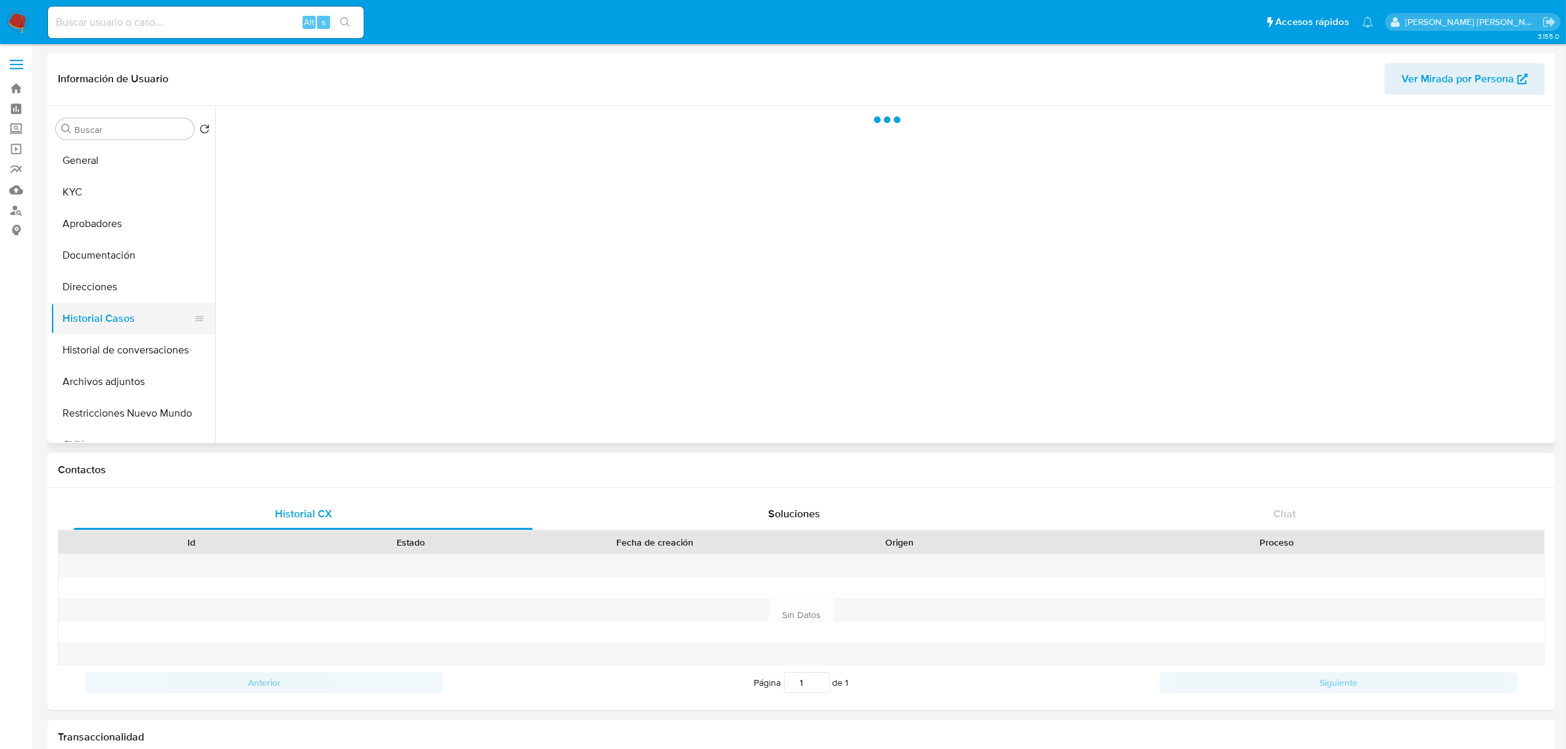
select select "10"
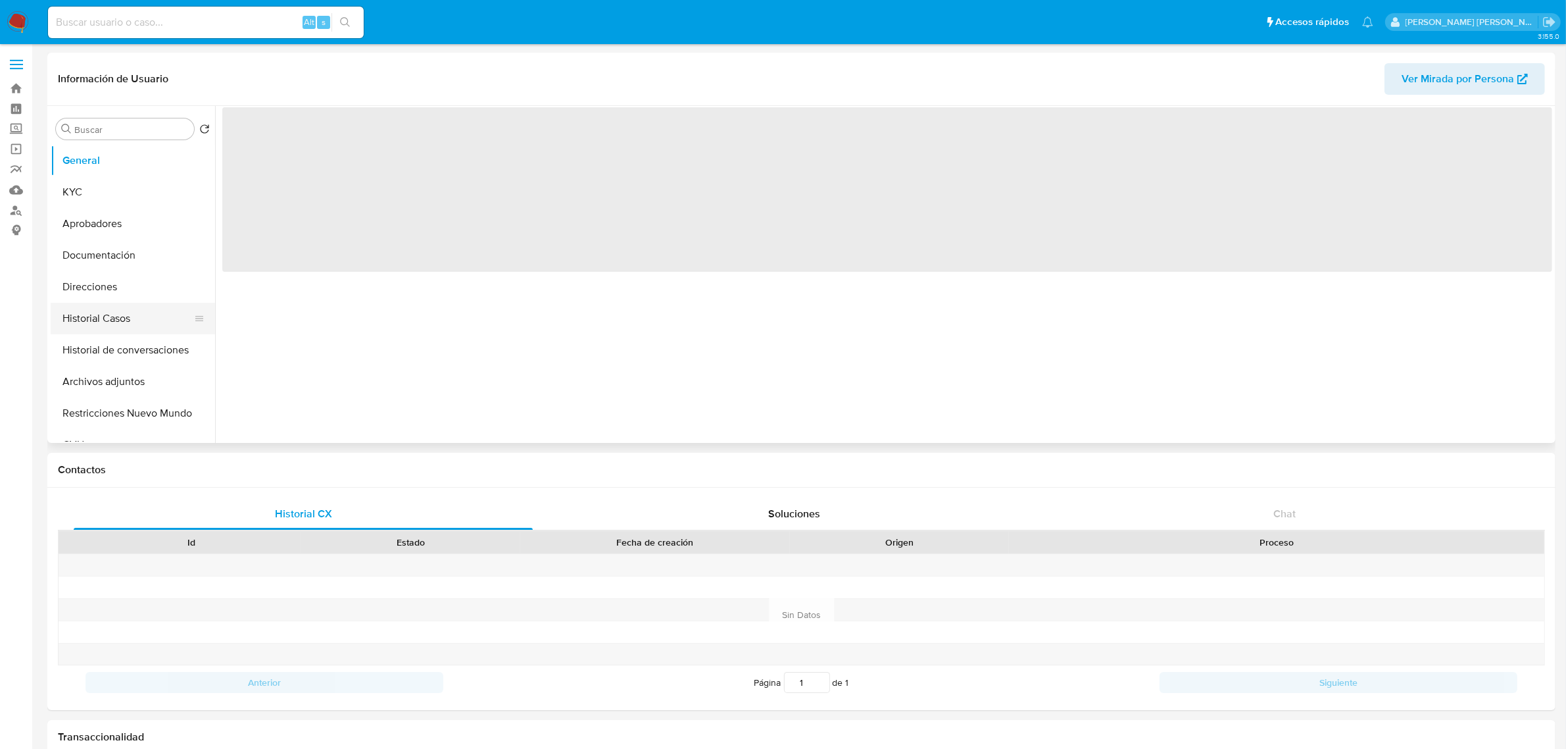
click at [134, 328] on button "Historial Casos" at bounding box center [128, 319] width 154 height 32
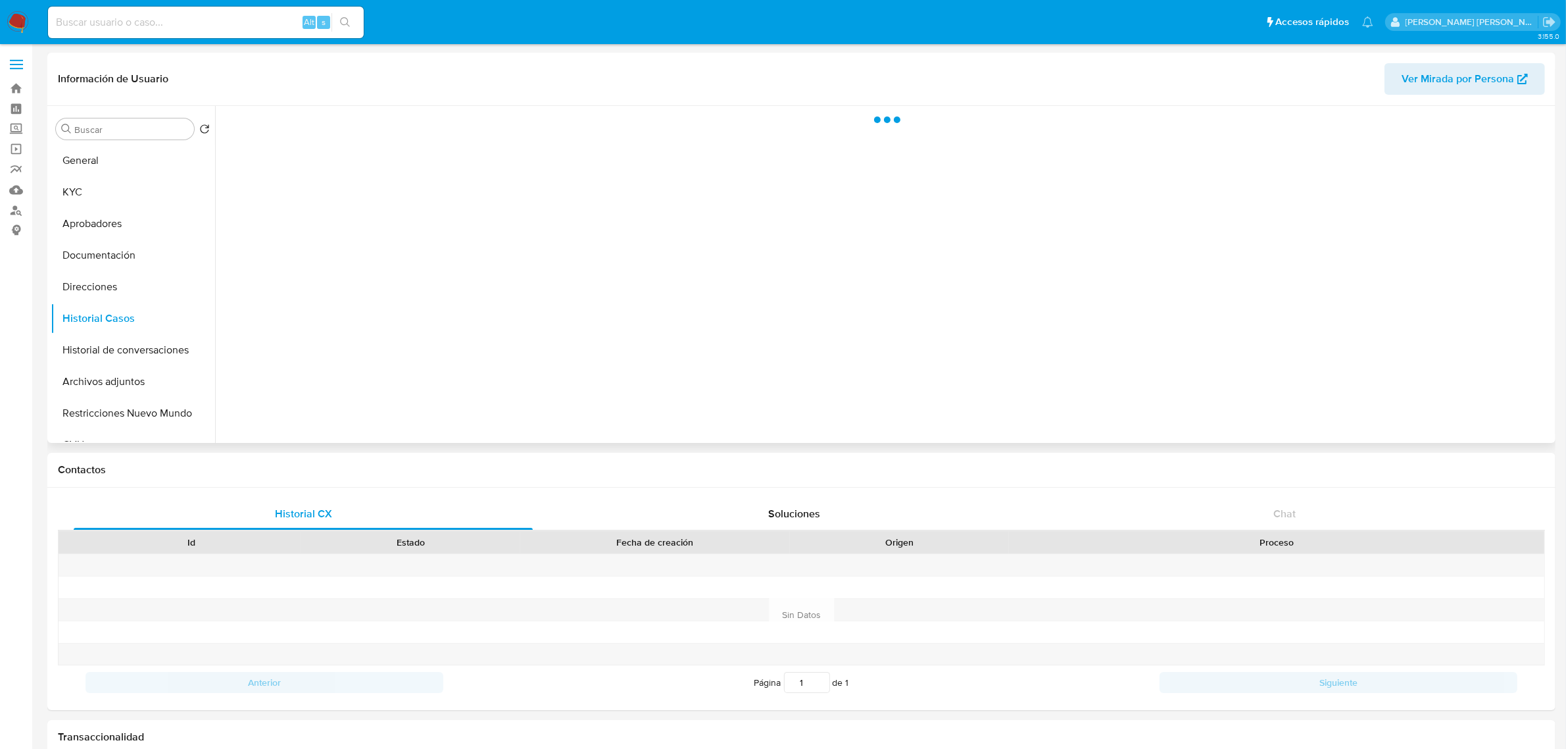
select select "10"
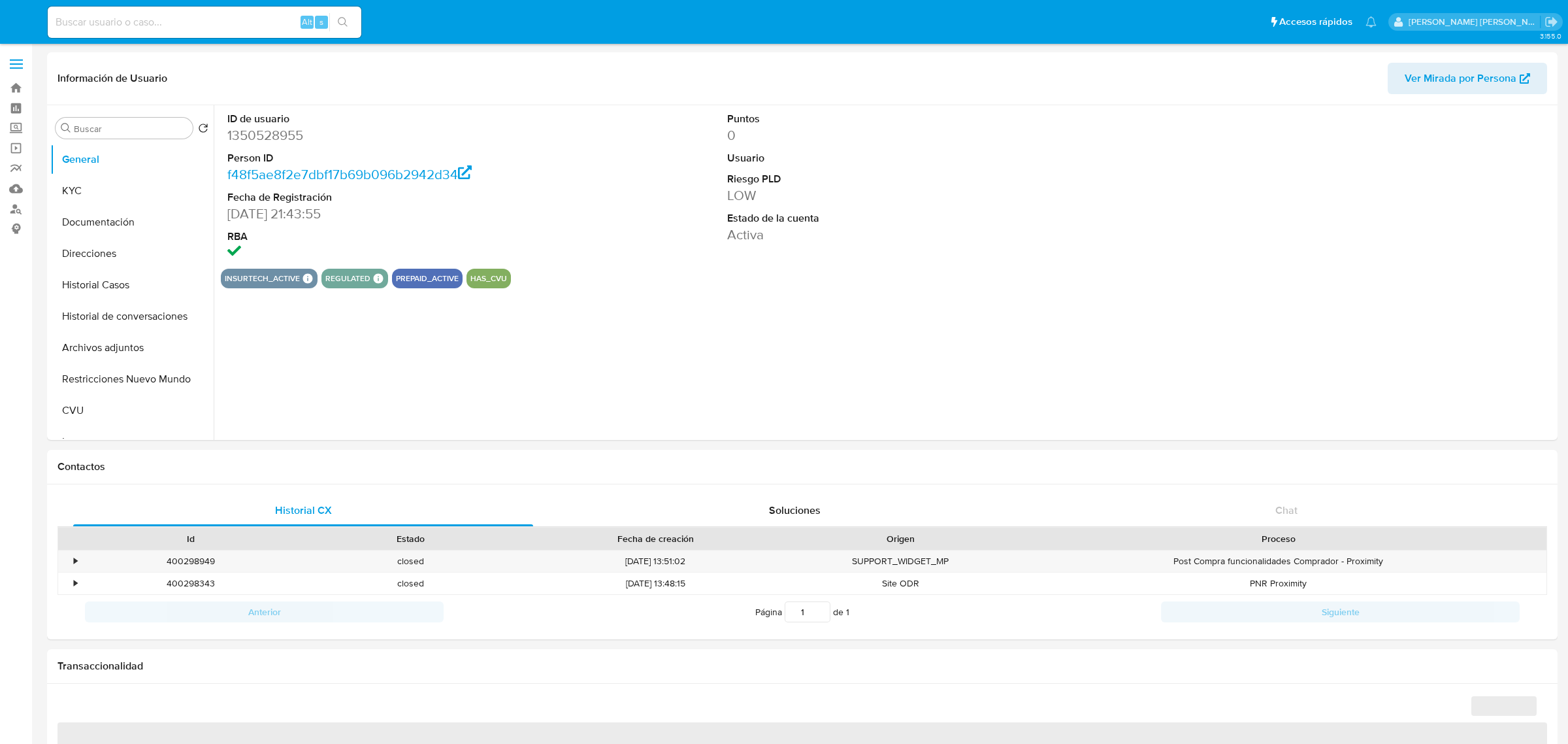
select select "10"
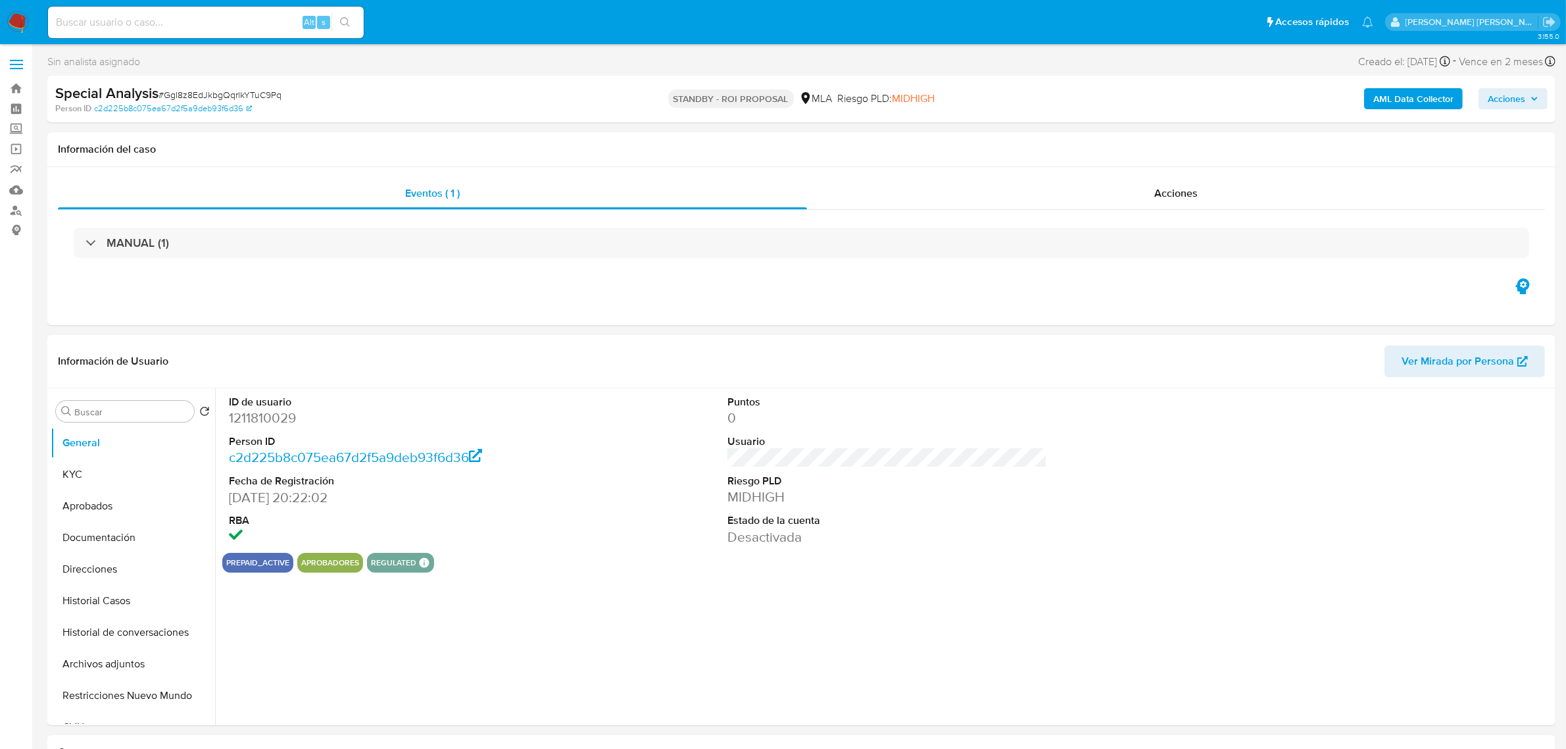
select select "10"
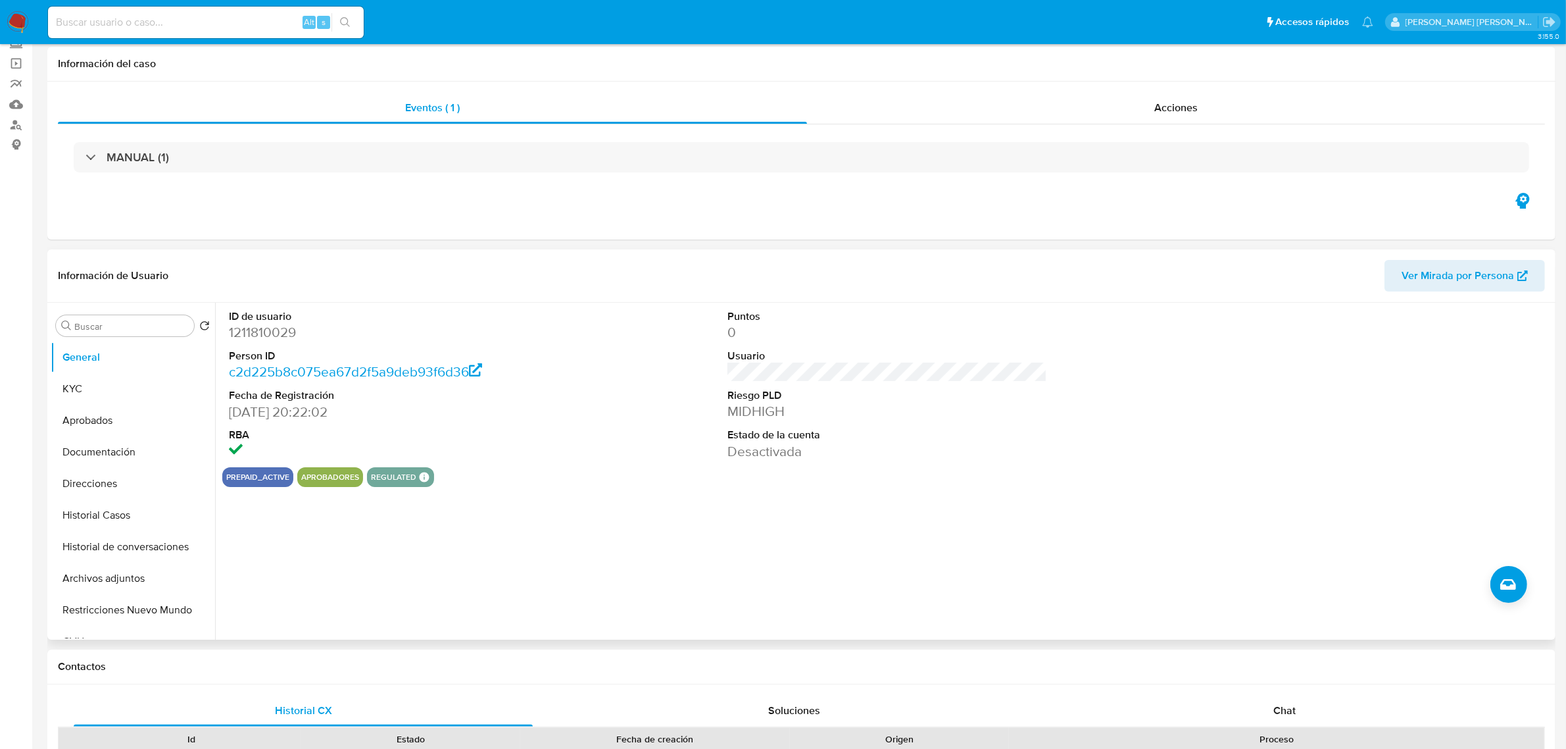
scroll to position [164, 0]
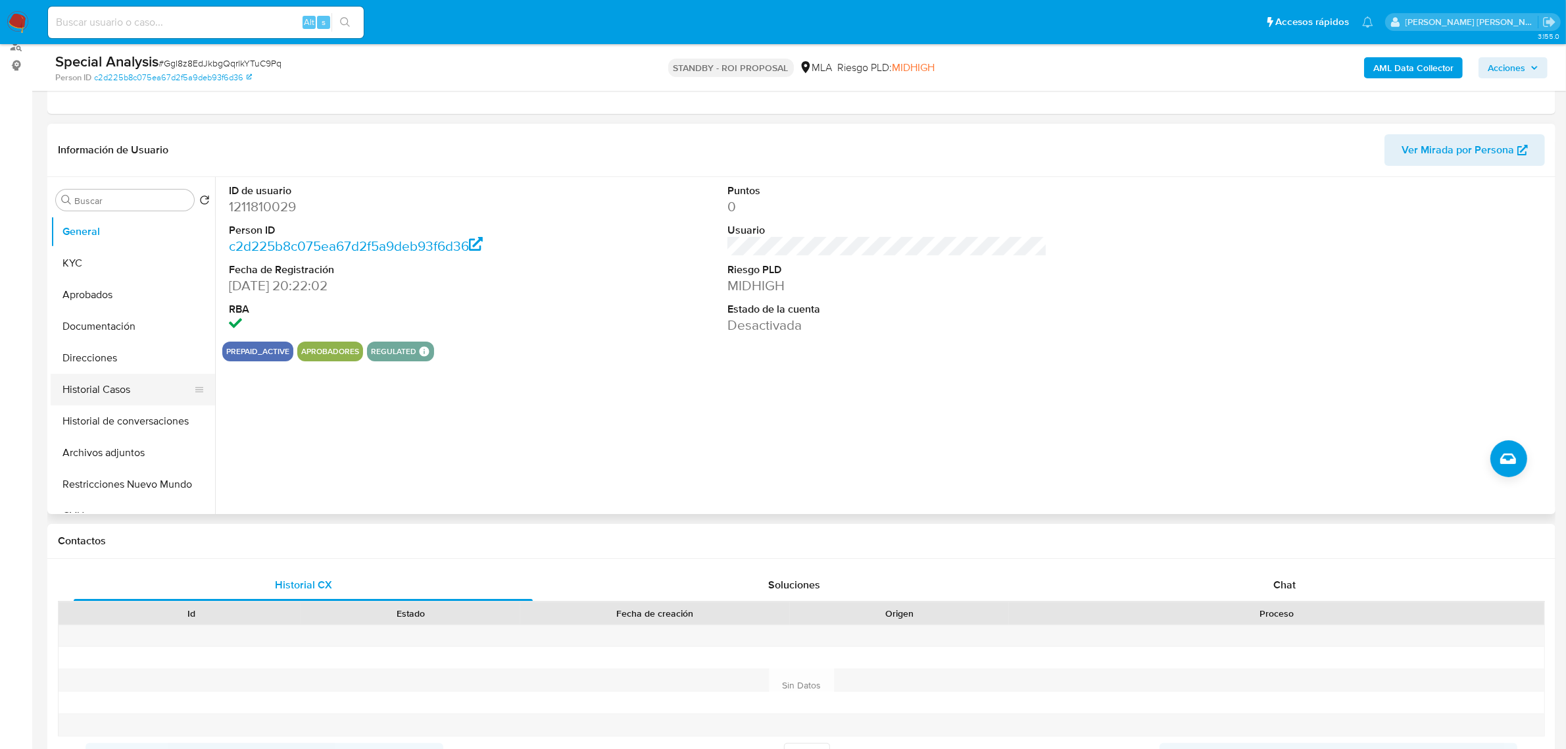
click at [112, 388] on button "Historial Casos" at bounding box center [128, 390] width 154 height 32
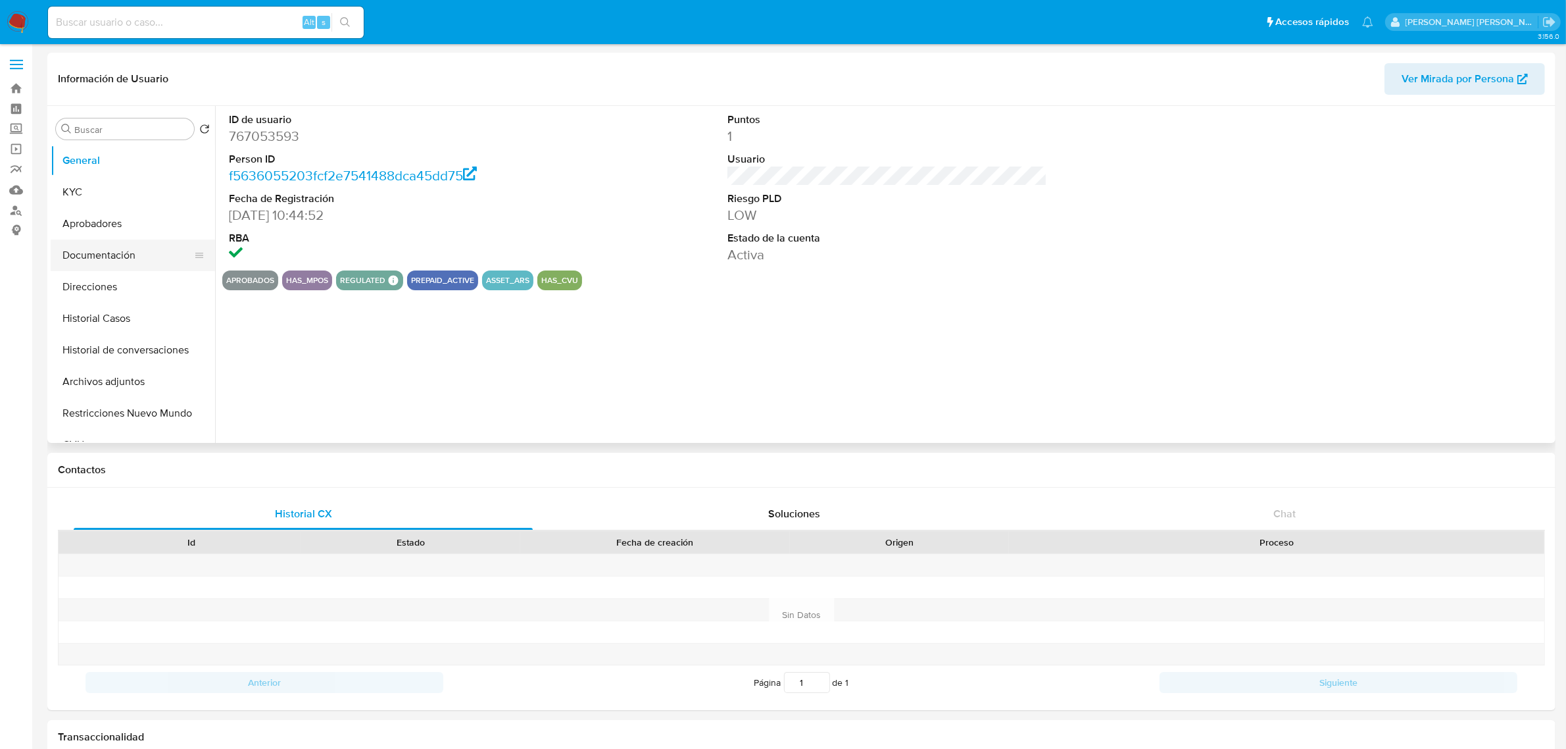
click at [97, 251] on button "Documentación" at bounding box center [128, 255] width 154 height 32
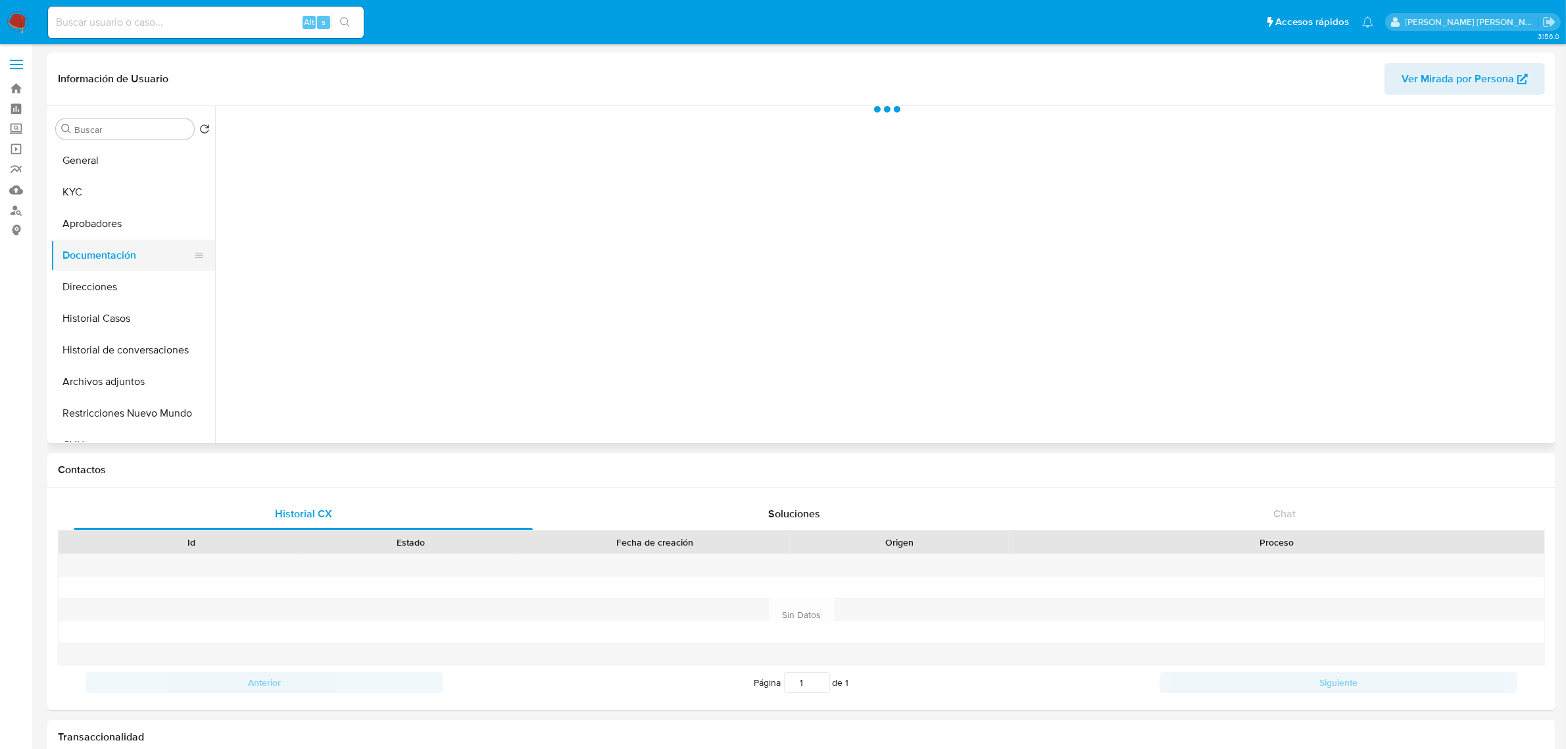
select select "10"
click at [297, 205] on button "Identificación" at bounding box center [378, 205] width 312 height 34
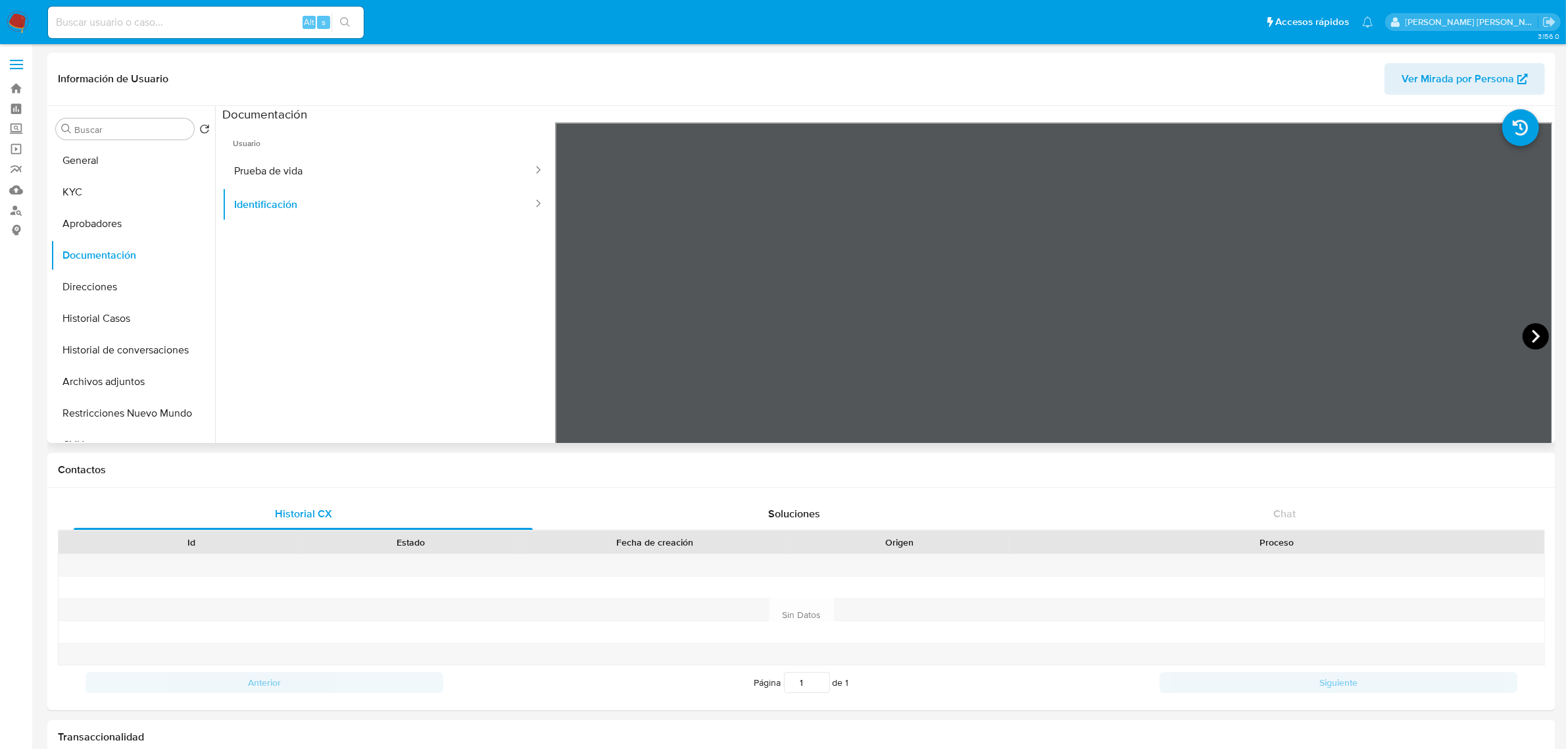
click at [1532, 339] on icon at bounding box center [1536, 336] width 8 height 13
click at [101, 311] on button "Historial Casos" at bounding box center [128, 319] width 154 height 32
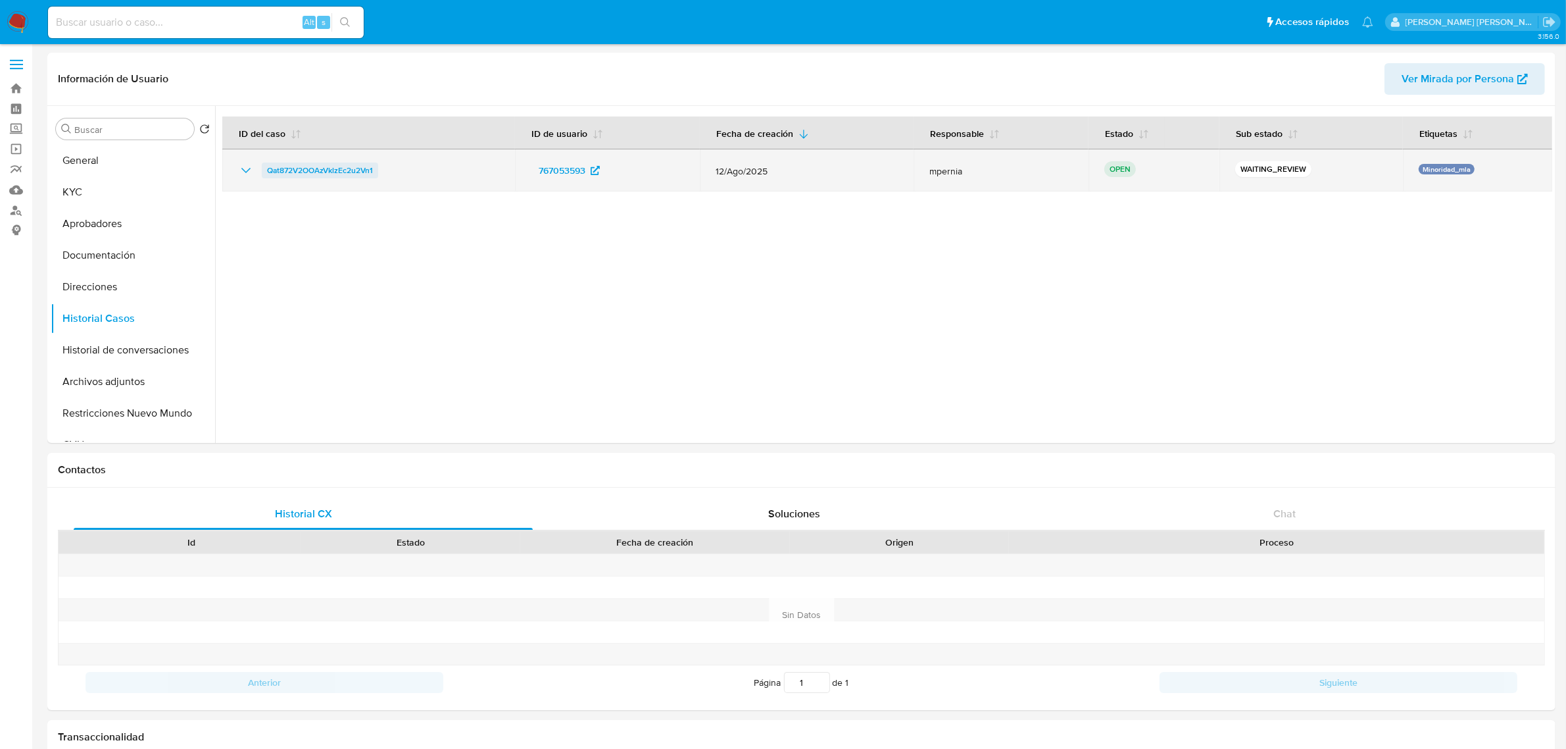
click at [311, 171] on span "Qat872V2OOAzVklzEc2u2Vn1" at bounding box center [320, 171] width 106 height 16
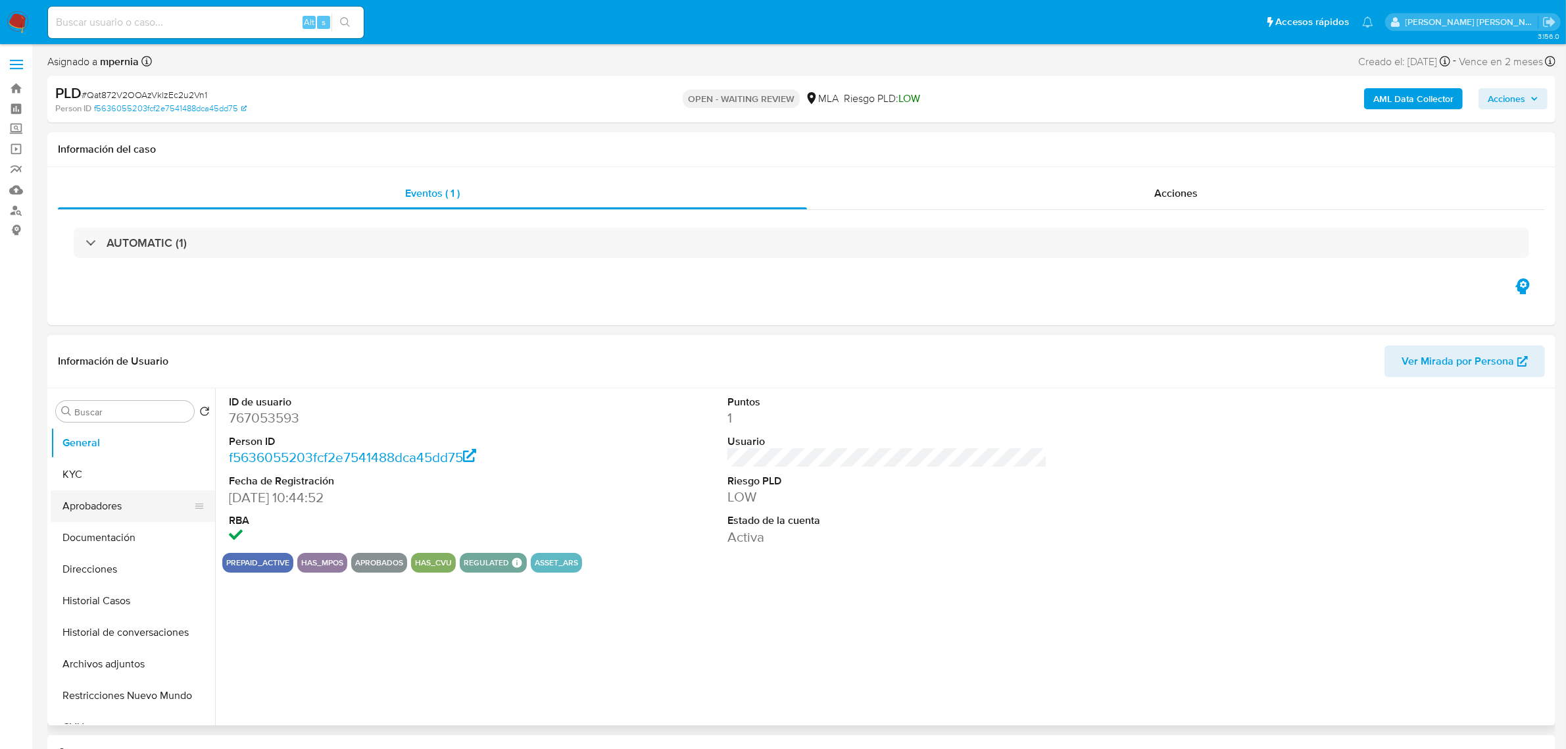
select select "10"
click at [99, 517] on button "Aprobadores" at bounding box center [128, 506] width 154 height 32
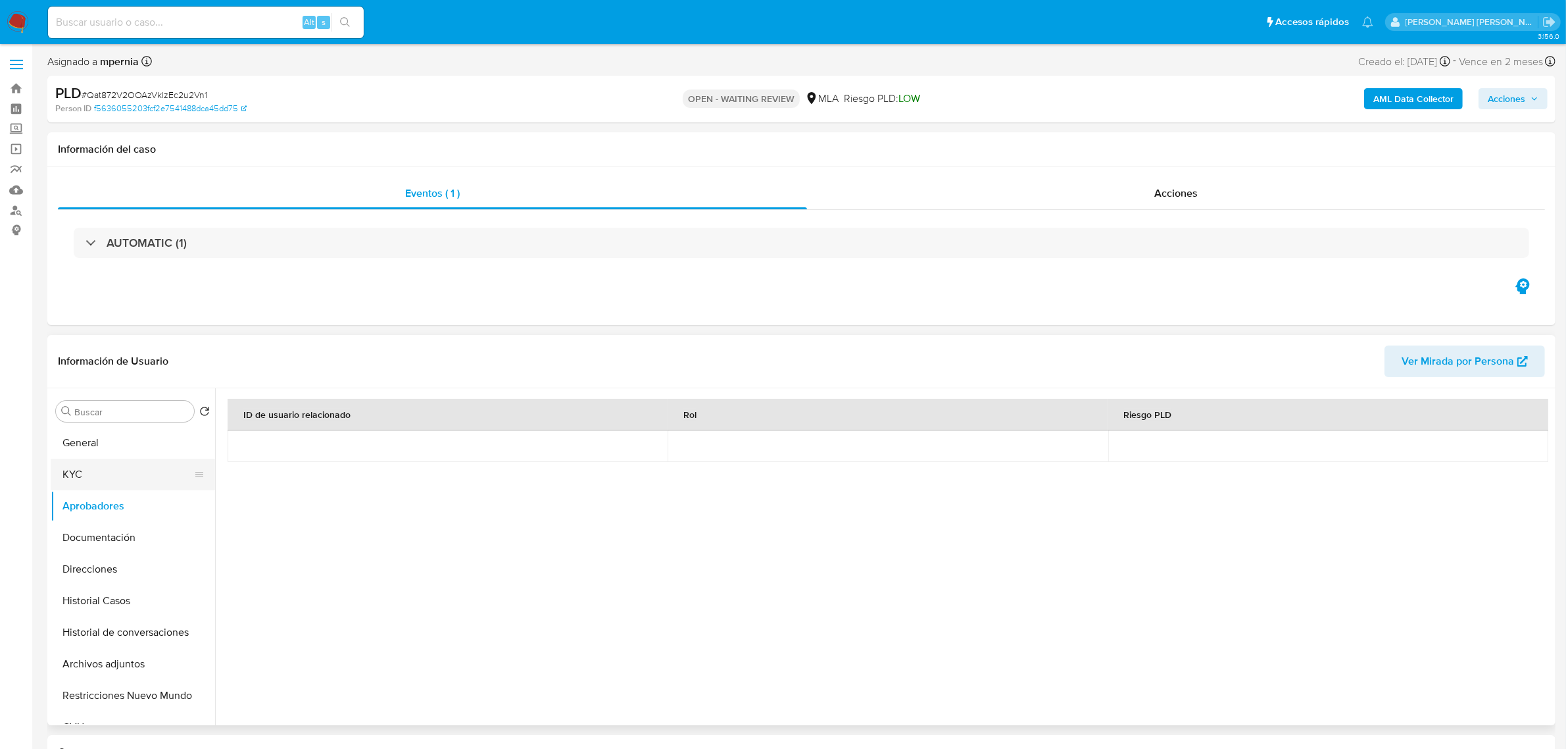
click at [88, 472] on button "KYC" at bounding box center [128, 475] width 154 height 32
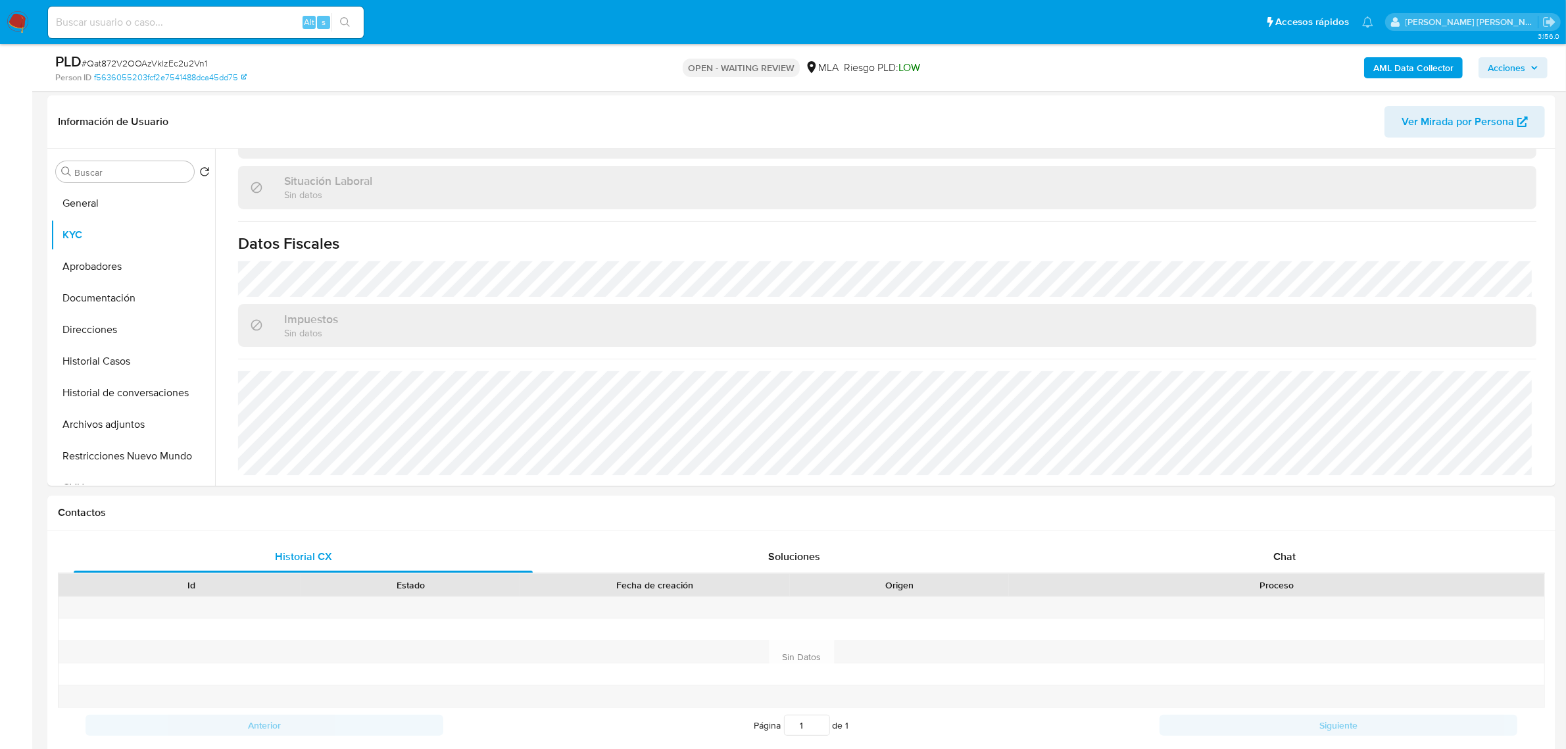
scroll to position [411, 0]
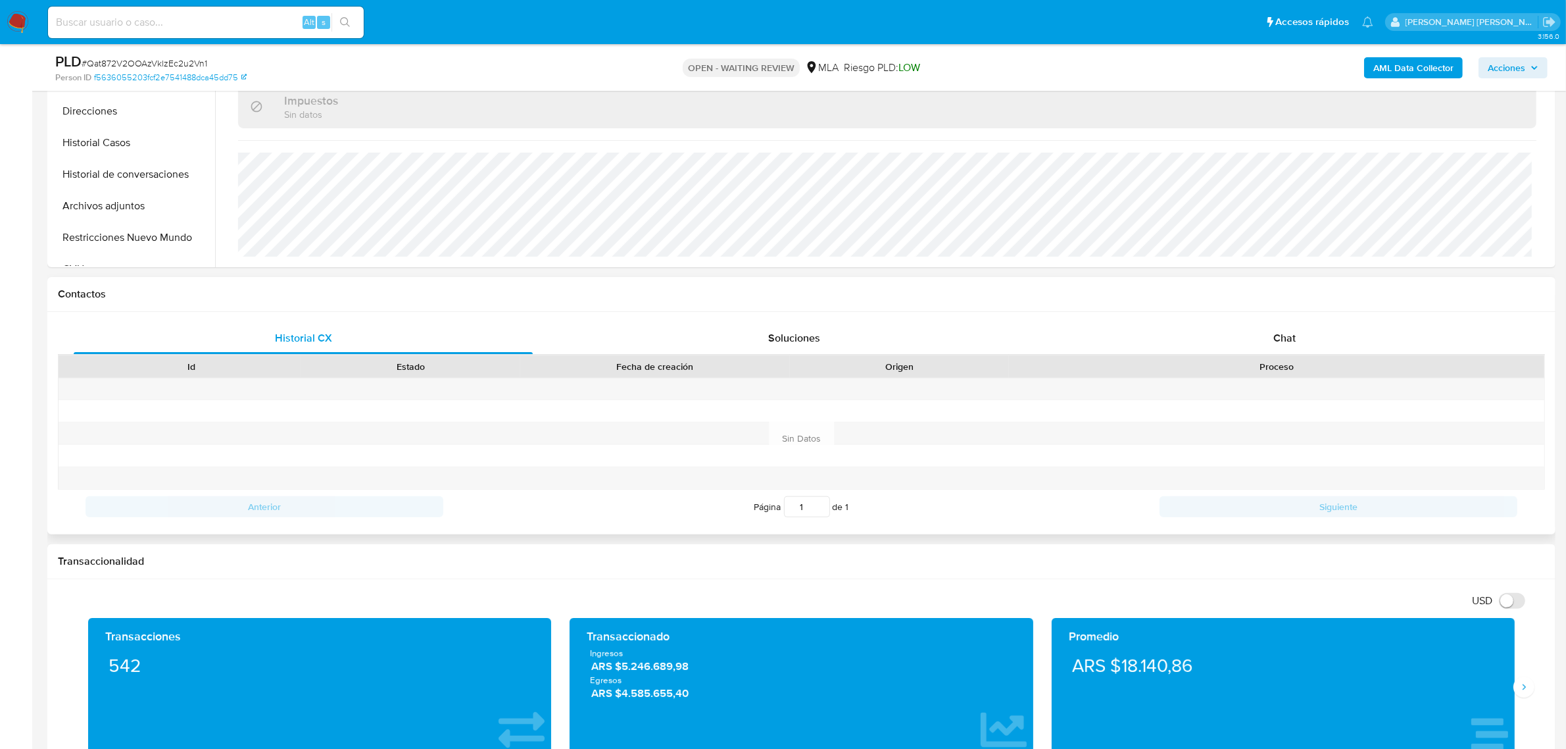
click at [1272, 316] on div "Historial CX Soluciones Chat Id Estado Fecha de creación Origen Proceso Anterio…" at bounding box center [801, 423] width 1509 height 222
click at [1270, 339] on div "Chat" at bounding box center [1284, 338] width 459 height 32
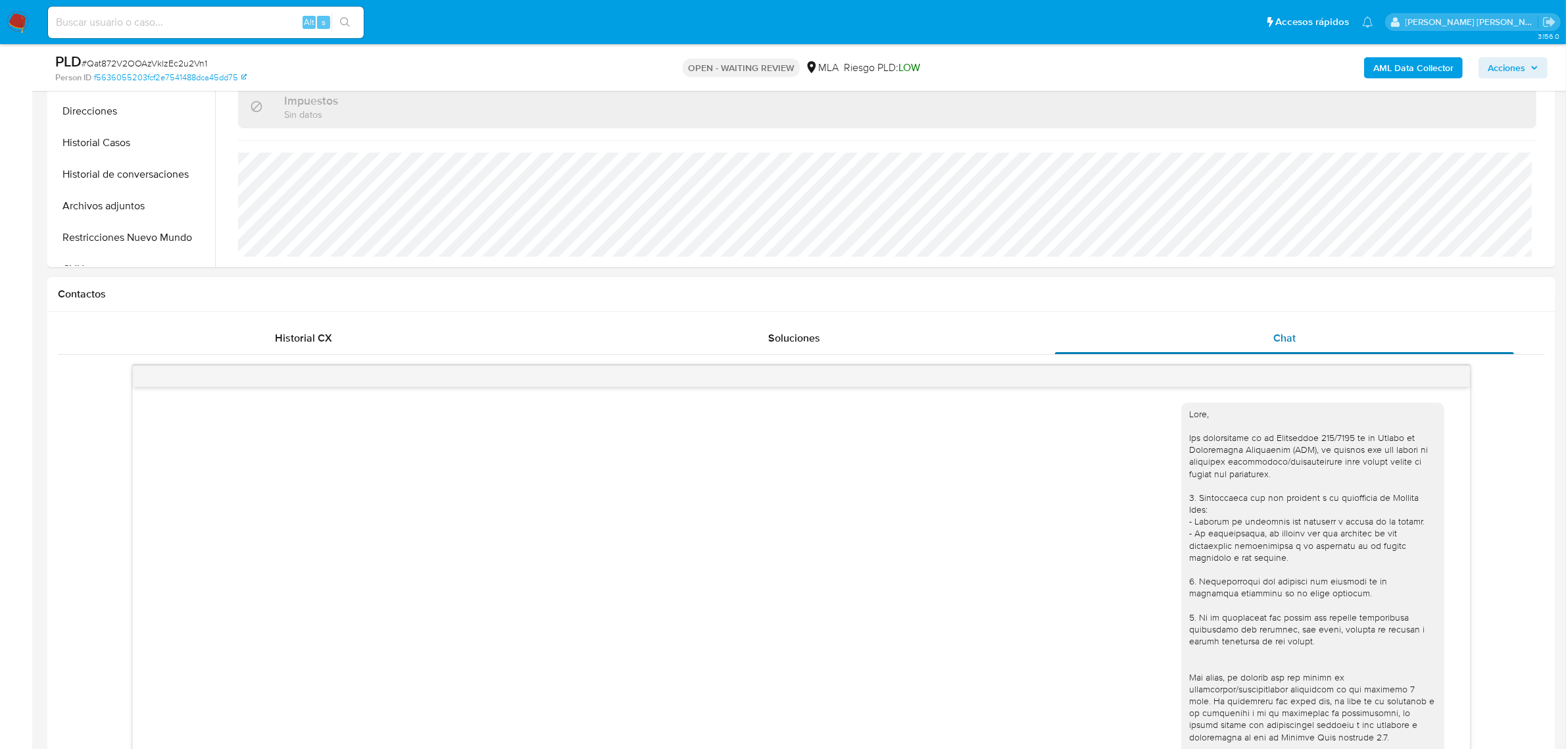
scroll to position [574, 0]
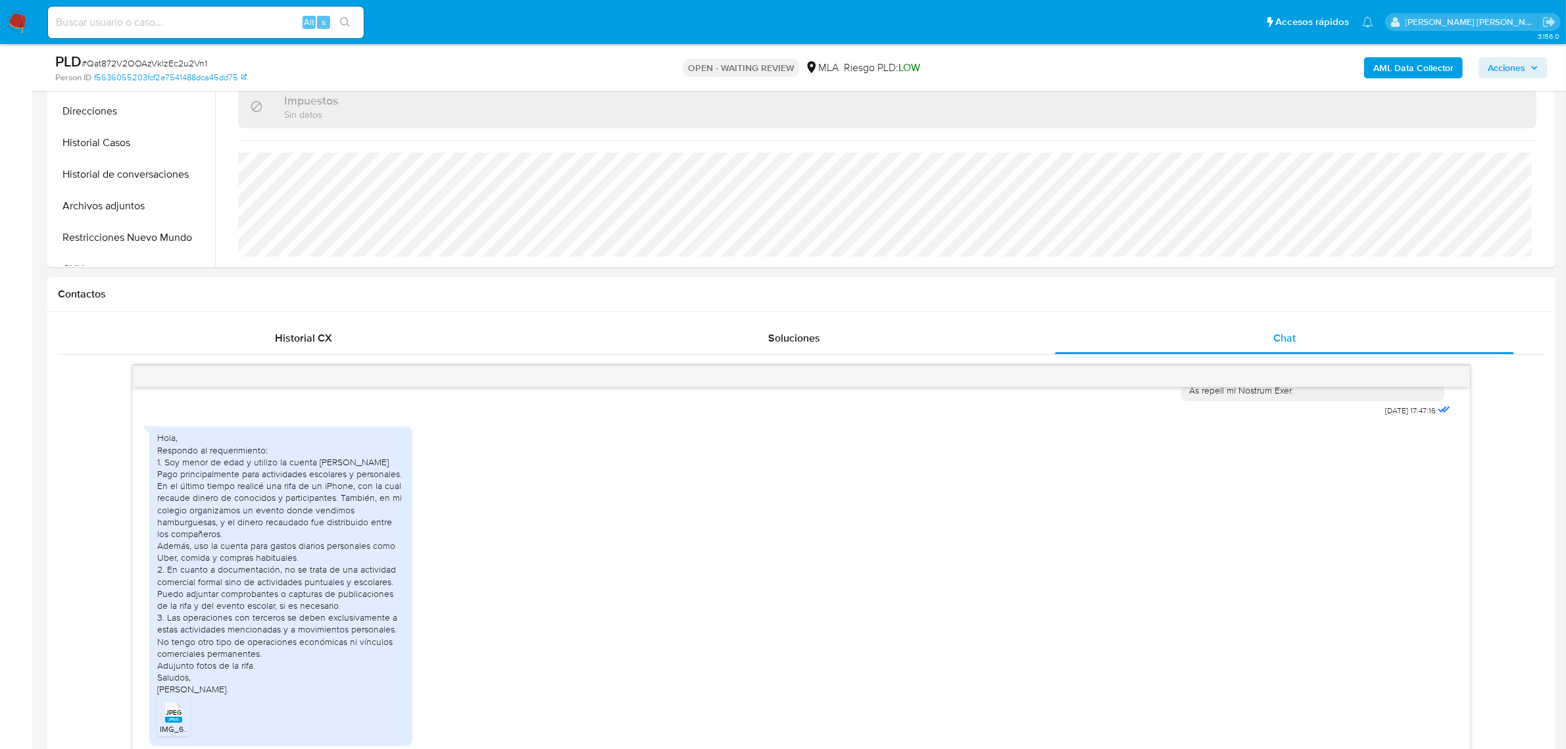
click at [181, 720] on rect at bounding box center [173, 719] width 17 height 6
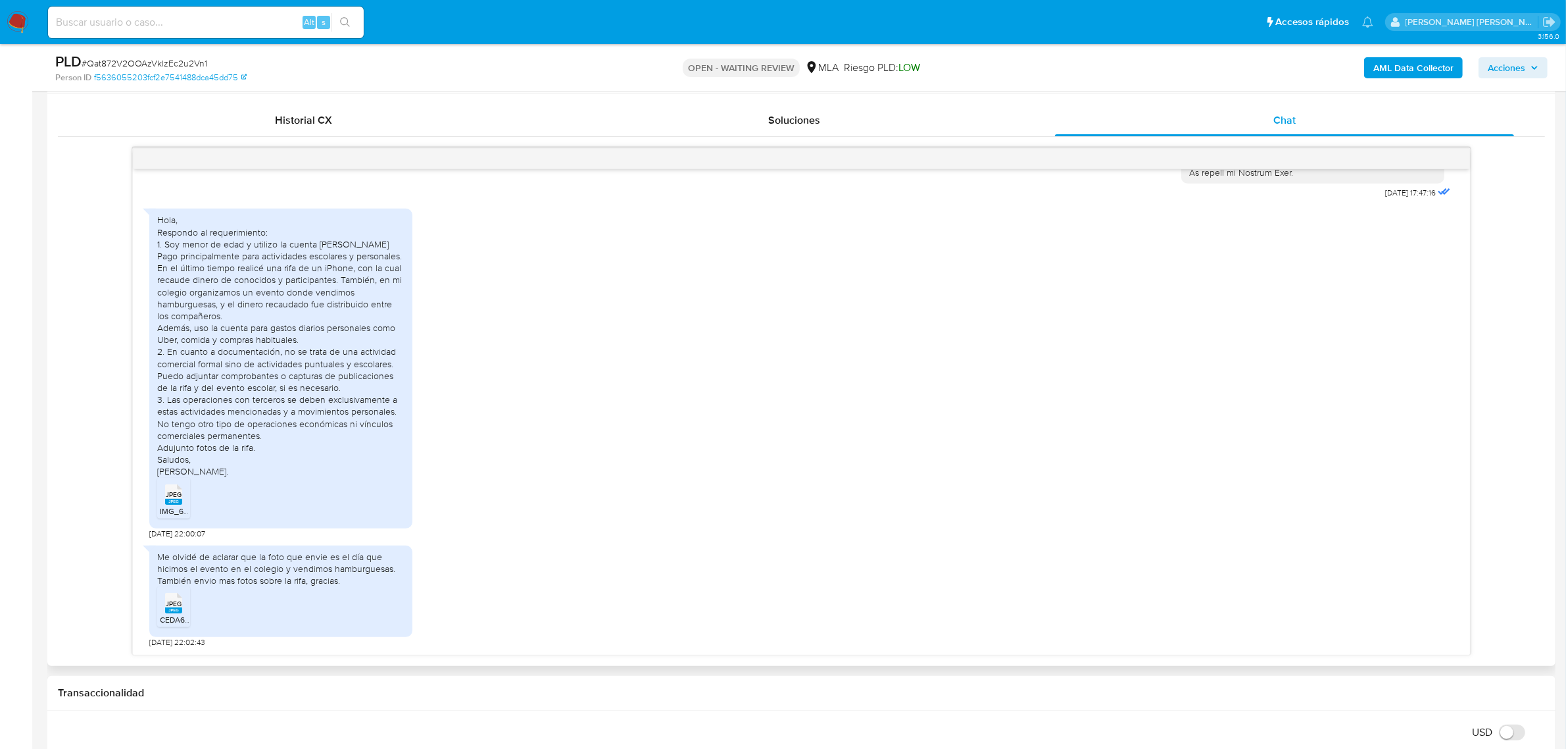
scroll to position [658, 0]
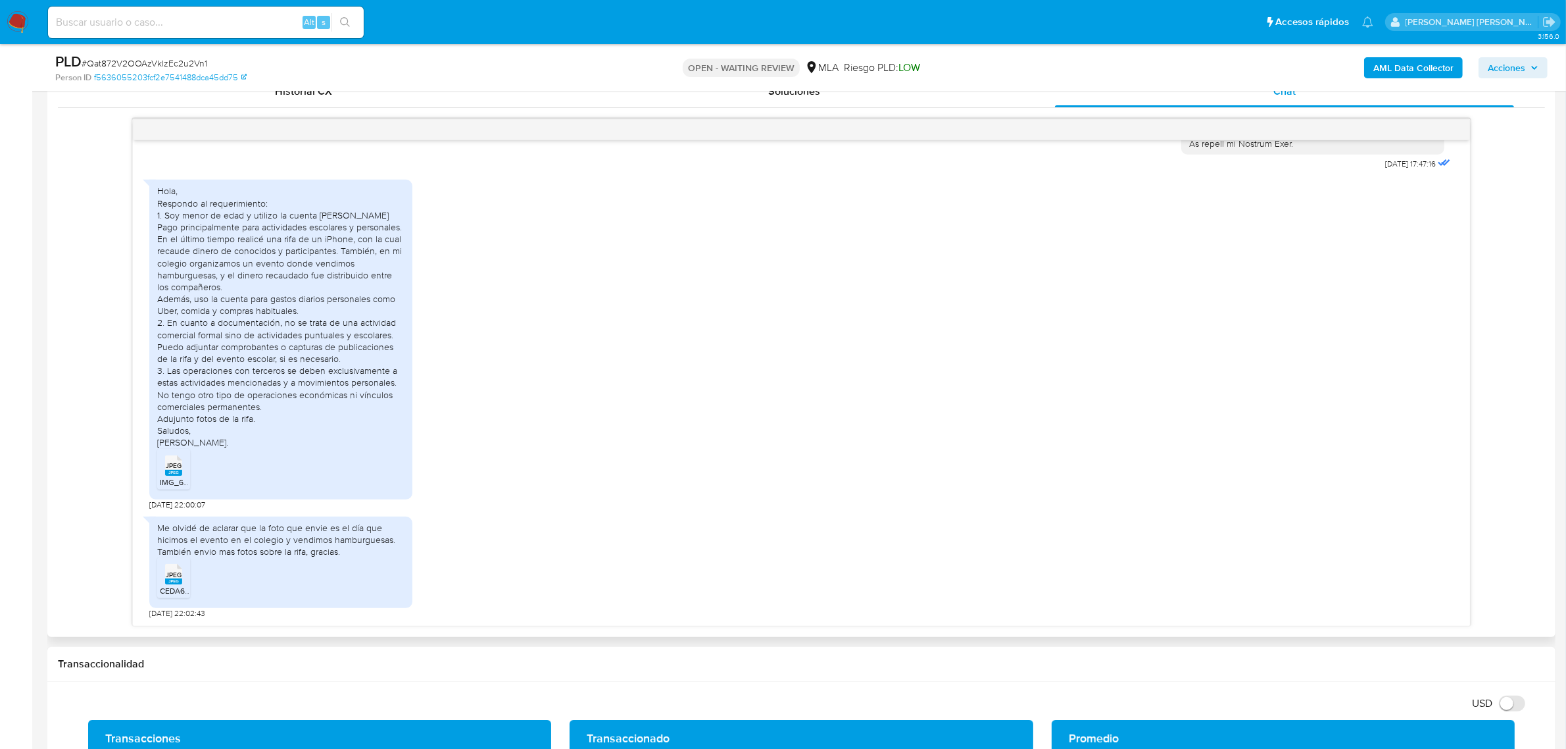
click at [169, 577] on span "JPEG" at bounding box center [174, 574] width 16 height 9
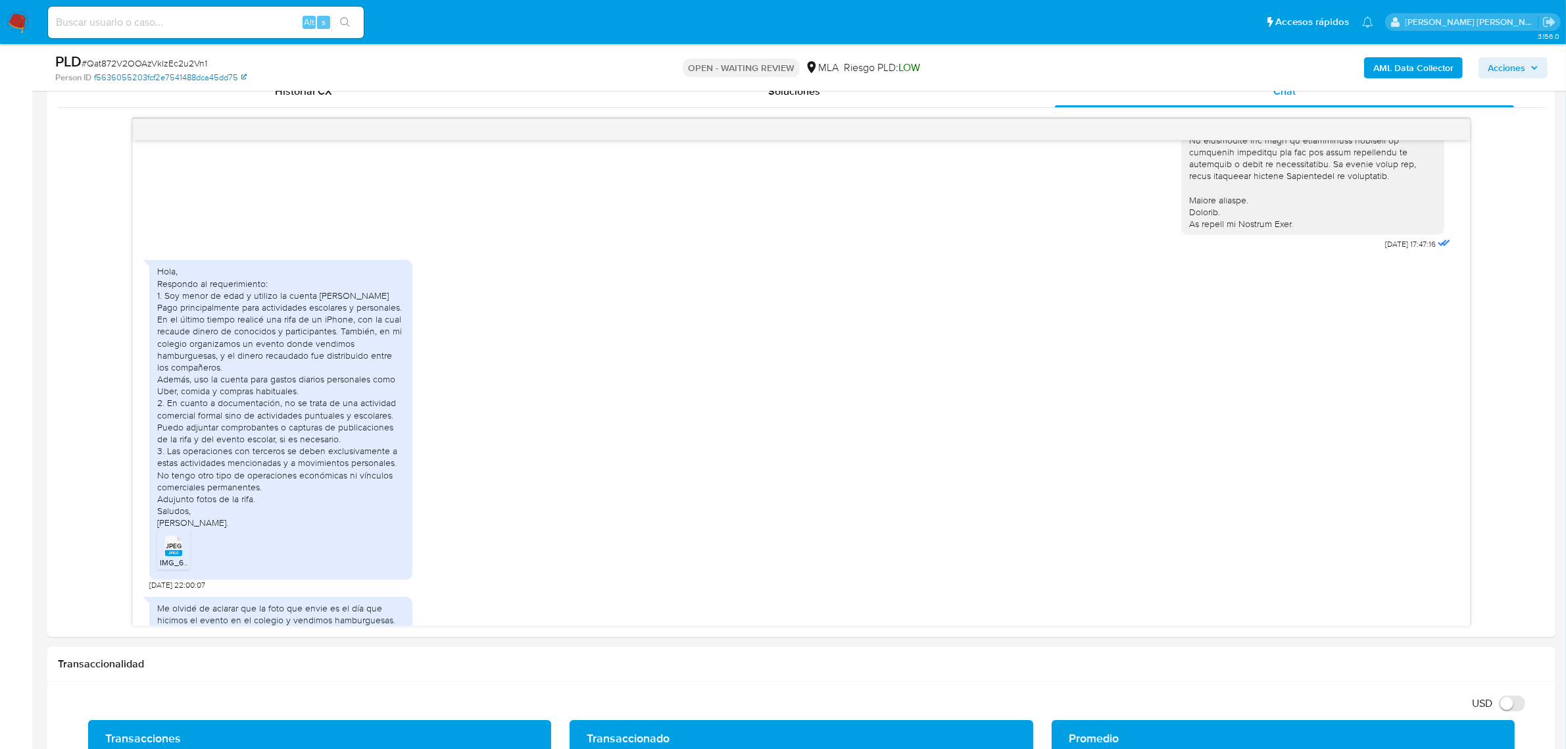
scroll to position [410, 0]
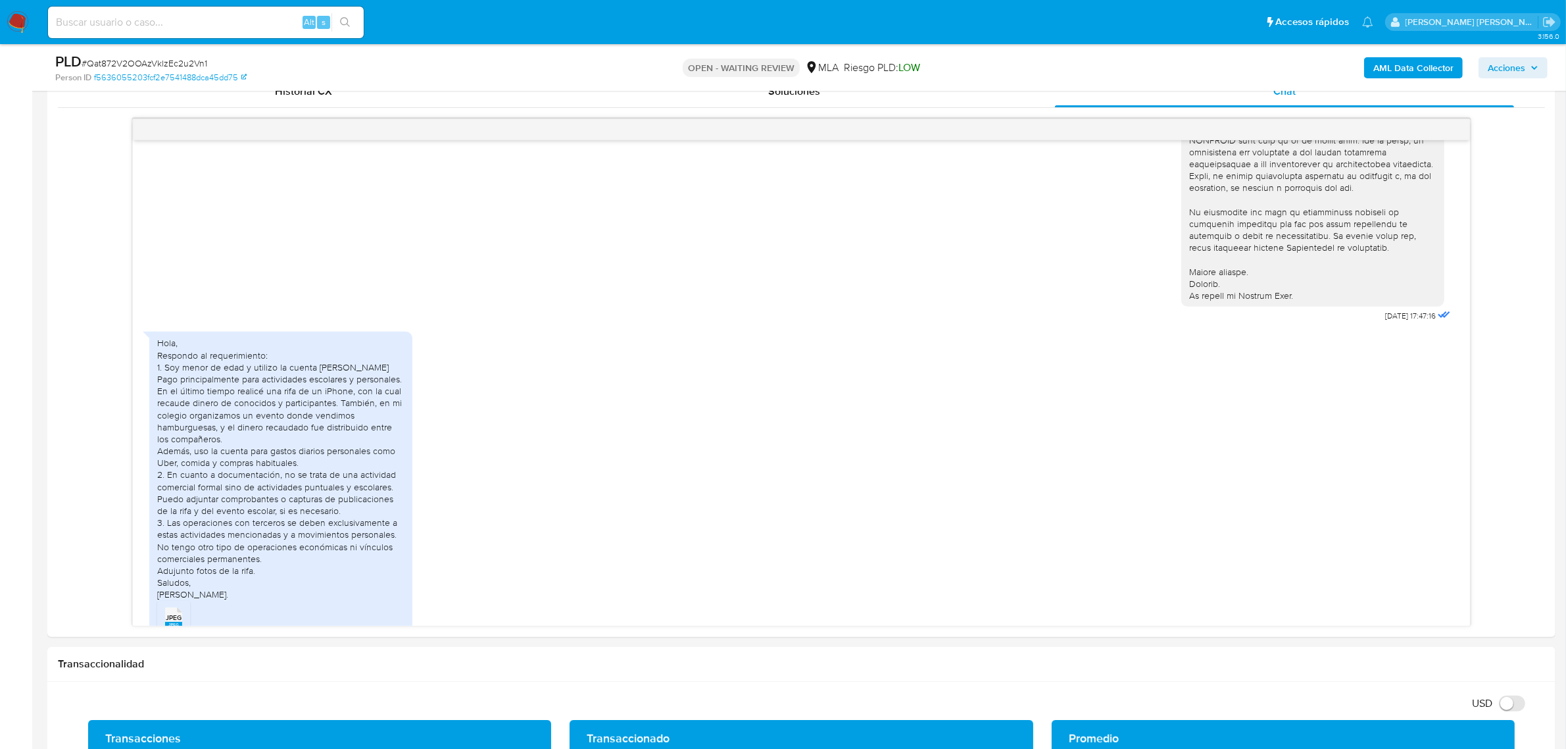
click at [165, 55] on div "PLD # Qat872V2OOAzVklzEc2u2Vn1" at bounding box center [301, 62] width 493 height 20
click at [171, 60] on span "# Qat872V2OOAzVklzEc2u2Vn1" at bounding box center [145, 63] width 126 height 13
copy span "Qat872V2OOAzVklzEc2u2Vn1"
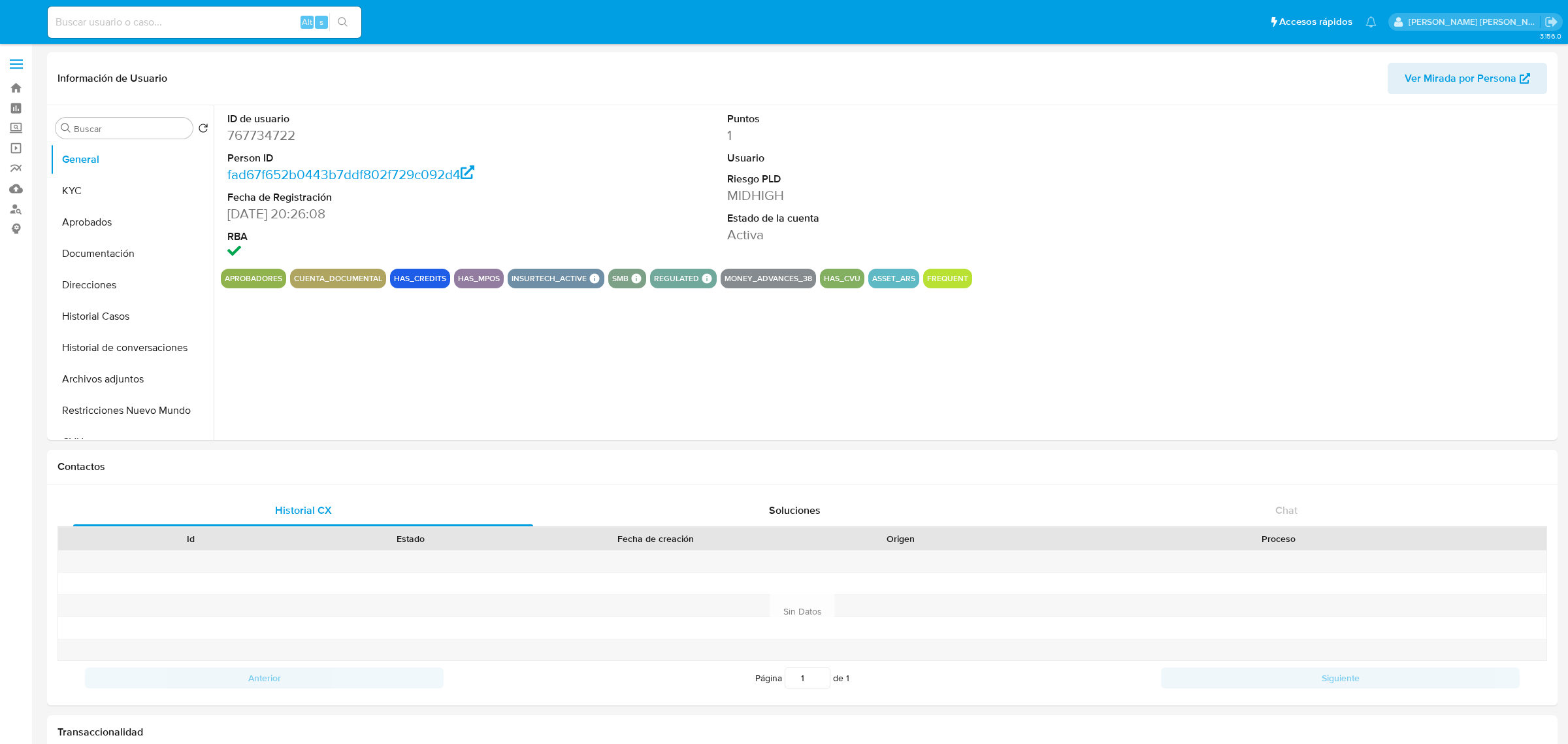
select select "10"
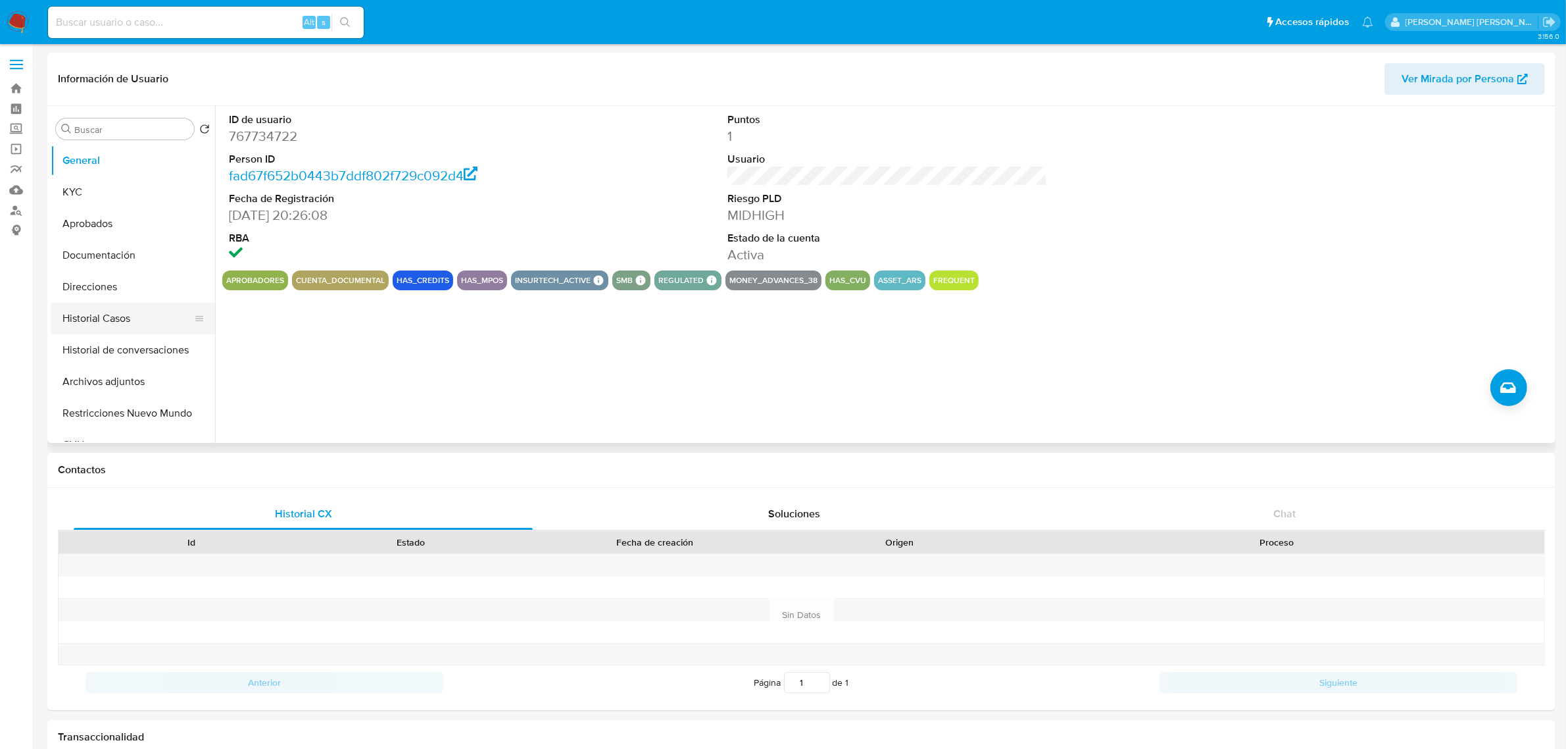
click at [77, 319] on button "Historial Casos" at bounding box center [128, 319] width 154 height 32
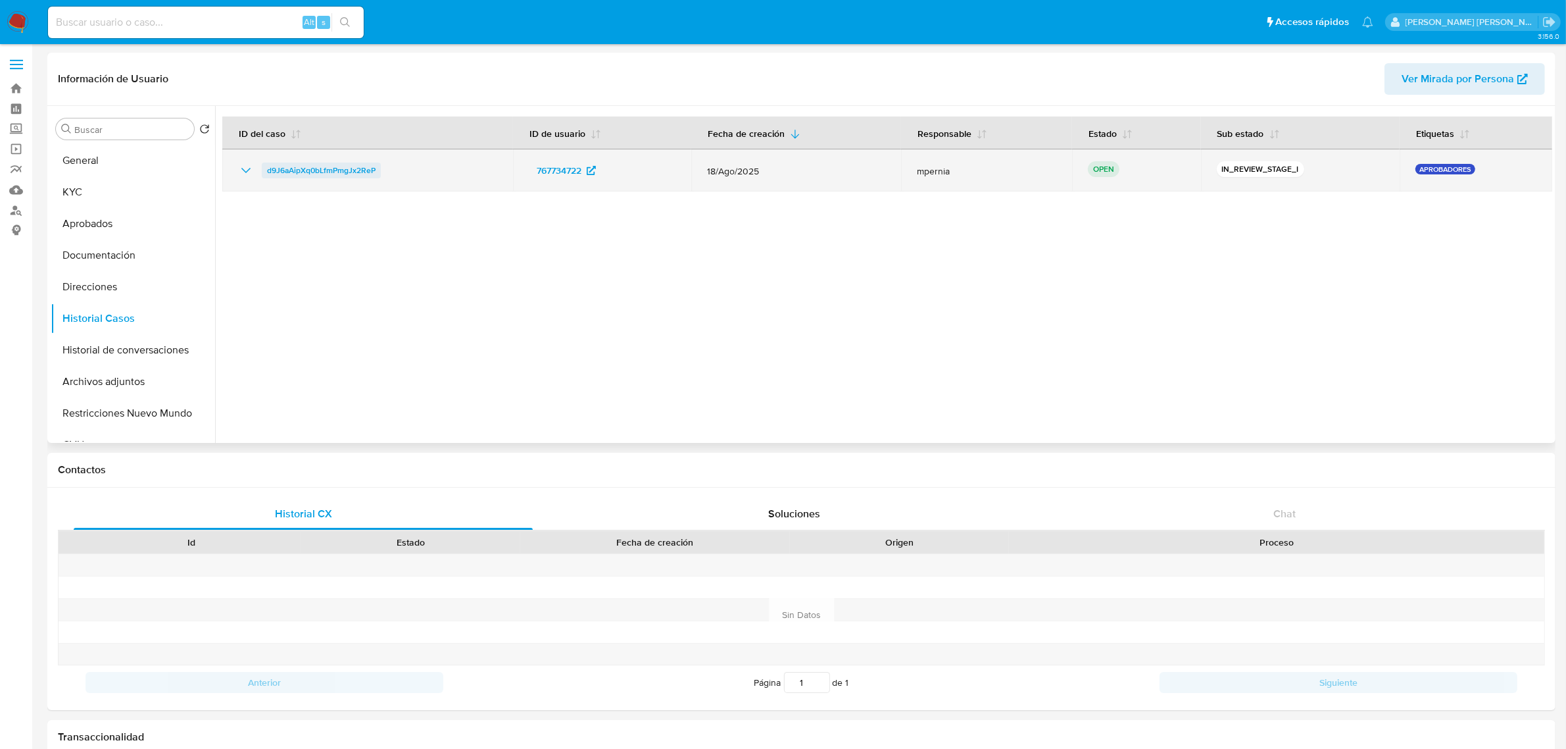
click at [357, 168] on span "d9J6aAipXq0bLfmPmgJx2ReP" at bounding box center [321, 171] width 109 height 16
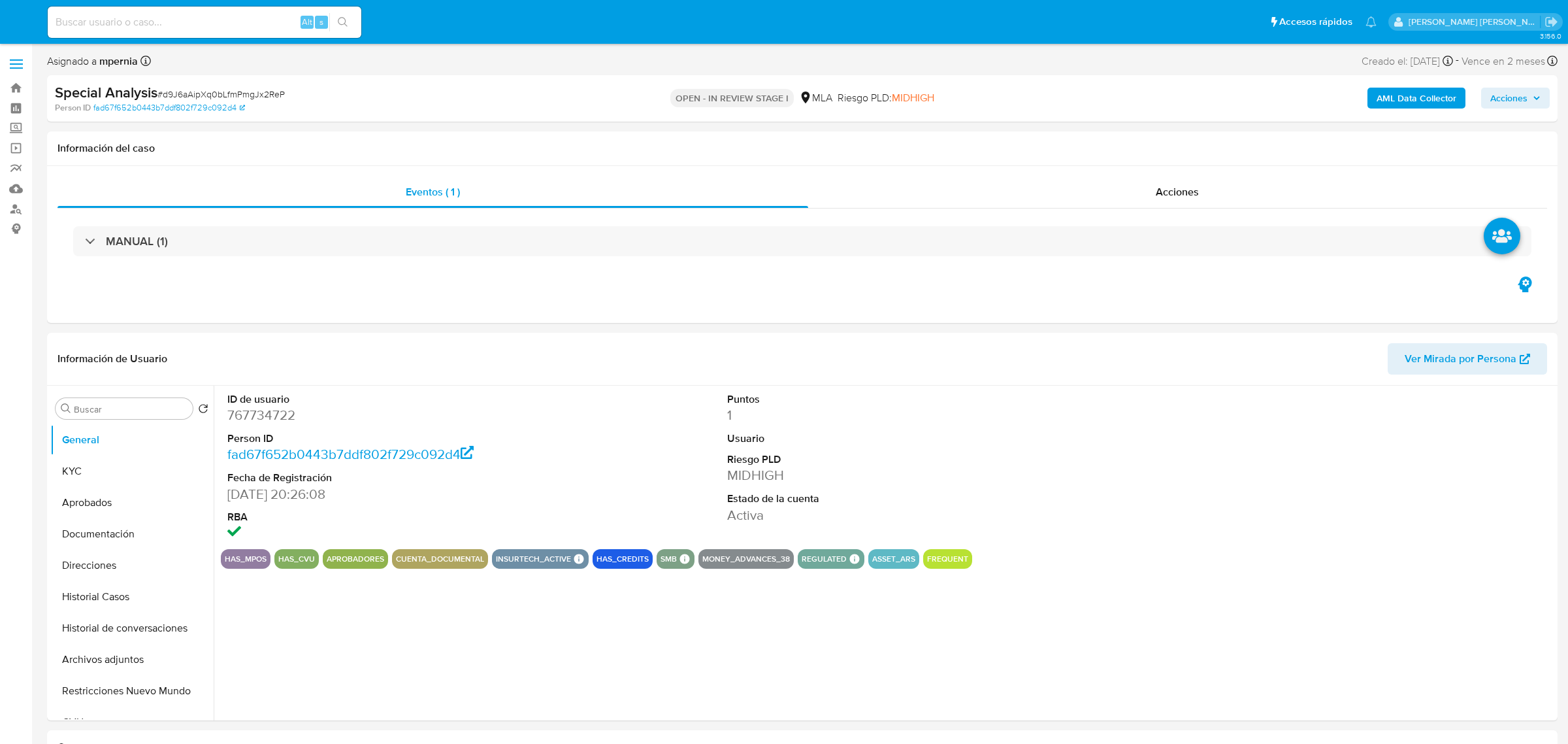
select select "10"
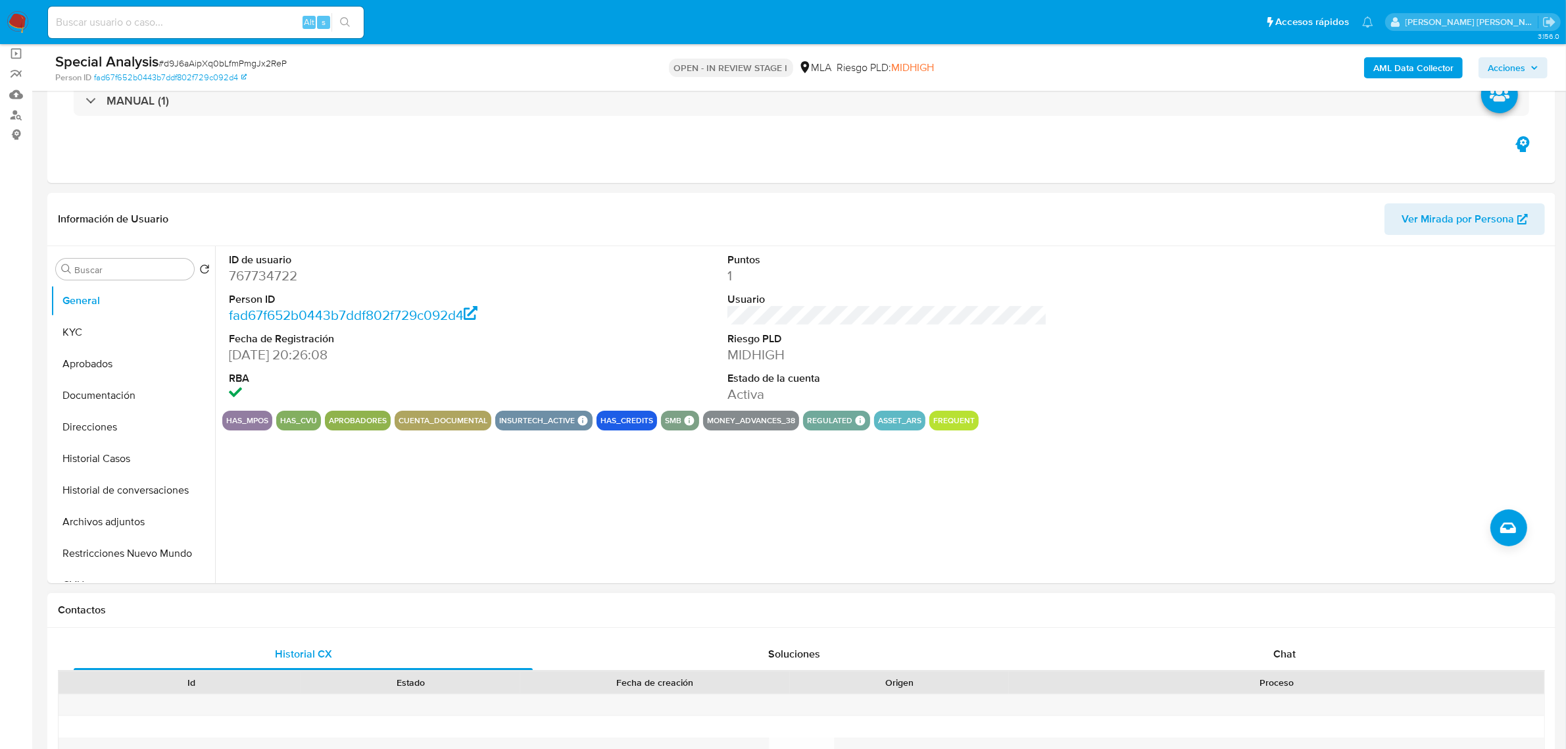
scroll to position [247, 0]
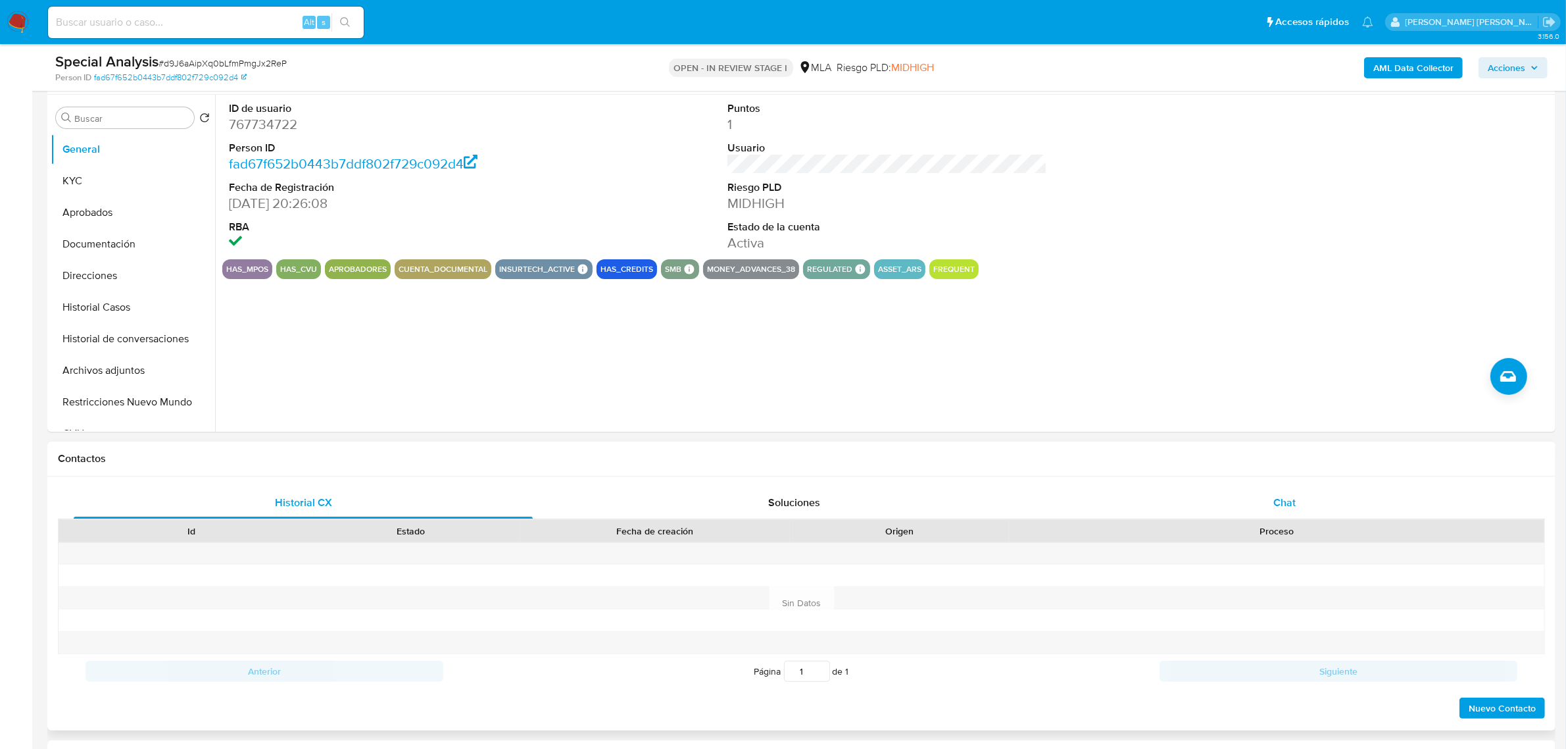
click at [1291, 510] on span "Chat" at bounding box center [1285, 502] width 22 height 15
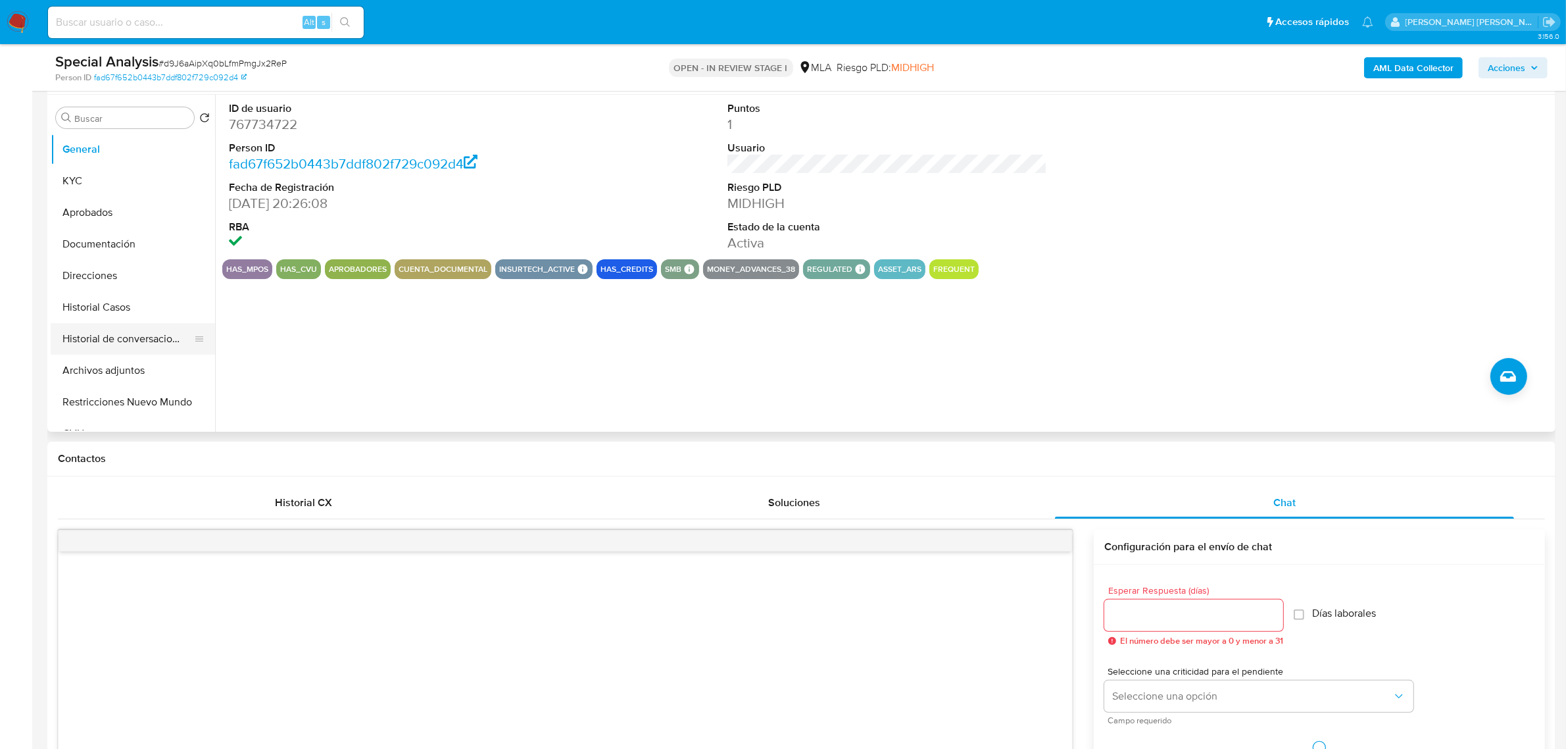
click at [115, 347] on button "Historial de conversaciones" at bounding box center [128, 339] width 154 height 32
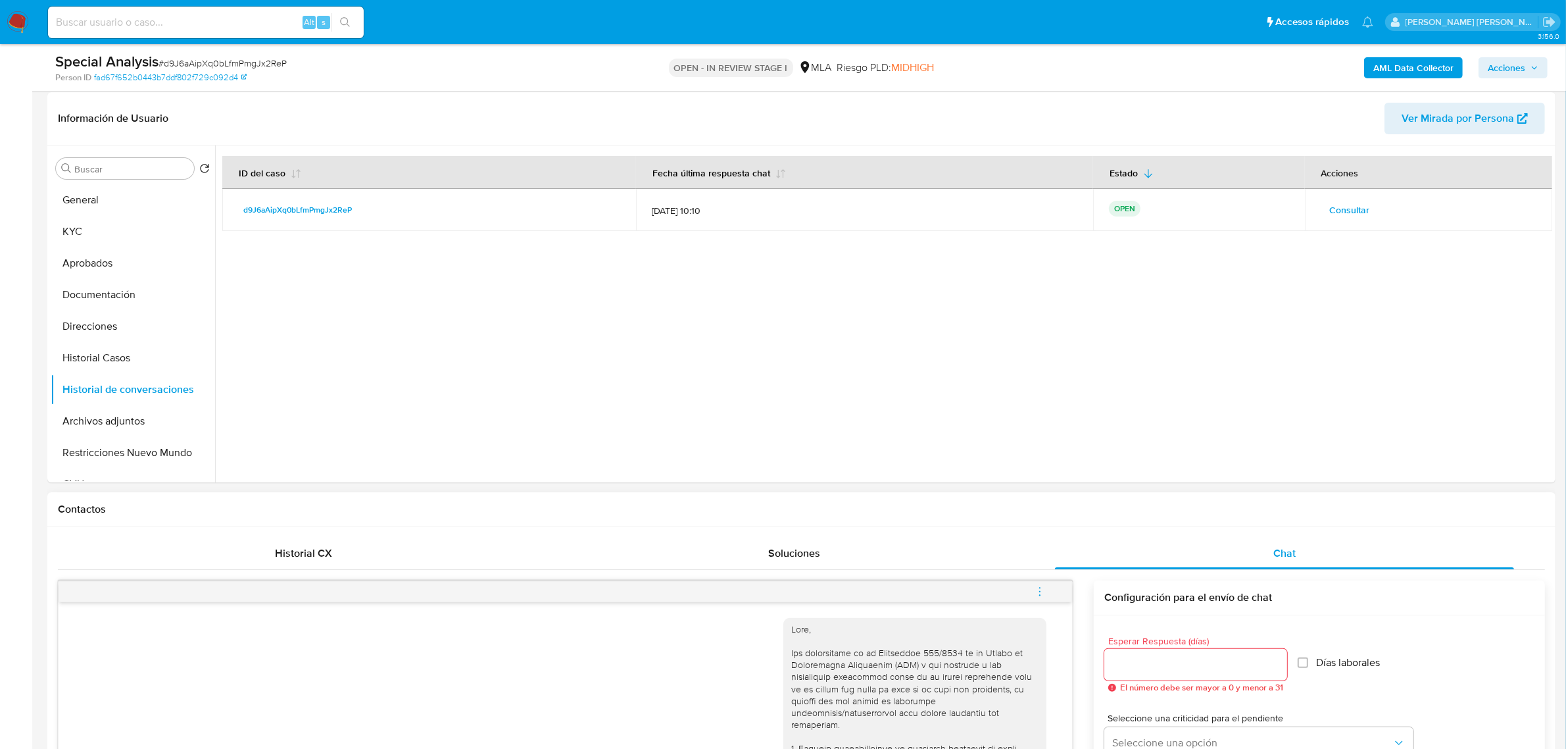
scroll to position [164, 0]
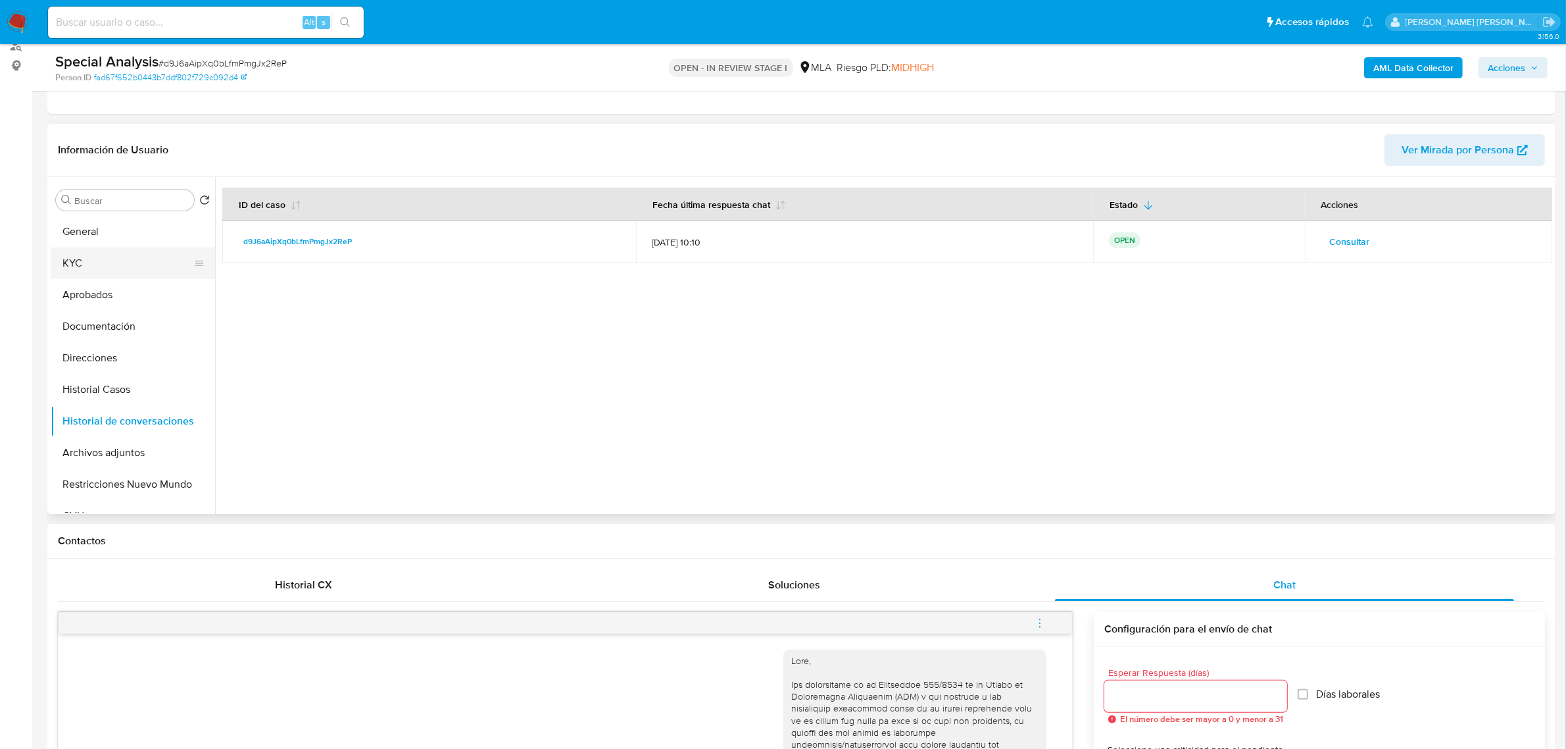
click at [71, 262] on button "KYC" at bounding box center [128, 263] width 154 height 32
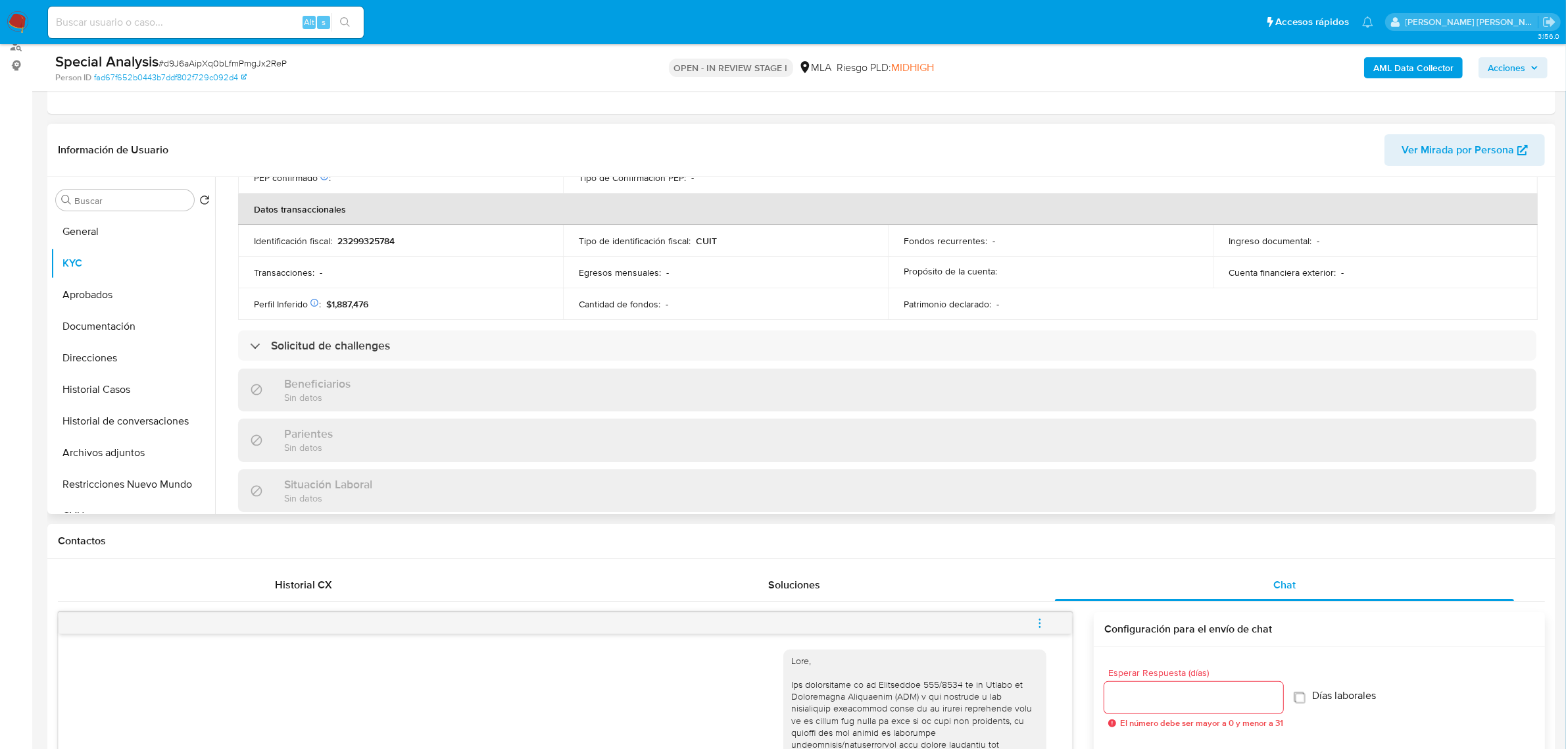
scroll to position [705, 0]
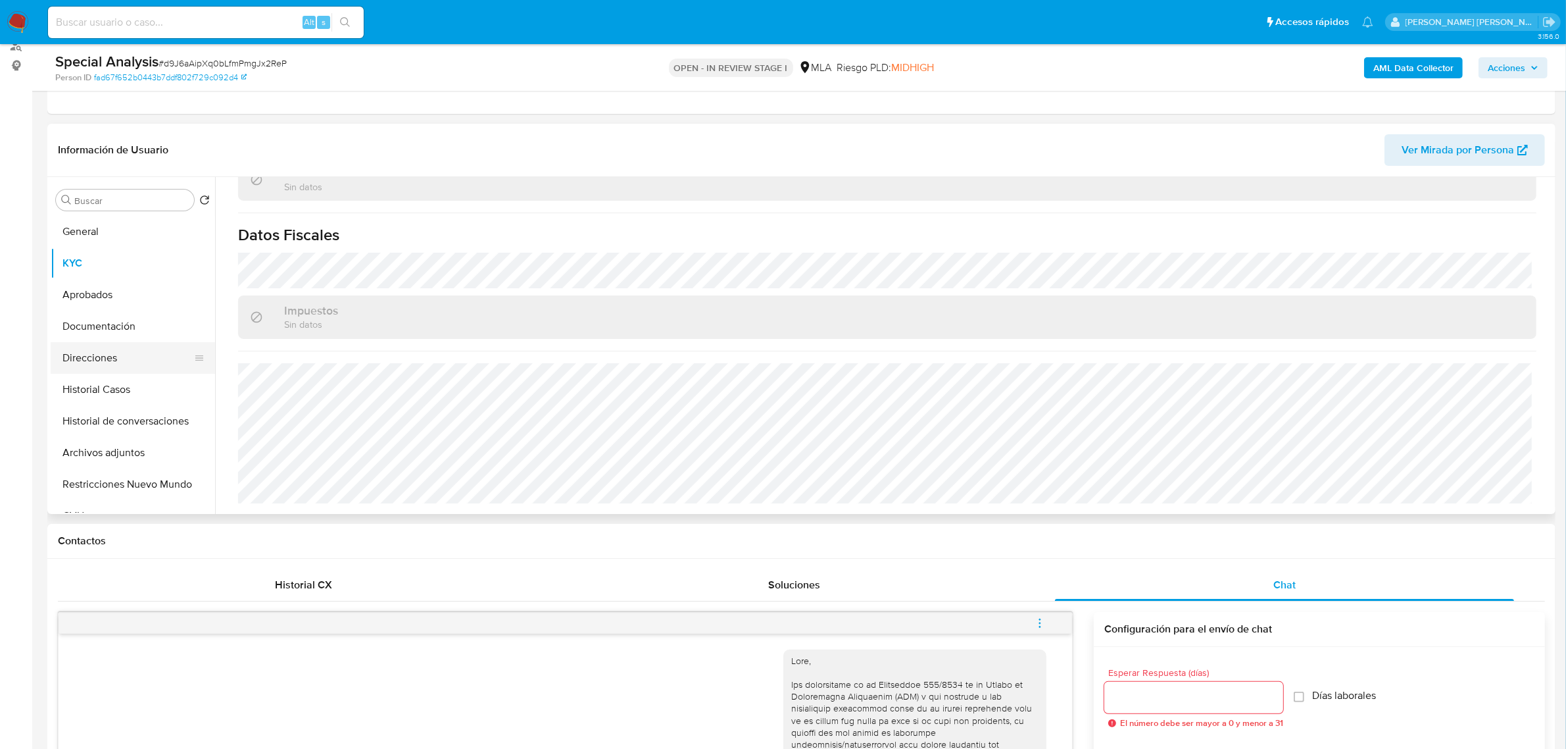
click at [104, 366] on button "Direcciones" at bounding box center [128, 358] width 154 height 32
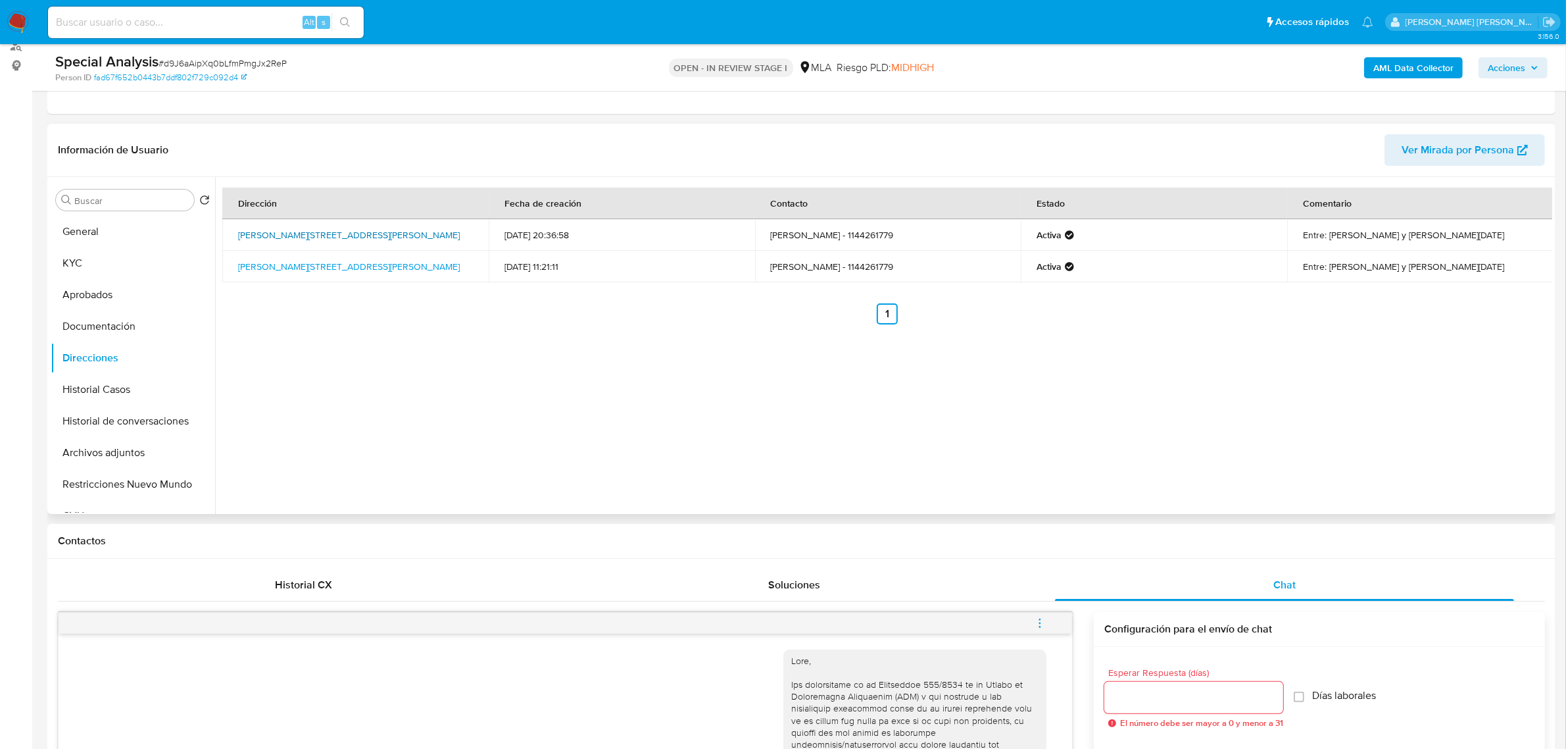
click at [295, 228] on link "Carmen De Areco 2138, Rincón De Milberg, Buenos Aires, 1648, Argentina 2138" at bounding box center [349, 234] width 222 height 13
click at [81, 257] on button "KYC" at bounding box center [128, 263] width 154 height 32
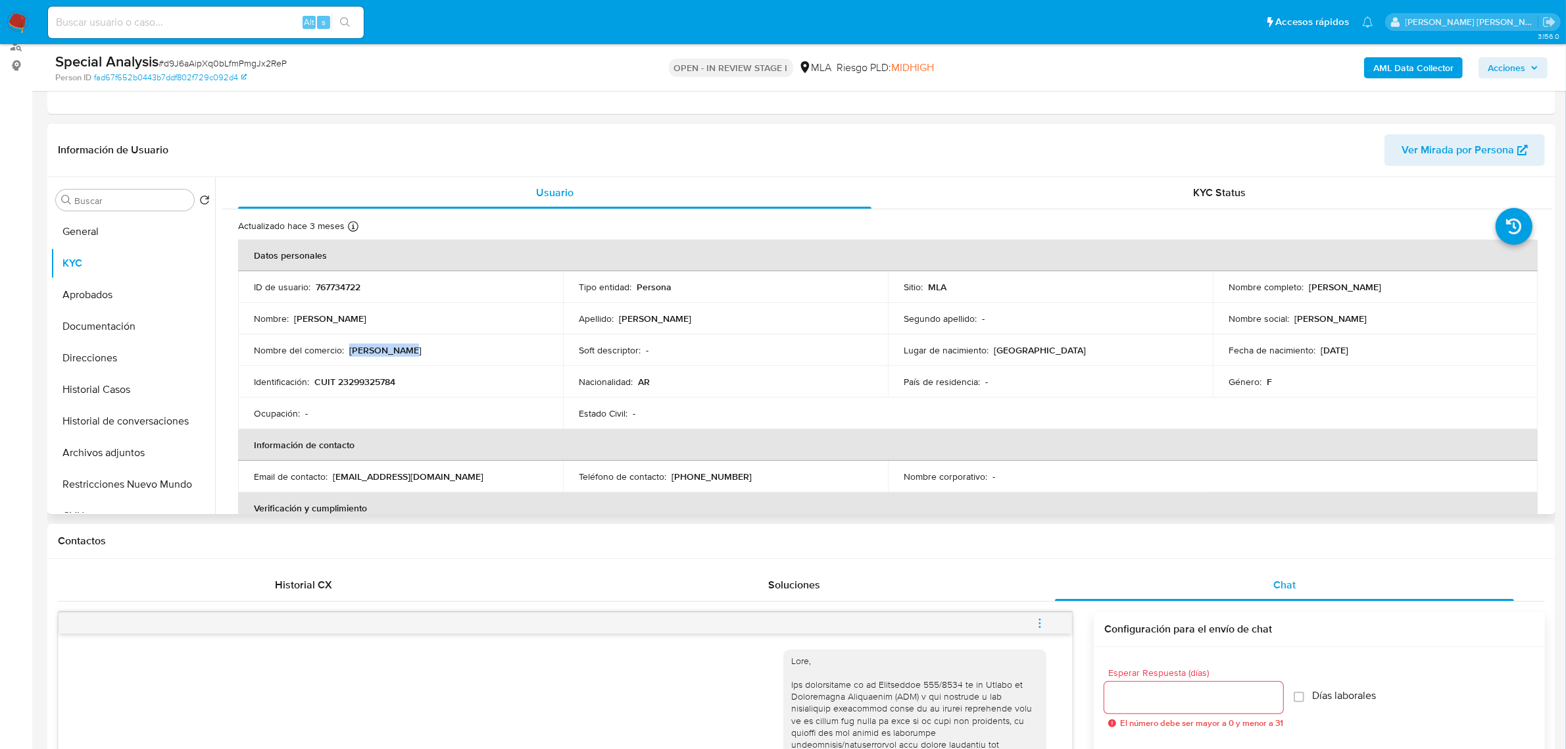
drag, startPoint x: 413, startPoint y: 349, endPoint x: 349, endPoint y: 347, distance: 64.5
click at [349, 347] on div "Nombre del comercio : Mercado raul" at bounding box center [400, 350] width 293 height 12
click at [80, 359] on button "Direcciones" at bounding box center [128, 358] width 154 height 32
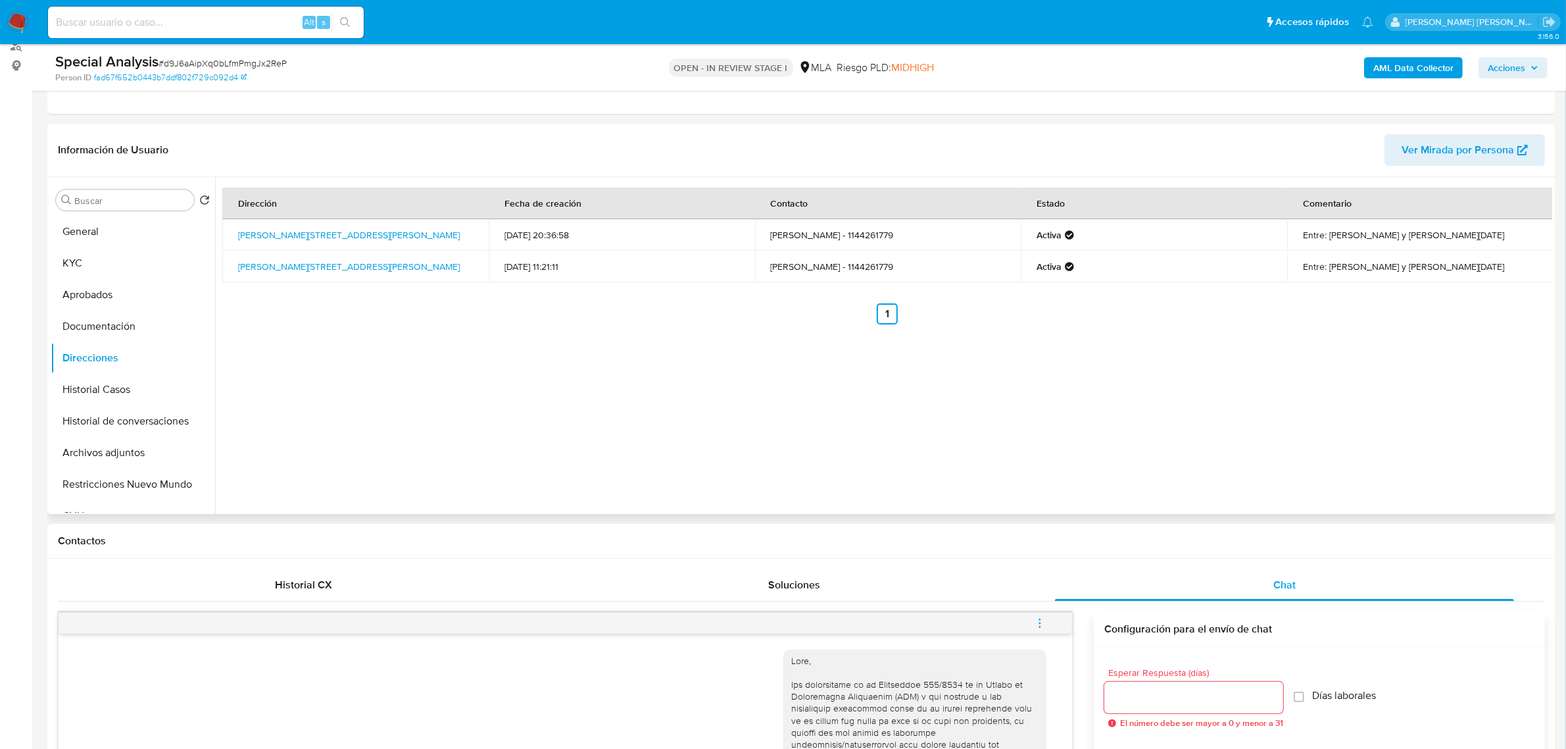
drag, startPoint x: 339, startPoint y: 255, endPoint x: 476, endPoint y: 264, distance: 137.1
click at [476, 264] on td "Carmen De Areco 2138, Rincón De Milberg, Buenos Aires, 1648, Argentina 2138" at bounding box center [355, 267] width 266 height 32
copy link "Rincón De Milberg, Buenos Aires,"
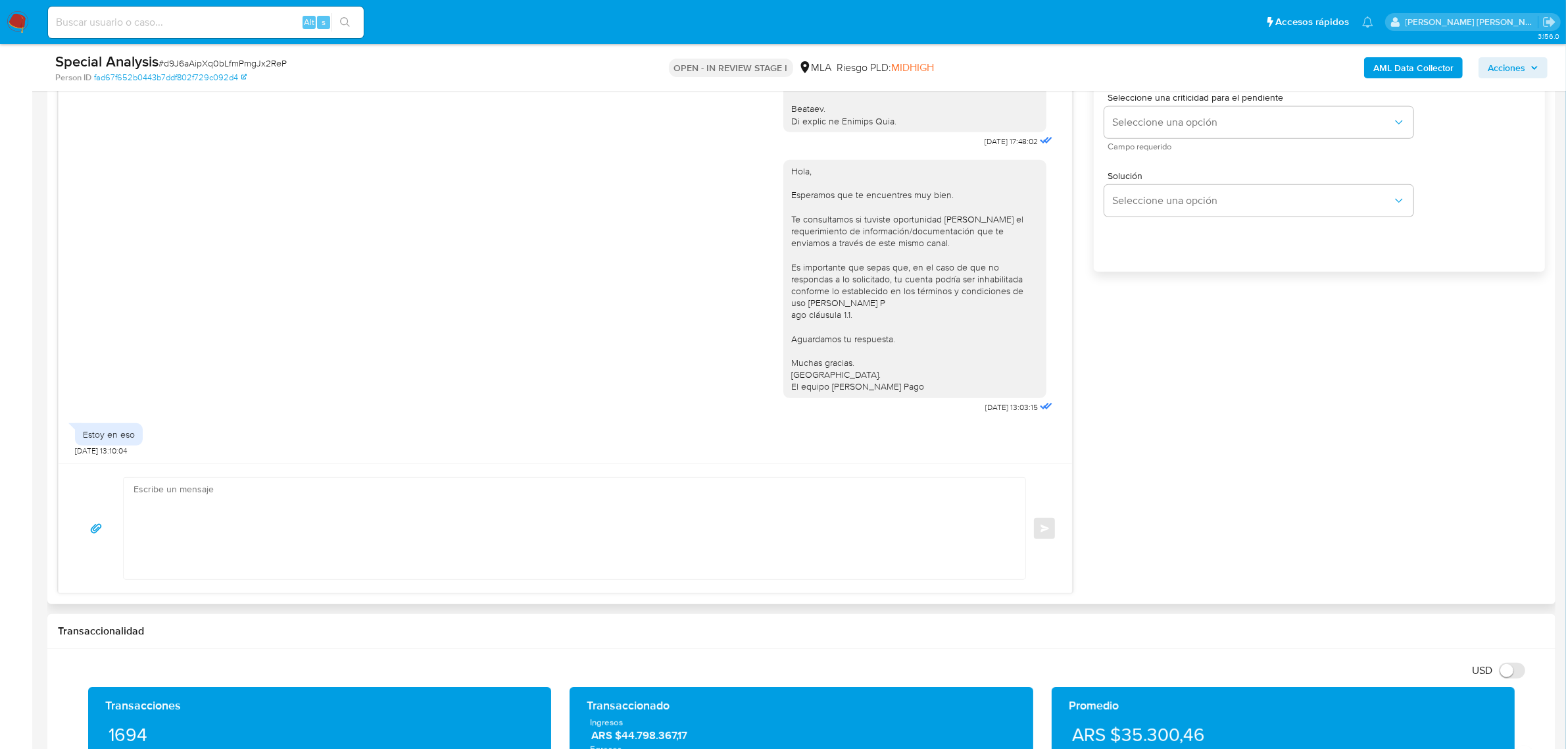
scroll to position [822, 0]
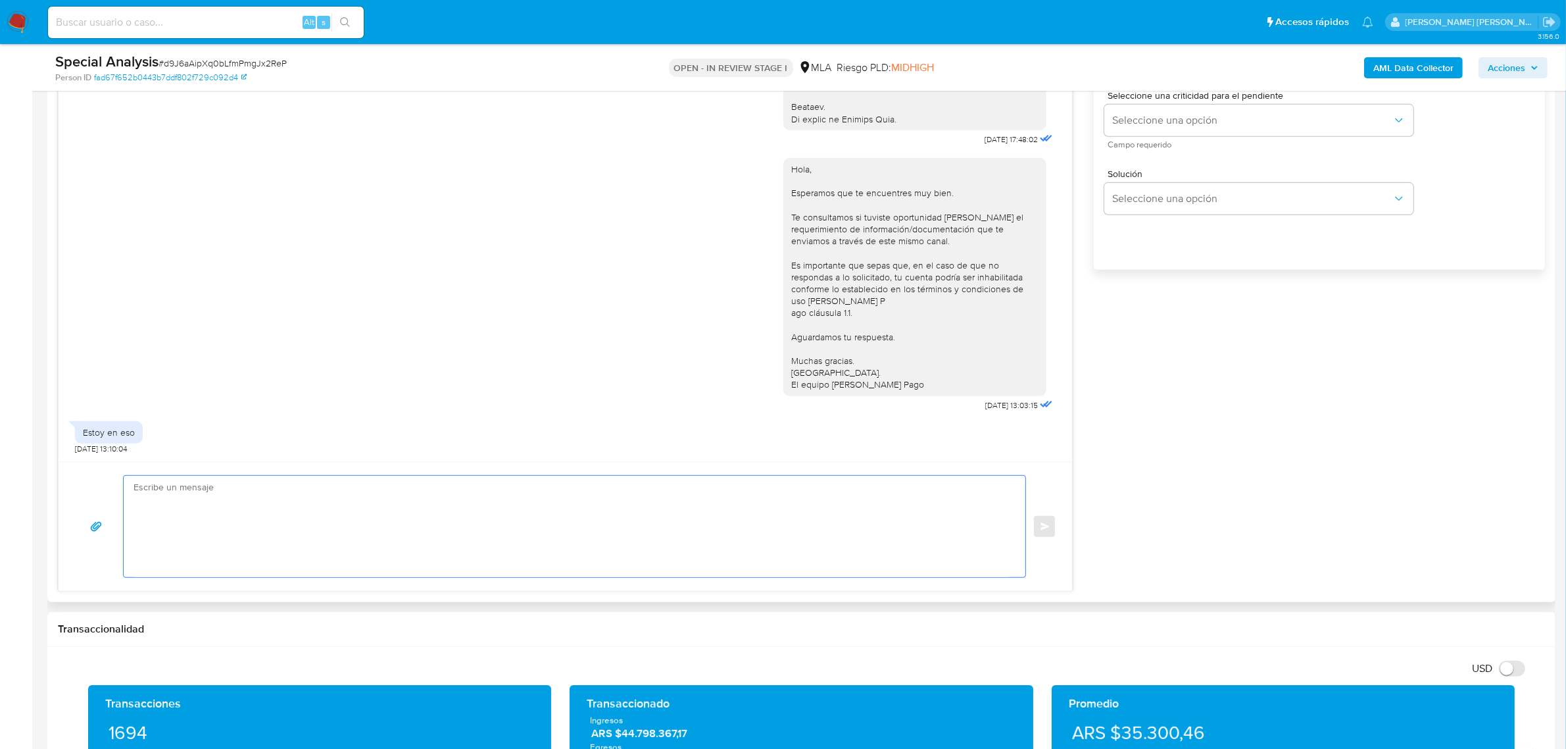
click at [307, 525] on textarea at bounding box center [572, 526] width 876 height 101
type textarea "v"
paste textarea "Buenas tardes Santino Javier, esperamos se encuentres bien. Muchas gracias por …"
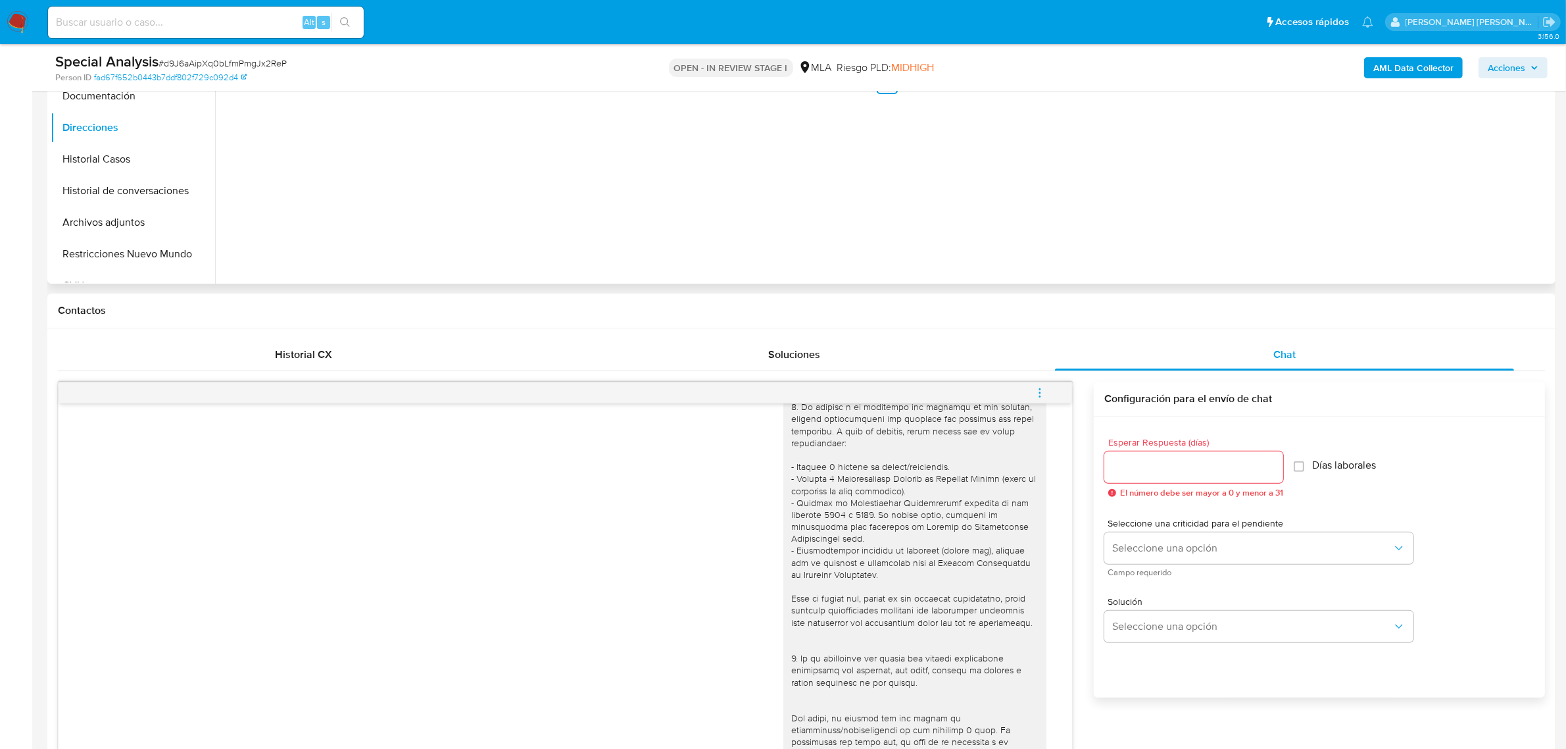
scroll to position [247, 0]
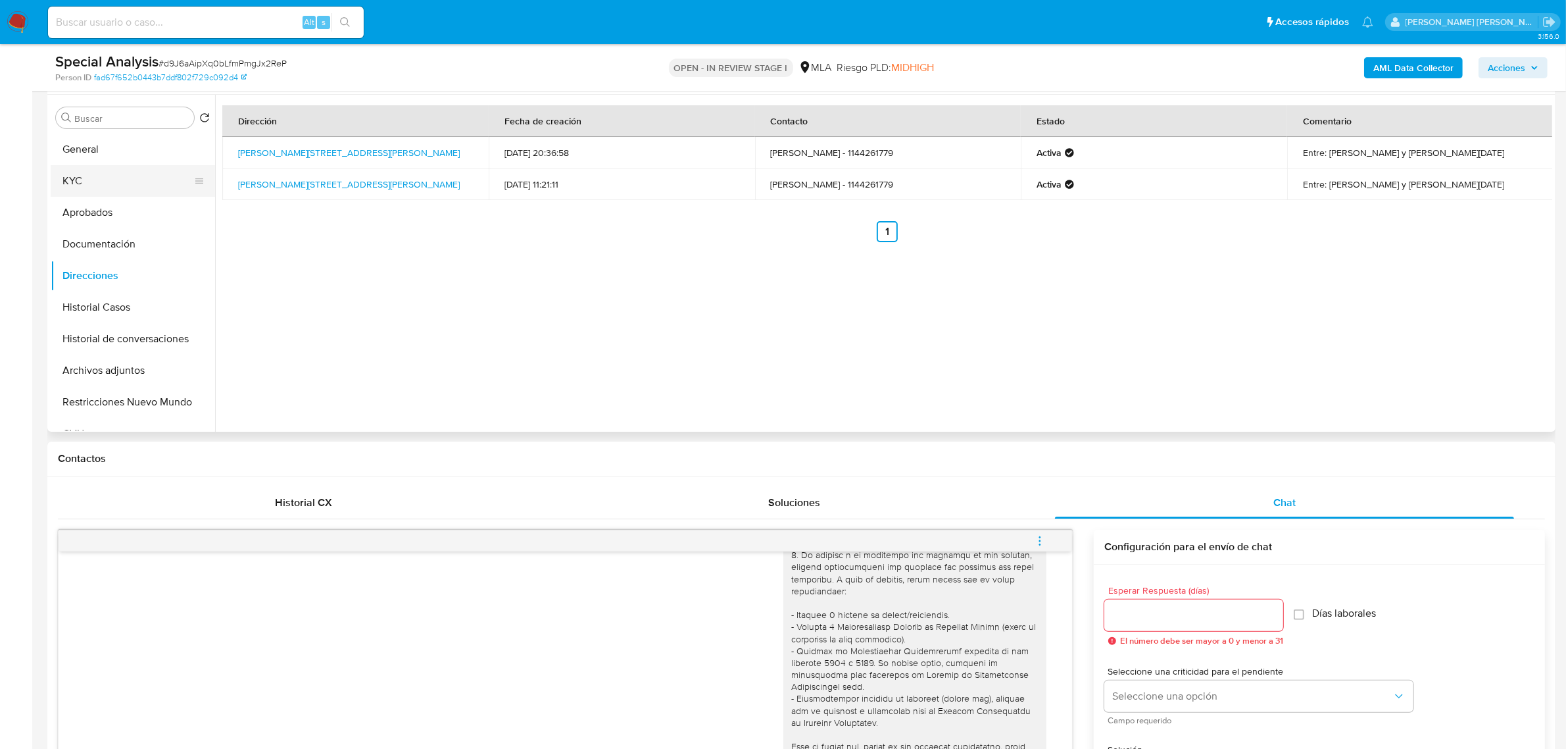
click at [73, 185] on button "KYC" at bounding box center [128, 181] width 154 height 32
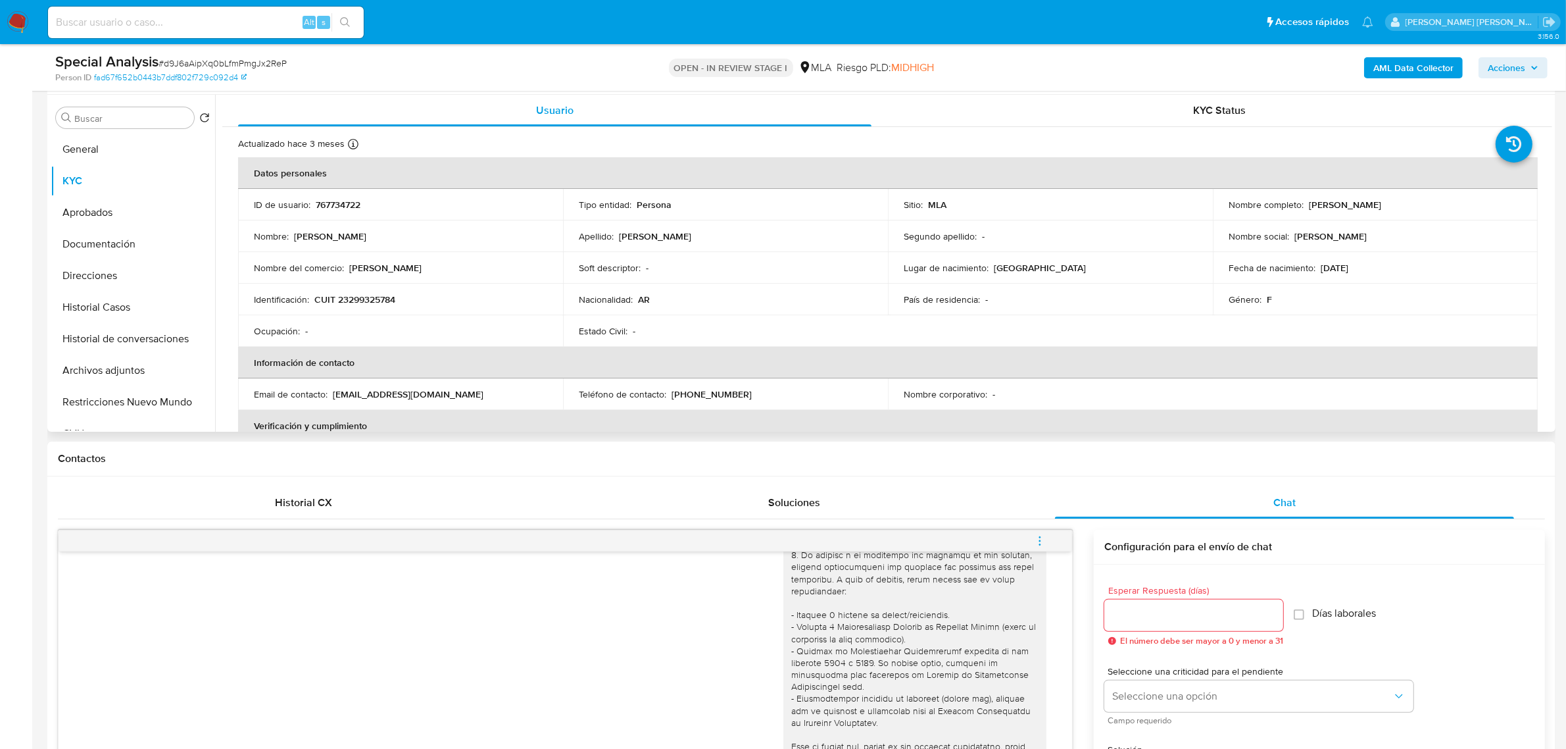
drag, startPoint x: 1363, startPoint y: 205, endPoint x: 1304, endPoint y: 205, distance: 58.6
click at [1304, 205] on div "Nombre completo : Paola Elizabet Perez" at bounding box center [1375, 205] width 293 height 12
copy p "Paola Elizabet"
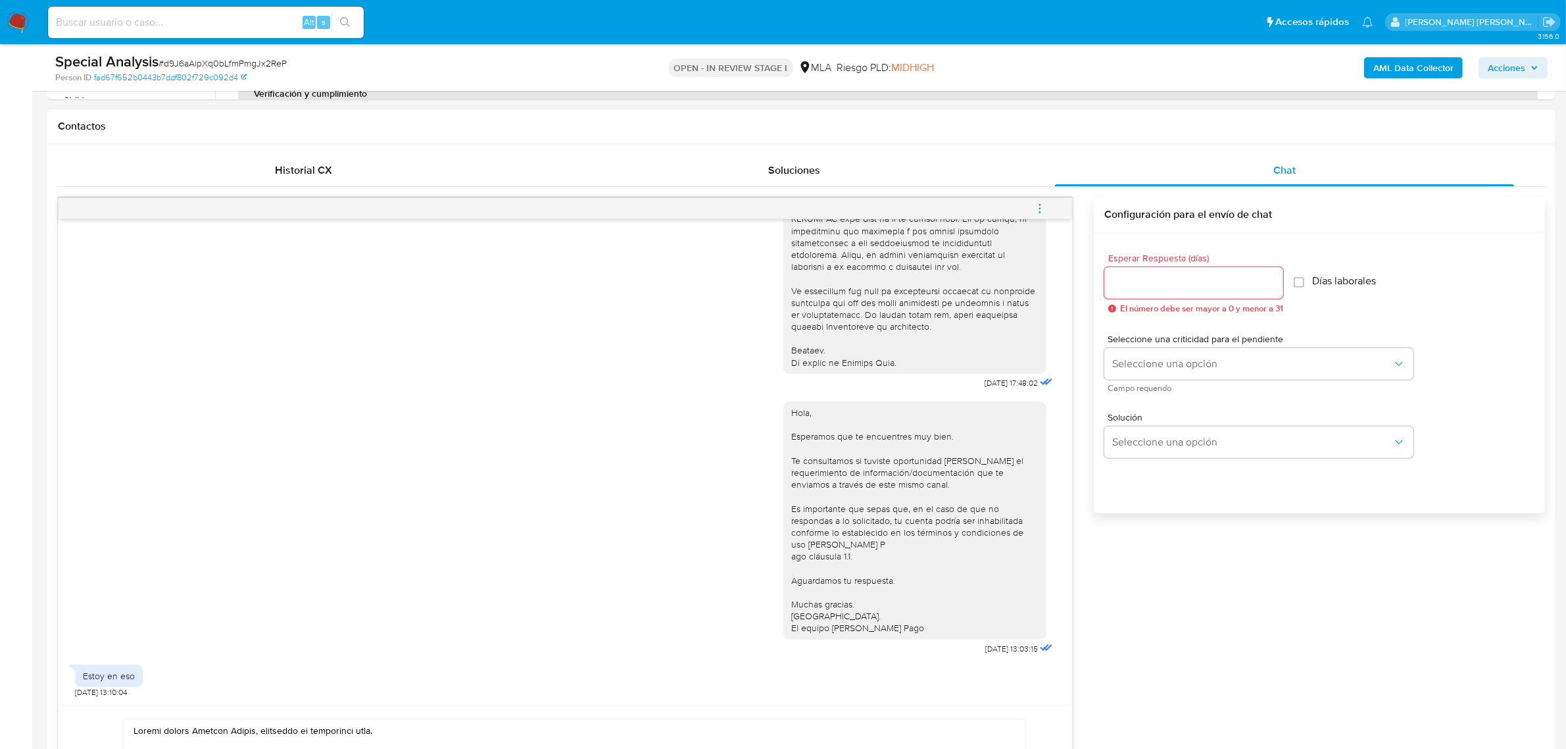
scroll to position [740, 0]
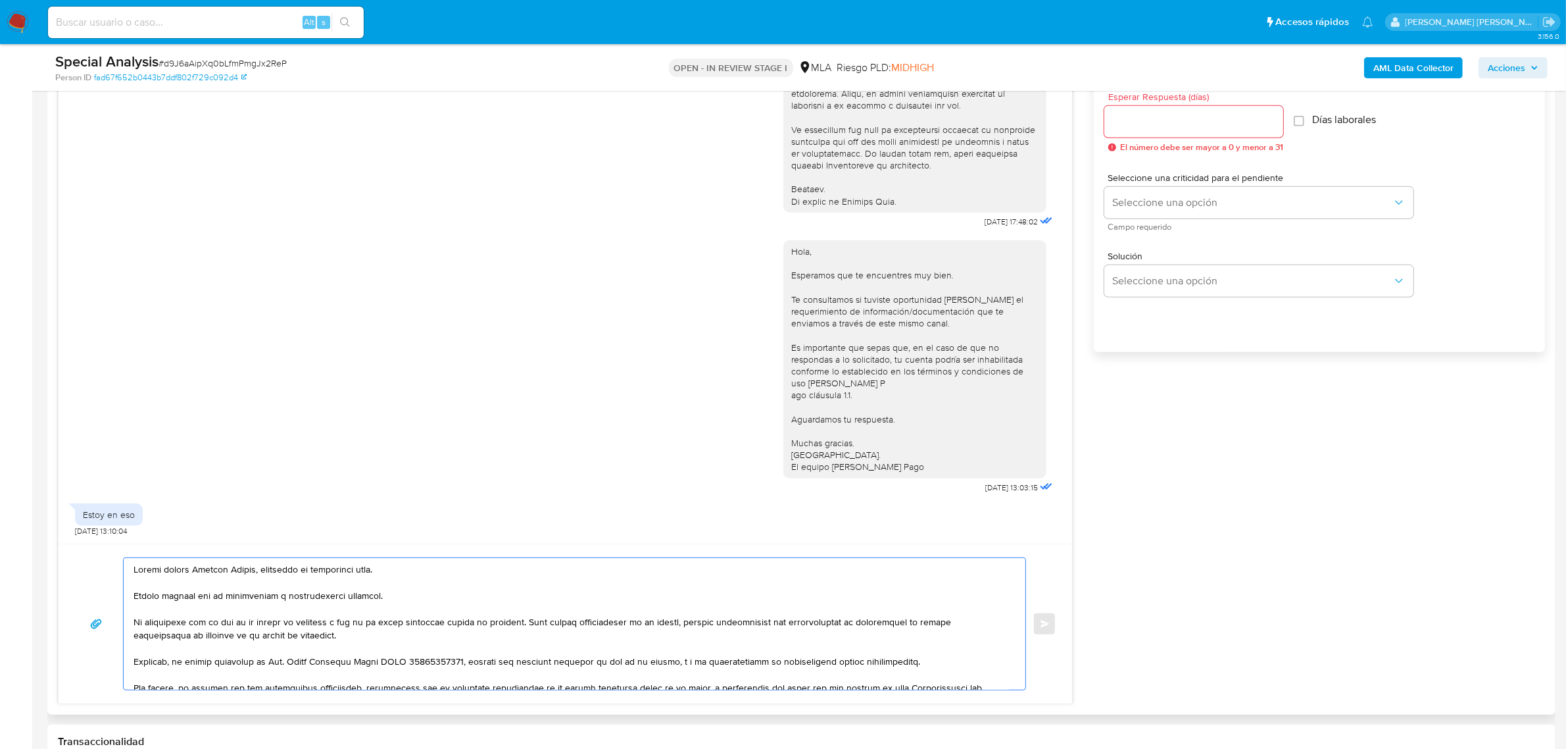
drag, startPoint x: 250, startPoint y: 572, endPoint x: 194, endPoint y: 570, distance: 56.0
click at [194, 570] on textarea at bounding box center [572, 624] width 876 height 132
paste textarea "Paola Elizabet"
click at [227, 597] on textarea at bounding box center [572, 624] width 876 height 132
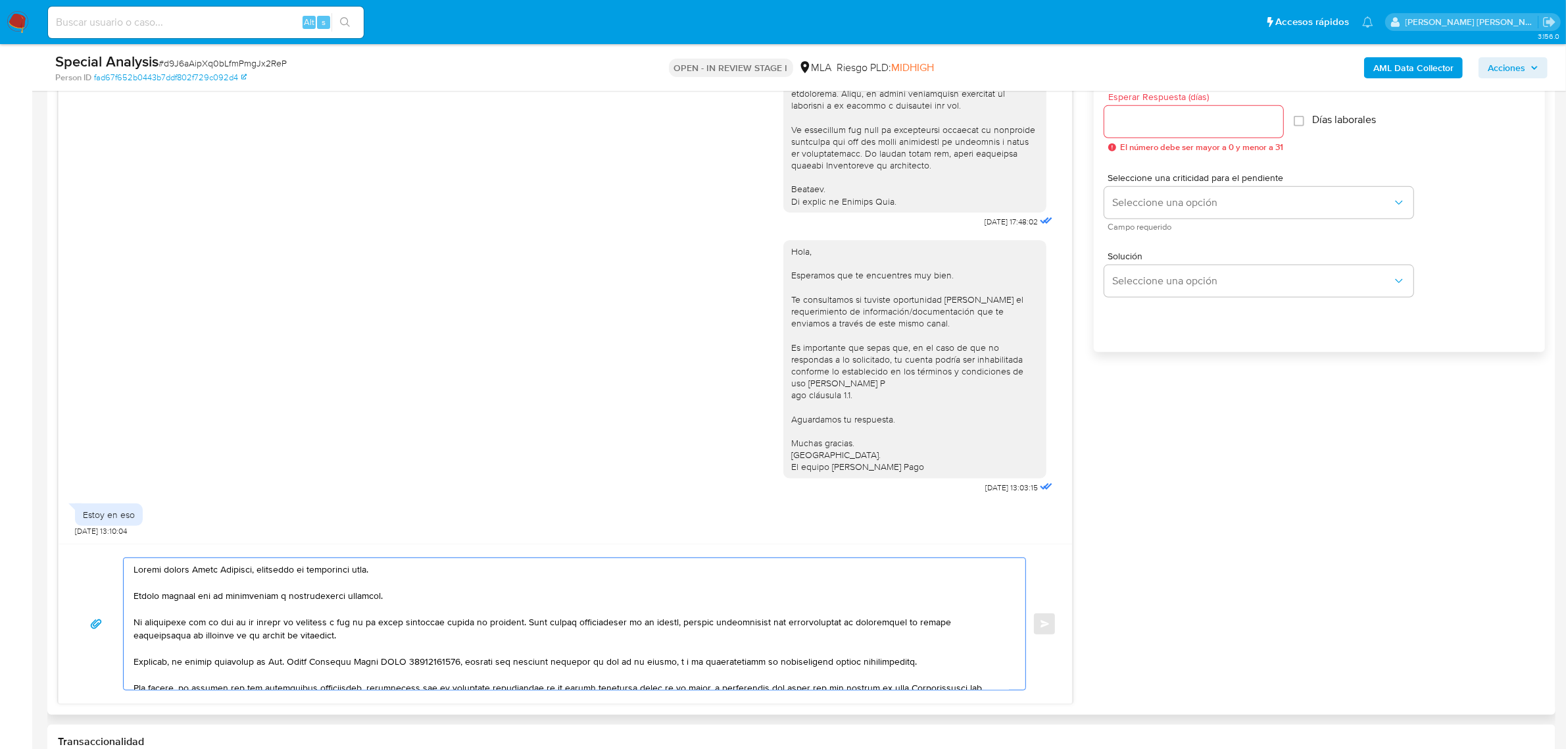
click at [227, 597] on textarea at bounding box center [572, 624] width 876 height 132
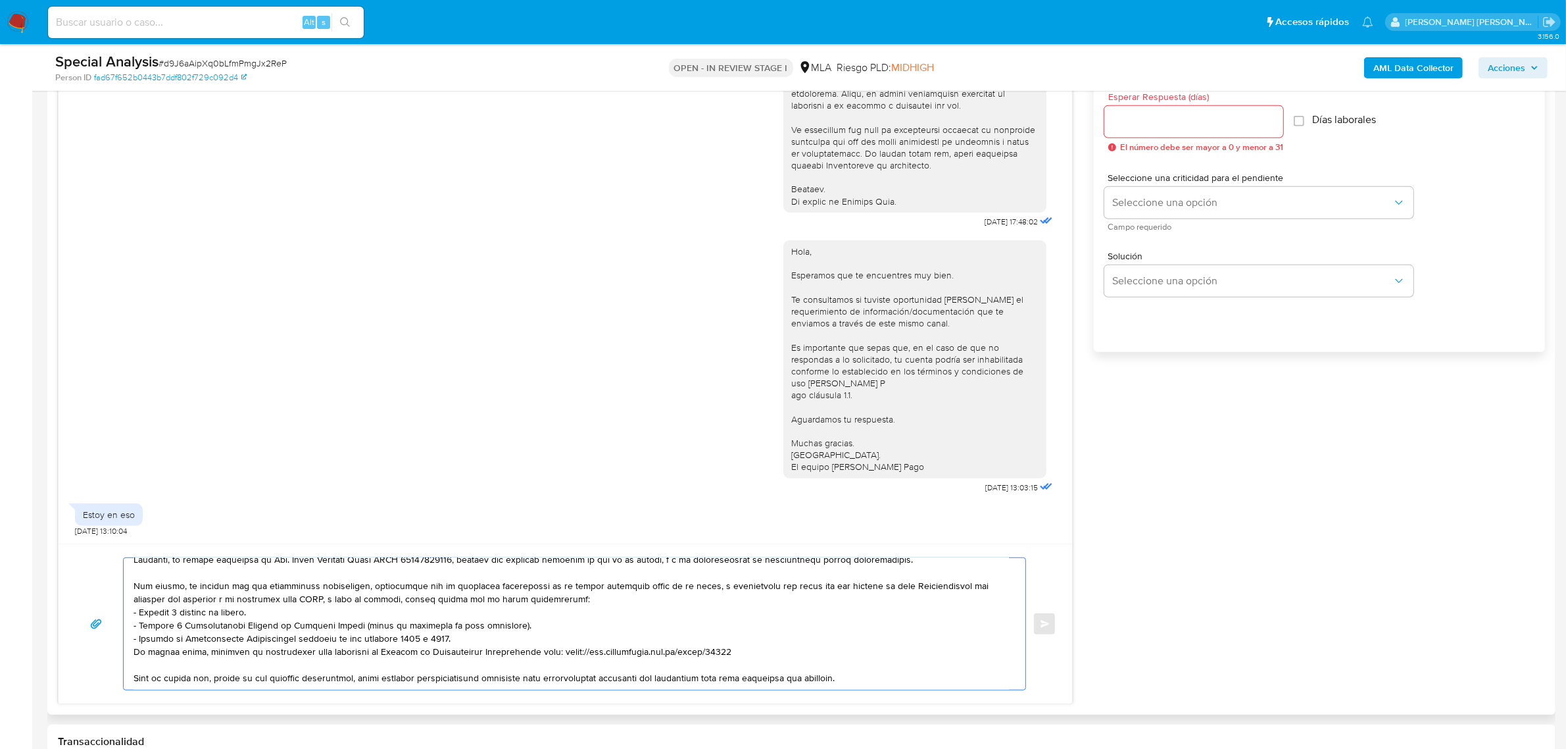
scroll to position [122, 0]
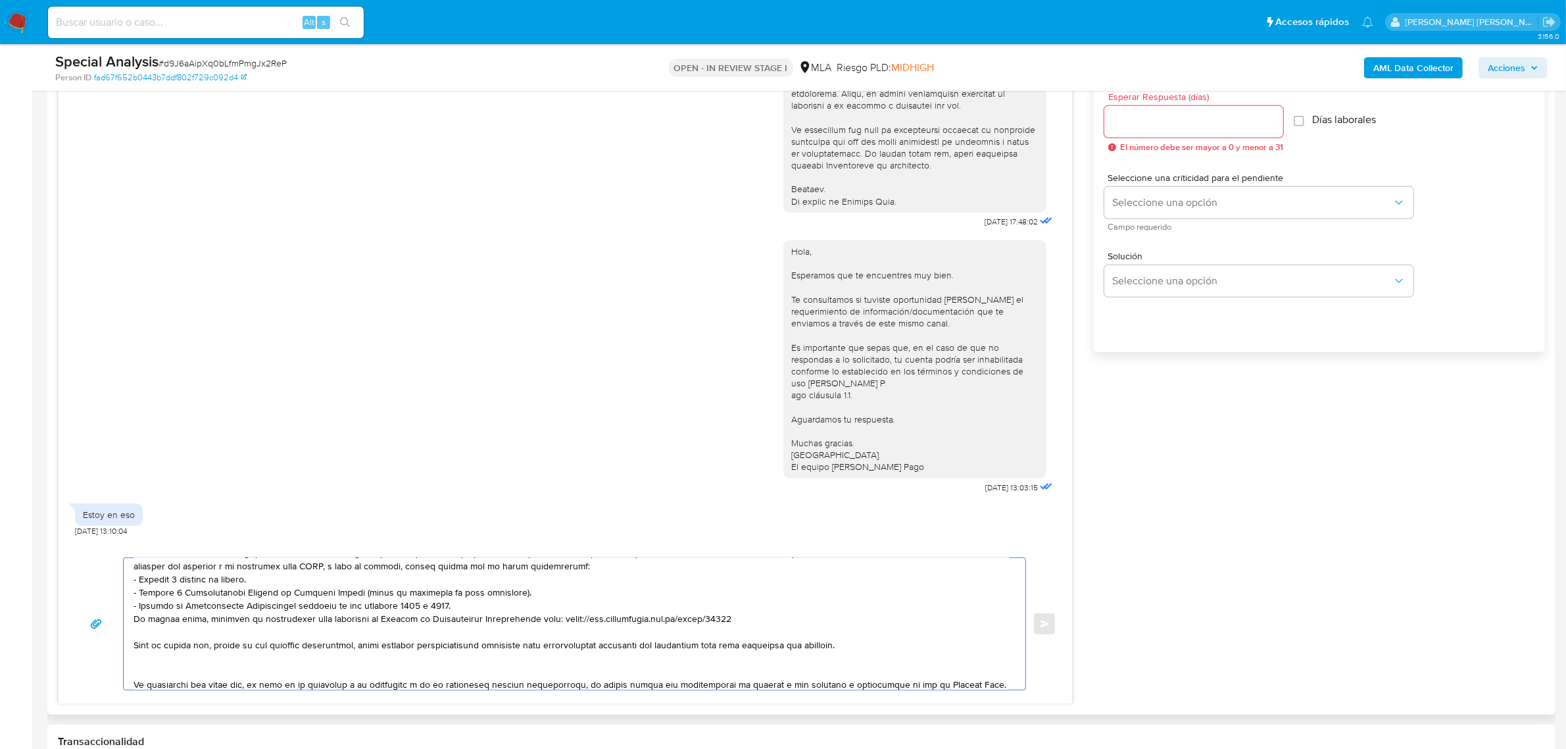
drag, startPoint x: 180, startPoint y: 678, endPoint x: 868, endPoint y: 646, distance: 689.6
click at [868, 646] on textarea at bounding box center [572, 624] width 876 height 132
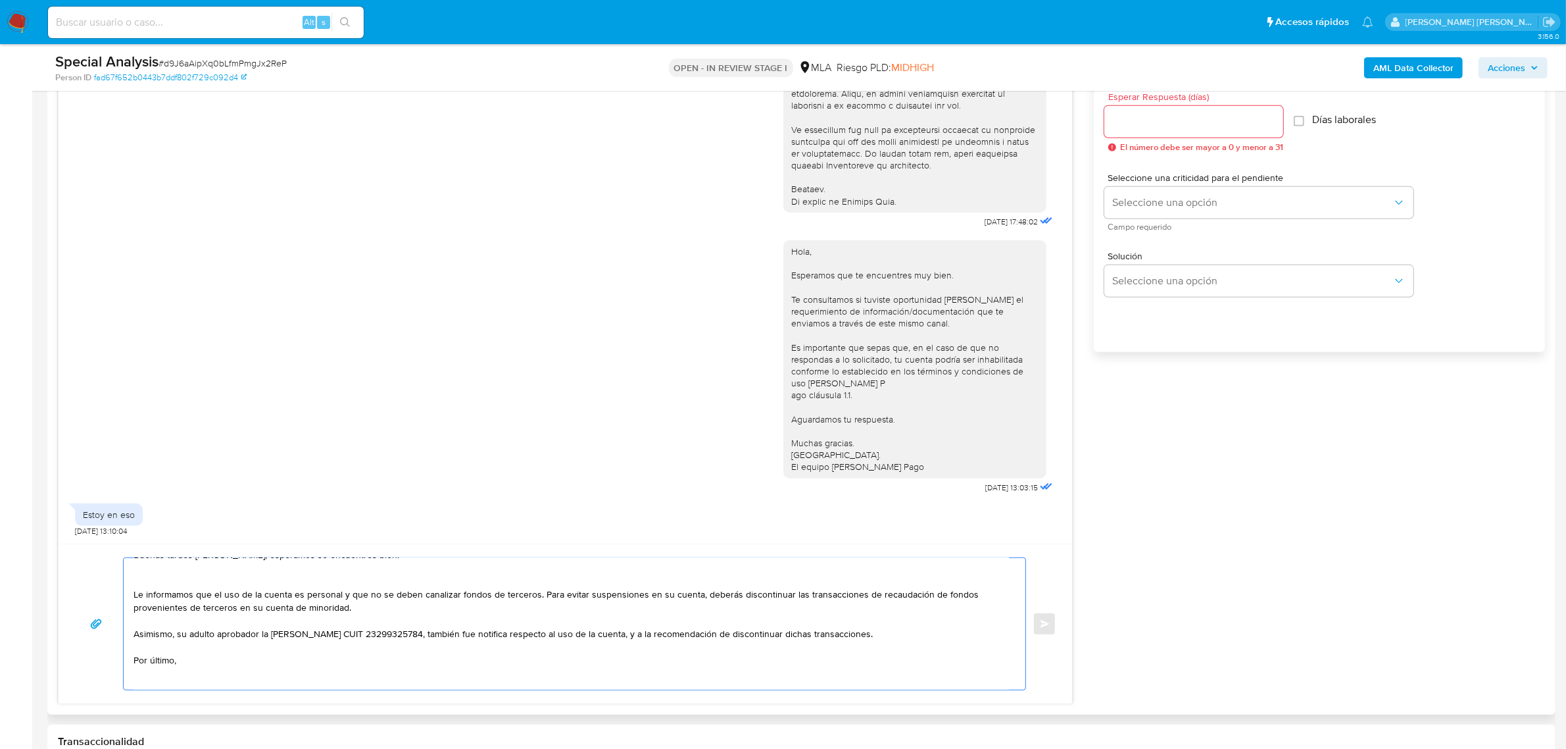
scroll to position [0, 0]
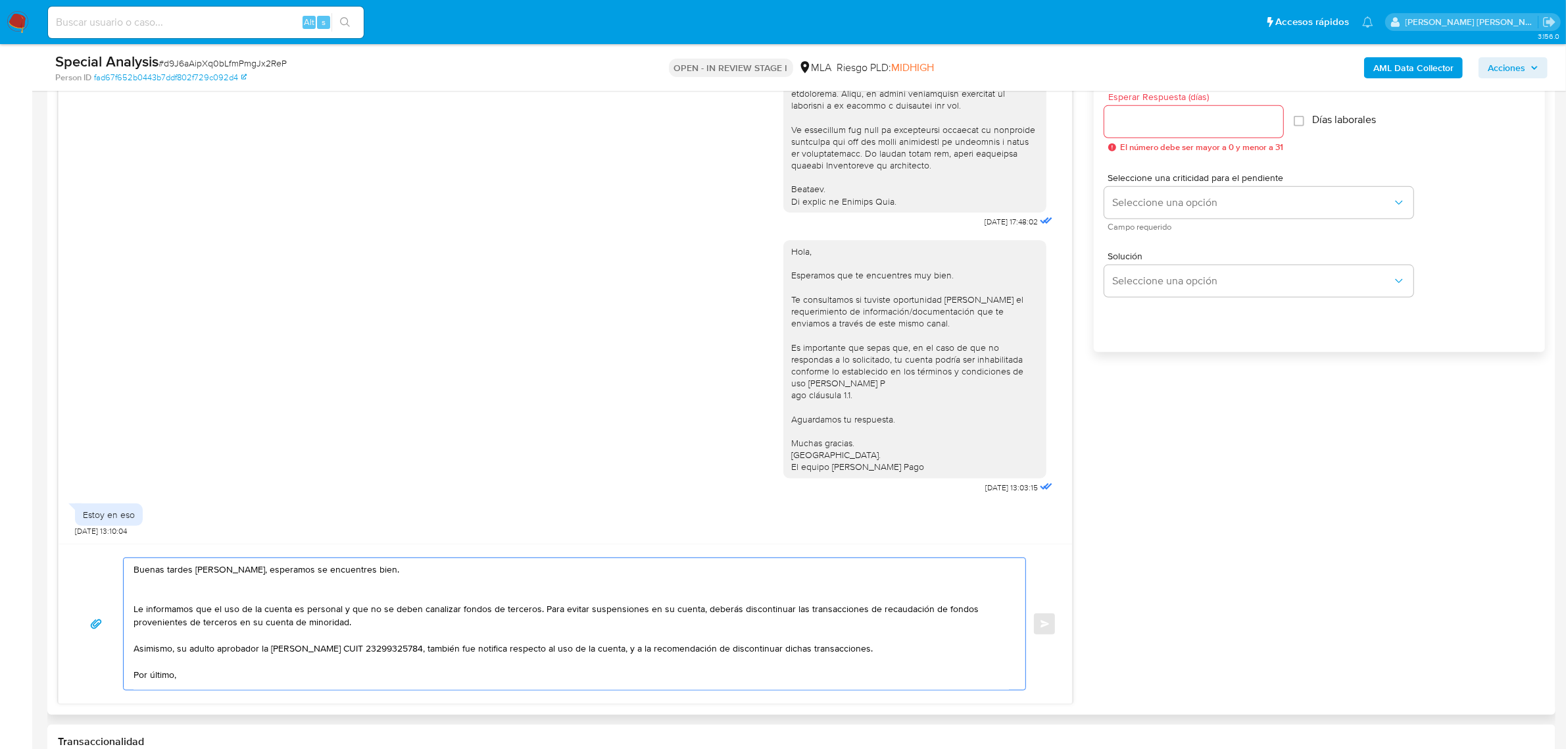
click at [257, 593] on textarea "Buenas tardes Paola Elizabet, esperamos se encuentres bien. Le informamos que e…" at bounding box center [572, 624] width 876 height 132
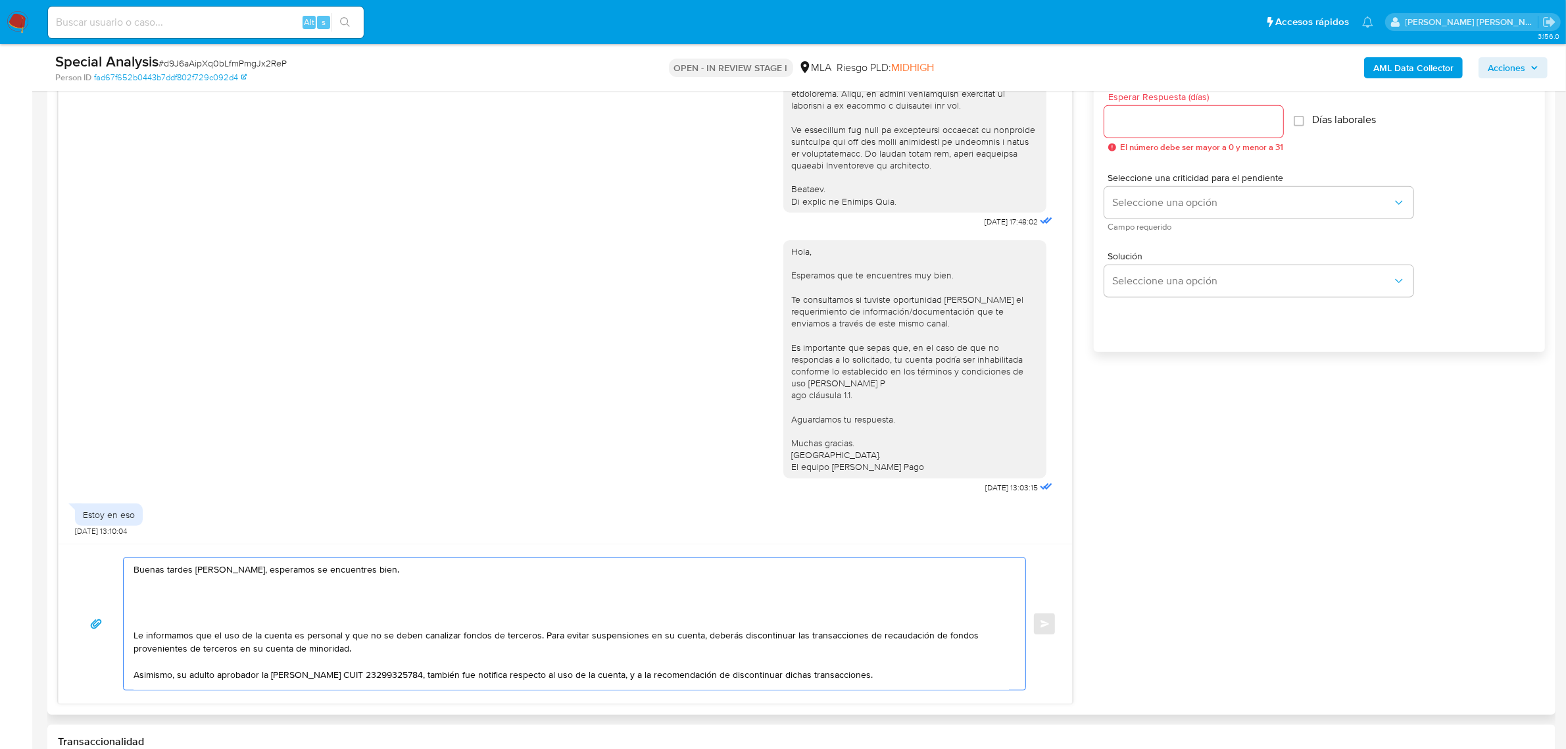
paste textarea "de acuerdo con las operaciones registradas, verificamos que su principal contra…"
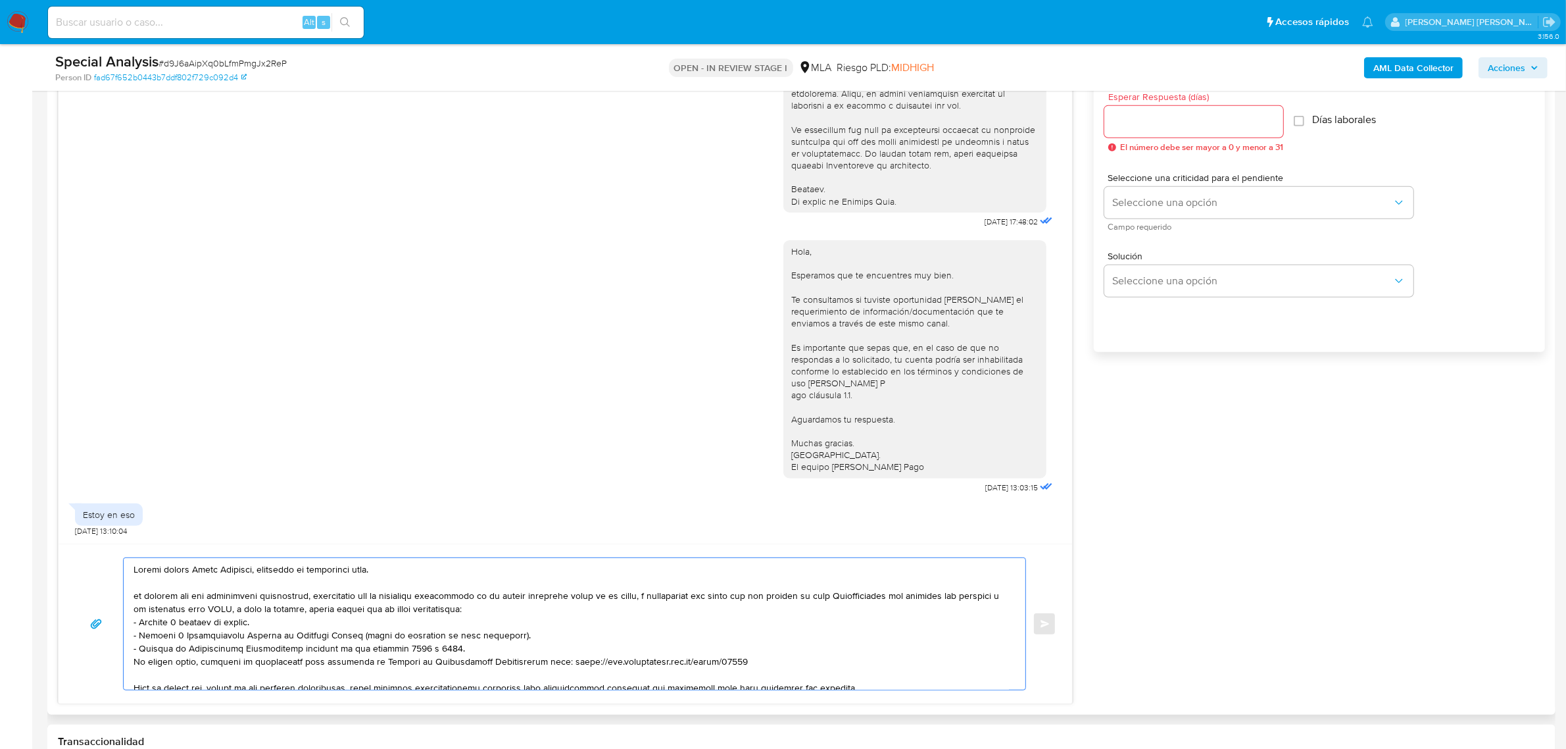
scroll to position [5, 0]
click at [140, 593] on textarea at bounding box center [572, 624] width 876 height 132
click at [310, 591] on textarea at bounding box center [572, 624] width 876 height 132
drag, startPoint x: 786, startPoint y: 594, endPoint x: 441, endPoint y: 595, distance: 345.4
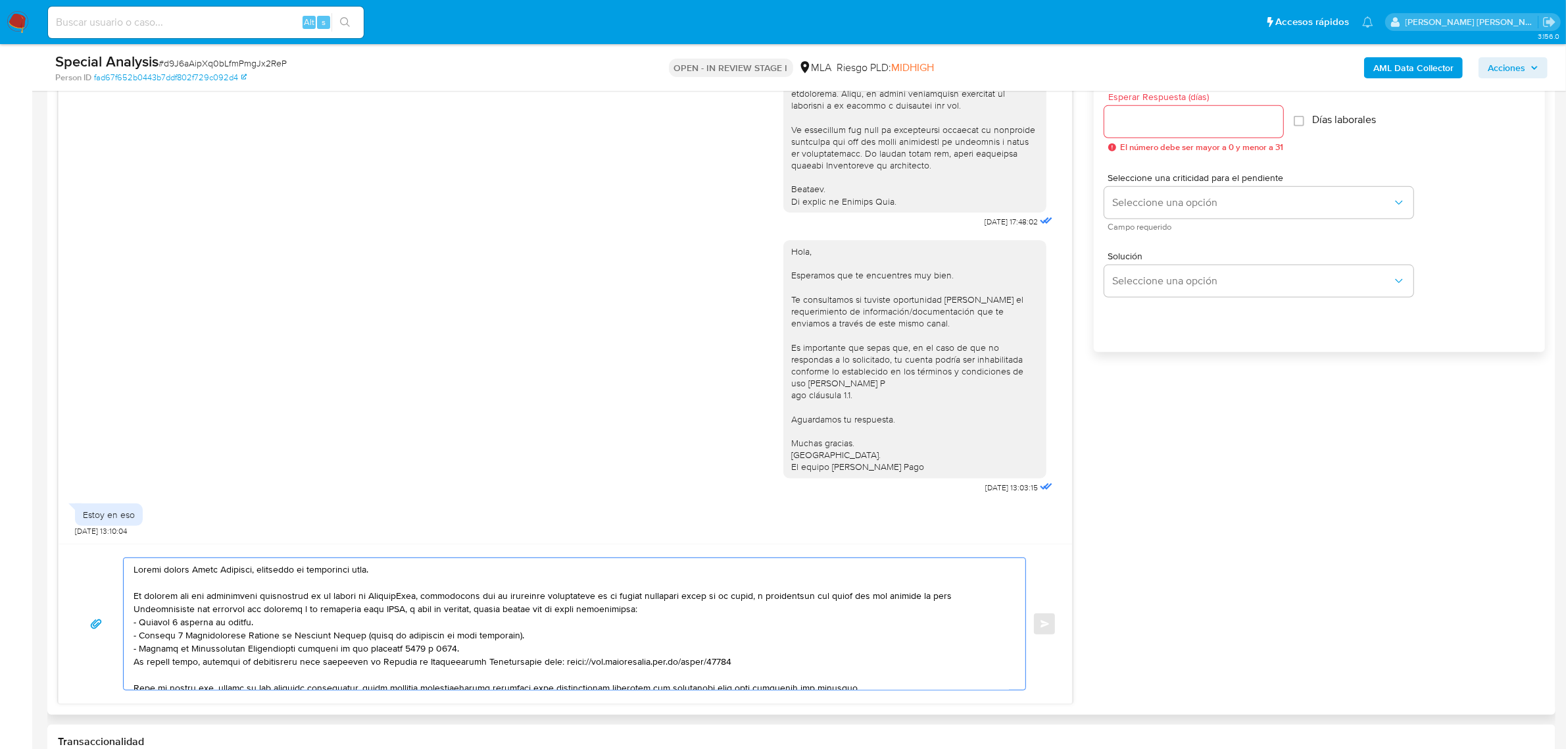
click at [441, 595] on textarea at bounding box center [572, 624] width 876 height 132
click at [494, 599] on textarea at bounding box center [572, 624] width 876 height 132
click at [622, 597] on textarea at bounding box center [572, 624] width 876 height 132
click at [650, 594] on textarea at bounding box center [572, 624] width 876 height 132
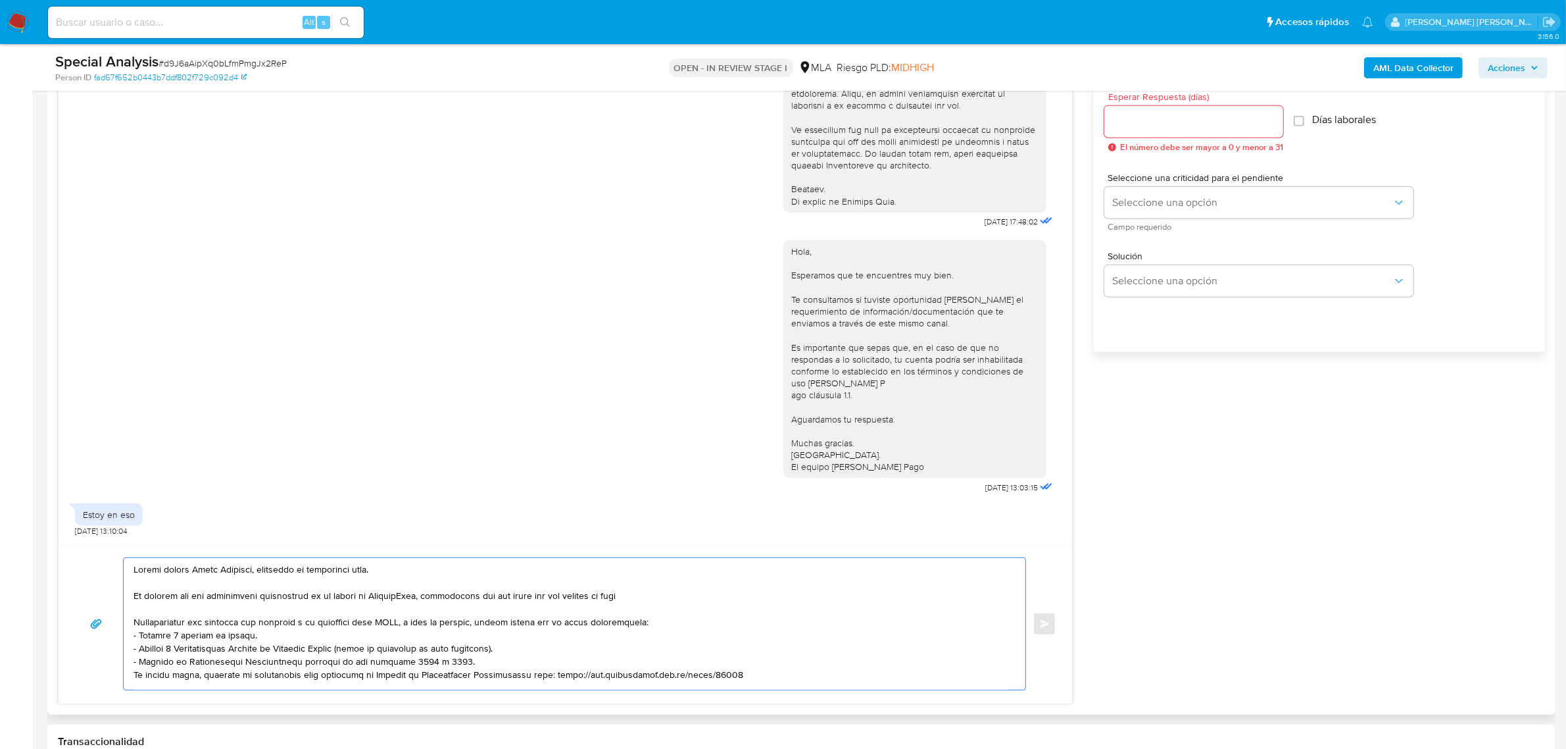
drag, startPoint x: 652, startPoint y: 593, endPoint x: 620, endPoint y: 594, distance: 31.6
click at [620, 594] on textarea at bounding box center [572, 624] width 876 height 132
click at [418, 597] on textarea at bounding box center [572, 624] width 876 height 132
click at [241, 584] on textarea at bounding box center [572, 624] width 876 height 132
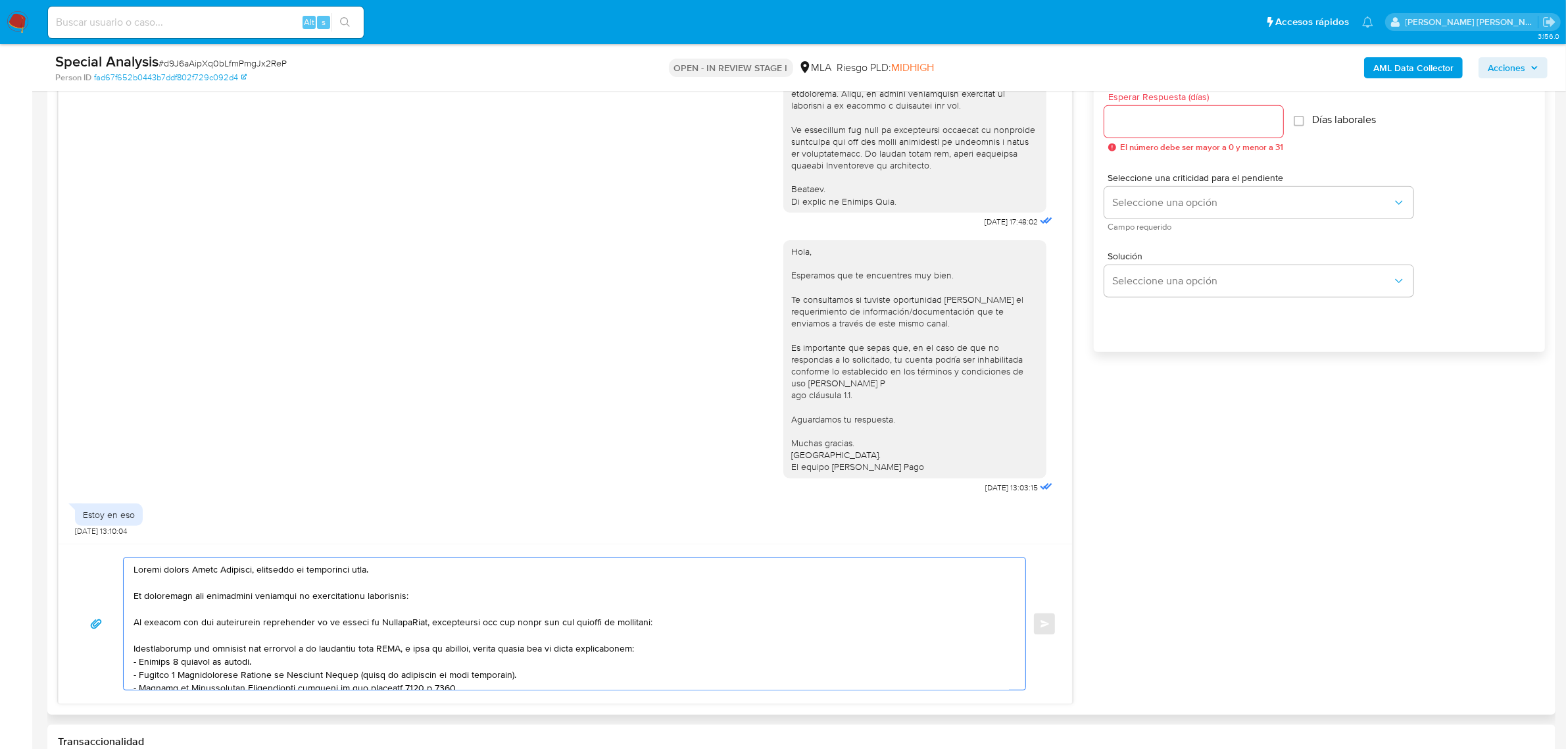
click at [408, 599] on textarea at bounding box center [572, 624] width 876 height 132
drag, startPoint x: 408, startPoint y: 599, endPoint x: 393, endPoint y: 599, distance: 14.5
click at [393, 599] on textarea at bounding box center [572, 624] width 876 height 132
click at [349, 637] on textarea at bounding box center [572, 624] width 876 height 132
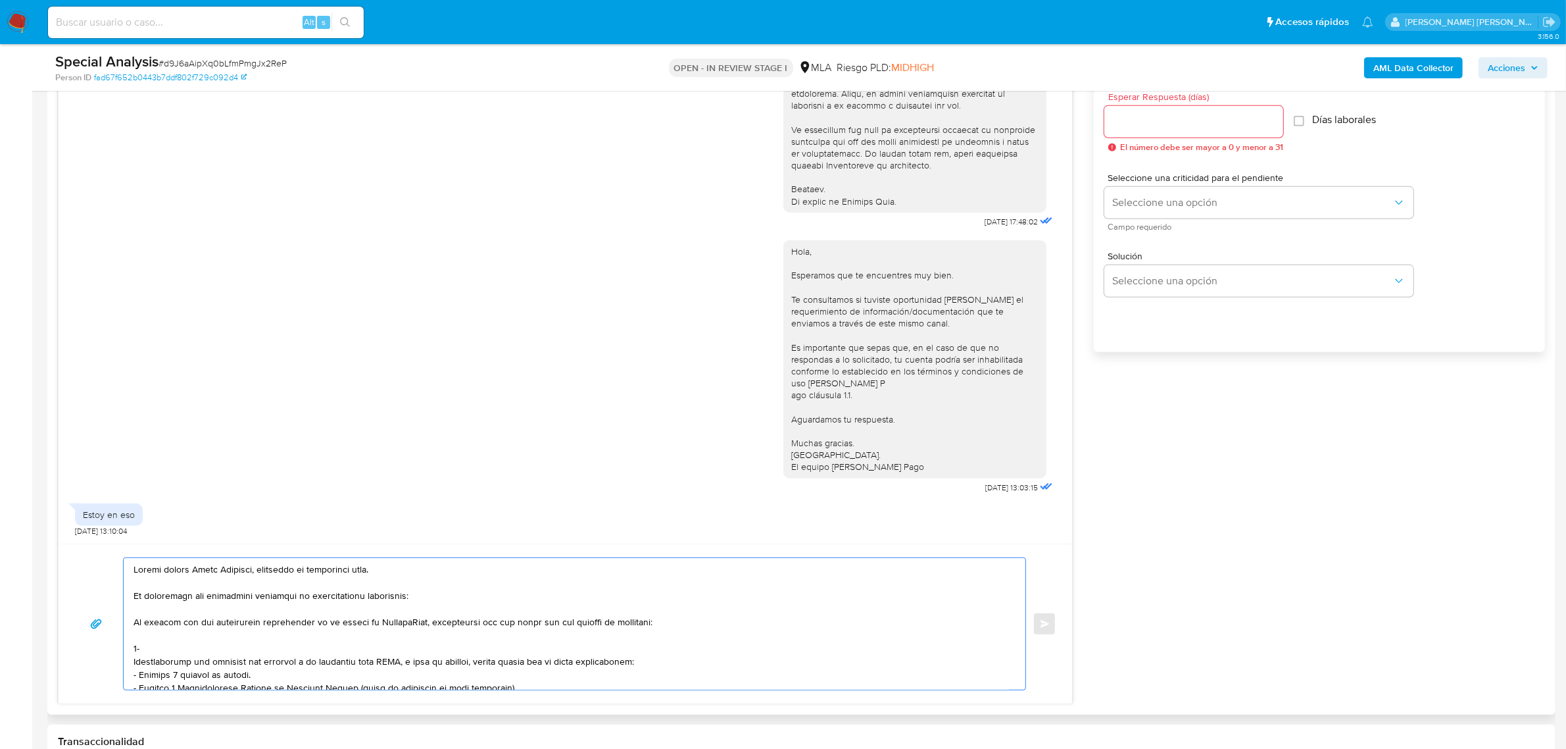
paste textarea "- Detalla la actividad que realizas a través de tu cuenta. De corresponder a un…"
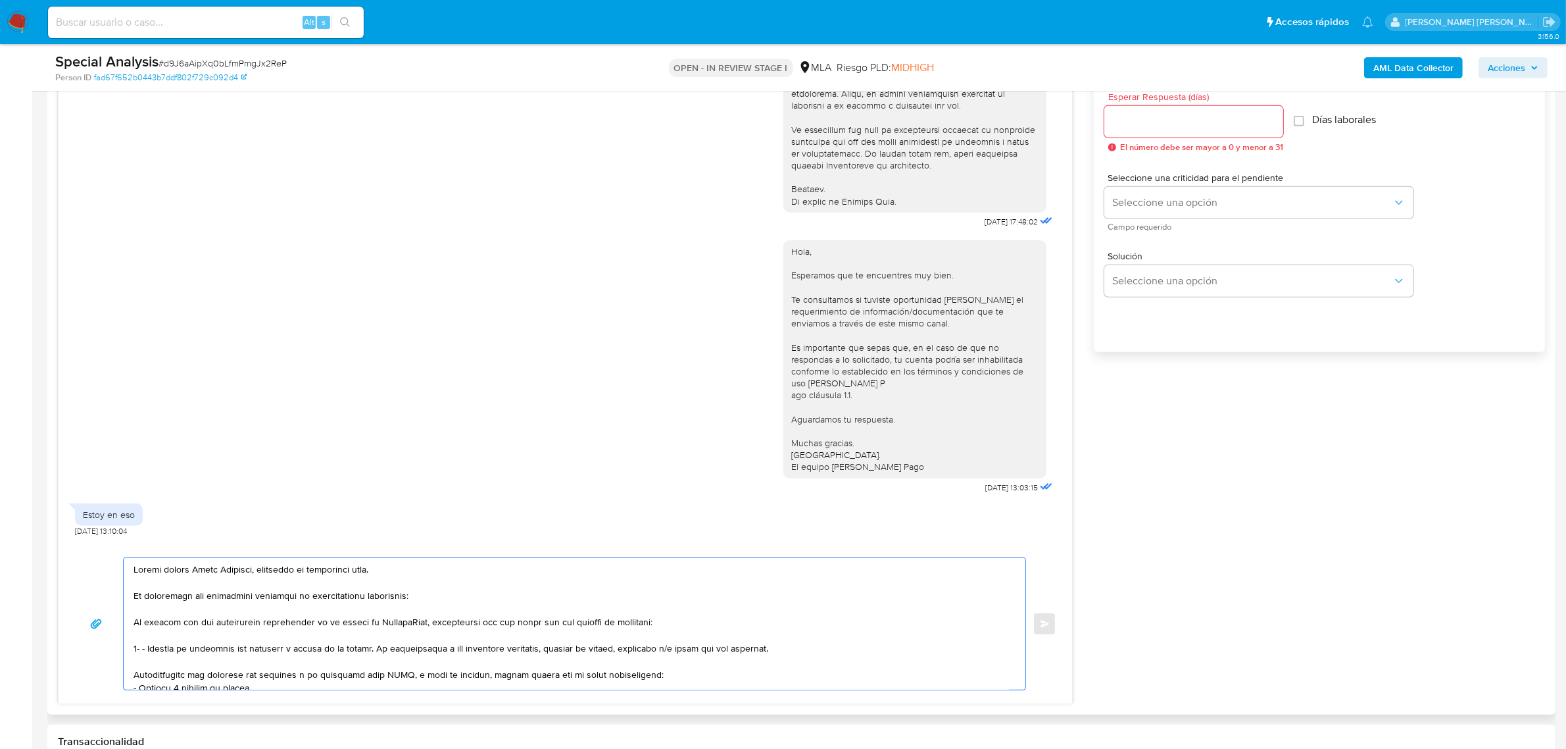
click at [367, 651] on textarea at bounding box center [572, 624] width 876 height 132
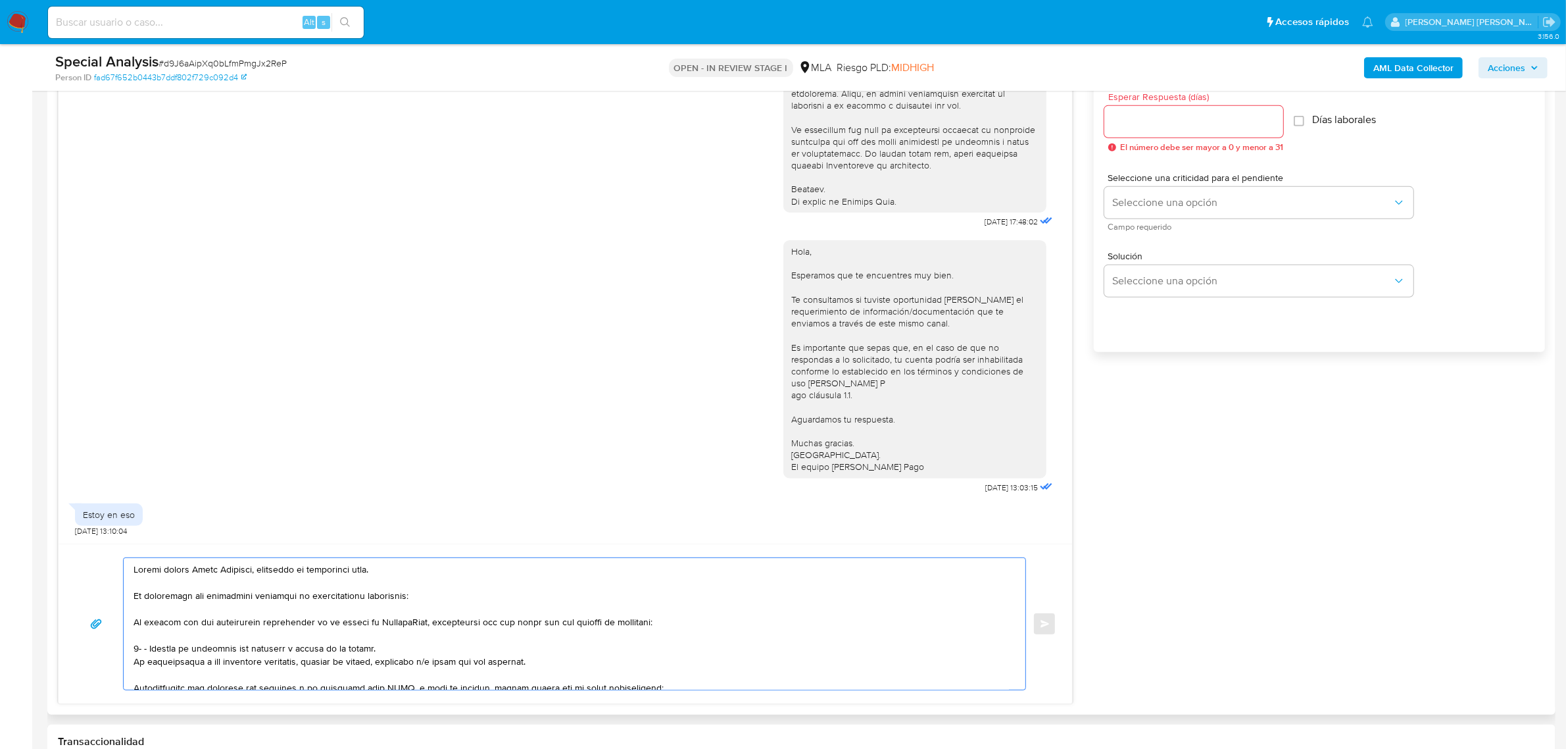
click at [134, 688] on textarea at bounding box center [572, 624] width 876 height 132
click at [143, 646] on textarea at bounding box center [572, 624] width 876 height 132
click at [415, 616] on textarea at bounding box center [572, 624] width 876 height 132
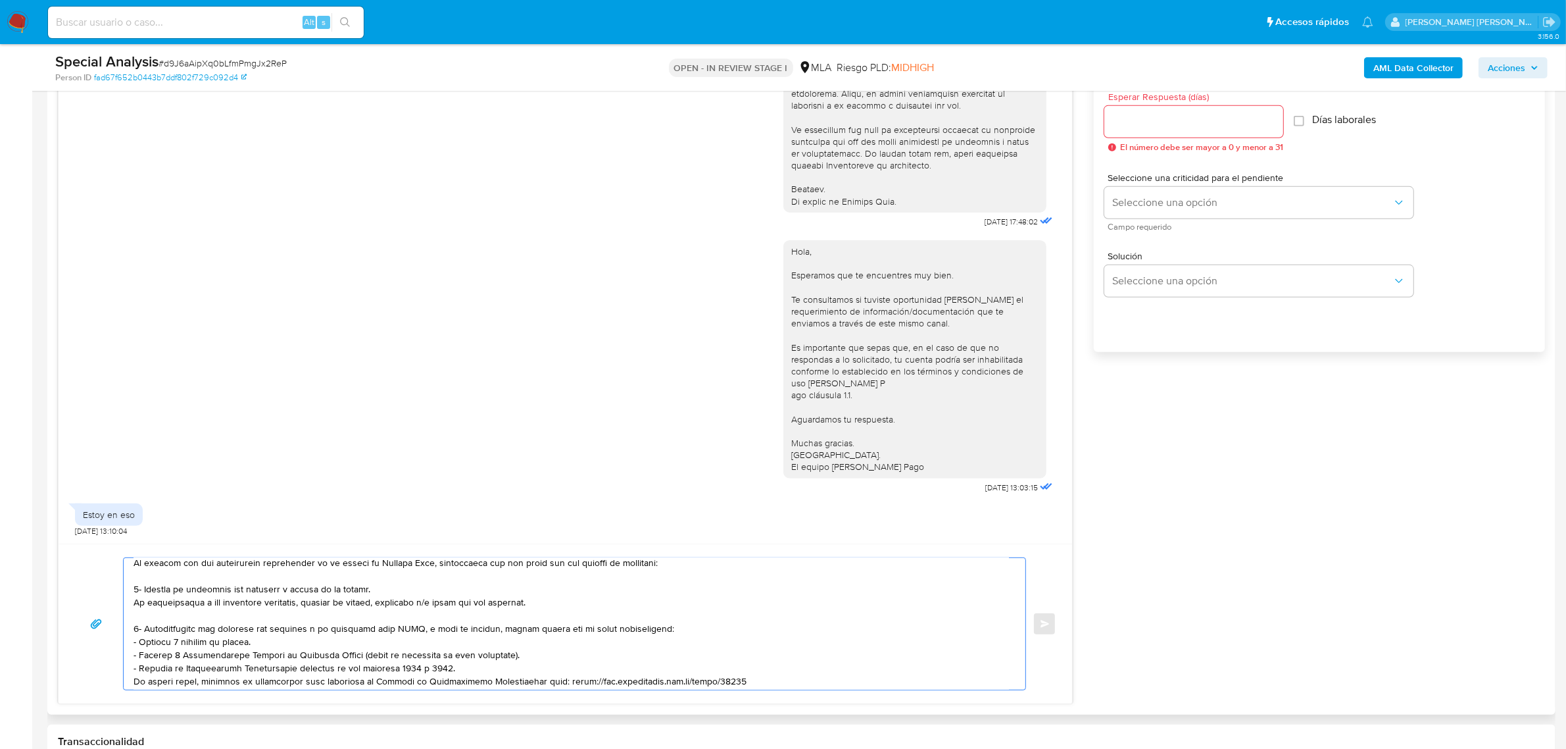
scroll to position [87, 0]
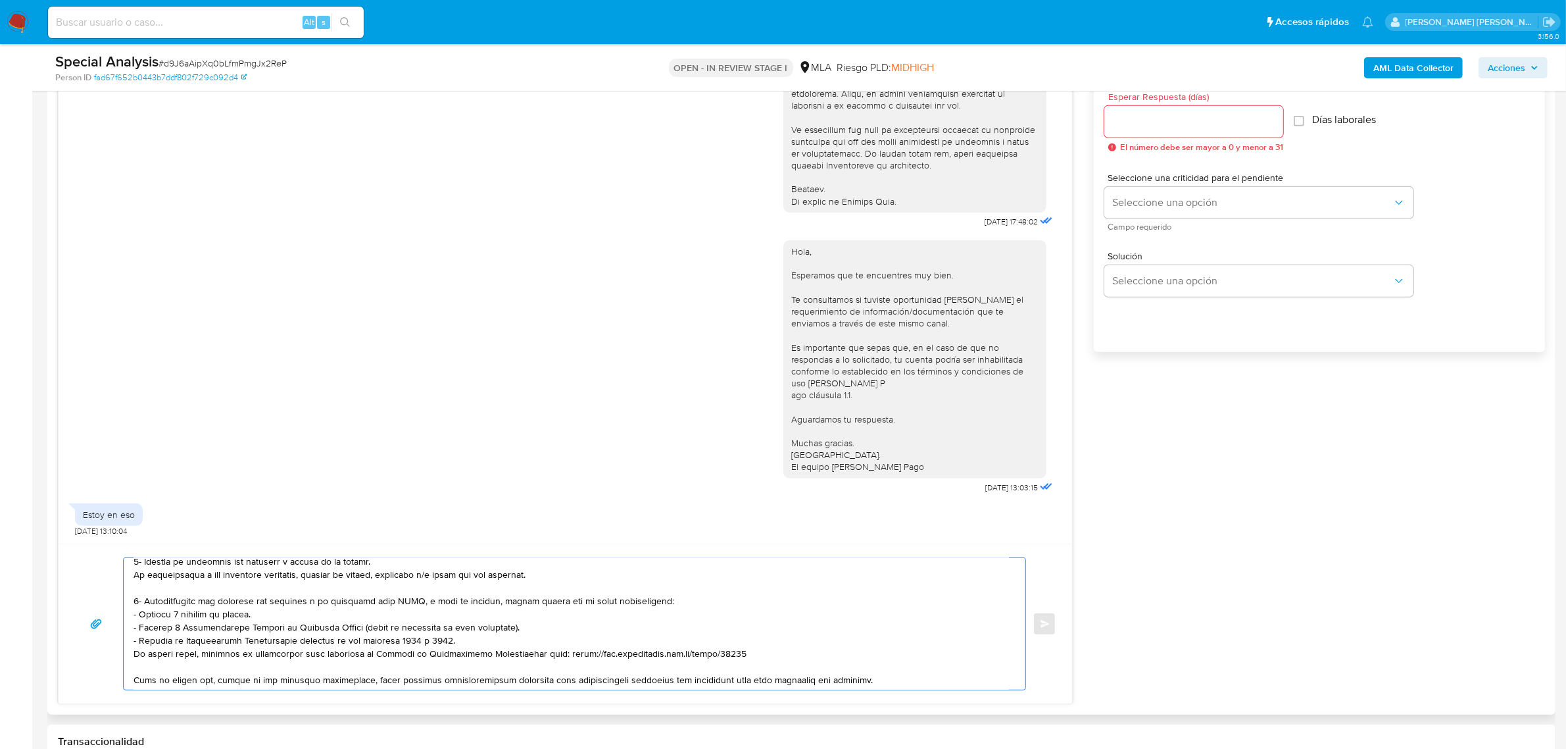
drag, startPoint x: 596, startPoint y: 609, endPoint x: 683, endPoint y: 602, distance: 87.1
click at [683, 602] on textarea at bounding box center [572, 624] width 876 height 132
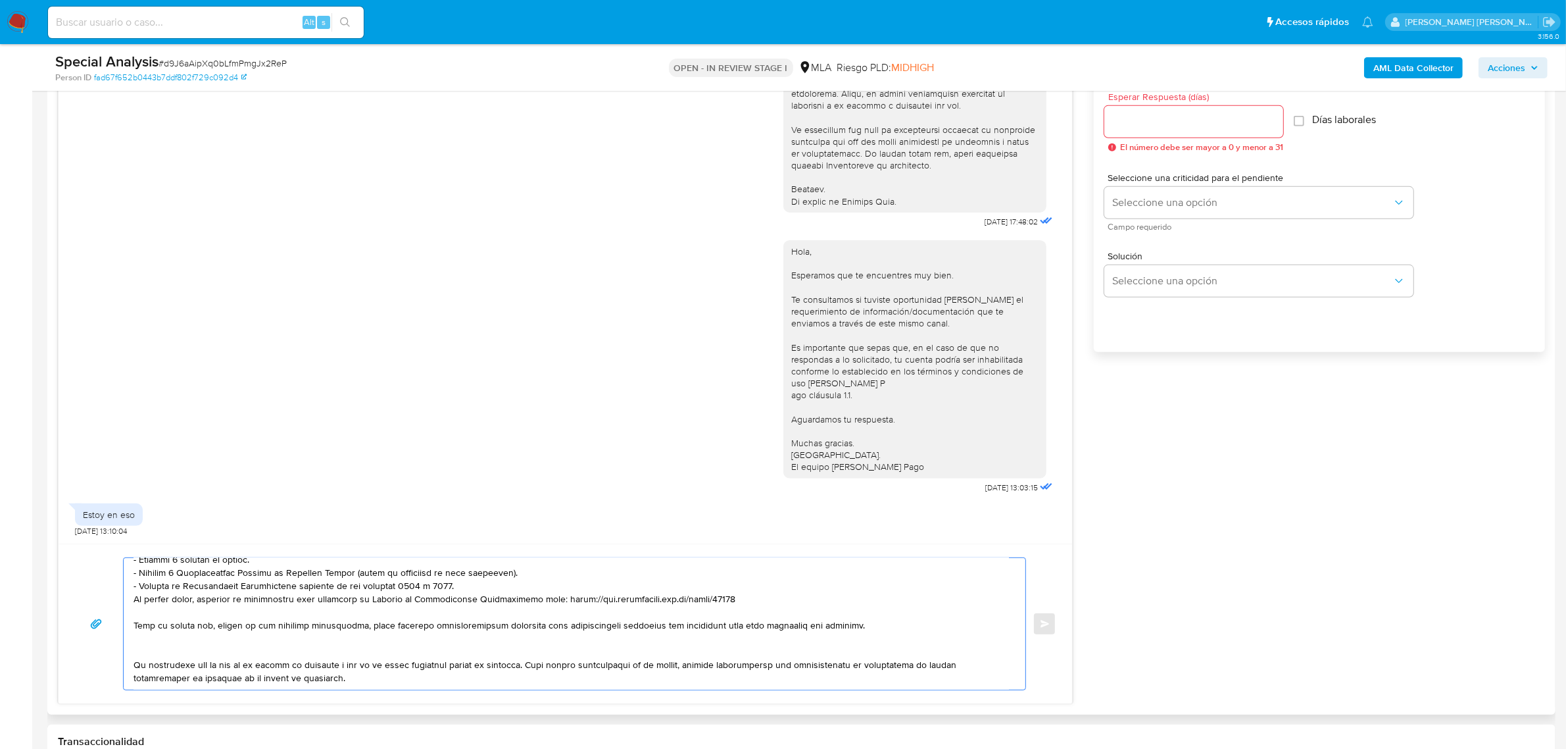
scroll to position [169, 0]
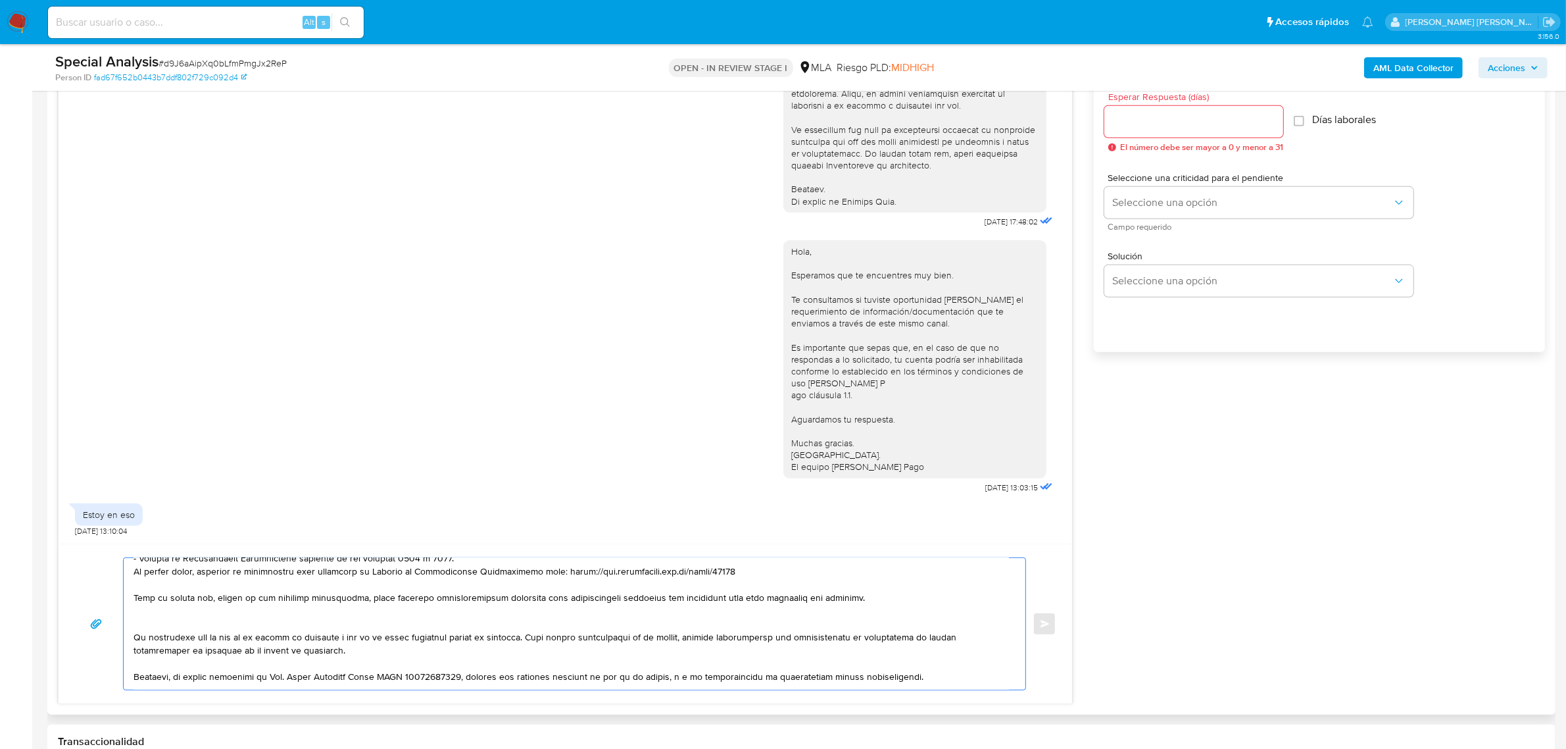
click at [291, 610] on textarea at bounding box center [572, 624] width 876 height 132
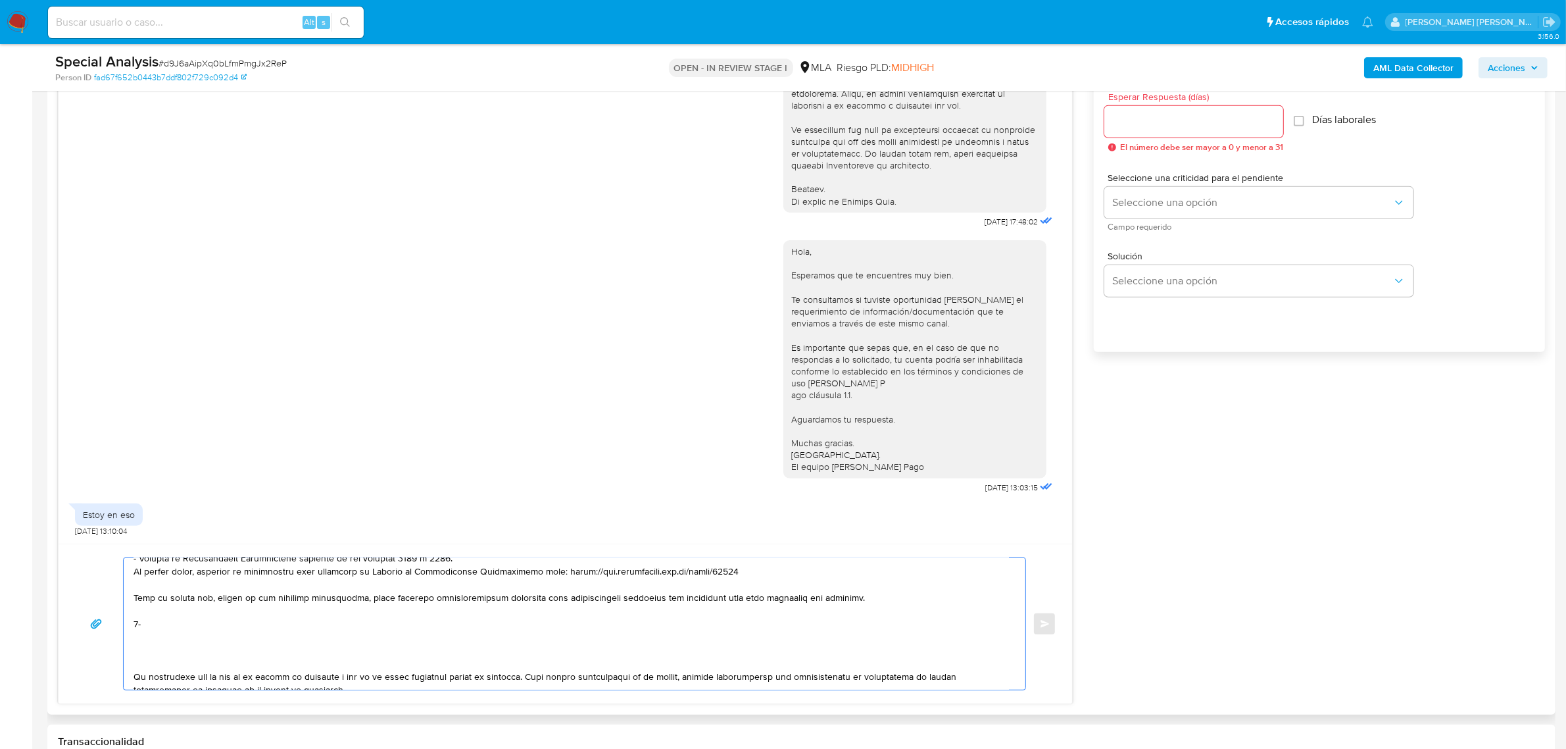
paste textarea "- Maira Alejandra Sandez CUIL 27331190689 (SIN ACTIVIDAD) , de quien recibe 22 …"
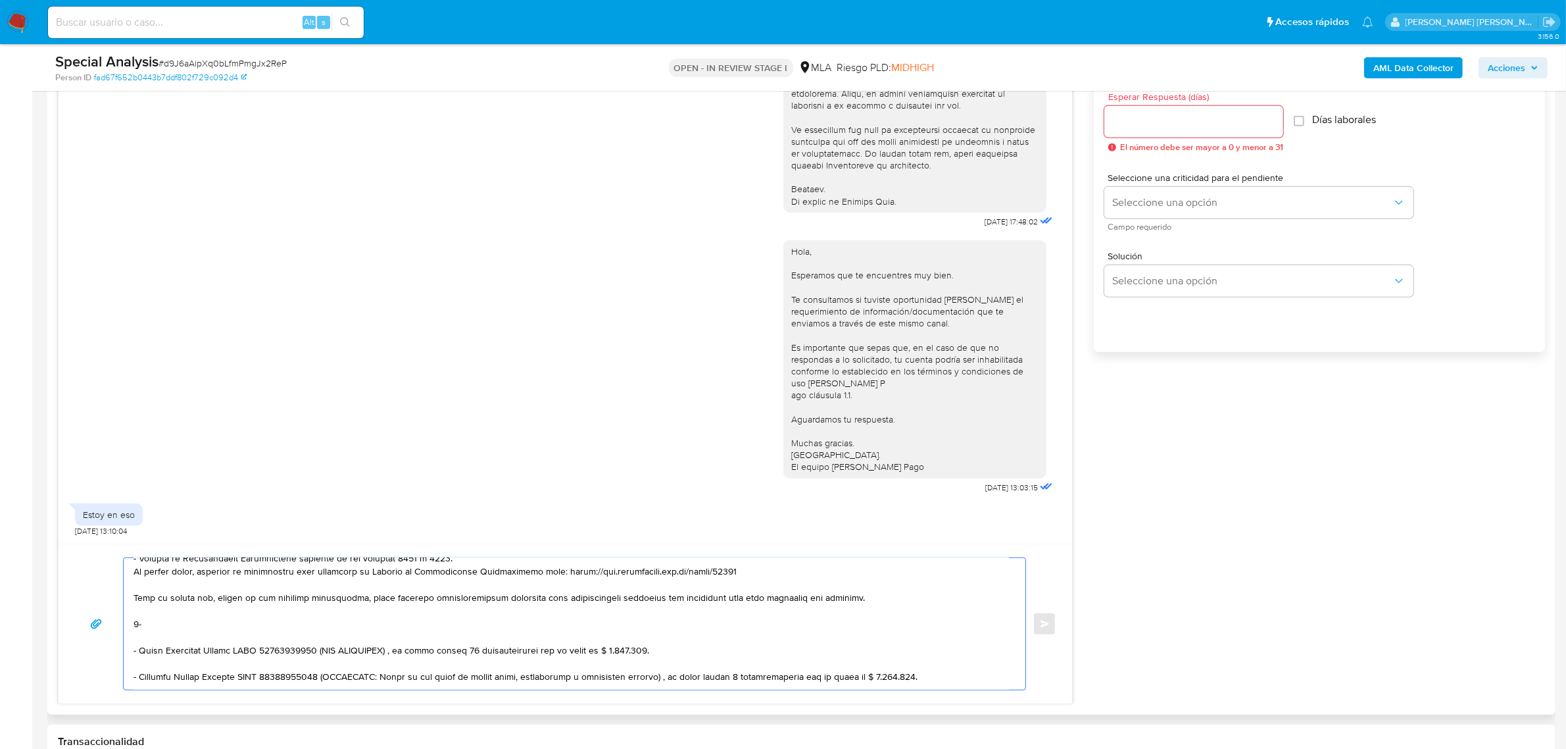
scroll to position [202, 0]
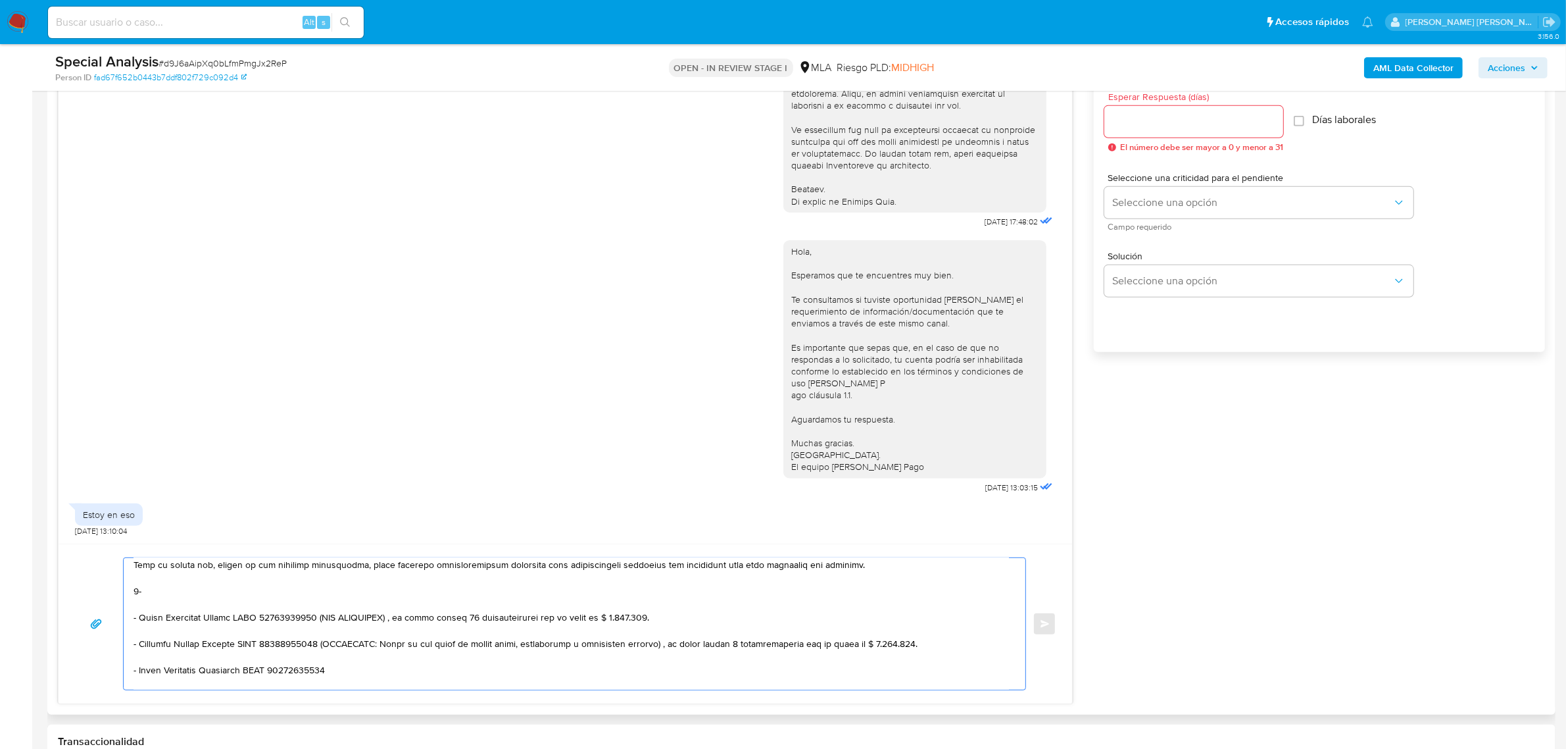
drag, startPoint x: 313, startPoint y: 618, endPoint x: 647, endPoint y: 622, distance: 334.2
click at [647, 622] on textarea at bounding box center [572, 624] width 876 height 132
drag, startPoint x: 313, startPoint y: 645, endPoint x: 919, endPoint y: 645, distance: 605.9
click at [919, 645] on textarea at bounding box center [572, 624] width 876 height 132
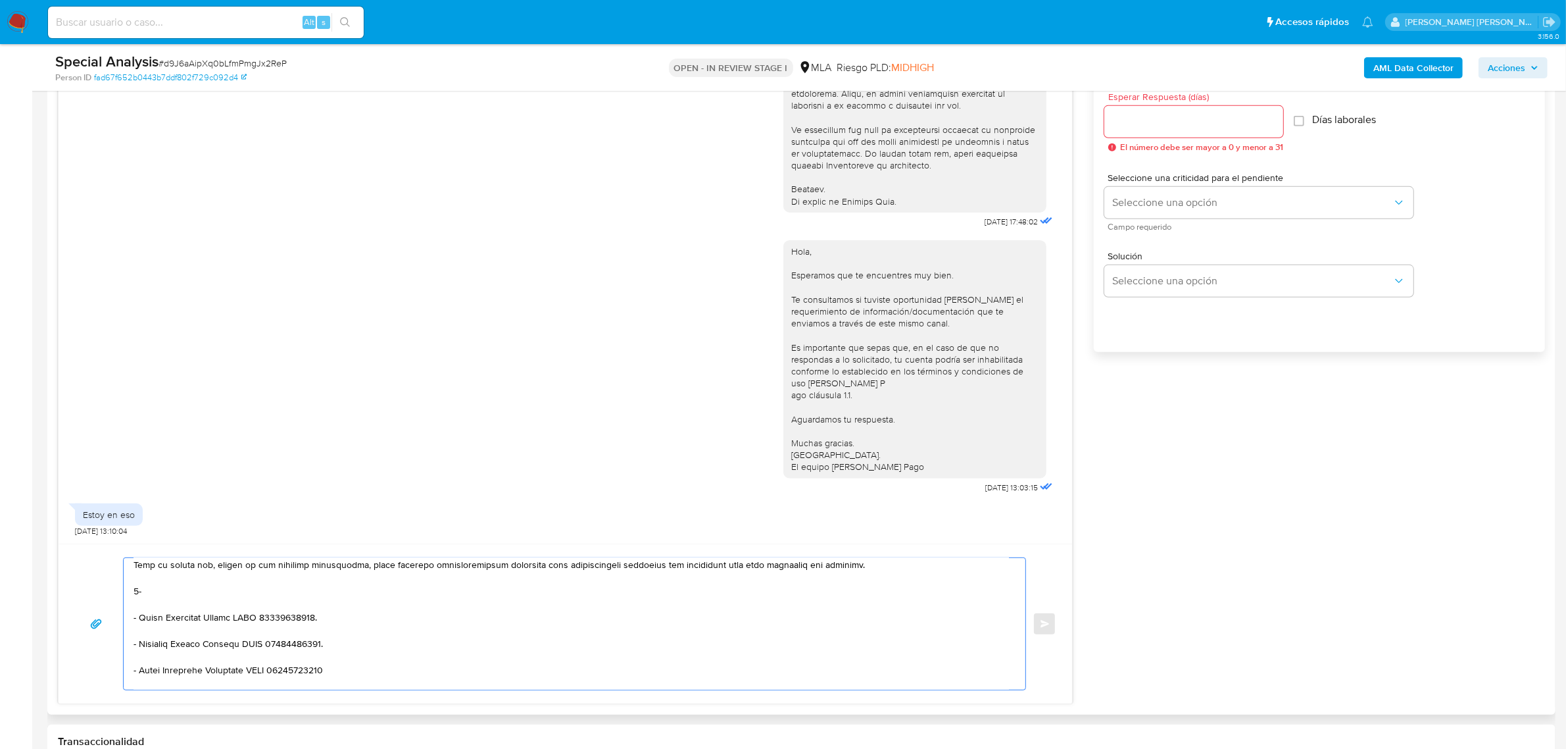
click at [340, 669] on textarea at bounding box center [572, 624] width 876 height 132
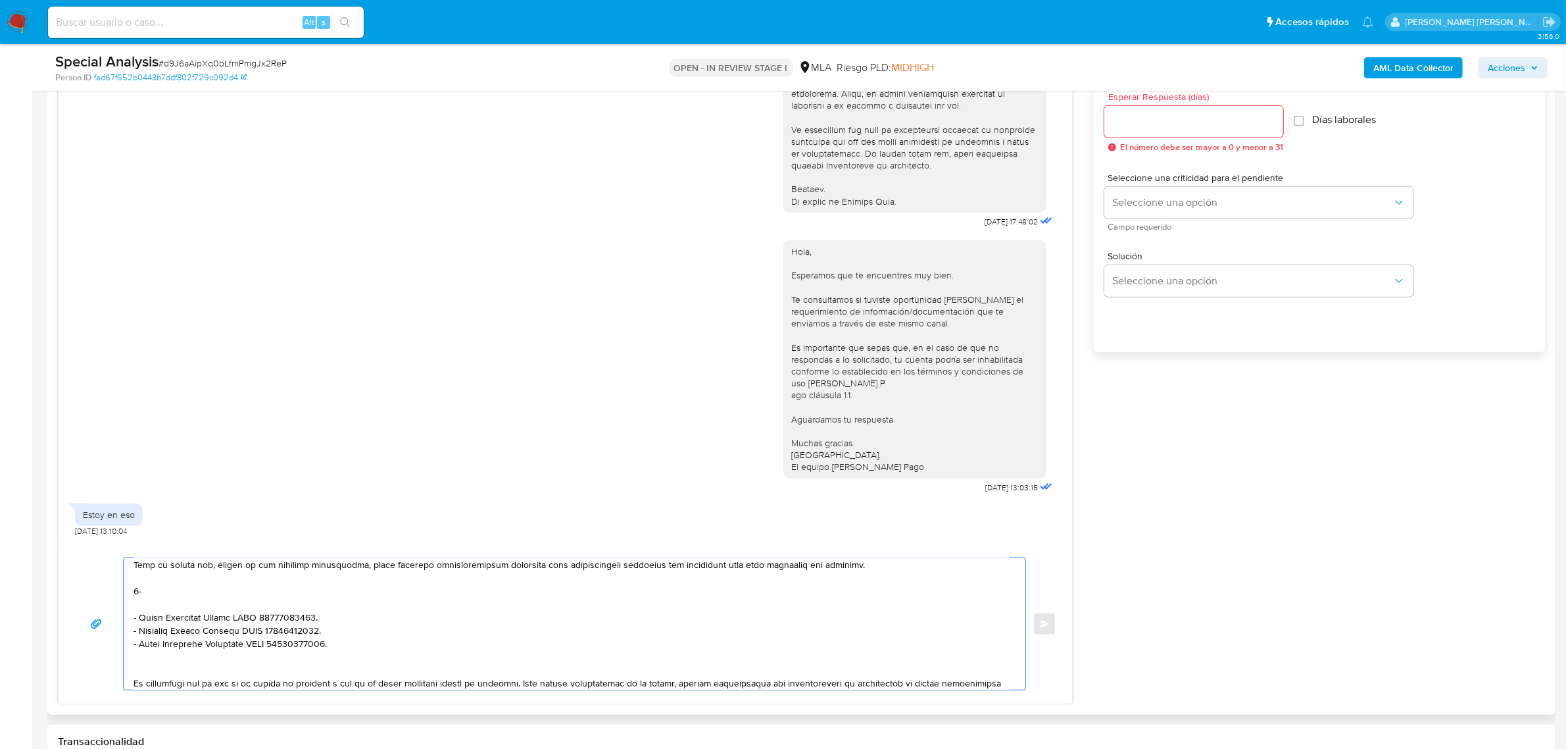
click at [142, 651] on textarea at bounding box center [572, 624] width 876 height 132
paste textarea "- Lologan Sa CUIL 30715078712"
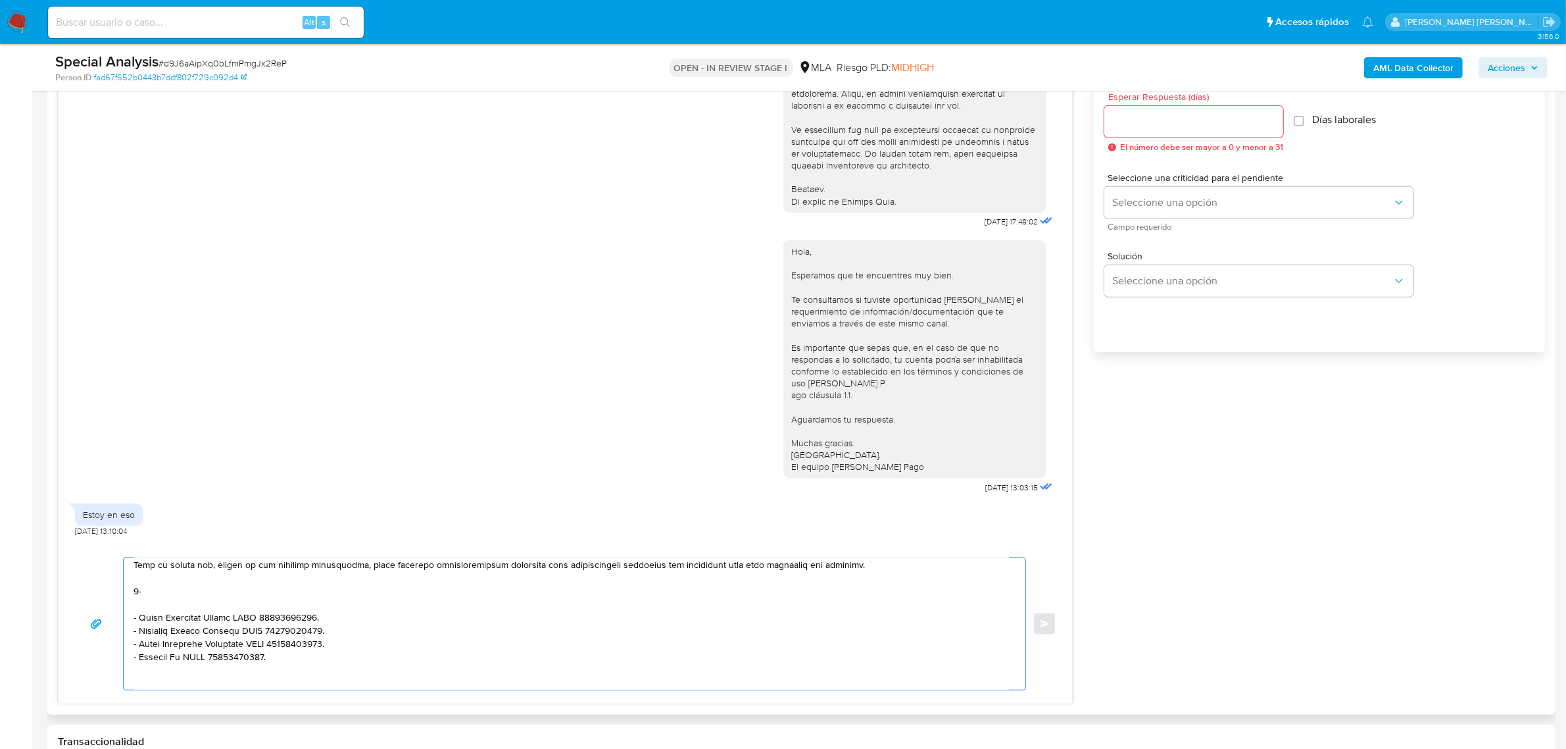
paste textarea "- Avesol Srl CUIL 30711372721"
click at [151, 597] on textarea at bounding box center [572, 624] width 876 height 132
paste textarea "vínculo con las siguientes contrapartes con las que operaste, el motivo de las …"
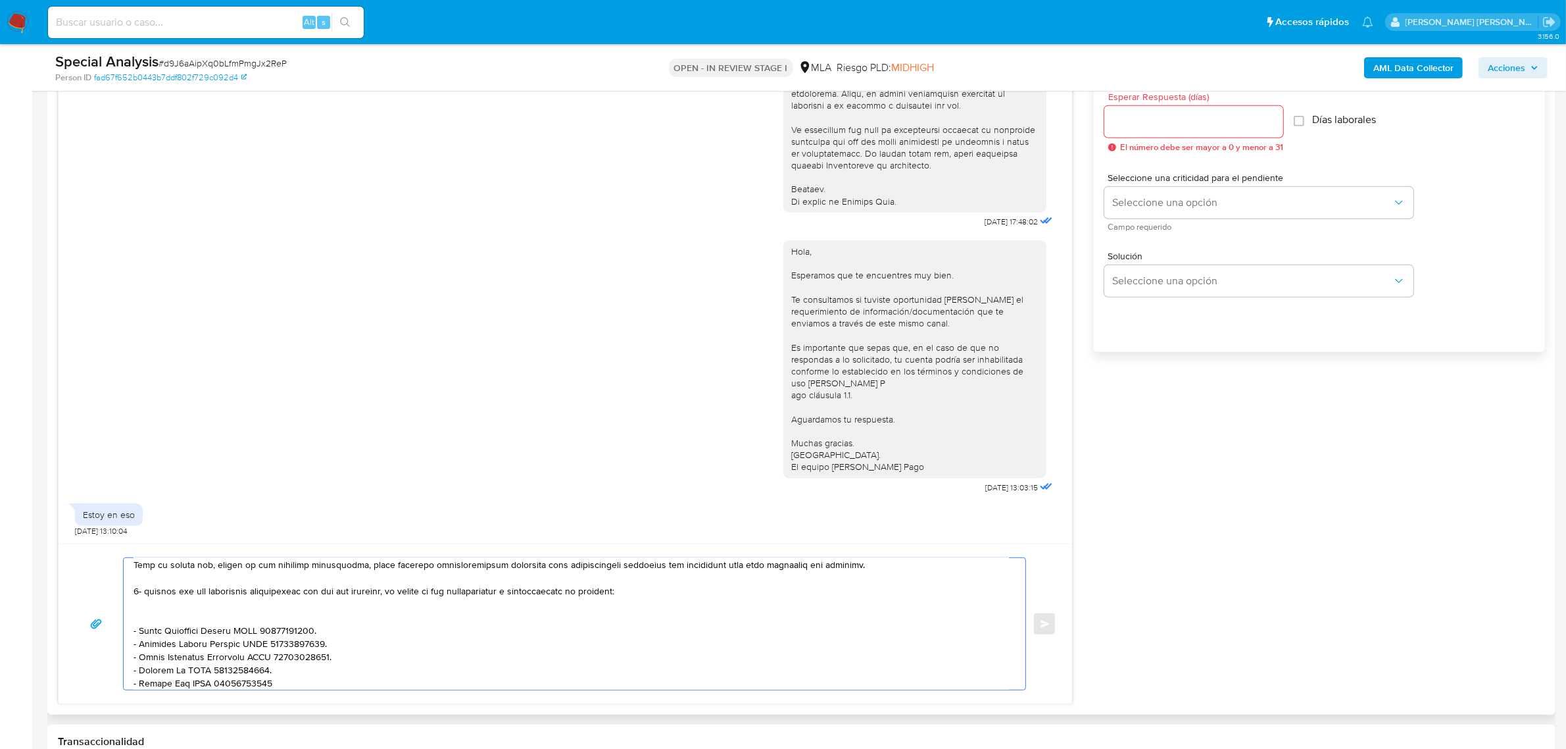
click at [148, 593] on textarea at bounding box center [572, 624] width 876 height 132
click at [155, 619] on textarea at bounding box center [572, 624] width 876 height 132
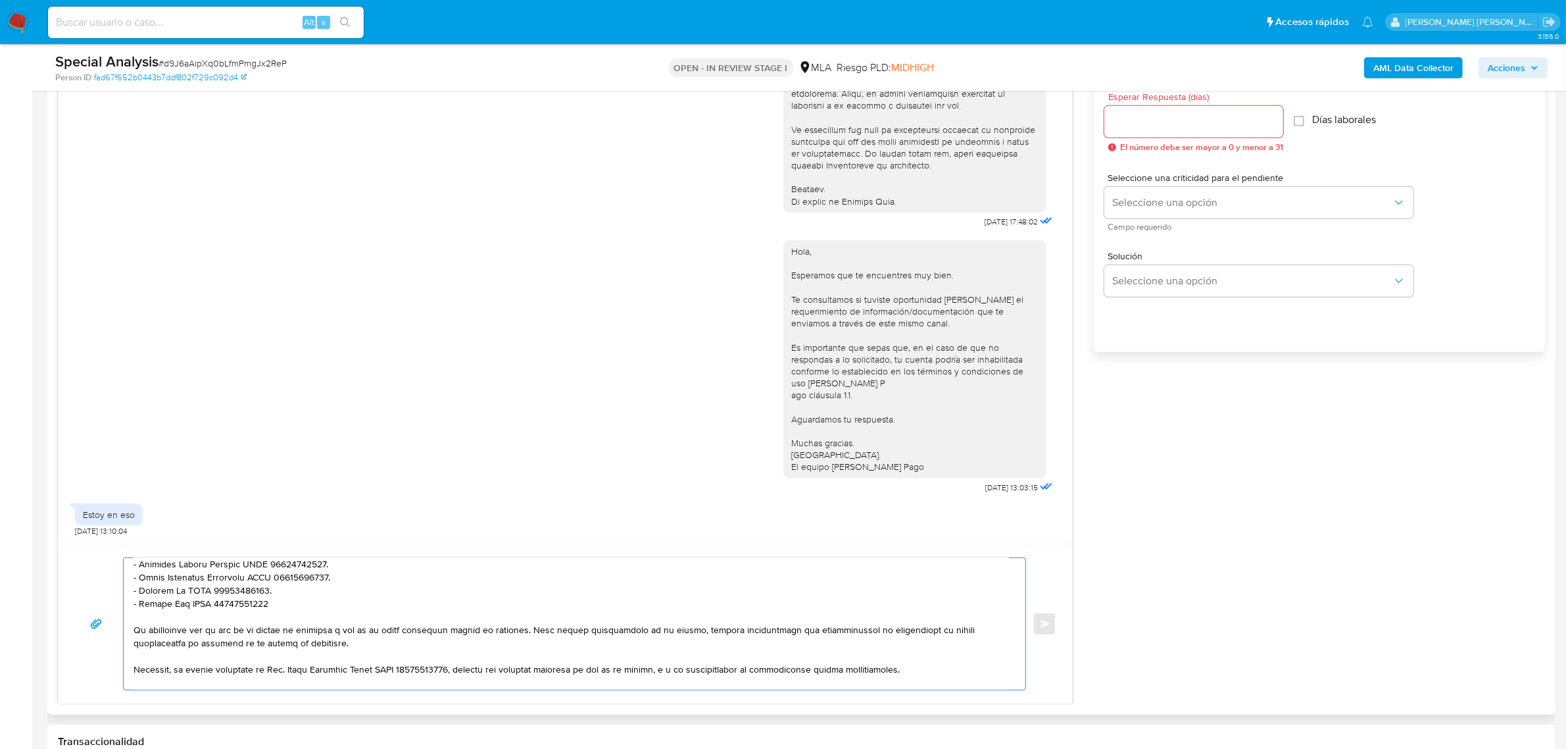
scroll to position [284, 0]
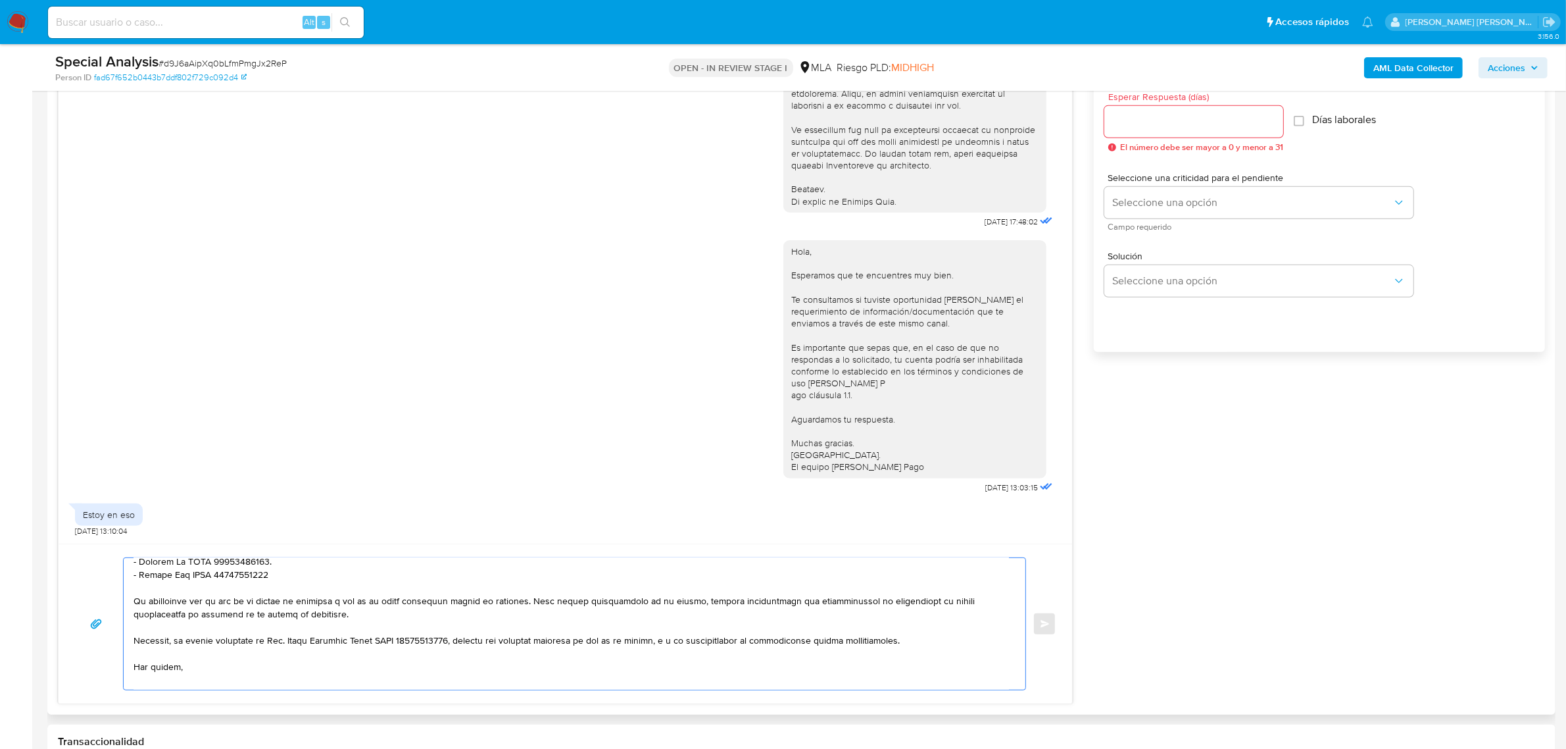
click at [134, 603] on textarea at bounding box center [572, 624] width 876 height 132
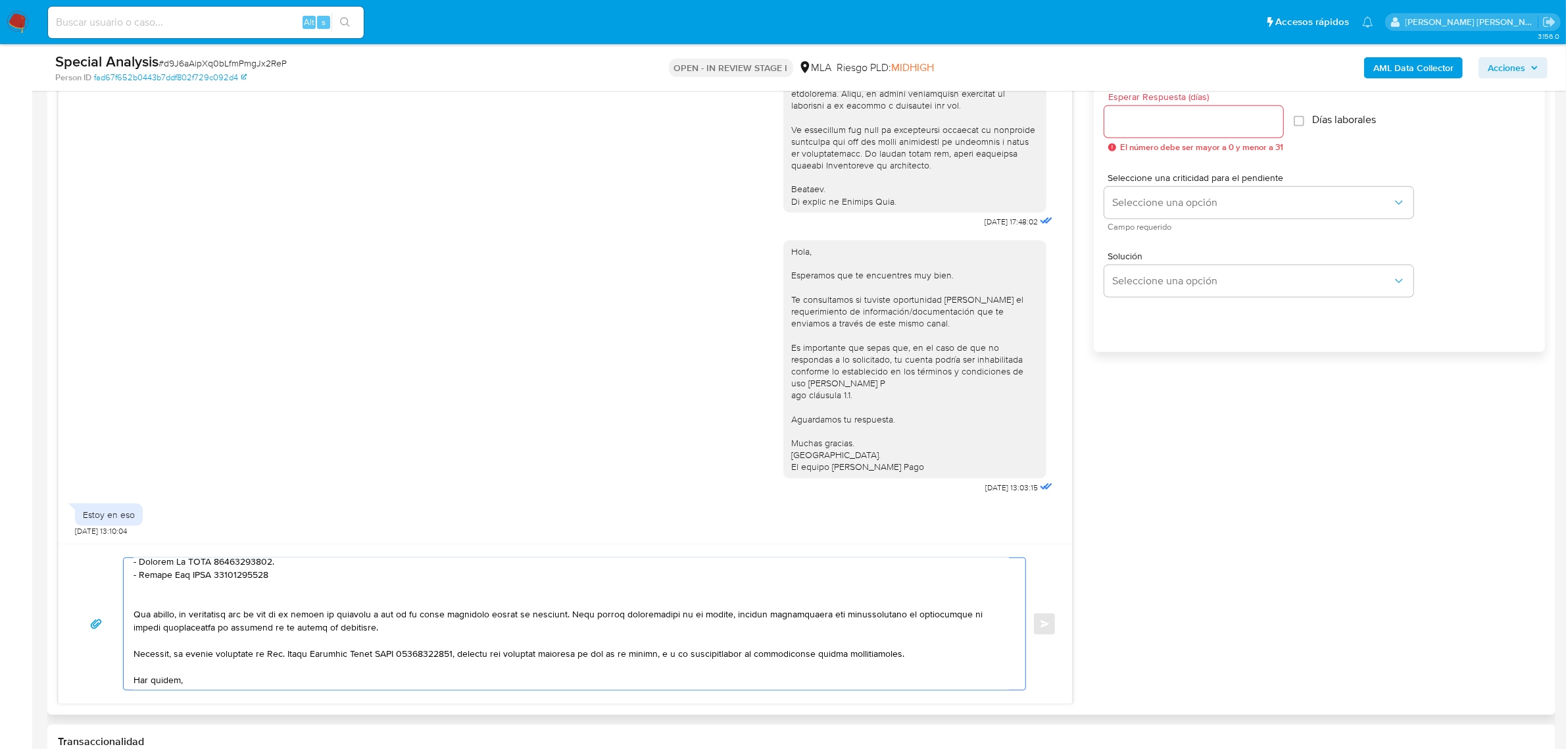
click at [582, 619] on textarea at bounding box center [572, 624] width 876 height 132
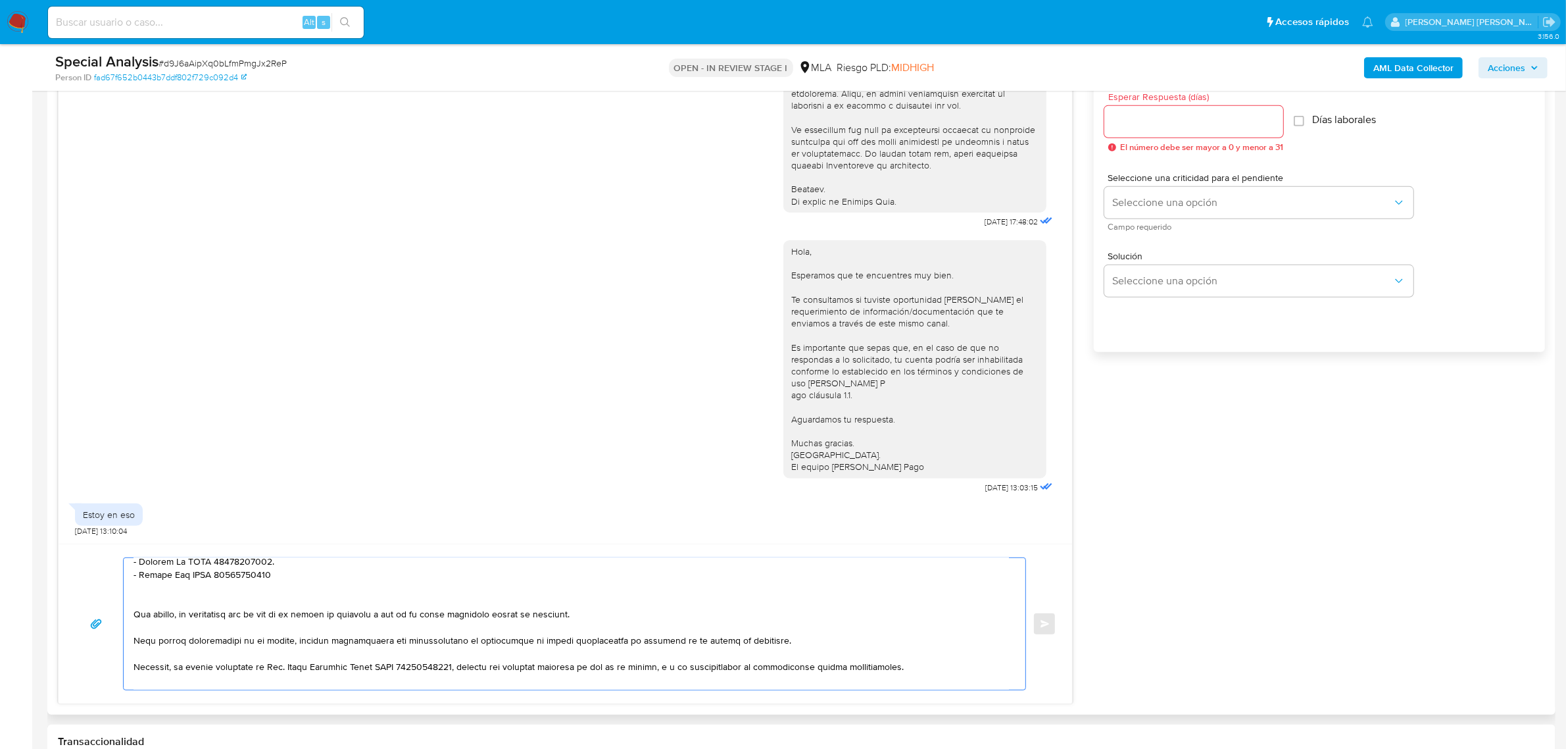
drag, startPoint x: 178, startPoint y: 613, endPoint x: 599, endPoint y: 615, distance: 421.1
click at [599, 615] on textarea at bounding box center [572, 624] width 876 height 132
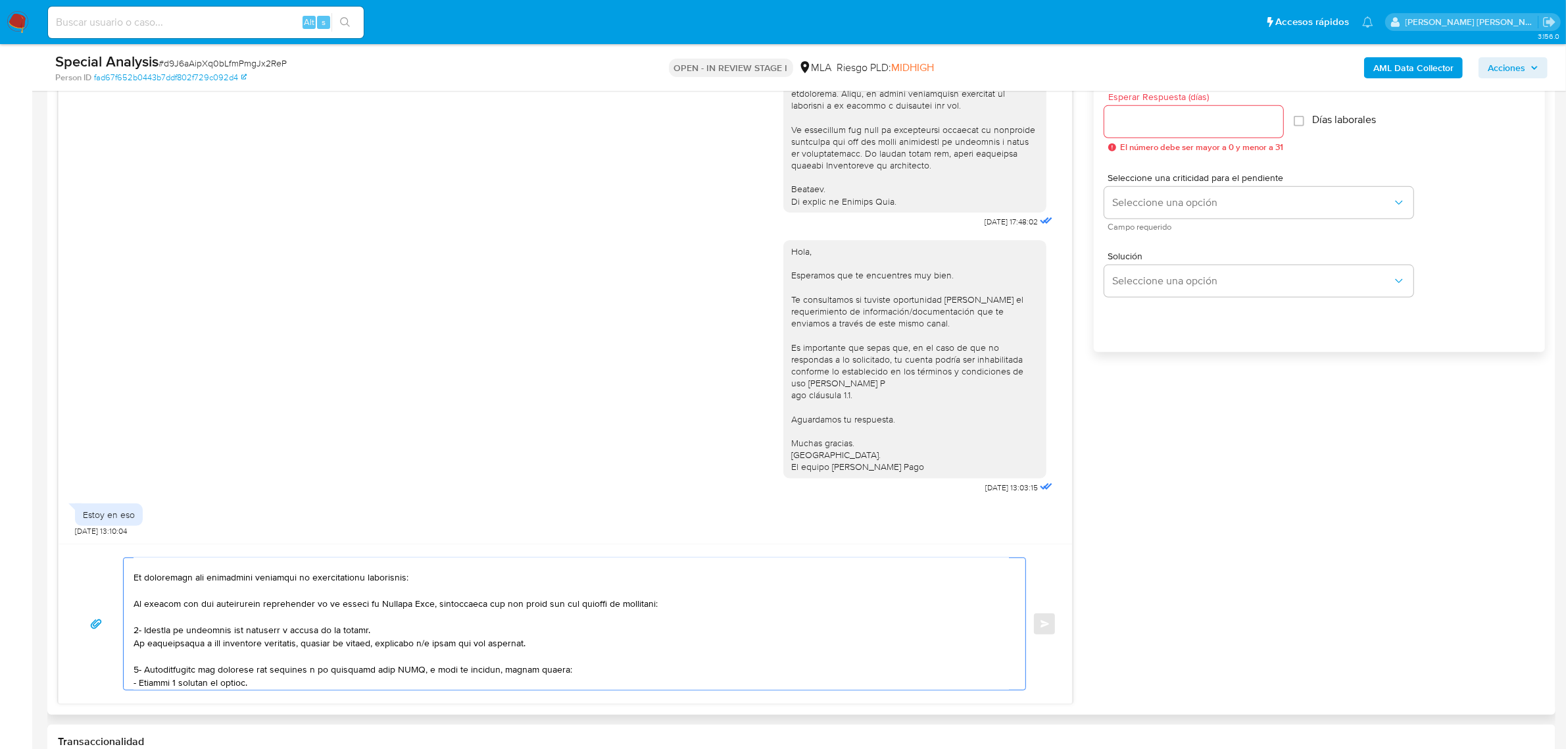
scroll to position [0, 0]
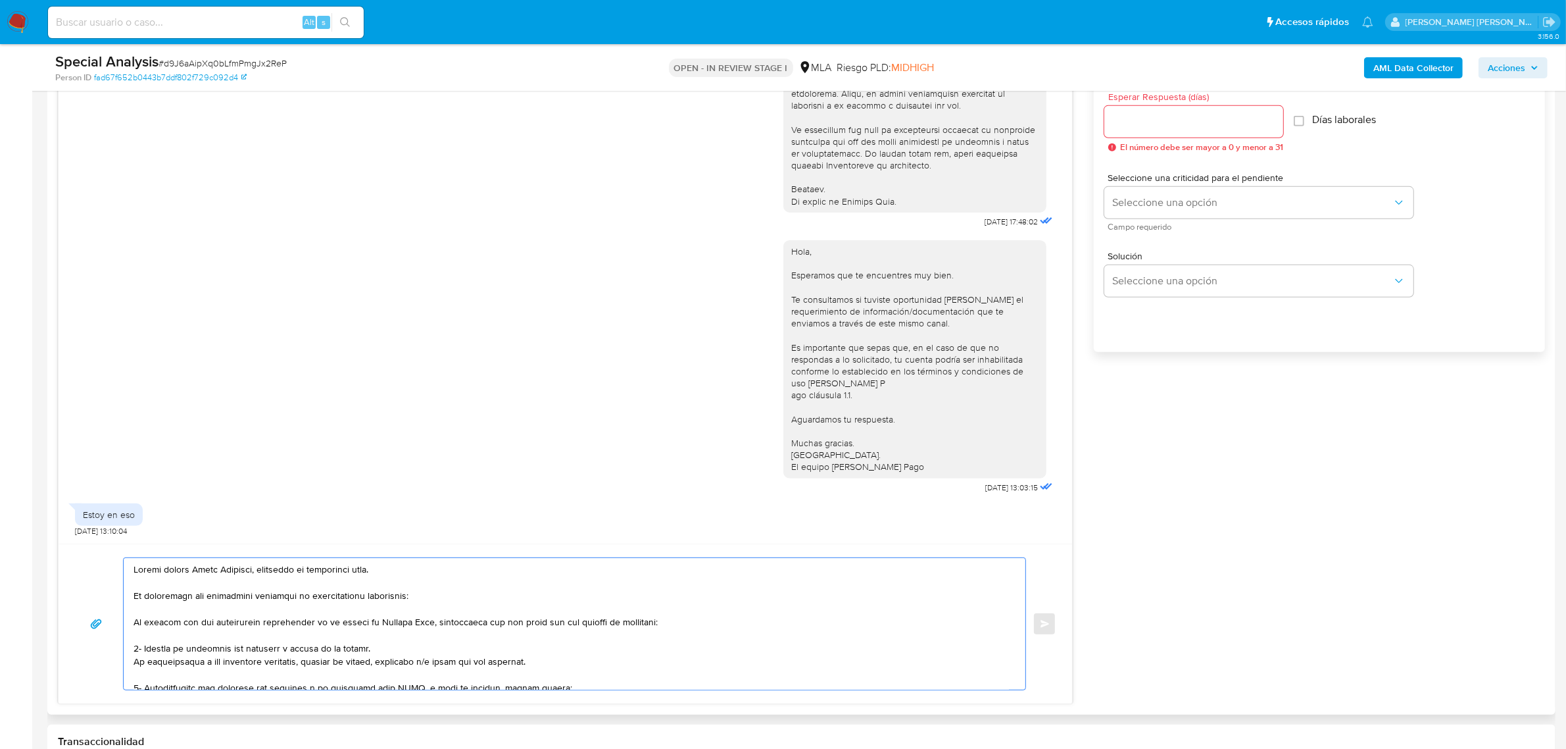
drag, startPoint x: 185, startPoint y: 625, endPoint x: 130, endPoint y: 624, distance: 55.3
click at [130, 624] on div at bounding box center [571, 624] width 895 height 132
click at [161, 629] on textarea at bounding box center [572, 624] width 876 height 132
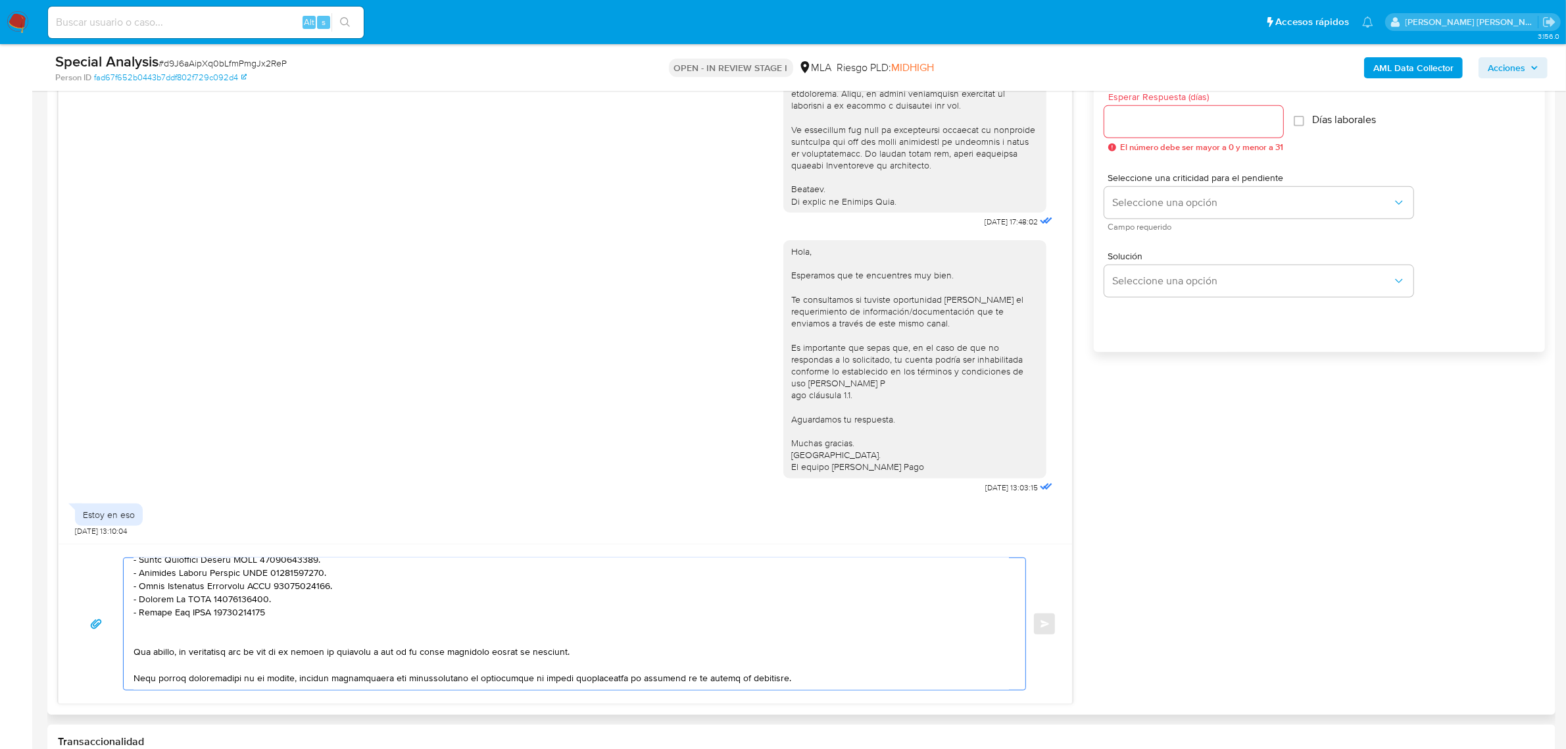
scroll to position [329, 0]
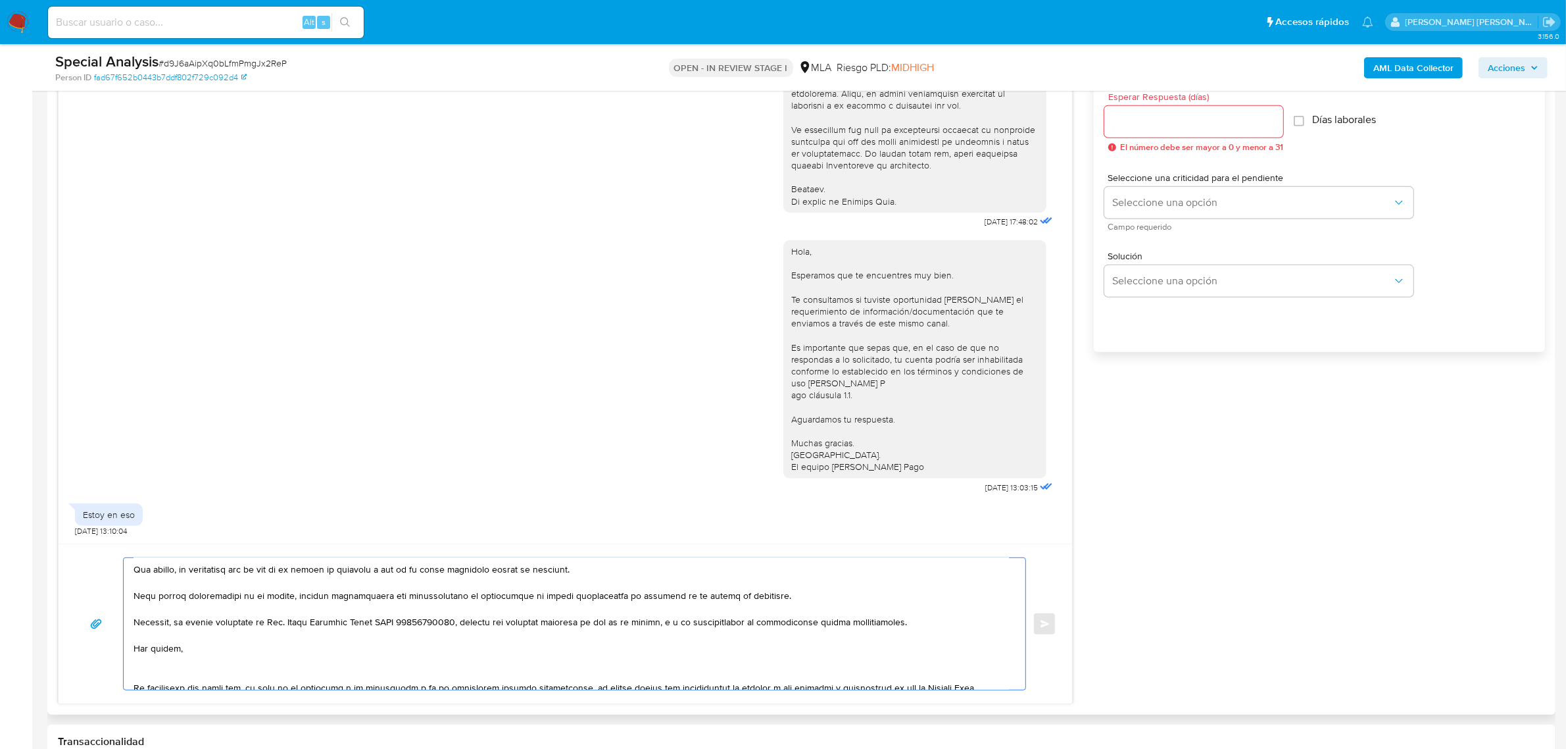
click at [179, 571] on textarea at bounding box center [572, 624] width 876 height 132
click at [480, 567] on textarea at bounding box center [572, 624] width 876 height 132
click at [433, 572] on textarea at bounding box center [572, 624] width 876 height 132
paste textarea "Santino Javier Sanchez CUIL 20484477583"
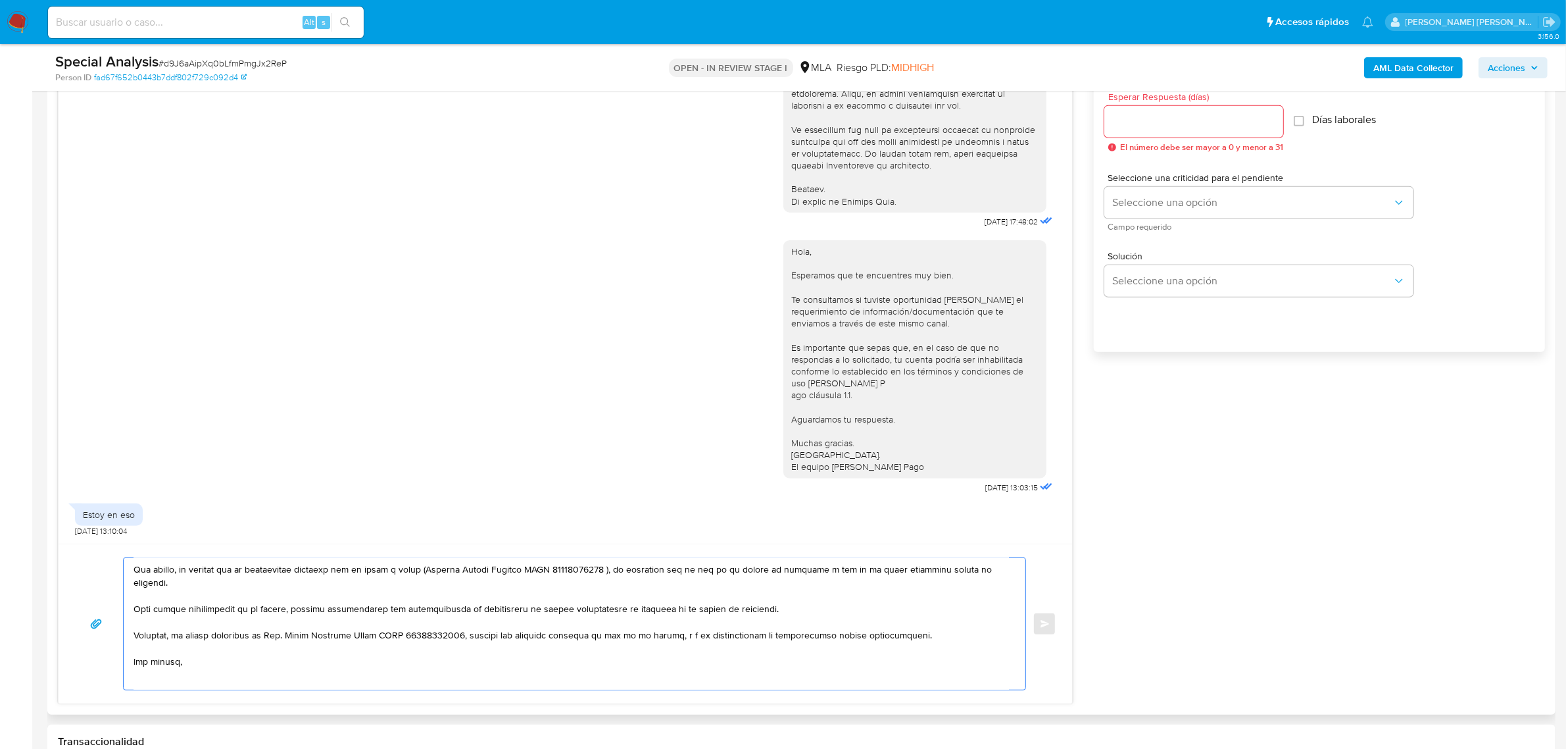
scroll to position [322, 0]
drag, startPoint x: 672, startPoint y: 571, endPoint x: 695, endPoint y: 590, distance: 29.9
click at [695, 590] on textarea at bounding box center [572, 624] width 876 height 132
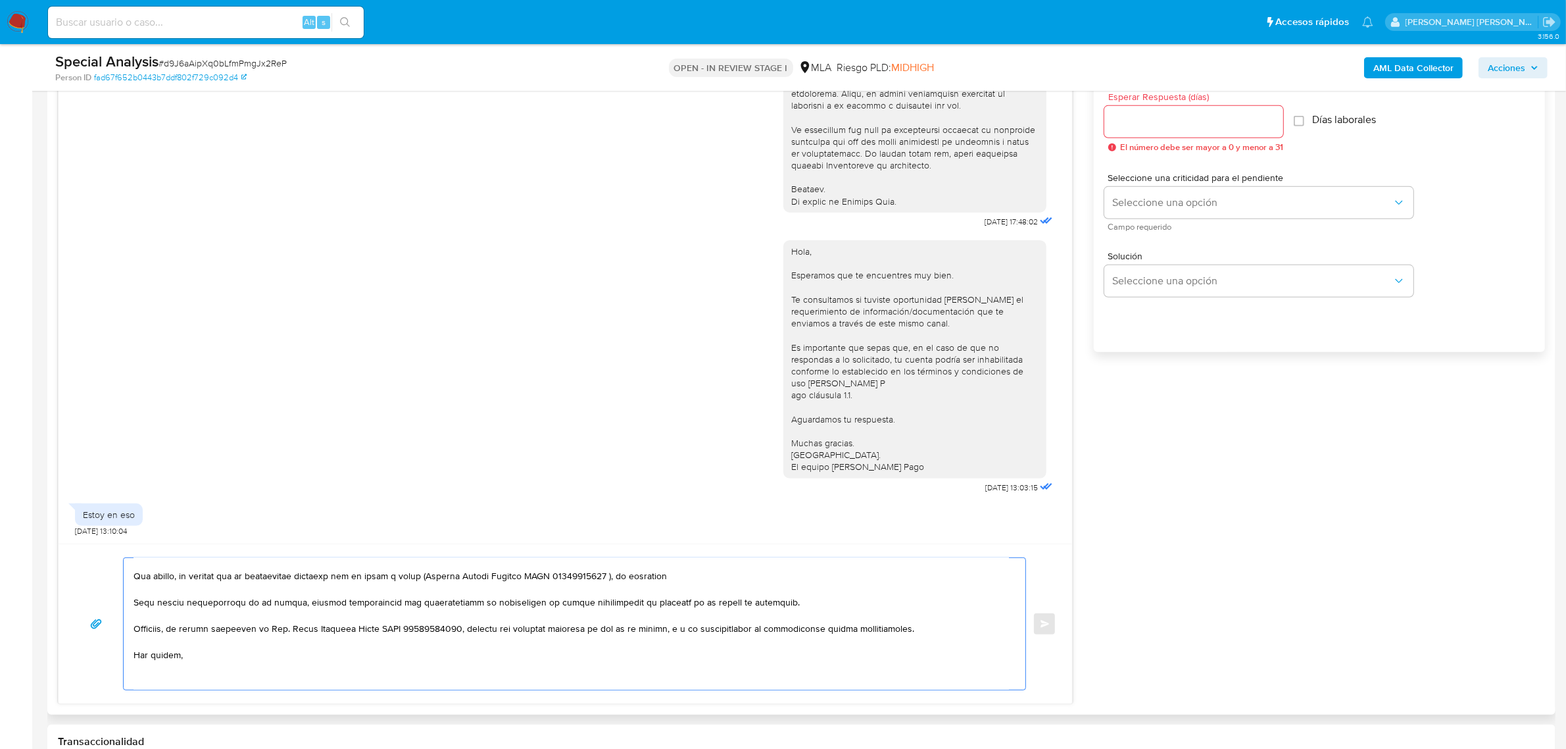
click at [140, 605] on textarea at bounding box center [572, 624] width 876 height 132
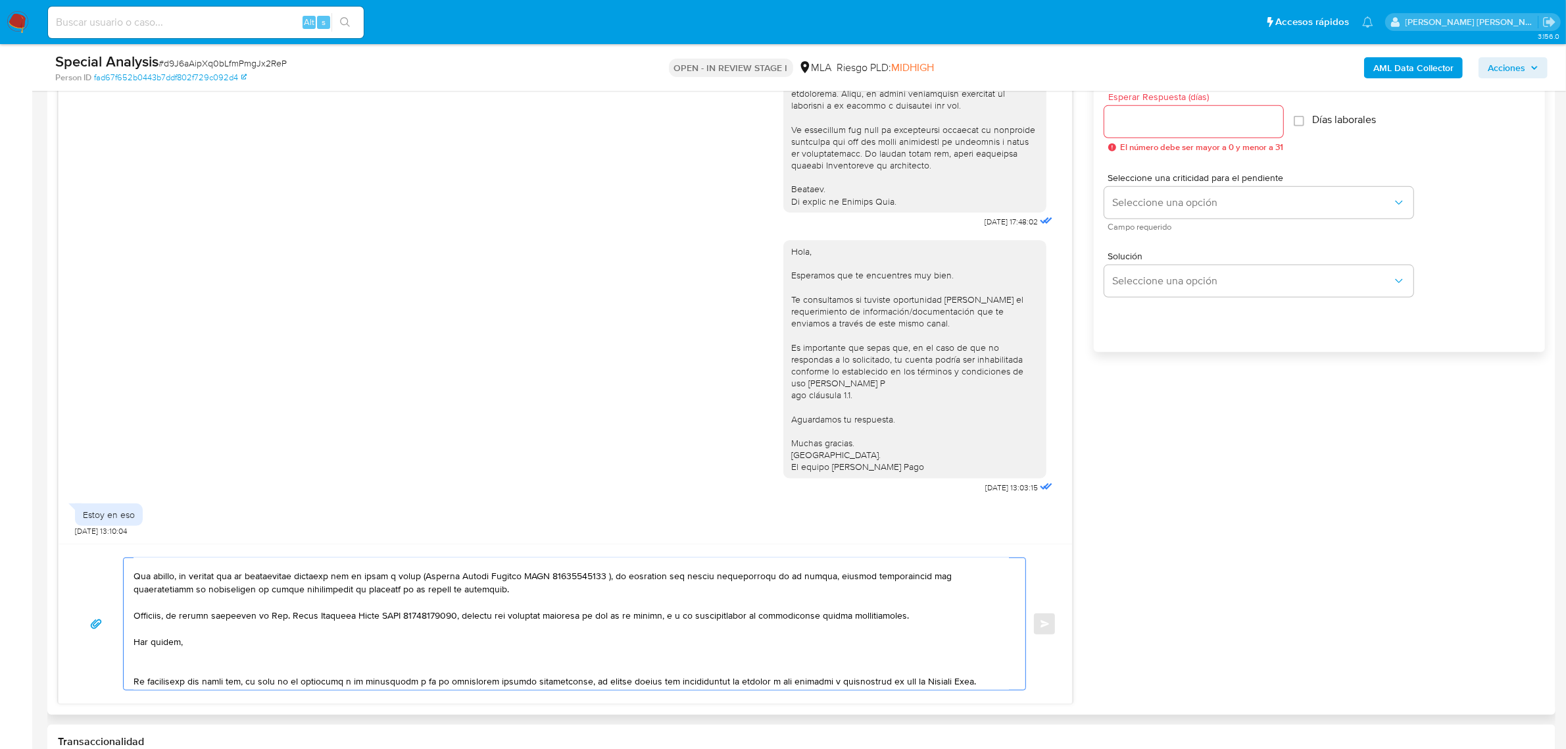
scroll to position [309, 0]
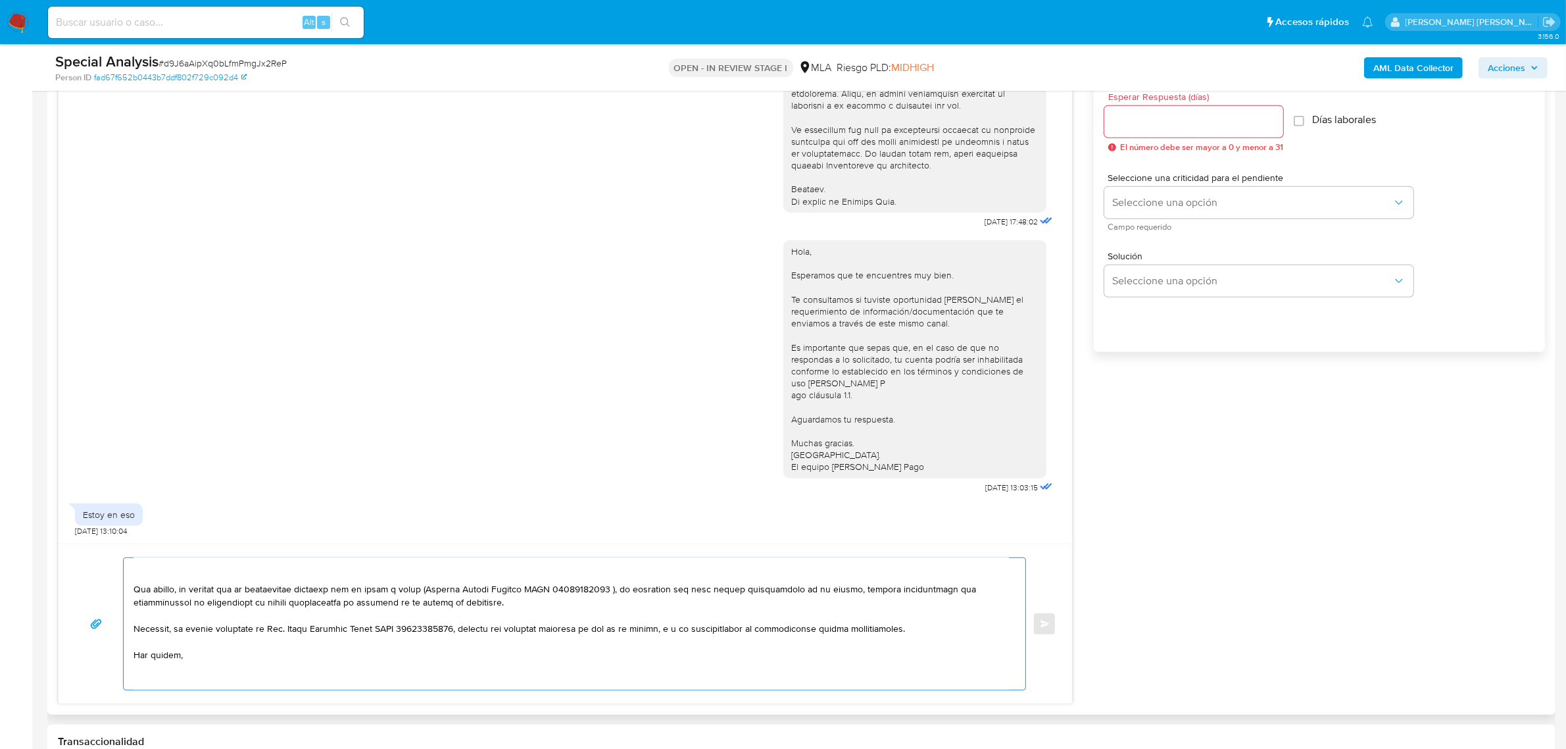
drag, startPoint x: 811, startPoint y: 591, endPoint x: 791, endPoint y: 593, distance: 19.9
click at [791, 593] on textarea at bounding box center [572, 624] width 876 height 132
click at [872, 593] on textarea at bounding box center [572, 624] width 876 height 132
click at [788, 590] on textarea at bounding box center [572, 624] width 876 height 132
click at [166, 606] on textarea at bounding box center [572, 624] width 876 height 132
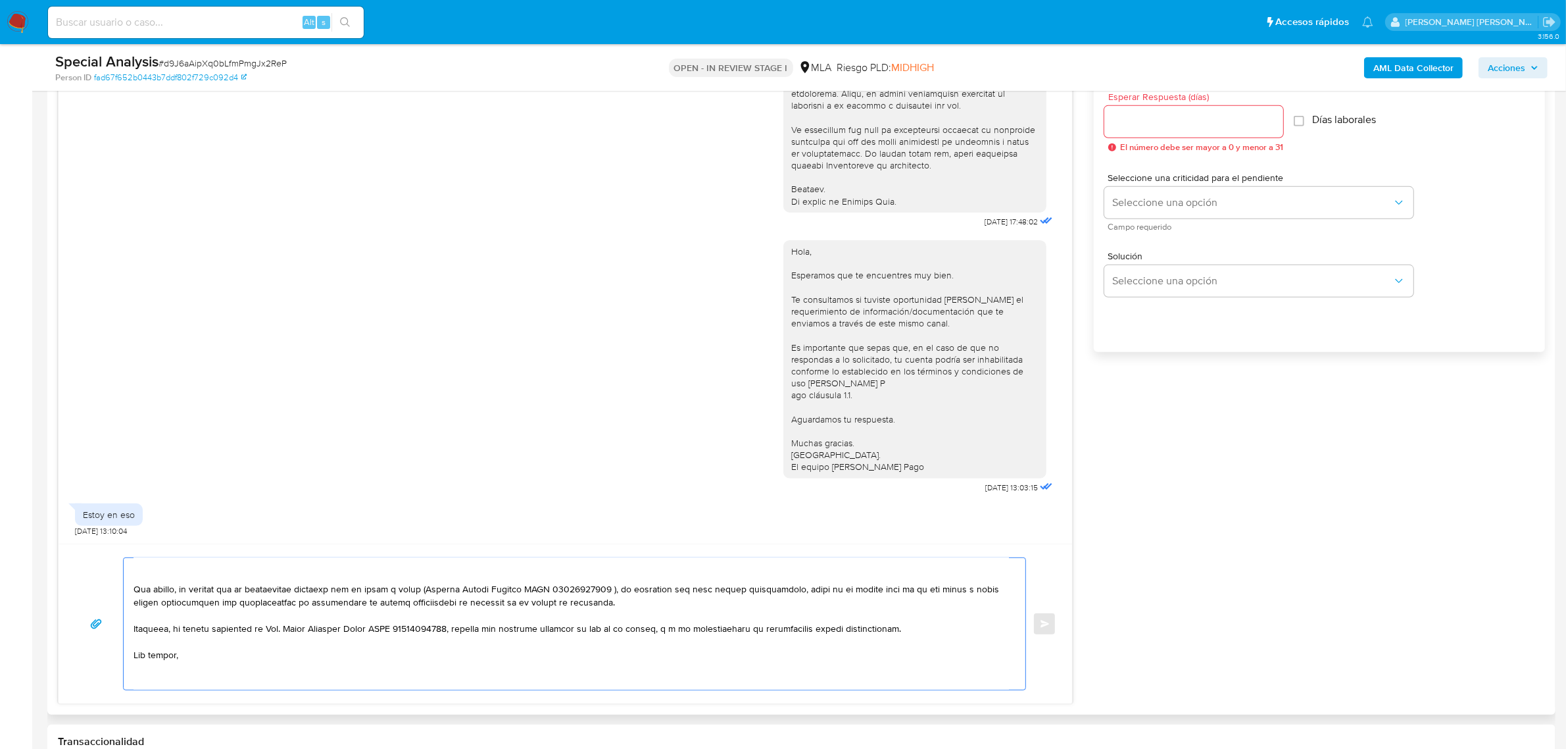
click at [138, 602] on textarea at bounding box center [572, 624] width 876 height 132
click at [166, 607] on textarea at bounding box center [572, 624] width 876 height 132
click at [534, 604] on textarea at bounding box center [572, 624] width 876 height 132
click at [676, 612] on textarea at bounding box center [572, 624] width 876 height 132
click at [235, 630] on textarea at bounding box center [572, 624] width 876 height 132
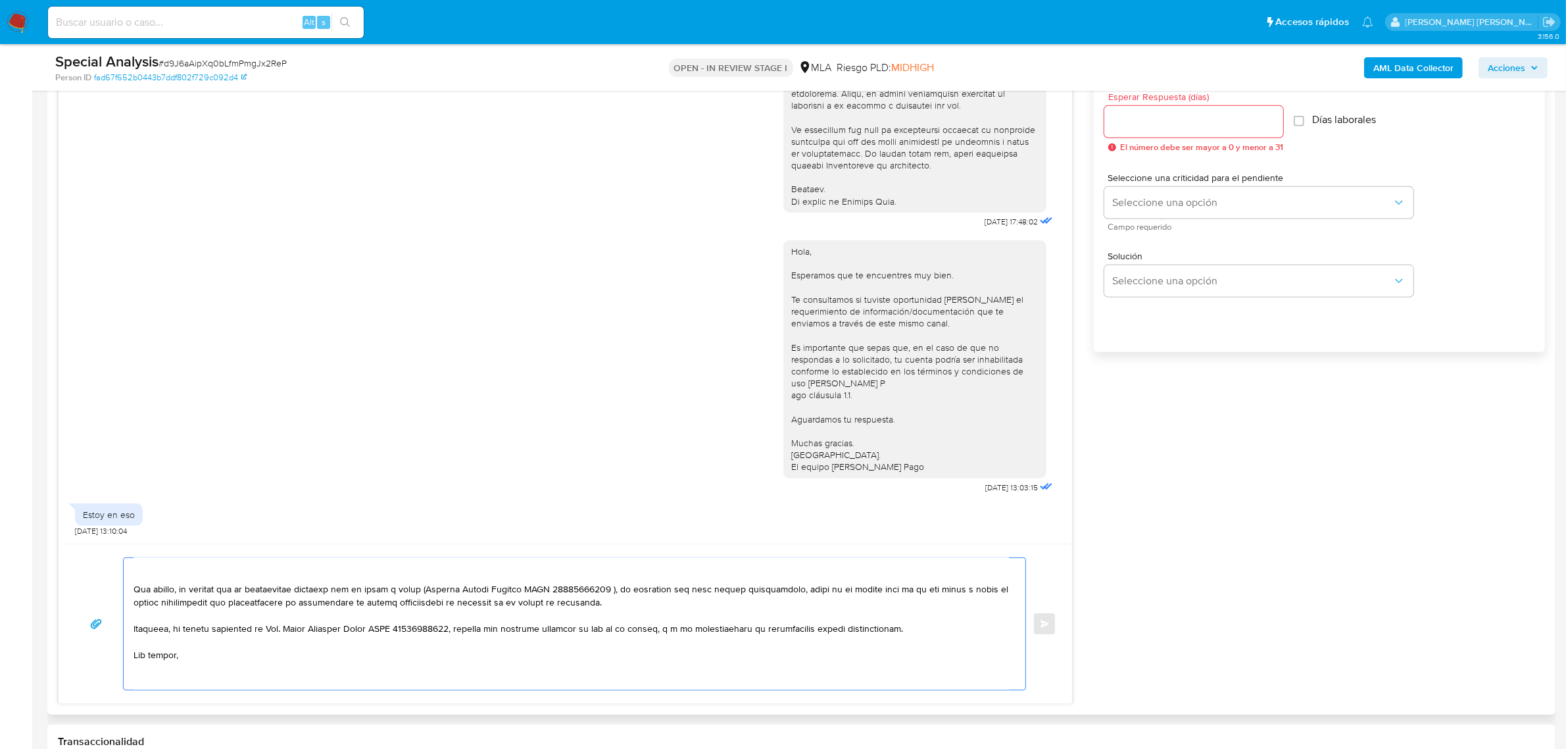
click at [235, 630] on textarea at bounding box center [572, 624] width 876 height 132
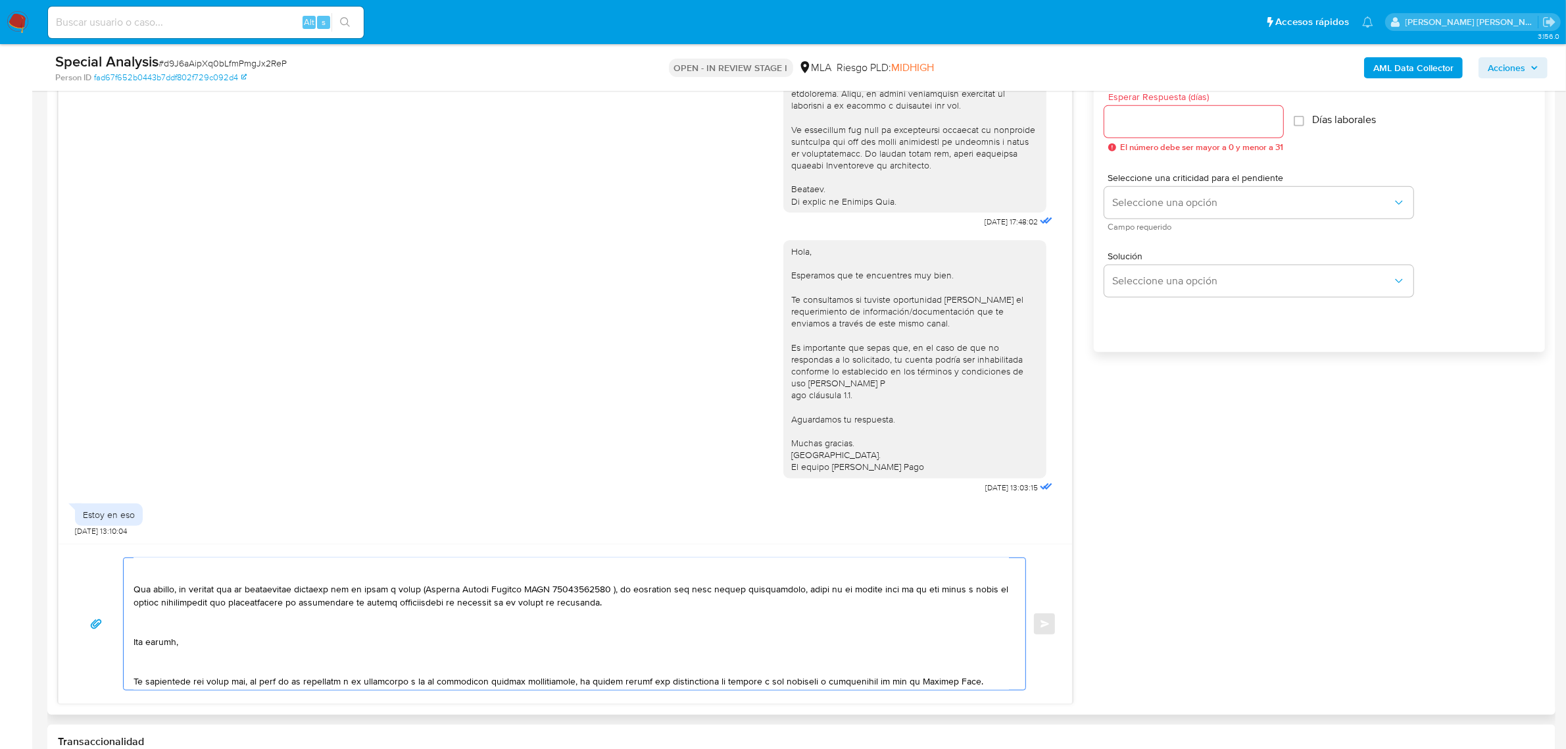
click at [155, 637] on textarea at bounding box center [572, 624] width 876 height 132
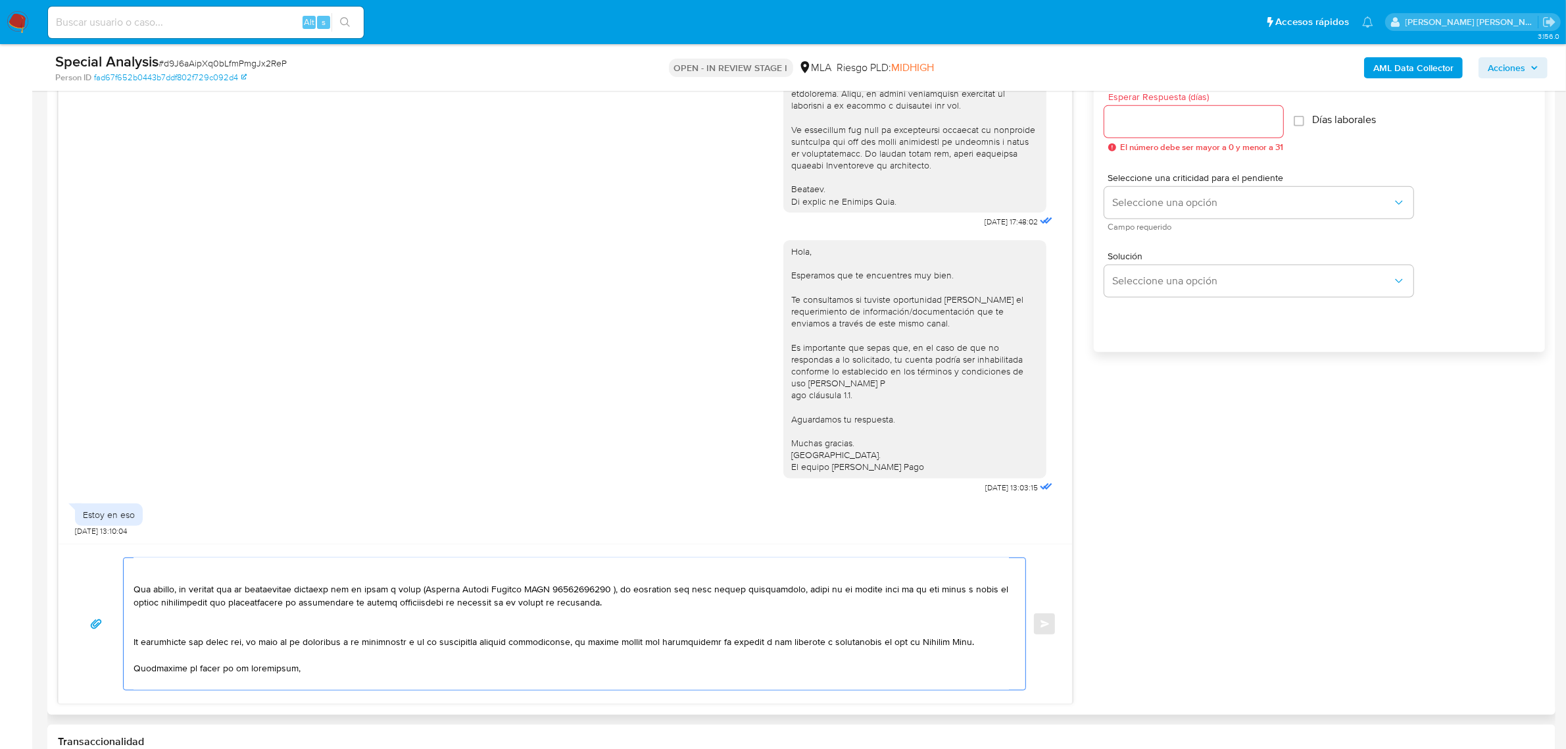
click at [176, 650] on textarea at bounding box center [572, 624] width 876 height 132
click at [176, 643] on textarea at bounding box center [572, 624] width 876 height 132
click at [176, 642] on textarea at bounding box center [572, 624] width 876 height 132
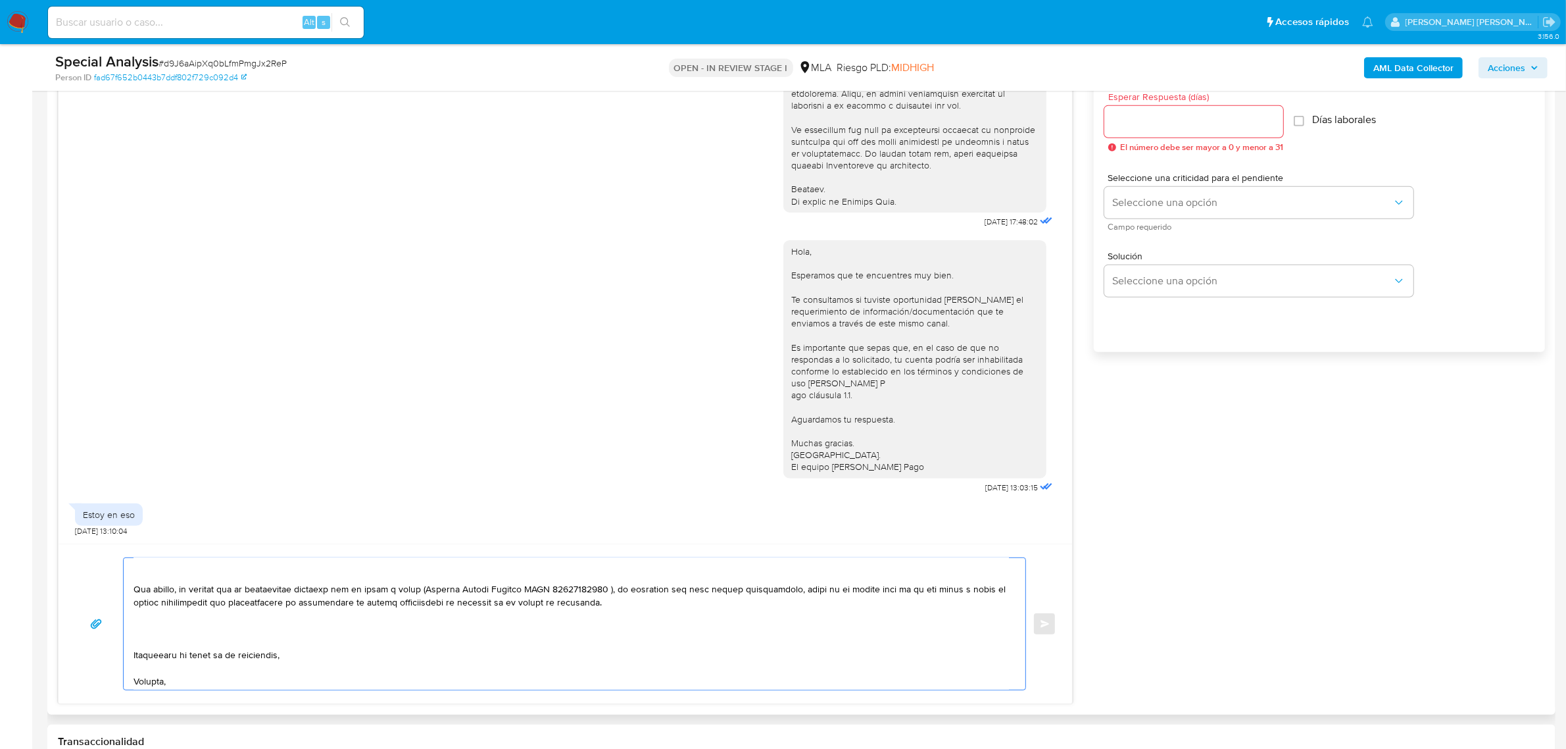
click at [148, 578] on textarea at bounding box center [572, 624] width 876 height 132
paste textarea "Es importante que sepas que, en caso de no responder a lo solicitado o si lo pr…"
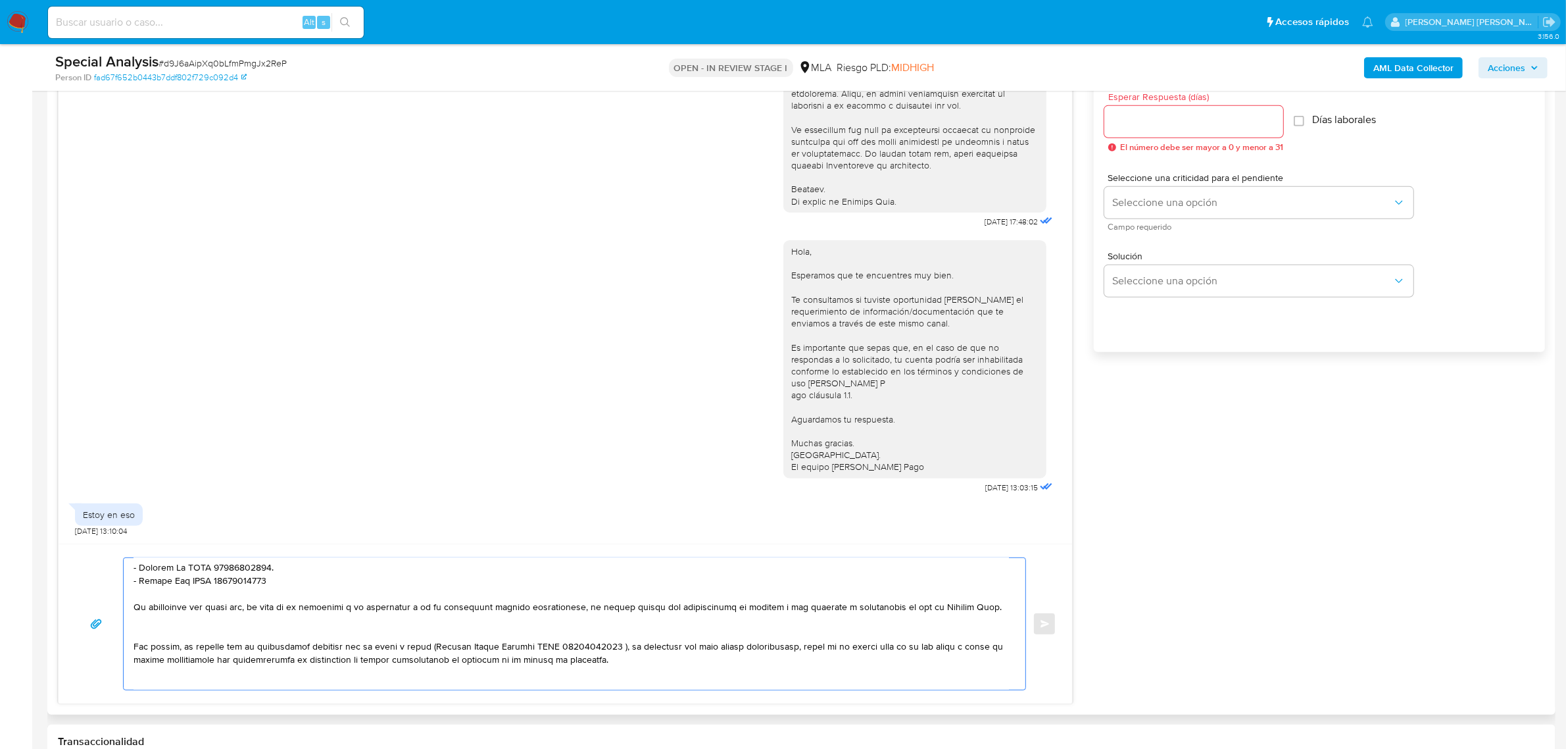
scroll to position [251, 0]
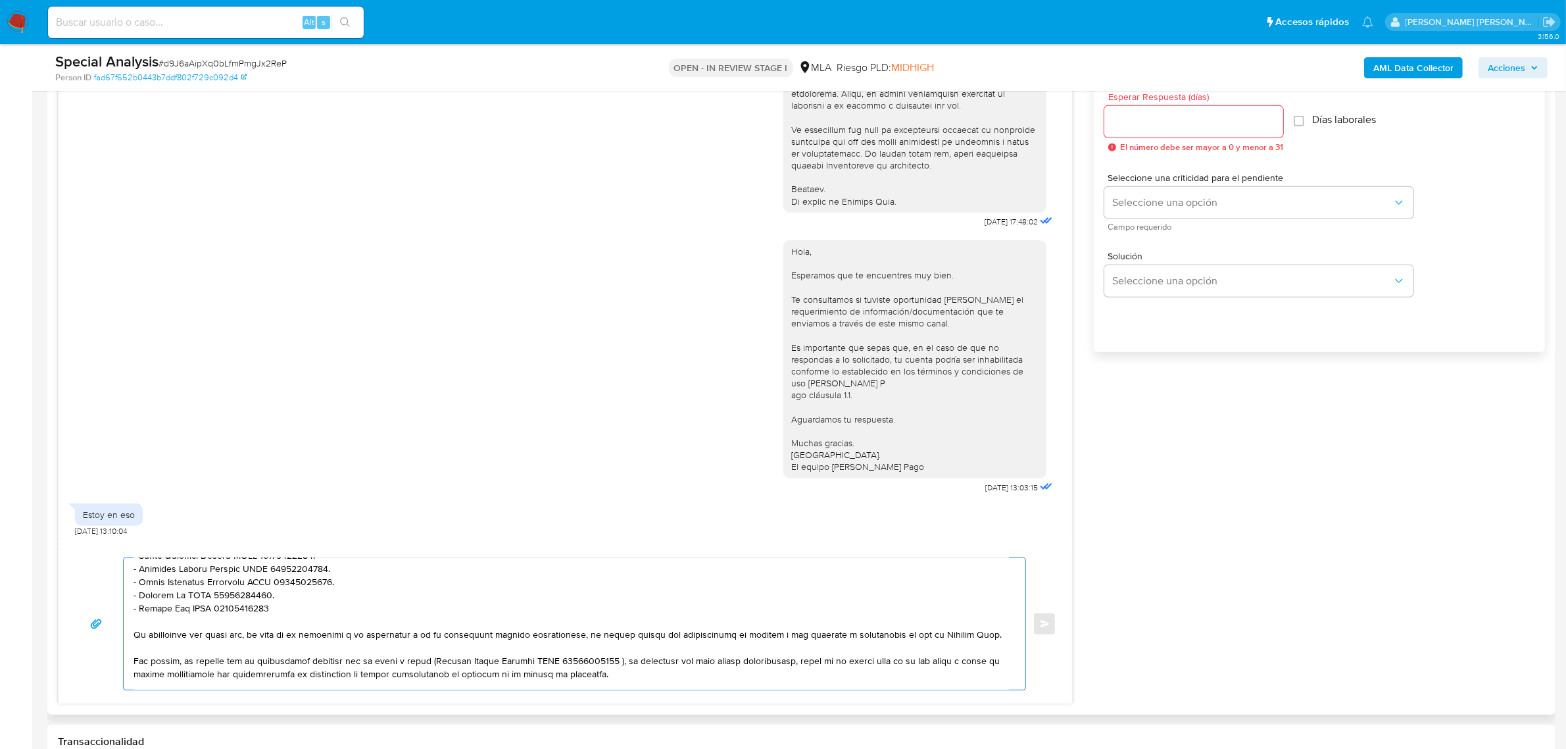
click at [274, 659] on textarea at bounding box center [572, 624] width 876 height 132
drag, startPoint x: 895, startPoint y: 661, endPoint x: 788, endPoint y: 661, distance: 107.2
click at [788, 661] on textarea at bounding box center [572, 624] width 876 height 132
drag, startPoint x: 898, startPoint y: 662, endPoint x: 993, endPoint y: 670, distance: 95.7
click at [993, 670] on textarea at bounding box center [572, 624] width 876 height 132
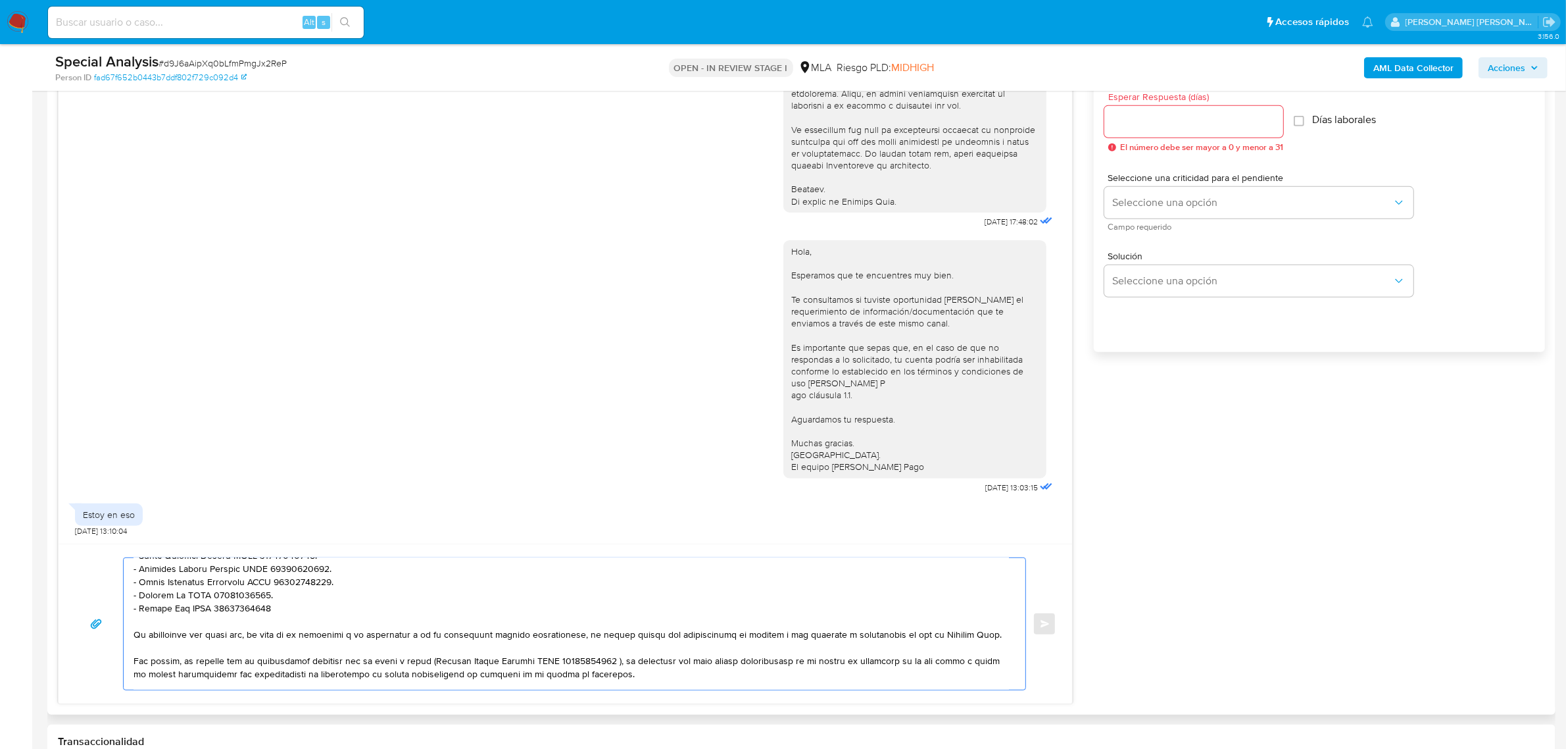
click at [985, 663] on textarea at bounding box center [572, 624] width 876 height 132
click at [918, 669] on textarea at bounding box center [572, 624] width 876 height 132
click at [905, 666] on textarea at bounding box center [572, 624] width 876 height 132
drag, startPoint x: 899, startPoint y: 664, endPoint x: 992, endPoint y: 659, distance: 93.6
click at [992, 659] on textarea at bounding box center [572, 624] width 876 height 132
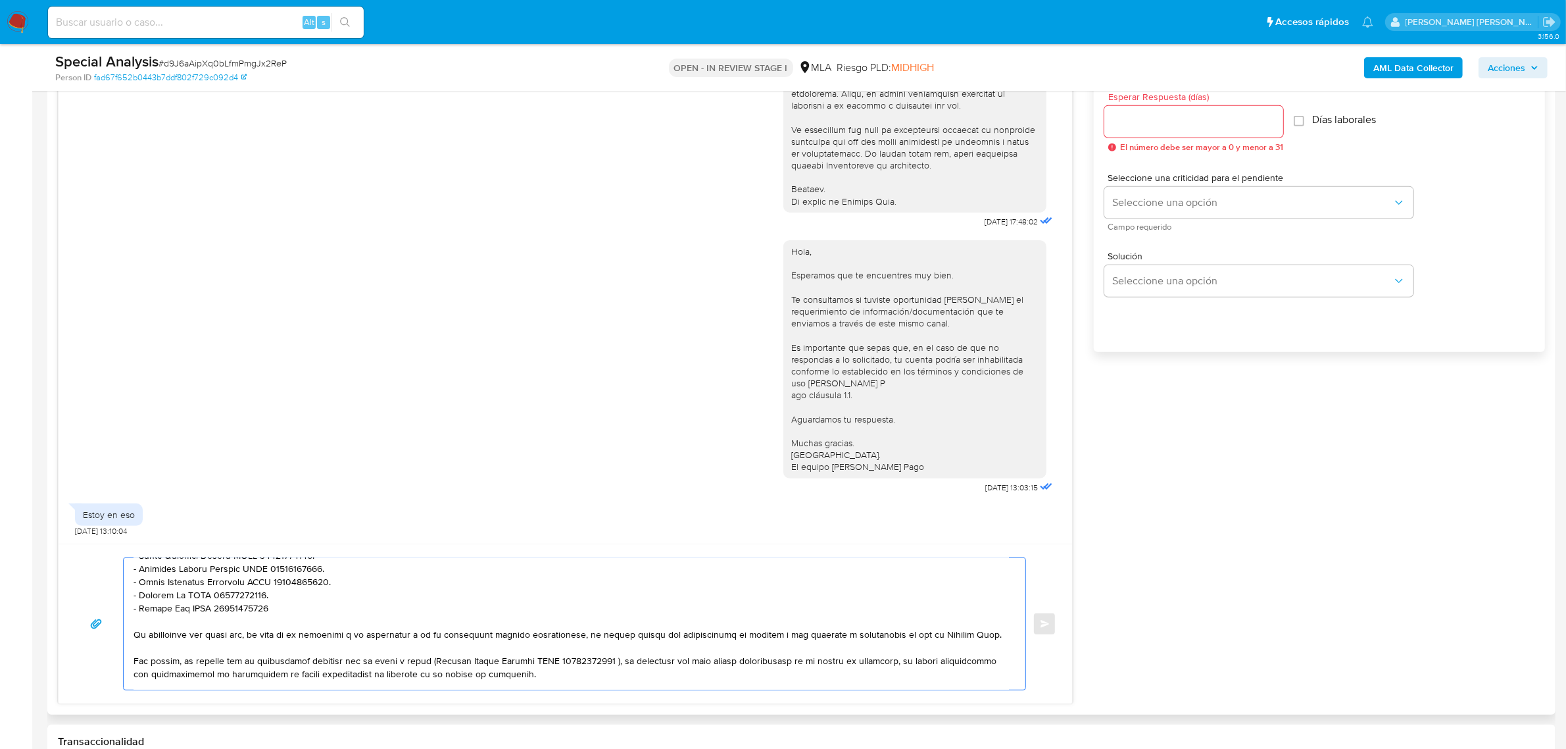
click at [941, 684] on textarea at bounding box center [572, 624] width 876 height 132
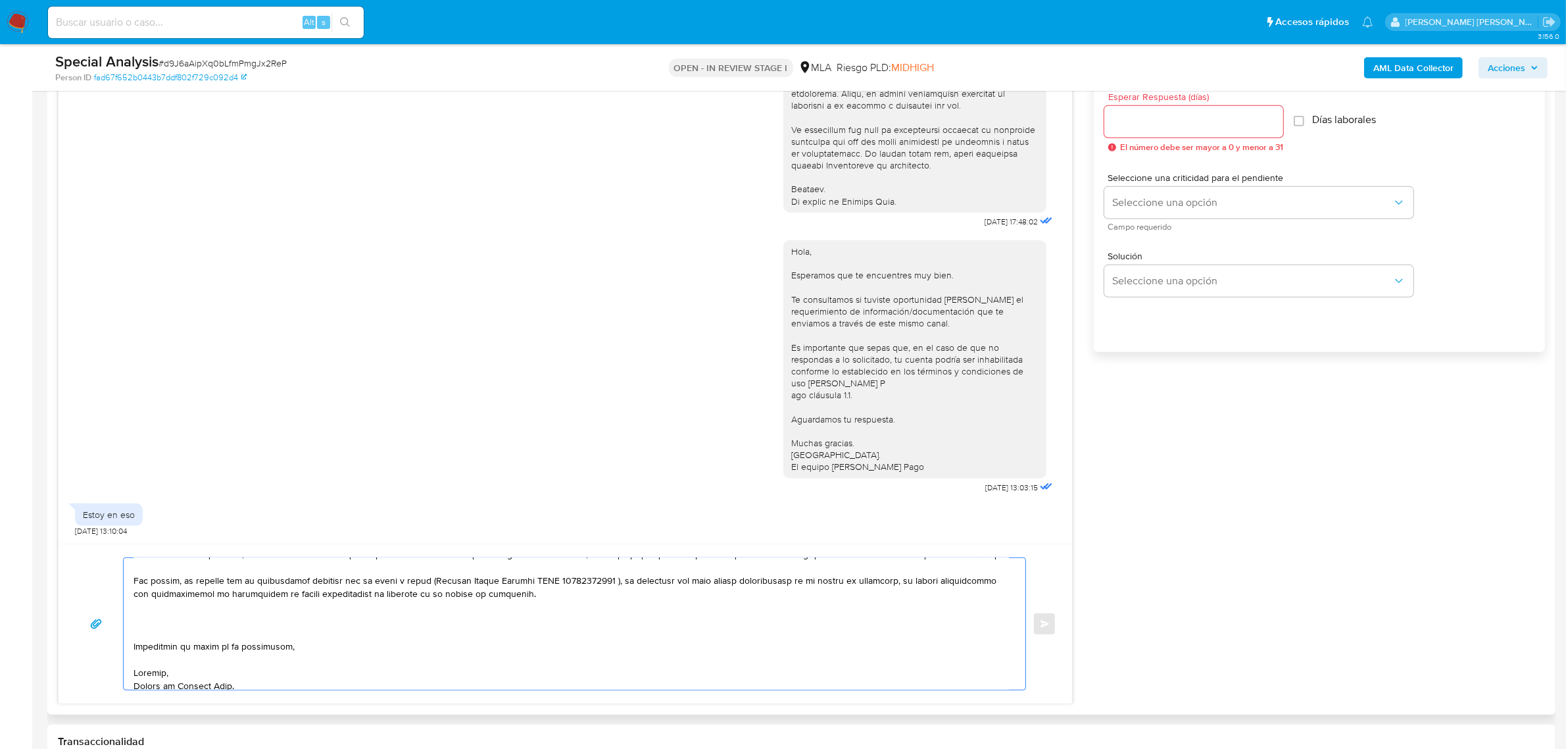
scroll to position [338, 0]
drag, startPoint x: 432, startPoint y: 674, endPoint x: 520, endPoint y: 588, distance: 124.2
click at [520, 588] on textarea at bounding box center [572, 624] width 876 height 132
click at [162, 626] on textarea at bounding box center [572, 624] width 876 height 132
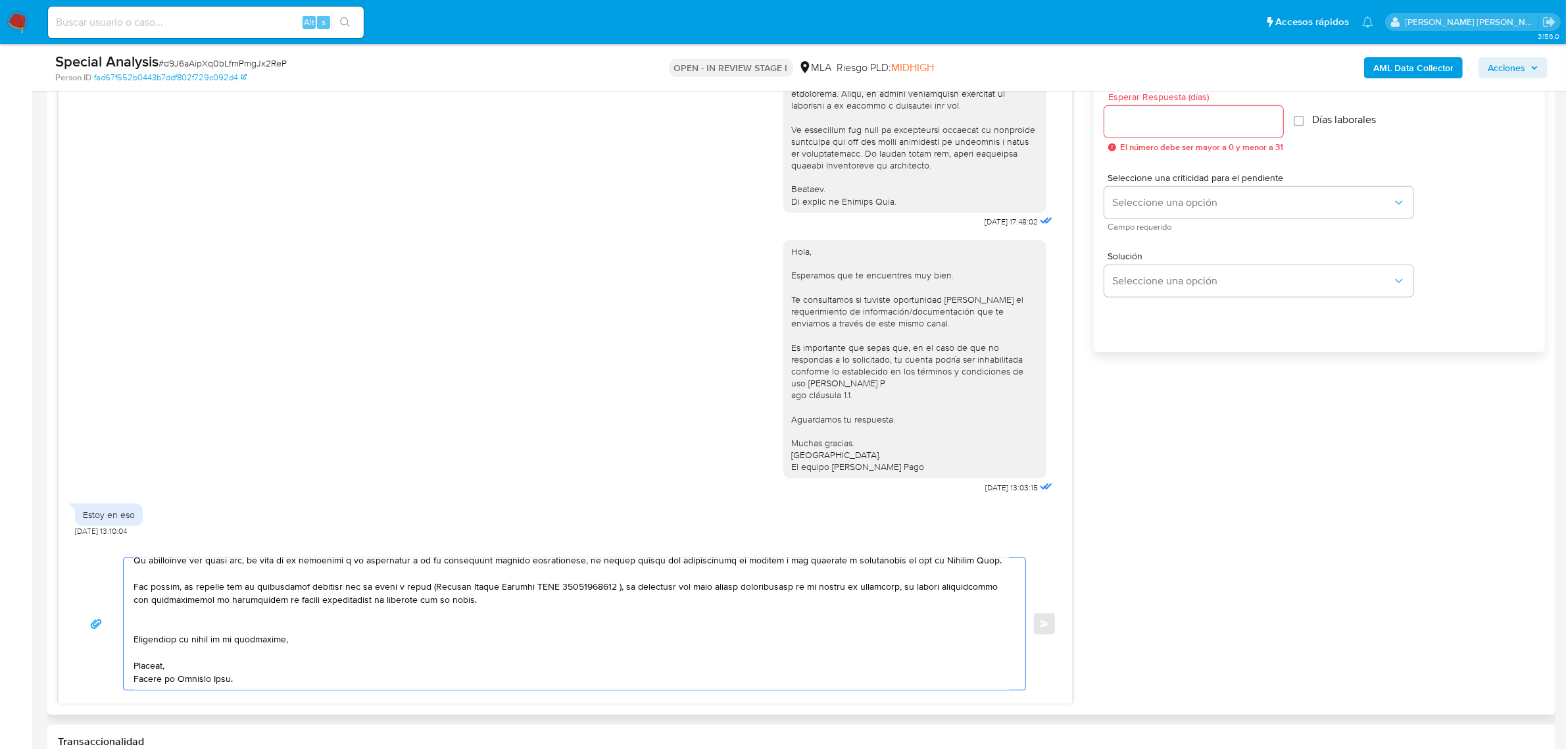
scroll to position [324, 0]
click at [168, 642] on textarea at bounding box center [572, 624] width 876 height 132
click at [168, 641] on textarea at bounding box center [572, 624] width 876 height 132
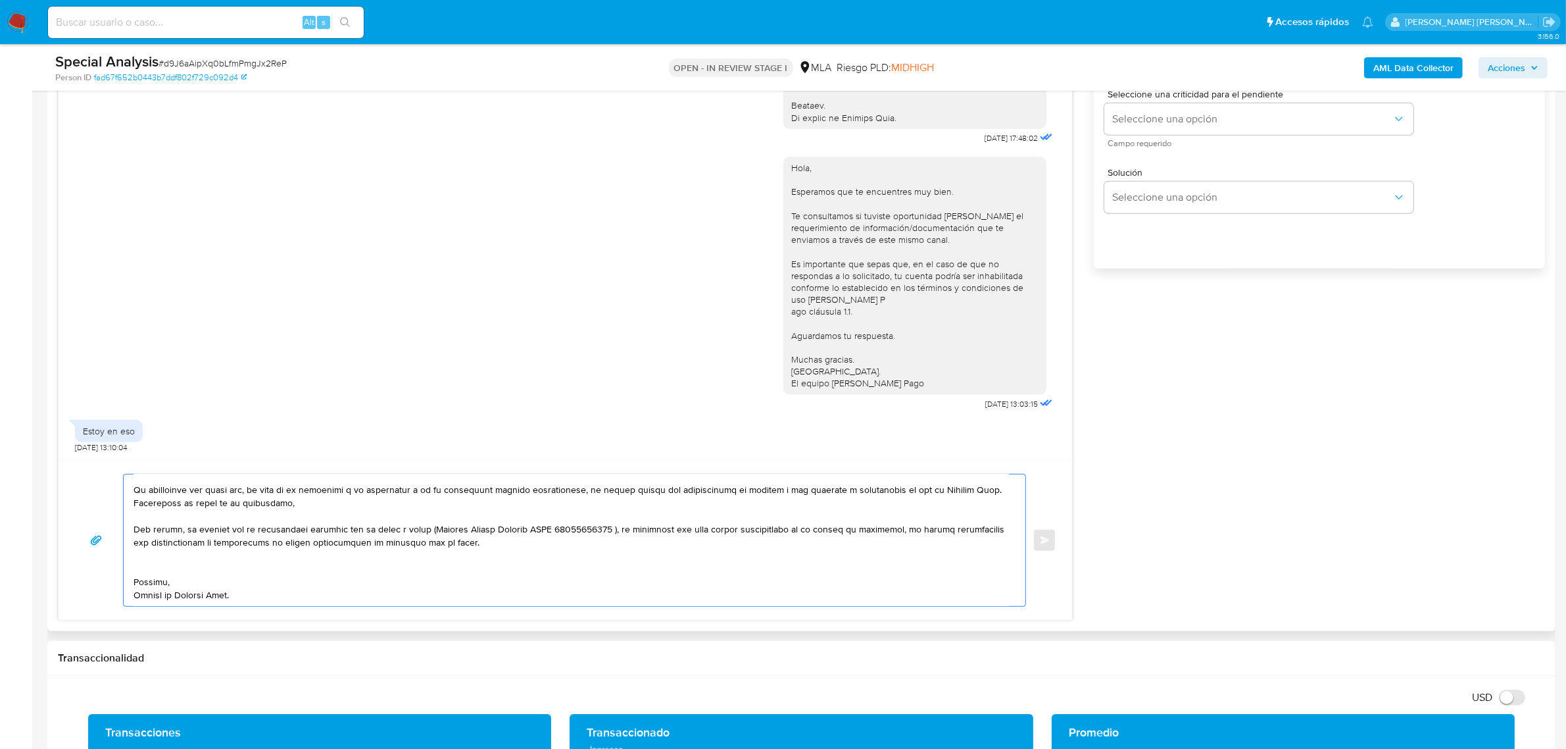
scroll to position [298, 0]
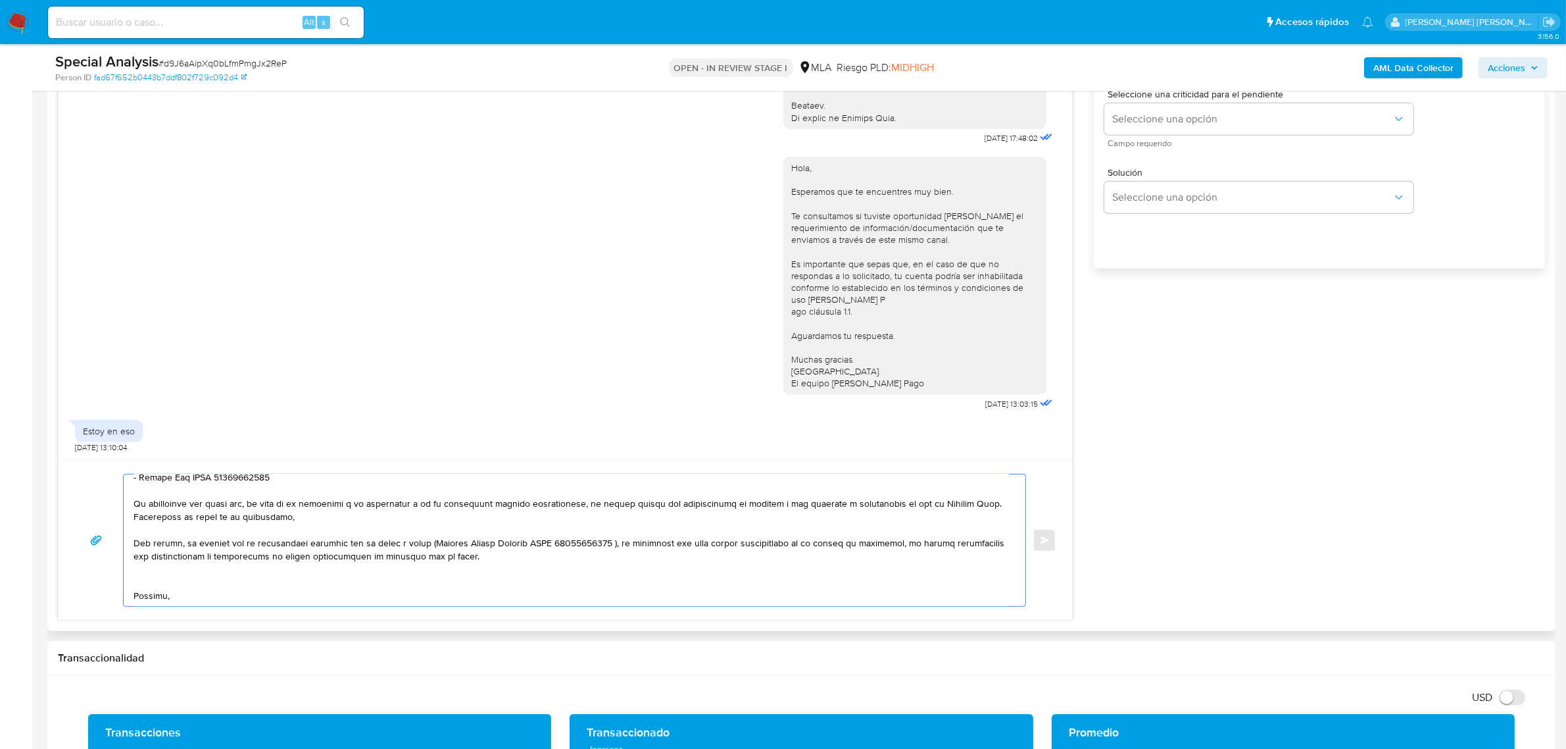
click at [293, 522] on textarea at bounding box center [572, 540] width 876 height 132
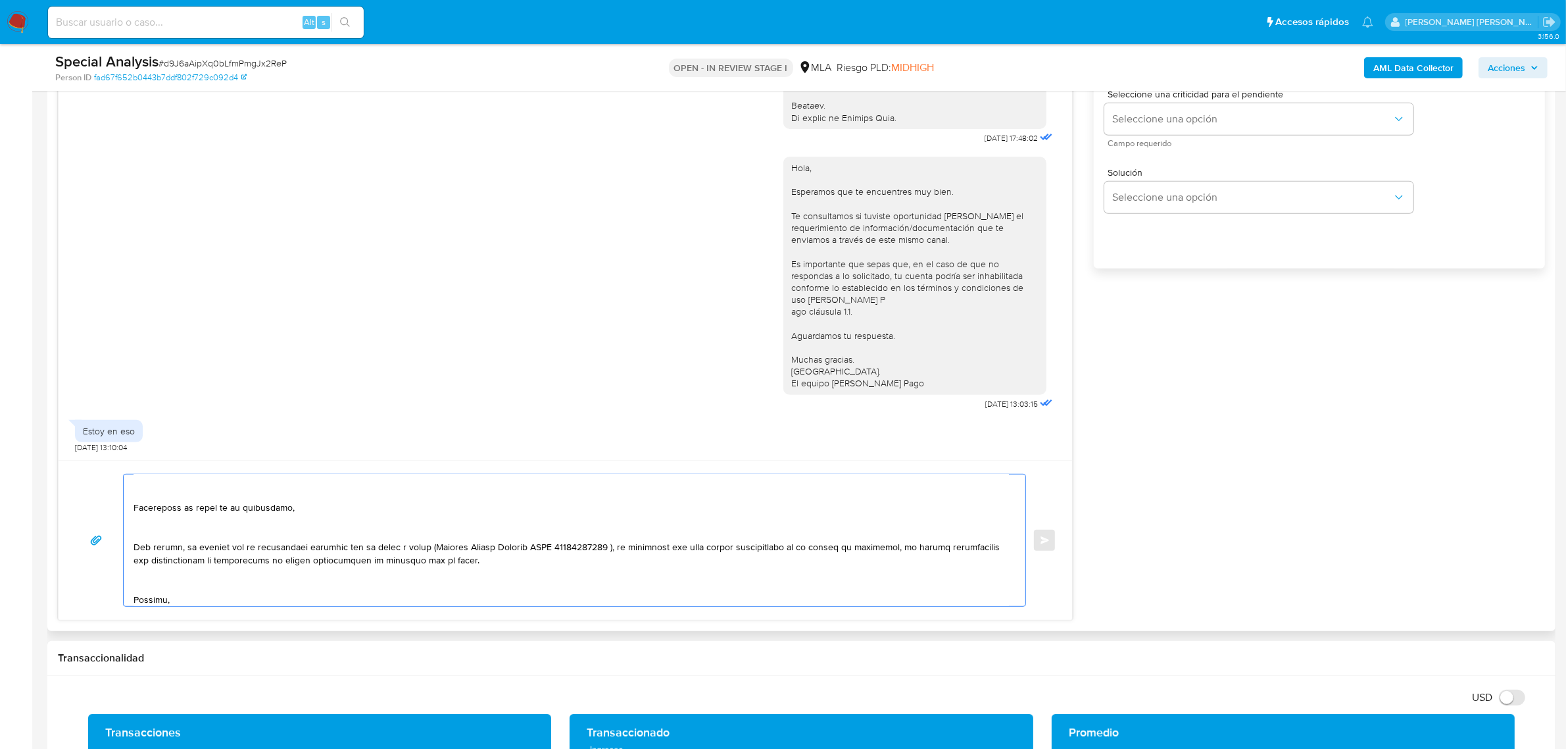
scroll to position [351, 0]
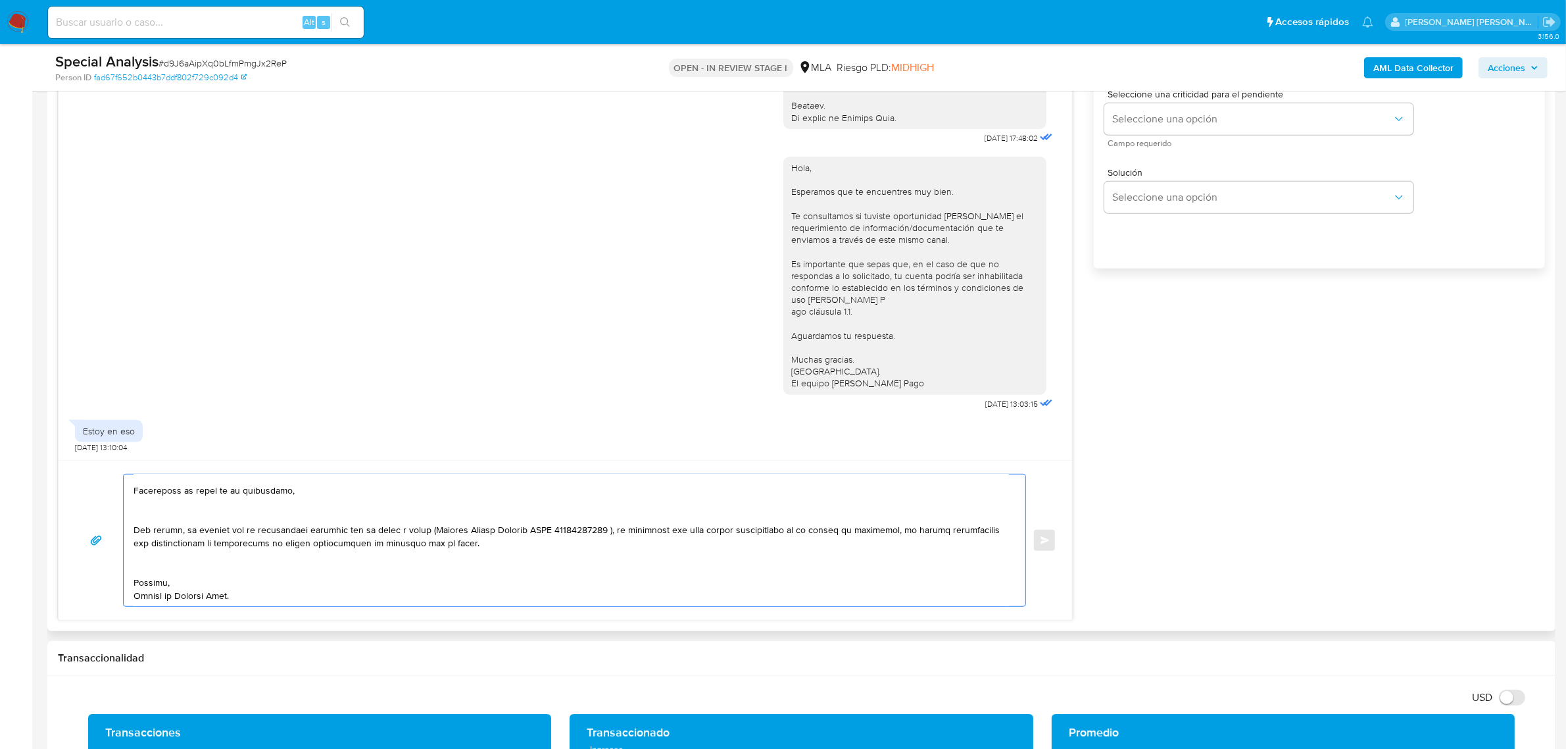
click at [191, 572] on textarea at bounding box center [572, 540] width 876 height 132
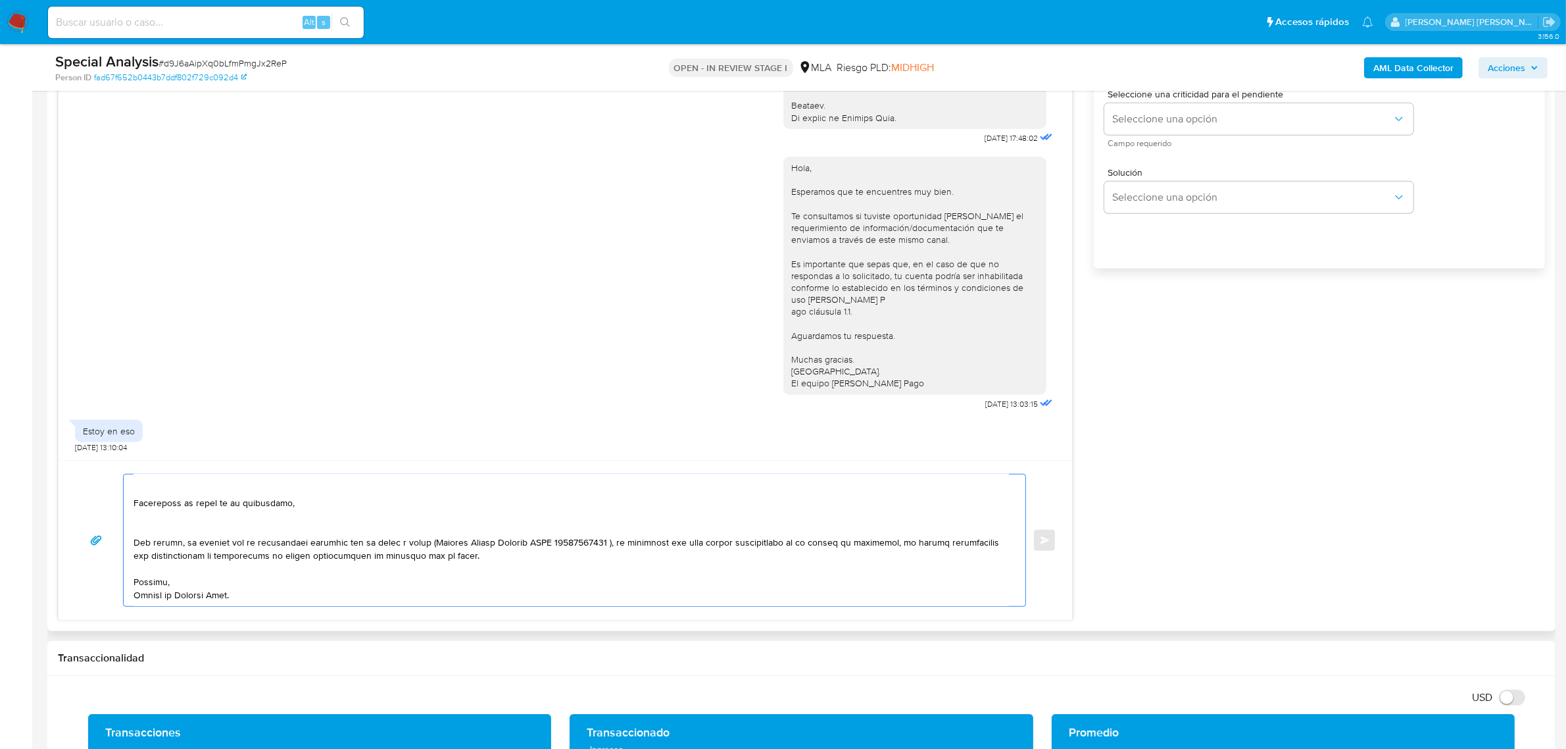
scroll to position [338, 0]
click at [183, 531] on textarea at bounding box center [572, 540] width 876 height 132
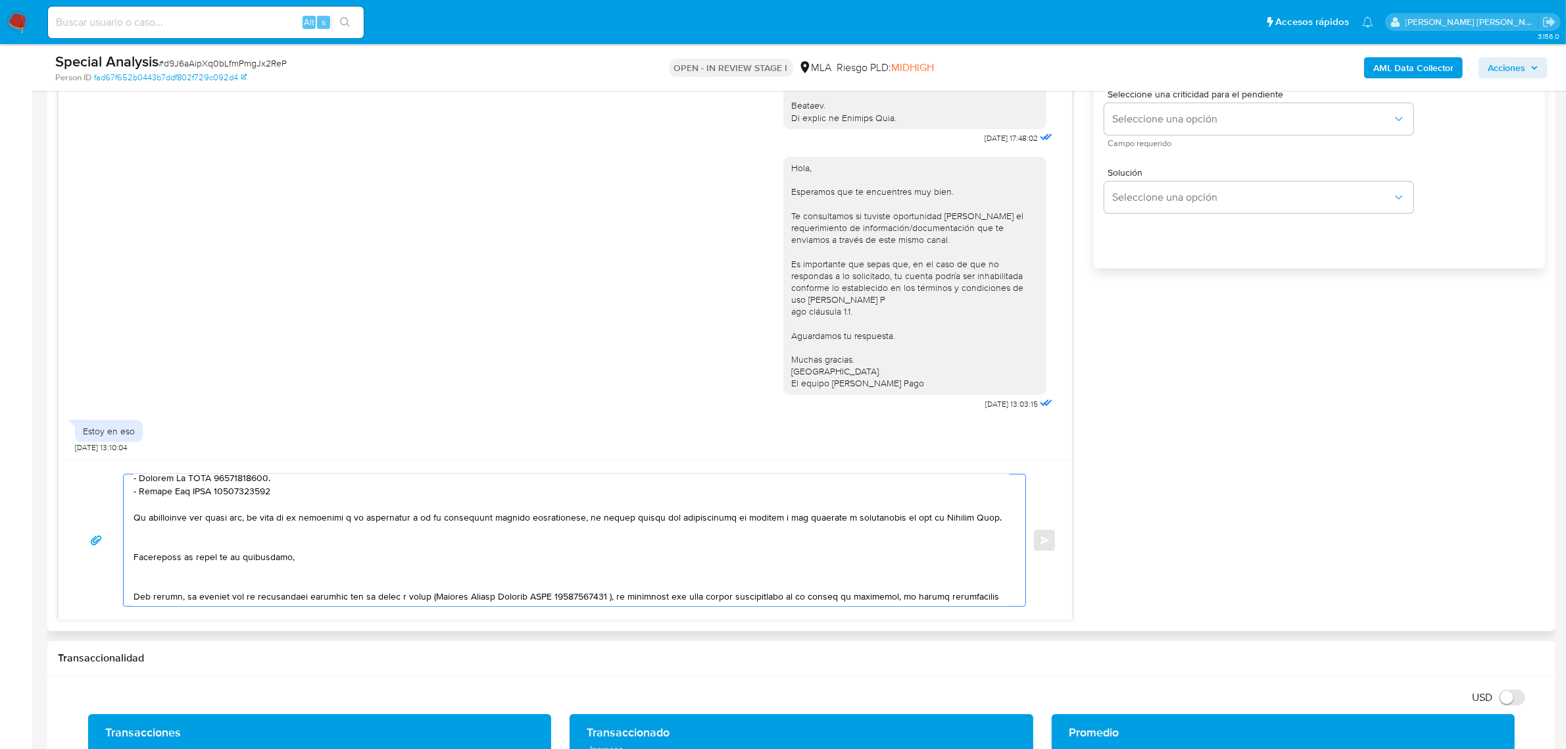
scroll to position [255, 0]
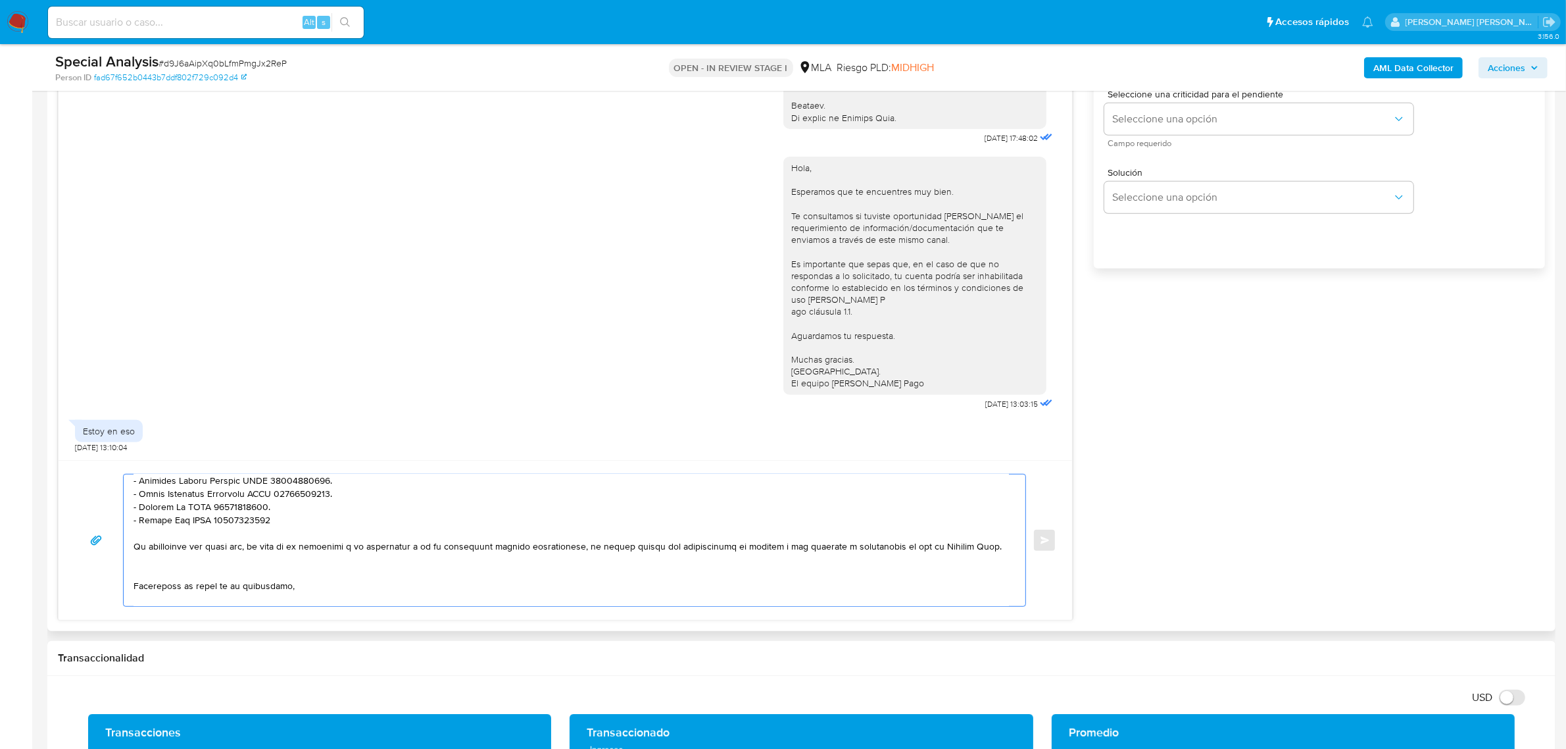
click at [151, 579] on textarea at bounding box center [572, 540] width 876 height 132
click at [235, 588] on textarea at bounding box center [572, 540] width 876 height 132
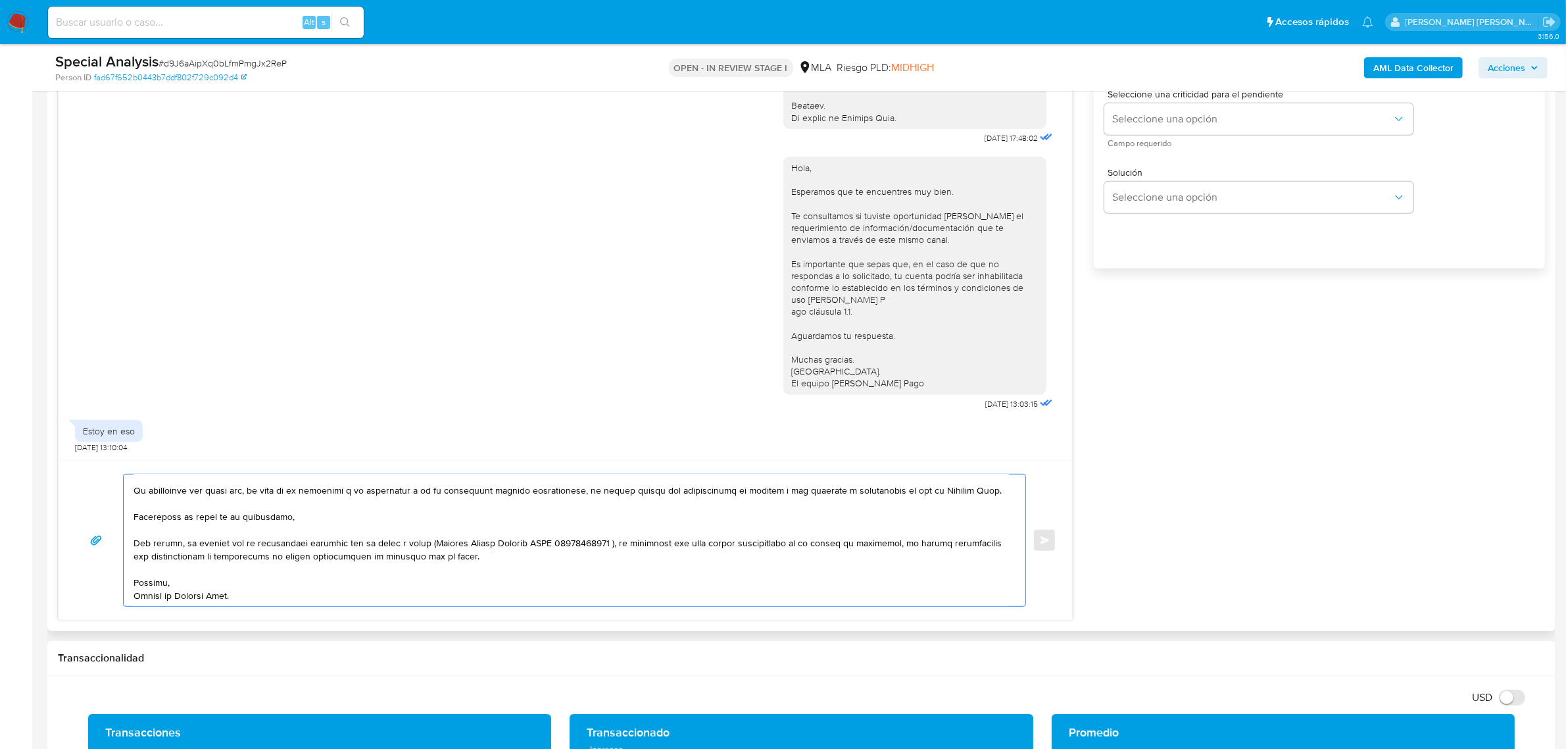
click at [616, 545] on textarea at bounding box center [572, 540] width 876 height 132
click at [696, 546] on textarea at bounding box center [572, 540] width 876 height 132
click at [643, 566] on textarea at bounding box center [572, 540] width 876 height 132
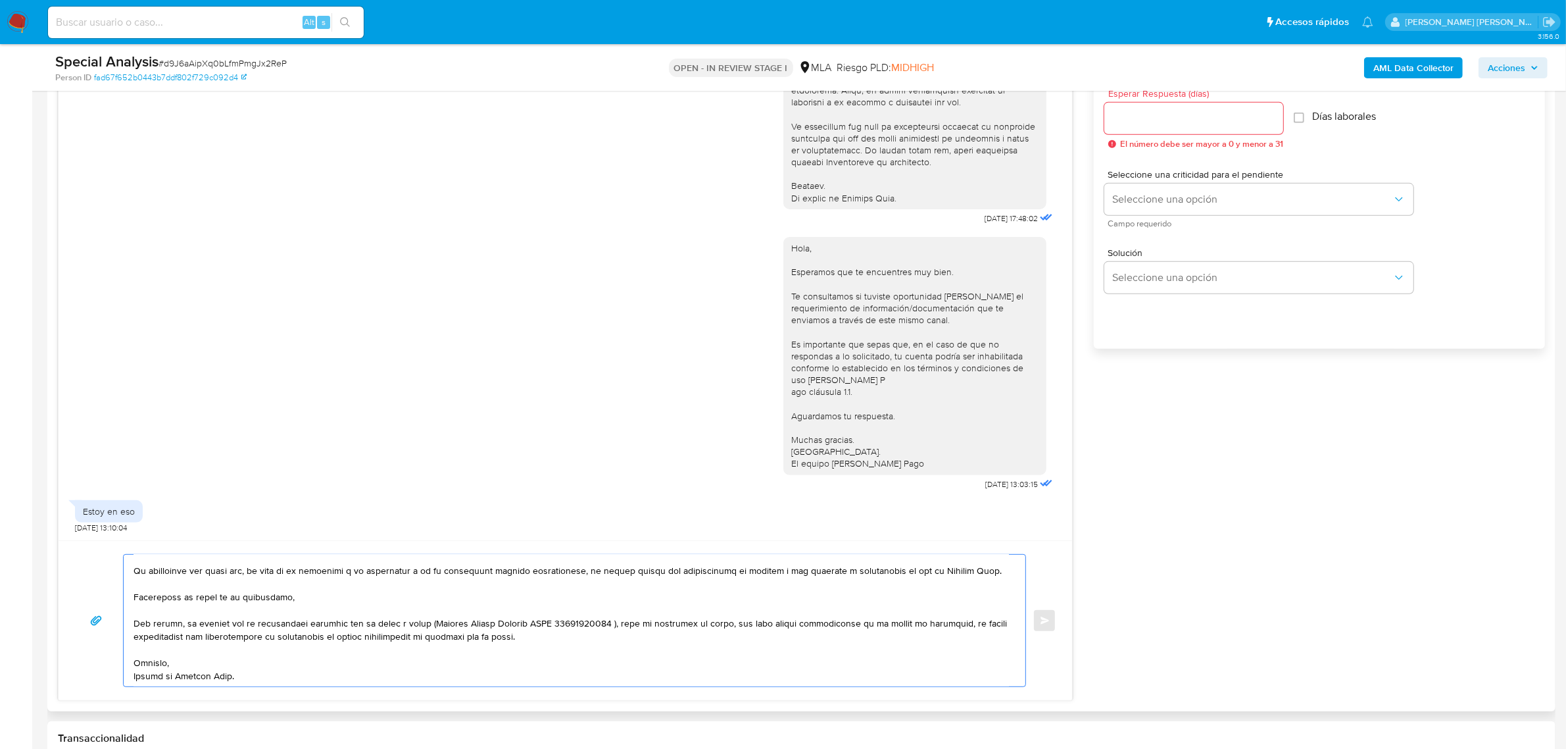
scroll to position [741, 0]
type textarea "Buenas tardes Paola Elizabet, esperamos se encuentres bien. Le recordamos que a…"
click at [1137, 122] on input "Esperar Respuesta (días)" at bounding box center [1194, 120] width 179 height 17
type input "2"
drag, startPoint x: 1165, startPoint y: 189, endPoint x: 1165, endPoint y: 199, distance: 9.9
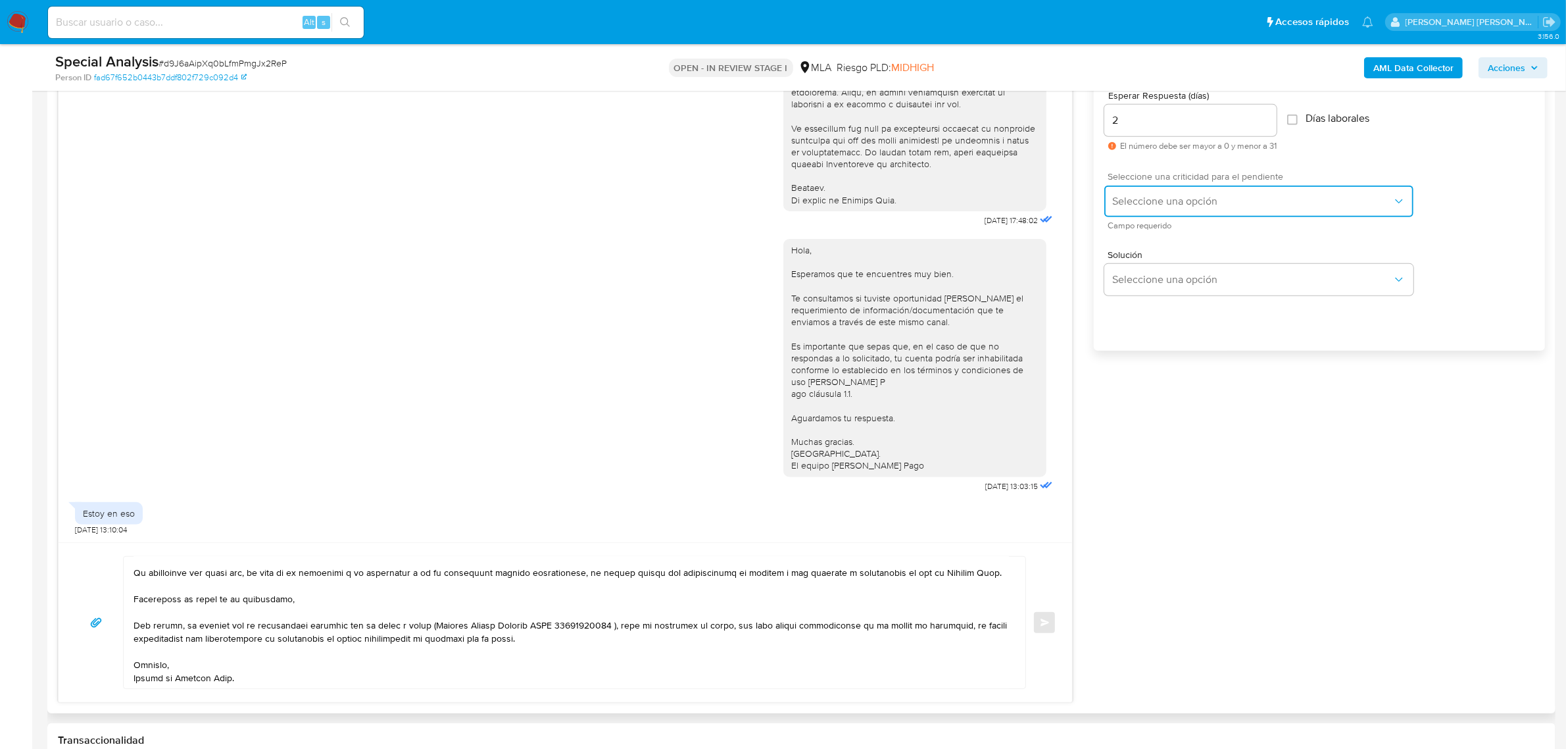
click at [1165, 193] on button "Seleccione una opción" at bounding box center [1259, 202] width 309 height 32
click at [1158, 220] on div "HIGH" at bounding box center [1257, 229] width 288 height 26
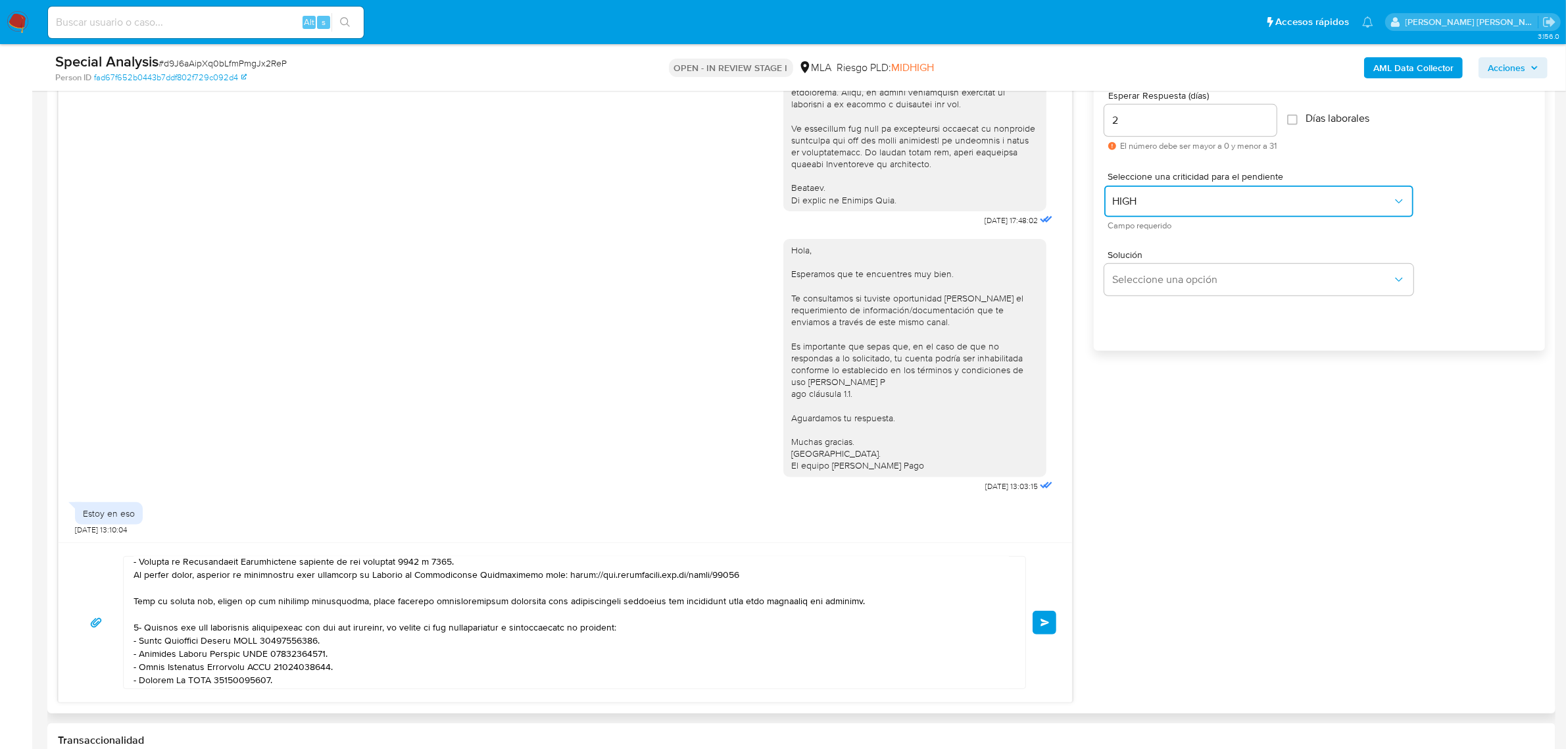
scroll to position [247, 0]
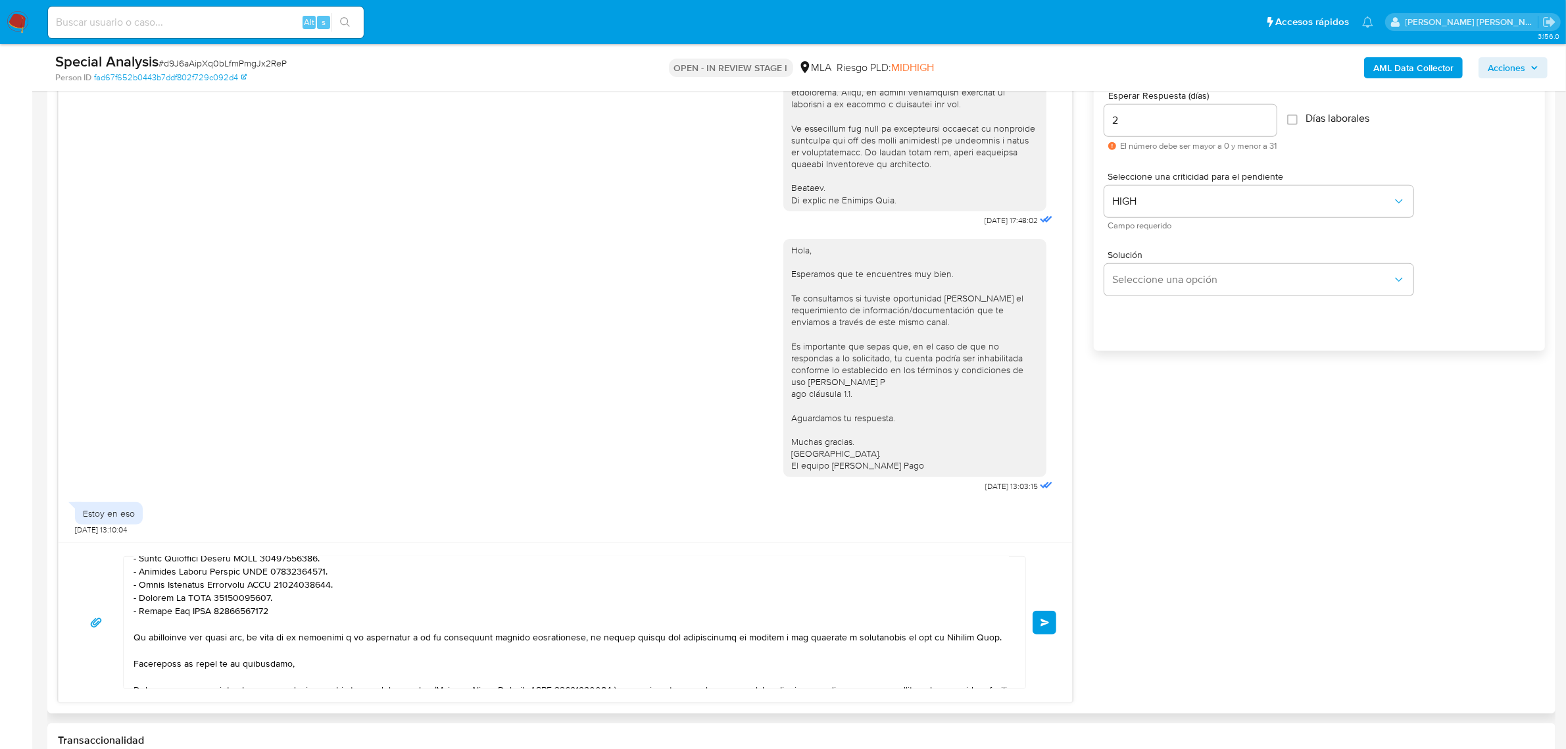
click at [1049, 626] on span "Enviar" at bounding box center [1045, 622] width 9 height 8
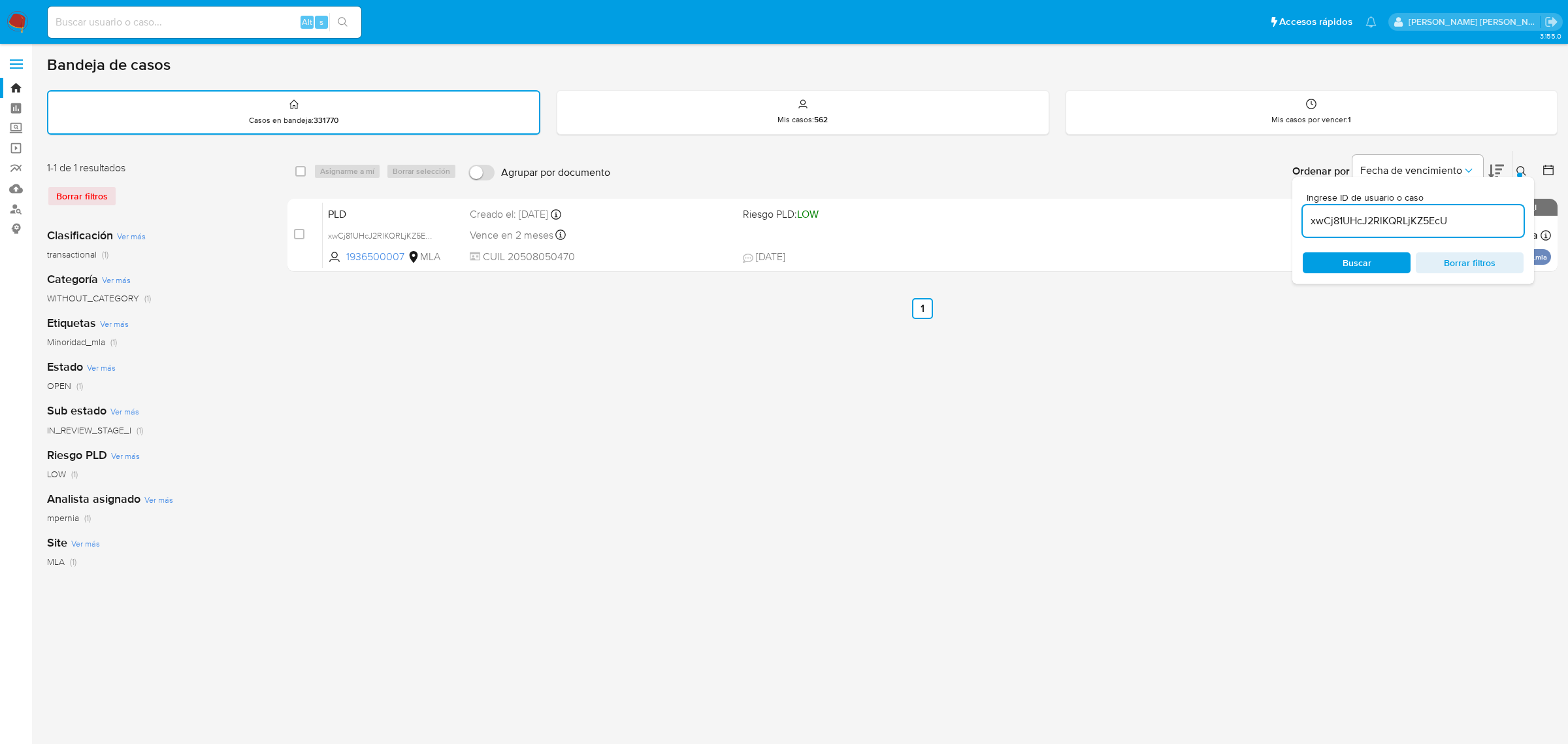
click at [1370, 219] on input "xwCj81UHcJ2RlKQRLjKZ5EcU" at bounding box center [1413, 221] width 220 height 17
click at [1370, 218] on input "xwCj81UHcJ2RlKQRLjKZ5EcU" at bounding box center [1413, 221] width 220 height 17
type input "Qat872V2OOAzVklzEc2u2Vn1"
click at [296, 171] on input "checkbox" at bounding box center [300, 171] width 11 height 11
checkbox input "true"
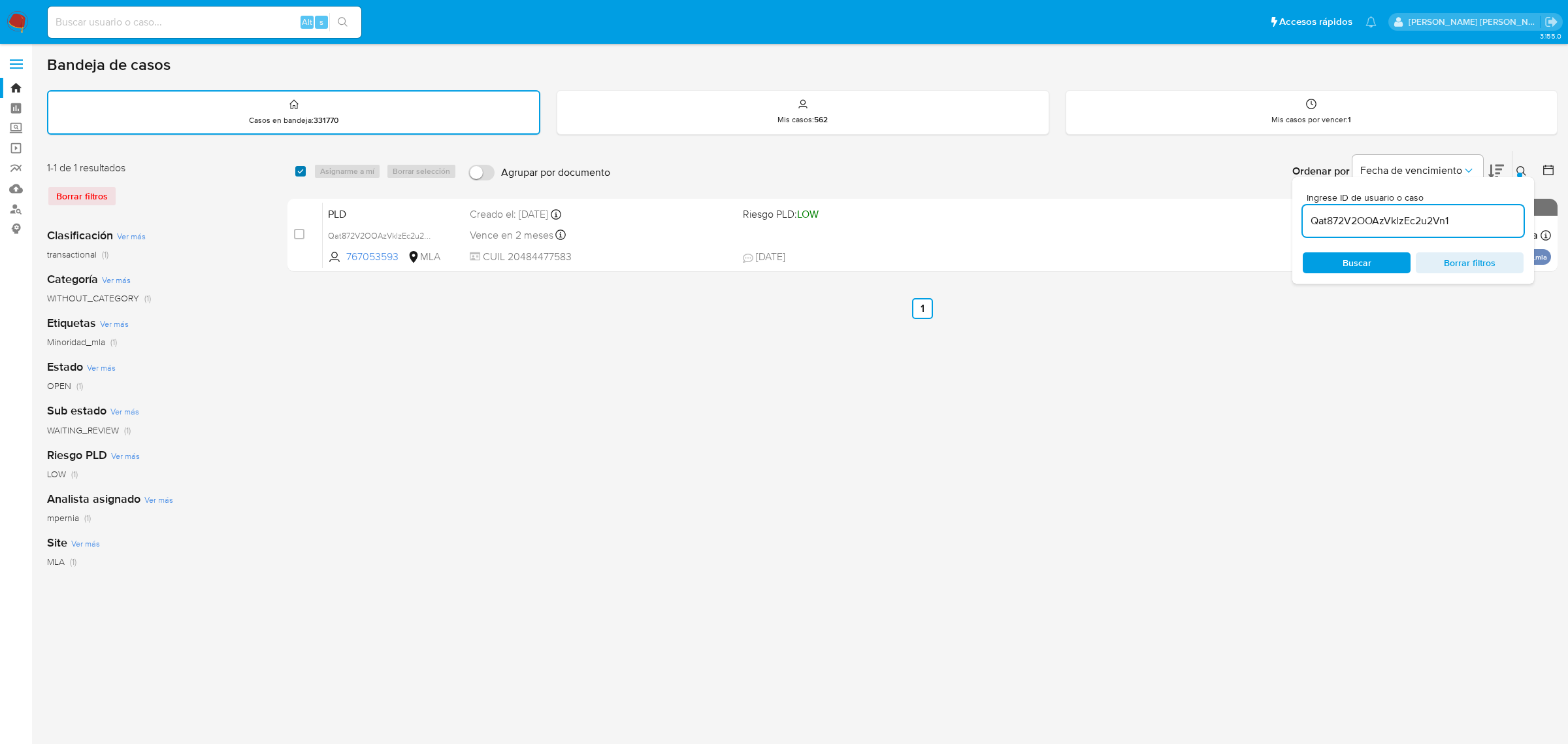
checkbox input "true"
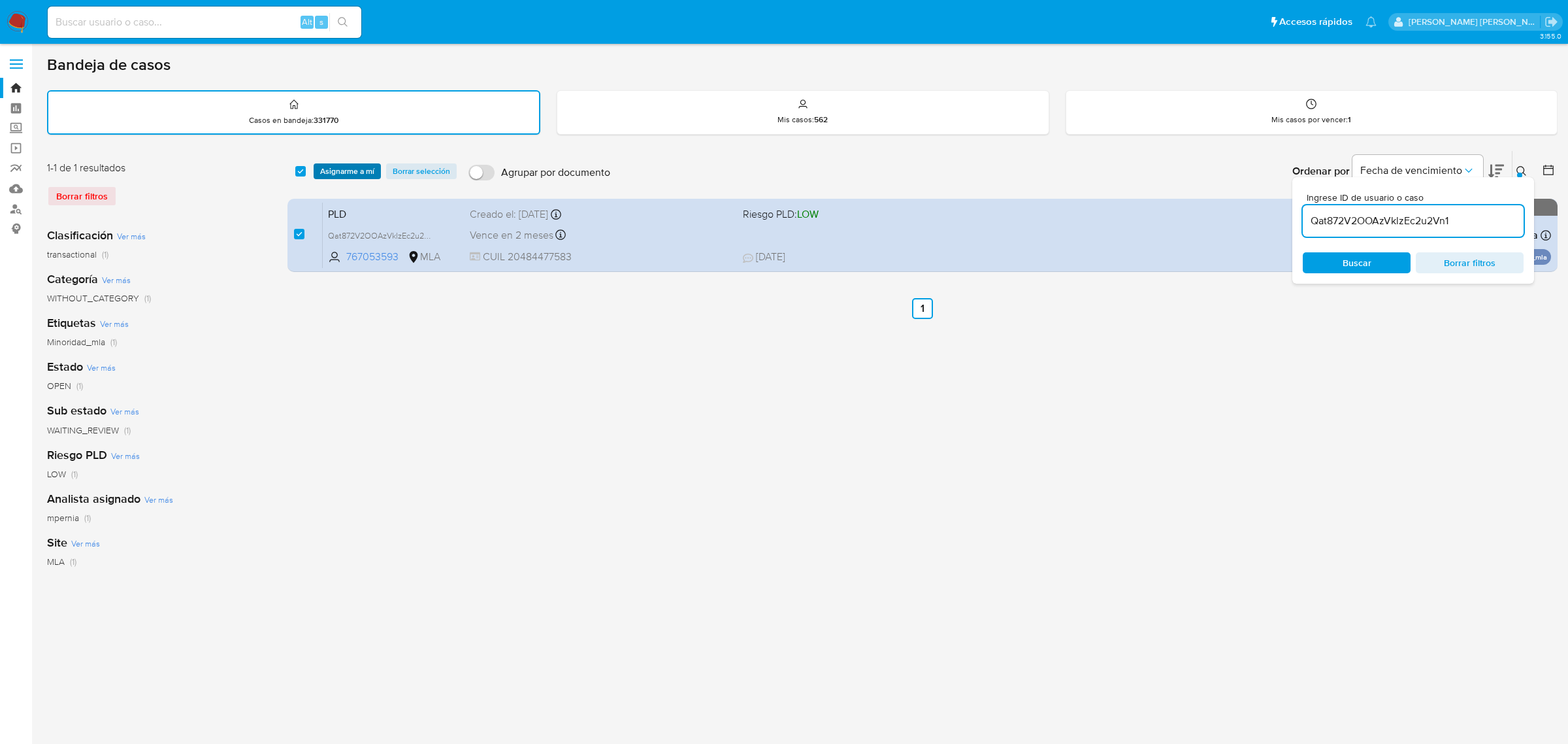
click at [327, 172] on span "Asignarme a mí" at bounding box center [347, 171] width 55 height 13
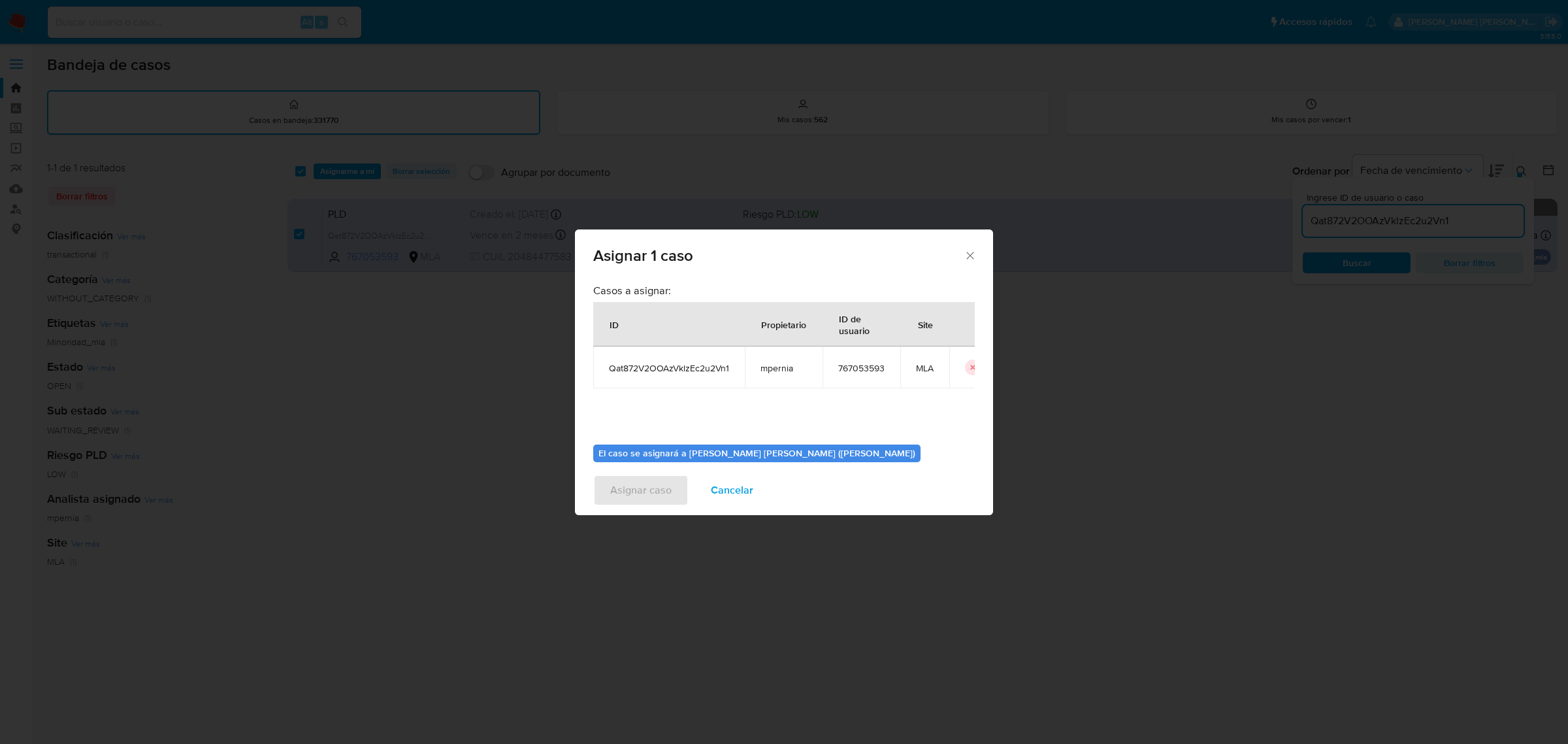
scroll to position [67, 0]
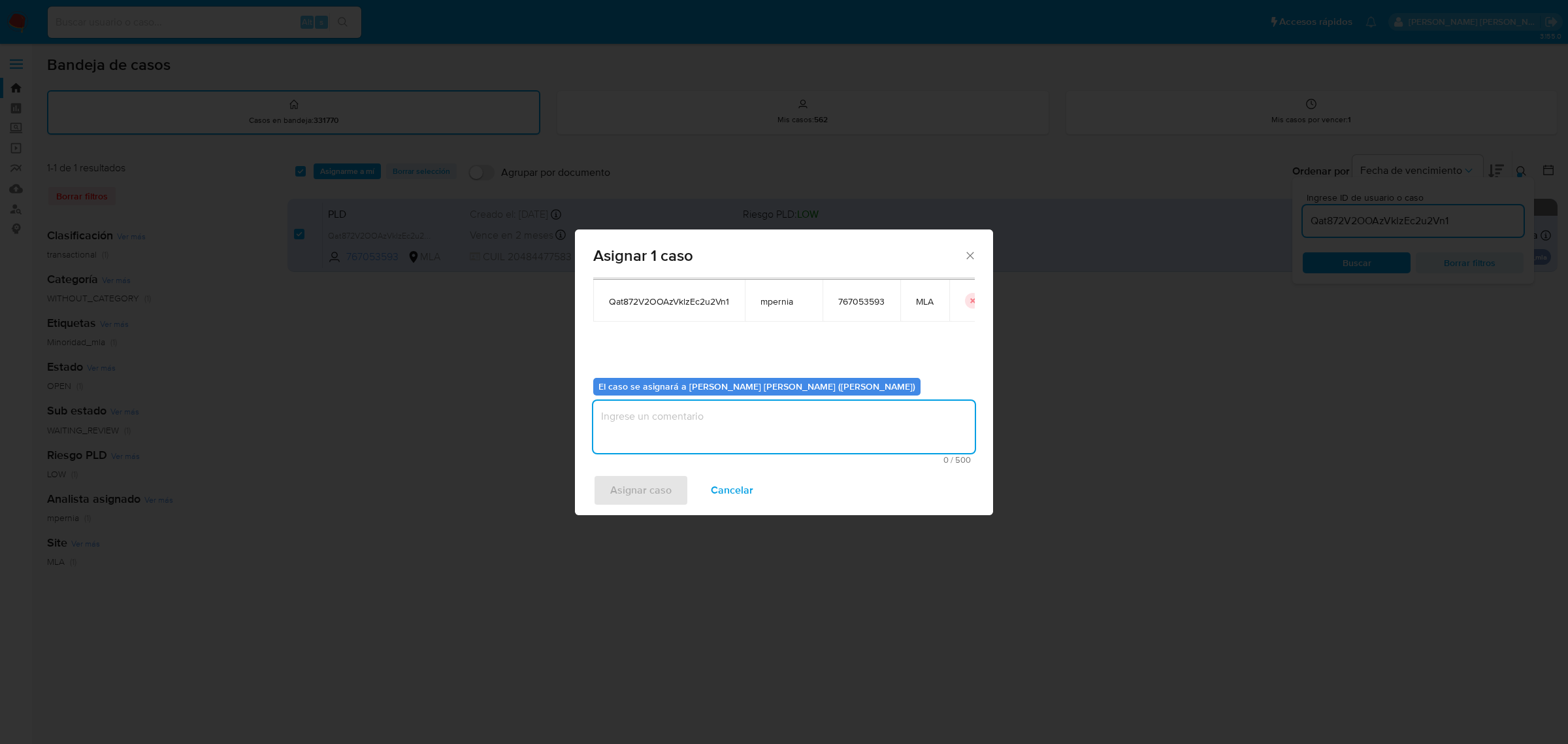
click at [674, 446] on textarea "assign-modal" at bounding box center [784, 426] width 381 height 53
type textarea "-"
click at [655, 490] on span "Asignar caso" at bounding box center [641, 490] width 62 height 29
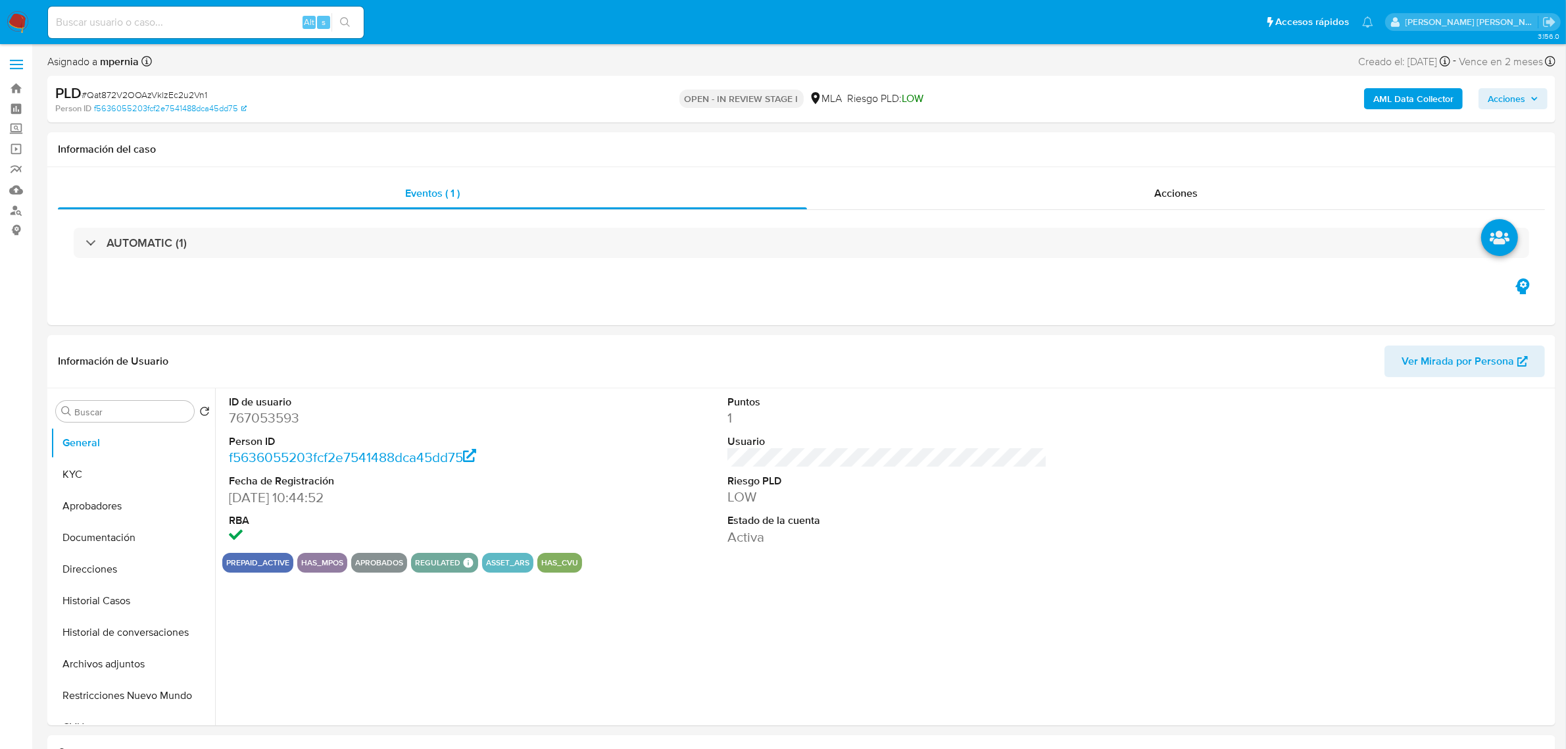
select select "10"
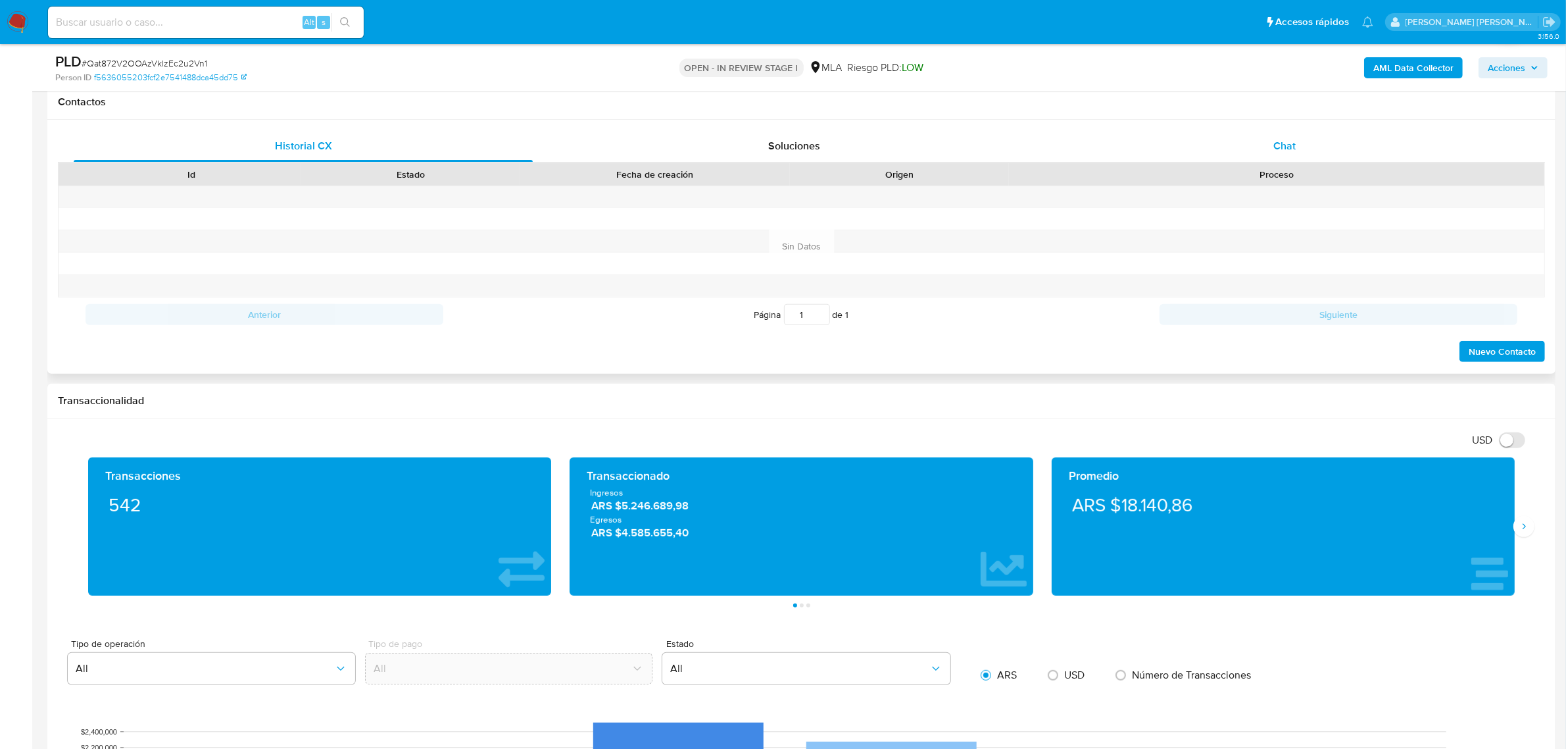
scroll to position [493, 0]
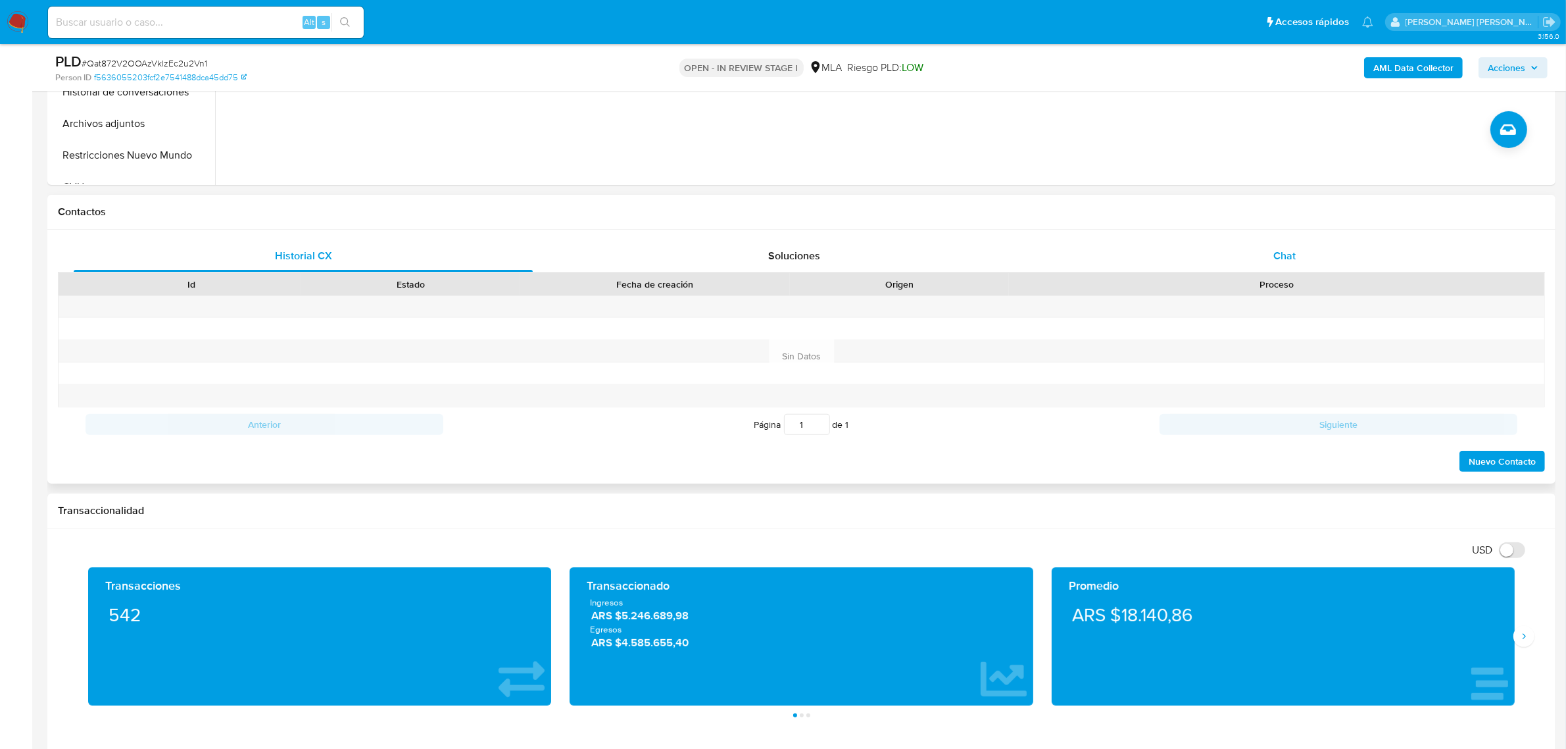
click at [1284, 240] on div "Chat" at bounding box center [1284, 256] width 459 height 32
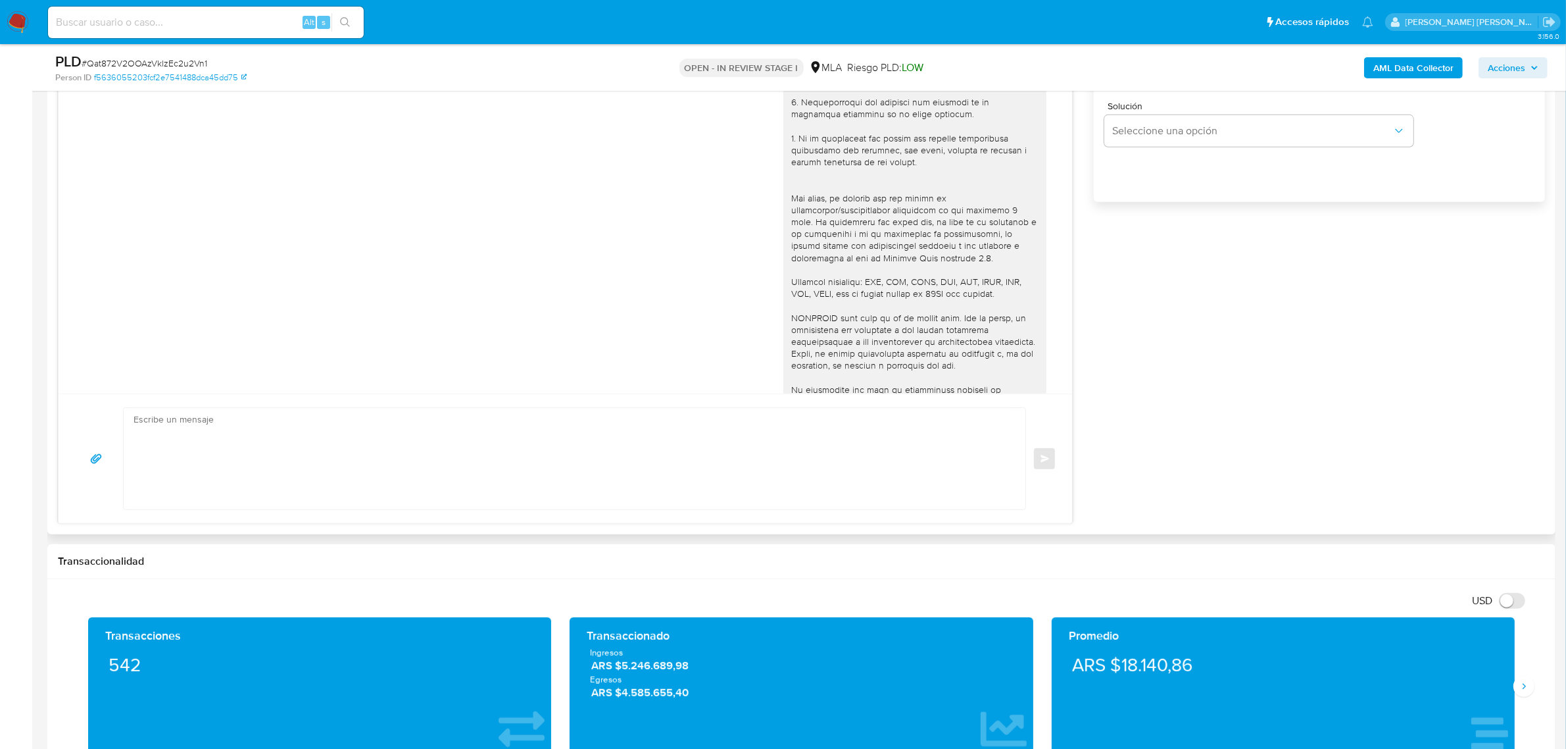
scroll to position [574, 0]
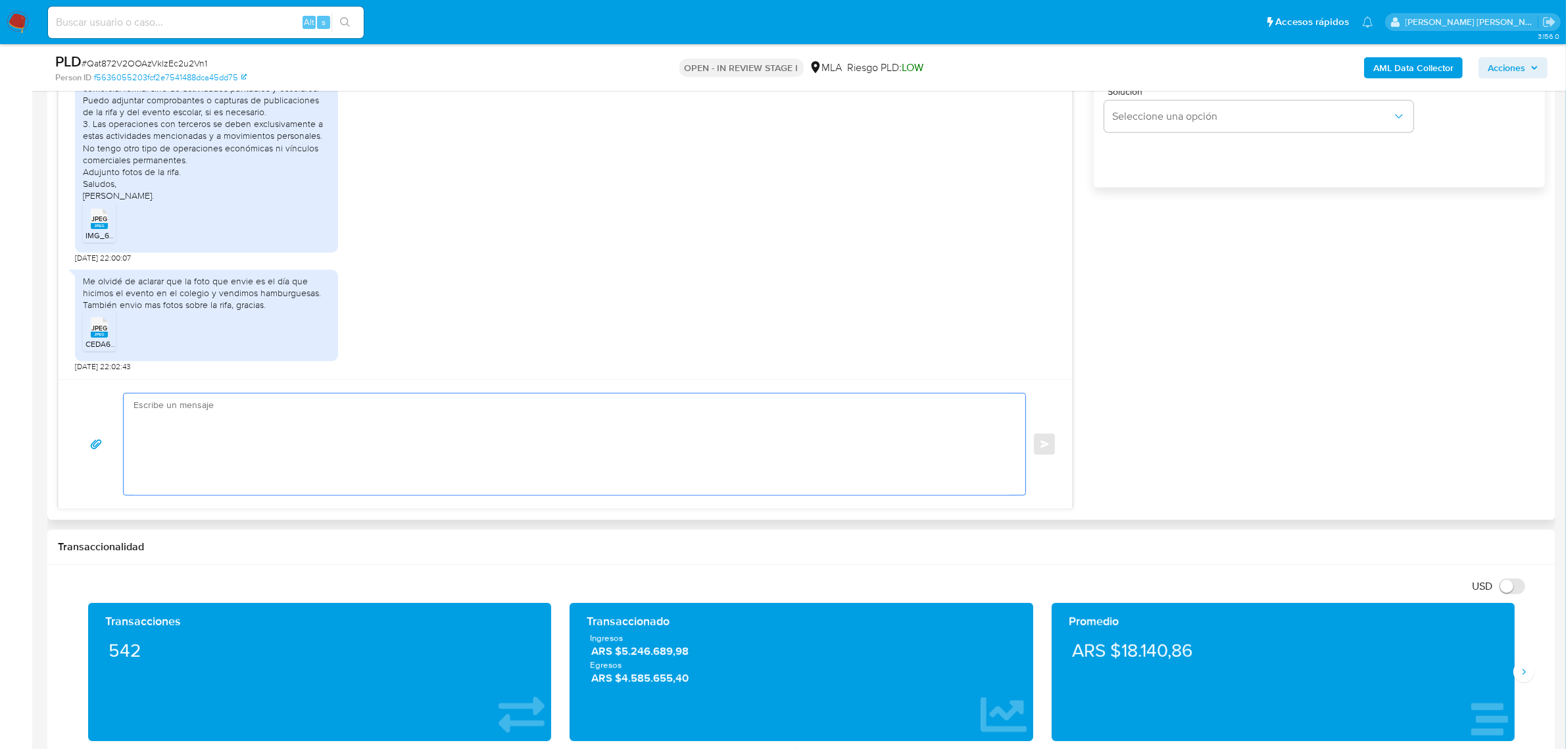
click at [341, 469] on textarea at bounding box center [572, 443] width 876 height 101
paste textarea "Buenas tardes [PERSON_NAME], esperamos te encuentres bien. Muchas gracias por l…"
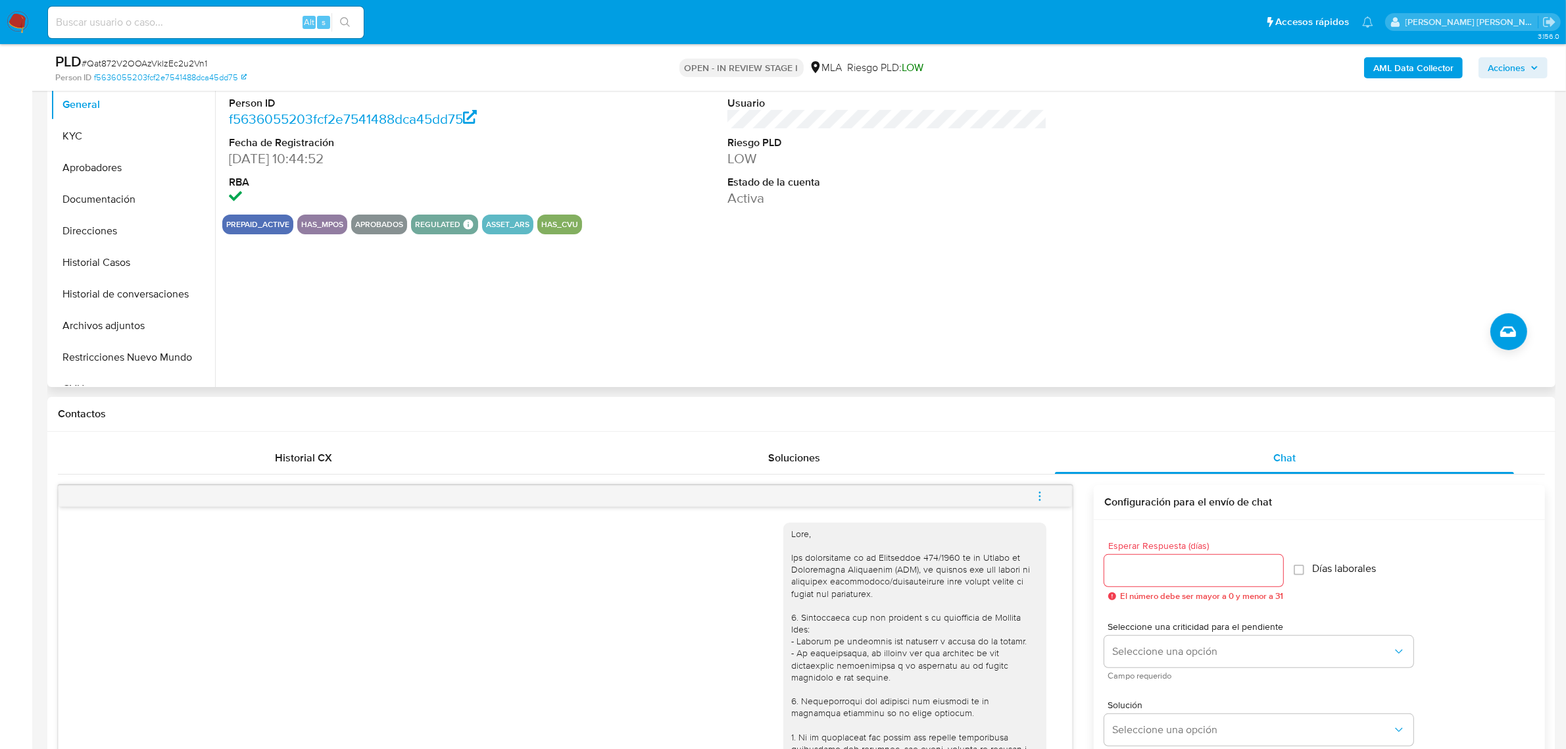
scroll to position [164, 0]
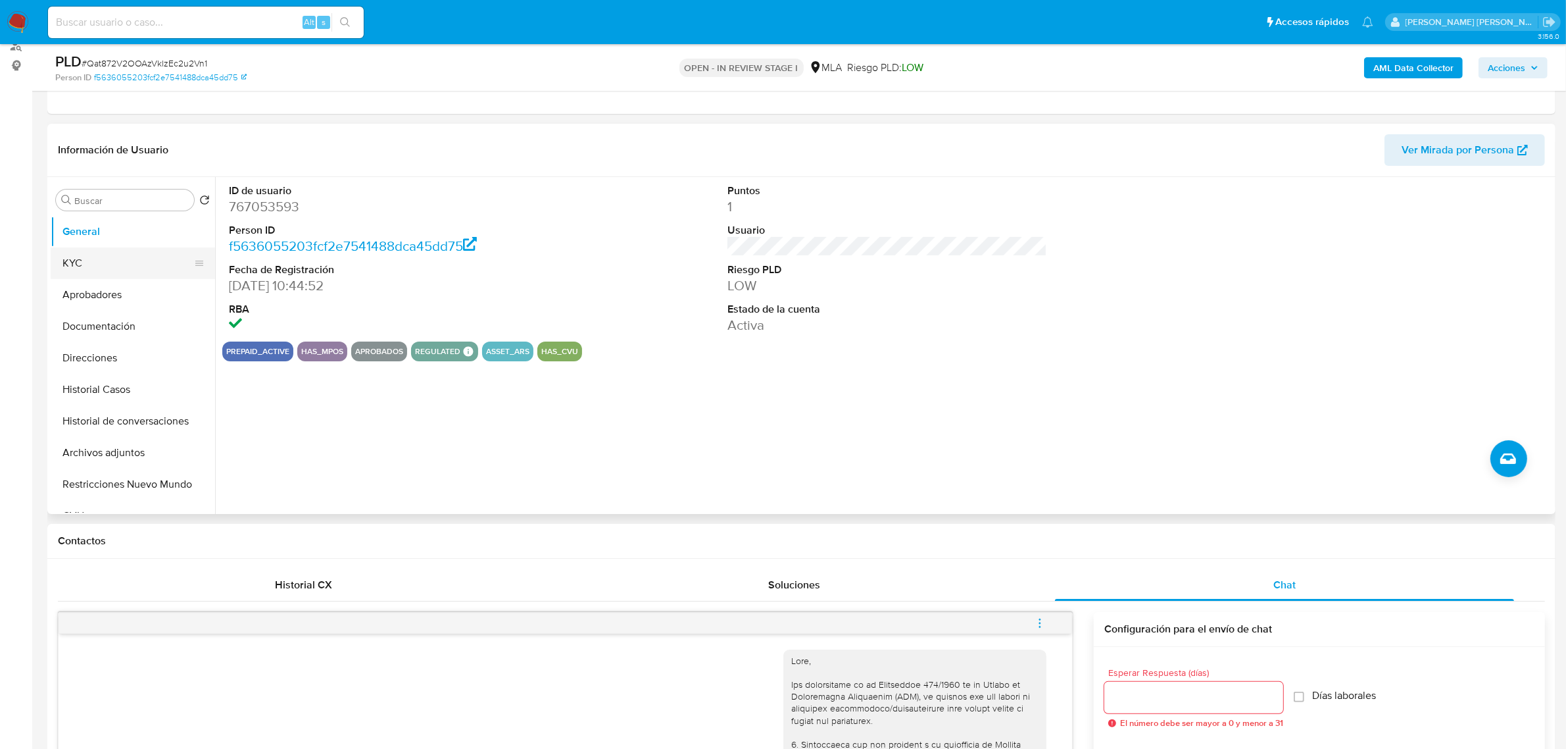
click at [84, 258] on button "KYC" at bounding box center [128, 263] width 154 height 32
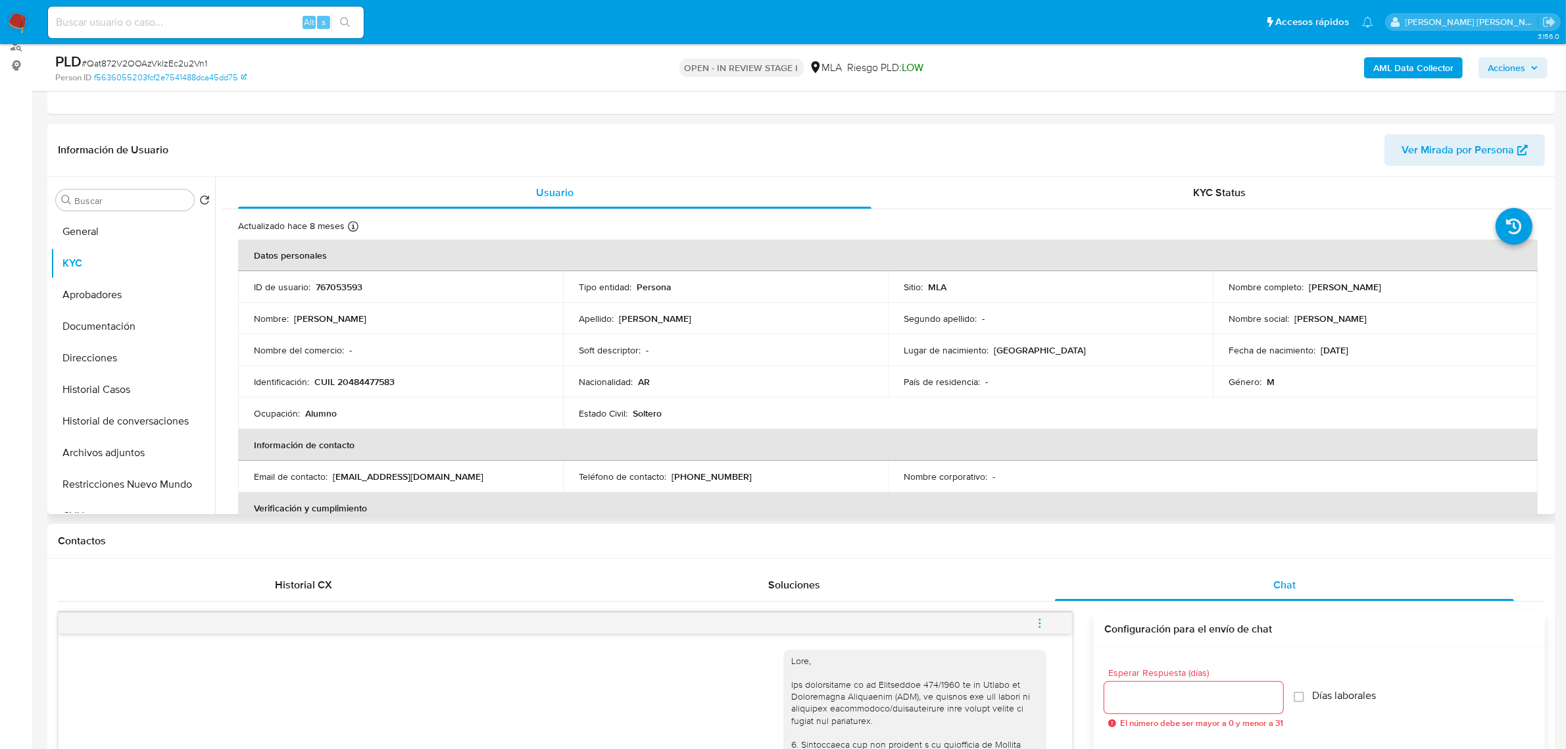
drag, startPoint x: 1307, startPoint y: 287, endPoint x: 1363, endPoint y: 287, distance: 55.9
click at [1363, 287] on p "[PERSON_NAME]" at bounding box center [1345, 287] width 72 height 12
copy p "[PERSON_NAME]"
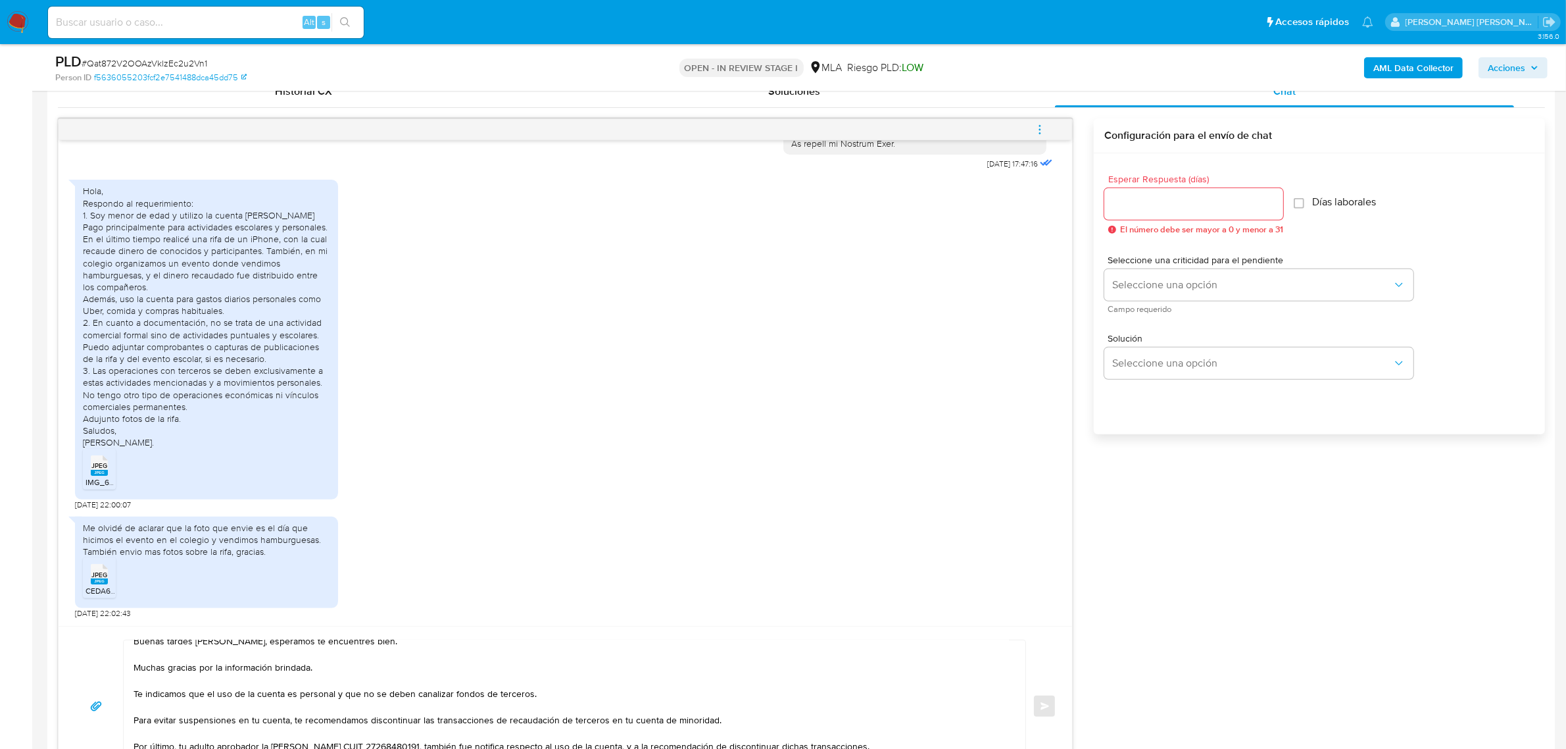
scroll to position [0, 0]
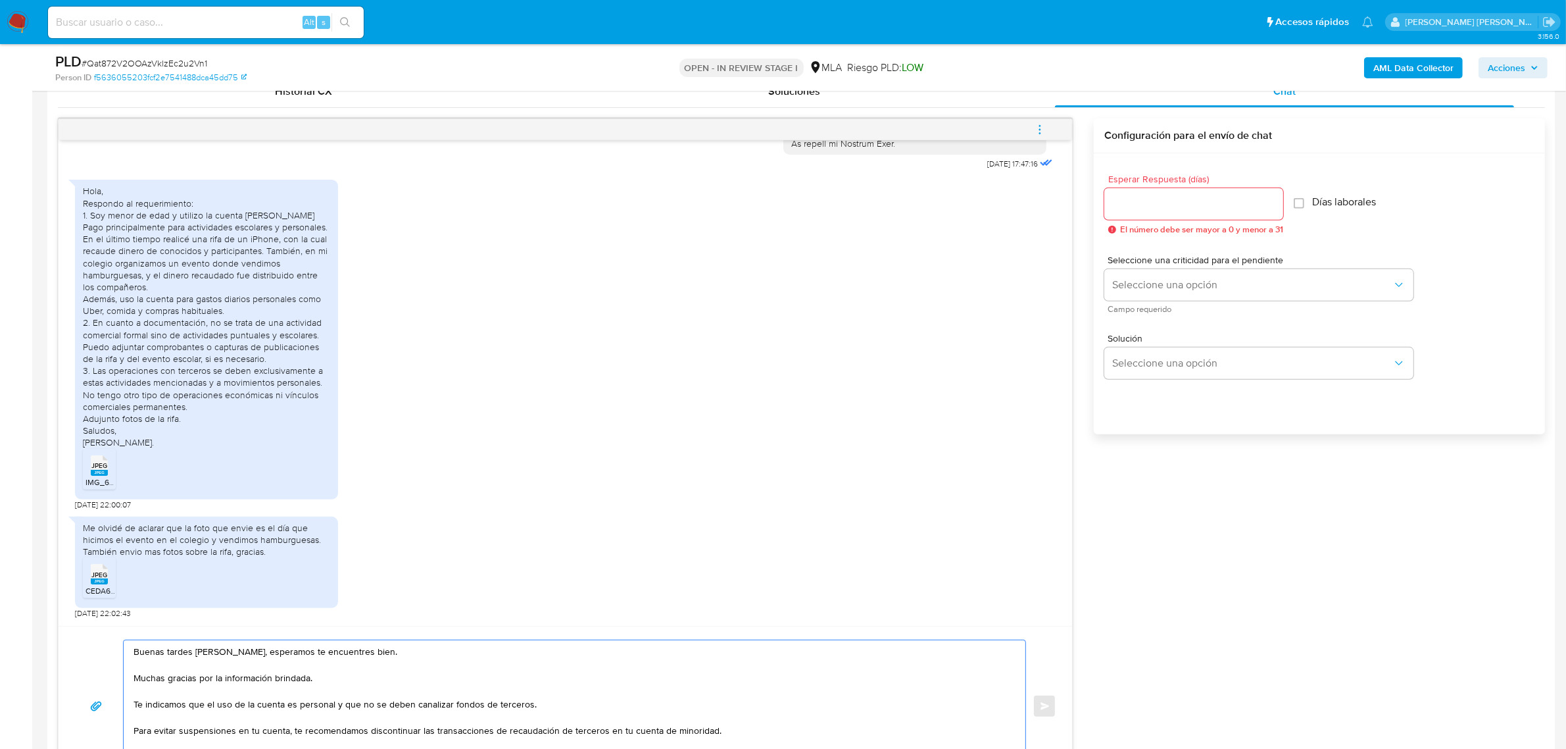
drag, startPoint x: 227, startPoint y: 656, endPoint x: 195, endPoint y: 650, distance: 32.8
click at [195, 650] on textarea "Buenas tardes [PERSON_NAME], esperamos te encuentres bien. Muchas gracias por l…" at bounding box center [572, 706] width 876 height 132
paste textarea "[PERSON_NAME]"
click at [272, 680] on textarea "Buenas tardes [PERSON_NAME], esperamos te encuentres bien. Muchas gracias por l…" at bounding box center [572, 706] width 876 height 132
click at [303, 684] on textarea "Buenas tardes [PERSON_NAME], esperamos te encuentres bien. Muchas gracias por l…" at bounding box center [572, 706] width 876 height 132
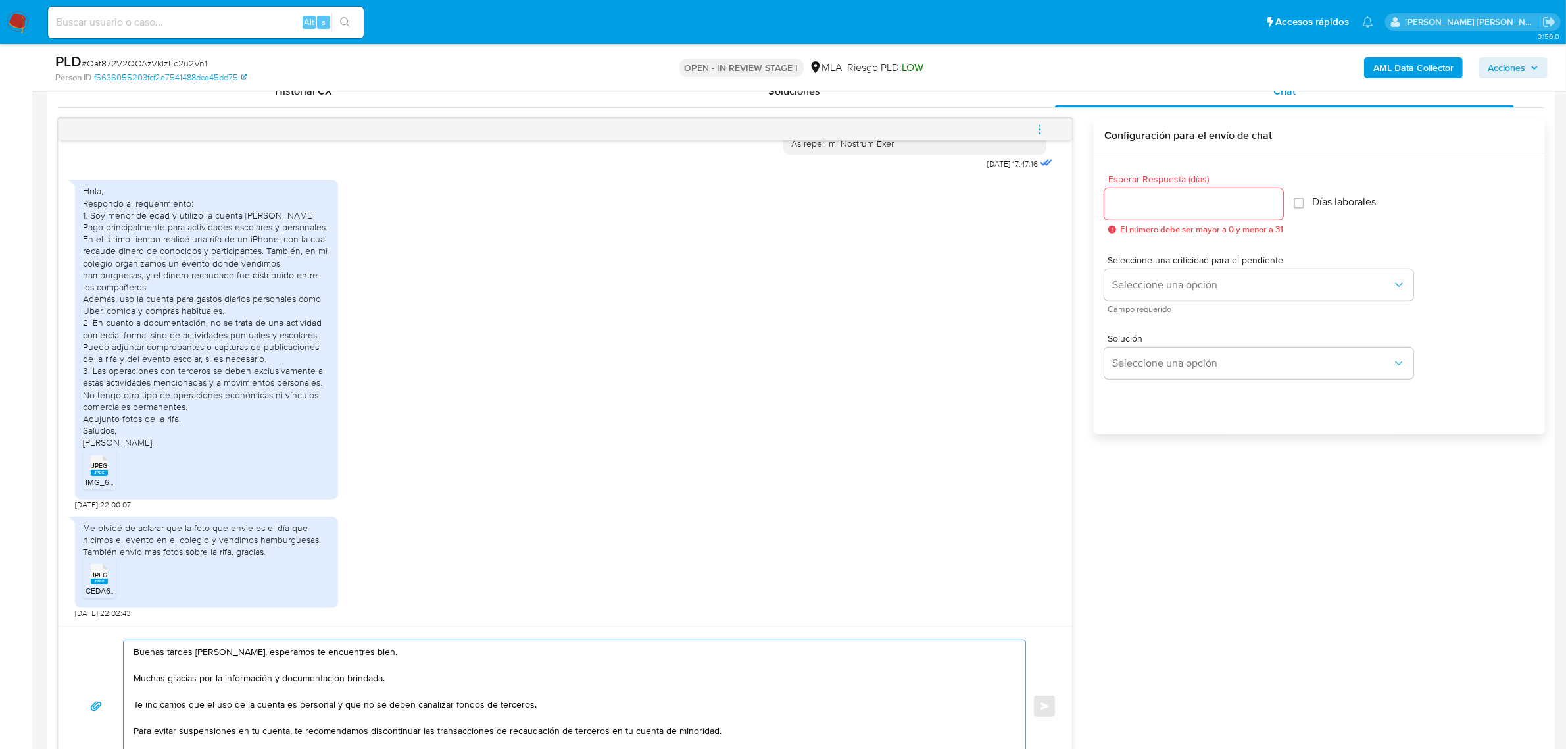
scroll to position [35, 0]
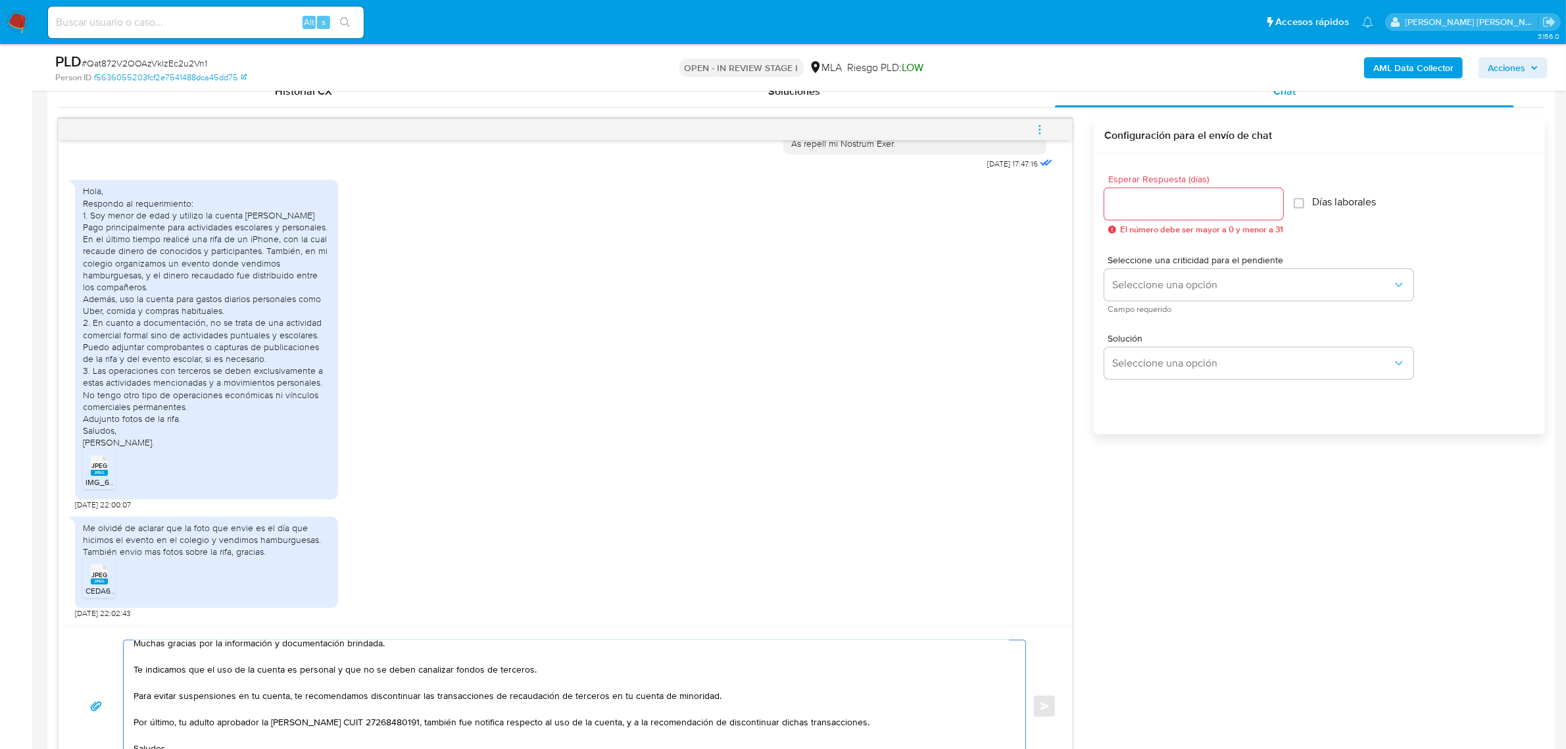
click at [168, 670] on textarea "Buenas tardes [PERSON_NAME], esperamos te encuentres bien. Muchas gracias por l…" at bounding box center [572, 706] width 876 height 132
drag, startPoint x: 366, startPoint y: 695, endPoint x: 291, endPoint y: 699, distance: 75.7
click at [291, 699] on textarea "Buenas tardes [PERSON_NAME], esperamos te encuentres bien. Muchas gracias por l…" at bounding box center [572, 706] width 876 height 132
click at [518, 702] on textarea "Buenas tardes [PERSON_NAME], esperamos te encuentres bien. Muchas gracias por l…" at bounding box center [572, 706] width 876 height 132
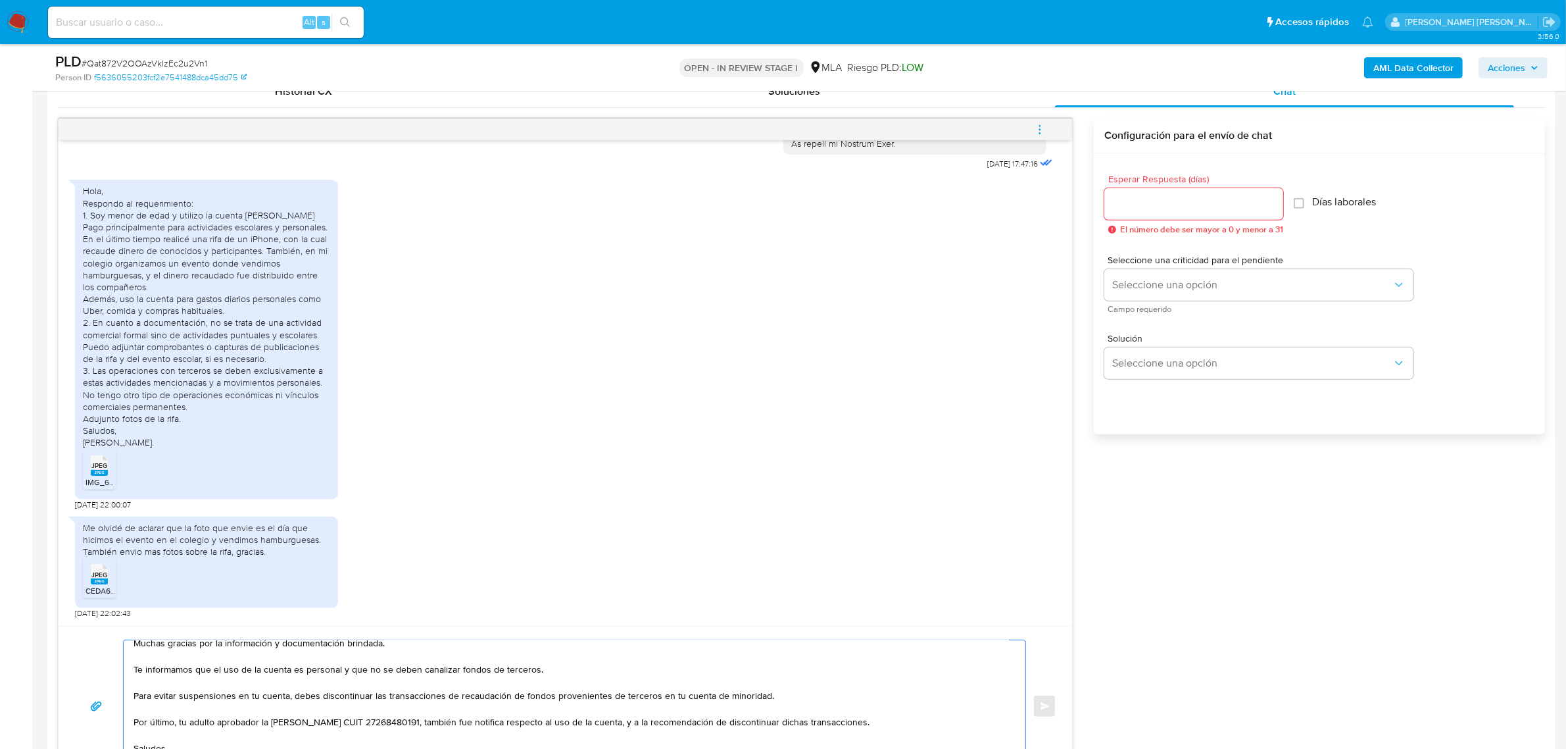
click at [688, 704] on textarea "Buenas tardes [PERSON_NAME], esperamos te encuentres bien. Muchas gracias por l…" at bounding box center [572, 706] width 876 height 132
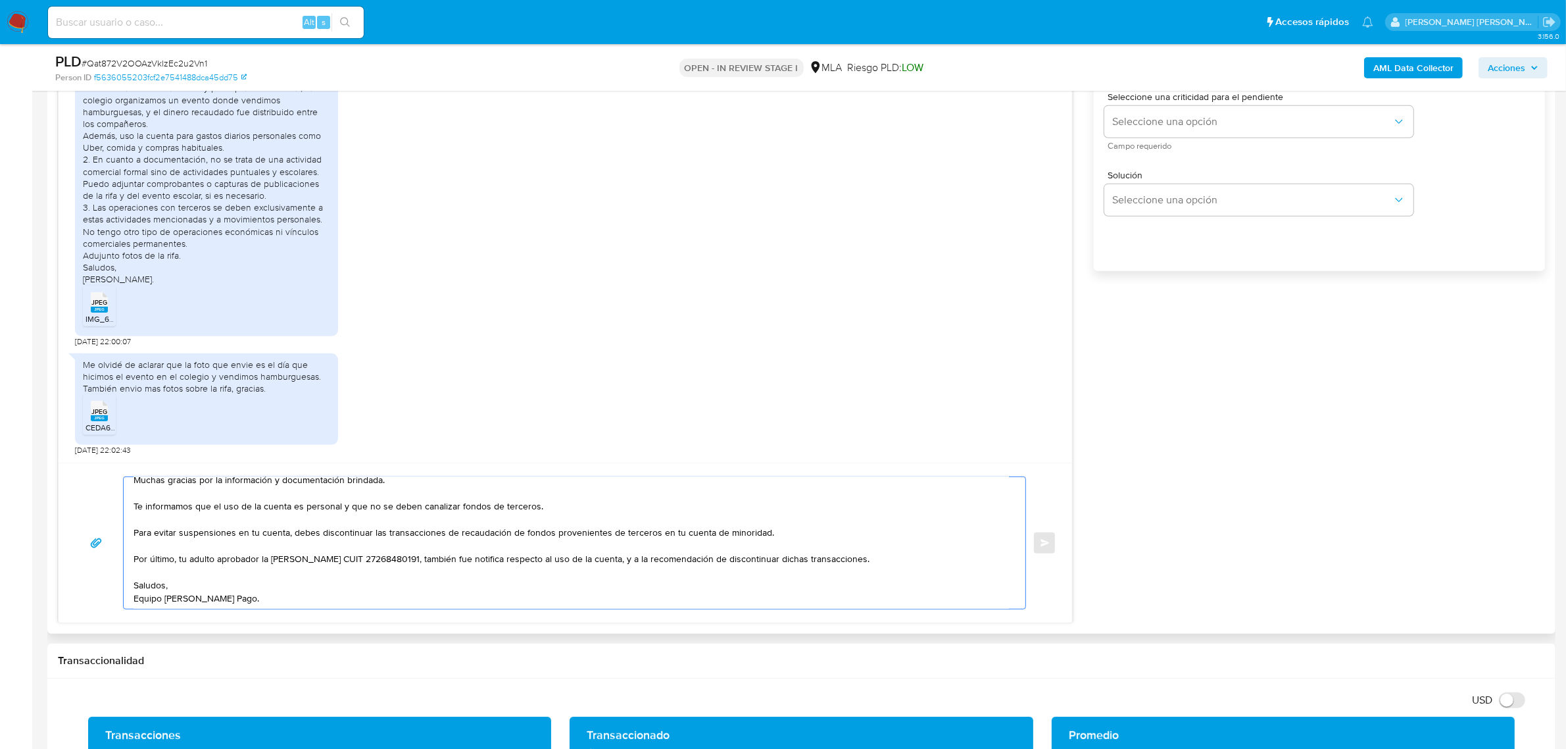
scroll to position [822, 0]
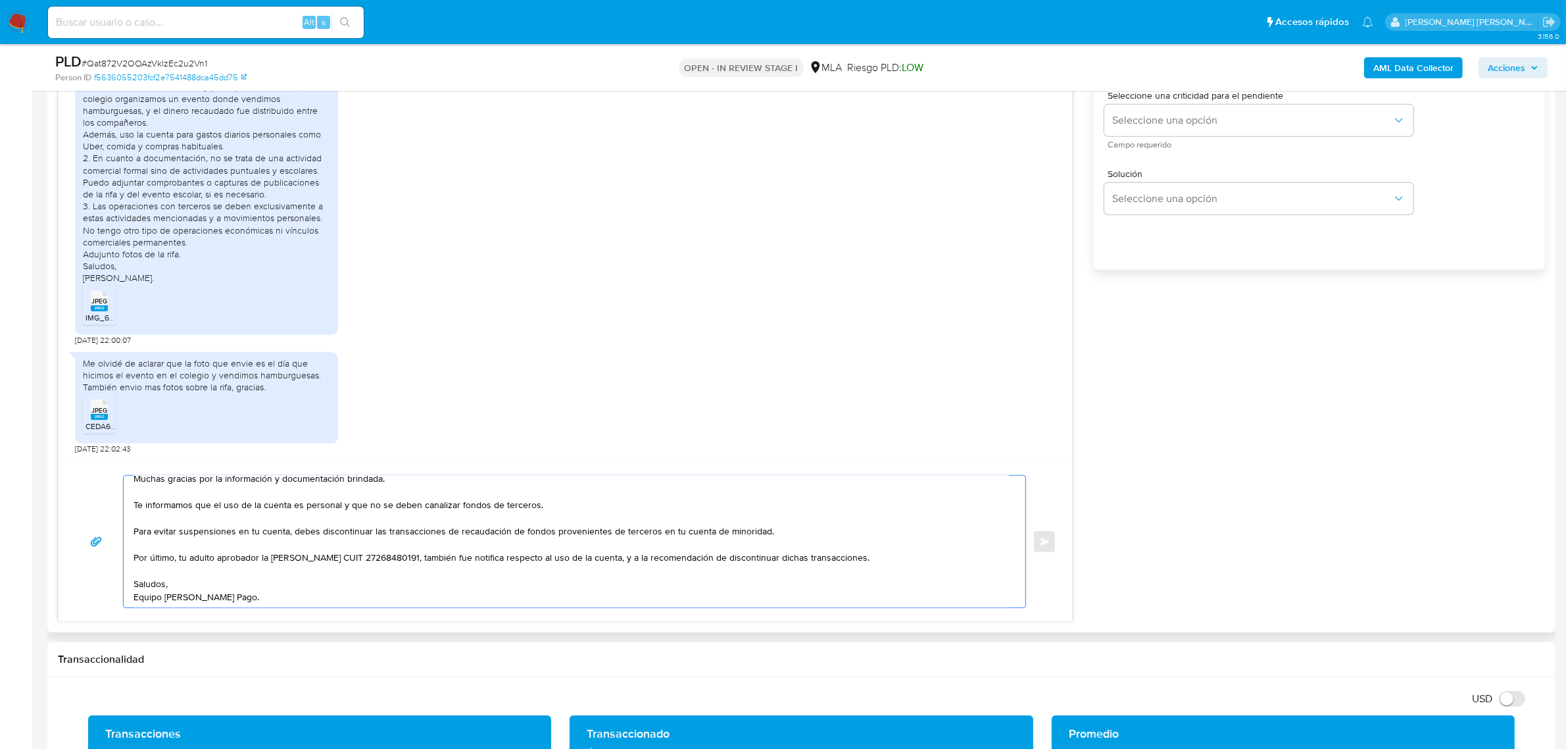
drag, startPoint x: 288, startPoint y: 561, endPoint x: 449, endPoint y: 556, distance: 161.3
click at [449, 556] on textarea "Buenas tardes Santino Javier, esperamos te encuentres bien. Muchas gracias por …" at bounding box center [572, 542] width 876 height 132
paste textarea "Paola Elizabet Perez - CUIT 23299325784"
click at [375, 559] on textarea "Buenas tardes Santino Javier, esperamos te encuentres bien. Muchas gracias por …" at bounding box center [572, 542] width 876 height 132
click at [297, 567] on textarea "Buenas tardes Santino Javier, esperamos te encuentres bien. Muchas gracias por …" at bounding box center [572, 542] width 876 height 132
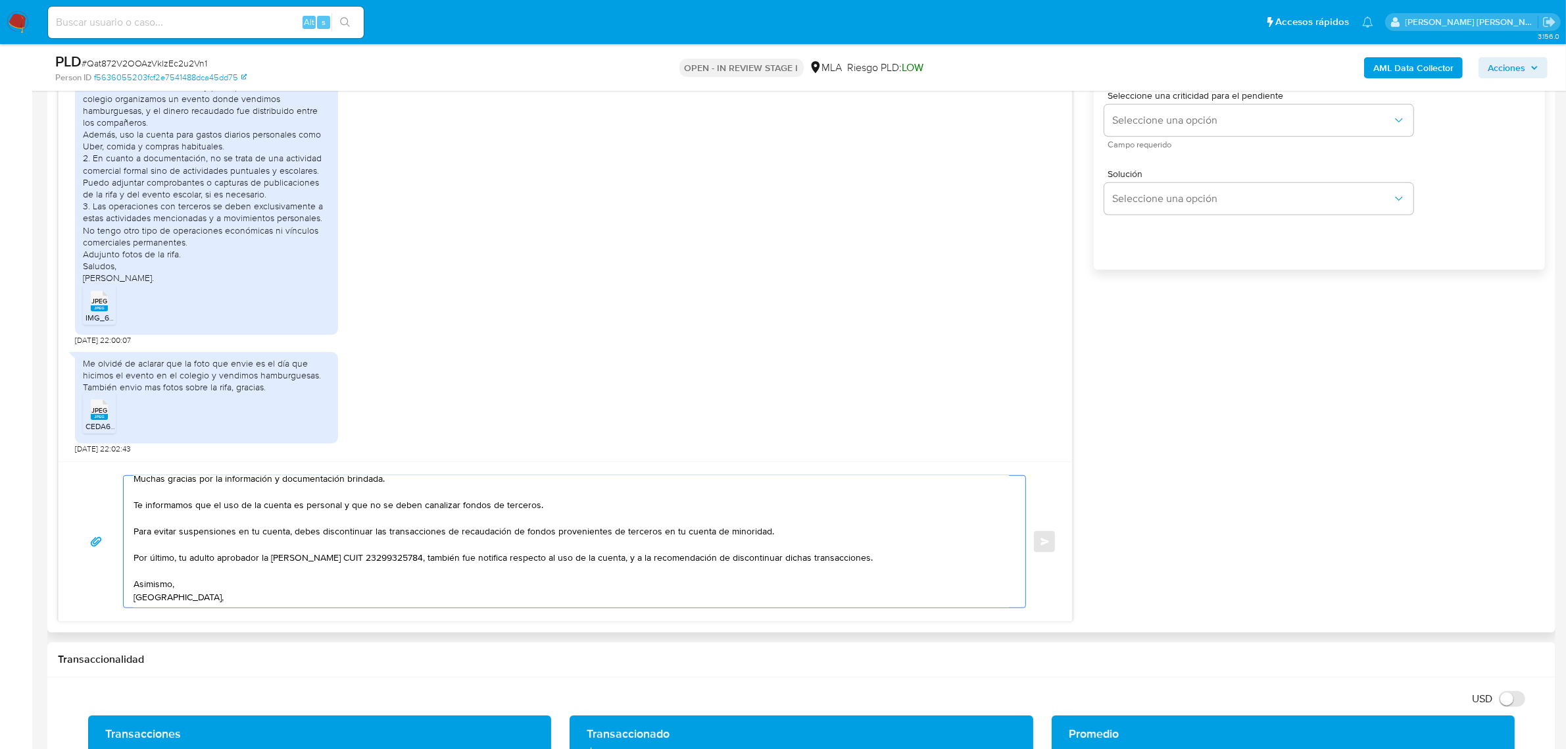
click at [288, 579] on textarea "Buenas tardes Santino Javier, esperamos te encuentres bien. Muchas gracias por …" at bounding box center [572, 542] width 876 height 132
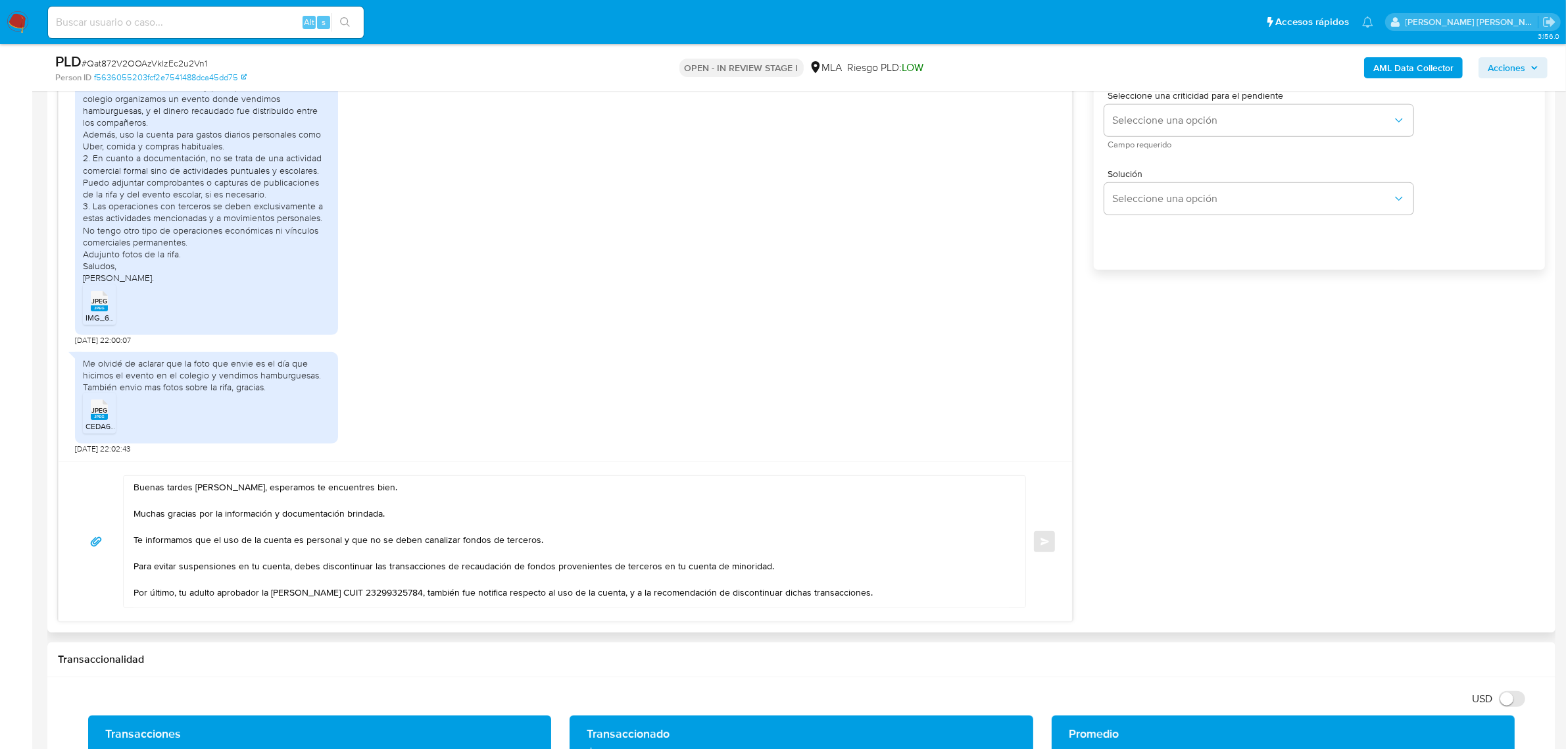
scroll to position [61, 0]
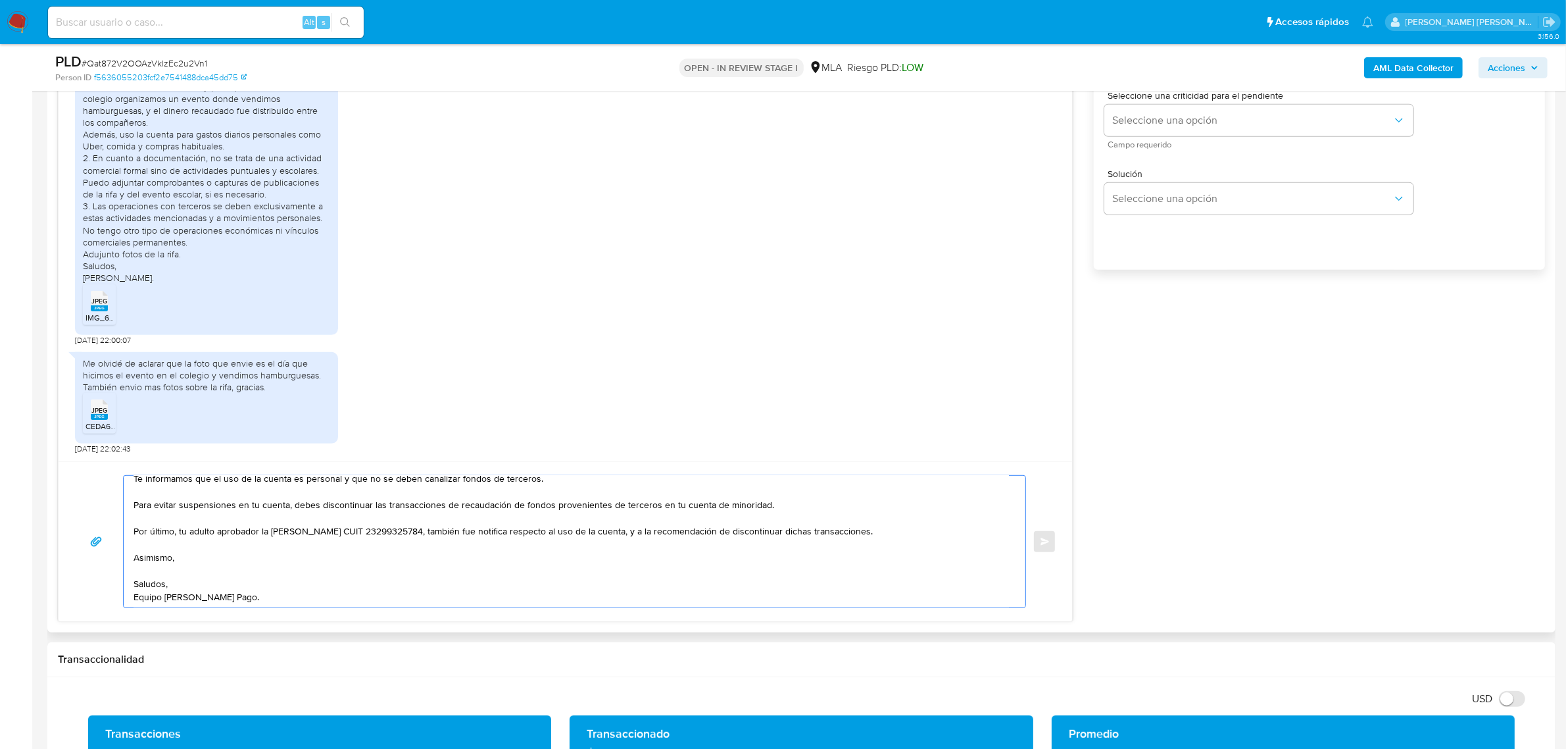
click at [208, 566] on textarea "Buenas tardes Santino Javier, esperamos te encuentres bien. Muchas gracias por …" at bounding box center [572, 542] width 876 height 132
click at [204, 563] on textarea "Buenas tardes Santino Javier, esperamos te encuentres bien. Muchas gracias por …" at bounding box center [572, 542] width 876 height 132
click at [204, 557] on textarea "Buenas tardes Santino Javier, esperamos te encuentres bien. Muchas gracias por …" at bounding box center [572, 542] width 876 height 132
drag, startPoint x: 178, startPoint y: 534, endPoint x: 132, endPoint y: 533, distance: 46.1
click at [130, 533] on div "Buenas tardes Santino Javier, esperamos te encuentres bien. Muchas gracias por …" at bounding box center [571, 542] width 895 height 132
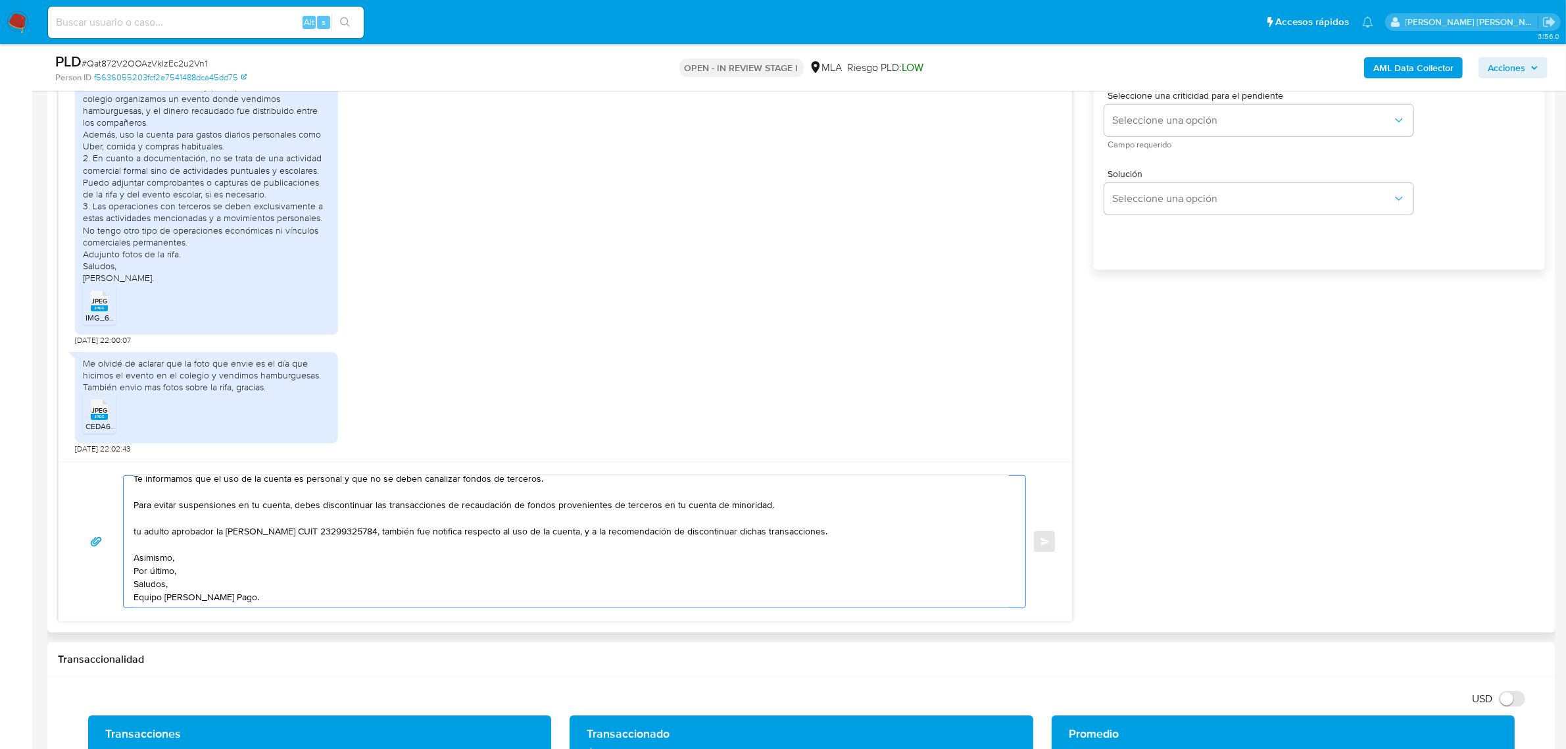
click at [151, 555] on textarea "Buenas tardes Santino Javier, esperamos te encuentres bien. Muchas gracias por …" at bounding box center [572, 542] width 876 height 132
click at [176, 531] on textarea "Buenas tardes Santino Javier, esperamos te encuentres bien. Muchas gracias por …" at bounding box center [572, 542] width 876 height 132
click at [175, 566] on textarea "Buenas tardes Santino Javier, esperamos te encuentres bien. Muchas gracias por …" at bounding box center [572, 542] width 876 height 132
click at [172, 566] on textarea "Buenas tardes Santino Javier, esperamos te encuentres bien. Muchas gracias por …" at bounding box center [572, 542] width 876 height 132
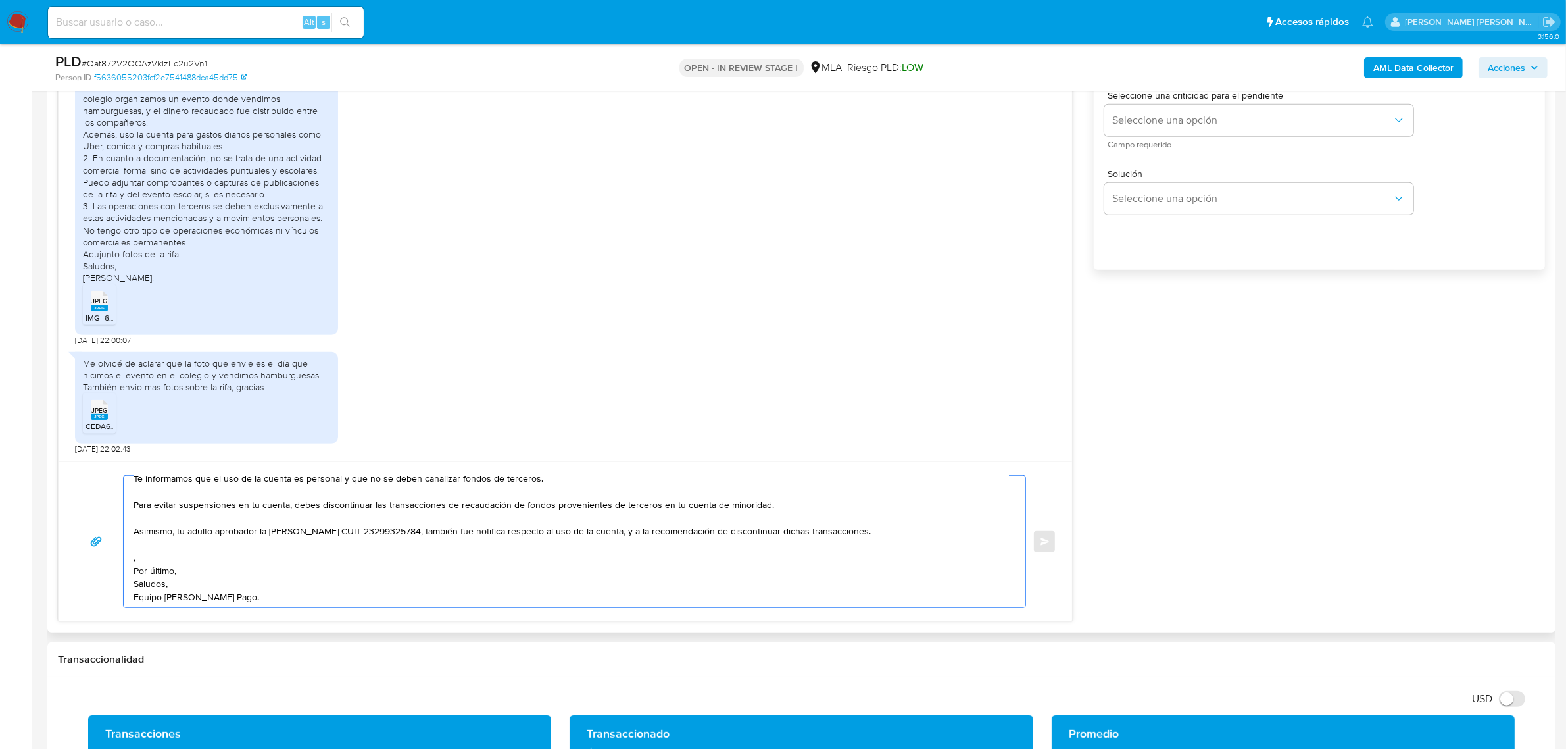
click at [168, 563] on textarea "Buenas tardes Santino Javier, esperamos te encuentres bien. Muchas gracias por …" at bounding box center [572, 542] width 876 height 132
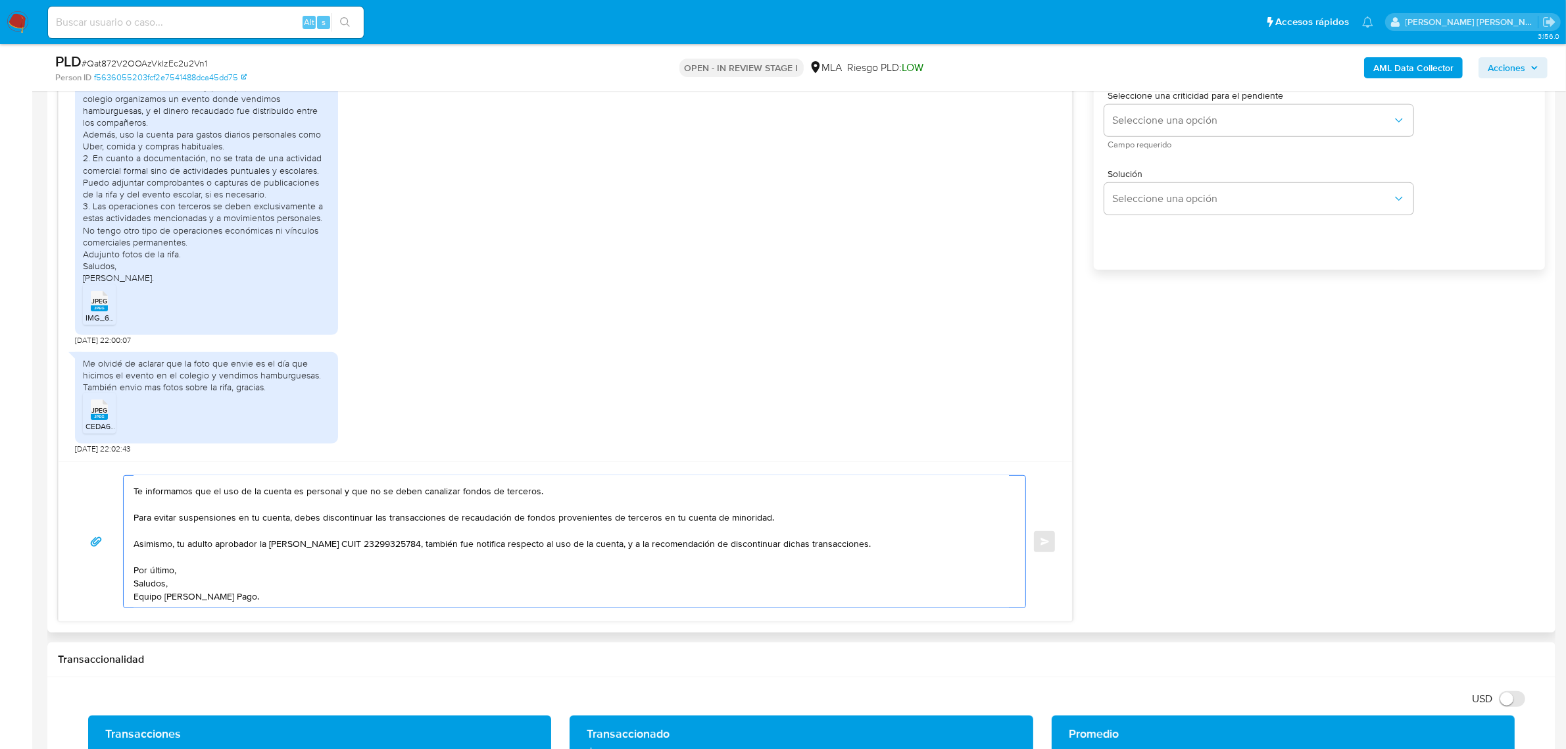
scroll to position [48, 0]
click at [197, 570] on textarea "Buenas tardes Santino Javier, esperamos te encuentres bien. Muchas gracias por …" at bounding box center [572, 542] width 876 height 132
click at [205, 577] on textarea "Buenas tardes Santino Javier, esperamos te encuentres bien. Muchas gracias por …" at bounding box center [572, 542] width 876 height 132
paste textarea "función de las operaciones registradas en tu cuenta de Mercado Pago,"
drag, startPoint x: 261, startPoint y: 573, endPoint x: 250, endPoint y: 573, distance: 10.5
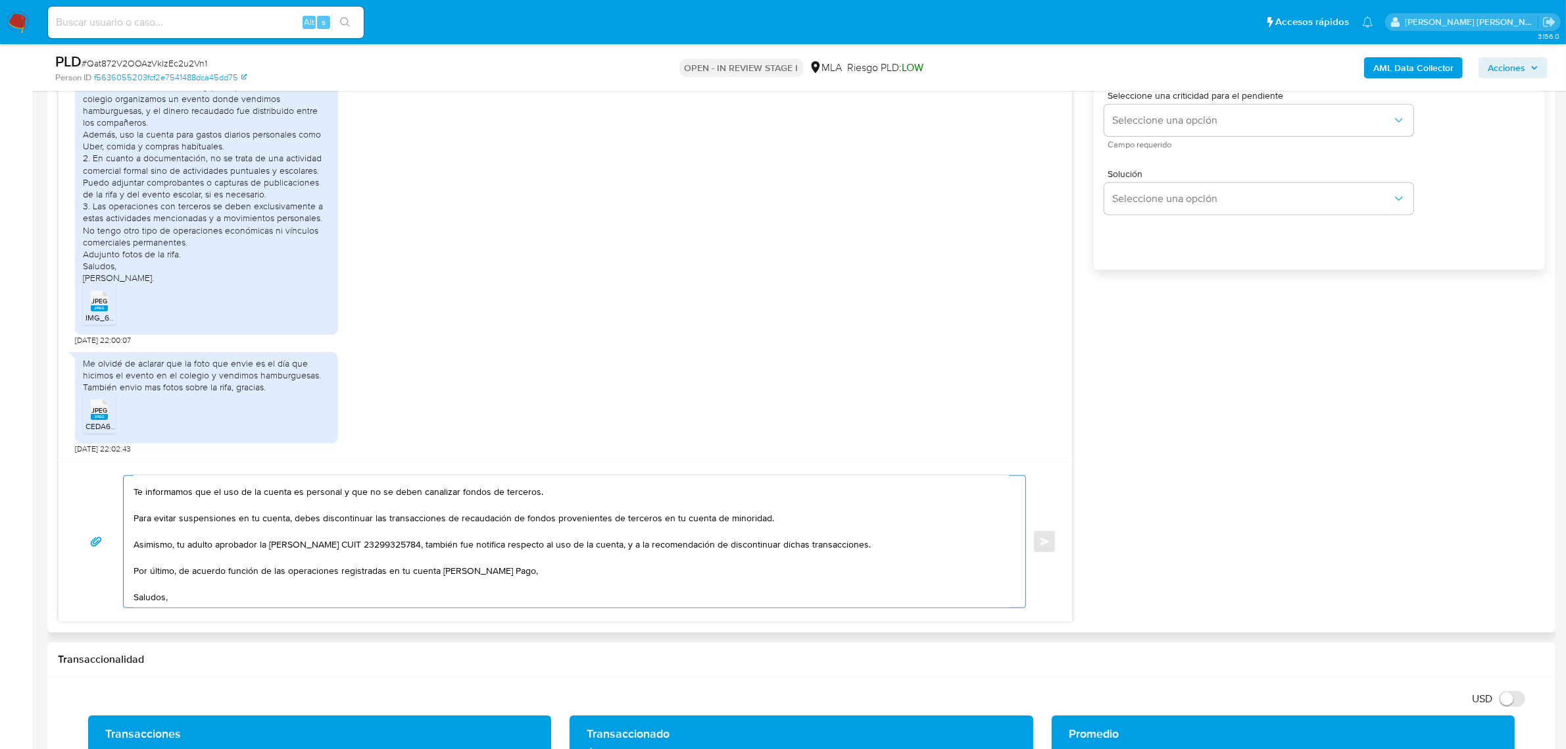
click at [250, 573] on textarea "Buenas tardes Santino Javier, esperamos te encuentres bien. Muchas gracias por …" at bounding box center [572, 542] width 876 height 132
click at [268, 572] on textarea "Buenas tardes Santino Javier, esperamos te encuentres bien. Muchas gracias por …" at bounding box center [572, 542] width 876 height 132
drag, startPoint x: 270, startPoint y: 572, endPoint x: 228, endPoint y: 570, distance: 42.8
click at [228, 570] on textarea "Buenas tardes Santino Javier, esperamos te encuentres bien. Muchas gracias por …" at bounding box center [572, 542] width 876 height 132
click at [512, 572] on textarea "Buenas tardes Santino Javier, esperamos te encuentres bien. Muchas gracias por …" at bounding box center [572, 542] width 876 height 132
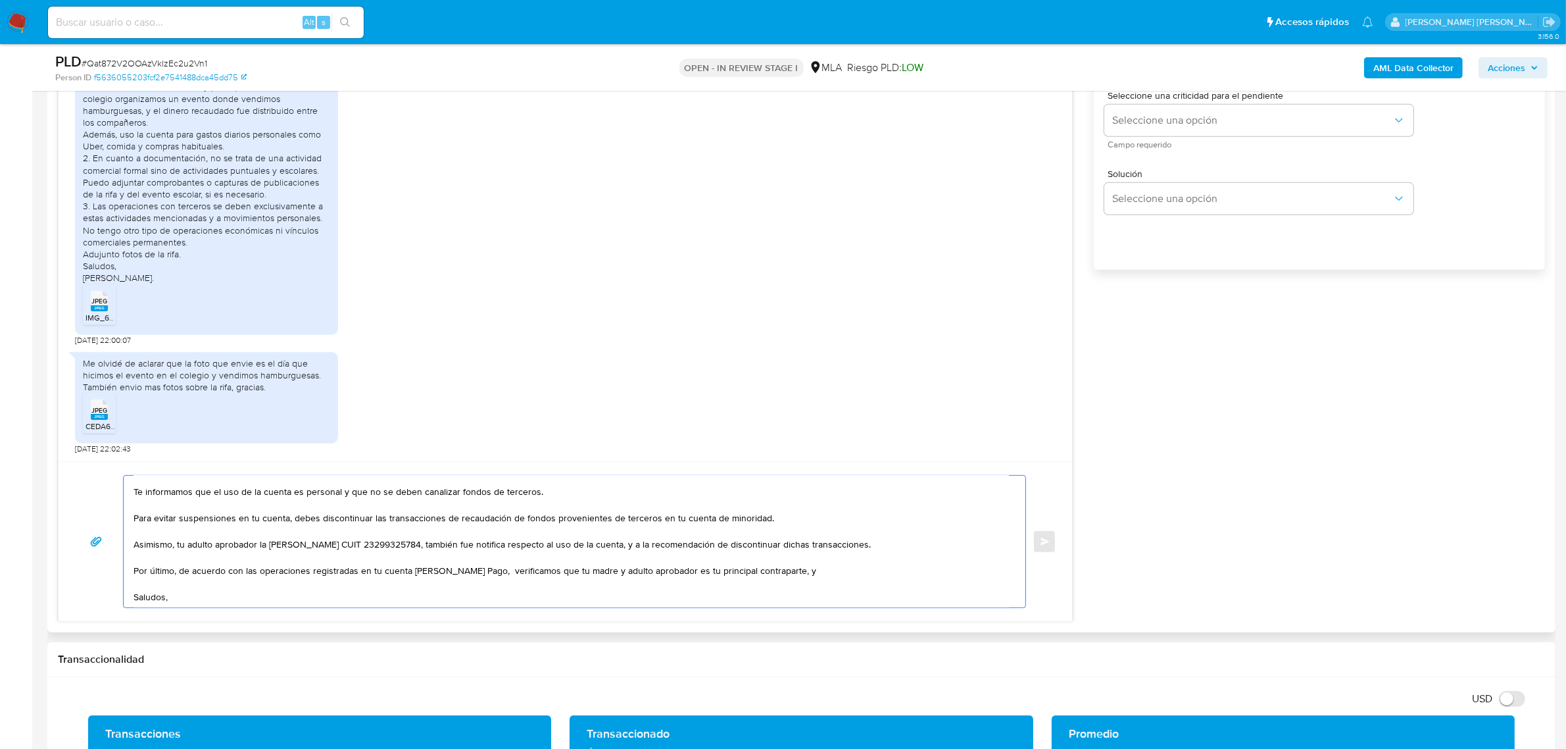
paste textarea "necesitamos que nos brindes"
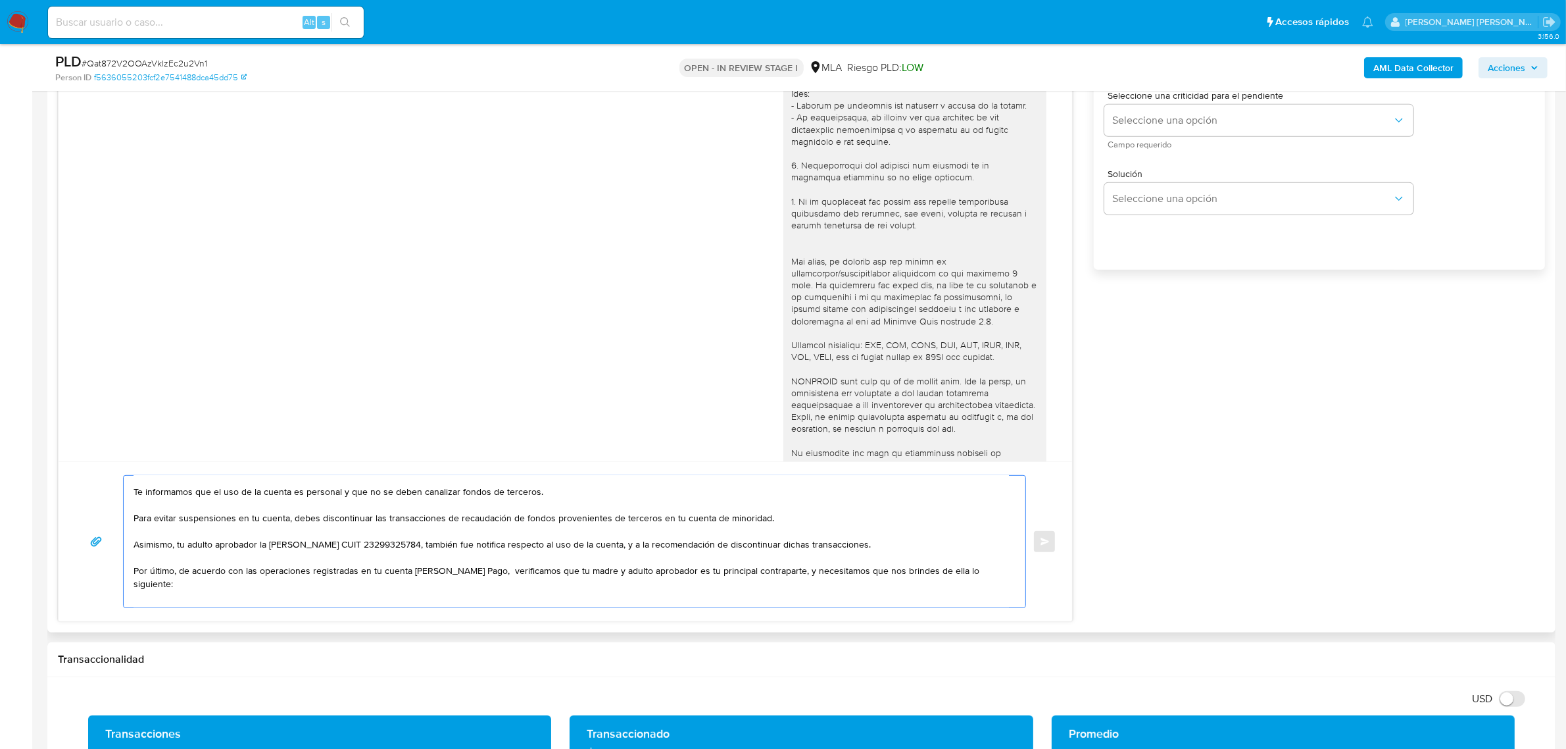
scroll to position [0, 0]
drag, startPoint x: 788, startPoint y: 171, endPoint x: 958, endPoint y: 175, distance: 169.8
click at [958, 175] on div at bounding box center [914, 272] width 247 height 551
copy div "Documentación que respalde los ingresos"
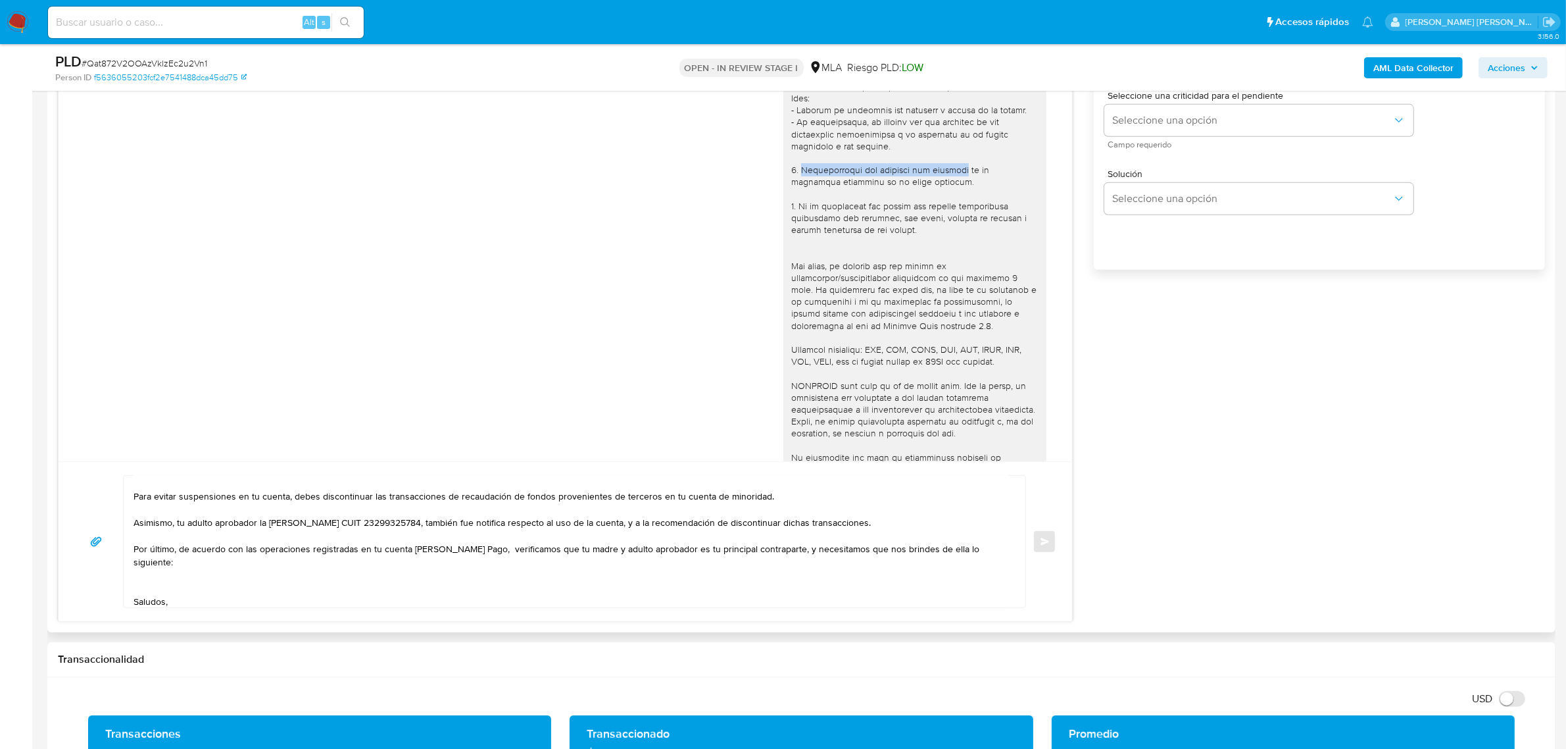
scroll to position [74, 0]
drag, startPoint x: 940, startPoint y: 549, endPoint x: 992, endPoint y: 547, distance: 52.7
click at [992, 547] on textarea "Buenas tardes Santino Javier, esperamos te encuentres bien. Muchas gracias por …" at bounding box center [572, 542] width 876 height 132
paste textarea "Documentación que respalde los ingresos"
click at [261, 557] on textarea "Buenas tardes Santino Javier, esperamos te encuentres bien. Muchas gracias por …" at bounding box center [572, 542] width 876 height 132
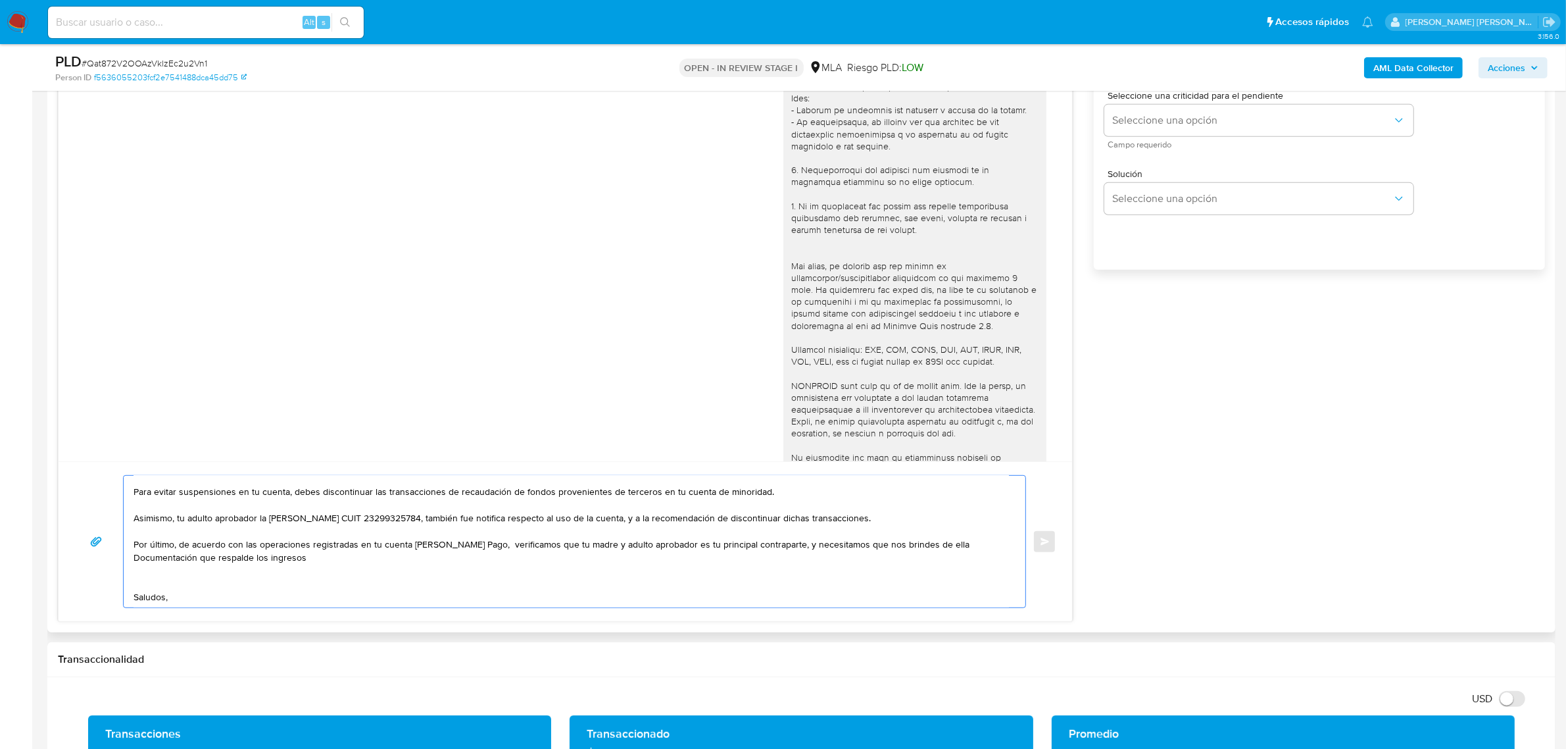
click at [261, 557] on textarea "Buenas tardes Santino Javier, esperamos te encuentres bien. Muchas gracias por …" at bounding box center [572, 542] width 876 height 132
click at [352, 563] on textarea "Buenas tardes Santino Javier, esperamos te encuentres bien. Muchas gracias por …" at bounding box center [572, 542] width 876 height 132
click at [422, 564] on textarea "Buenas tardes Santino Javier, esperamos te encuentres bien. Muchas gracias por …" at bounding box center [572, 542] width 876 height 132
paste textarea "A modo de ejemplo, puedes enviar uno de estos comprobantes: - Últimos 3 recibos…"
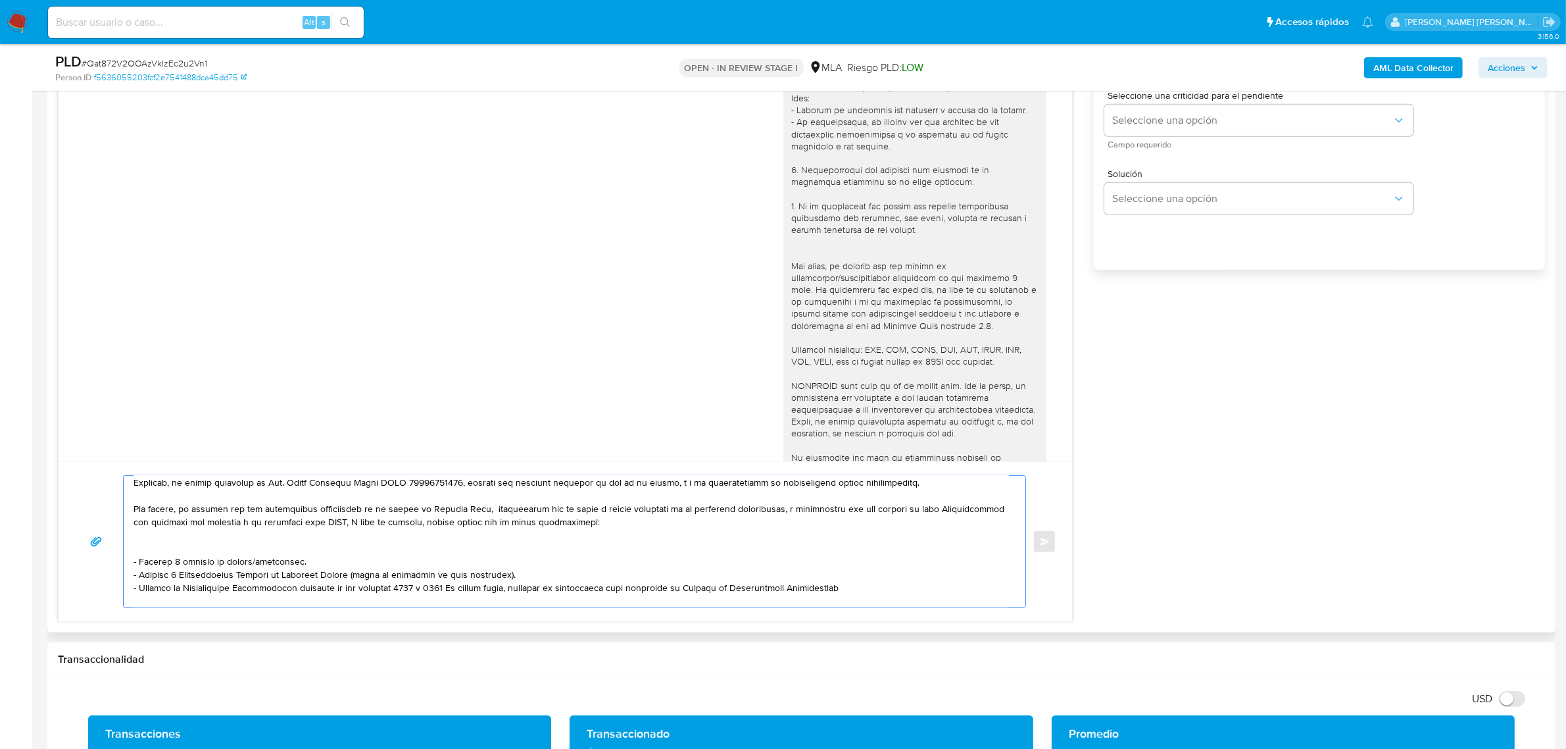
click at [424, 524] on textarea at bounding box center [572, 542] width 876 height 132
click at [253, 551] on textarea at bounding box center [572, 542] width 876 height 132
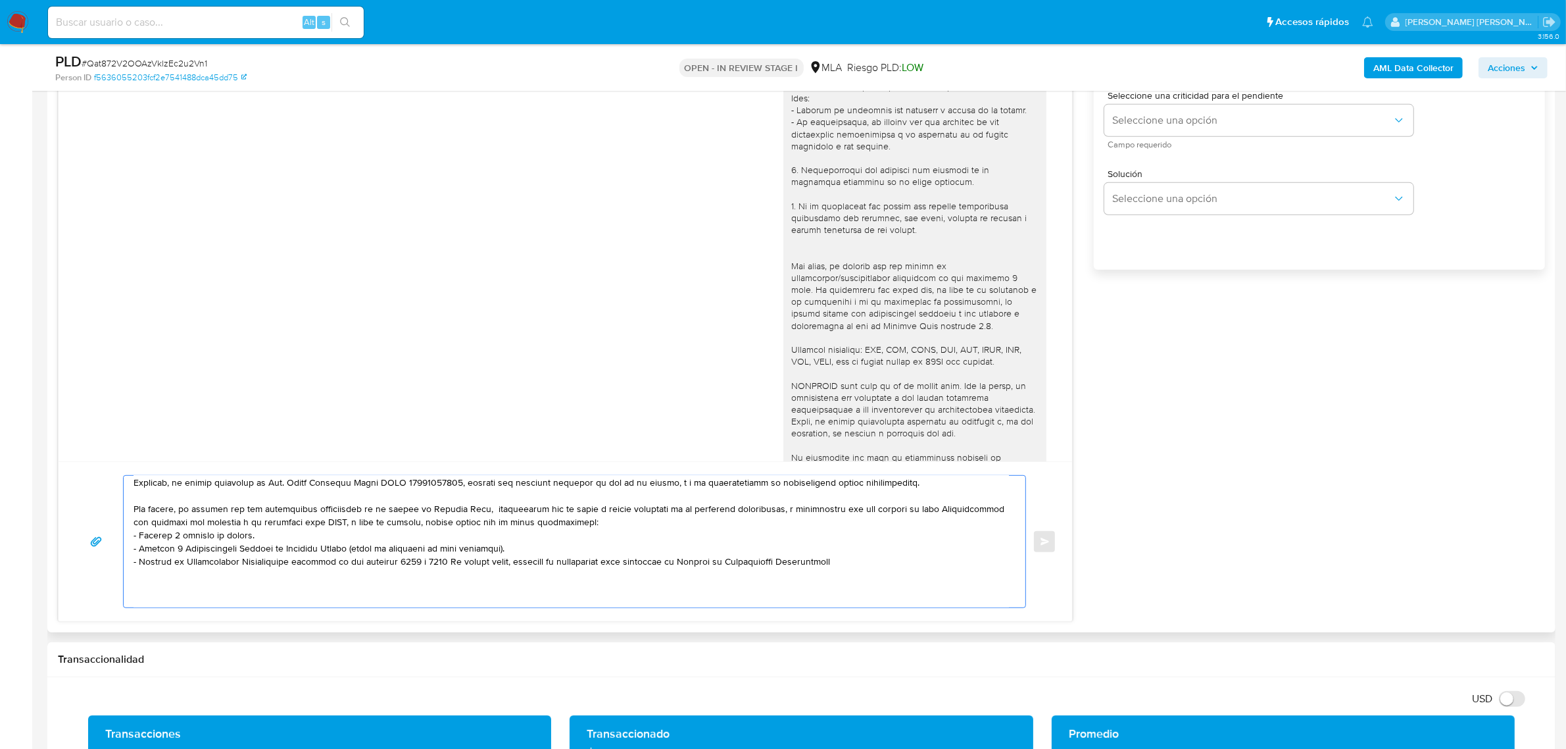
drag, startPoint x: 251, startPoint y: 535, endPoint x: 291, endPoint y: 536, distance: 40.2
click at [464, 563] on textarea at bounding box center [572, 542] width 876 height 132
click at [581, 571] on textarea at bounding box center [572, 542] width 876 height 132
drag, startPoint x: 570, startPoint y: 581, endPoint x: 557, endPoint y: 574, distance: 15.0
click at [557, 574] on textarea at bounding box center [572, 542] width 876 height 132
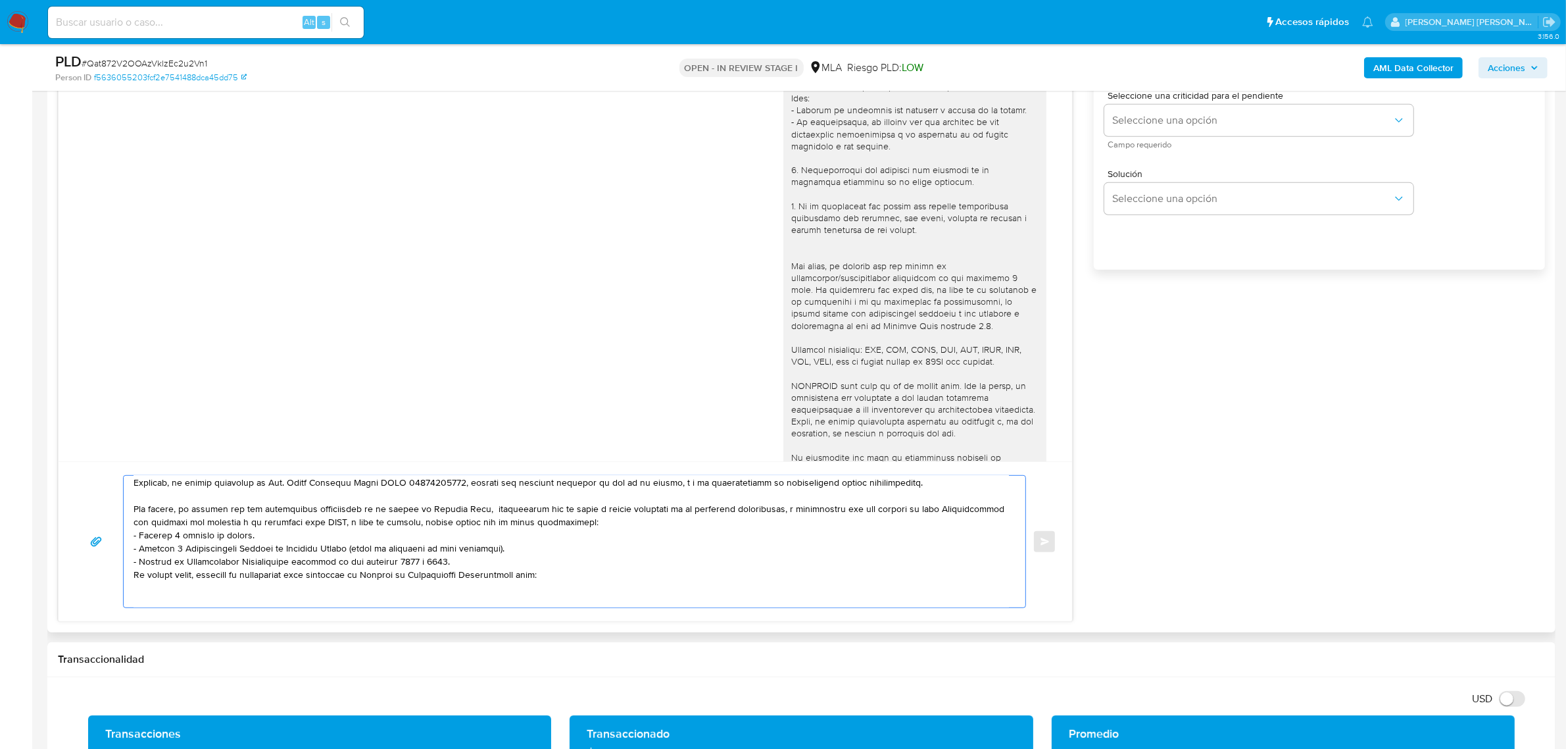
paste textarea "https://www.mercadopago.com.ar/ayuda/30181"
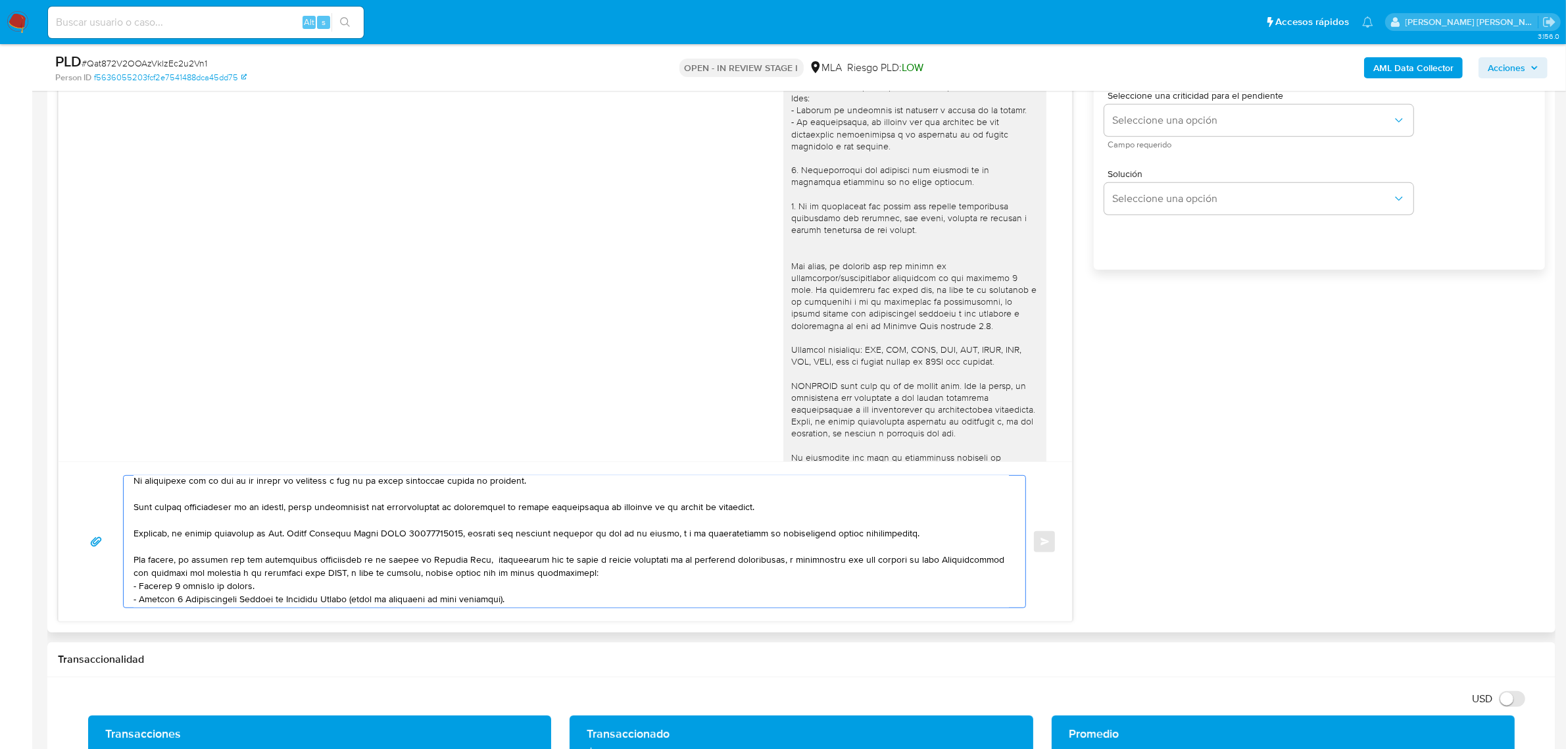
scroll to position [0, 0]
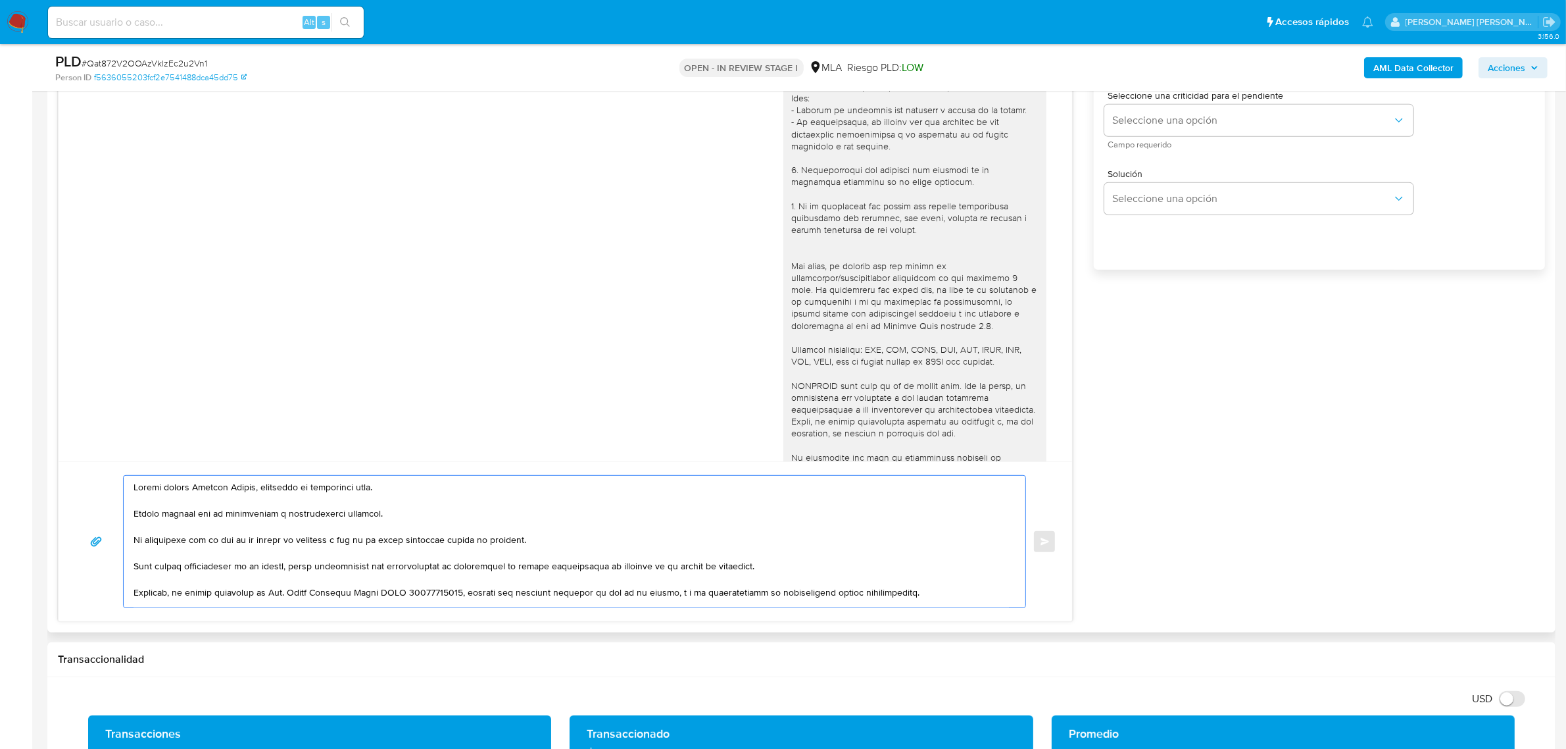
click at [134, 570] on textarea at bounding box center [572, 542] width 876 height 132
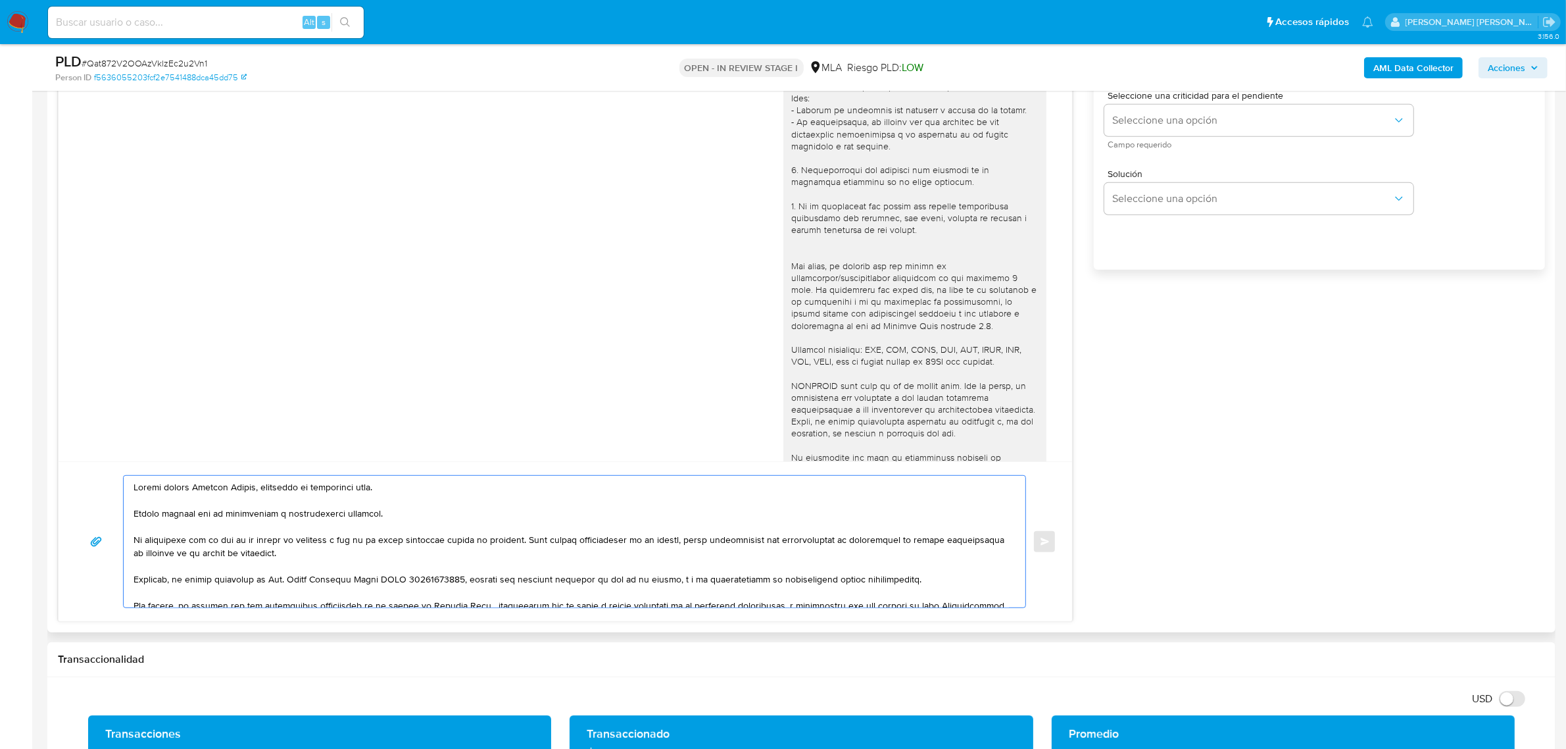
click at [362, 571] on textarea at bounding box center [572, 542] width 876 height 132
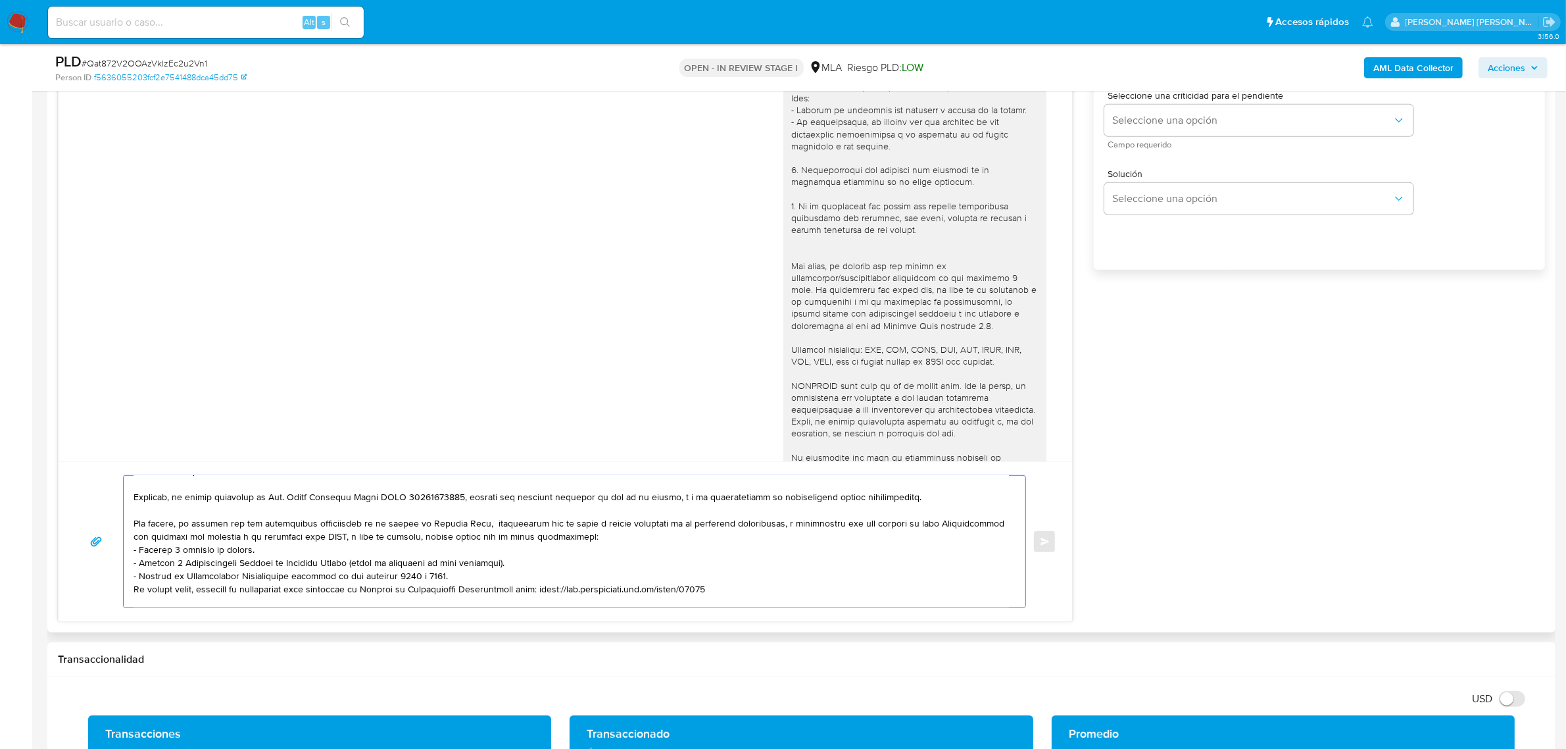
click at [490, 524] on textarea at bounding box center [572, 542] width 876 height 132
click at [775, 524] on textarea at bounding box center [572, 542] width 876 height 132
click at [795, 544] on textarea at bounding box center [572, 542] width 876 height 132
drag, startPoint x: 601, startPoint y: 528, endPoint x: 593, endPoint y: 527, distance: 7.3
click at [593, 527] on textarea at bounding box center [572, 542] width 876 height 132
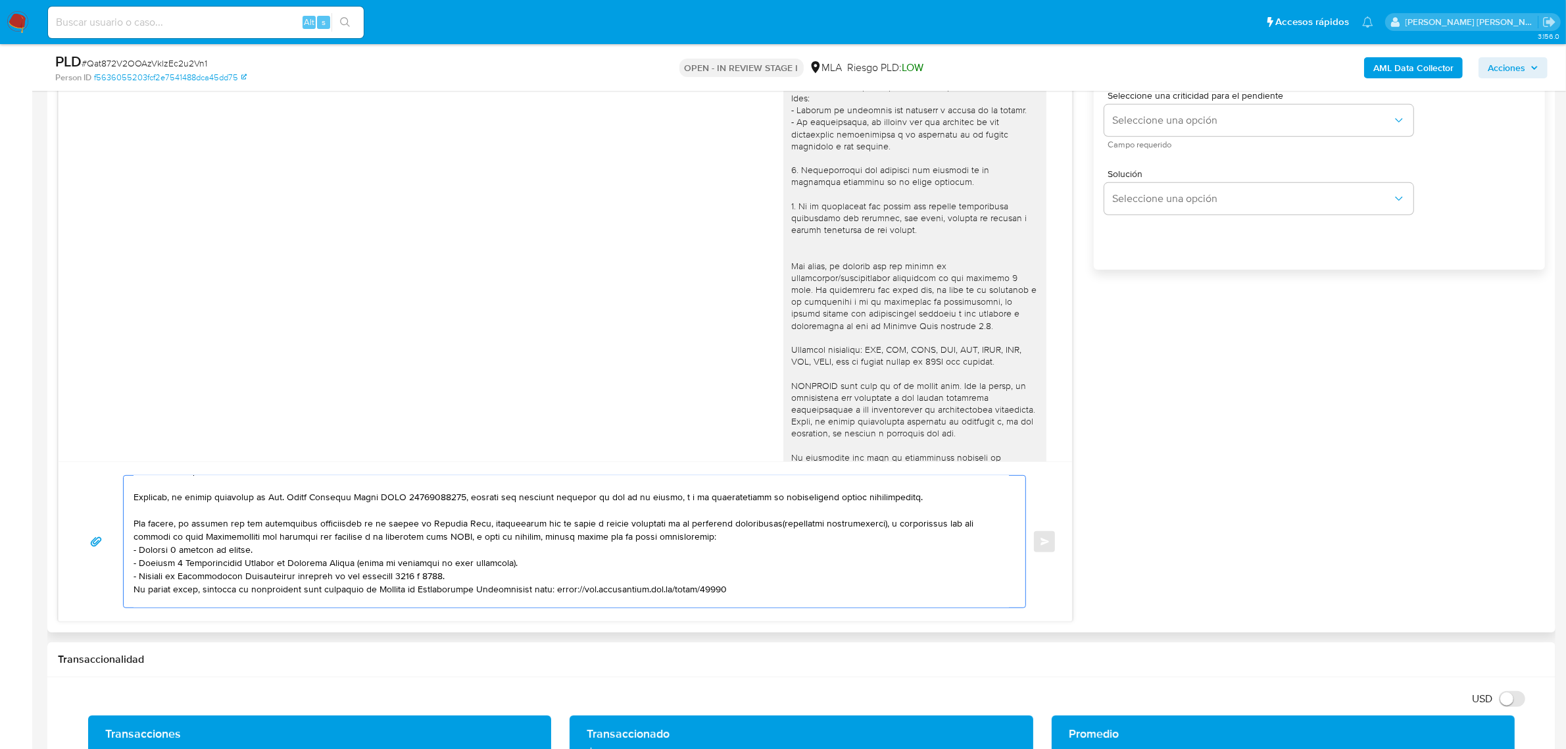
click at [600, 524] on textarea at bounding box center [572, 542] width 876 height 132
drag, startPoint x: 600, startPoint y: 524, endPoint x: 576, endPoint y: 525, distance: 24.4
click at [576, 525] on textarea at bounding box center [572, 542] width 876 height 132
click at [596, 524] on textarea at bounding box center [572, 542] width 876 height 132
drag, startPoint x: 597, startPoint y: 524, endPoint x: 564, endPoint y: 530, distance: 34.0
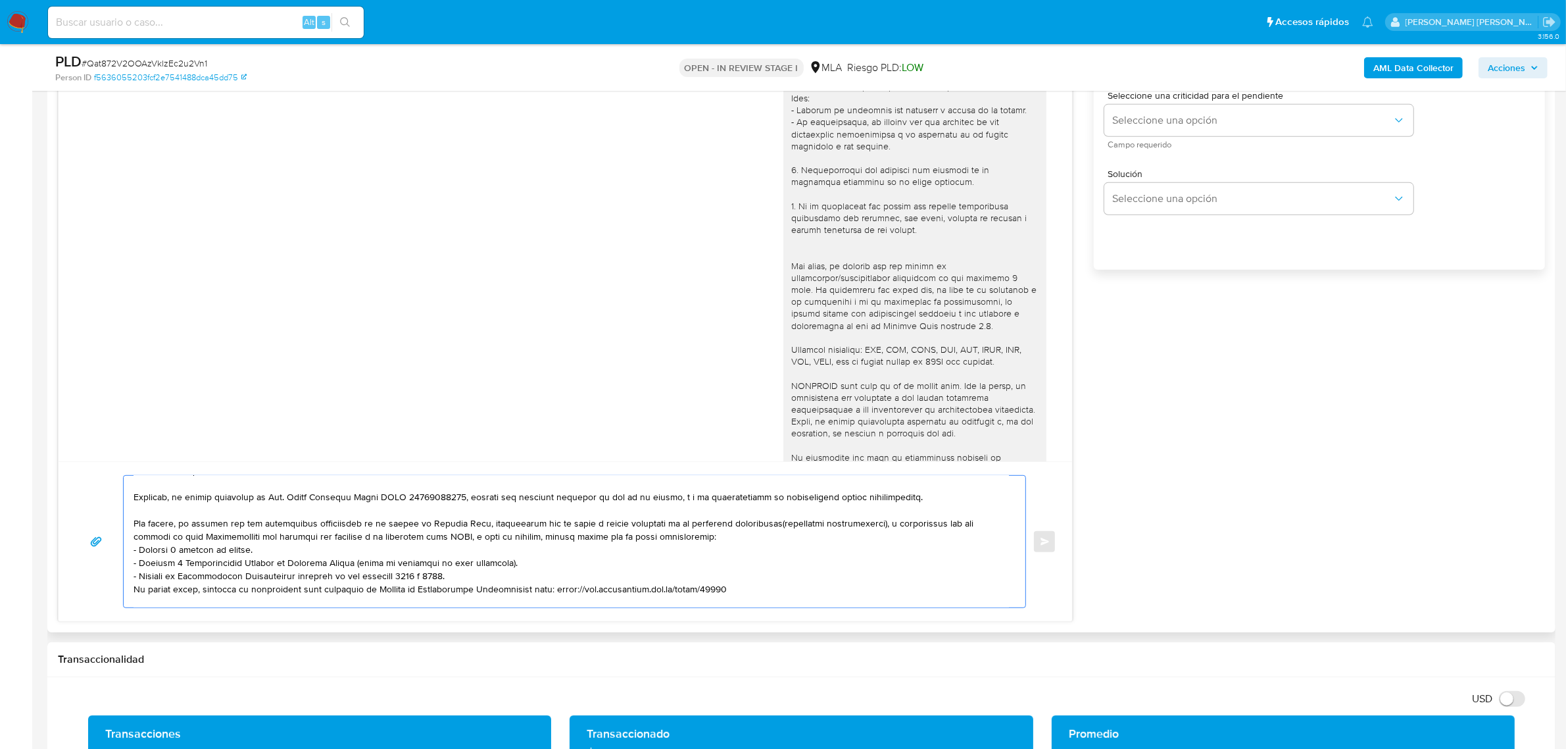
click at [564, 530] on textarea at bounding box center [572, 542] width 876 height 132
click at [635, 527] on textarea at bounding box center [572, 542] width 876 height 132
click at [788, 536] on textarea at bounding box center [572, 542] width 876 height 132
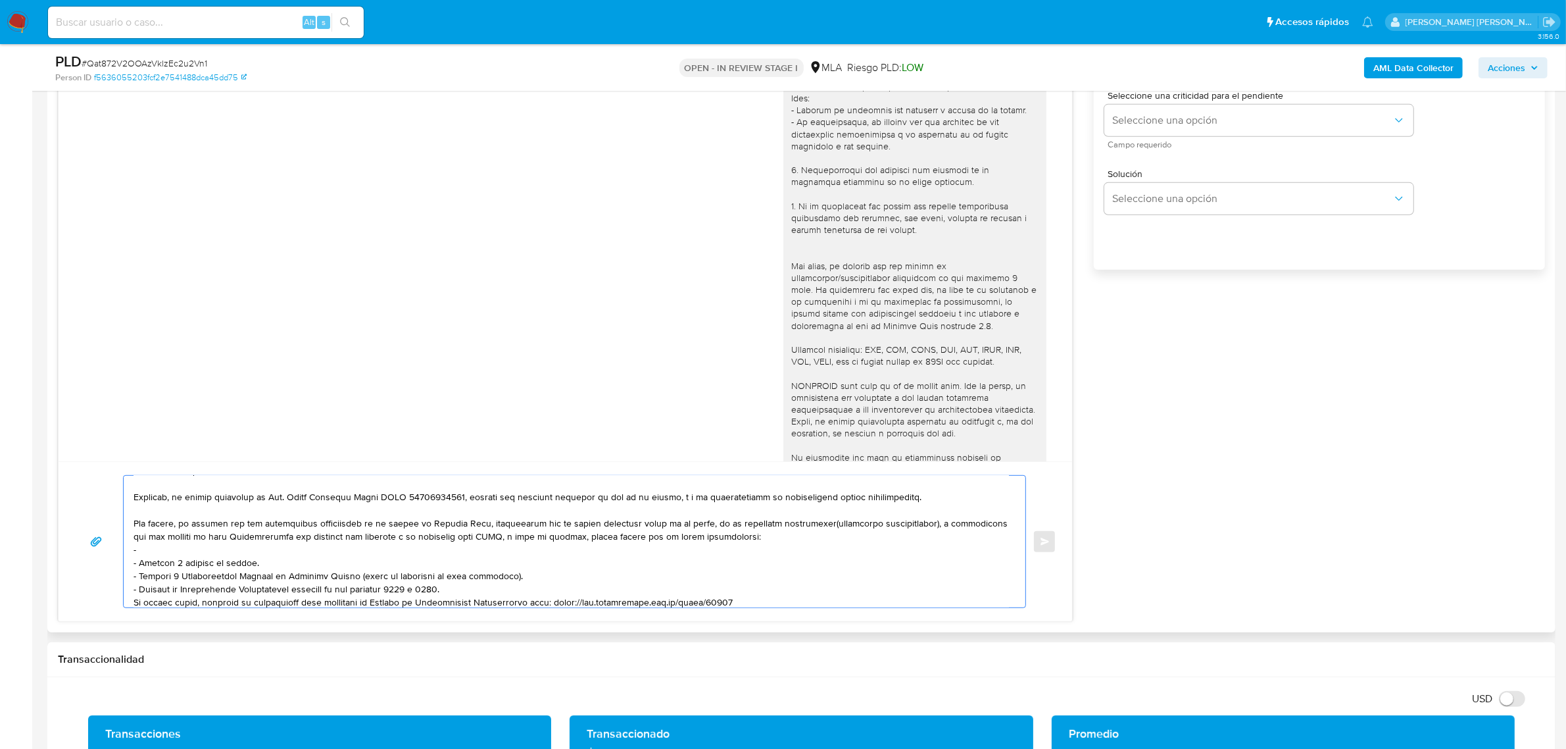
click at [158, 550] on textarea at bounding box center [572, 542] width 876 height 132
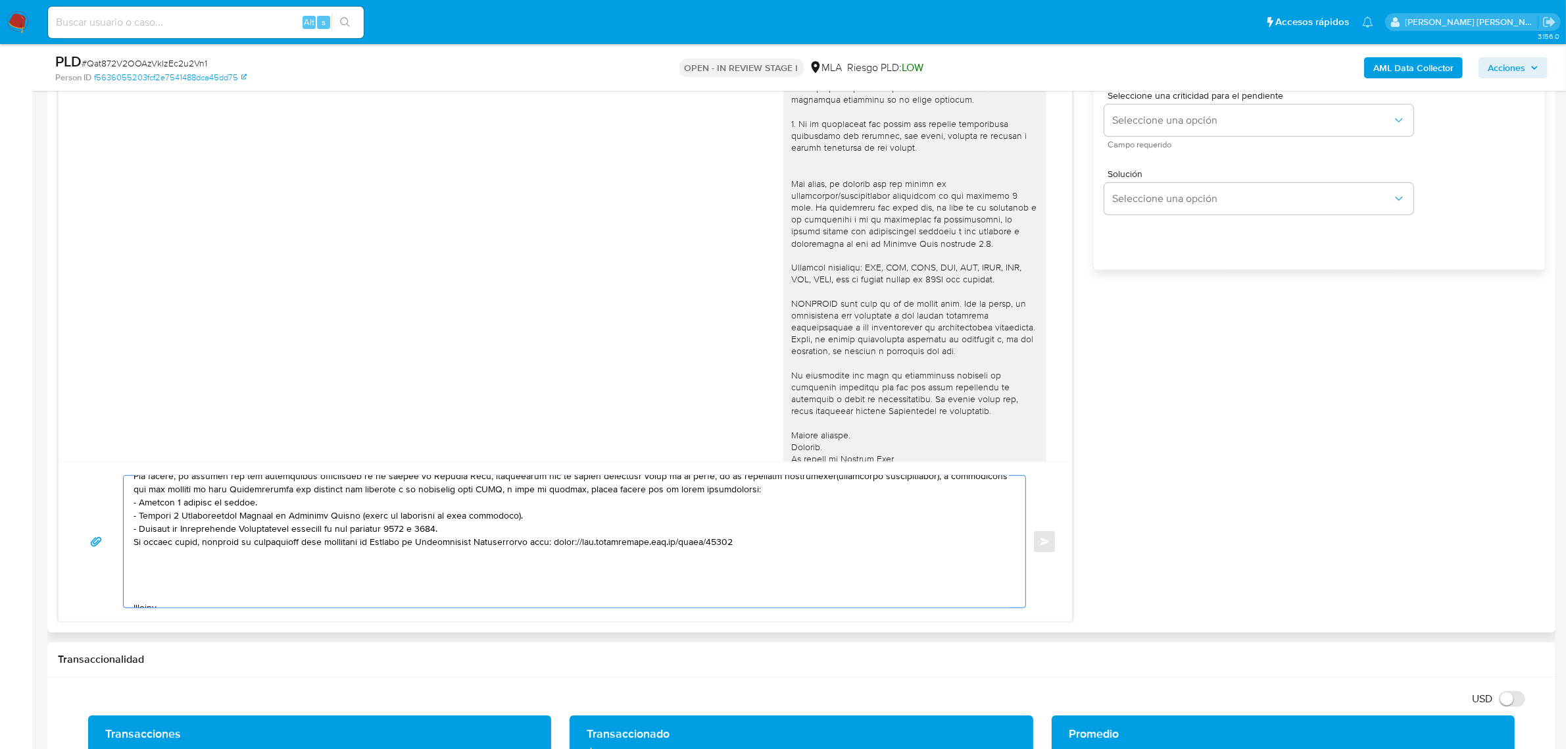
scroll to position [153, 0]
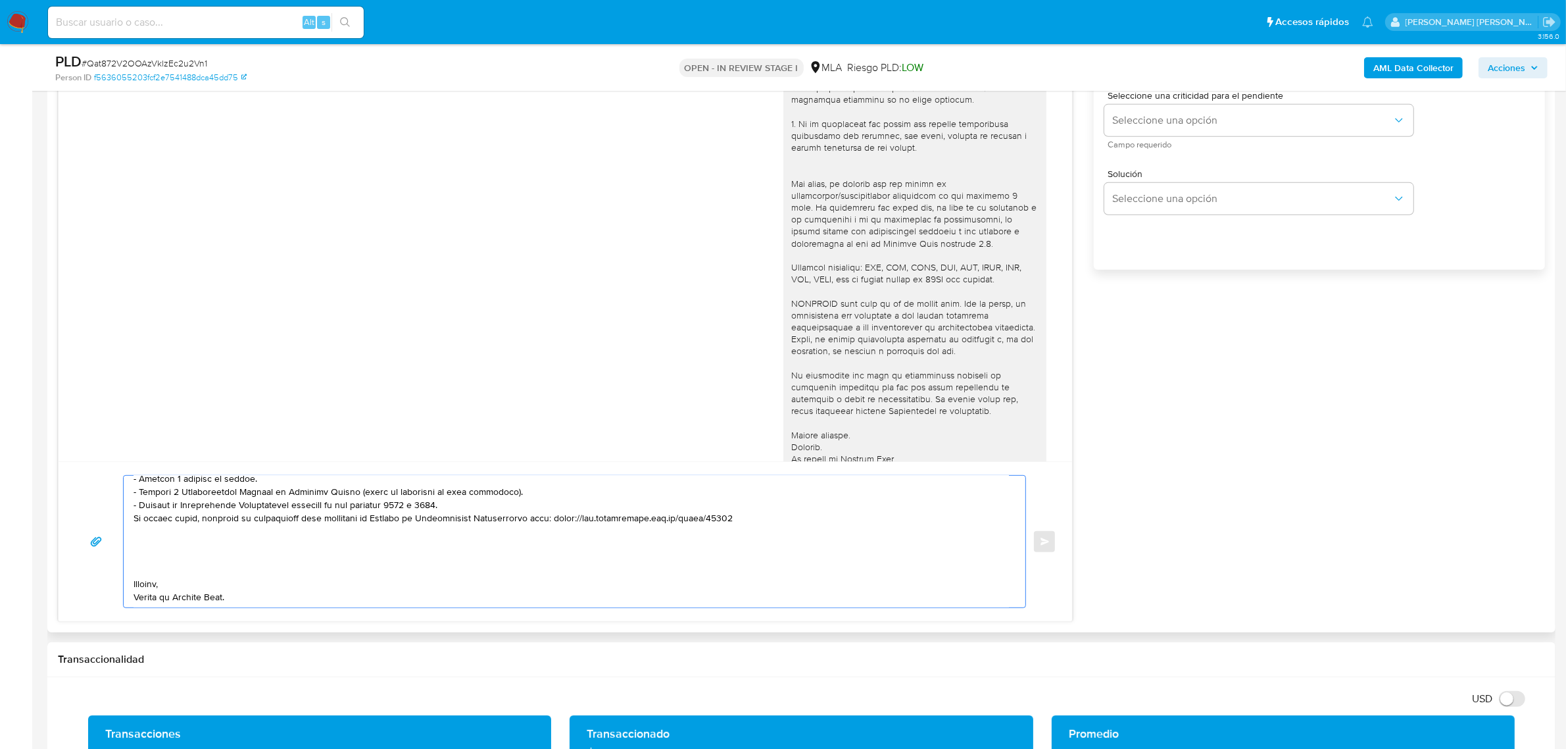
click at [249, 537] on textarea at bounding box center [572, 542] width 876 height 132
paste textarea "Tené en cuenta que, además de los ejemplos mencionados, podés adjuntar voluntar…"
drag, startPoint x: 823, startPoint y: 544, endPoint x: 827, endPoint y: 559, distance: 15.6
click at [827, 559] on textarea at bounding box center [572, 542] width 876 height 132
click at [254, 578] on textarea at bounding box center [572, 542] width 876 height 132
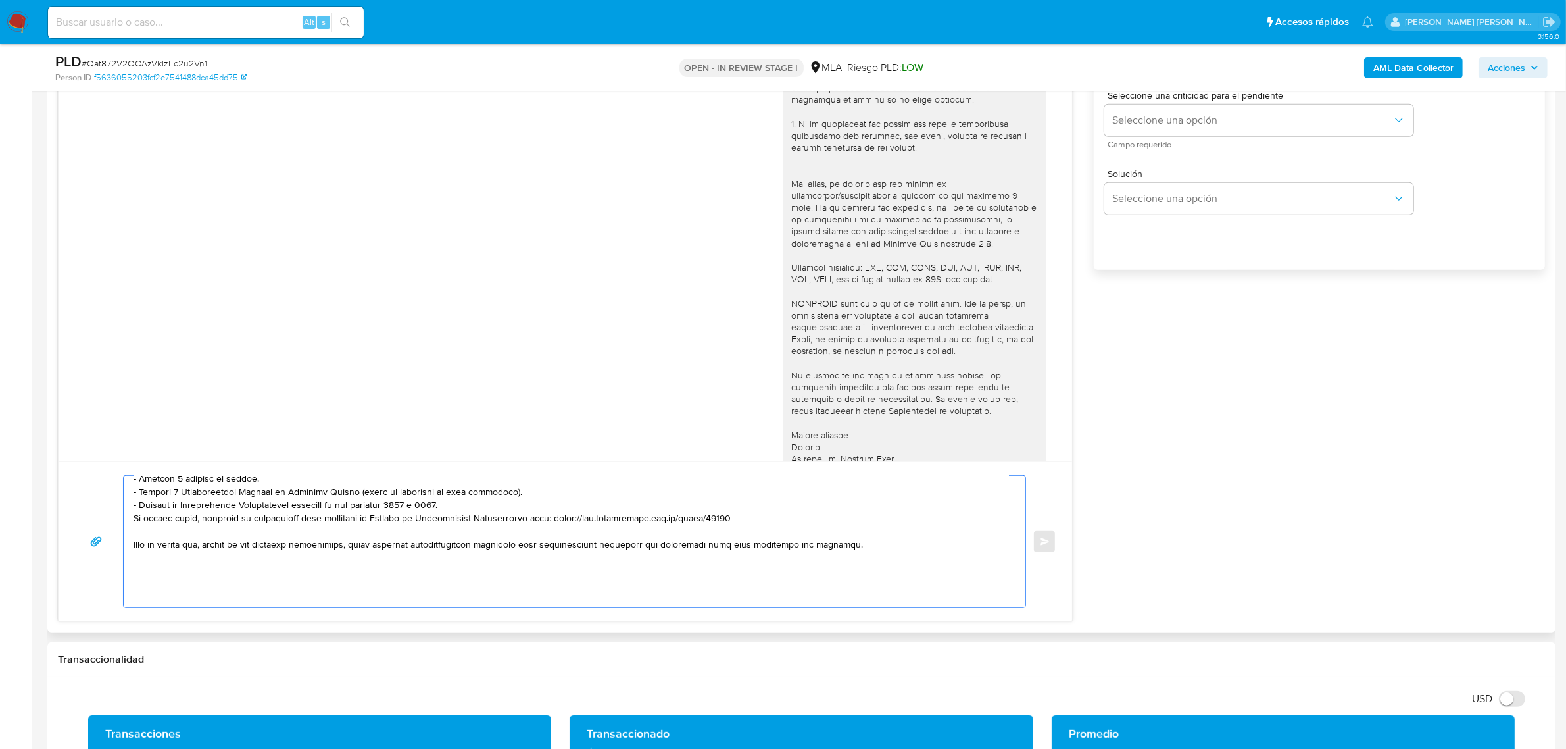
paste textarea "Es importante que sepas que, en caso de no responder a lo solicitado o si lo pr…"
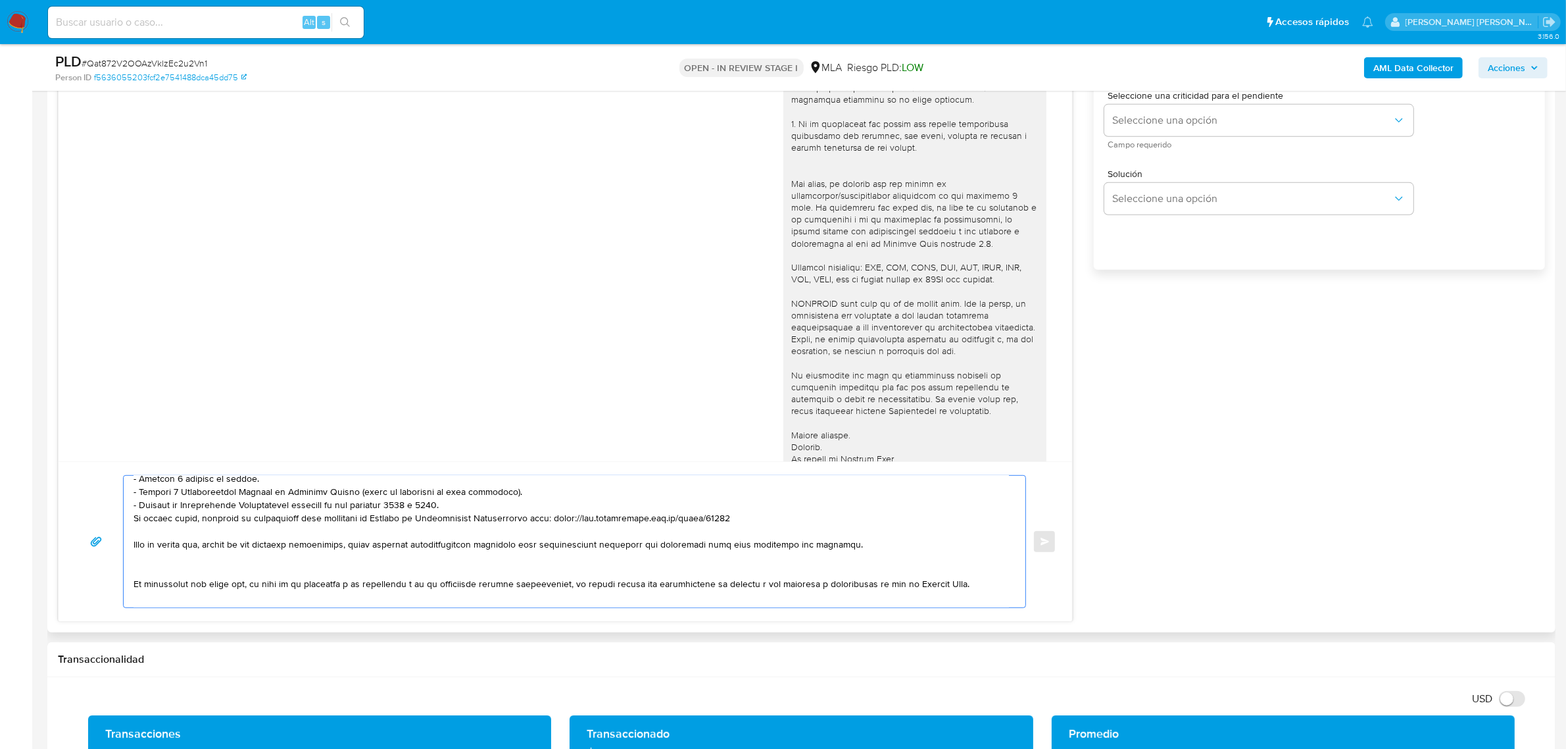
scroll to position [193, 0]
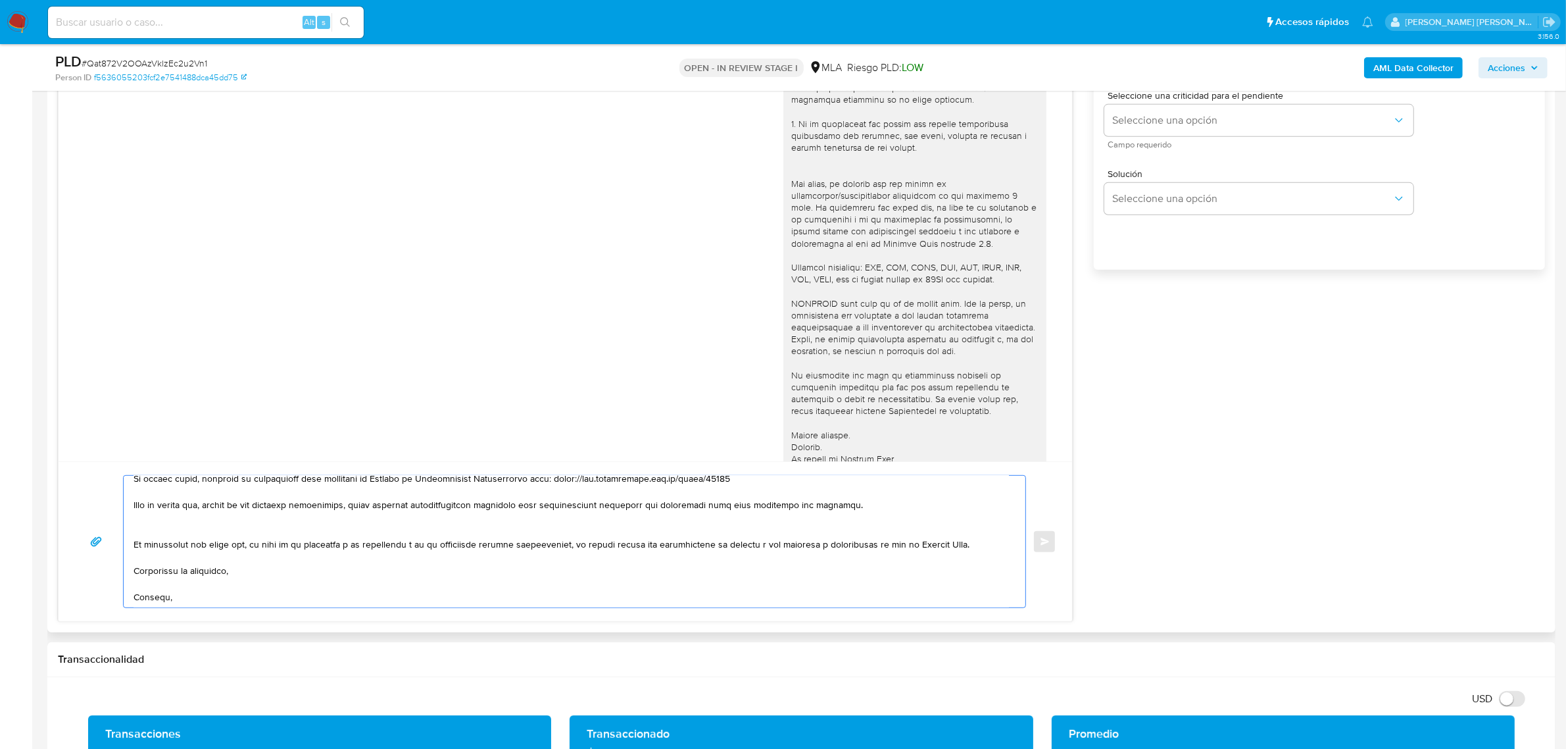
click at [217, 574] on textarea at bounding box center [572, 542] width 876 height 132
click at [216, 573] on textarea at bounding box center [572, 542] width 876 height 132
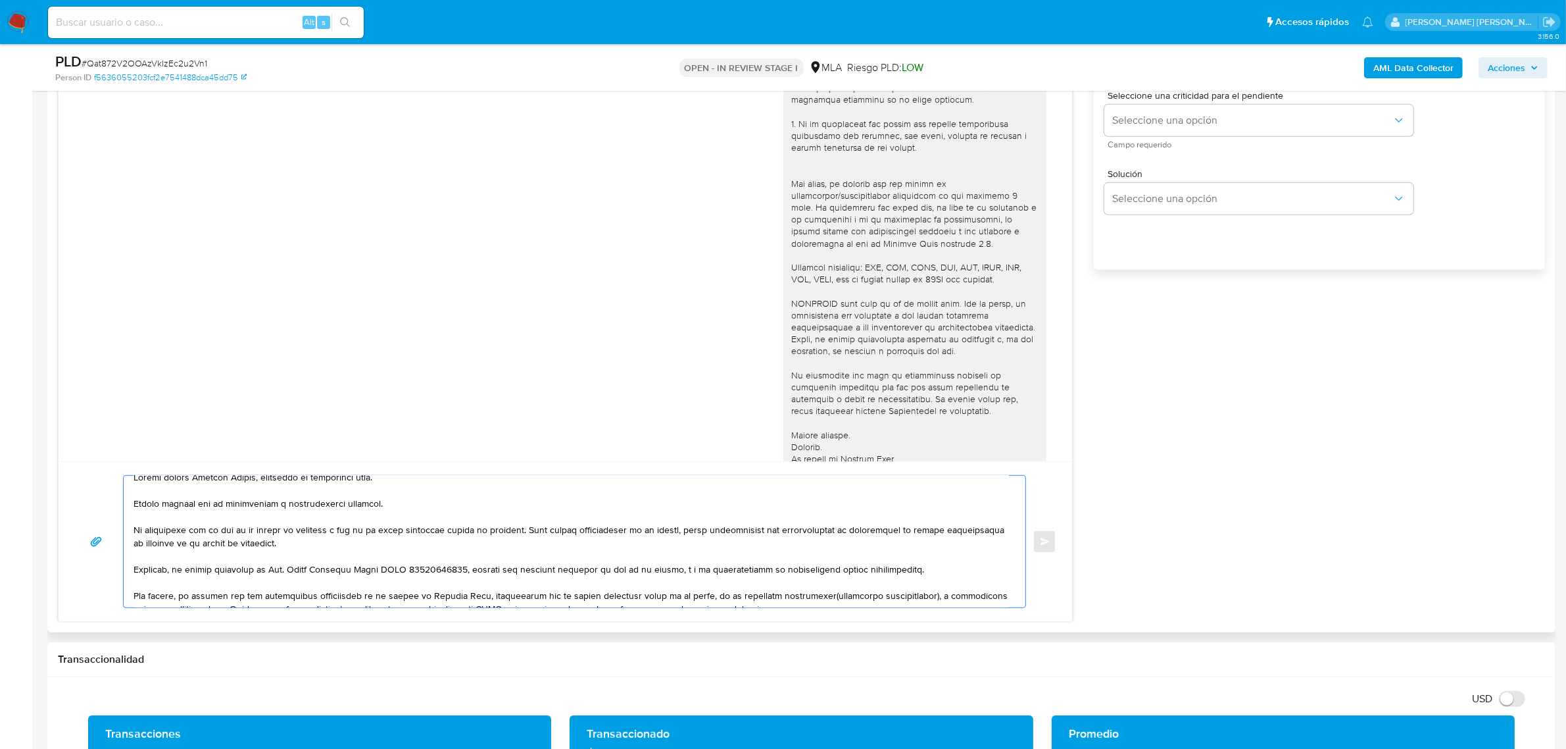
scroll to position [0, 0]
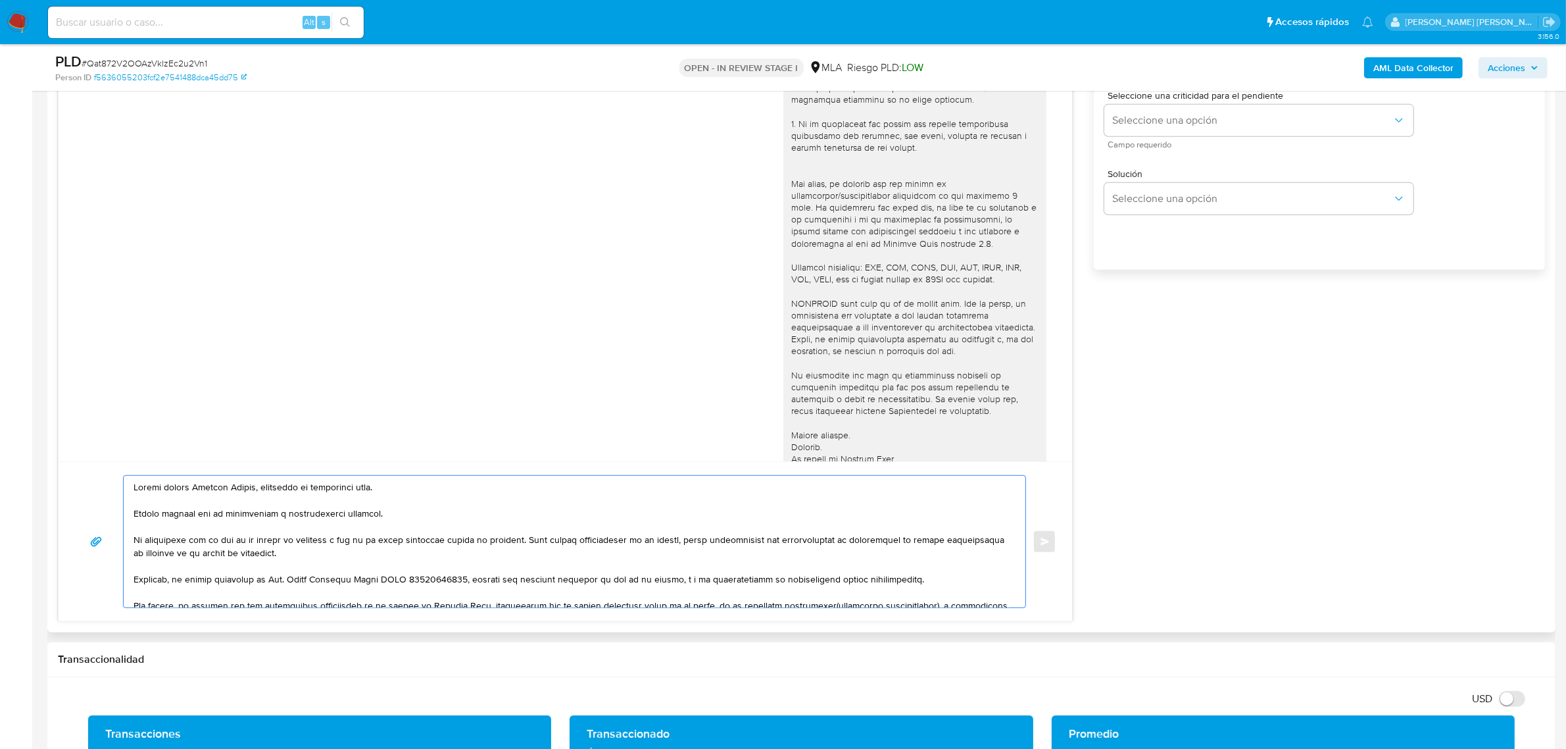
click at [139, 540] on textarea at bounding box center [572, 542] width 876 height 132
click at [657, 543] on textarea at bounding box center [572, 542] width 876 height 132
click at [722, 545] on textarea at bounding box center [572, 542] width 876 height 132
click at [254, 556] on textarea at bounding box center [572, 542] width 876 height 132
click at [273, 570] on textarea at bounding box center [572, 542] width 876 height 132
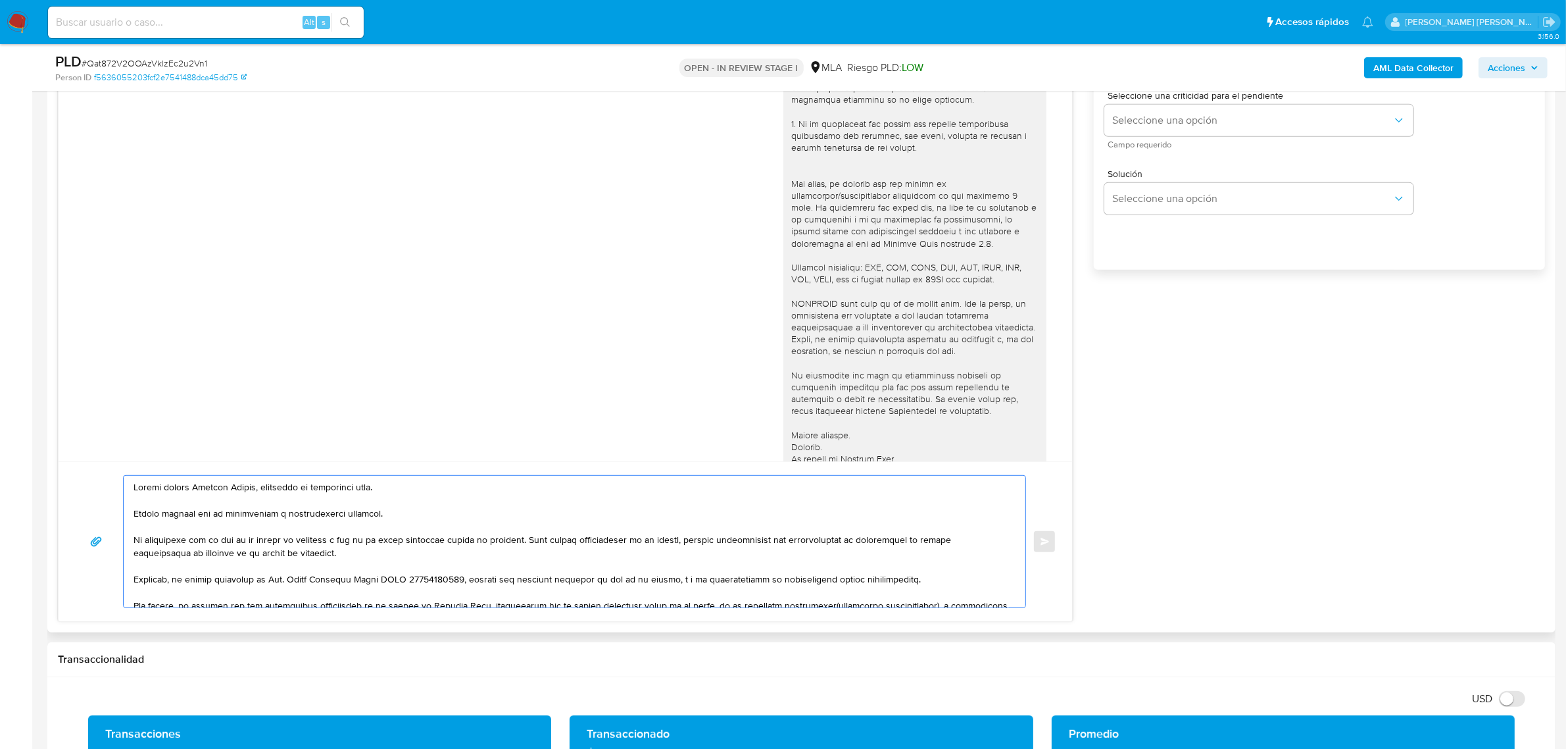
click at [307, 488] on textarea at bounding box center [572, 542] width 876 height 132
click at [344, 546] on textarea at bounding box center [572, 542] width 876 height 132
click at [180, 580] on textarea at bounding box center [572, 542] width 876 height 132
click at [493, 580] on textarea at bounding box center [572, 542] width 876 height 132
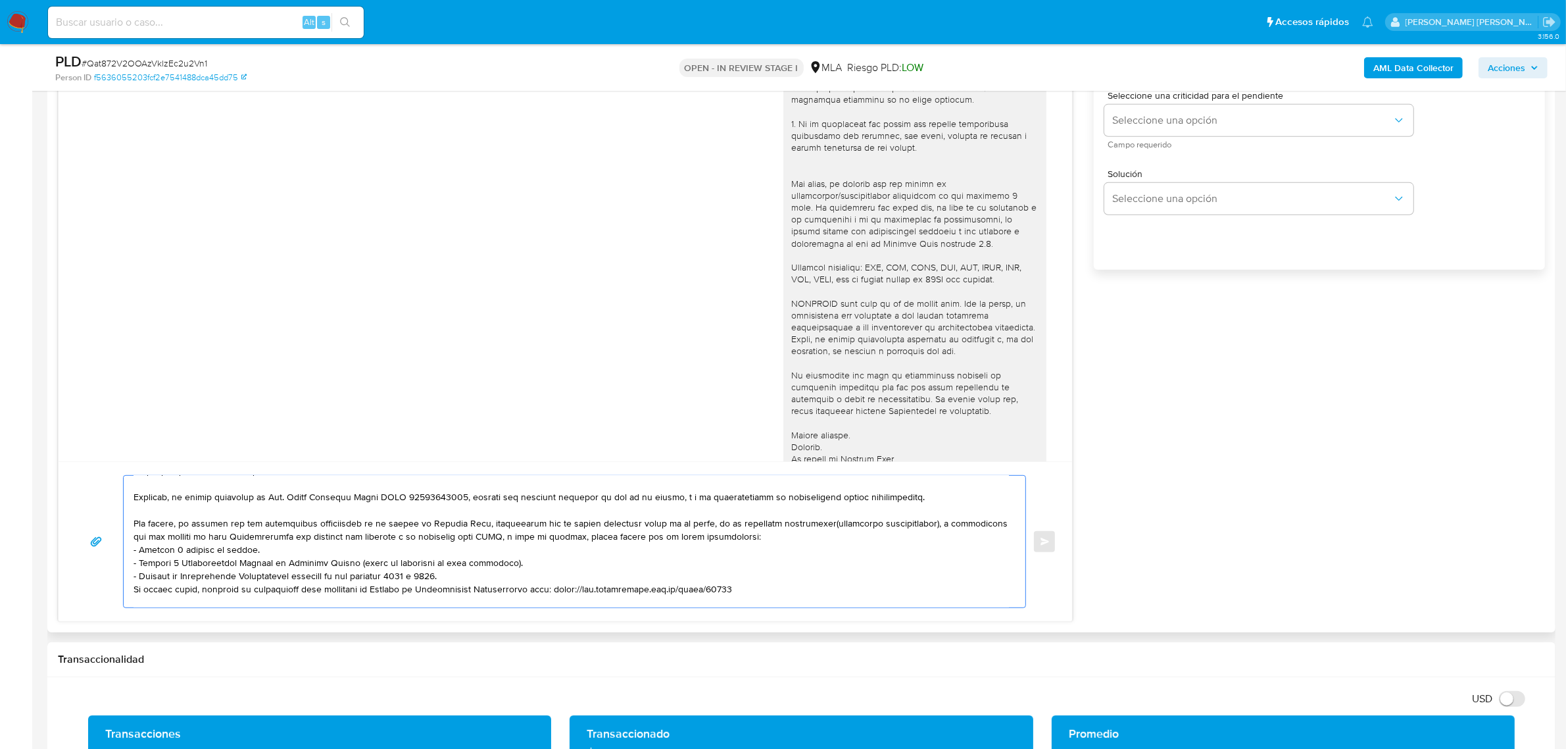
click at [820, 498] on textarea at bounding box center [572, 542] width 876 height 132
click at [811, 503] on textarea at bounding box center [572, 542] width 876 height 132
click at [372, 525] on textarea at bounding box center [572, 542] width 876 height 132
drag, startPoint x: 482, startPoint y: 526, endPoint x: 355, endPoint y: 528, distance: 127.0
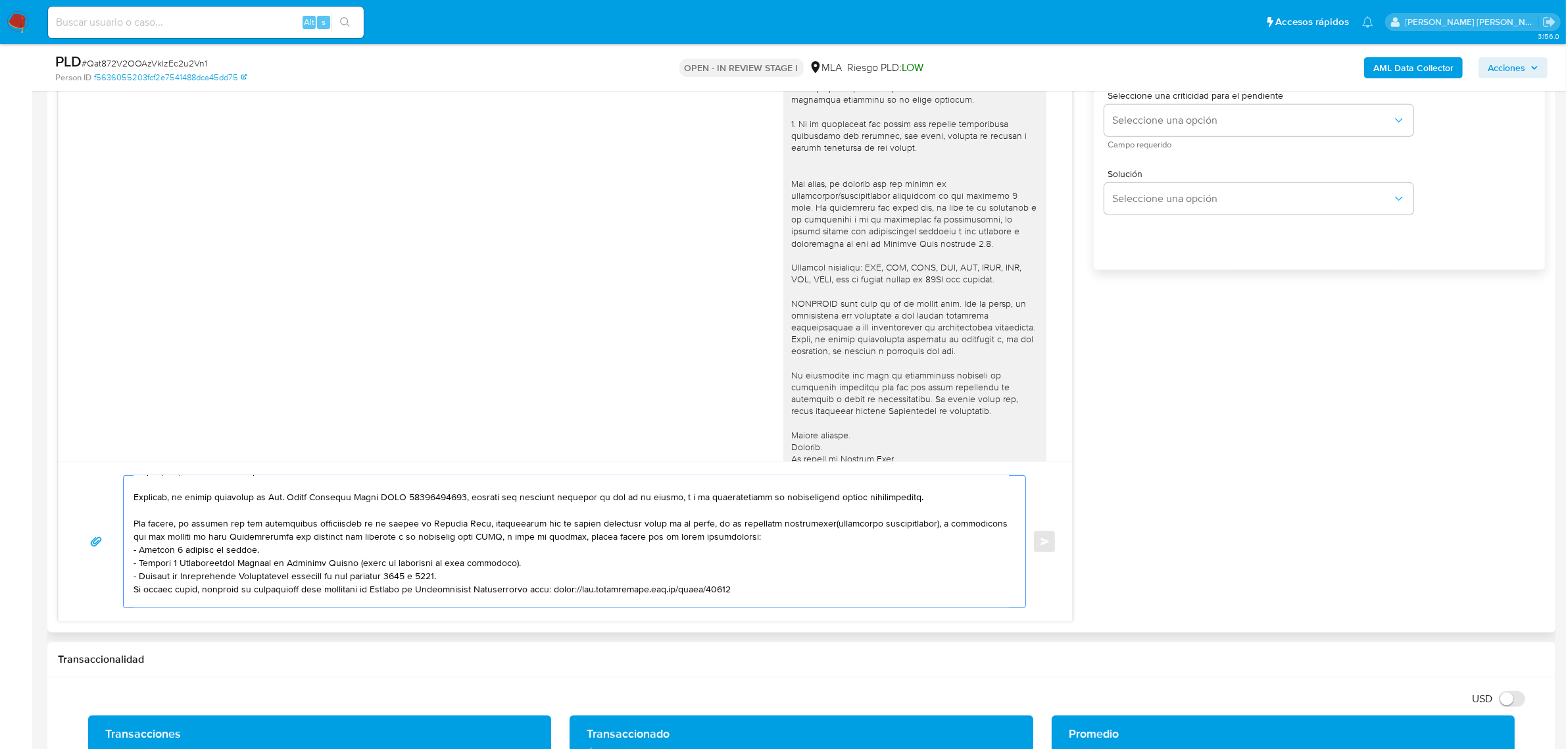
click at [355, 528] on textarea at bounding box center [572, 542] width 876 height 132
click at [401, 535] on textarea at bounding box center [572, 542] width 876 height 132
click at [428, 524] on textarea at bounding box center [572, 542] width 876 height 132
click at [550, 527] on textarea at bounding box center [572, 542] width 876 height 132
drag, startPoint x: 611, startPoint y: 526, endPoint x: 693, endPoint y: 526, distance: 82.2
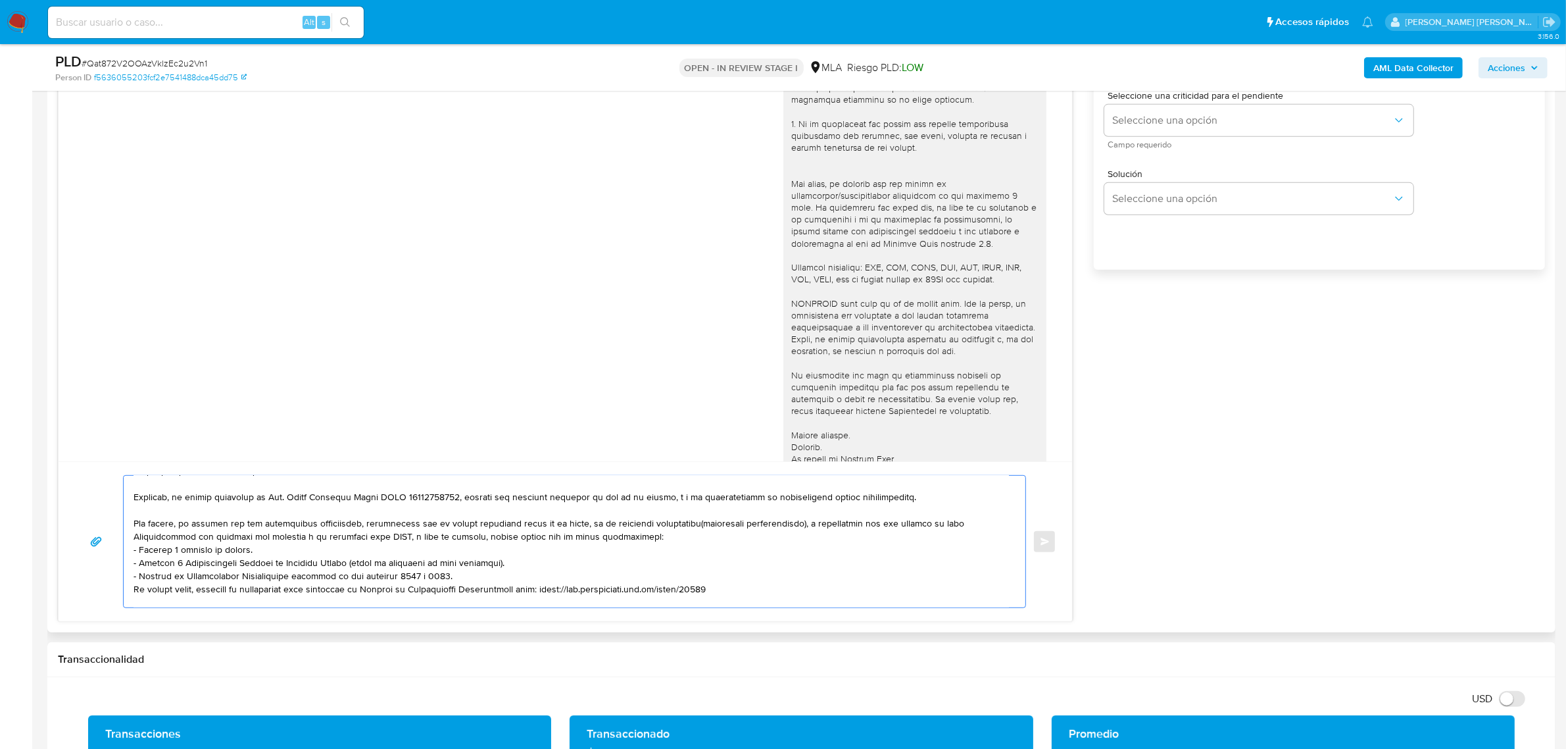
click at [693, 526] on textarea at bounding box center [572, 542] width 876 height 132
click at [522, 527] on textarea at bounding box center [572, 542] width 876 height 132
drag, startPoint x: 699, startPoint y: 527, endPoint x: 834, endPoint y: 526, distance: 135.5
click at [834, 526] on textarea at bounding box center [572, 542] width 876 height 132
click at [759, 528] on textarea at bounding box center [572, 542] width 876 height 132
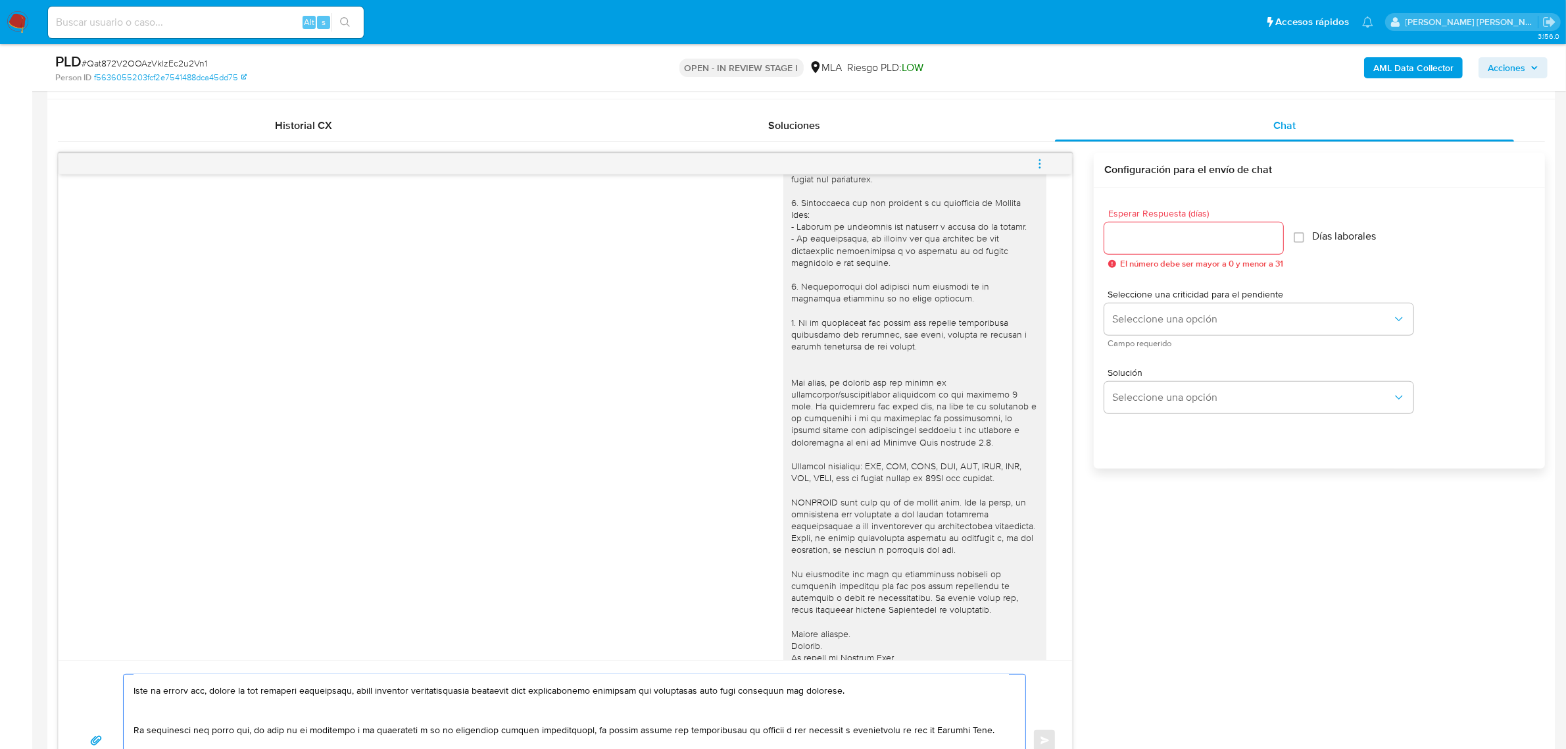
scroll to position [576, 0]
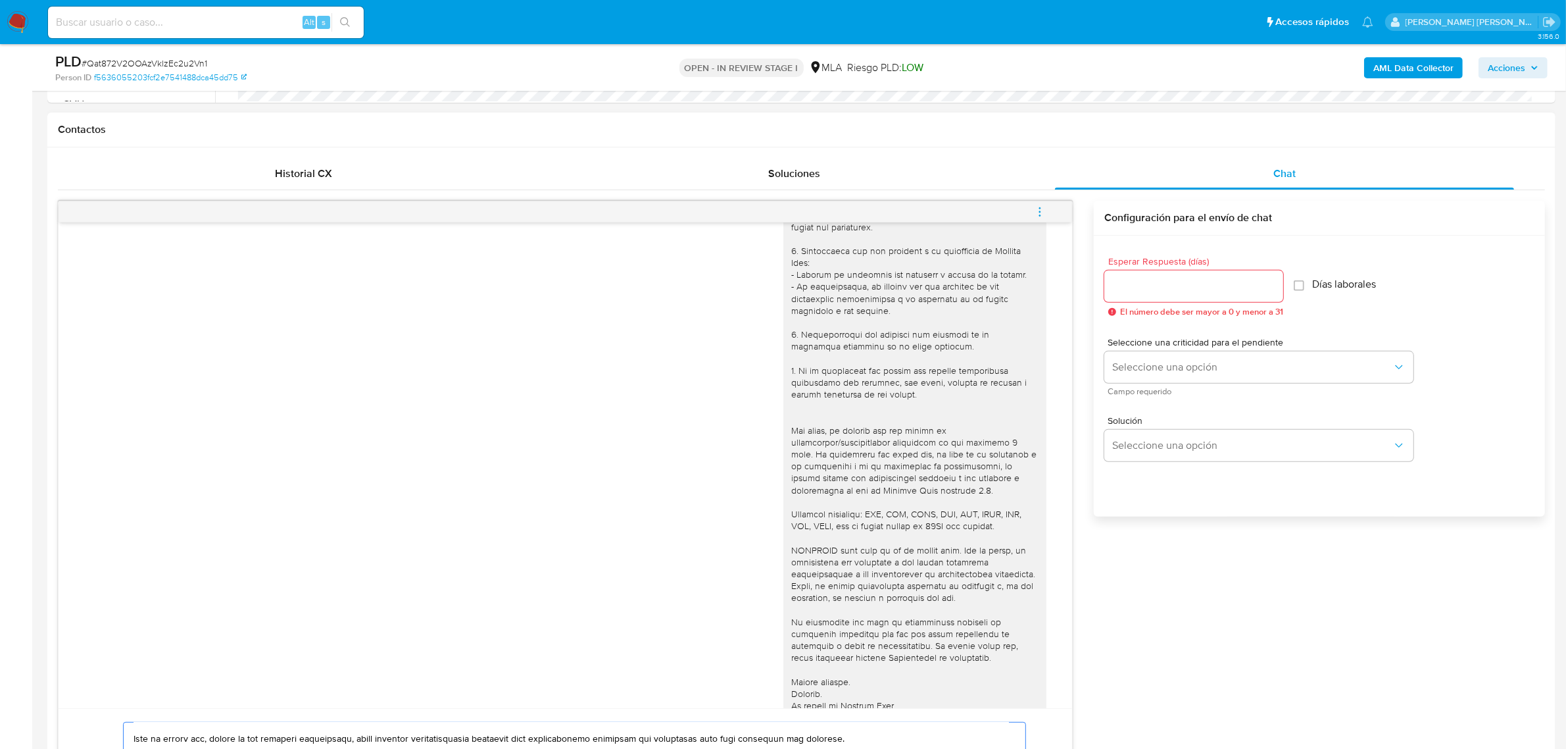
type textarea "Buenas tardes Santino Javier, esperamos se encuentres bien. Muchas gracias por …"
click at [1143, 295] on div at bounding box center [1194, 286] width 179 height 32
click at [1143, 289] on input "Esperar Respuesta (días)" at bounding box center [1194, 286] width 179 height 17
type input "2"
click at [1148, 377] on button "Seleccione una opción" at bounding box center [1259, 367] width 309 height 32
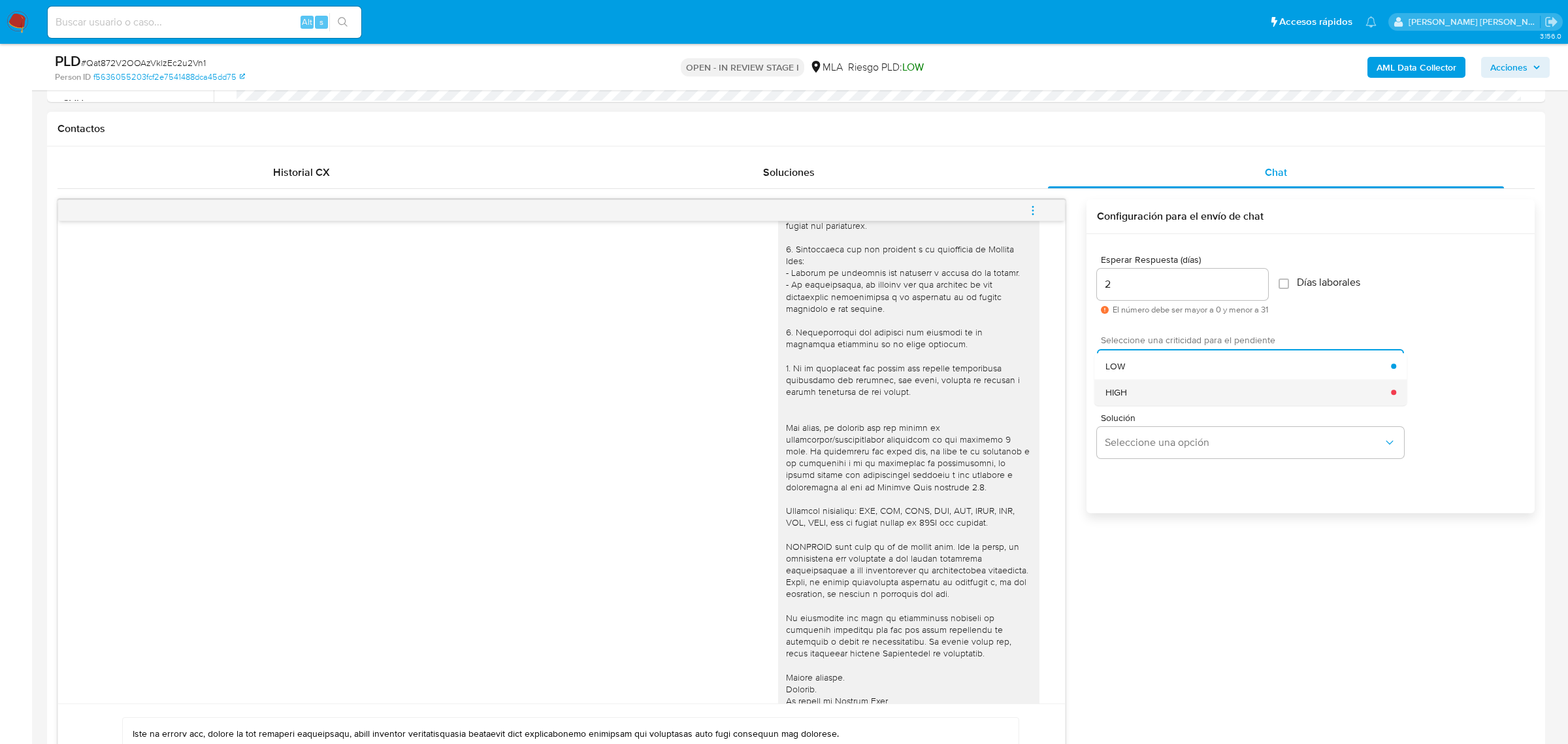
click at [1135, 388] on div "HIGH" at bounding box center [1248, 392] width 286 height 26
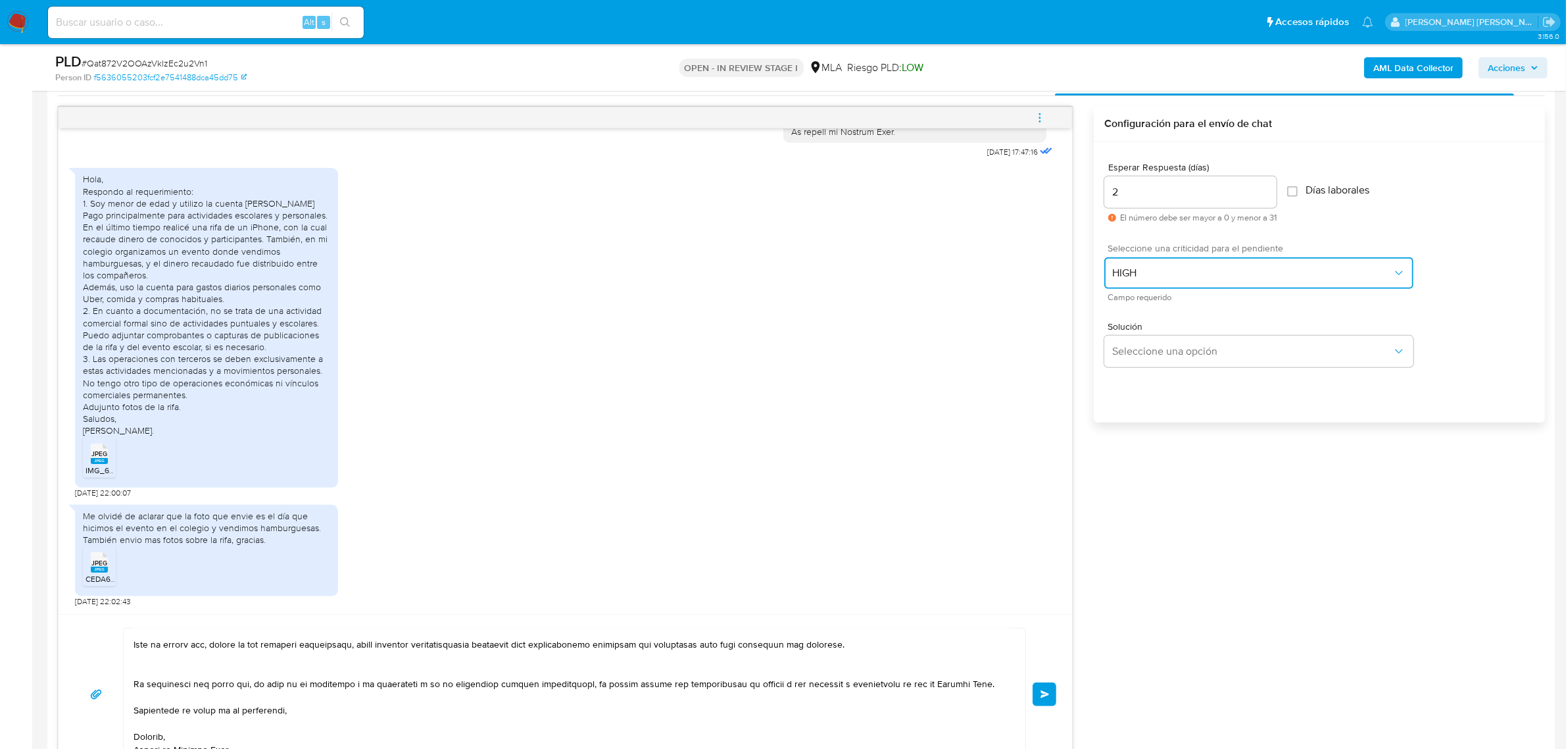
scroll to position [905, 0]
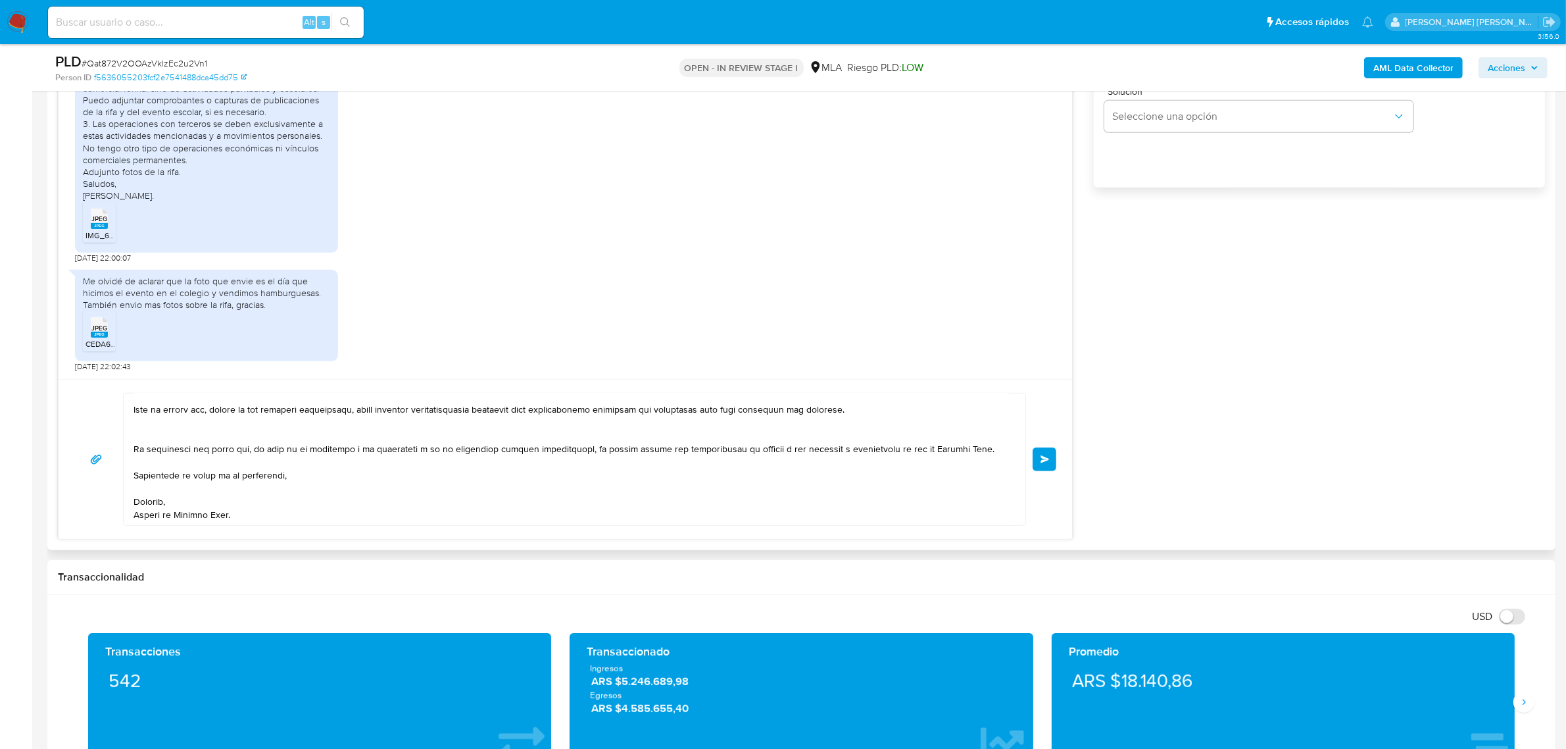
click at [1053, 464] on button "Enviar" at bounding box center [1045, 459] width 24 height 24
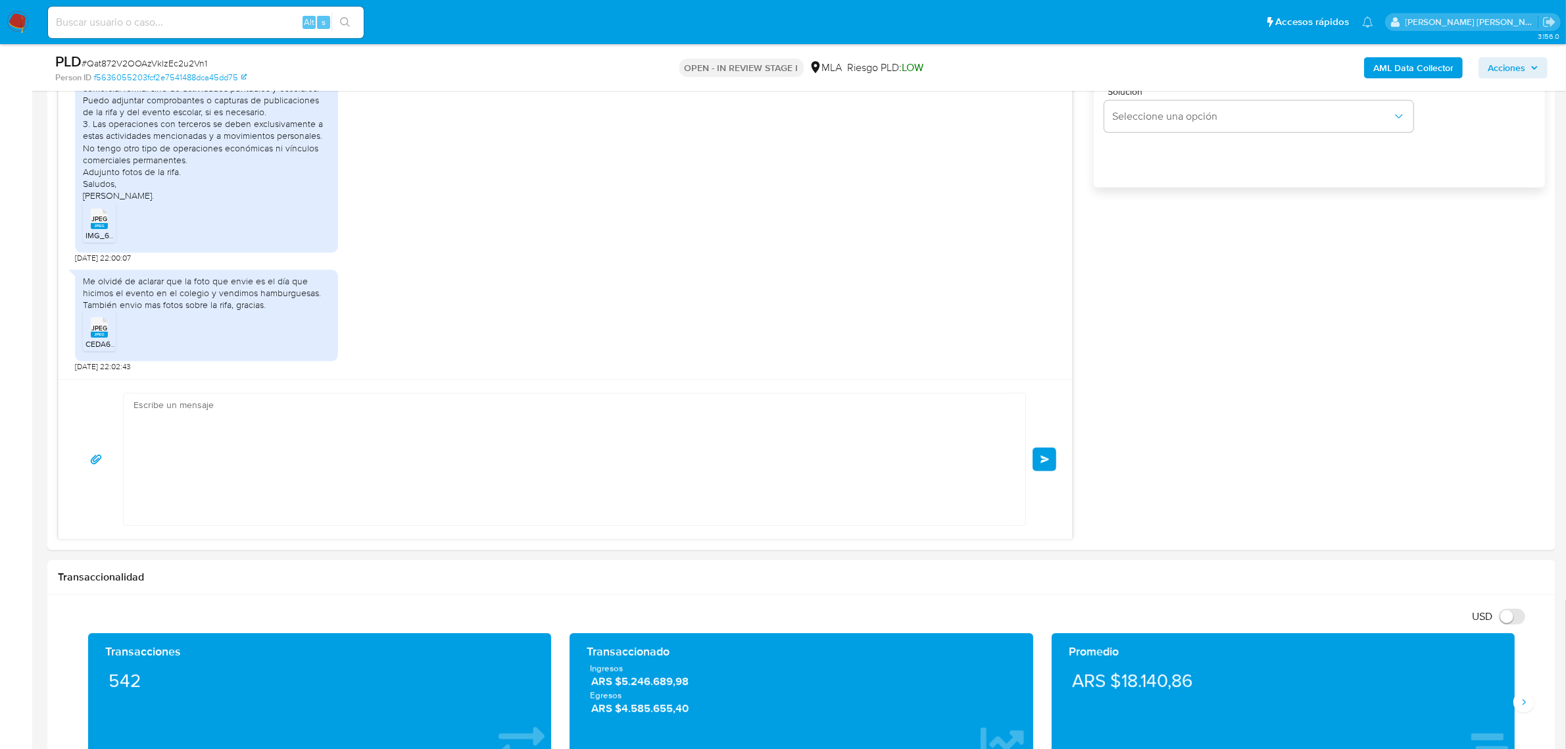
scroll to position [1140, 0]
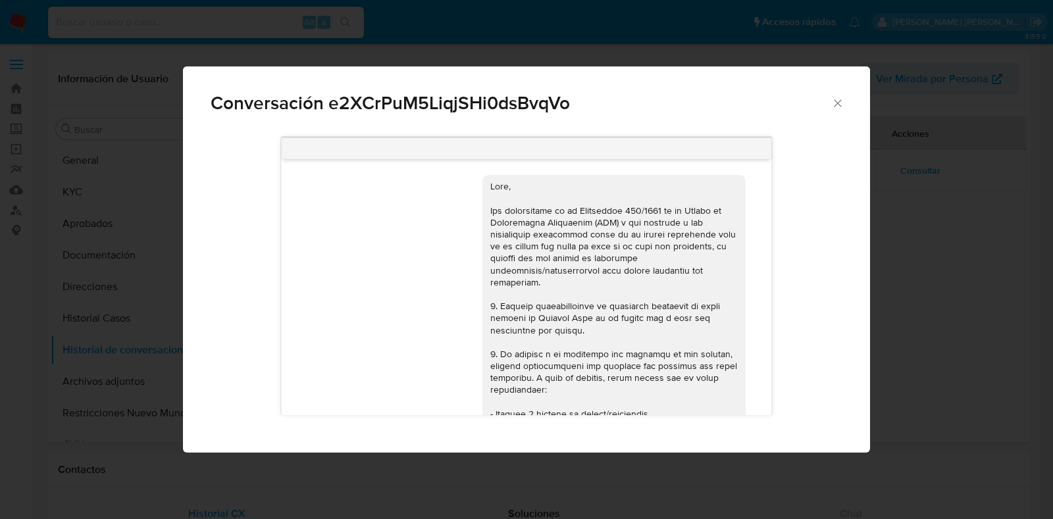
select select "10"
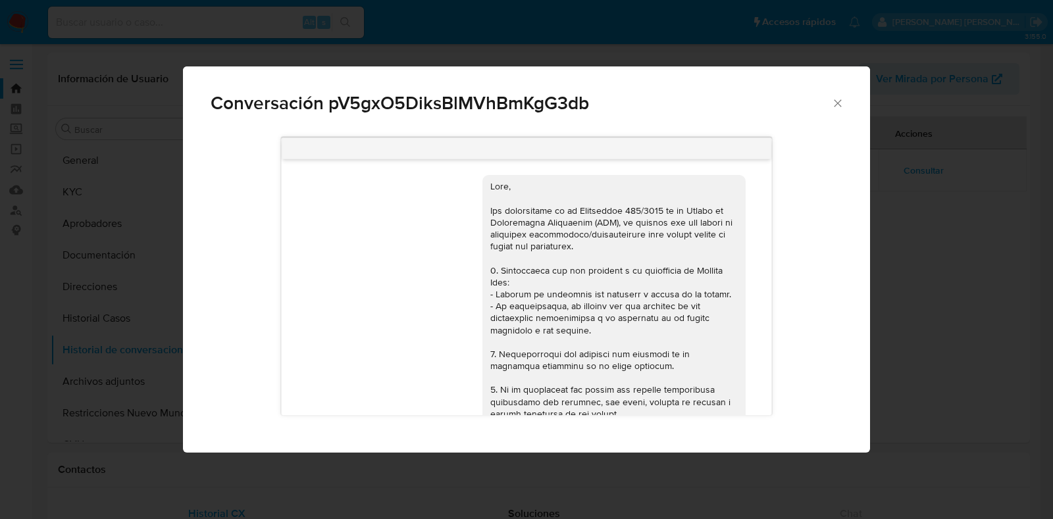
select select "10"
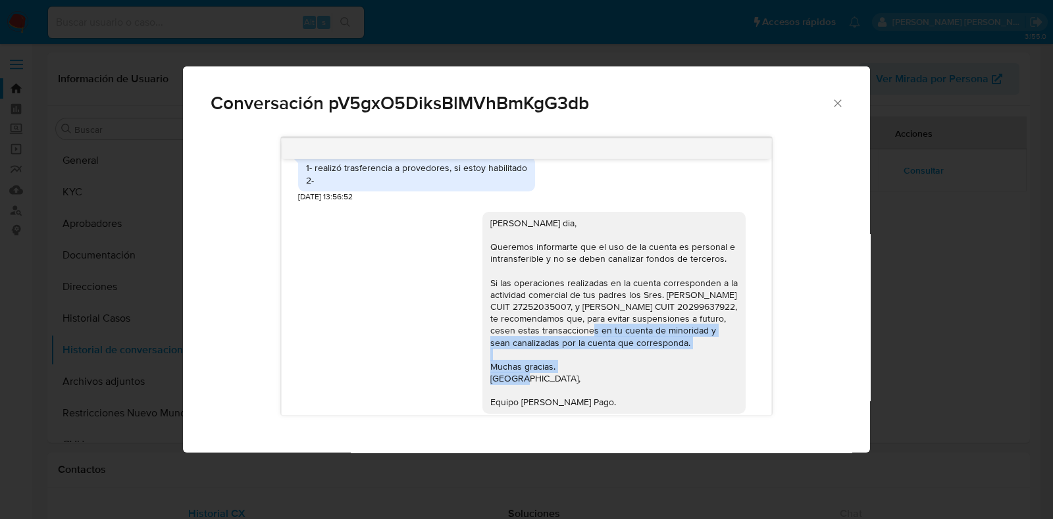
scroll to position [1135, 0]
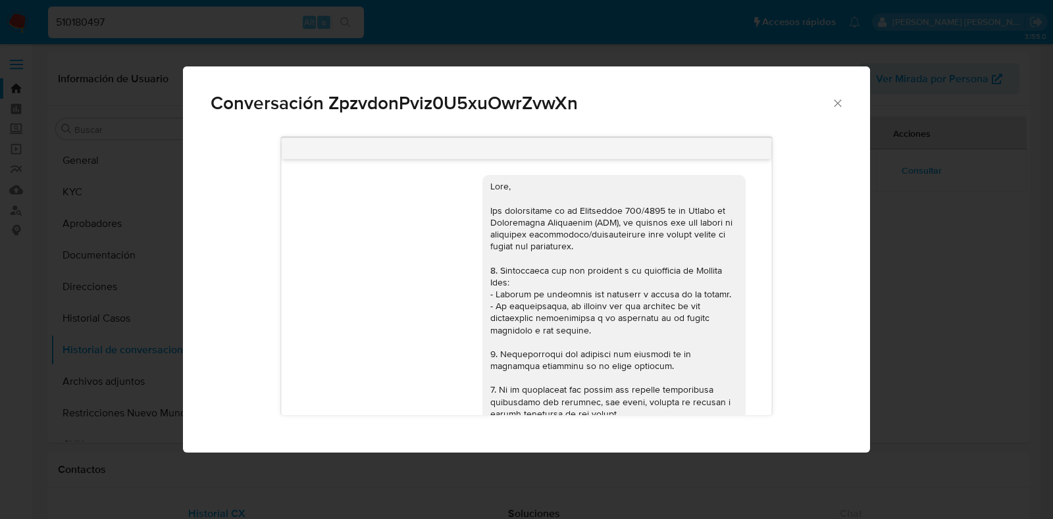
select select "10"
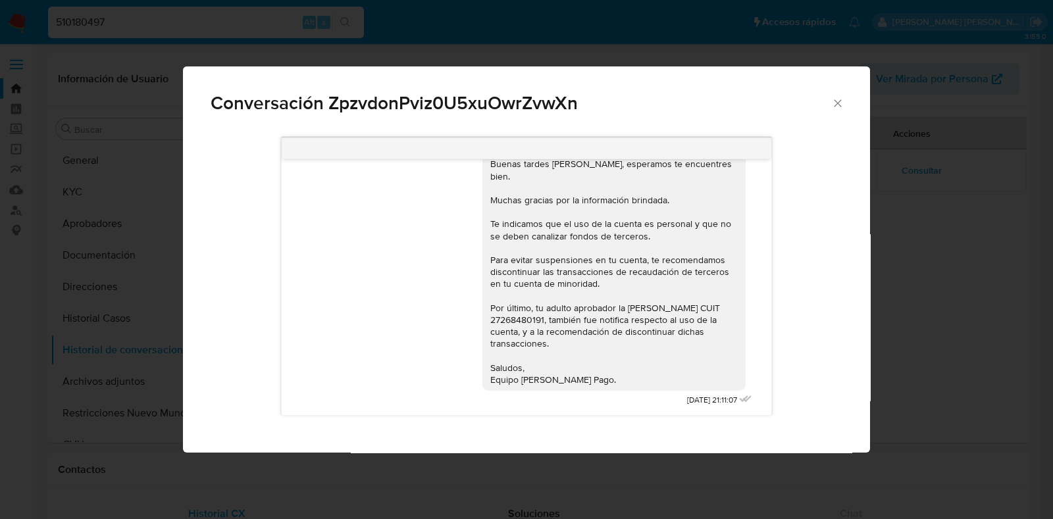
click at [621, 308] on div "Buenas tardes [PERSON_NAME], esperamos te encuentres bien. Muchas gracias por l…" at bounding box center [613, 272] width 247 height 228
click at [614, 326] on div "Buenas tardes Lourdes, esperamos te encuentres bien. Muchas gracias por la info…" at bounding box center [613, 272] width 247 height 228
drag, startPoint x: 582, startPoint y: 376, endPoint x: 478, endPoint y: 179, distance: 223.1
click at [490, 179] on div "Buenas tardes Lourdes, esperamos te encuentres bien. Muchas gracias por la info…" at bounding box center [613, 272] width 247 height 228
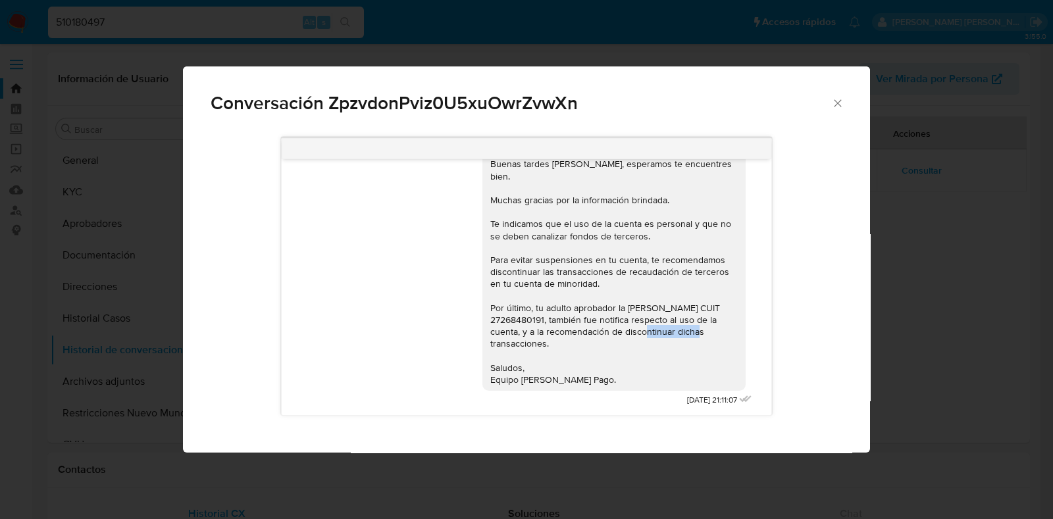
copy div "Buenas tardes Lourdes, esperamos te encuentres bien. Muchas gracias por la info…"
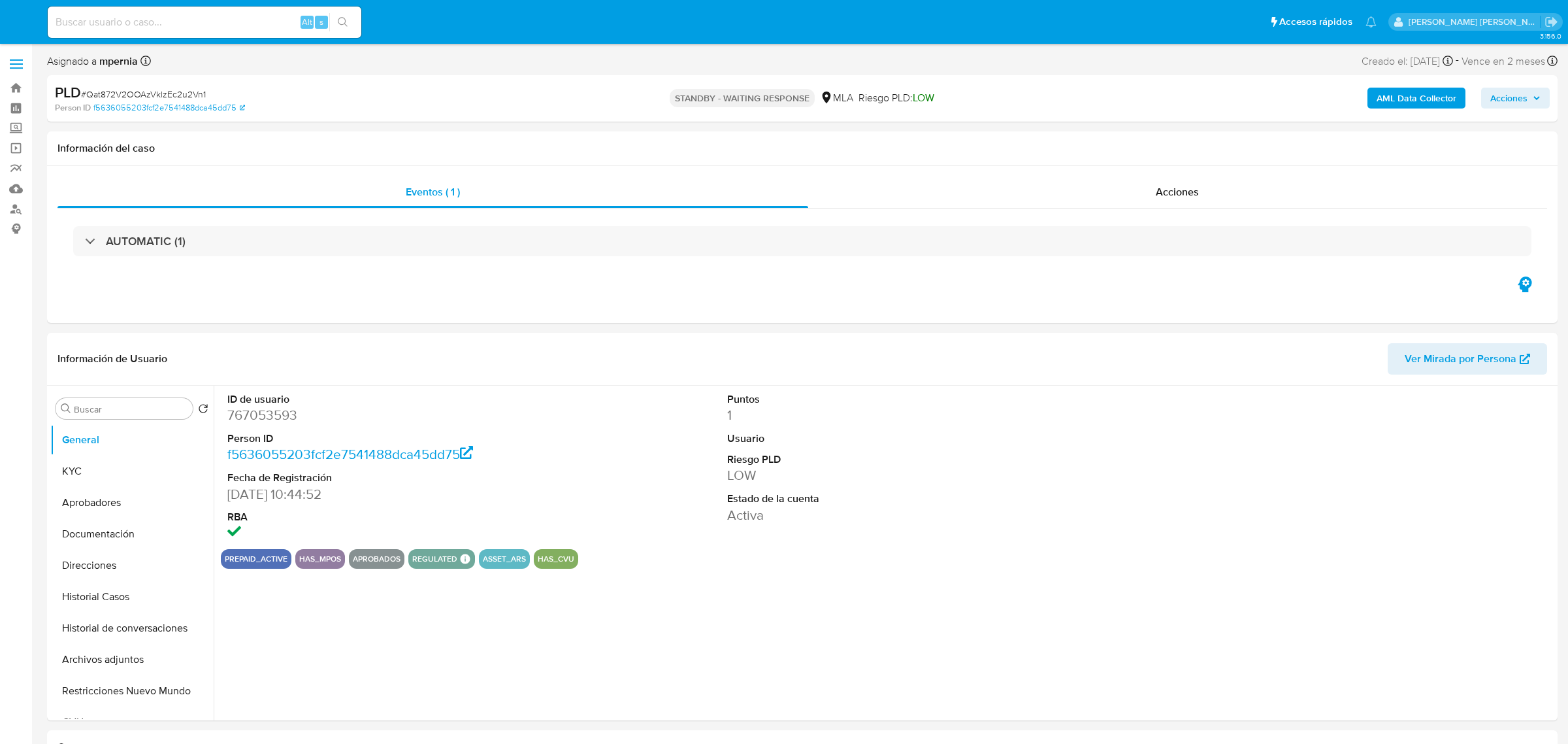
select select "10"
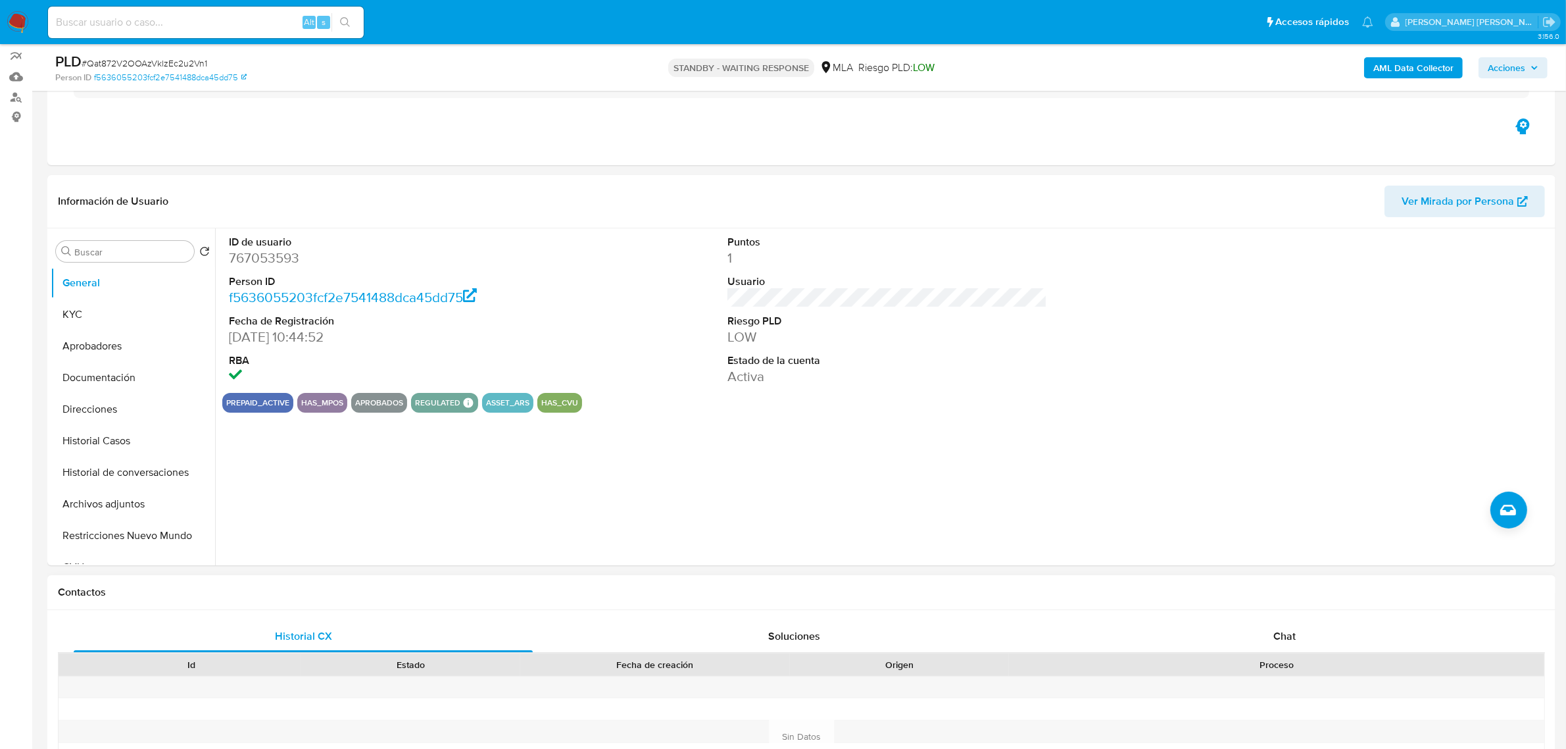
scroll to position [329, 0]
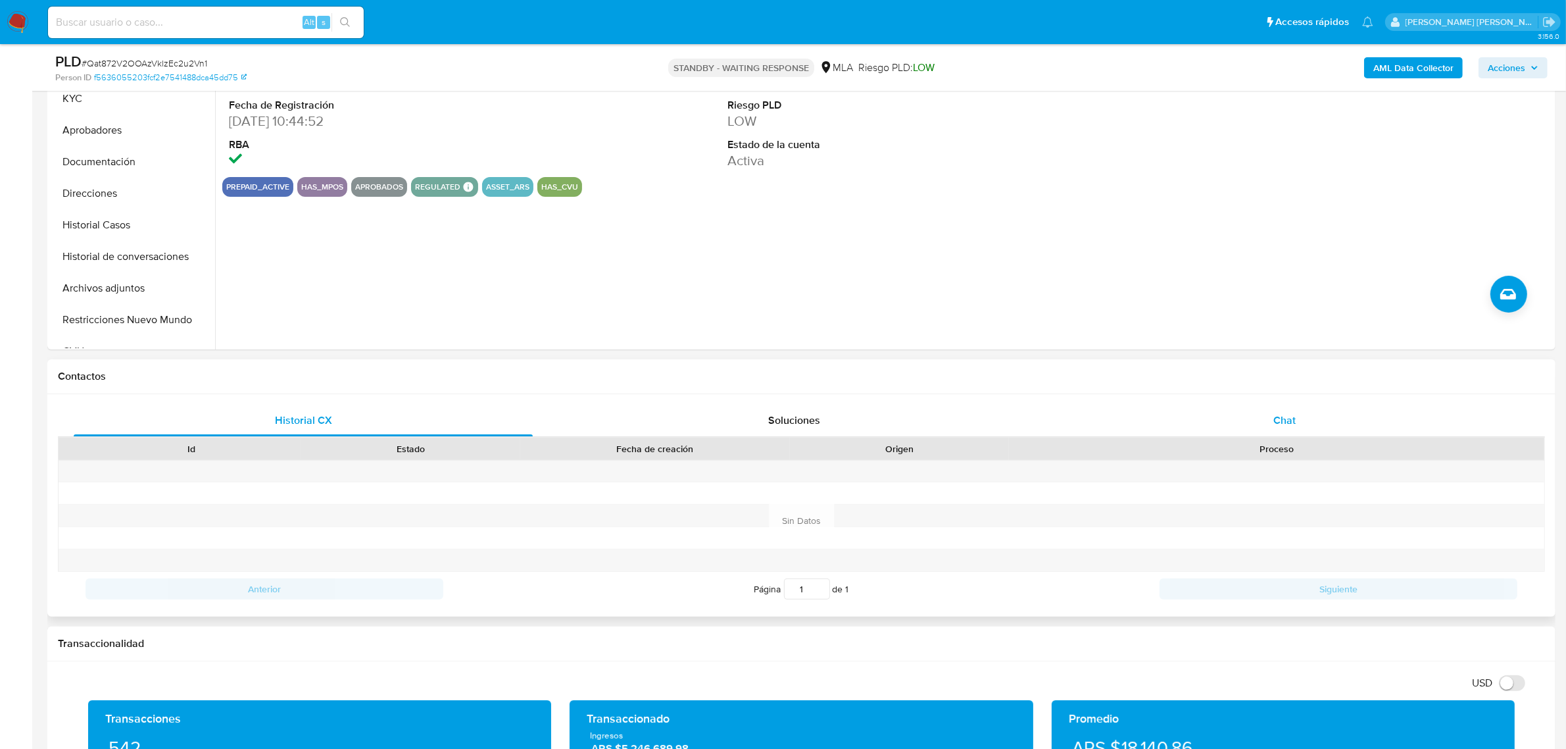
click at [1280, 418] on span "Chat" at bounding box center [1285, 420] width 22 height 15
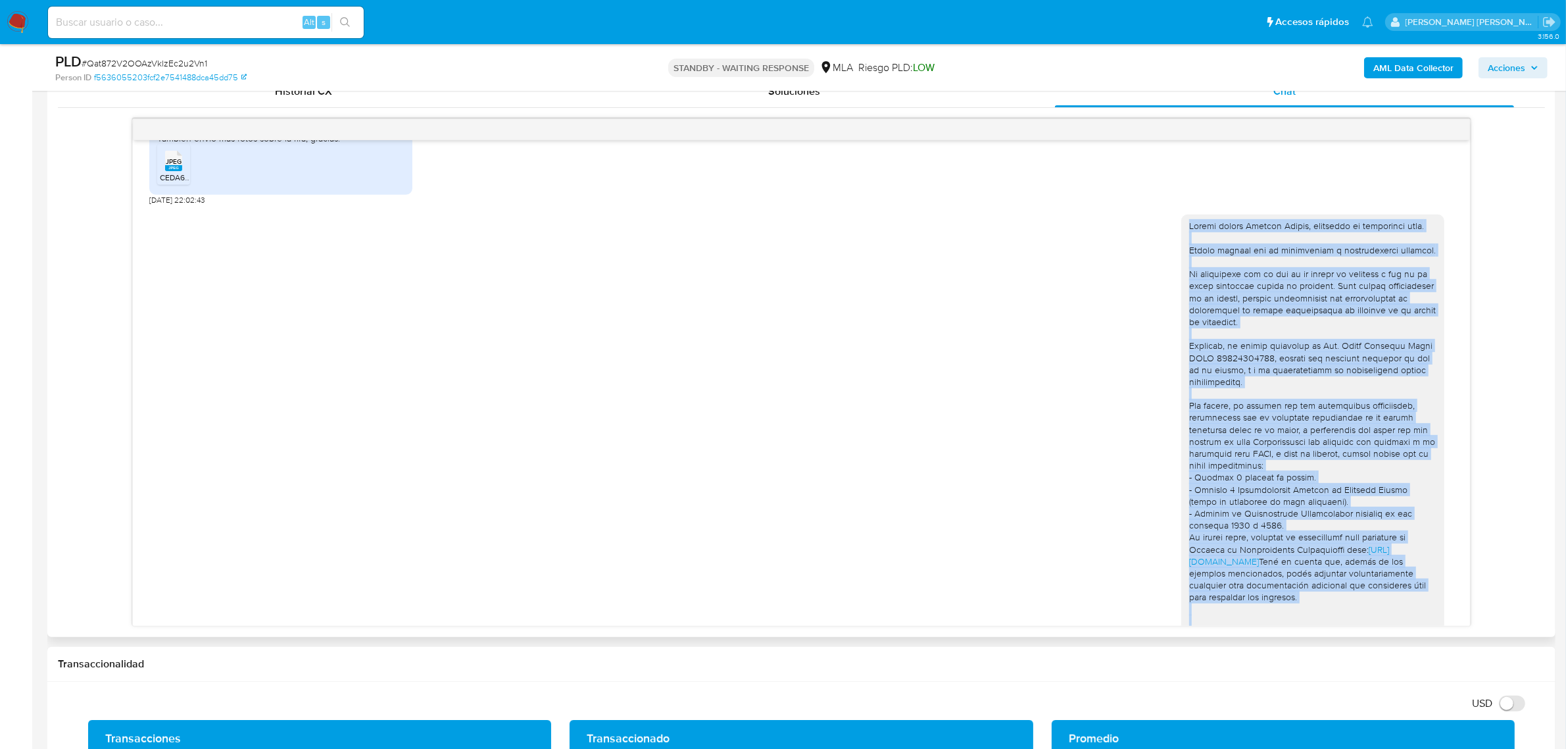
scroll to position [1140, 0]
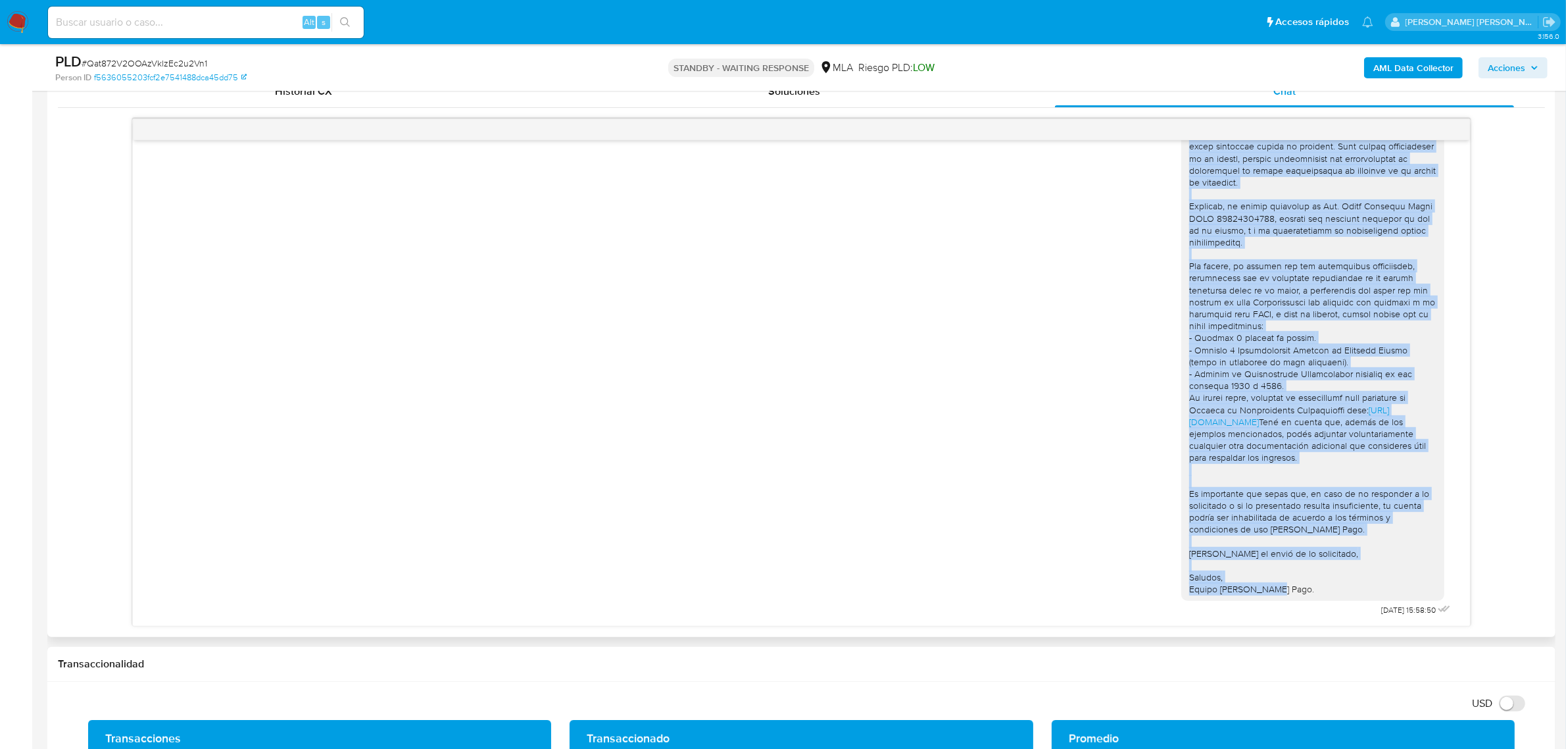
drag, startPoint x: 1178, startPoint y: 238, endPoint x: 1291, endPoint y: 597, distance: 376.4
click at [1291, 597] on div "https://www.mercadopago.com.ar/ayuda/30181 Tené en cuenta que, además de los ej…" at bounding box center [1313, 337] width 263 height 525
copy div "Buenas tardes Santino Javier, esperamos se encuentres bien. Muchas gracias por …"
click at [618, 399] on div "https://www.mercadopago.com.ar/ayuda/30181 Tené en cuenta que, además de los ej…" at bounding box center [801, 342] width 1305 height 553
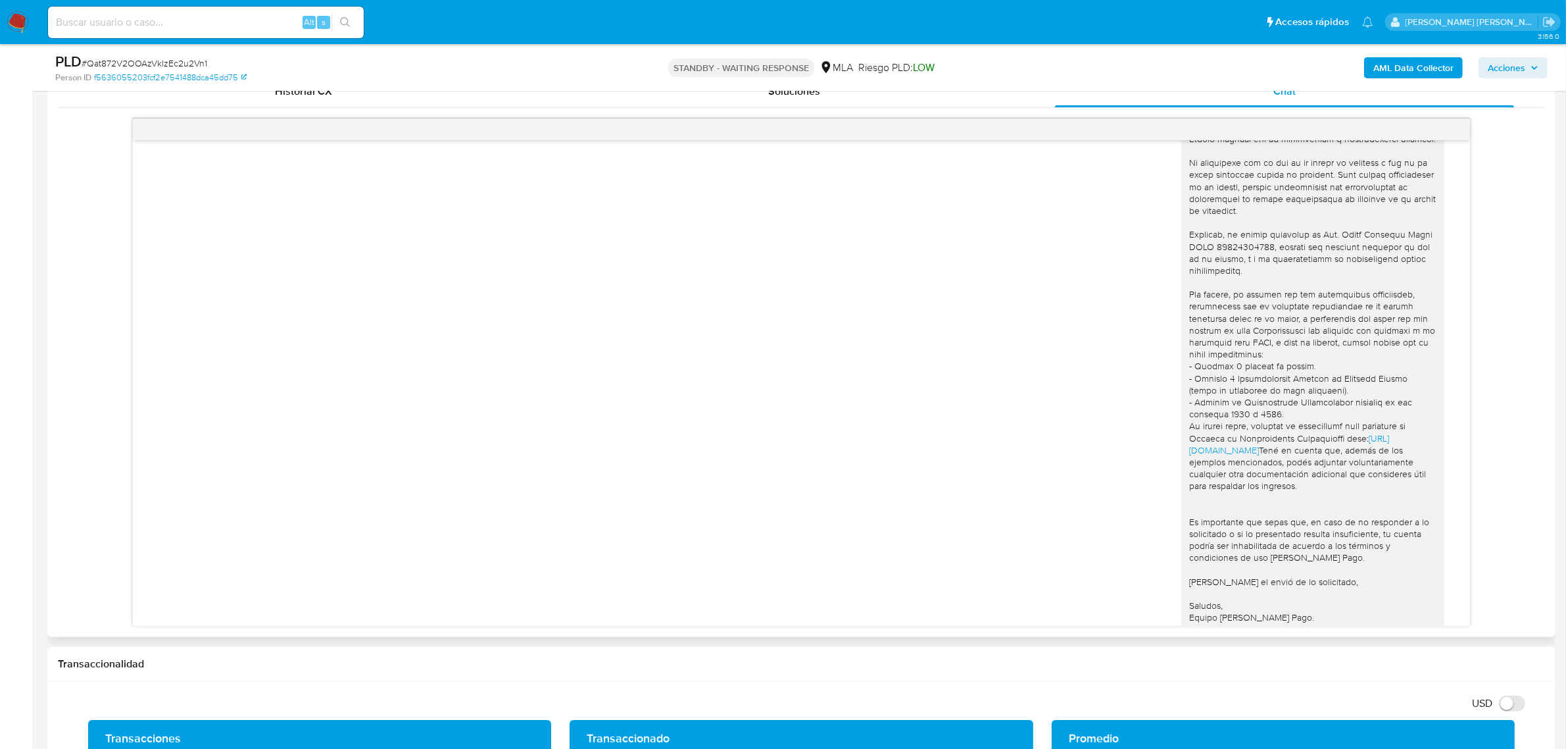
scroll to position [1057, 0]
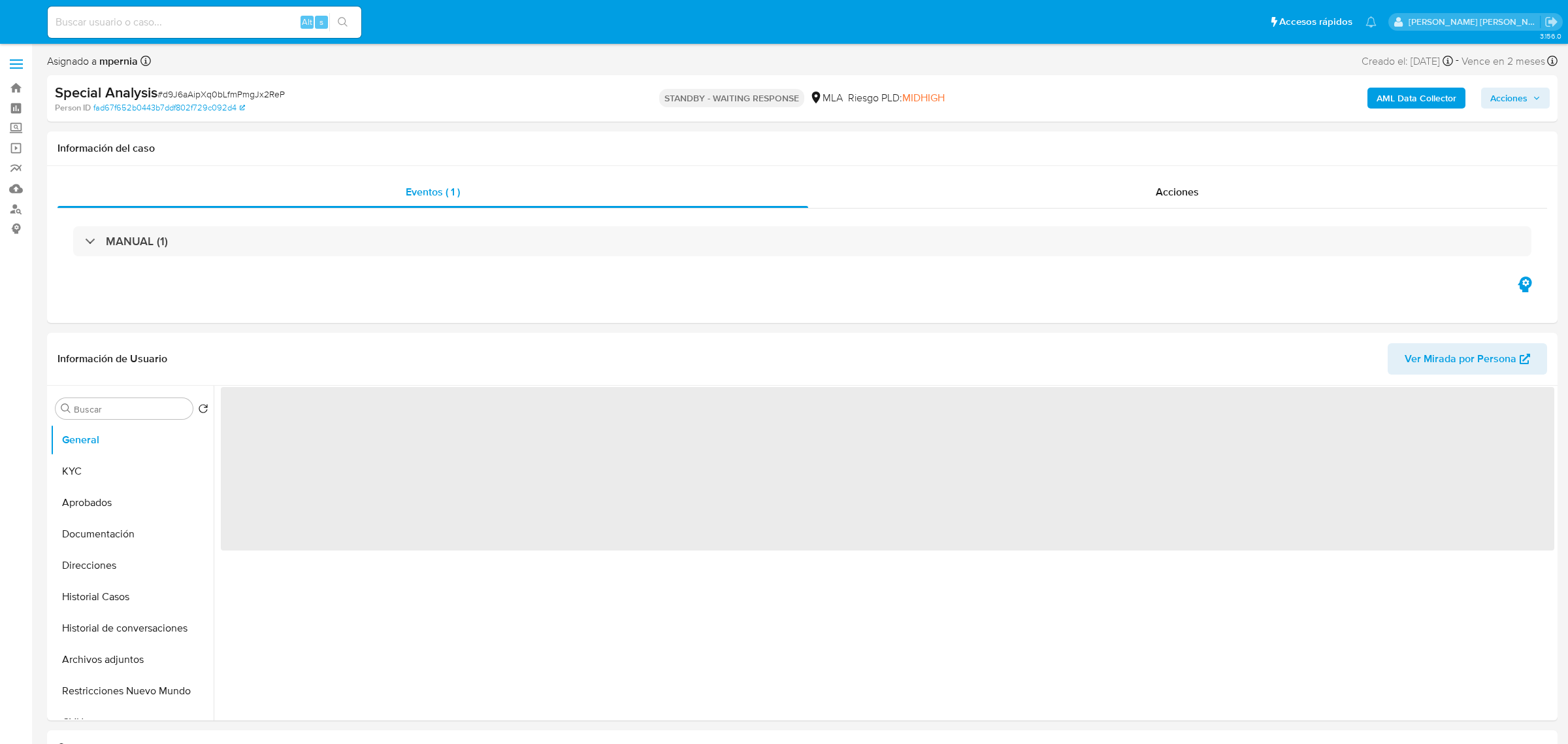
select select "10"
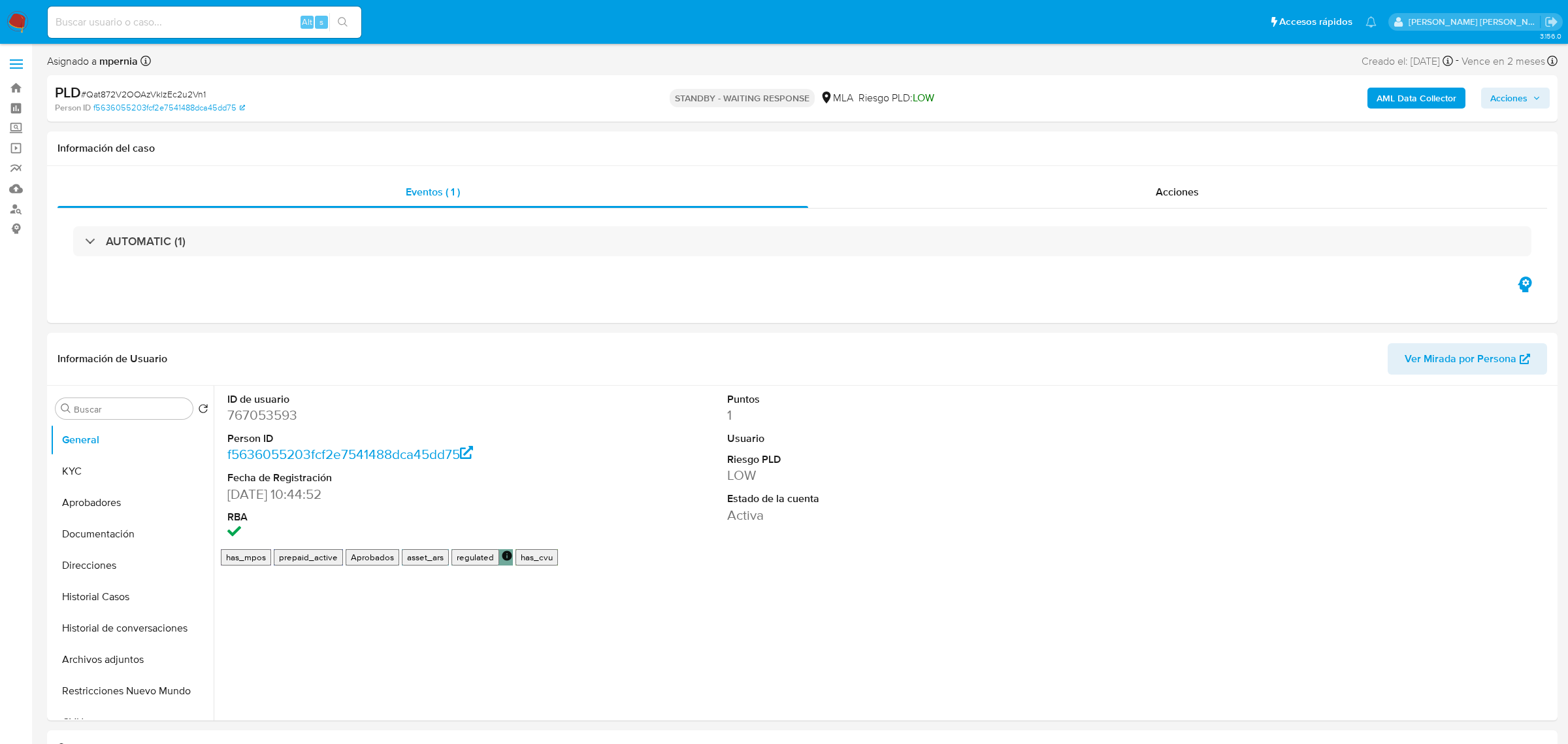
select select "10"
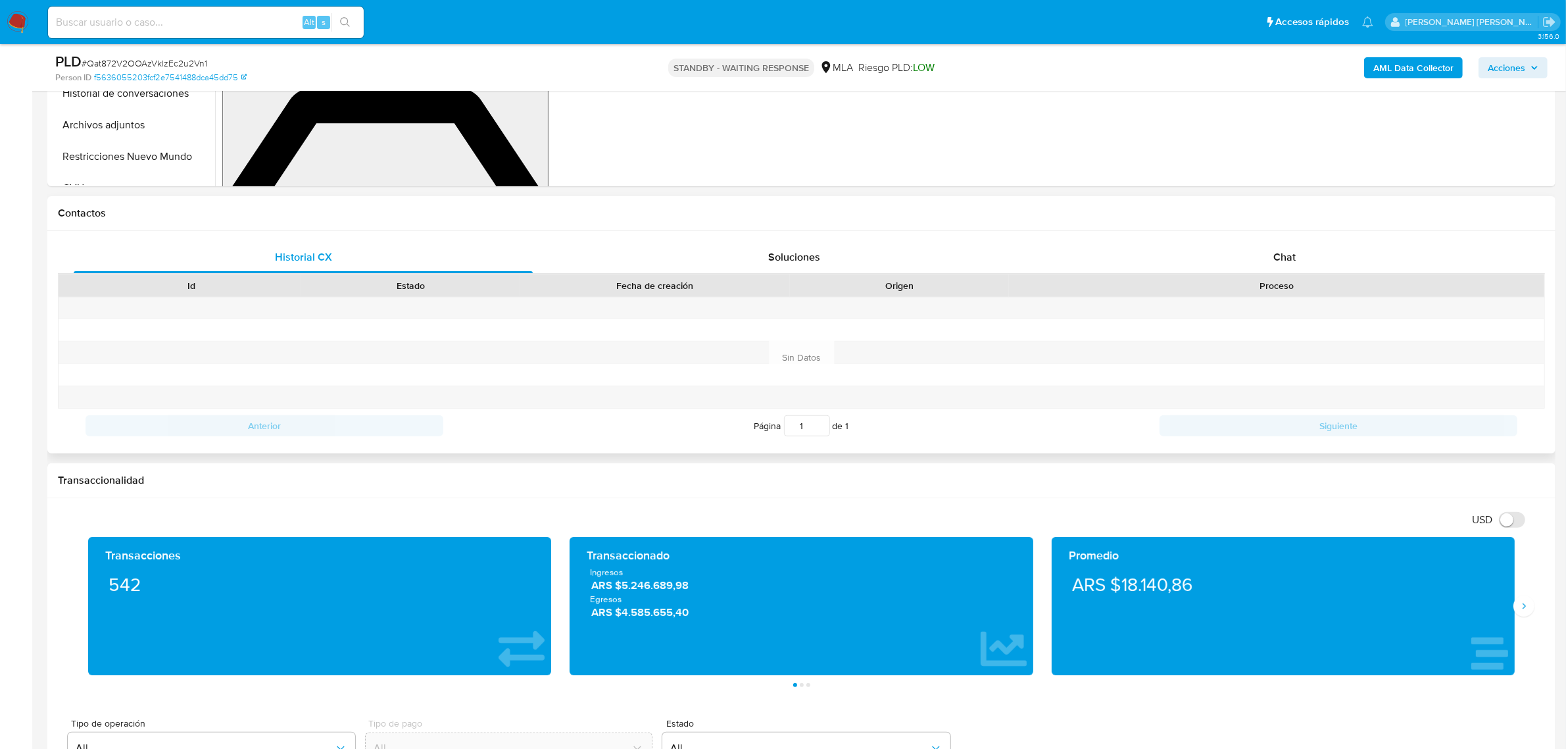
scroll to position [493, 0]
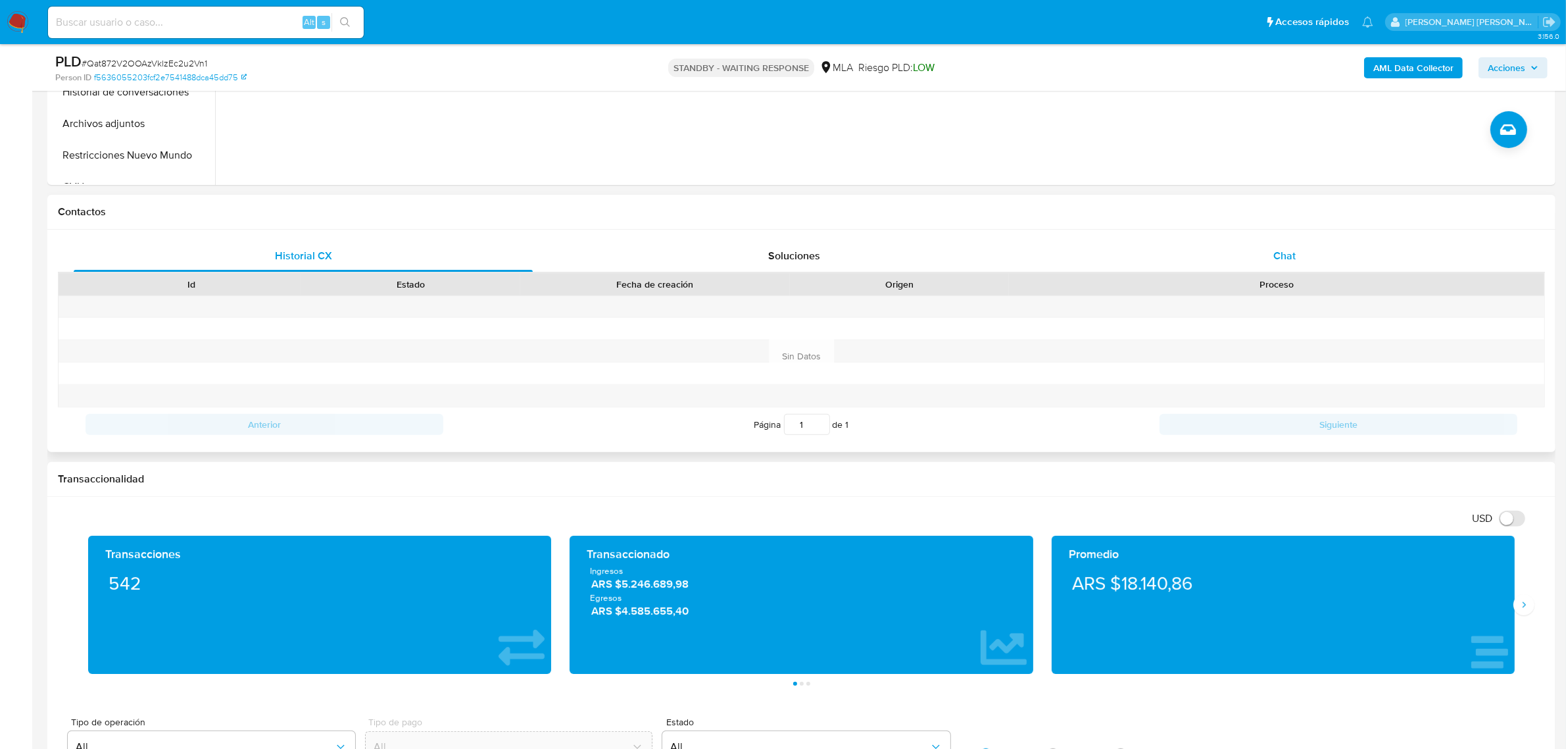
click at [1264, 257] on div "Chat" at bounding box center [1284, 256] width 459 height 32
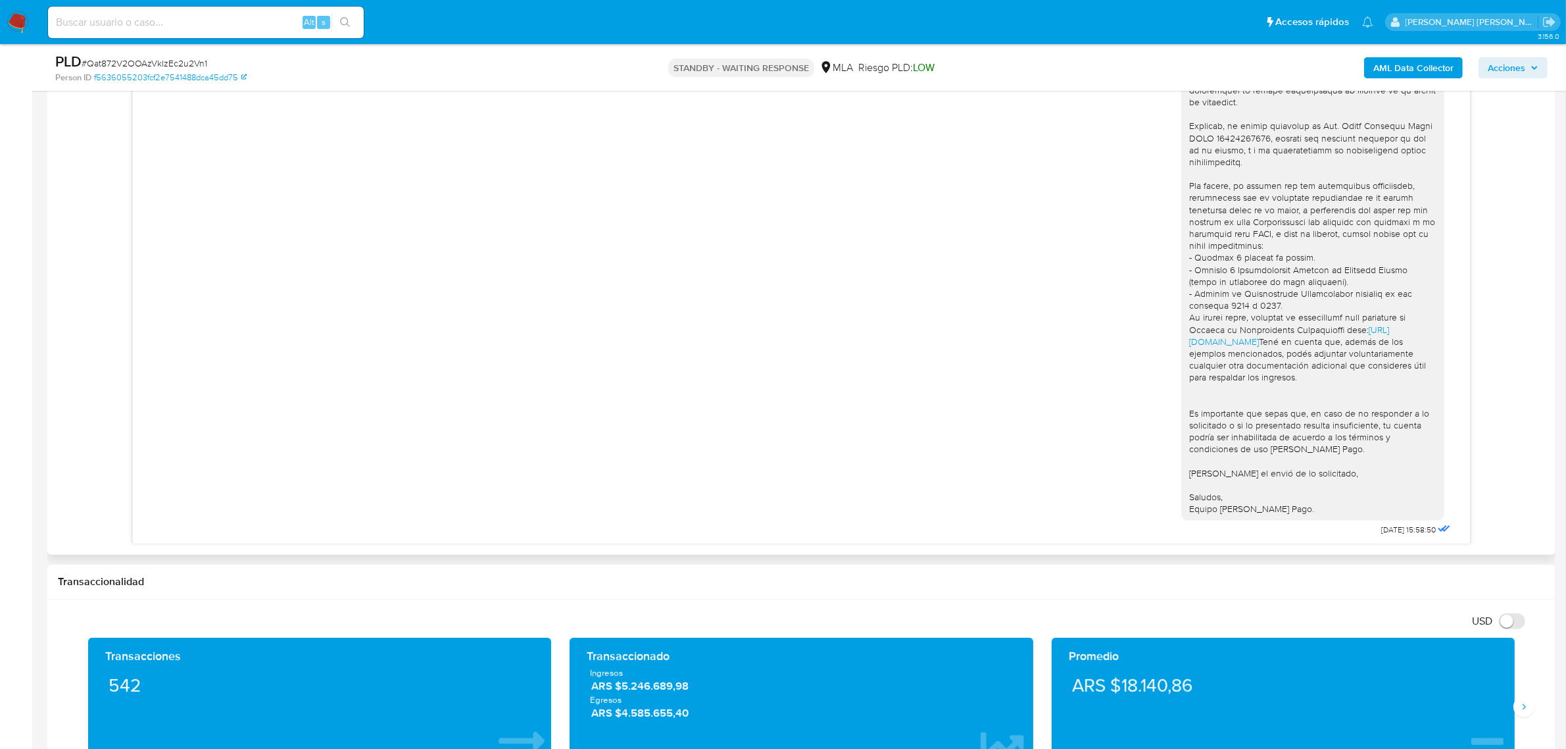
scroll to position [1140, 0]
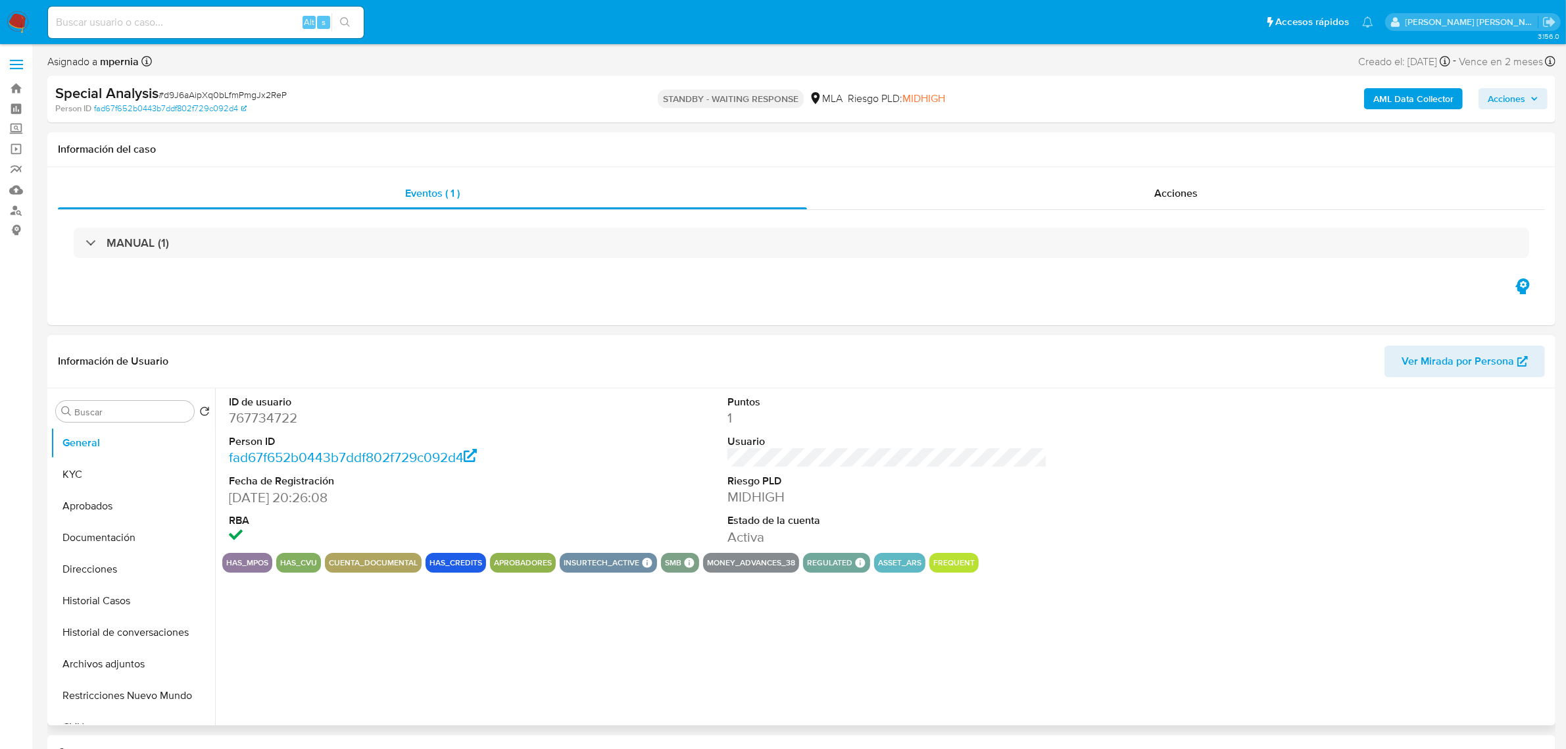
select select "10"
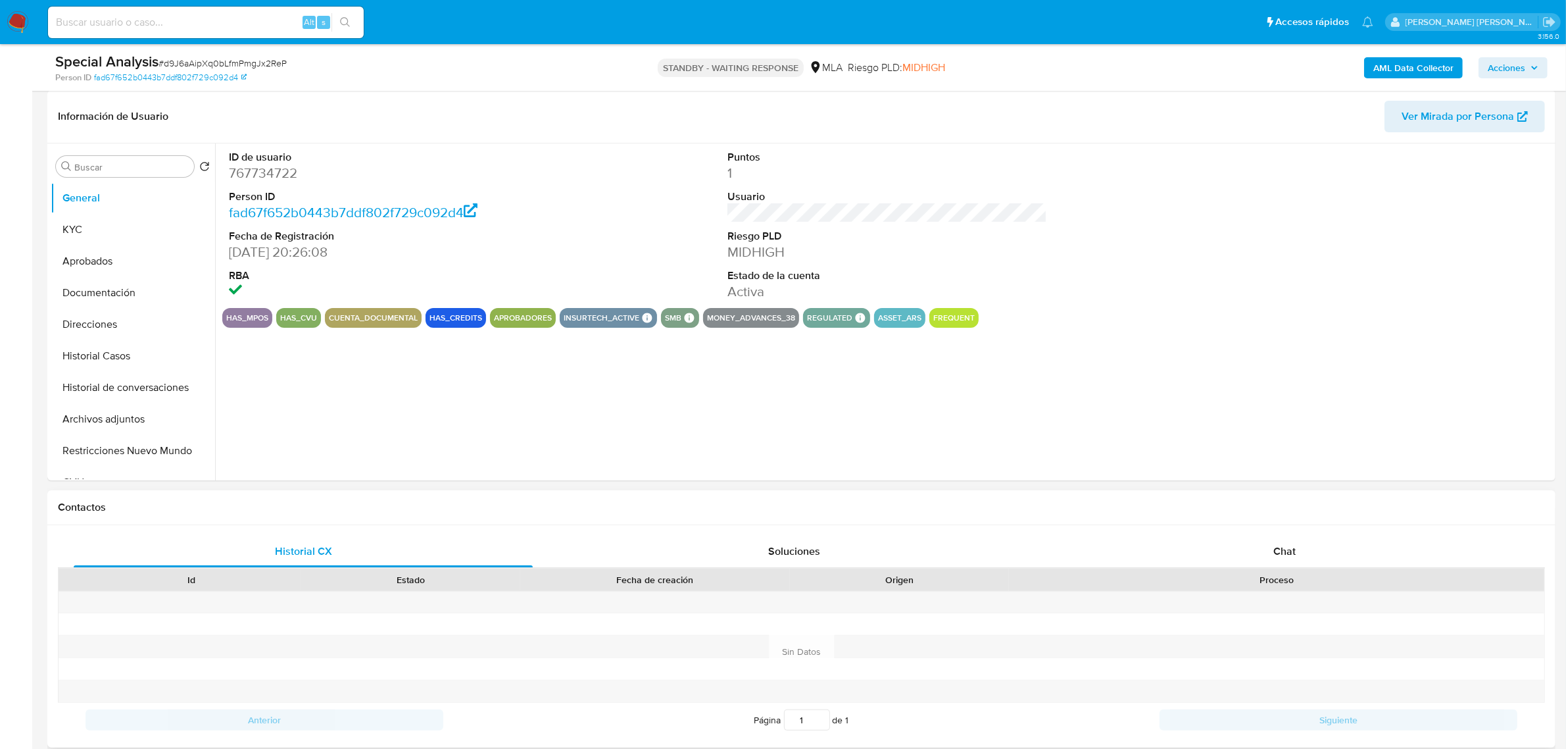
scroll to position [247, 0]
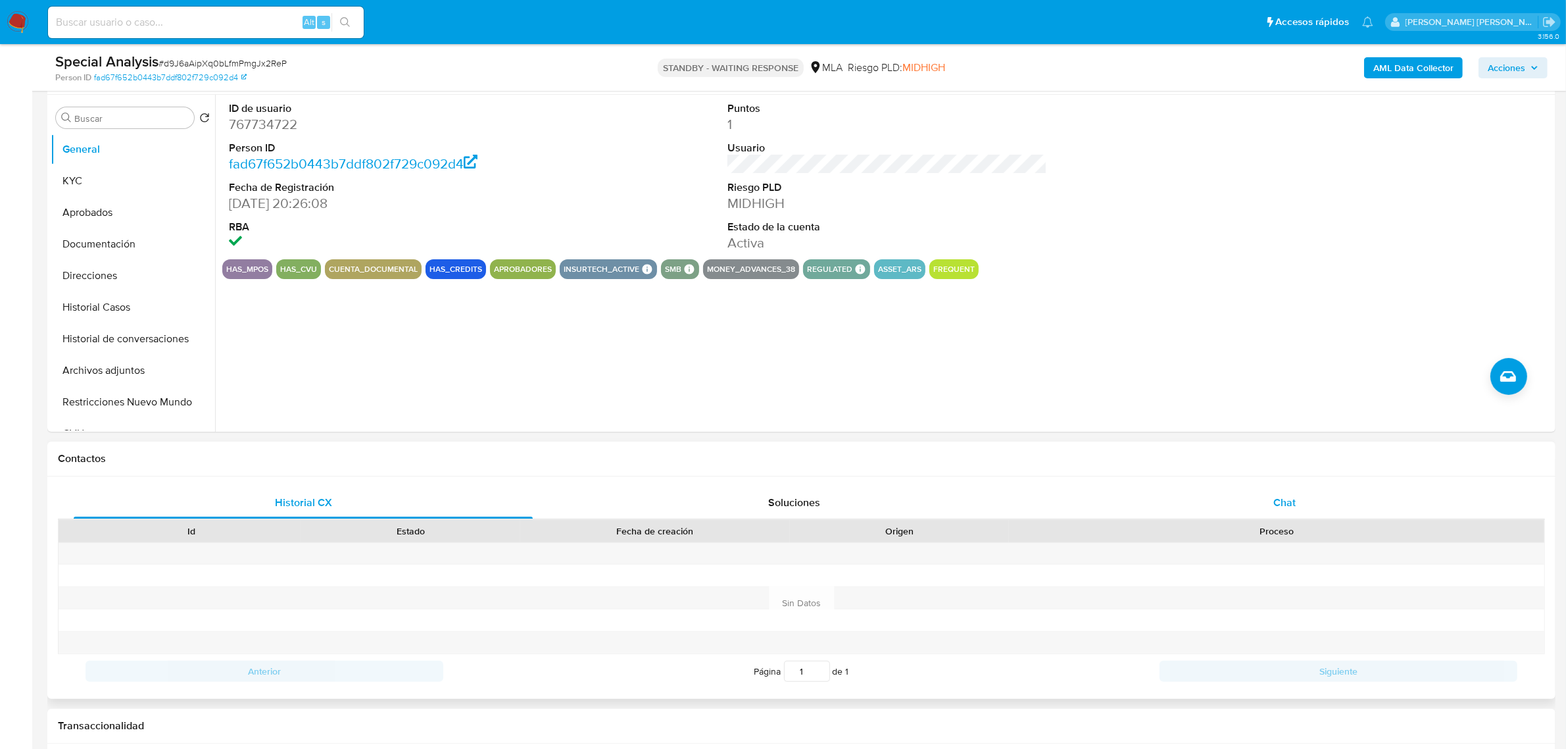
click at [1293, 508] on span "Chat" at bounding box center [1285, 502] width 22 height 15
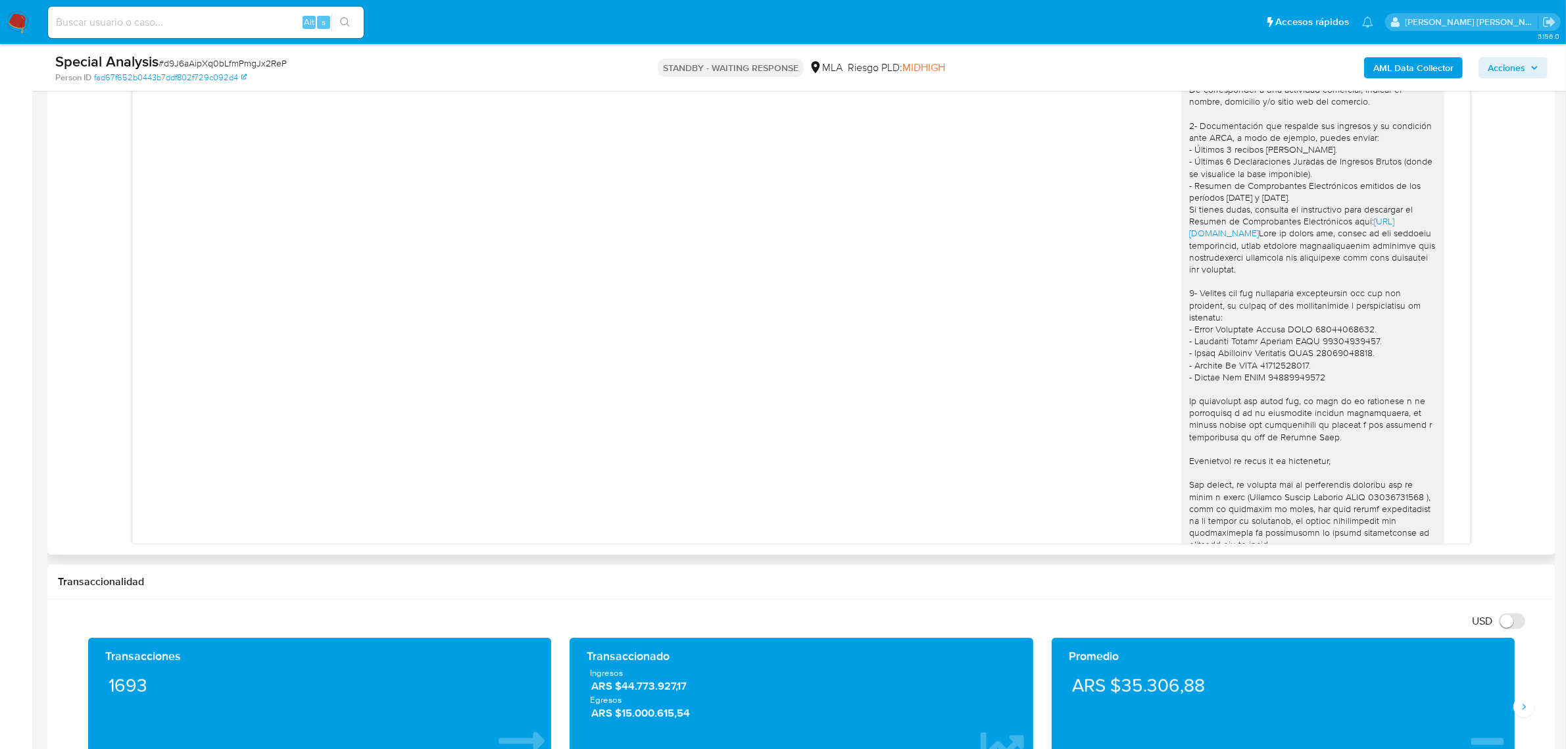
scroll to position [1275, 0]
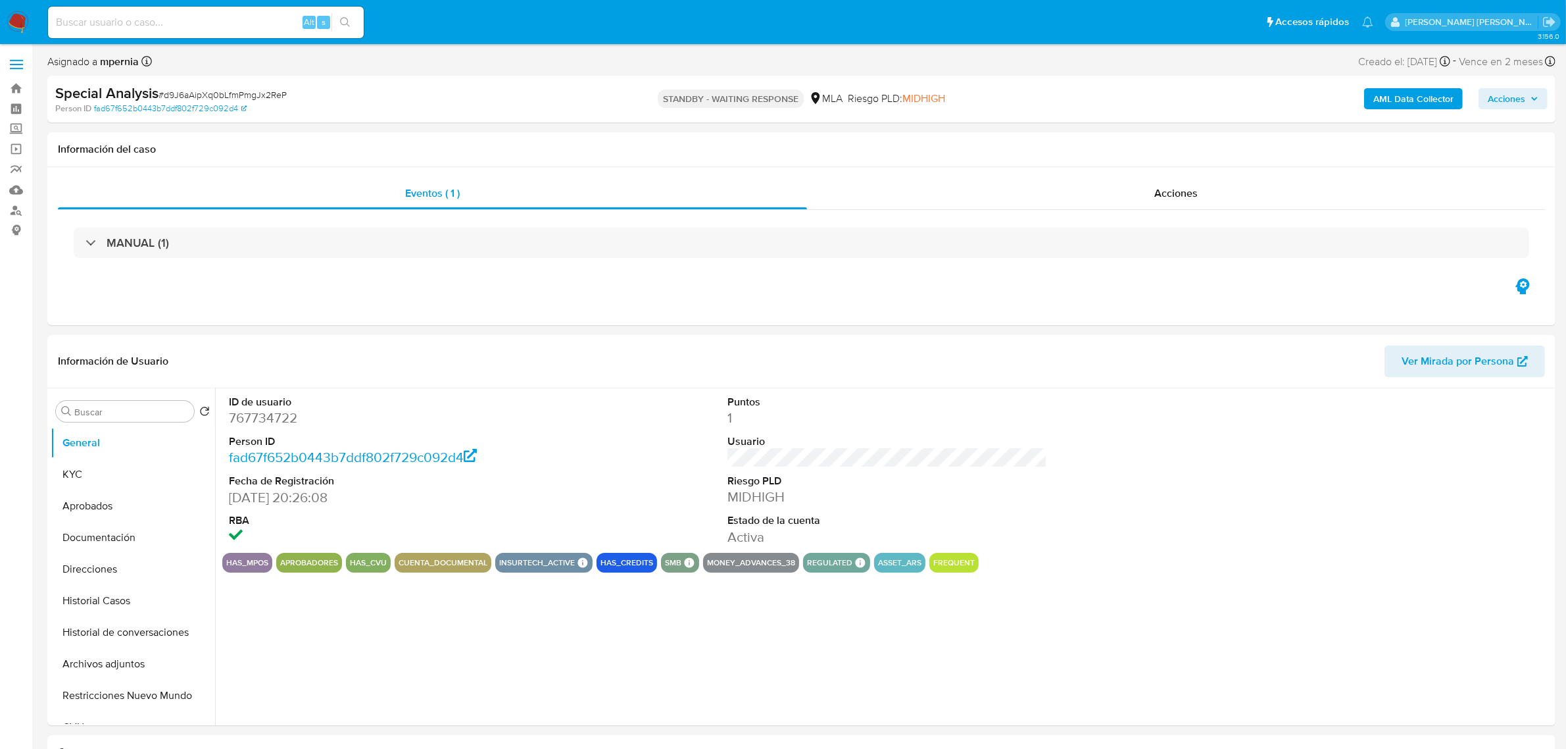
select select "10"
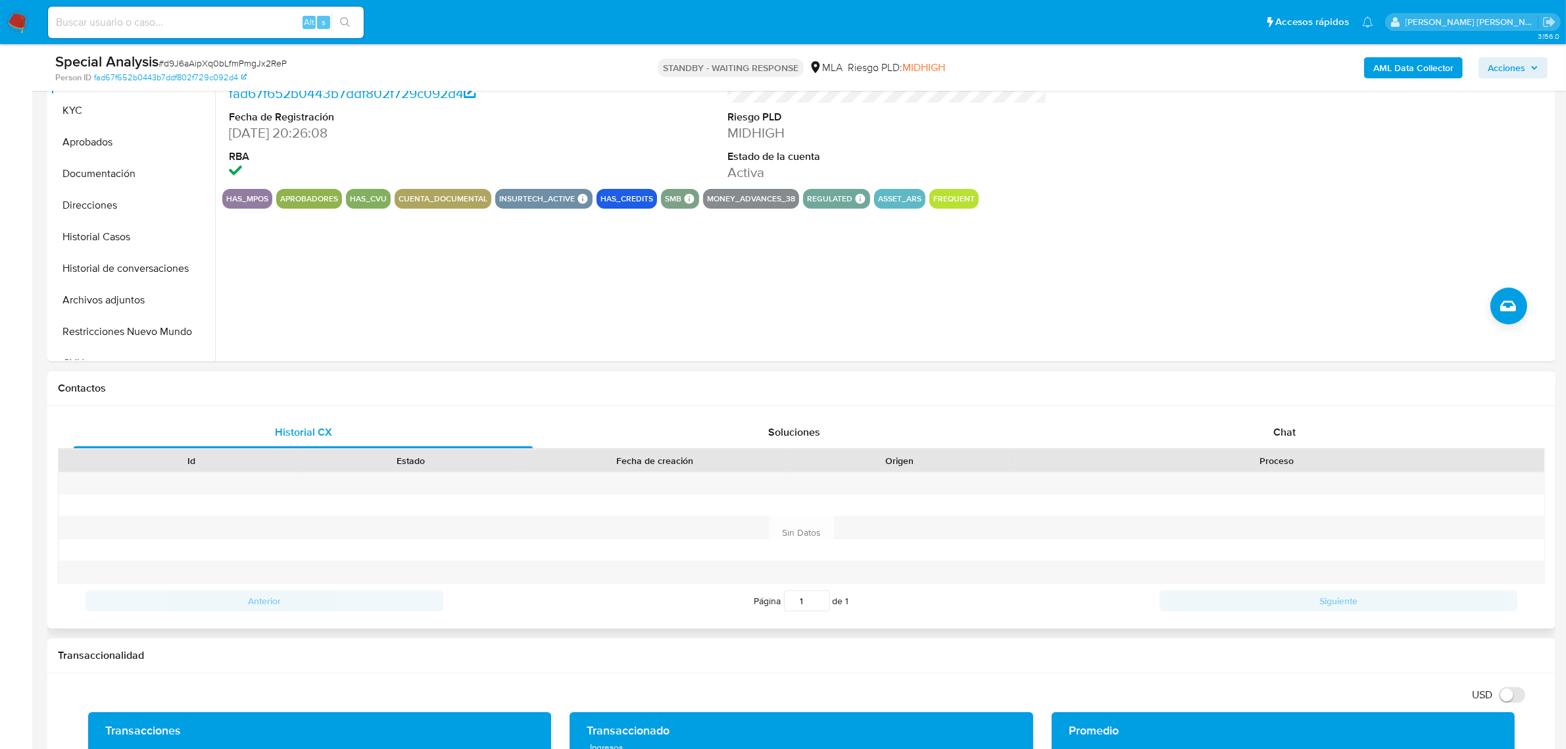
scroll to position [493, 0]
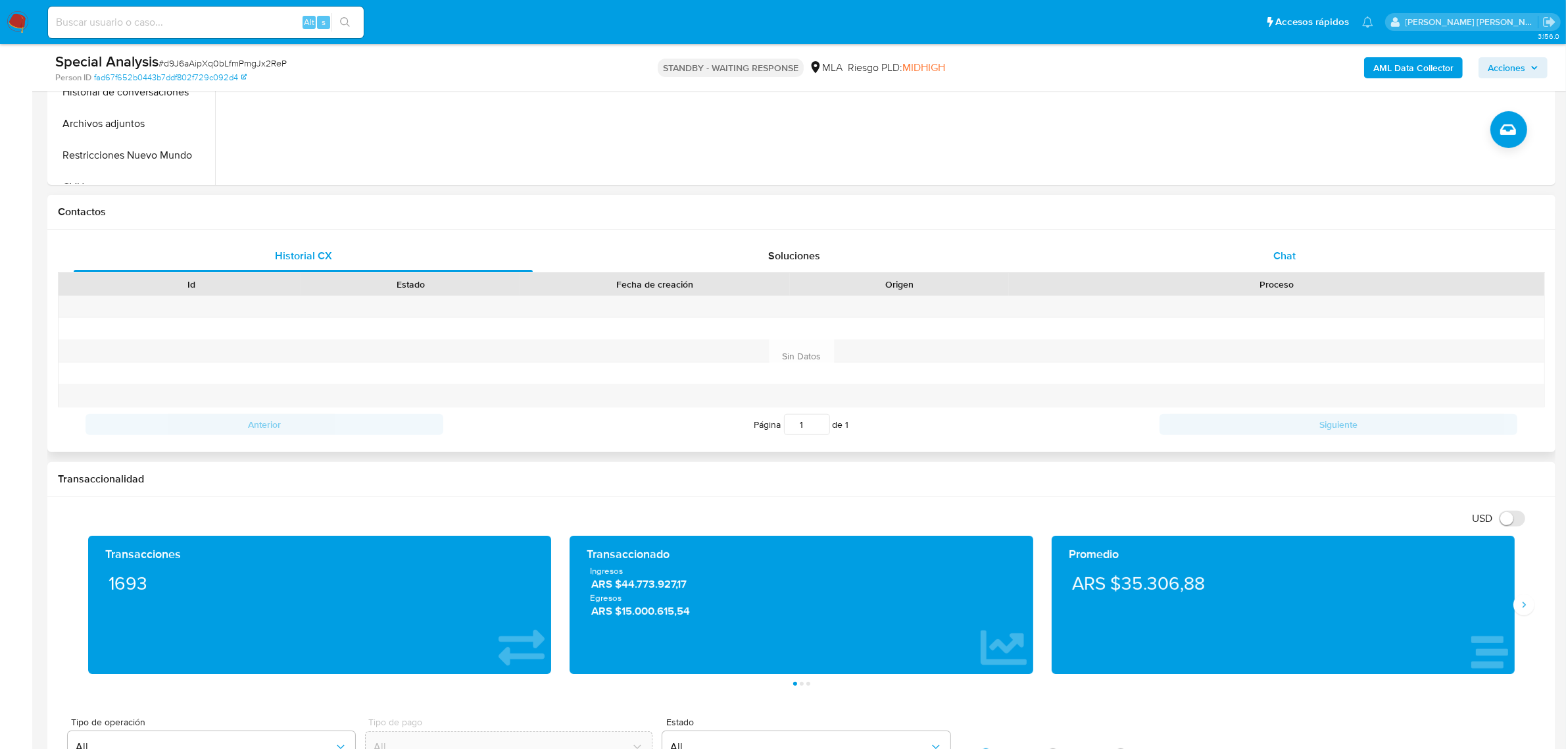
click at [1276, 261] on span "Chat" at bounding box center [1285, 255] width 22 height 15
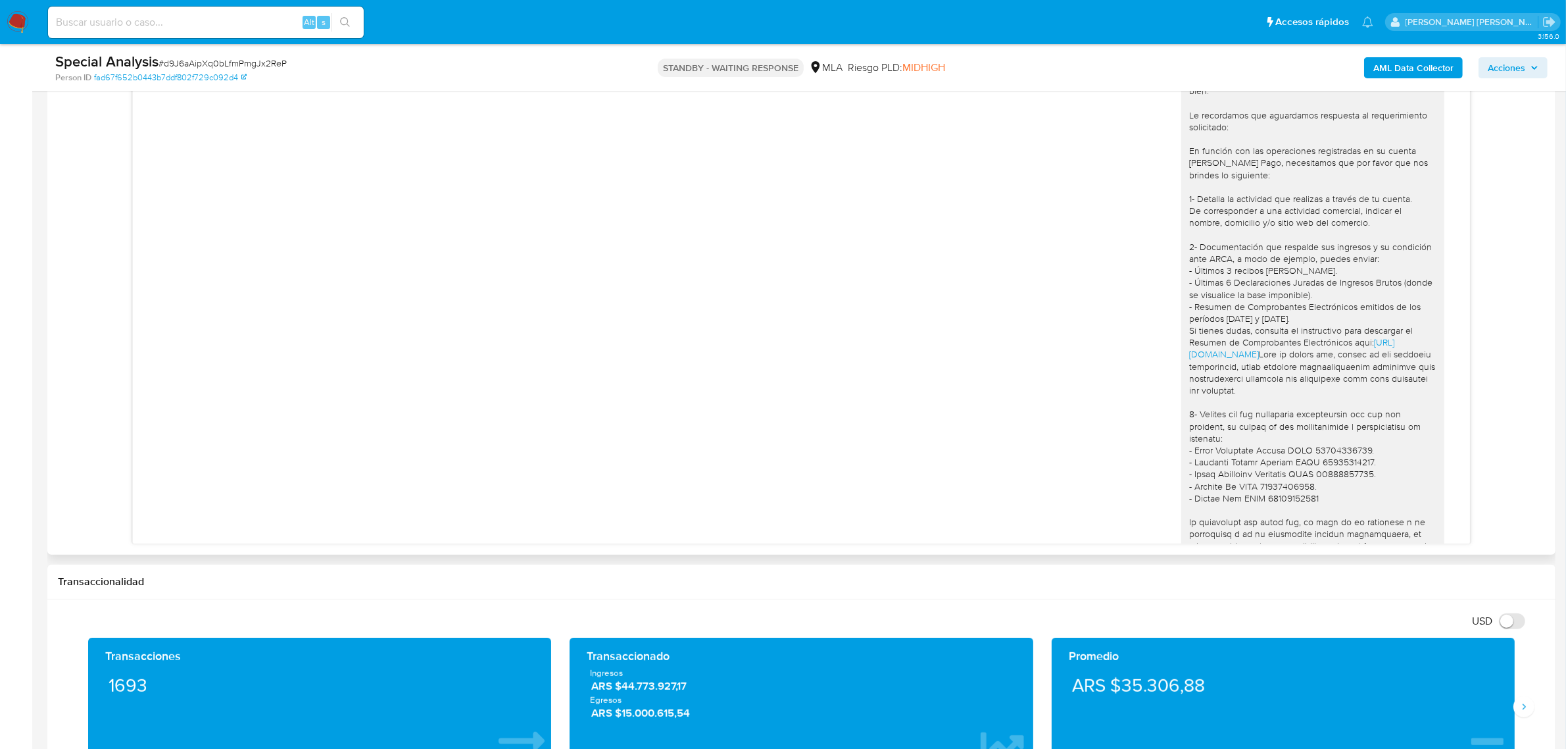
scroll to position [1028, 0]
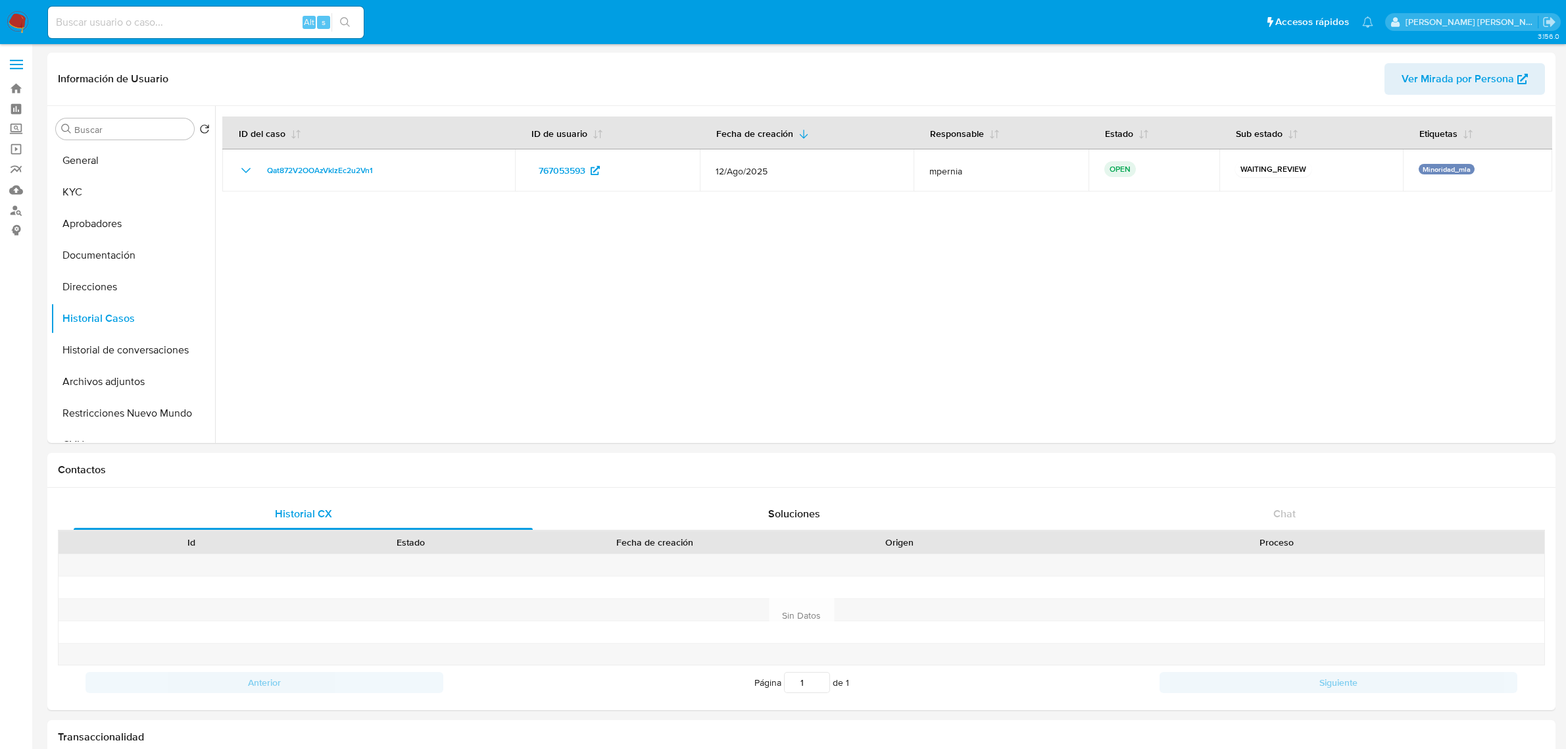
select select "10"
click at [13, 87] on link "Bandeja" at bounding box center [78, 88] width 157 height 20
